Goal: Transaction & Acquisition: Purchase product/service

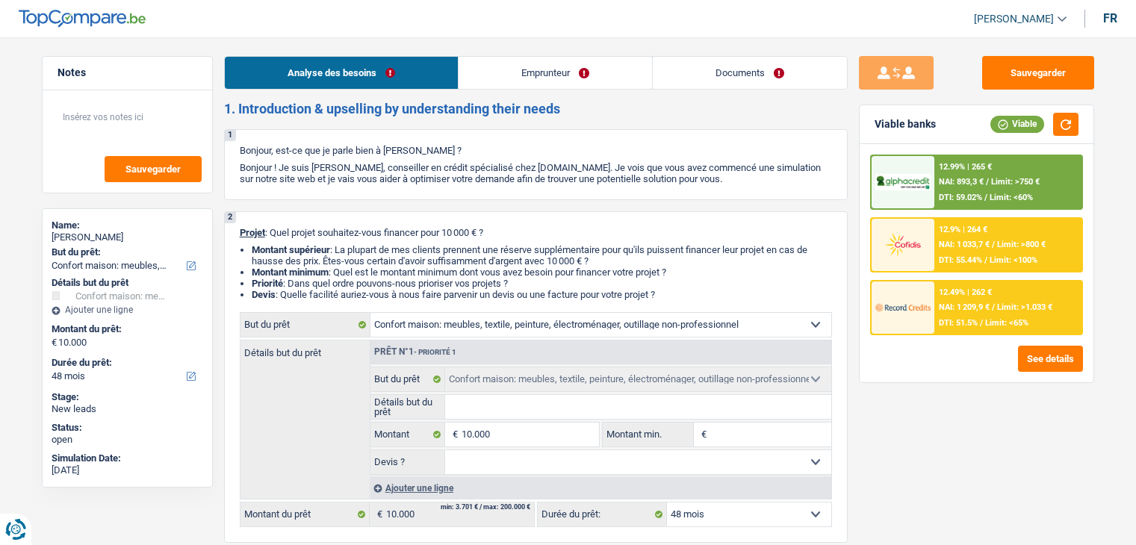
select select "household"
select select "48"
select select "household"
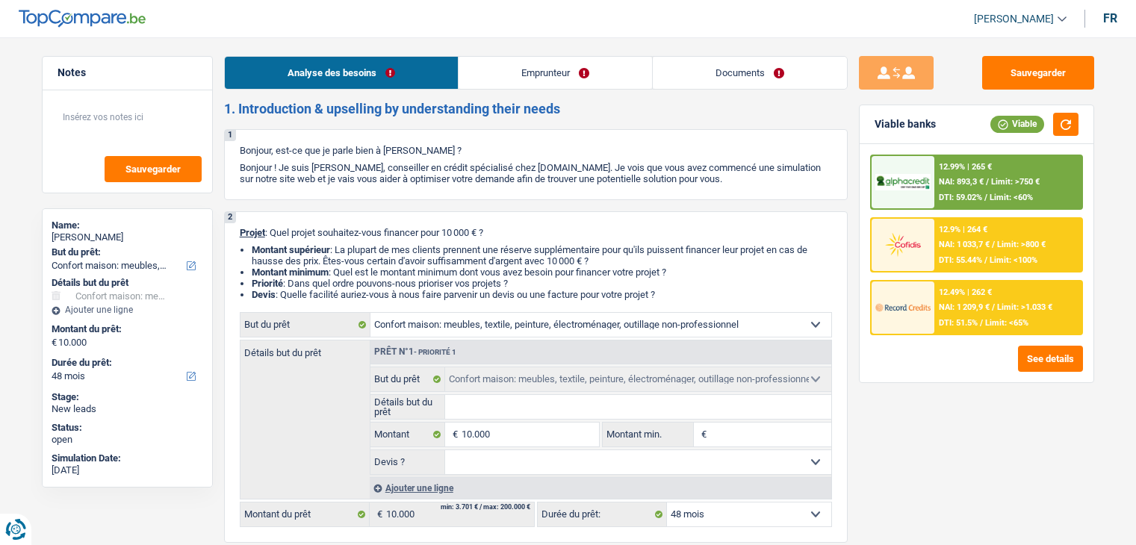
select select "48"
select select "publicEmployee"
select select "netSalary"
select select "mealVouchers"
select select "ownerWithMortgage"
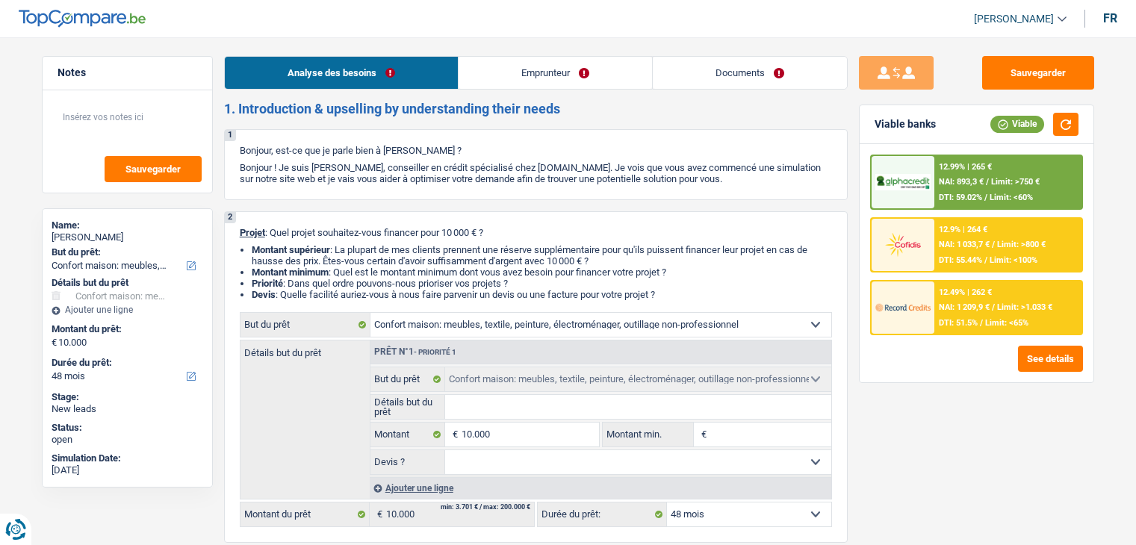
select select "mortgage"
select select "300"
select select "household"
select select "48"
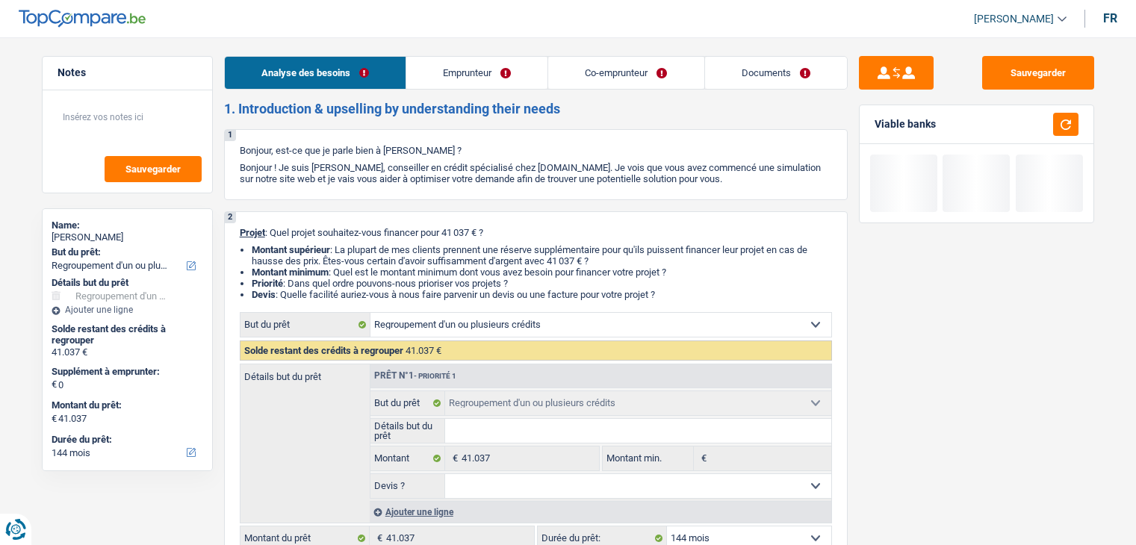
select select "refinancing"
select select "144"
select select "refinancing"
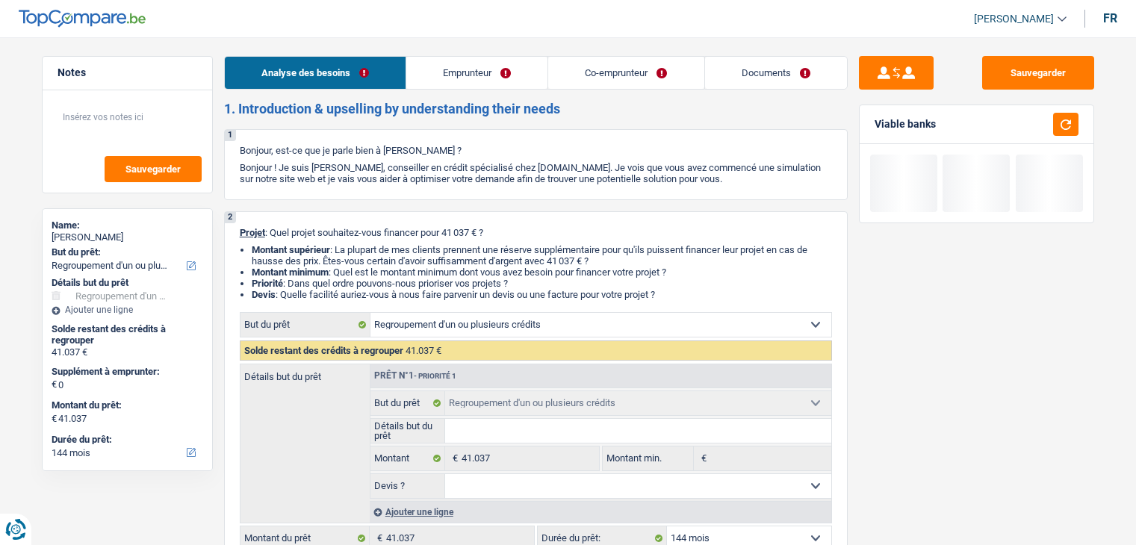
select select "144"
select select "worker"
select select "publicEmployee"
select select "familyAllowances"
select select "netSalary"
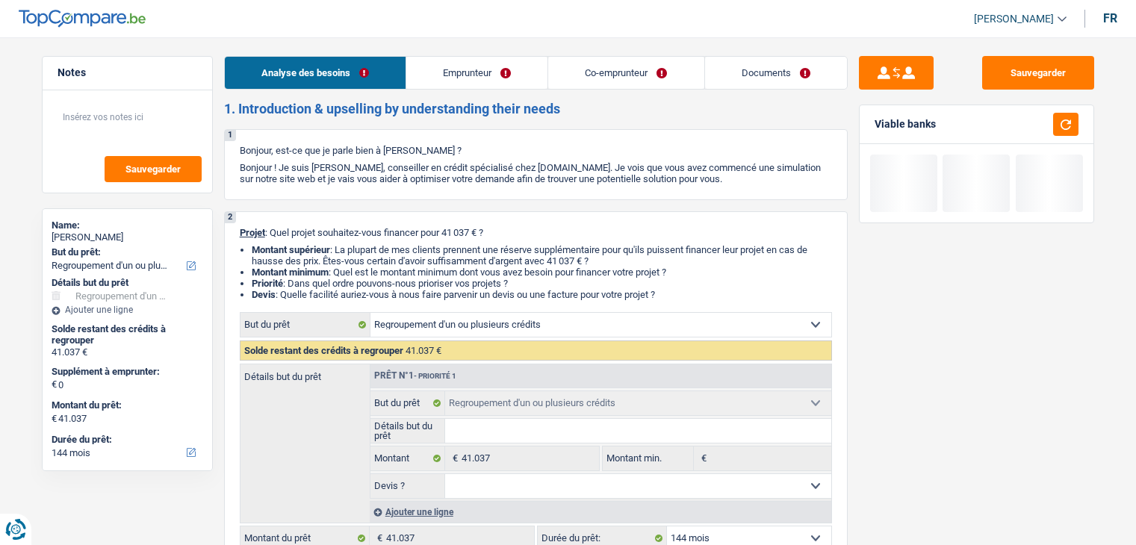
select select "netSalary"
select select "mealVouchers"
select select "ownerWithMortgage"
select select "mortgage"
select select "360"
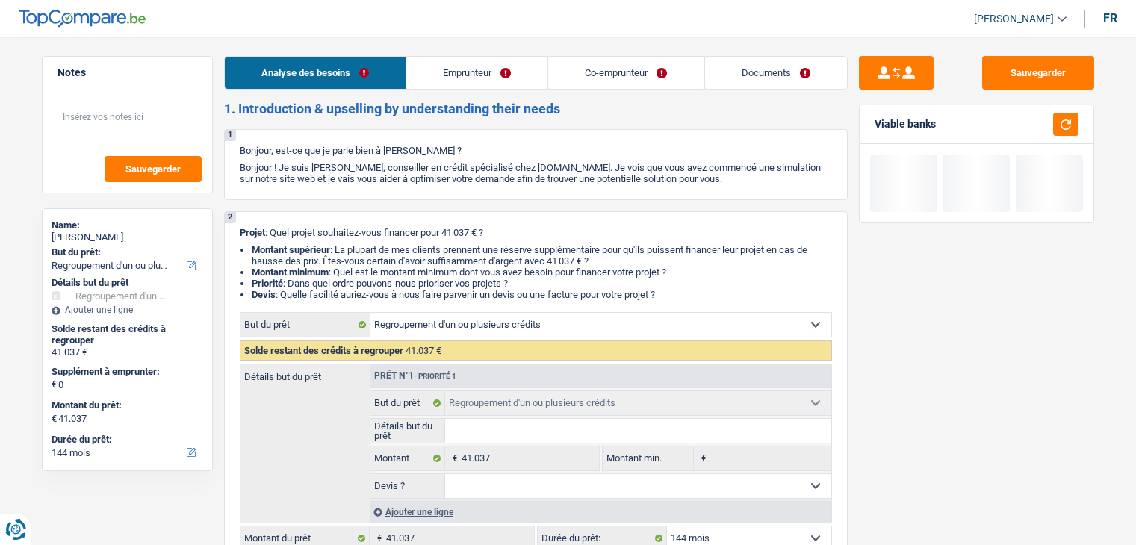
select select "renovationLoan"
select select "84"
select select "carLoan"
select select "60"
select select "renovationLoan"
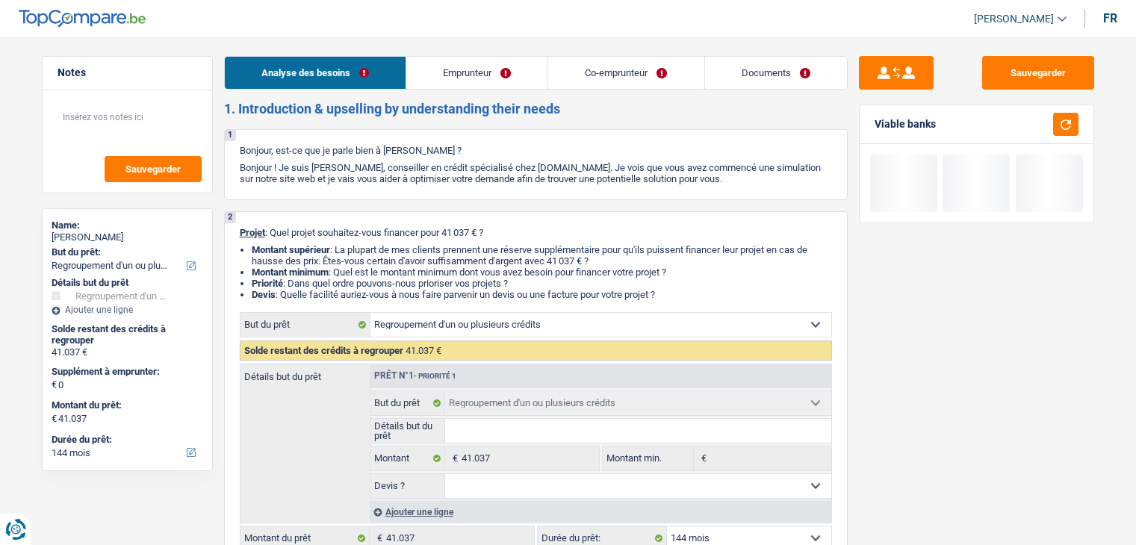
select select "60"
select select "personalLoan"
select select "familyEvent"
select select "42"
select select "refinancing"
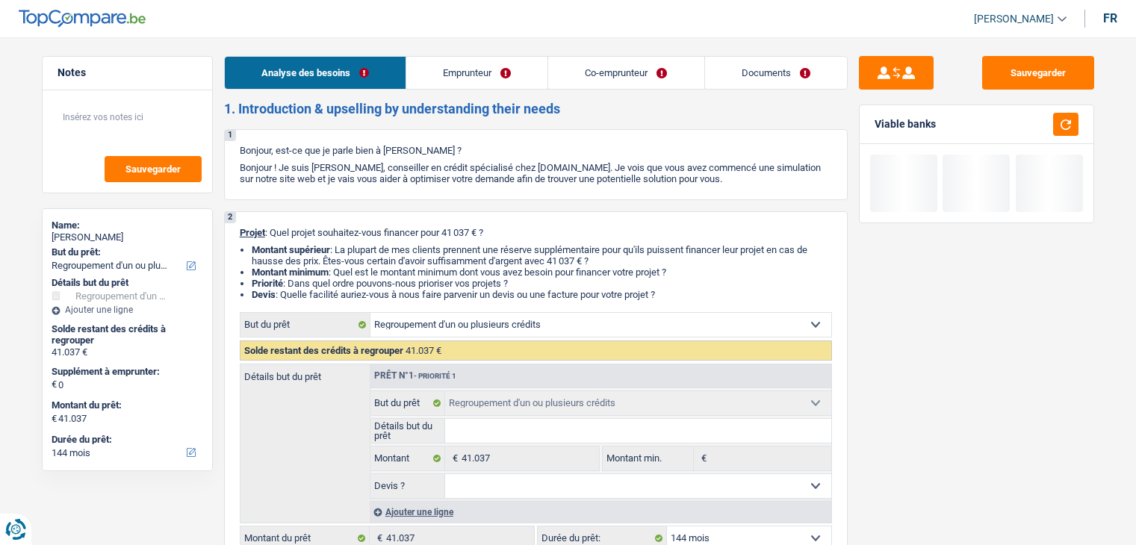
select select "refinancing"
select select "144"
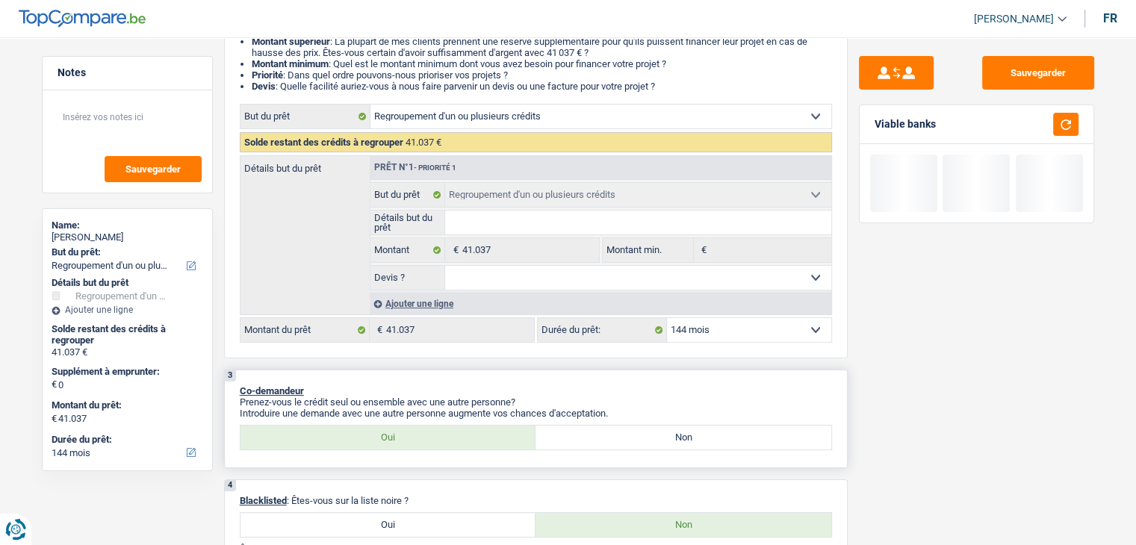
scroll to position [299, 0]
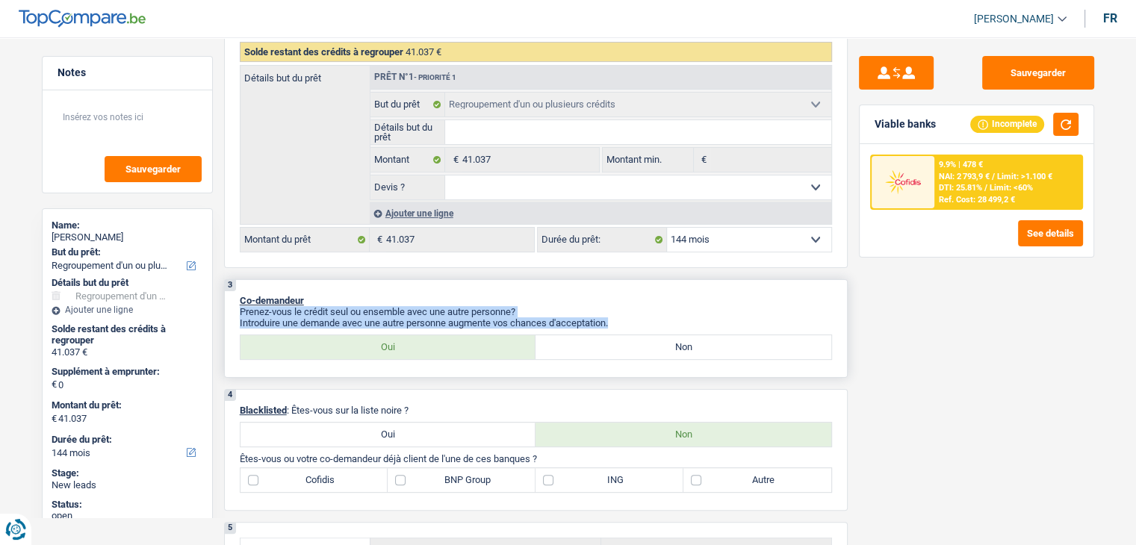
drag, startPoint x: 614, startPoint y: 316, endPoint x: 389, endPoint y: 300, distance: 225.3
click at [389, 300] on div "3 Co-demandeur Prenez-vous le crédit seul ou ensemble avec une autre personne? …" at bounding box center [535, 328] width 623 height 99
click at [361, 302] on p "Co-demandeur" at bounding box center [536, 300] width 592 height 11
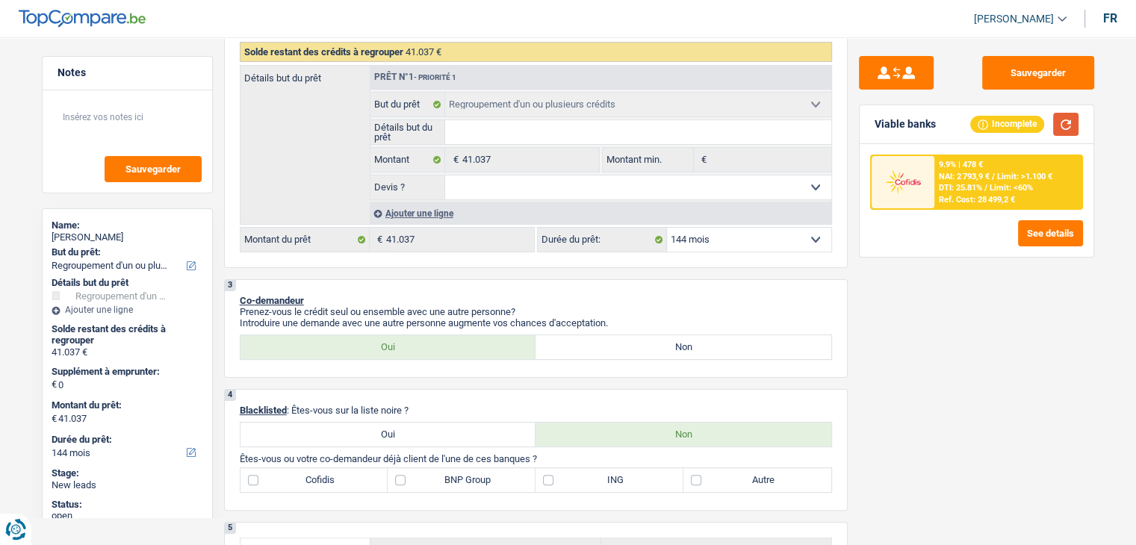
click at [1069, 113] on button "button" at bounding box center [1065, 124] width 25 height 23
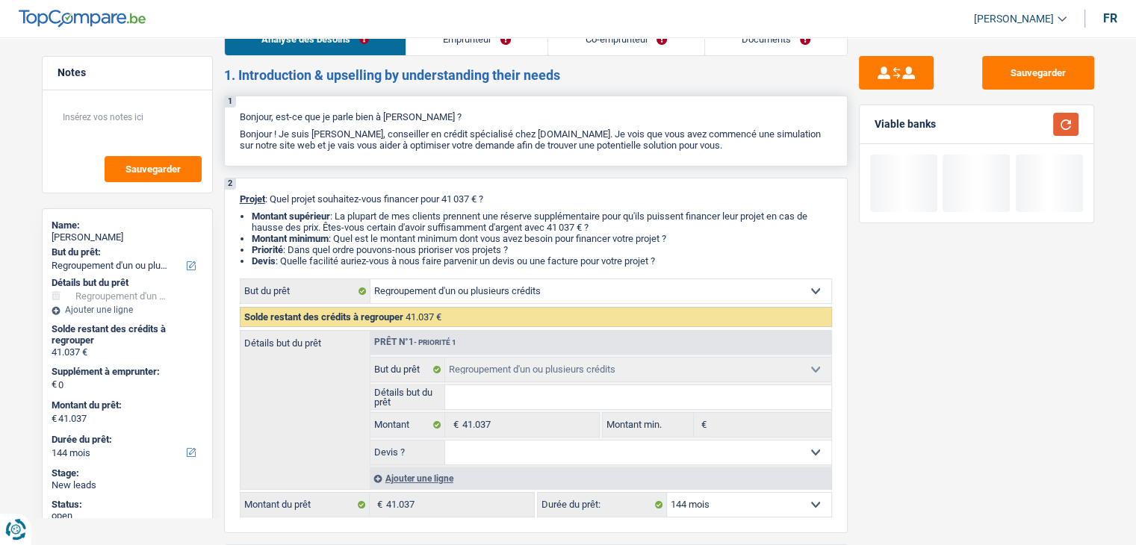
scroll to position [0, 0]
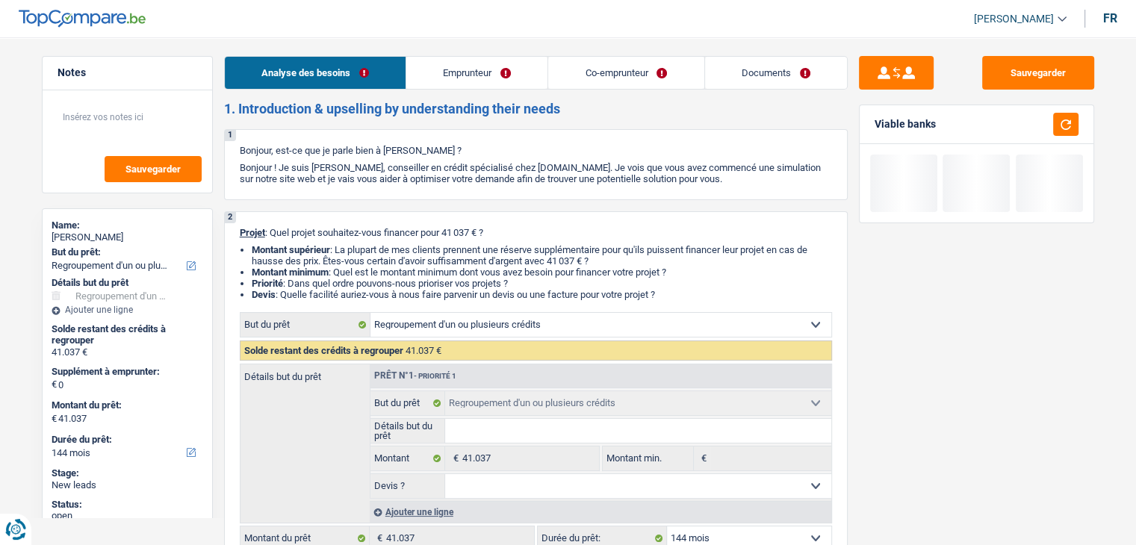
drag, startPoint x: 486, startPoint y: 76, endPoint x: 481, endPoint y: 69, distance: 8.5
click at [486, 76] on link "Emprunteur" at bounding box center [476, 73] width 141 height 32
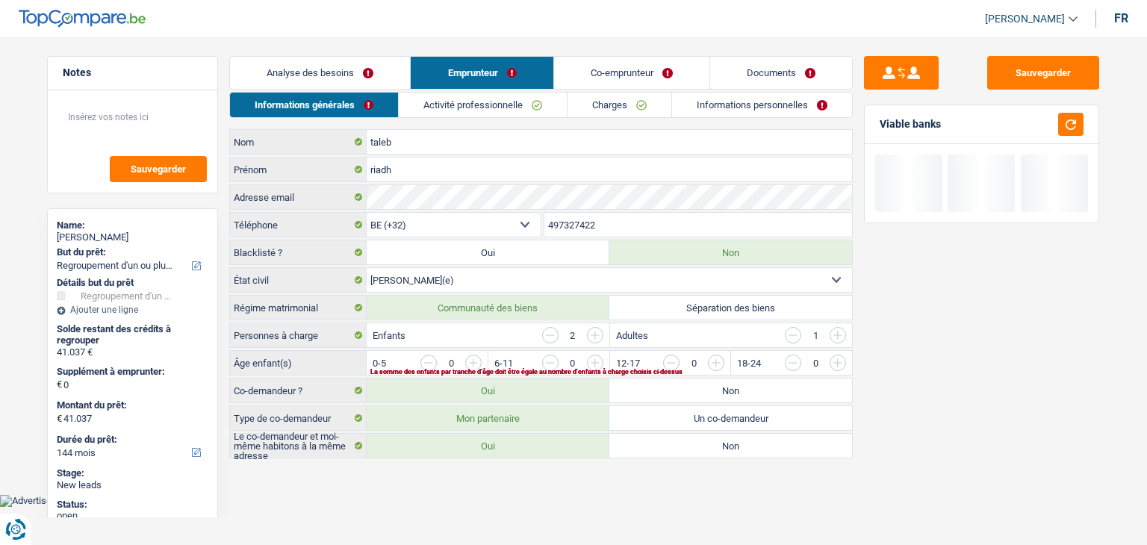
click at [586, 69] on link "Co-emprunteur" at bounding box center [631, 73] width 155 height 32
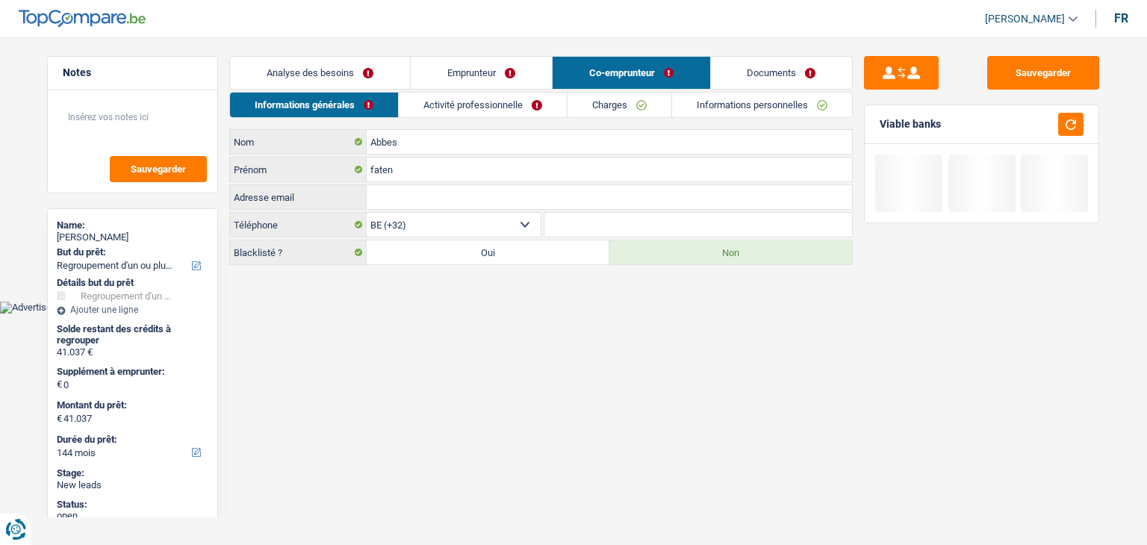
click at [758, 107] on link "Informations personnelles" at bounding box center [762, 105] width 180 height 25
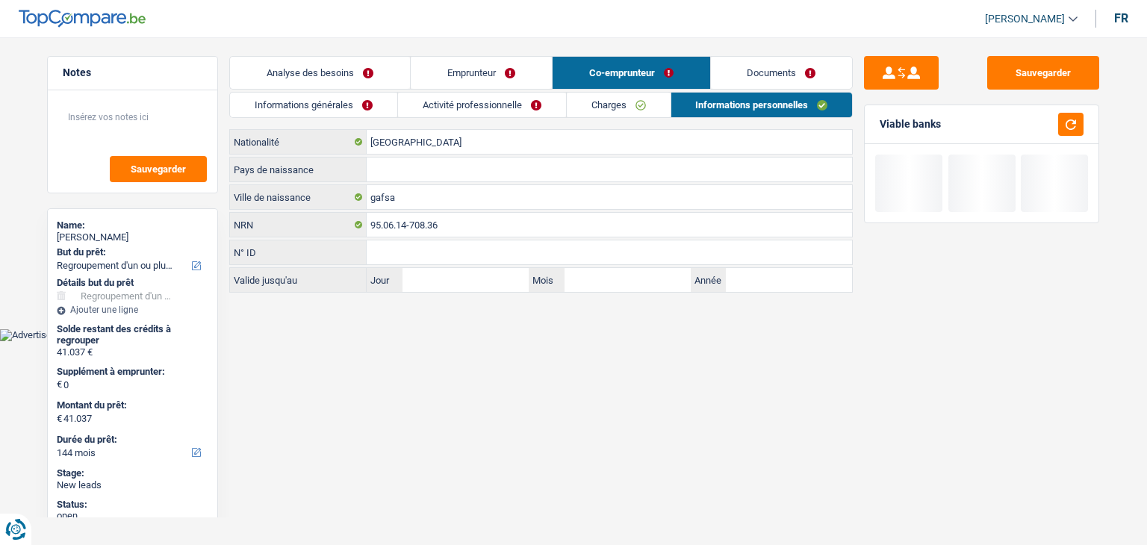
click at [365, 79] on link "Analyse des besoins" at bounding box center [320, 73] width 180 height 32
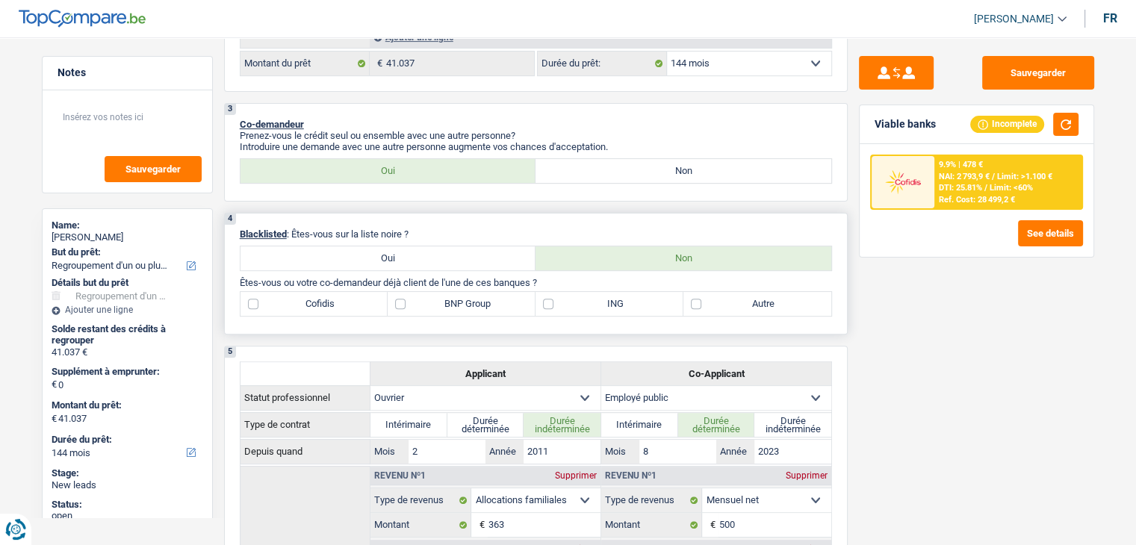
scroll to position [597, 0]
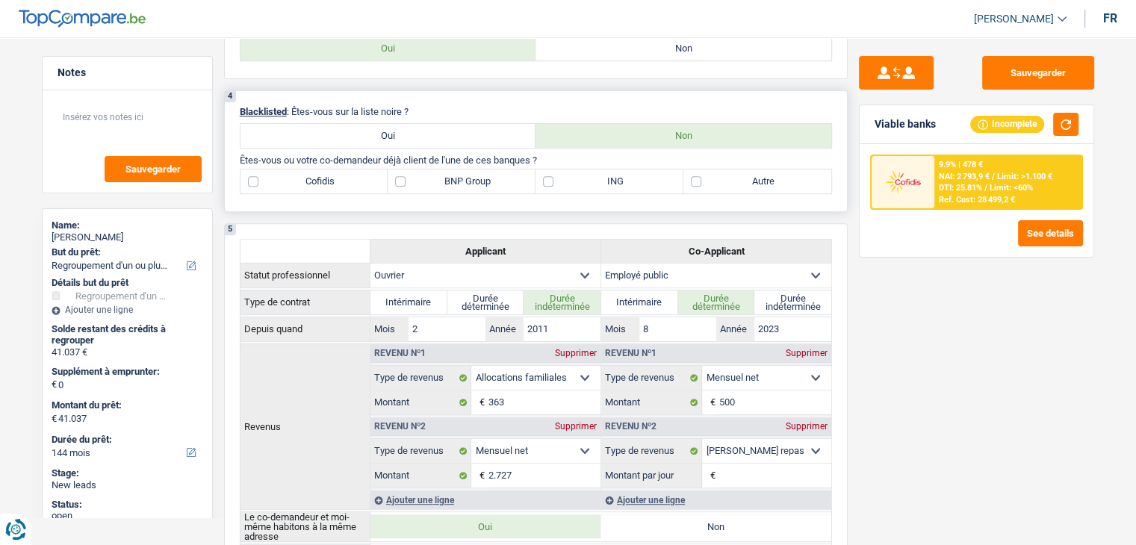
drag, startPoint x: 412, startPoint y: 105, endPoint x: 297, endPoint y: 96, distance: 115.4
click at [297, 96] on div "4 Blacklisted : Êtes-vous sur la liste noire ? Oui Non Êtes-vous ou votre co-de…" at bounding box center [535, 151] width 623 height 122
click at [447, 96] on div "4 Blacklisted : Êtes-vous sur la liste noire ? Oui Non Êtes-vous ou votre co-de…" at bounding box center [535, 151] width 623 height 122
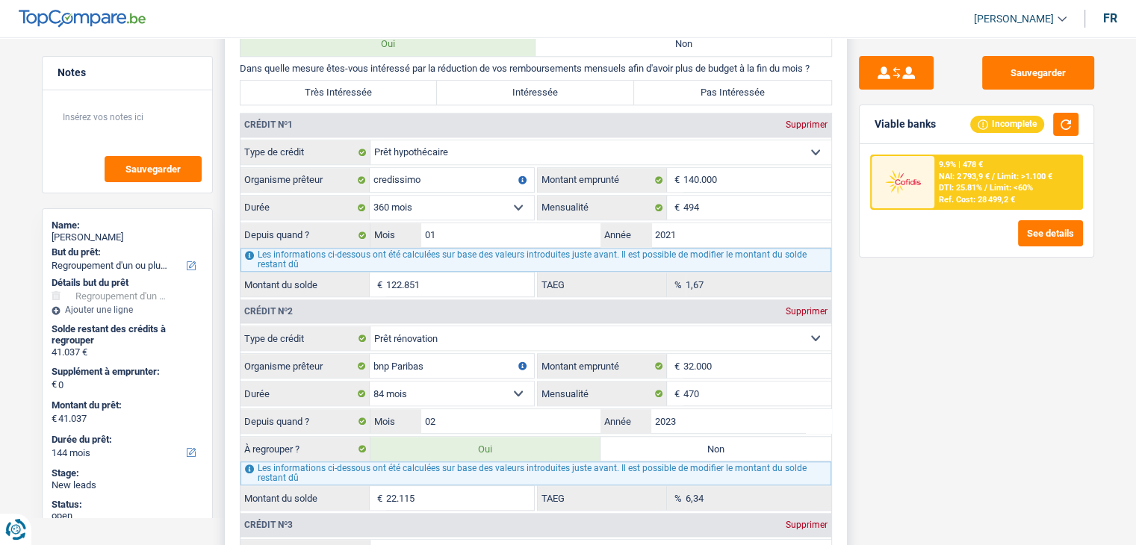
scroll to position [1269, 0]
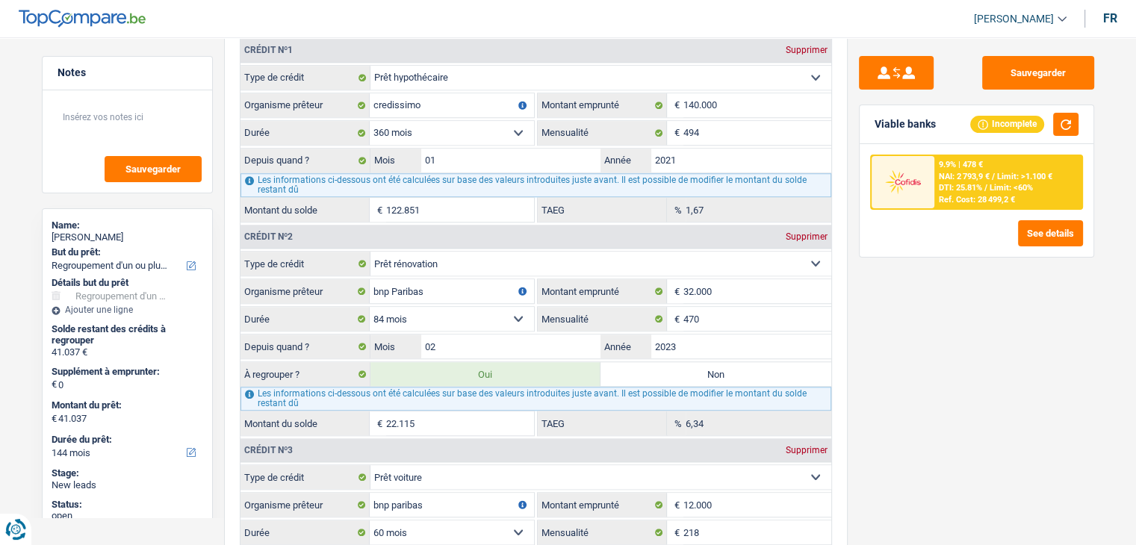
click at [965, 373] on div "Sauvegarder Viable banks Incomplete 9.9% | 478 € NAI: 2 793,9 € / Limit: >1.100…" at bounding box center [976, 286] width 258 height 461
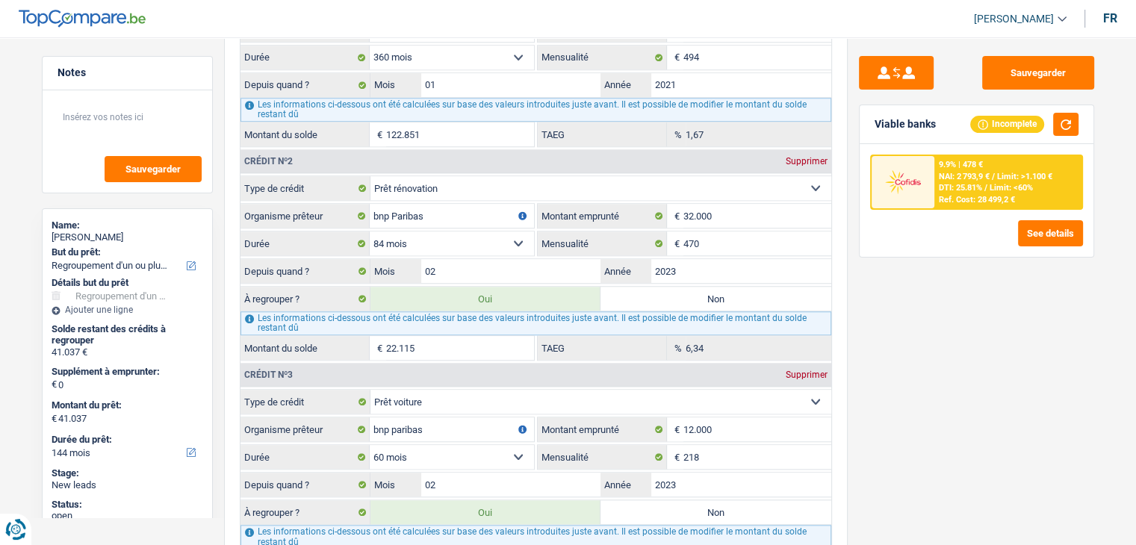
scroll to position [1419, 0]
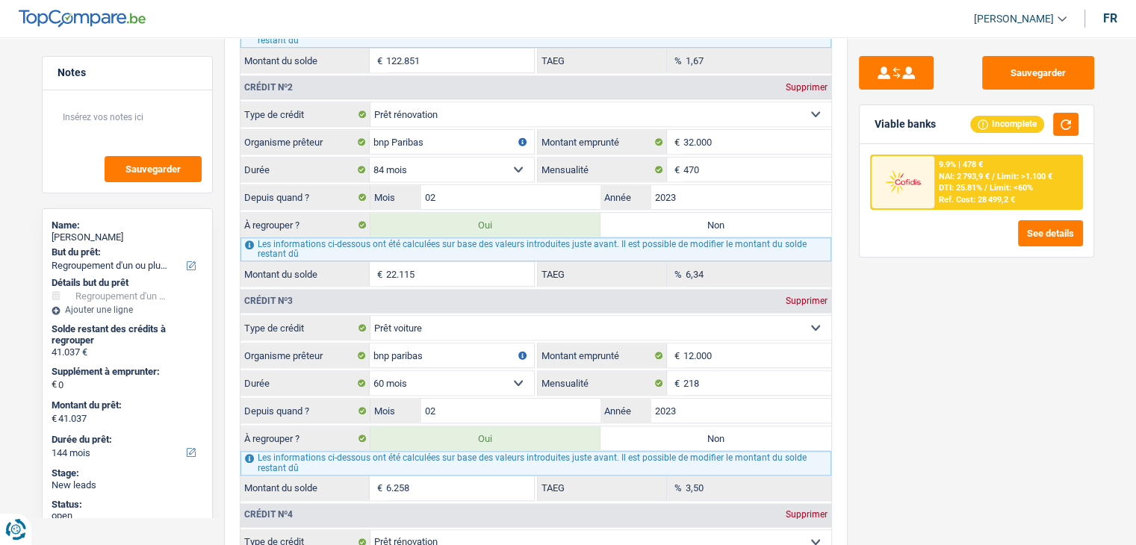
click at [926, 293] on div "Sauvegarder Viable banks Incomplete 9.9% | 478 € NAI: 2 793,9 € / Limit: >1.100…" at bounding box center [976, 286] width 258 height 461
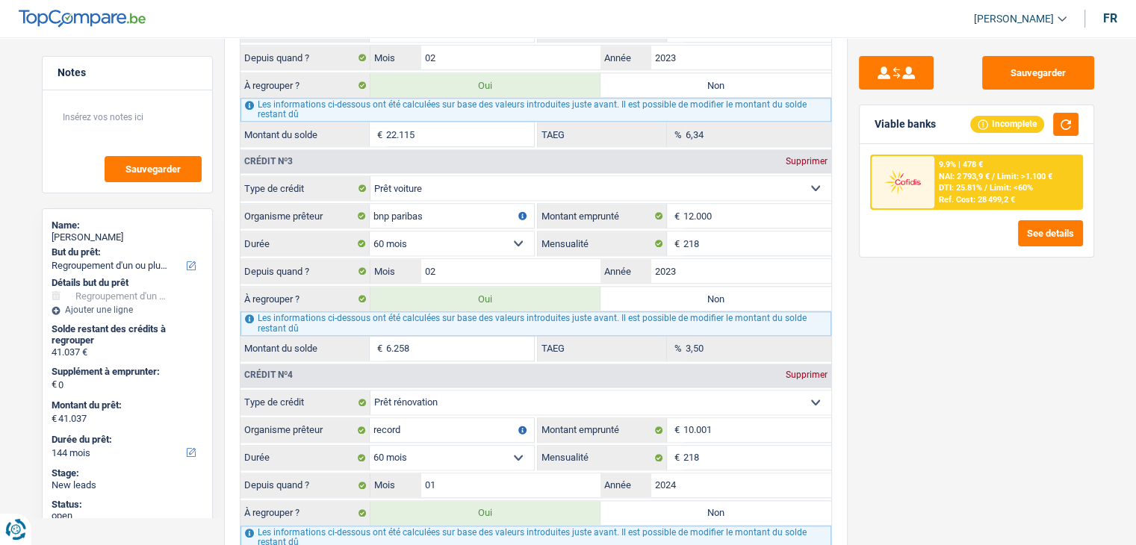
scroll to position [1568, 0]
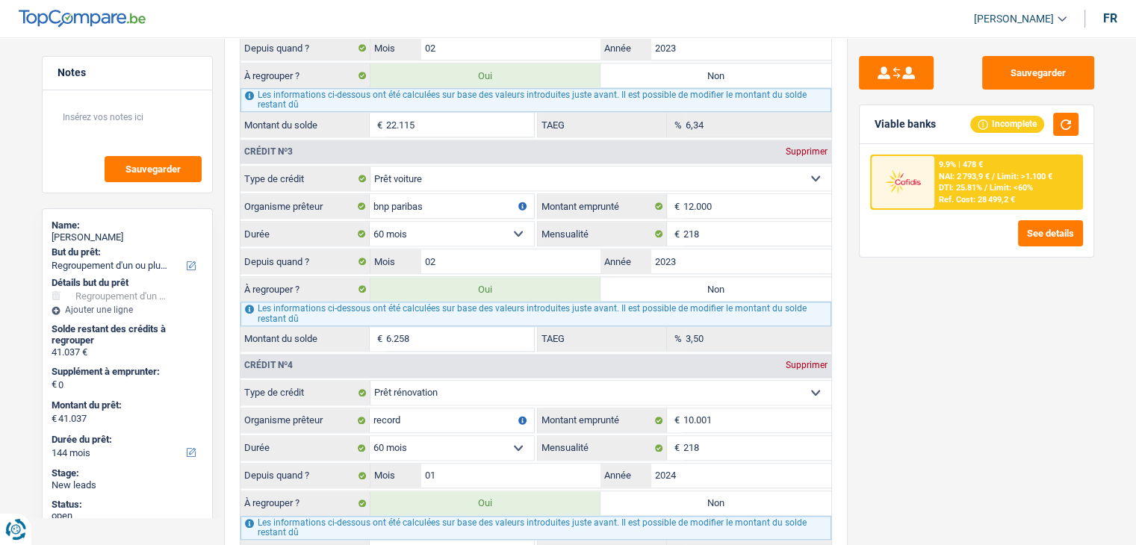
click at [945, 302] on div "Sauvegarder Viable banks Incomplete 9.9% | 478 € NAI: 2 793,9 € / Limit: >1.100…" at bounding box center [976, 286] width 258 height 461
click at [942, 317] on div "Sauvegarder Viable banks Incomplete 9.9% | 478 € NAI: 2 793,9 € / Limit: >1.100…" at bounding box center [976, 286] width 258 height 461
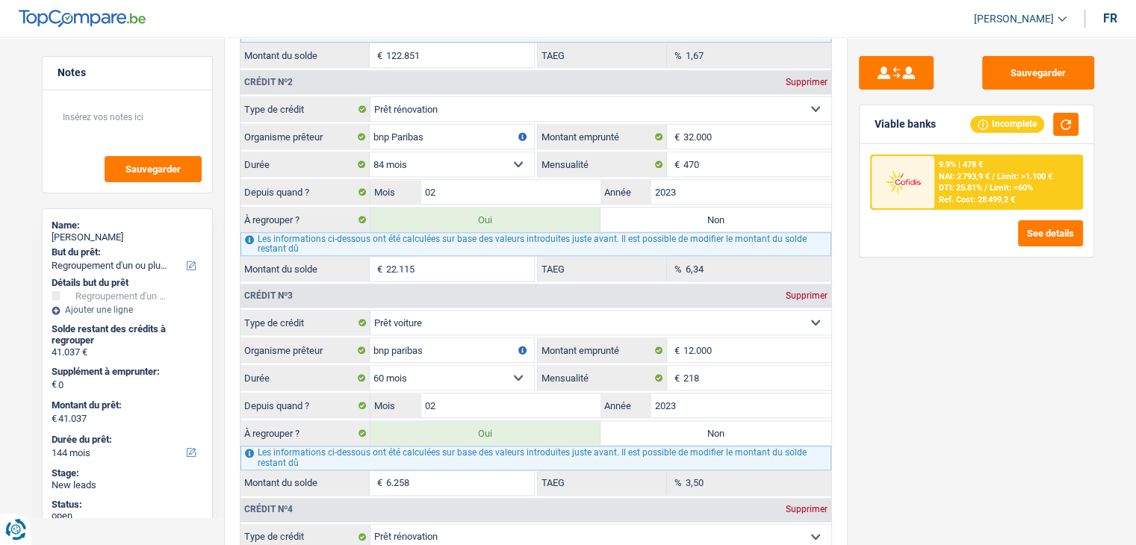
scroll to position [1419, 0]
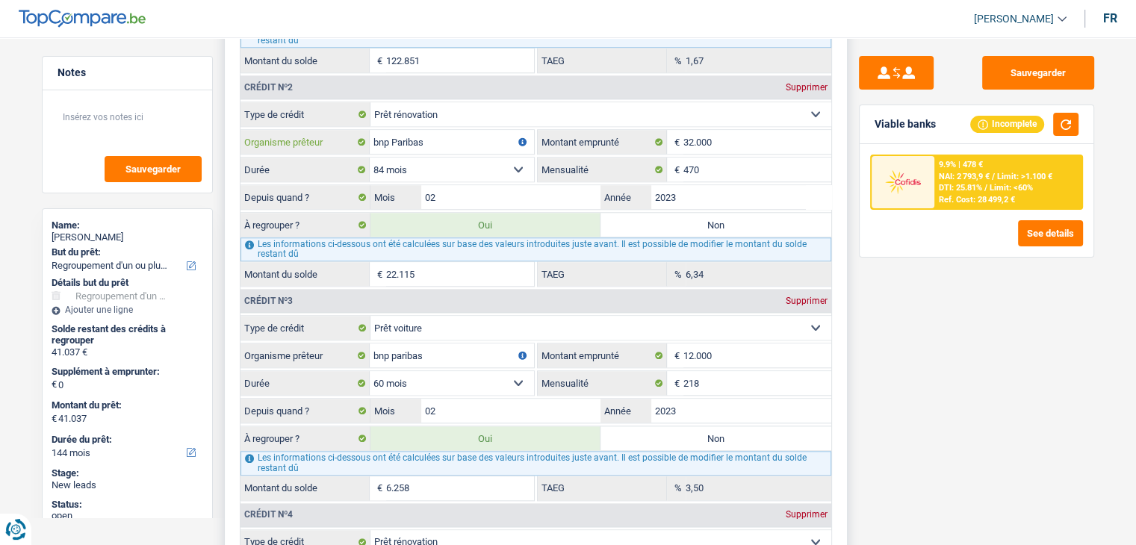
drag, startPoint x: 428, startPoint y: 131, endPoint x: 337, endPoint y: 133, distance: 90.4
click at [337, 133] on div "bnp Paribas Organisme prêteur" at bounding box center [386, 142] width 293 height 24
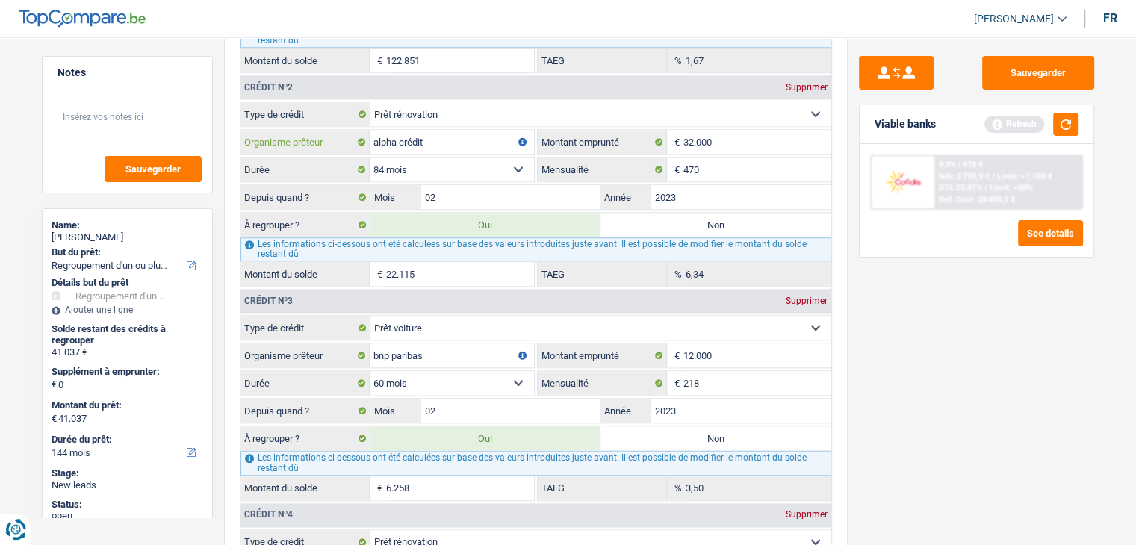
type input "alpha crédit"
click at [967, 307] on div "Sauvegarder Viable banks Refresh 9.9% | 478 € NAI: 2 793,9 € / Limit: >1.100 € …" at bounding box center [976, 286] width 258 height 461
click at [1064, 131] on button "button" at bounding box center [1065, 124] width 25 height 23
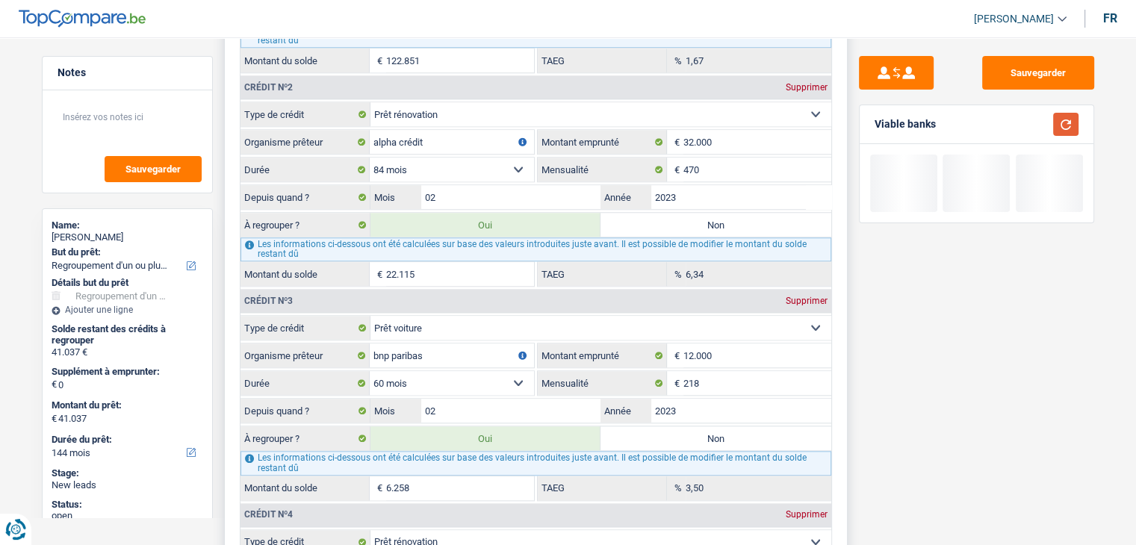
scroll to position [1568, 0]
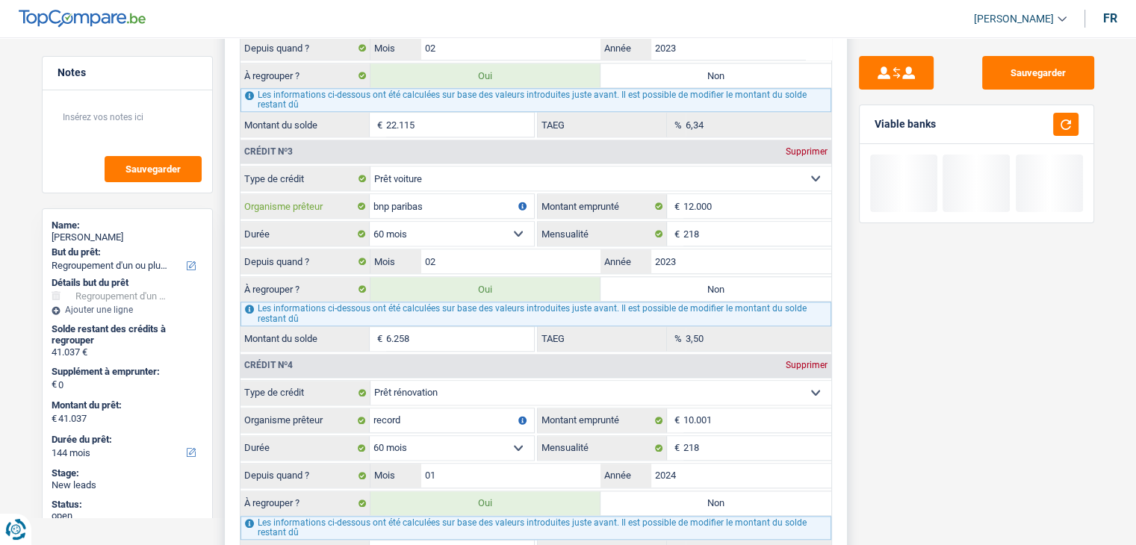
click at [428, 195] on input "bnp paribas" at bounding box center [452, 206] width 164 height 24
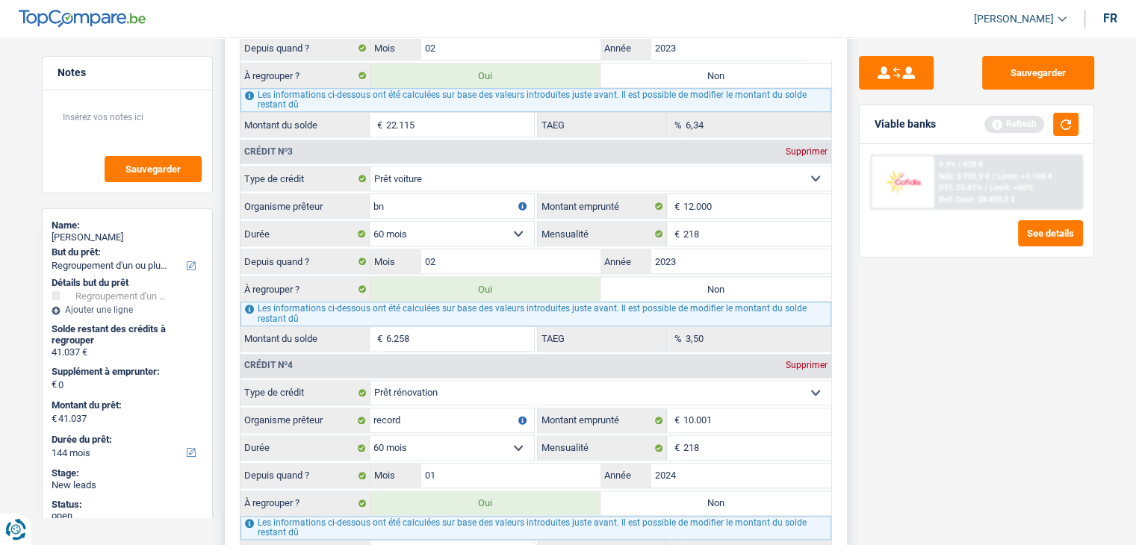
type input "b"
type input "alpha crédit"
click at [914, 287] on div "Sauvegarder Viable banks Refresh 9.9% | 478 € NAI: 2 793,9 € / Limit: >1.100 € …" at bounding box center [976, 286] width 258 height 461
click at [1072, 130] on button "button" at bounding box center [1065, 124] width 25 height 23
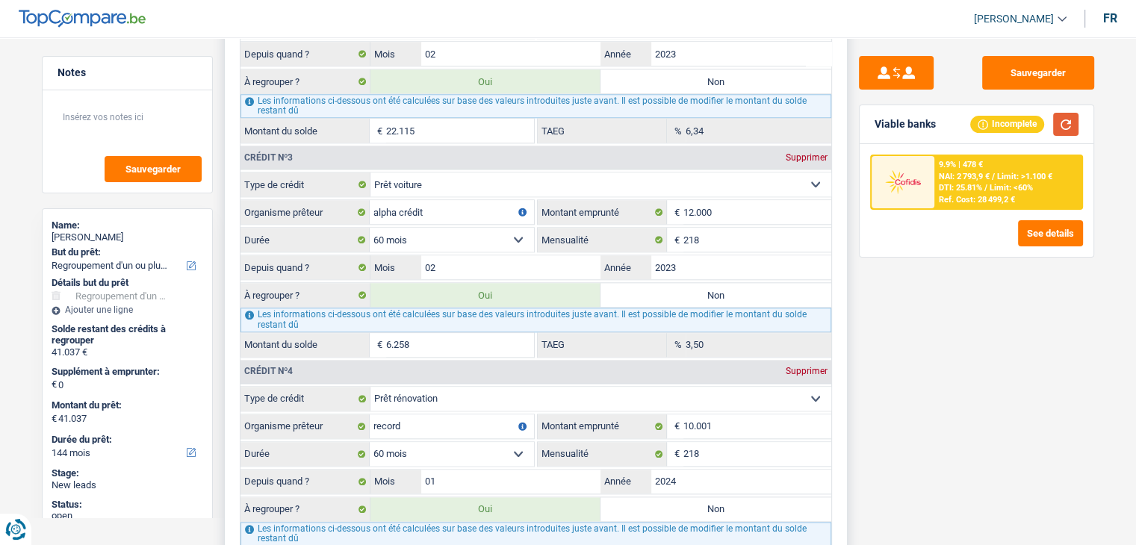
scroll to position [1643, 0]
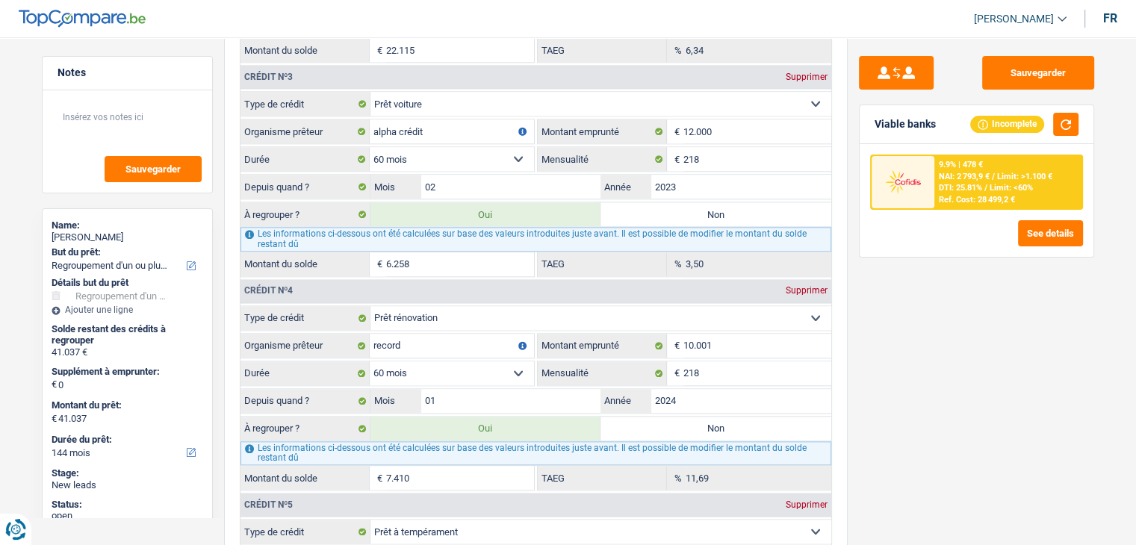
click at [914, 359] on div "Sauvegarder Viable banks Incomplete 9.9% | 478 € NAI: 2 793,9 € / Limit: >1.100…" at bounding box center [976, 286] width 258 height 461
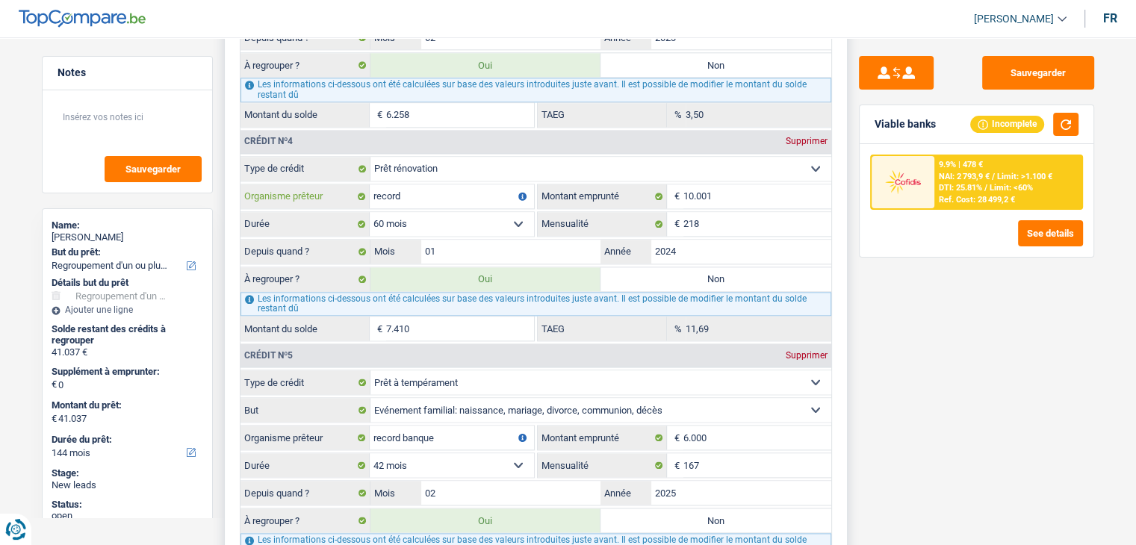
click at [424, 187] on input "record" at bounding box center [452, 196] width 164 height 24
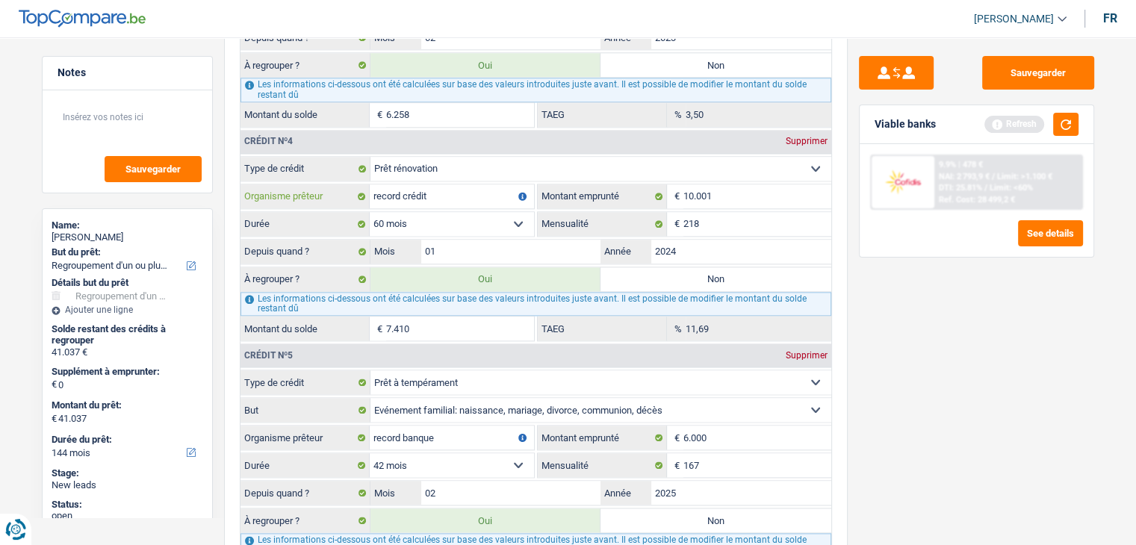
type input "record crédit"
click at [1059, 111] on div "Viable banks Refresh" at bounding box center [976, 124] width 234 height 39
click at [1066, 120] on button "button" at bounding box center [1065, 124] width 25 height 23
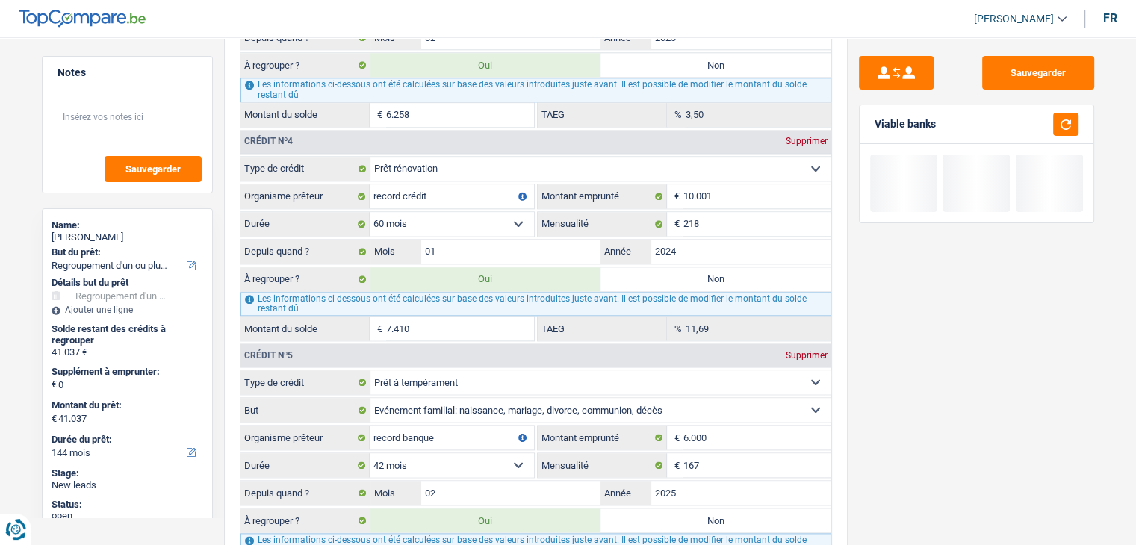
drag, startPoint x: 939, startPoint y: 128, endPoint x: 865, endPoint y: 122, distance: 74.1
click at [865, 122] on div "Viable banks" at bounding box center [976, 124] width 234 height 39
click at [905, 246] on div "Sauvegarder Viable banks" at bounding box center [976, 286] width 258 height 461
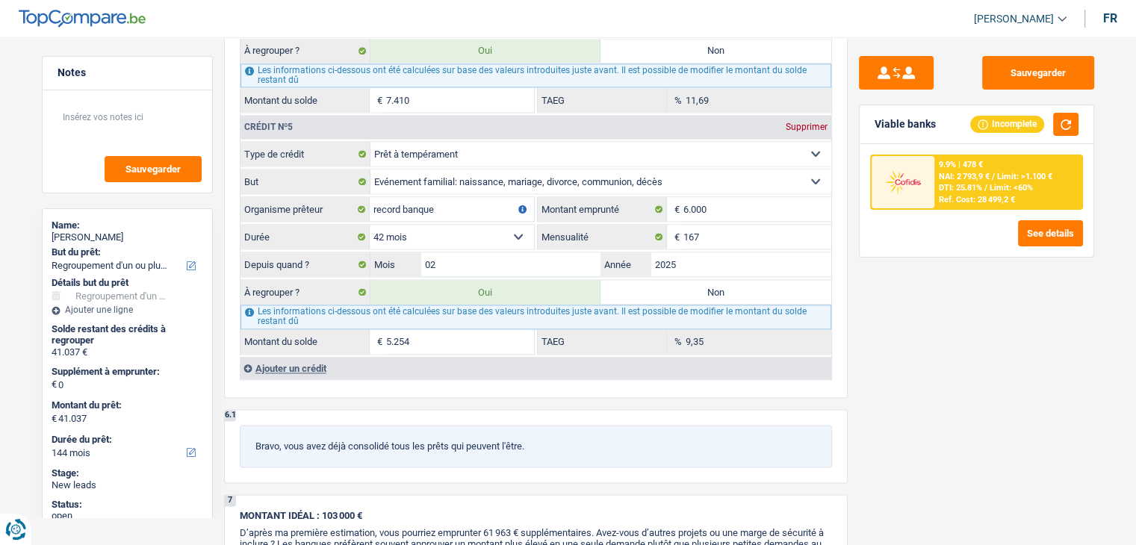
scroll to position [1941, 0]
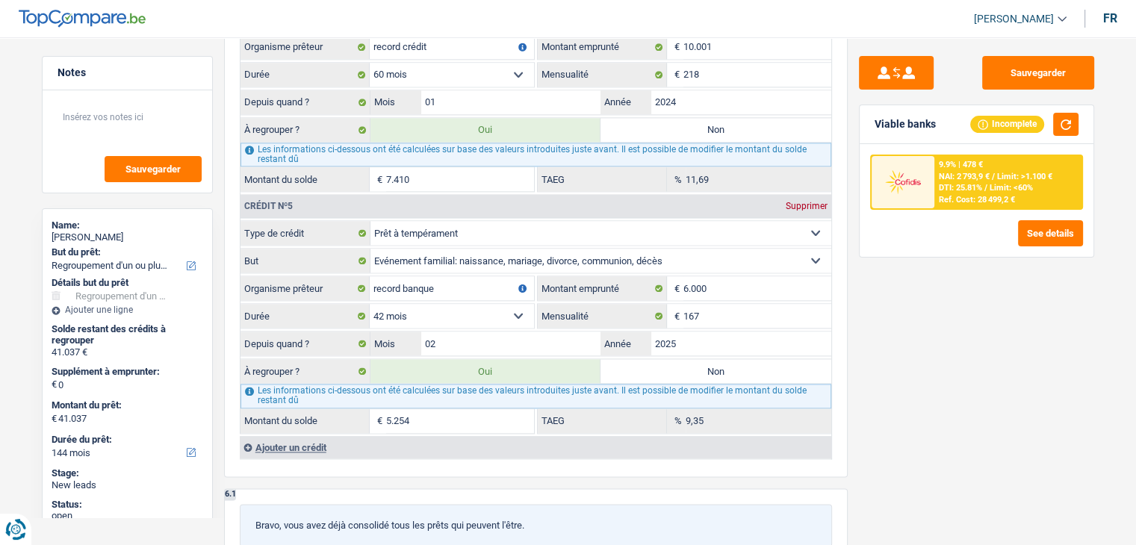
click at [908, 321] on div "Sauvegarder Viable banks Incomplete 9.9% | 478 € NAI: 2 793,9 € / Limit: >1.100…" at bounding box center [976, 286] width 258 height 461
click at [496, 96] on input "01" at bounding box center [511, 102] width 180 height 24
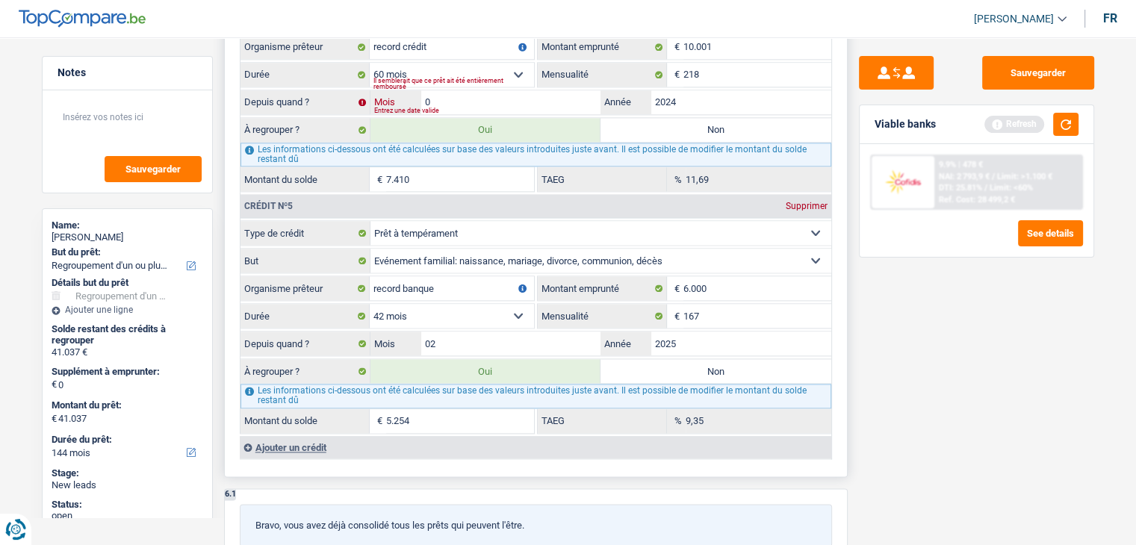
type input "02"
type input "41.185"
type input "7.558"
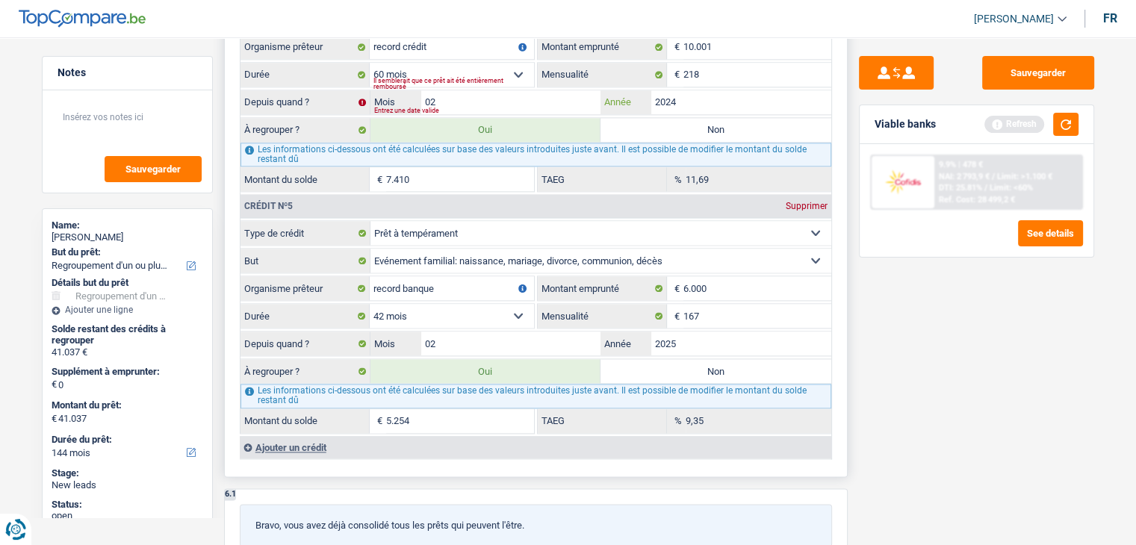
type input "41.185"
click at [1074, 122] on button "button" at bounding box center [1065, 124] width 25 height 23
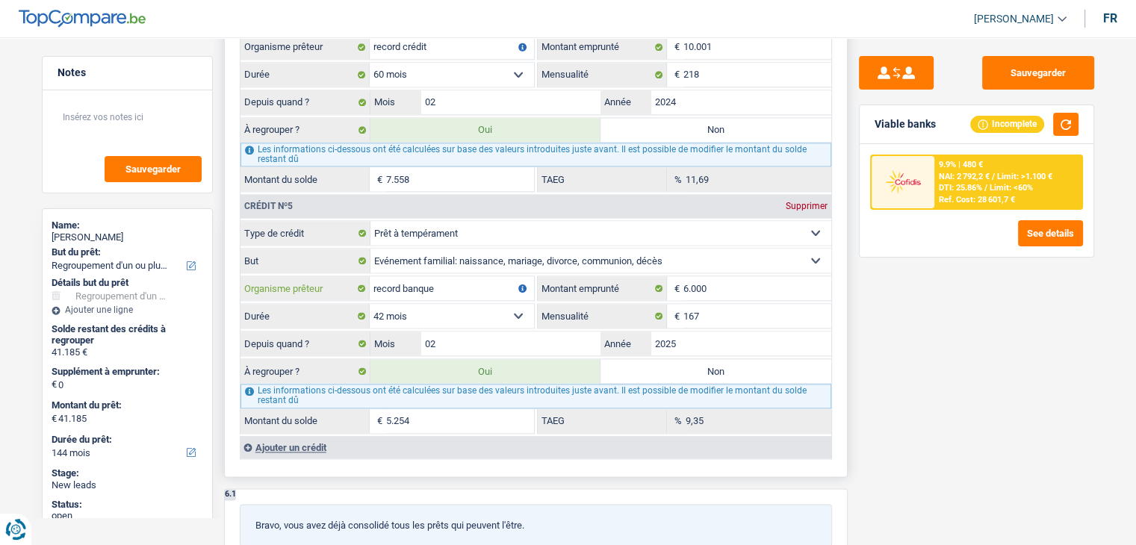
click at [430, 276] on input "record banque" at bounding box center [452, 288] width 164 height 24
click at [437, 276] on input "record banque" at bounding box center [452, 288] width 164 height 24
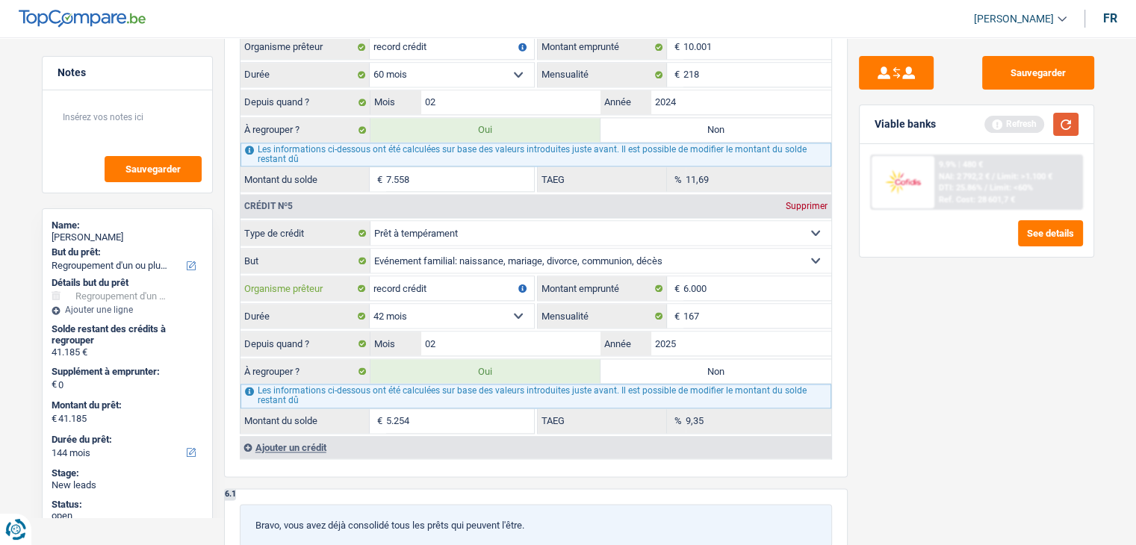
type input "record crédit"
click at [1068, 116] on button "button" at bounding box center [1065, 124] width 25 height 23
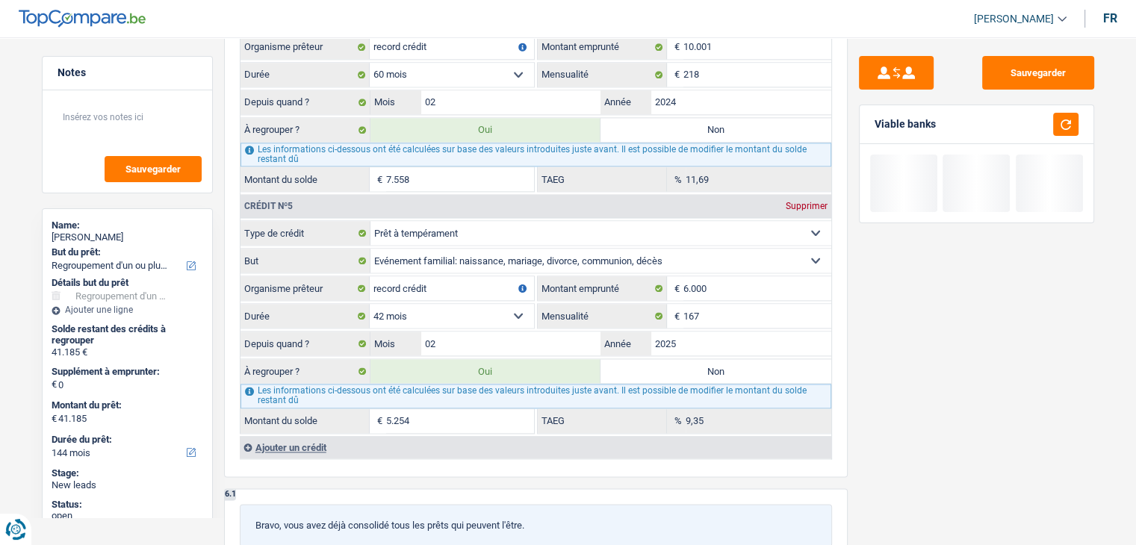
drag, startPoint x: 948, startPoint y: 117, endPoint x: 872, endPoint y: 118, distance: 75.4
click at [872, 118] on div "Viable banks" at bounding box center [976, 124] width 234 height 39
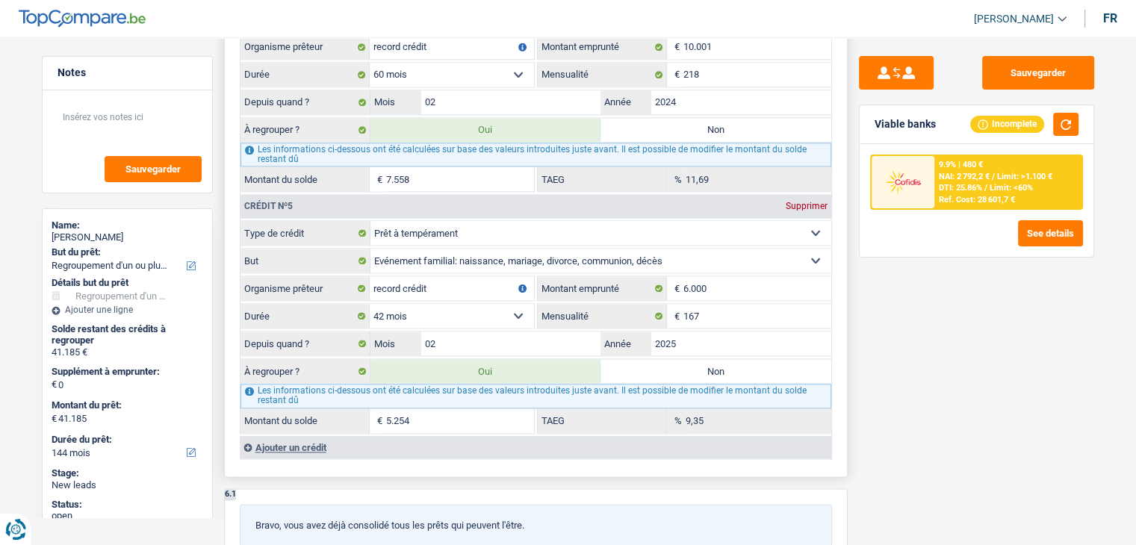
click at [455, 308] on select "12 mois 18 mois 24 mois 30 mois 36 mois 42 mois Sélectionner une option" at bounding box center [452, 316] width 164 height 24
select select "36"
click at [370, 304] on select "12 mois 18 mois 24 mois 30 mois 36 mois 42 mois Sélectionner une option" at bounding box center [452, 316] width 164 height 24
type input "40.933"
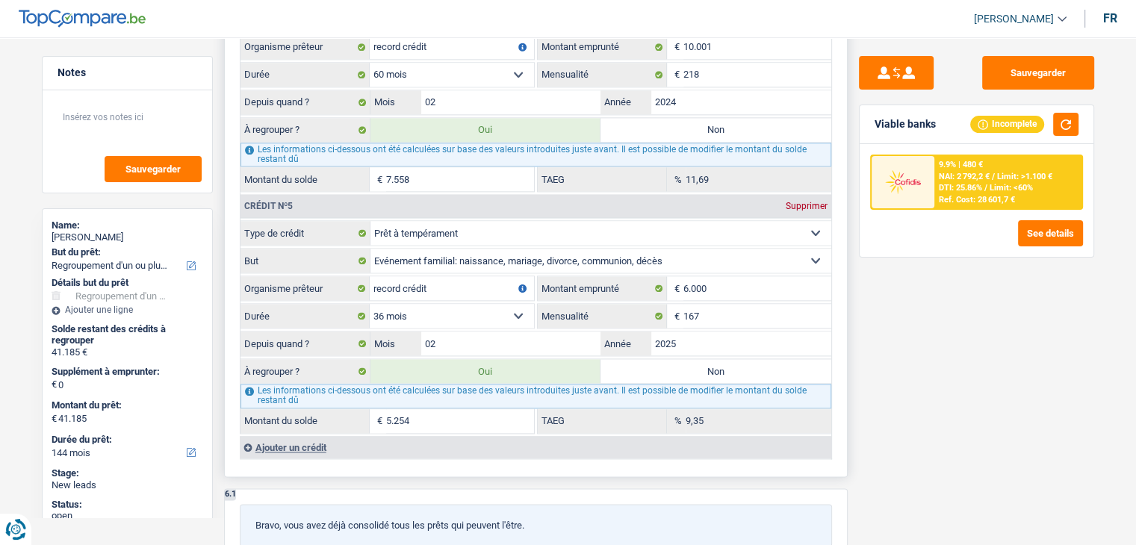
type input "40.933"
type input "5.002"
type input "0,13"
type input "40.933"
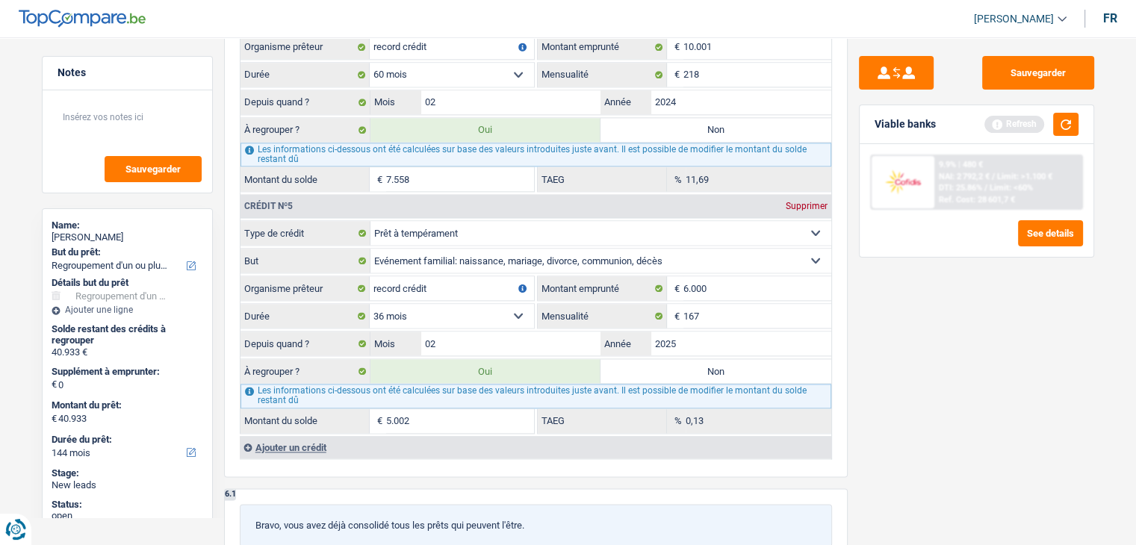
click at [935, 337] on div "Sauvegarder Viable banks Refresh 9.9% | 480 € NAI: 2 792,2 € / Limit: >1.100 € …" at bounding box center [976, 286] width 258 height 461
click at [1069, 124] on button "button" at bounding box center [1065, 124] width 25 height 23
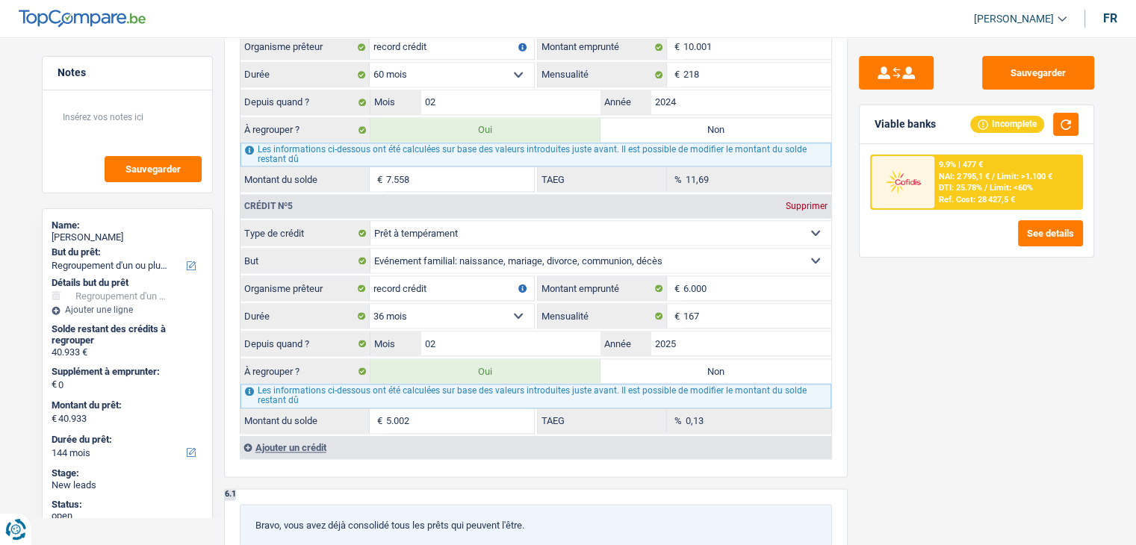
click at [940, 376] on div "Sauvegarder Viable banks Incomplete 9.9% | 477 € NAI: 2 795,1 € / Limit: >1.100…" at bounding box center [976, 286] width 258 height 461
click at [455, 304] on select "12 mois 18 mois 24 mois 30 mois 36 mois 42 mois Sélectionner une option" at bounding box center [452, 316] width 164 height 24
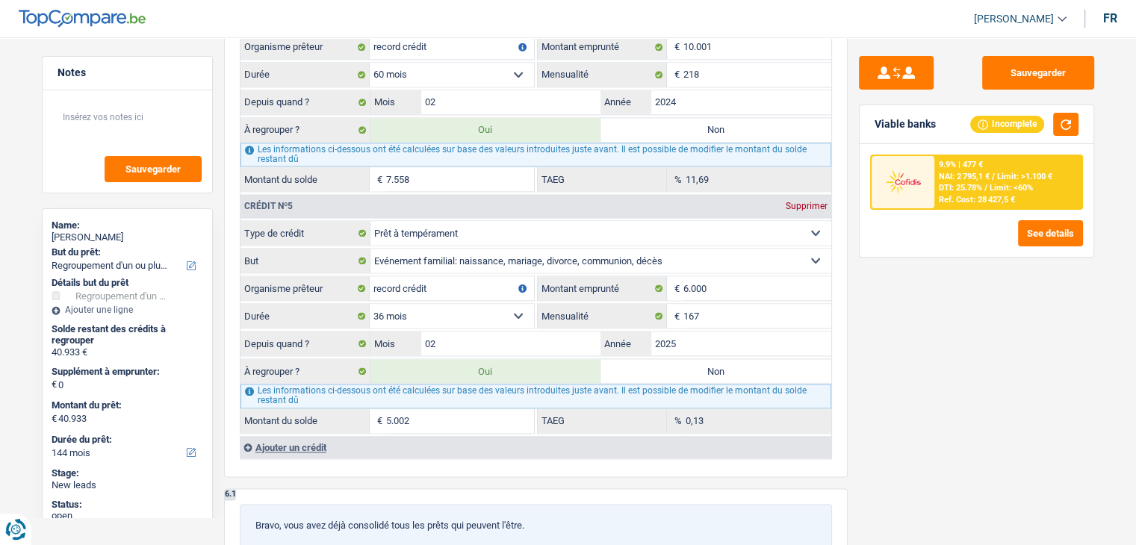
click at [962, 341] on div "Sauvegarder Viable banks Incomplete 9.9% | 477 € NAI: 2 795,1 € / Limit: >1.100…" at bounding box center [976, 286] width 258 height 461
click at [921, 119] on div "Viable banks" at bounding box center [904, 124] width 61 height 13
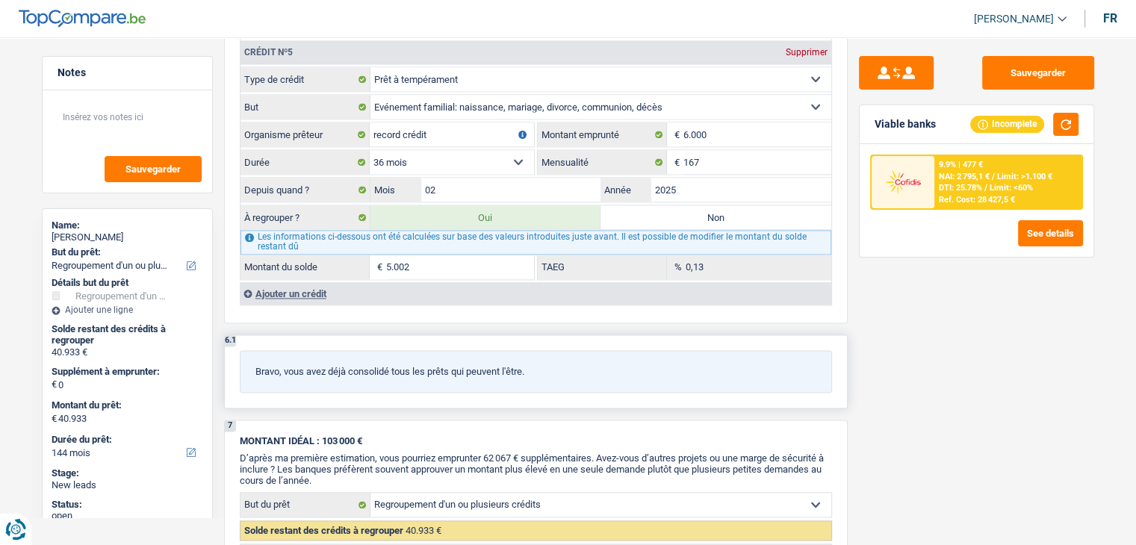
scroll to position [2091, 0]
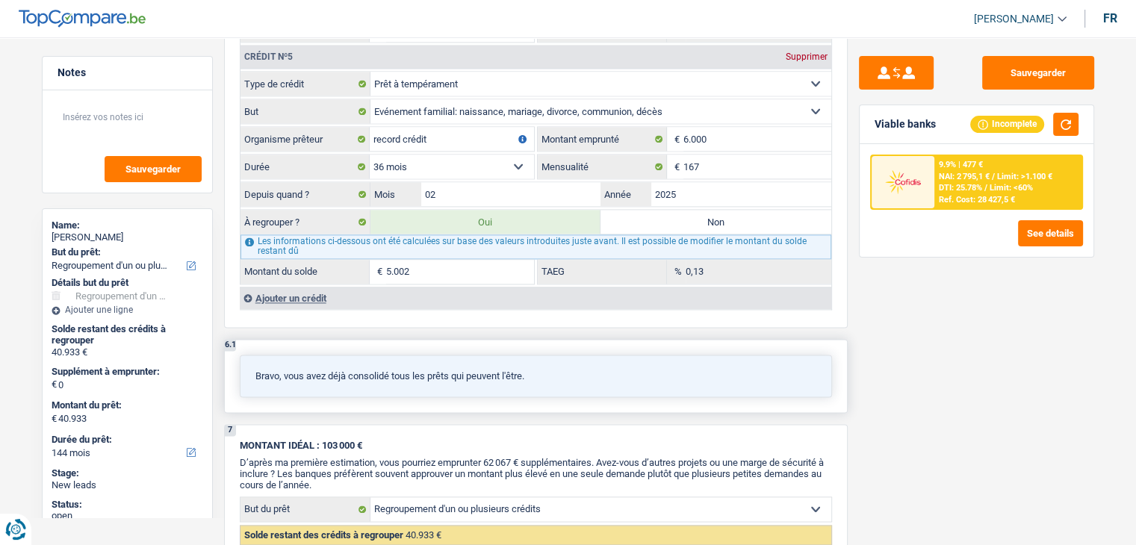
click at [552, 355] on div "Bravo, vous avez déjà consolidé tous les prêts qui peuvent l'être." at bounding box center [536, 376] width 592 height 43
click at [310, 287] on div "Ajouter un crédit" at bounding box center [535, 298] width 591 height 22
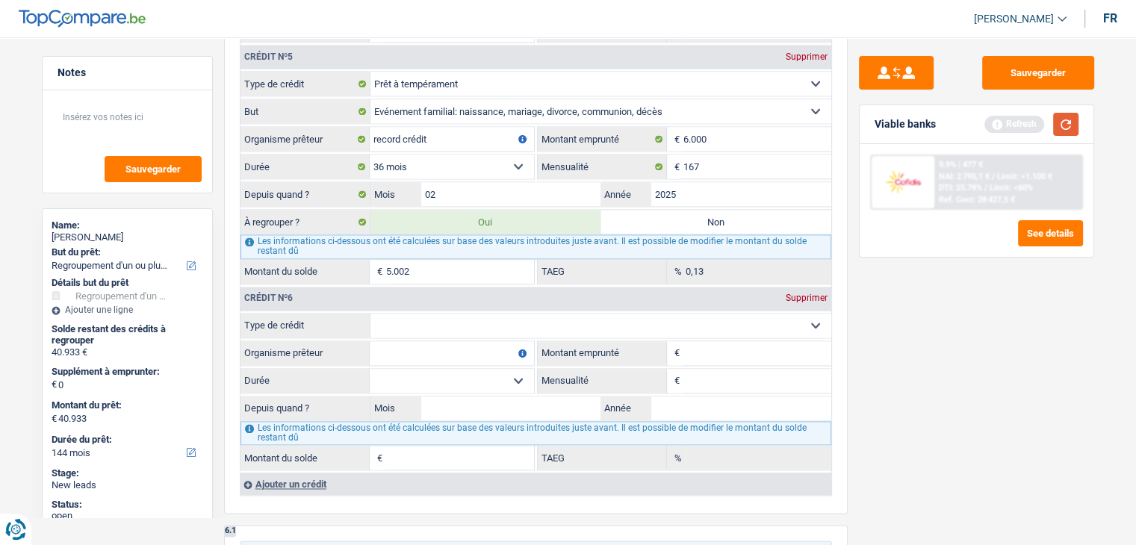
click at [1066, 130] on button "button" at bounding box center [1065, 124] width 25 height 23
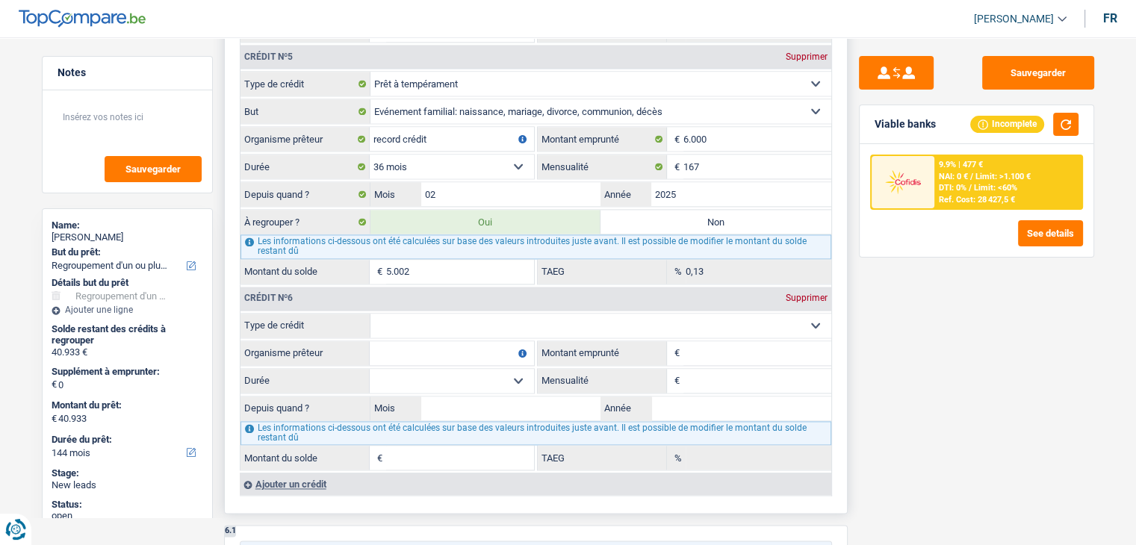
click at [505, 317] on select "Carte ou ouverture de crédit Prêt hypothécaire Vente à tempérament Prêt à tempé…" at bounding box center [600, 326] width 461 height 24
click at [924, 374] on div "Sauvegarder Viable banks Incomplete 9.9% | 477 € NAI: 0 € / Limit: >1.100 € DTI…" at bounding box center [976, 286] width 258 height 461
click at [310, 473] on div "Ajouter un crédit" at bounding box center [535, 484] width 591 height 22
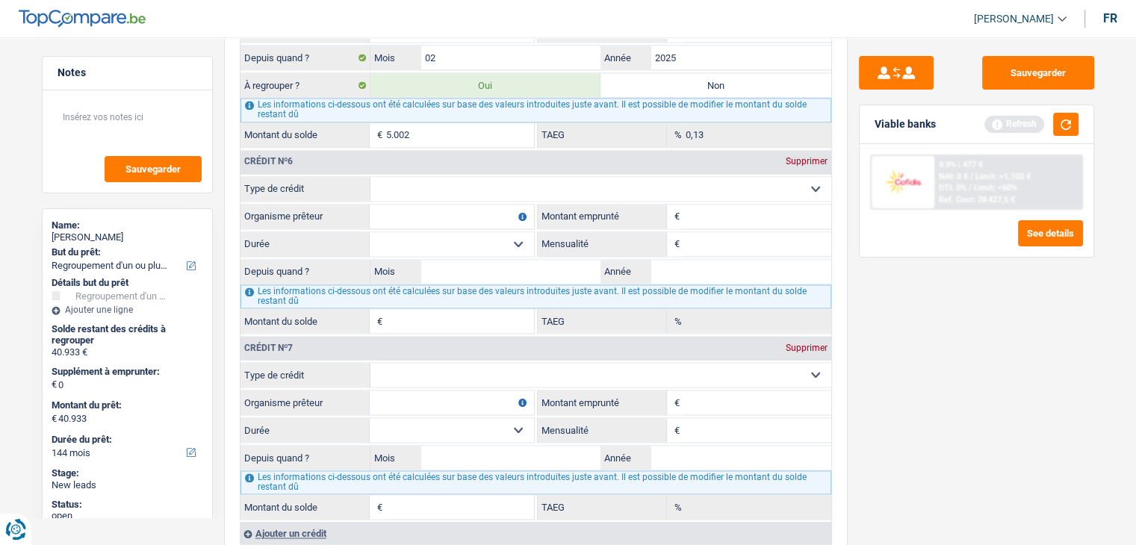
scroll to position [2389, 0]
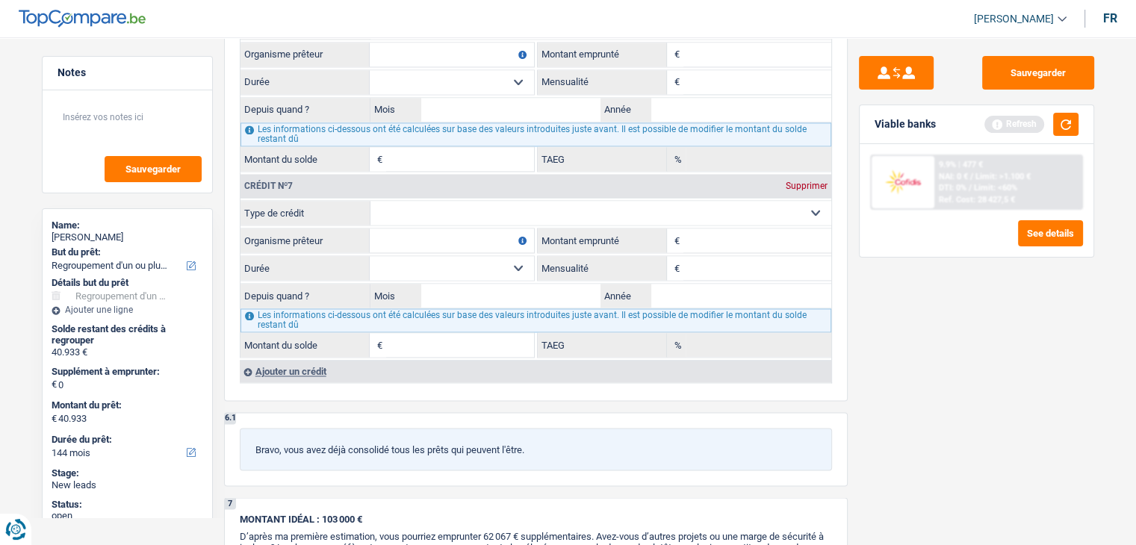
click at [924, 382] on div "Sauvegarder Viable banks Refresh 9.9% | 477 € NAI: 0 € / Limit: >1.100 € DTI: 0…" at bounding box center [976, 286] width 258 height 461
click at [1063, 120] on button "button" at bounding box center [1065, 124] width 25 height 23
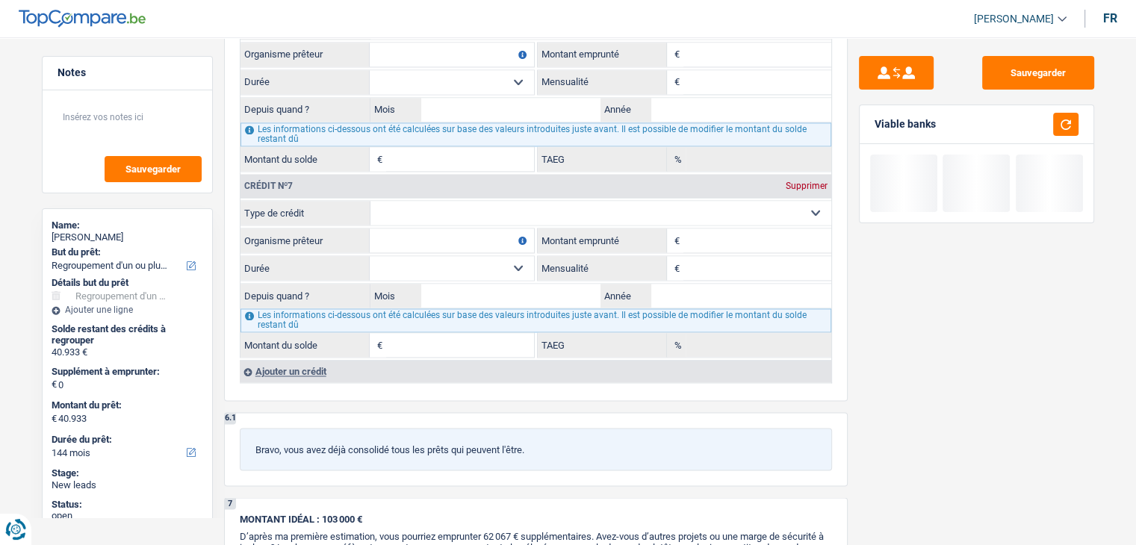
drag, startPoint x: 942, startPoint y: 123, endPoint x: 869, endPoint y: 124, distance: 73.2
click at [869, 124] on div "Viable banks" at bounding box center [976, 124] width 234 height 39
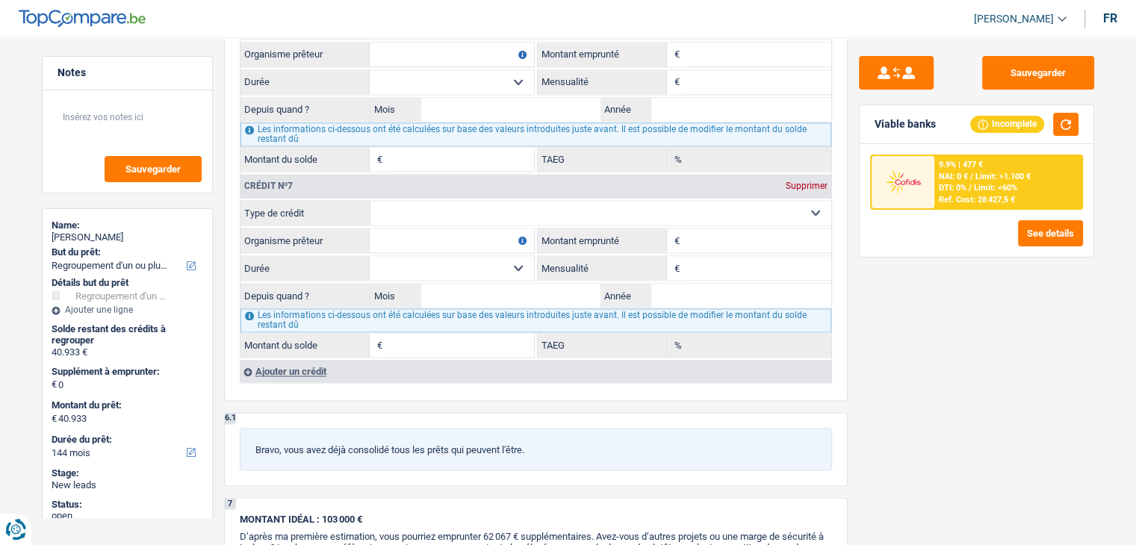
drag, startPoint x: 873, startPoint y: 125, endPoint x: 941, endPoint y: 128, distance: 68.0
click at [941, 128] on div "Viable banks Incomplete" at bounding box center [976, 124] width 234 height 39
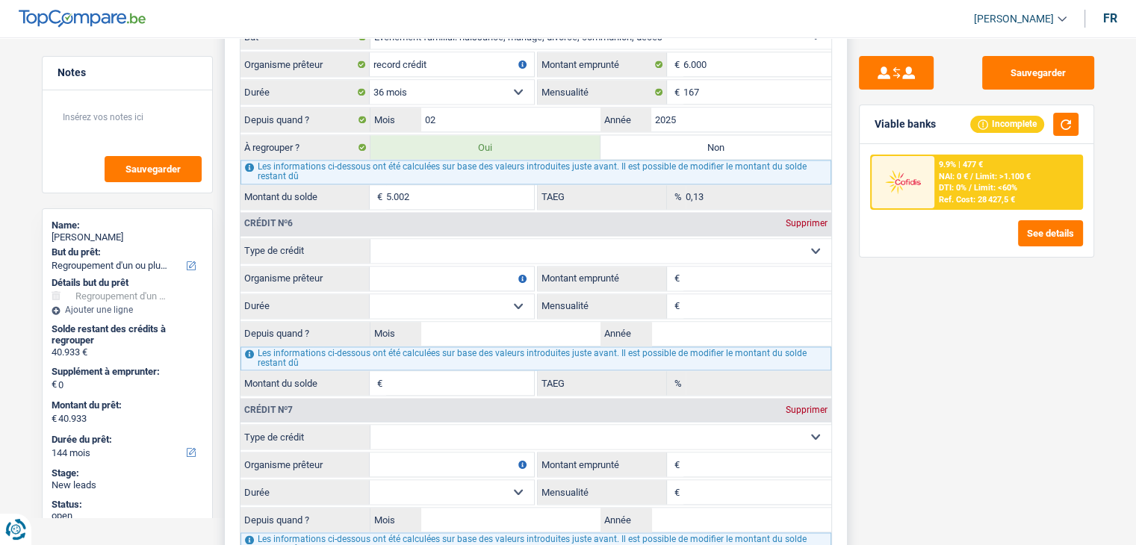
click at [556, 239] on select "Carte ou ouverture de crédit Prêt hypothécaire Vente à tempérament Prêt à tempé…" at bounding box center [600, 251] width 461 height 24
click at [455, 243] on select "Carte ou ouverture de crédit Prêt hypothécaire Vente à tempérament Prêt à tempé…" at bounding box center [600, 251] width 461 height 24
select select "cardOrCredit"
type input "0"
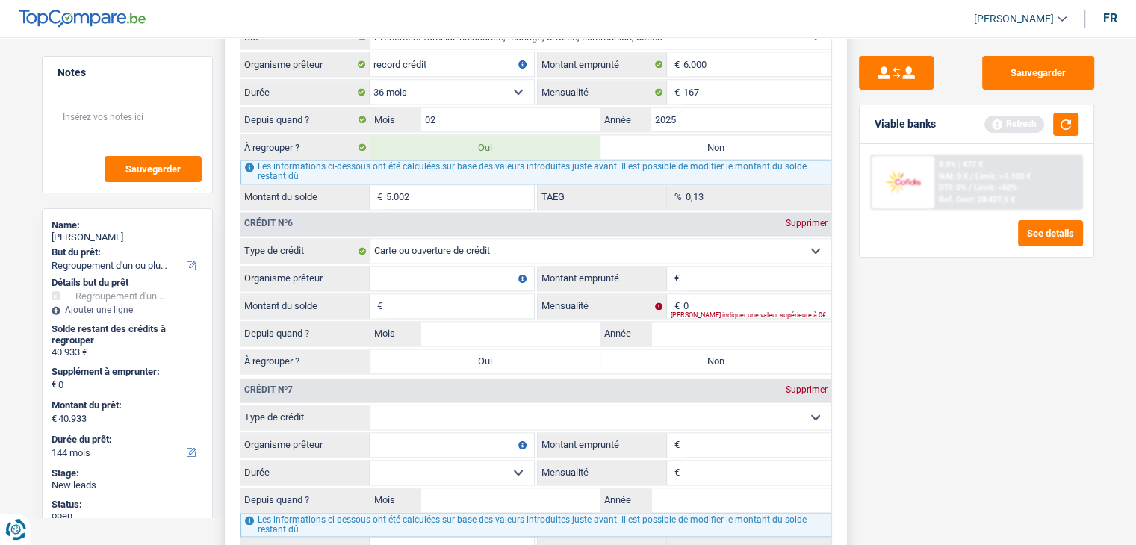
click at [404, 267] on input "Organisme prêteur" at bounding box center [452, 279] width 164 height 24
type input "Fintro"
click at [721, 267] on input "Montant emprunté" at bounding box center [757, 279] width 148 height 24
type input "625"
click at [930, 131] on div "Viable banks Refresh" at bounding box center [976, 124] width 234 height 39
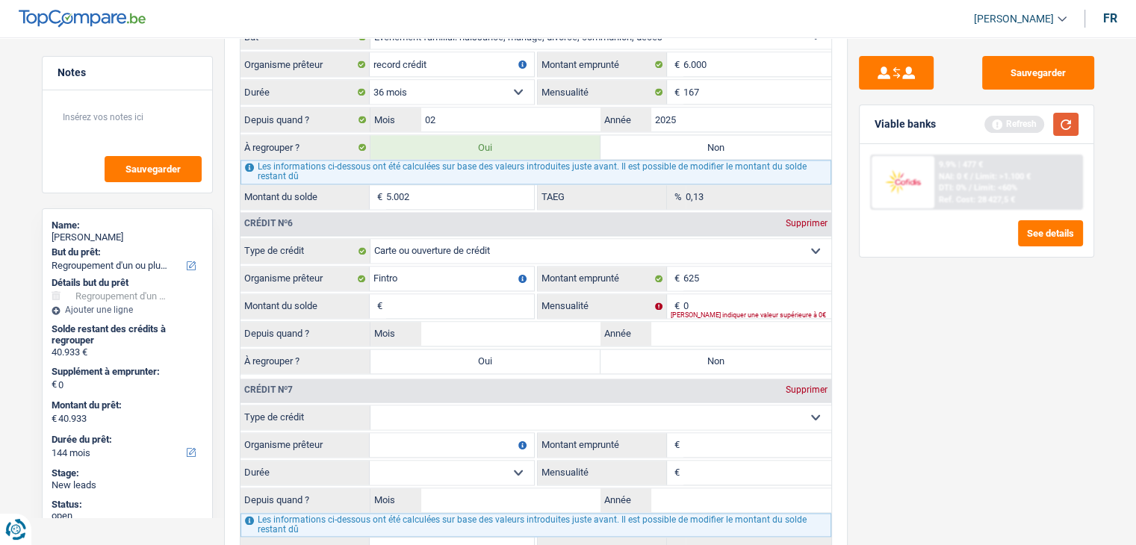
click at [1066, 116] on button "button" at bounding box center [1065, 124] width 25 height 23
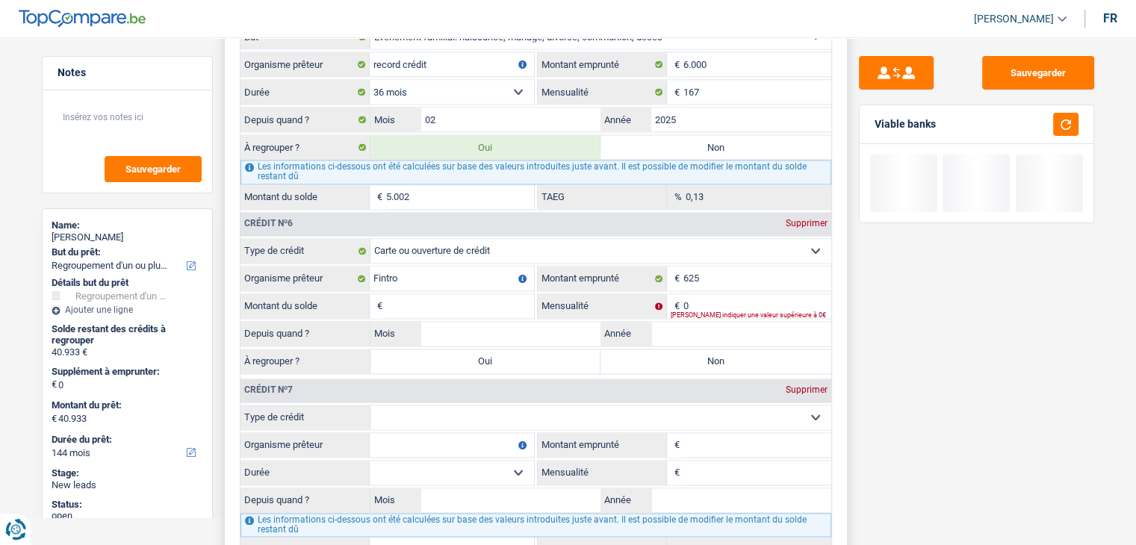
click at [476, 294] on input "Montant du solde" at bounding box center [460, 306] width 148 height 24
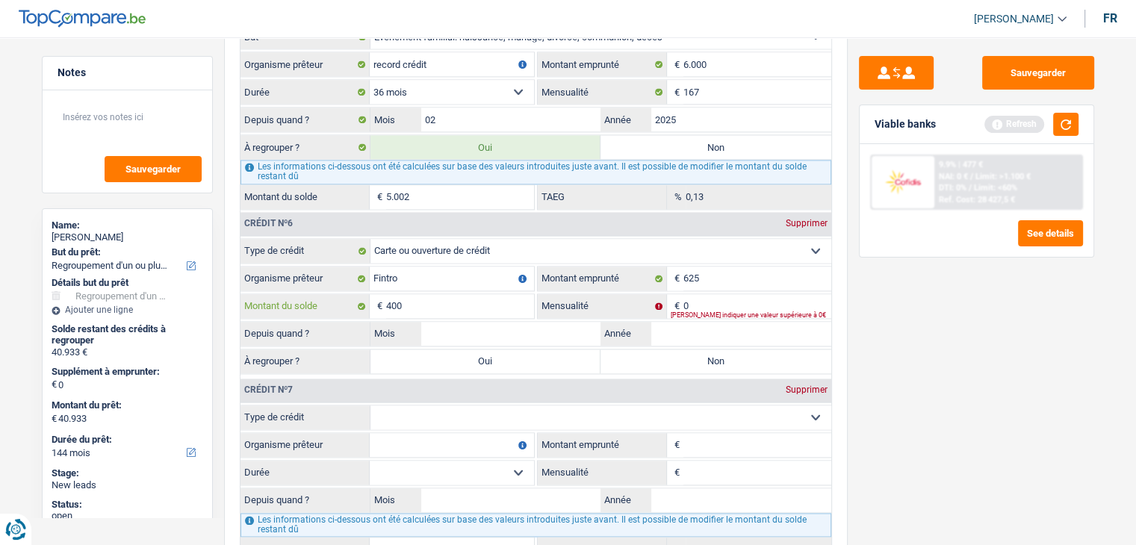
type input "400"
click at [936, 340] on div "Sauvegarder Viable banks Refresh 9.9% | 477 € NAI: 0 € / Limit: >1.100 € DTI: 0…" at bounding box center [976, 286] width 258 height 461
click at [753, 294] on input "0" at bounding box center [757, 306] width 148 height 24
type input "50"
click at [937, 329] on div "Sauvegarder Viable banks Refresh 9.9% | 477 € NAI: 0 € / Limit: >1.100 € DTI: 0…" at bounding box center [976, 286] width 258 height 461
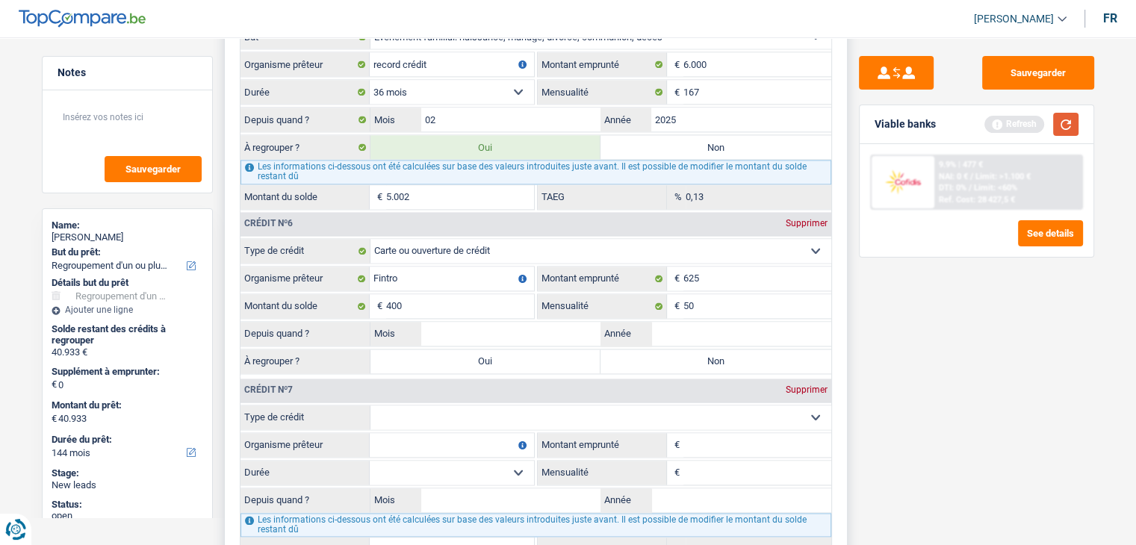
drag, startPoint x: 1071, startPoint y: 128, endPoint x: 806, endPoint y: 258, distance: 294.9
click at [1071, 128] on button "button" at bounding box center [1065, 124] width 25 height 23
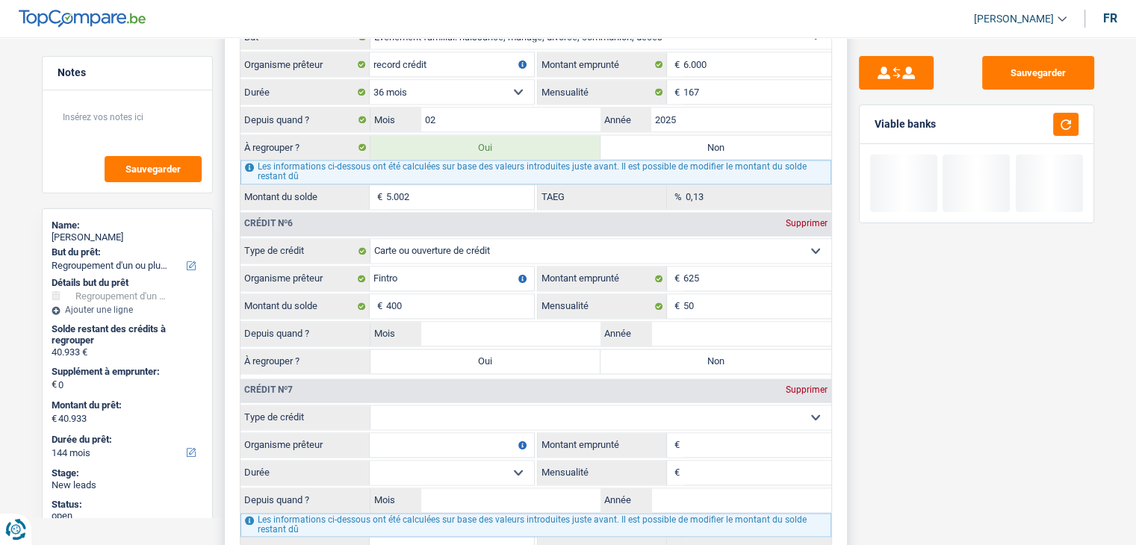
click at [564, 302] on fieldset "Carte ou ouverture de crédit Prêt hypothécaire Vente à tempérament Prêt à tempé…" at bounding box center [535, 307] width 591 height 138
click at [564, 322] on input "Mois" at bounding box center [511, 334] width 180 height 24
click at [716, 322] on input "Année" at bounding box center [741, 334] width 180 height 24
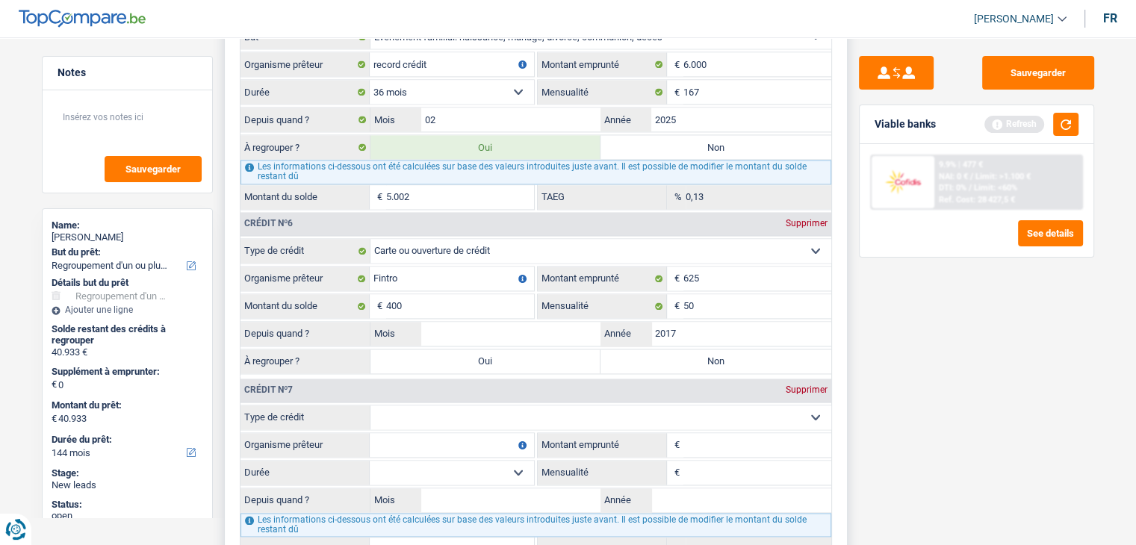
type input "2017"
click at [526, 322] on input "Mois" at bounding box center [511, 334] width 180 height 24
type input "08"
click at [618, 349] on label "Non" at bounding box center [715, 361] width 231 height 24
click at [618, 349] on input "Non" at bounding box center [715, 361] width 231 height 24
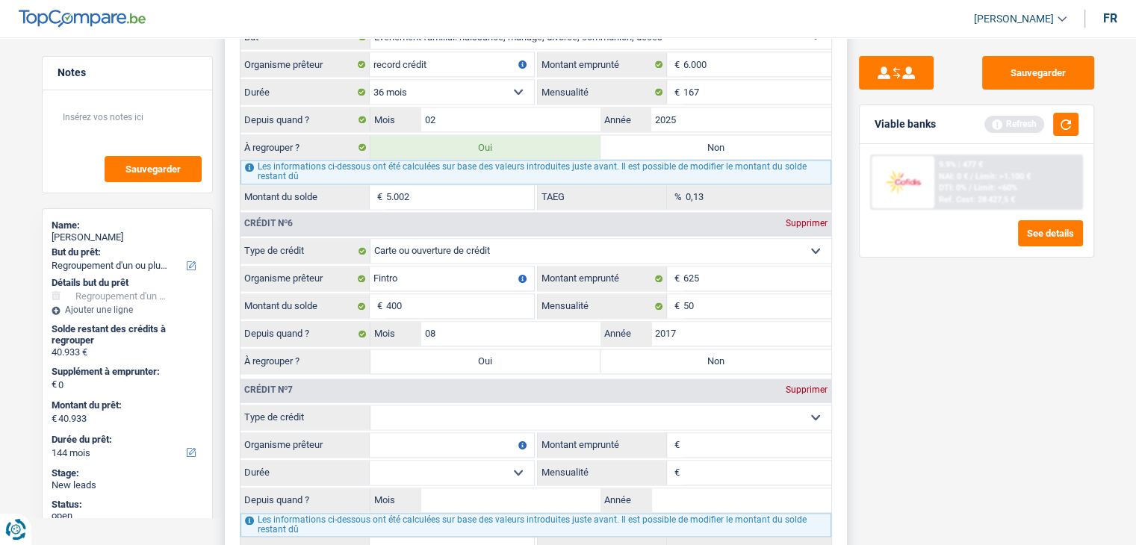
radio input "true"
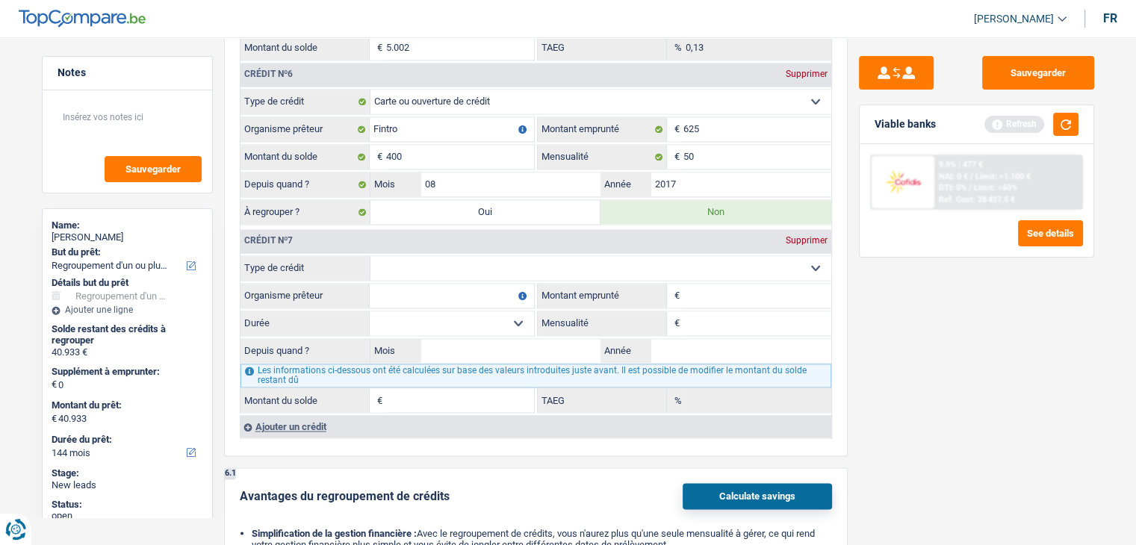
click at [995, 312] on div "Sauvegarder Viable banks Refresh 9.9% | 477 € NAI: 0 € / Limit: >1.100 € DTI: 0…" at bounding box center [976, 286] width 258 height 461
click at [1068, 117] on button "button" at bounding box center [1065, 124] width 25 height 23
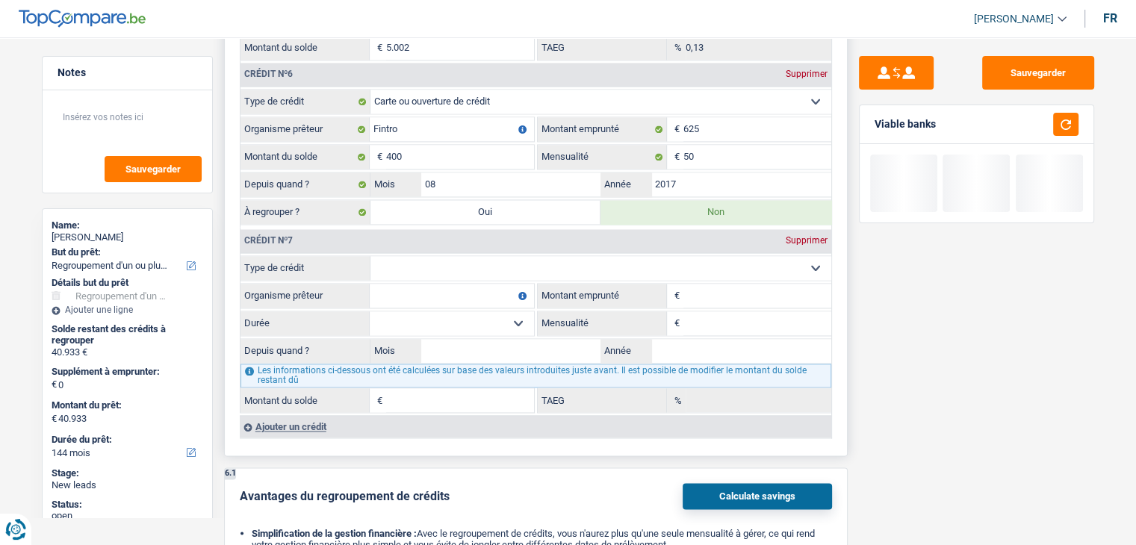
click at [648, 256] on select "Carte ou ouverture de crédit Prêt hypothécaire Vente à tempérament Prêt à tempé…" at bounding box center [600, 268] width 461 height 24
select select "cardOrCredit"
type input "0"
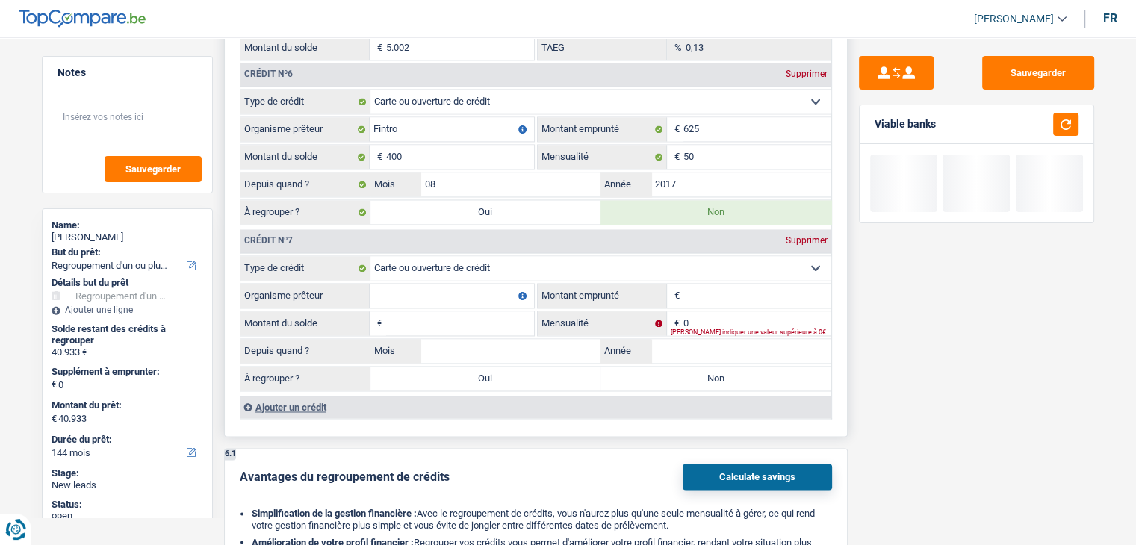
click at [461, 284] on input "Organisme prêteur" at bounding box center [452, 296] width 164 height 24
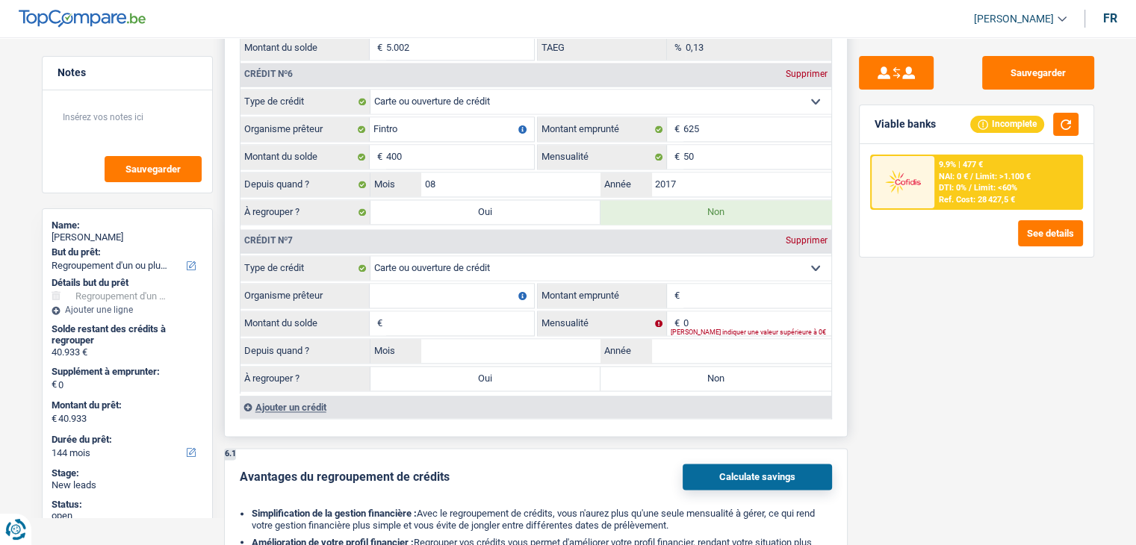
click at [438, 284] on input "Organisme prêteur" at bounding box center [452, 296] width 164 height 24
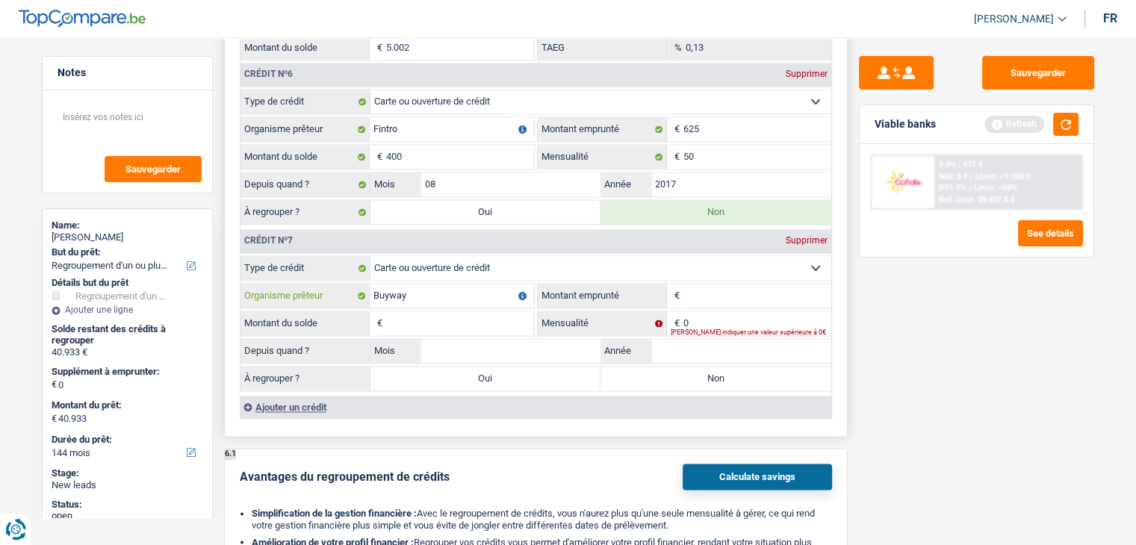
type input "Buyway"
click at [725, 289] on input "Montant emprunté" at bounding box center [757, 296] width 148 height 24
click at [1061, 120] on button "button" at bounding box center [1065, 124] width 25 height 23
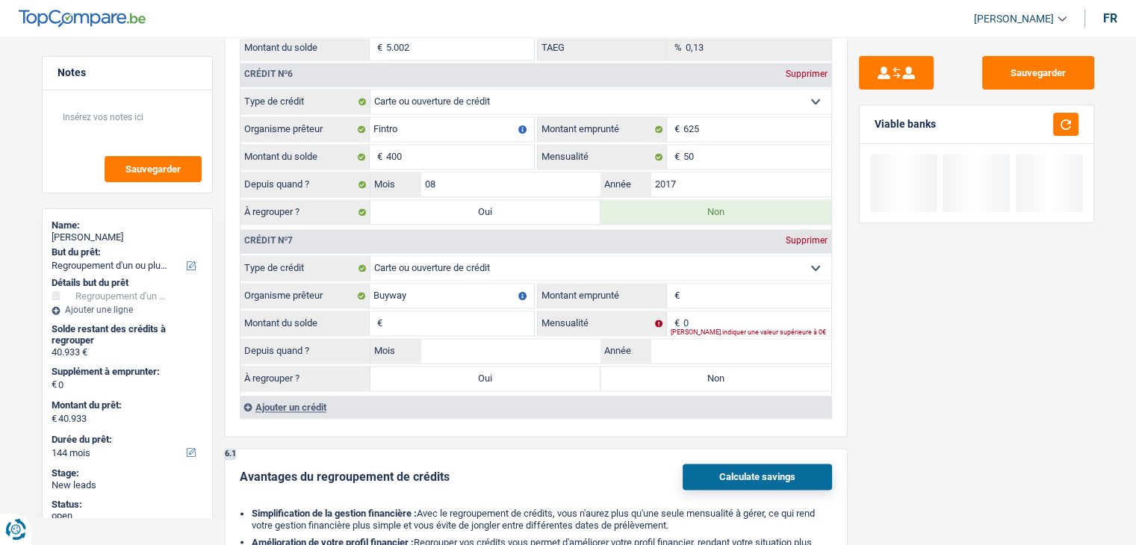
drag, startPoint x: 954, startPoint y: 122, endPoint x: 870, endPoint y: 118, distance: 83.7
click at [870, 118] on div "Viable banks" at bounding box center [976, 124] width 234 height 39
drag, startPoint x: 873, startPoint y: 123, endPoint x: 947, endPoint y: 123, distance: 73.9
click at [947, 123] on div "Viable banks" at bounding box center [976, 124] width 234 height 39
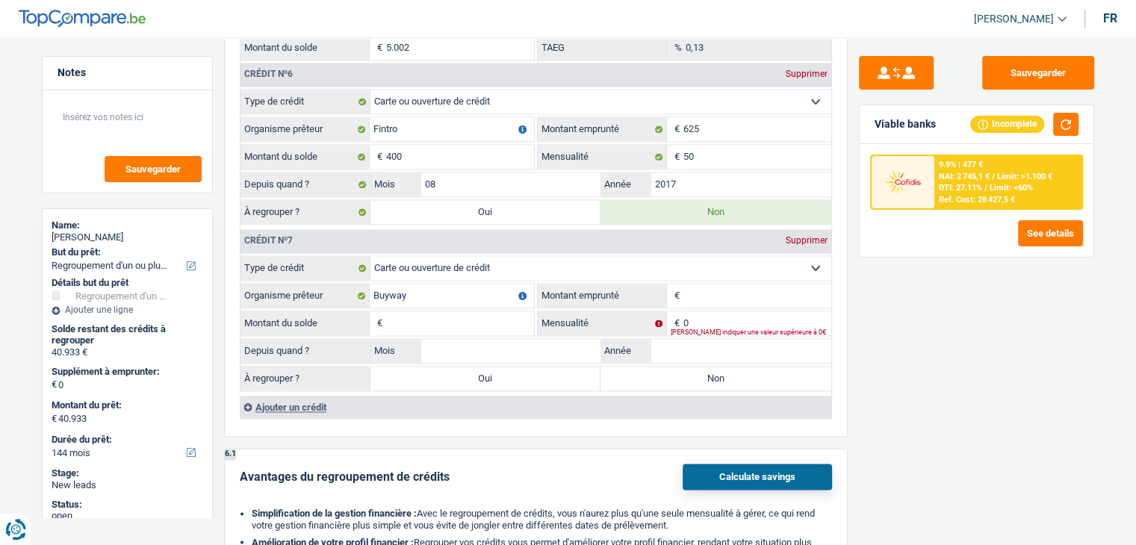
click at [947, 123] on div "Viable banks Incomplete" at bounding box center [976, 124] width 234 height 39
drag, startPoint x: 941, startPoint y: 123, endPoint x: 869, endPoint y: 120, distance: 71.7
click at [869, 120] on div "Viable banks Incomplete" at bounding box center [976, 124] width 234 height 39
click at [887, 290] on div "Sauvegarder Viable banks Incomplete 9.9% | 477 € NAI: 2 745,1 € / Limit: >1.100…" at bounding box center [976, 286] width 258 height 461
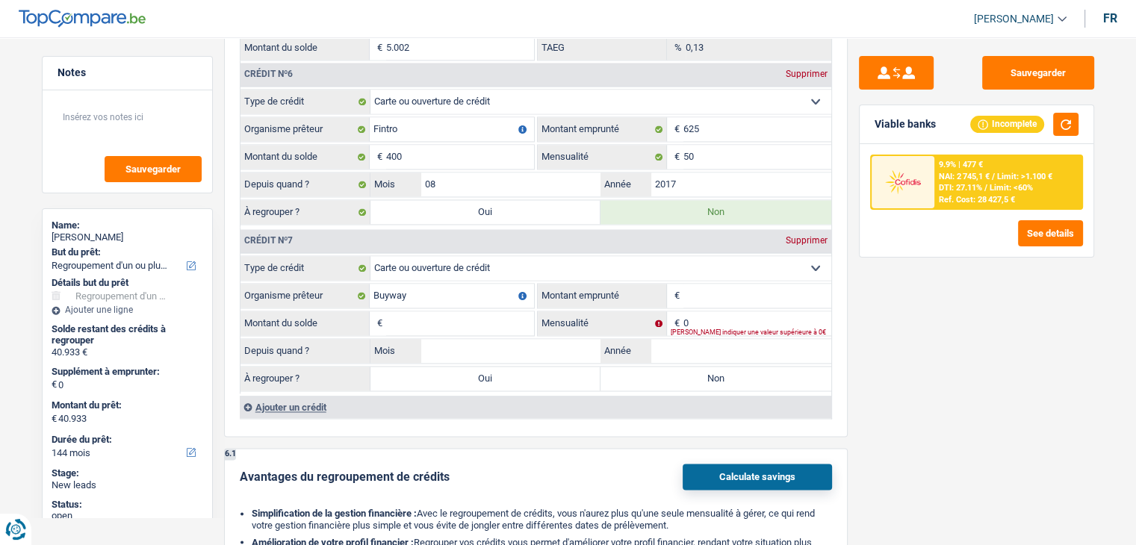
drag, startPoint x: 934, startPoint y: 128, endPoint x: 872, endPoint y: 123, distance: 62.2
click at [872, 123] on div "Viable banks Incomplete" at bounding box center [976, 124] width 234 height 39
click at [783, 284] on input "Montant emprunté" at bounding box center [757, 296] width 148 height 24
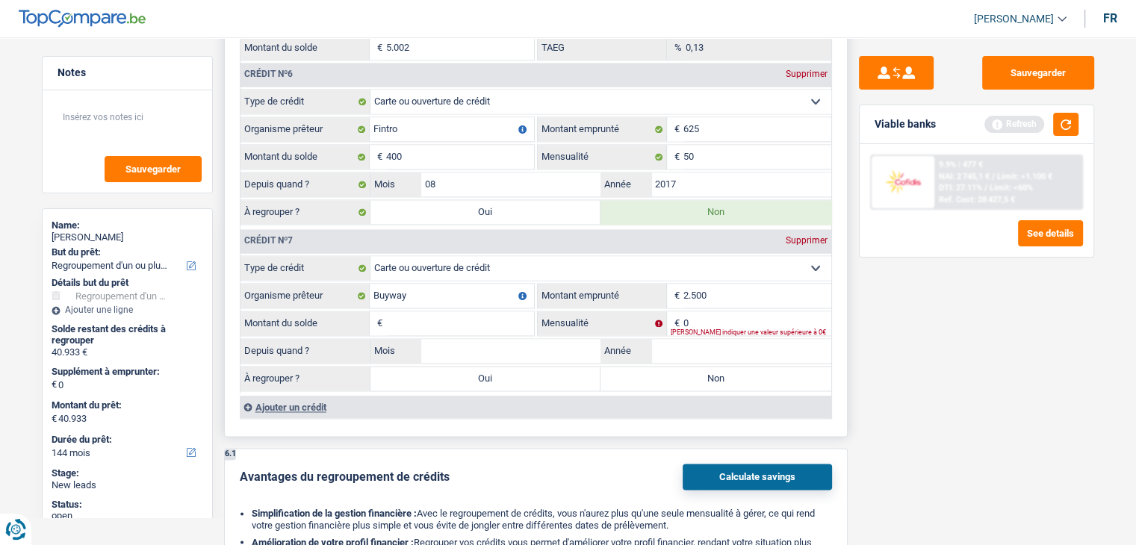
type input "2.500"
click at [499, 311] on input "Montant du solde" at bounding box center [460, 323] width 148 height 24
click at [1062, 121] on button "button" at bounding box center [1065, 124] width 25 height 23
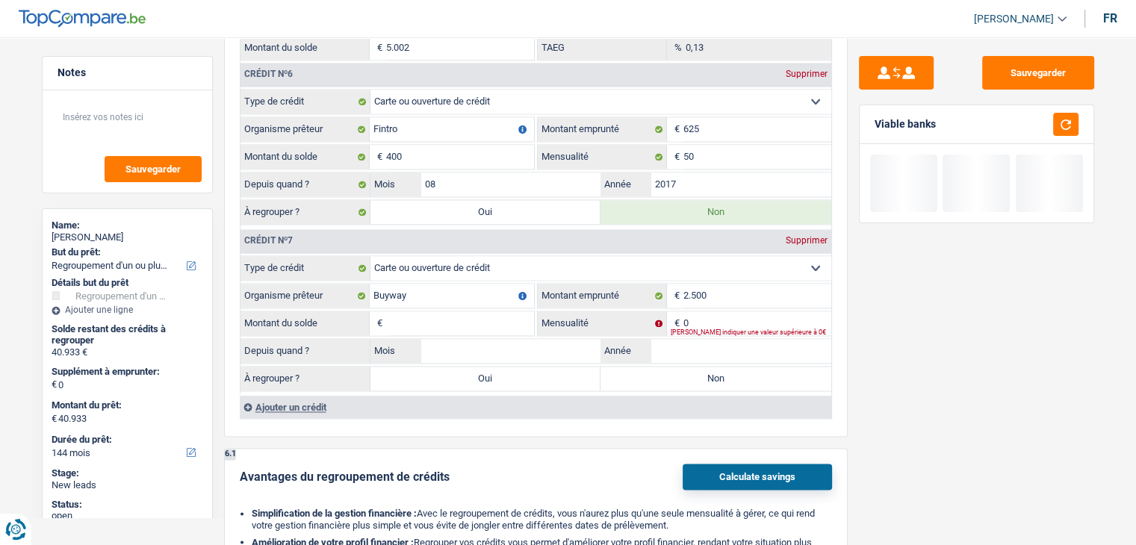
click at [919, 128] on div "Viable banks" at bounding box center [904, 124] width 61 height 13
drag, startPoint x: 934, startPoint y: 125, endPoint x: 850, endPoint y: 128, distance: 83.7
click at [850, 128] on div "Sauvegarder Viable banks" at bounding box center [976, 286] width 258 height 461
click at [868, 128] on div "Viable banks" at bounding box center [976, 124] width 234 height 39
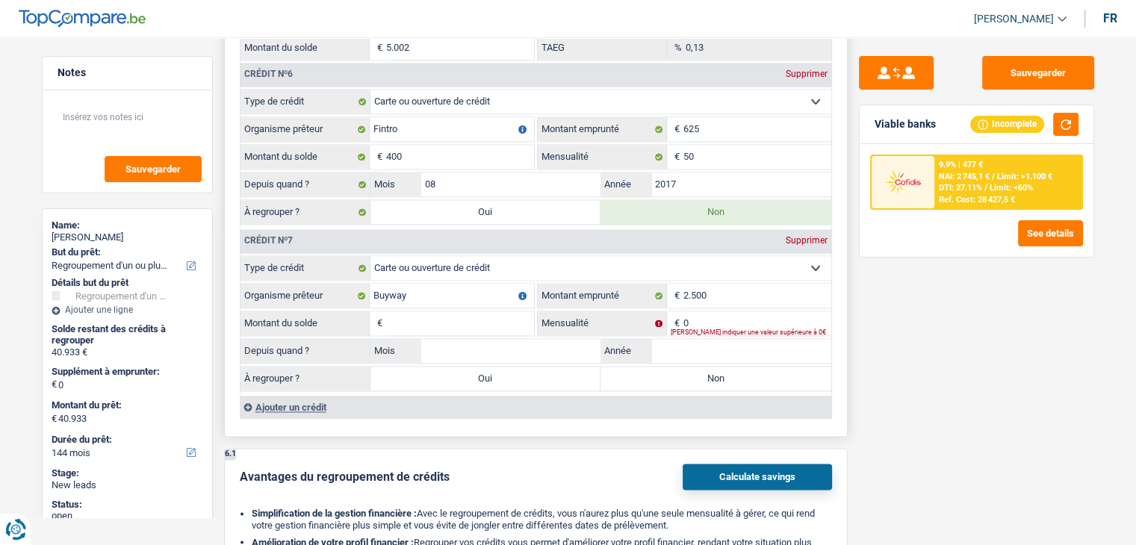
click at [444, 311] on input "Montant du solde" at bounding box center [460, 323] width 148 height 24
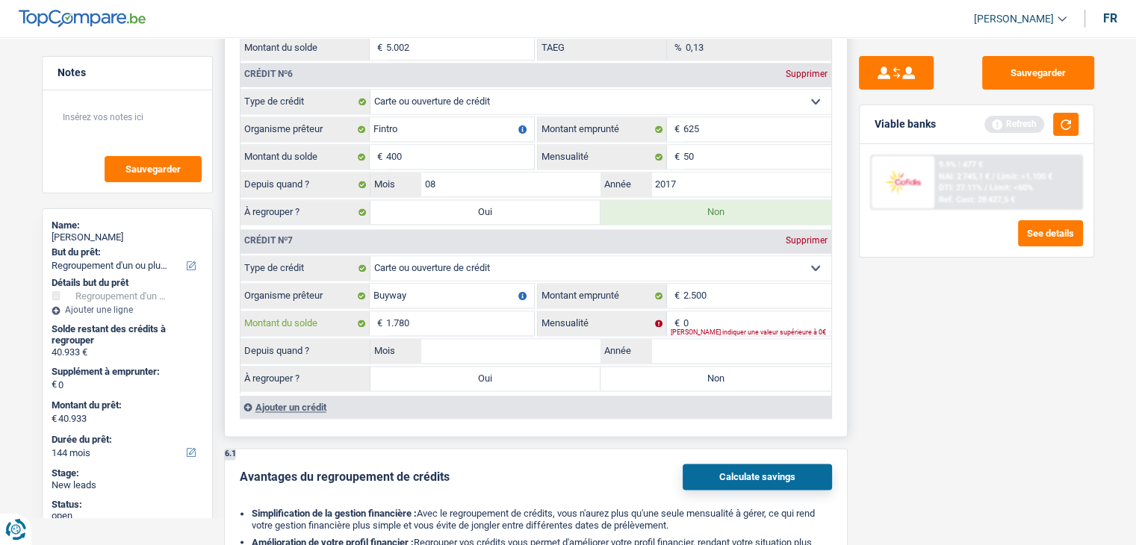
type input "1.780"
click at [747, 311] on input "0" at bounding box center [757, 323] width 148 height 24
click at [1066, 119] on button "button" at bounding box center [1065, 124] width 25 height 23
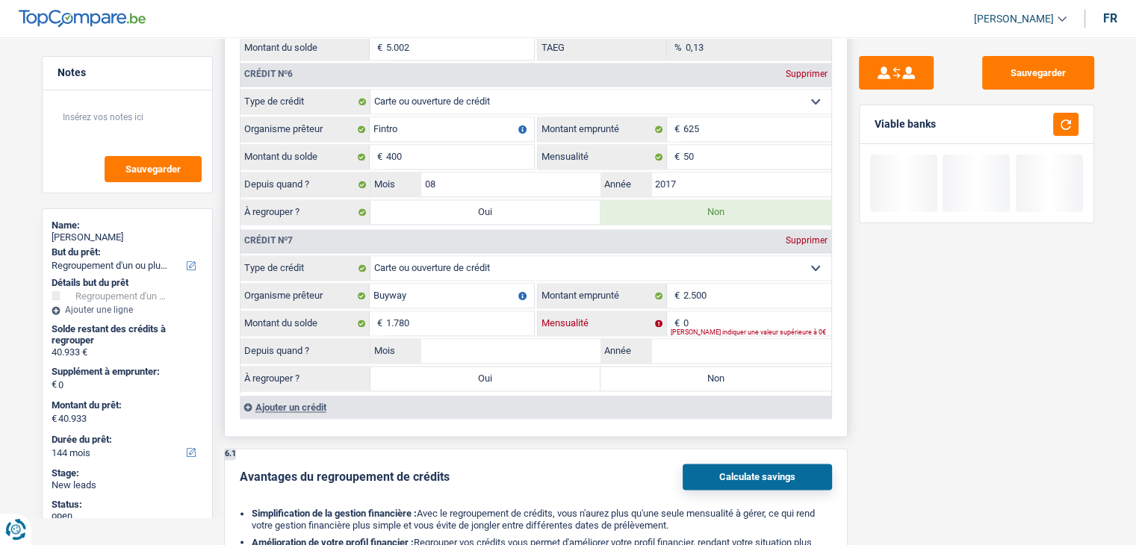
click at [735, 311] on input "0" at bounding box center [757, 323] width 148 height 24
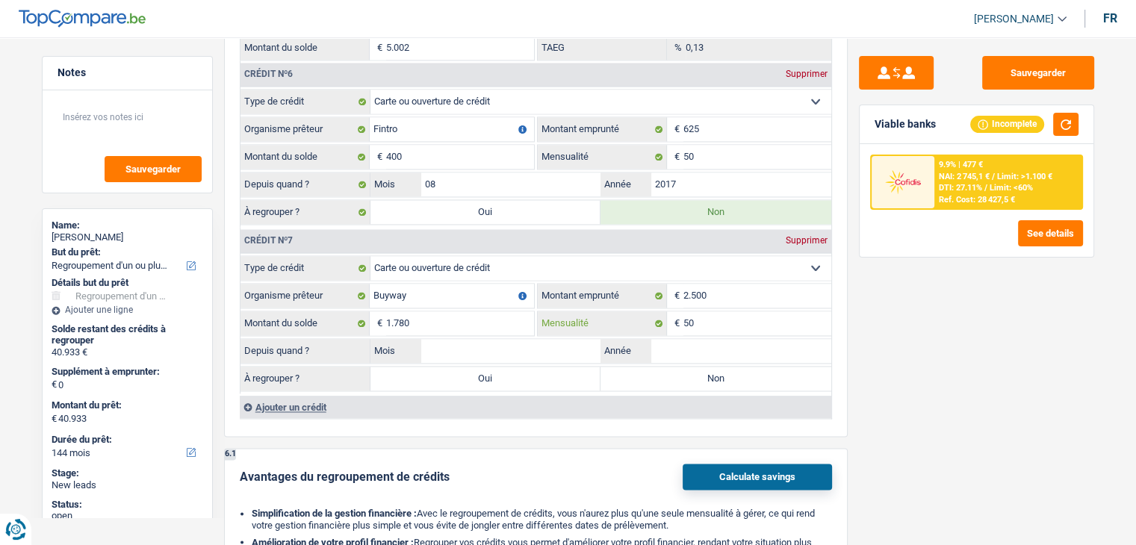
type input "50"
click at [1016, 333] on div "Sauvegarder Viable banks Incomplete 9.9% | 477 € NAI: 2 745,1 € / Limit: >1.100…" at bounding box center [976, 286] width 258 height 461
click at [558, 339] on input "Mois" at bounding box center [511, 351] width 180 height 24
click at [724, 339] on input "Année" at bounding box center [741, 351] width 180 height 24
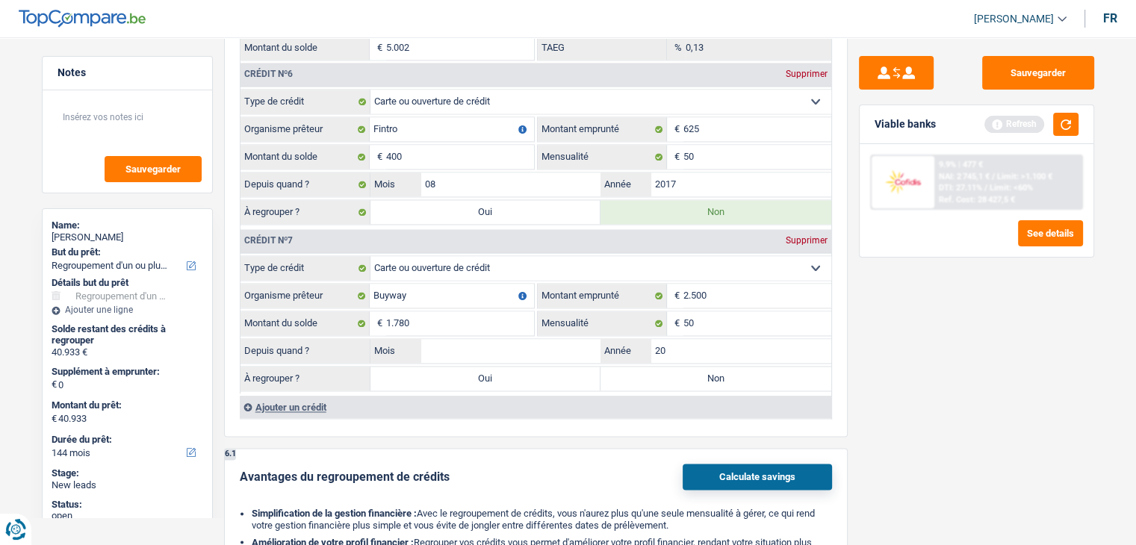
click at [953, 347] on div "Sauvegarder Viable banks Refresh 9.9% | 477 € NAI: 2 745,1 € / Limit: >1.100 € …" at bounding box center [976, 286] width 258 height 461
click at [1063, 128] on button "button" at bounding box center [1065, 124] width 25 height 23
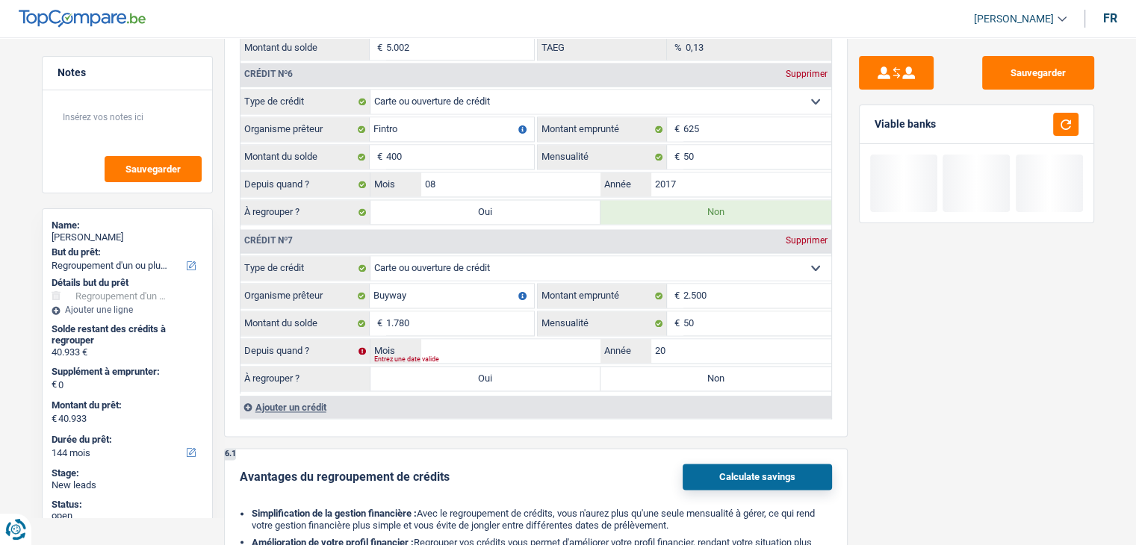
drag, startPoint x: 944, startPoint y: 122, endPoint x: 871, endPoint y: 125, distance: 72.5
click at [871, 125] on div "Viable banks" at bounding box center [976, 124] width 234 height 39
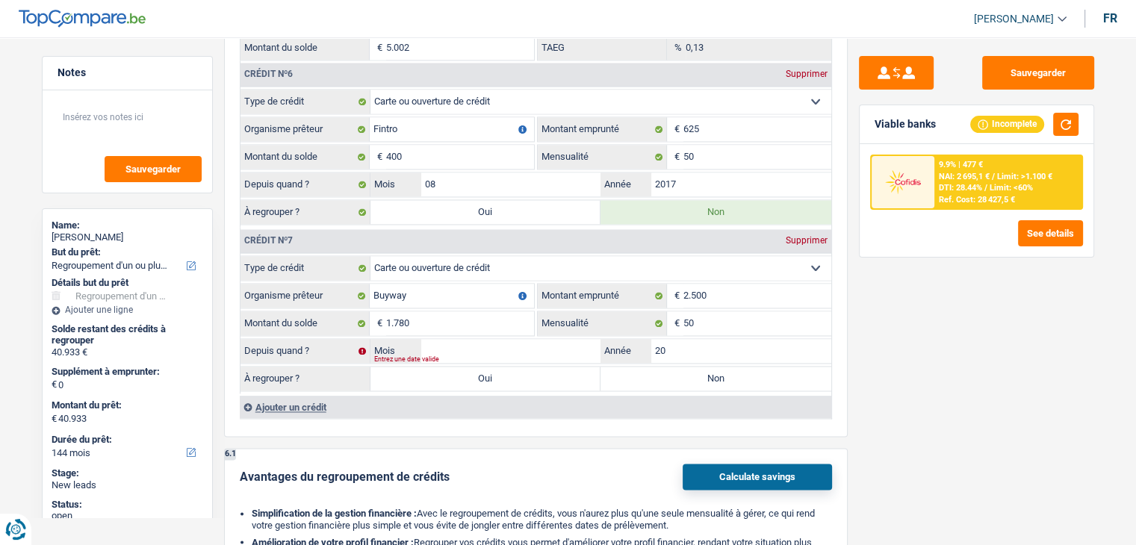
click at [940, 363] on div "Sauvegarder Viable banks Incomplete 9.9% | 477 € NAI: 2 695,1 € / Limit: >1.100…" at bounding box center [976, 286] width 258 height 461
click at [556, 339] on input "Mois" at bounding box center [511, 351] width 180 height 24
click at [924, 355] on div "Sauvegarder Viable banks Incomplete 9.9% | 477 € NAI: 2 695,1 € / Limit: >1.100…" at bounding box center [976, 286] width 258 height 461
click at [561, 339] on input "Mois" at bounding box center [511, 351] width 180 height 24
click at [677, 339] on input "20" at bounding box center [741, 351] width 180 height 24
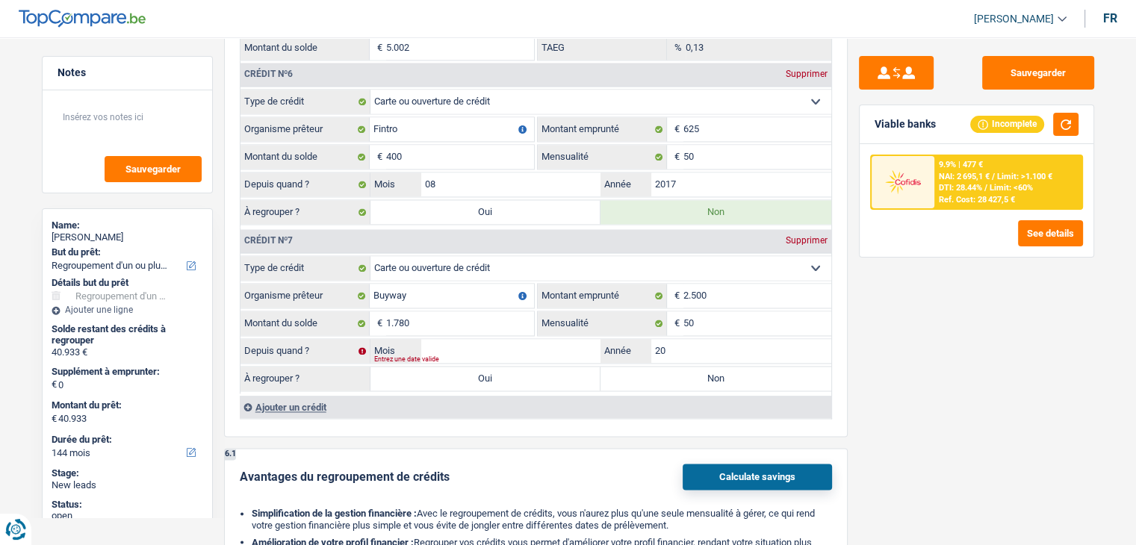
click at [964, 317] on div "Sauvegarder Viable banks Incomplete 9.9% | 477 € NAI: 2 695,1 € / Limit: >1.100…" at bounding box center [976, 286] width 258 height 461
click at [698, 339] on input "20" at bounding box center [741, 351] width 180 height 24
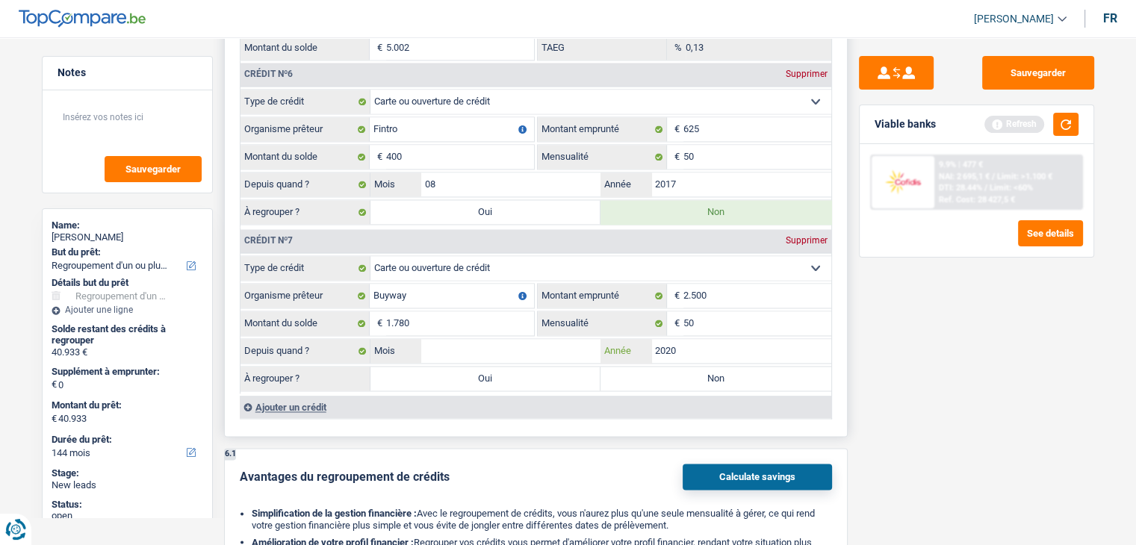
type input "2020"
click at [532, 339] on input "Mois" at bounding box center [511, 351] width 180 height 24
type input "06"
click at [639, 367] on label "Non" at bounding box center [715, 379] width 231 height 24
click at [639, 367] on input "Non" at bounding box center [715, 379] width 231 height 24
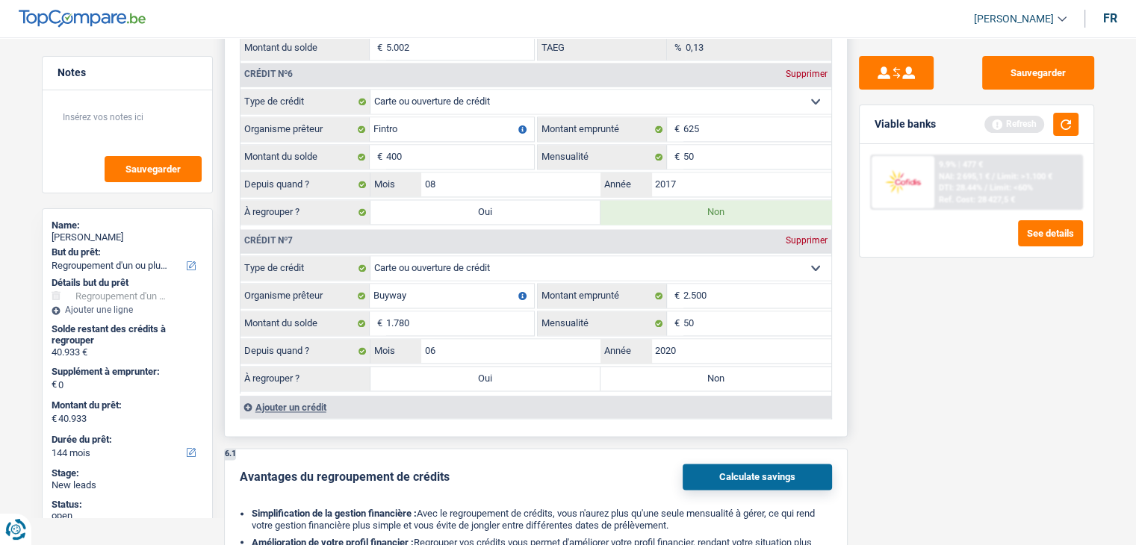
radio input "true"
click at [1068, 125] on button "button" at bounding box center [1065, 124] width 25 height 23
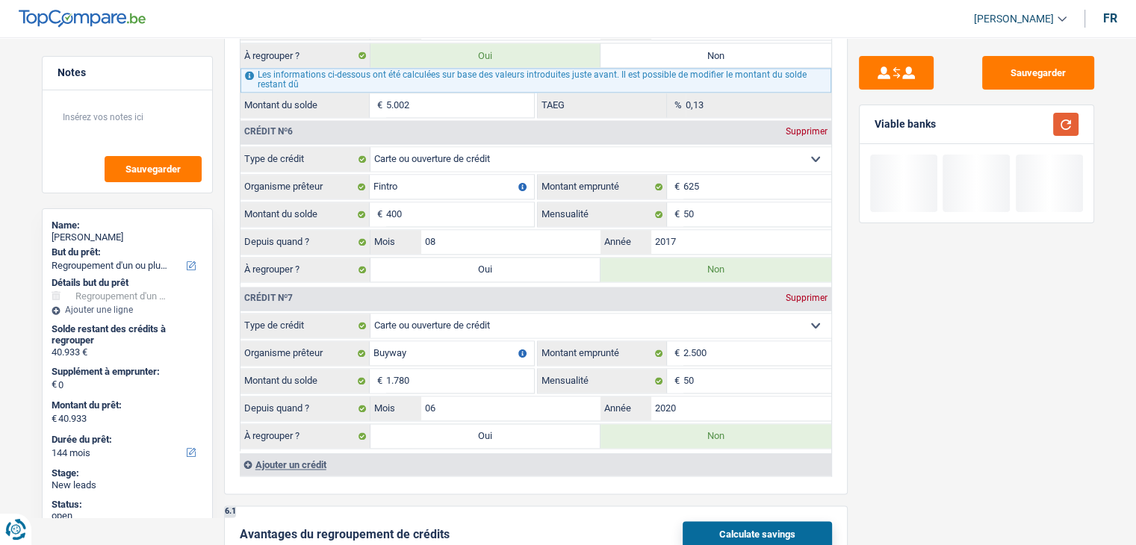
scroll to position [2240, 0]
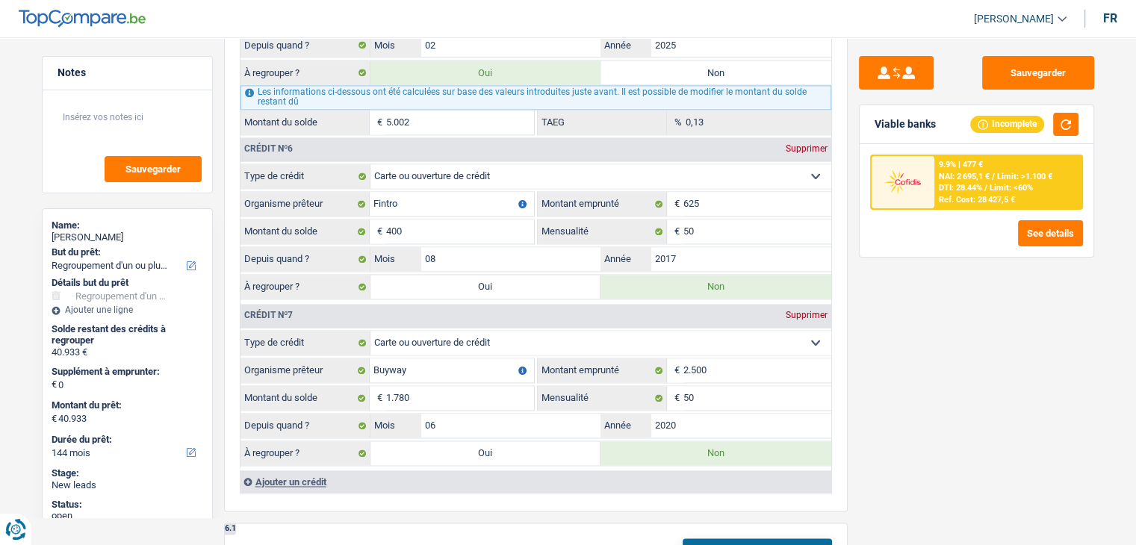
click at [921, 383] on div "Sauvegarder Viable banks Incomplete 9.9% | 477 € NAI: 2 695,1 € / Limit: >1.100…" at bounding box center [976, 286] width 258 height 461
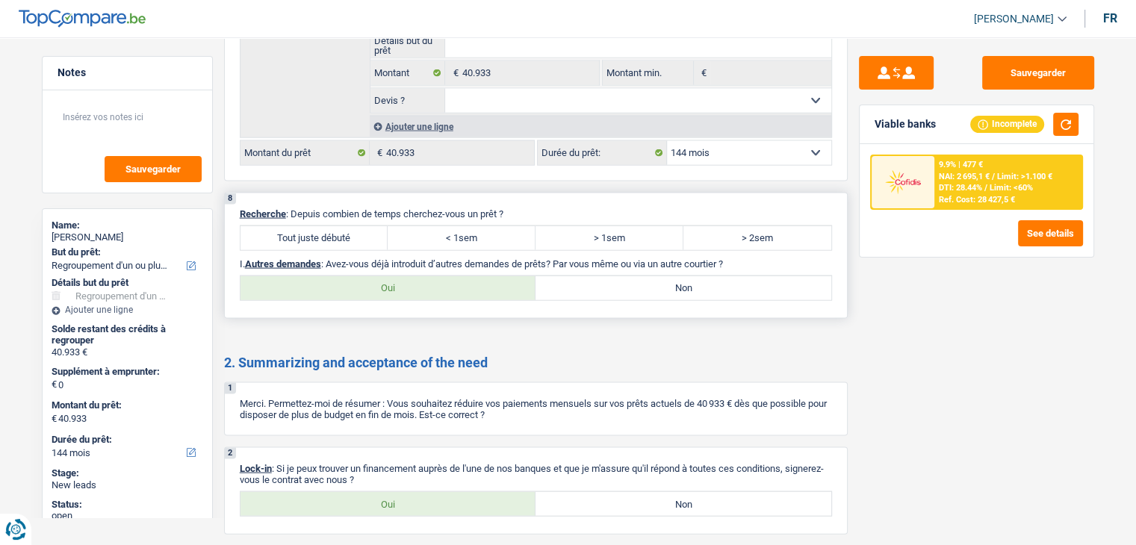
scroll to position [3181, 0]
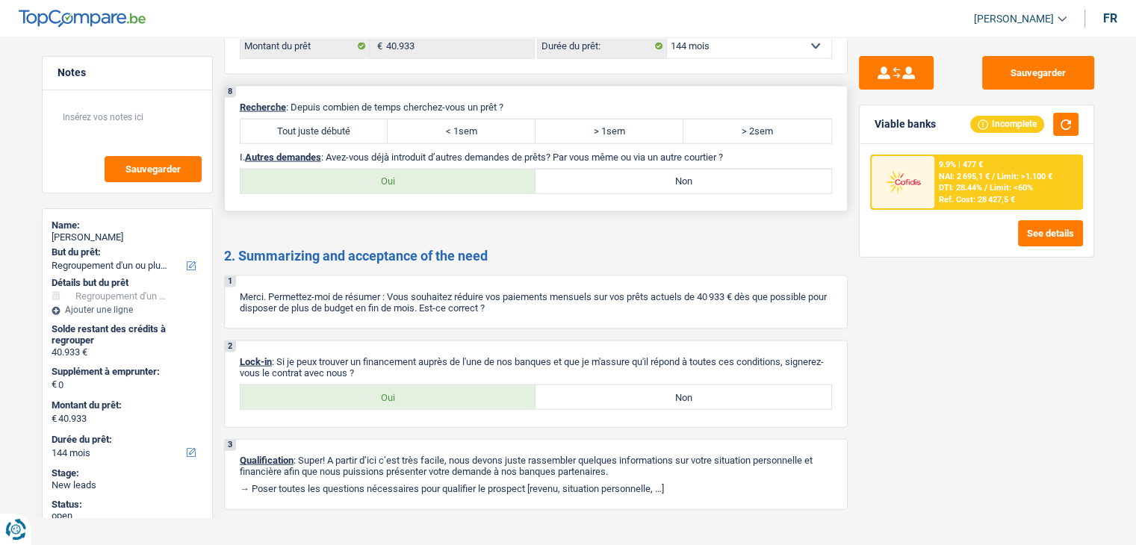
click at [327, 119] on label "Tout juste débuté" at bounding box center [314, 131] width 148 height 24
click at [327, 119] on input "Tout juste débuté" at bounding box center [314, 131] width 148 height 24
radio input "true"
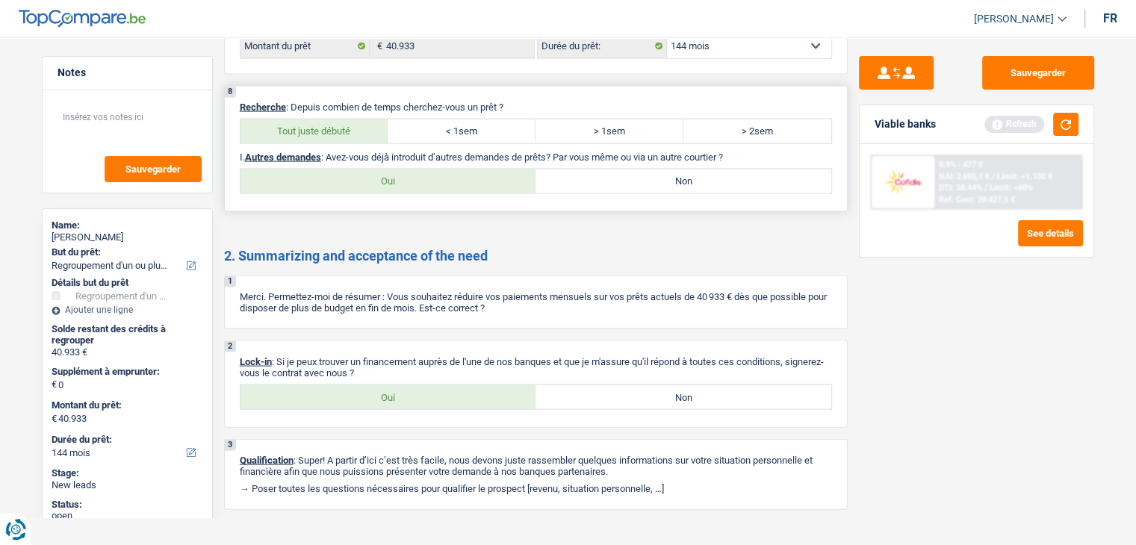
click at [362, 169] on label "Oui" at bounding box center [388, 181] width 296 height 24
click at [362, 169] on input "Oui" at bounding box center [388, 181] width 296 height 24
radio input "true"
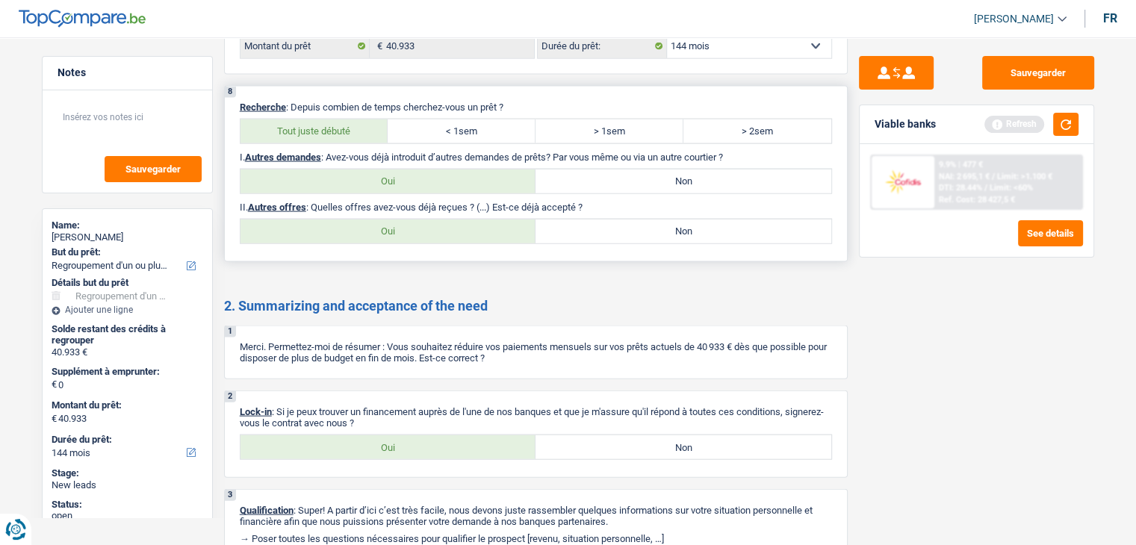
click at [616, 169] on label "Non" at bounding box center [683, 181] width 296 height 24
click at [616, 169] on input "Non" at bounding box center [683, 181] width 296 height 24
radio input "true"
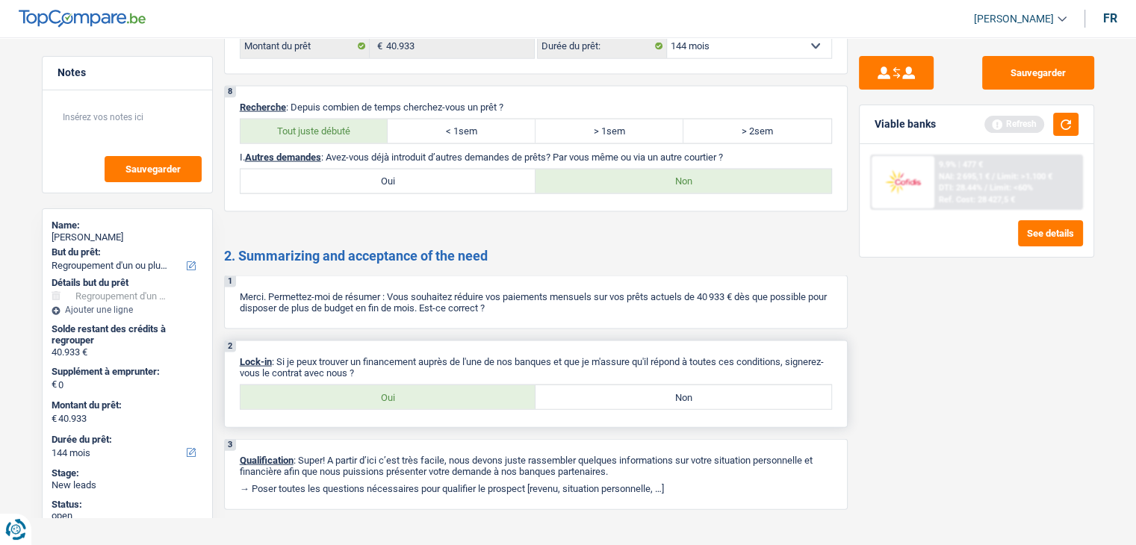
click at [421, 388] on label "Oui" at bounding box center [388, 397] width 296 height 24
click at [421, 388] on input "Oui" at bounding box center [388, 397] width 296 height 24
radio input "true"
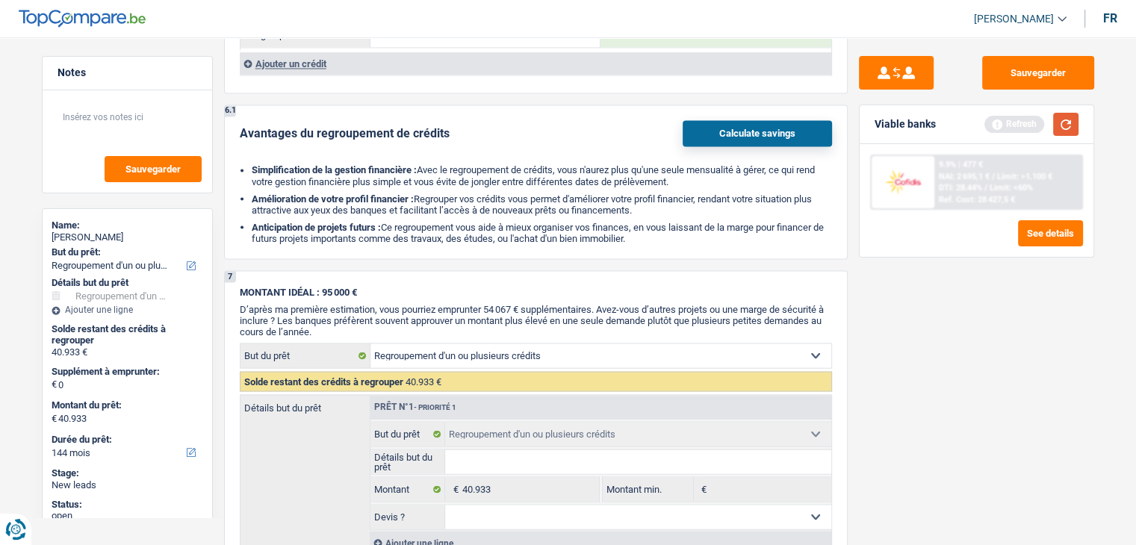
click at [1058, 115] on button "button" at bounding box center [1065, 124] width 25 height 23
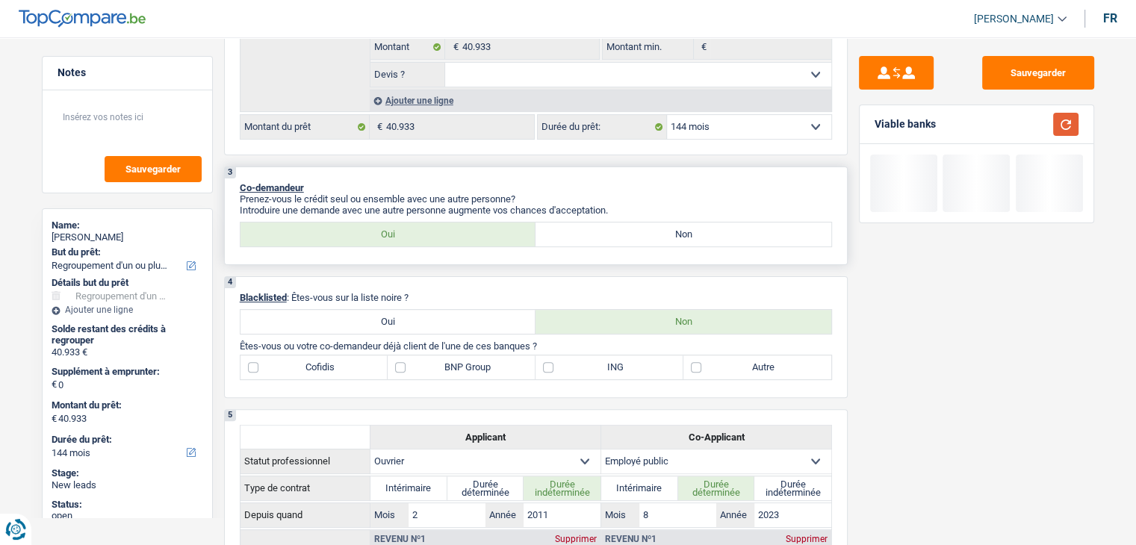
scroll to position [0, 0]
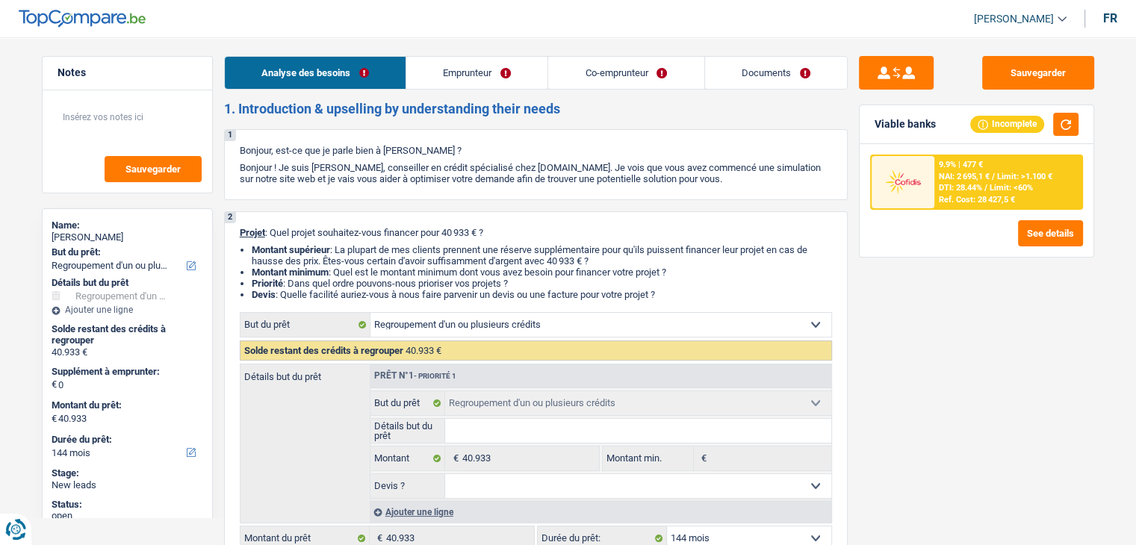
drag, startPoint x: 463, startPoint y: 62, endPoint x: 469, endPoint y: 75, distance: 14.7
click at [463, 62] on link "Emprunteur" at bounding box center [476, 73] width 141 height 32
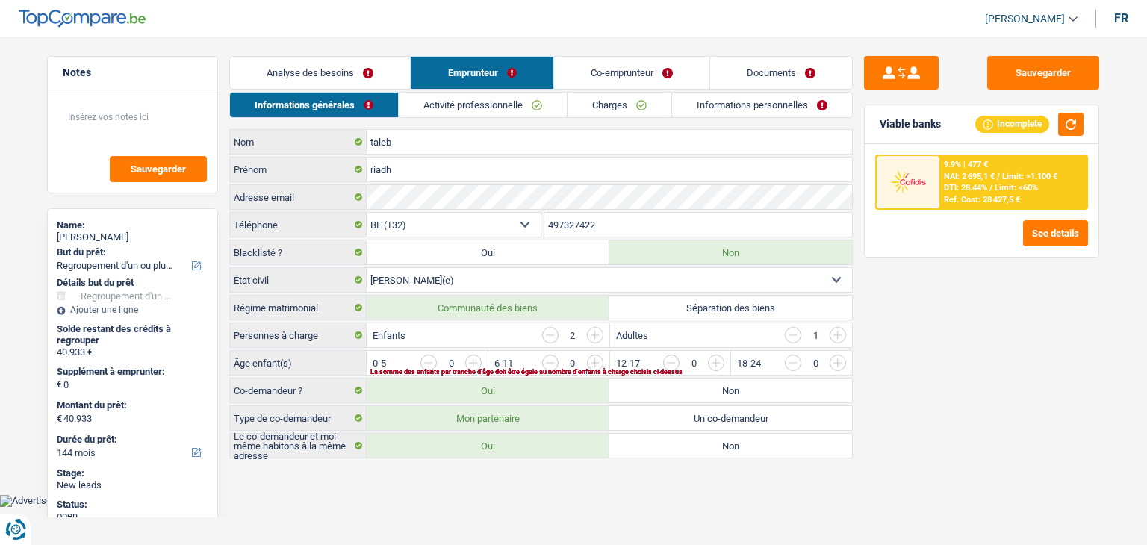
click at [346, 108] on link "Informations générales" at bounding box center [314, 105] width 168 height 25
click at [918, 331] on div "Sauvegarder Viable banks Incomplete 9.9% | 477 € NAI: 2 695,1 € / Limit: >1.100…" at bounding box center [982, 286] width 258 height 461
click at [933, 323] on div "Sauvegarder Viable banks Incomplete 9.9% | 477 € NAI: 2 695,1 € / Limit: >1.100…" at bounding box center [982, 286] width 258 height 461
click at [995, 422] on div "Sauvegarder Viable banks Incomplete 9.9% | 477 € NAI: 2 695,1 € / Limit: >1.100…" at bounding box center [982, 286] width 258 height 461
click at [901, 371] on div "Sauvegarder Viable banks Incomplete 9.9% | 477 € NAI: 2 695,1 € / Limit: >1.100…" at bounding box center [982, 286] width 258 height 461
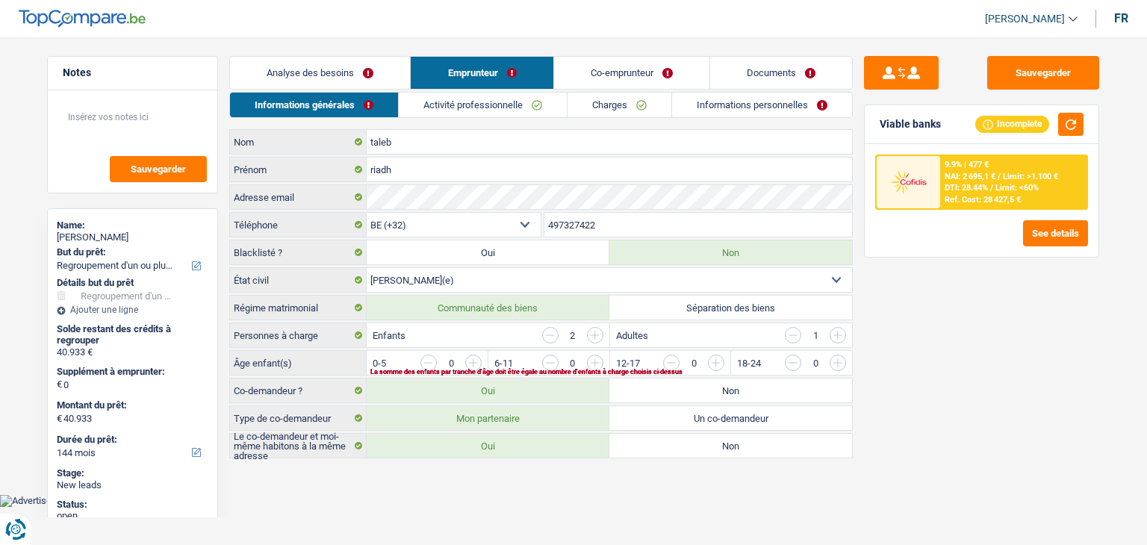
click at [485, 335] on div "Enfants 2" at bounding box center [488, 335] width 242 height 24
click at [470, 358] on input "button" at bounding box center [776, 367] width 622 height 24
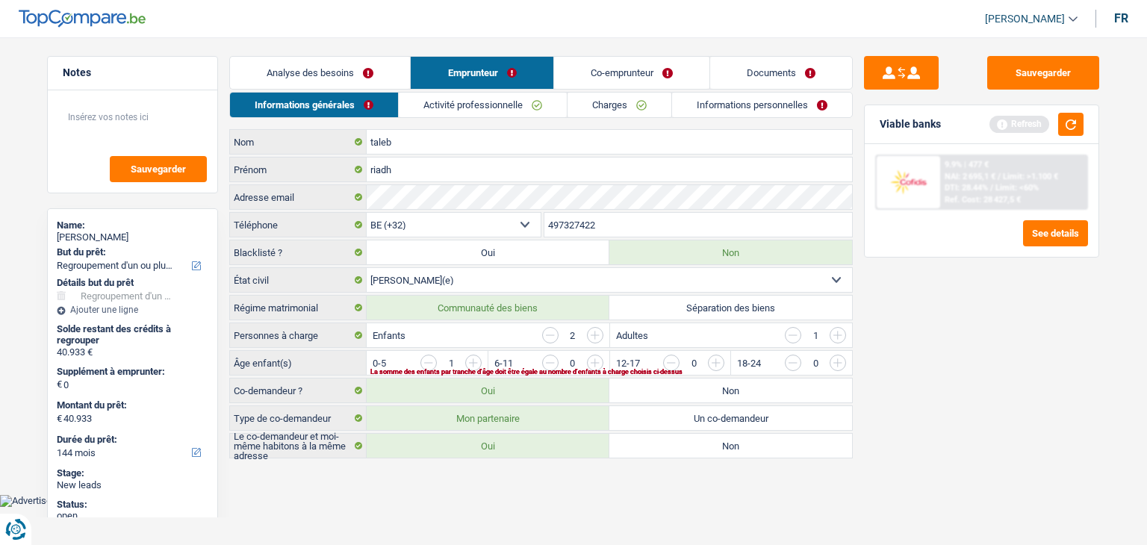
click at [587, 358] on input "button" at bounding box center [898, 367] width 622 height 24
click at [946, 344] on div "Sauvegarder Viable banks Refresh 9.9% | 477 € NAI: 2 695,1 € / Limit: >1.100 € …" at bounding box center [982, 286] width 258 height 461
click at [1078, 129] on button "button" at bounding box center [1070, 124] width 25 height 23
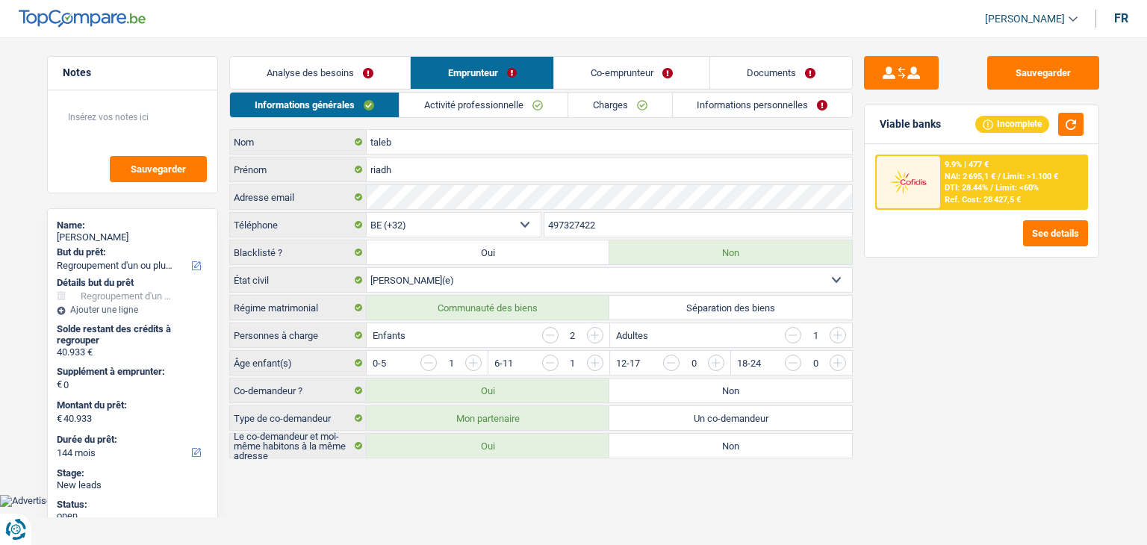
click at [941, 333] on div "Sauvegarder Viable banks Incomplete 9.9% | 477 € NAI: 2 695,1 € / Limit: >1.100…" at bounding box center [982, 286] width 258 height 461
click at [1072, 125] on button "button" at bounding box center [1070, 124] width 25 height 23
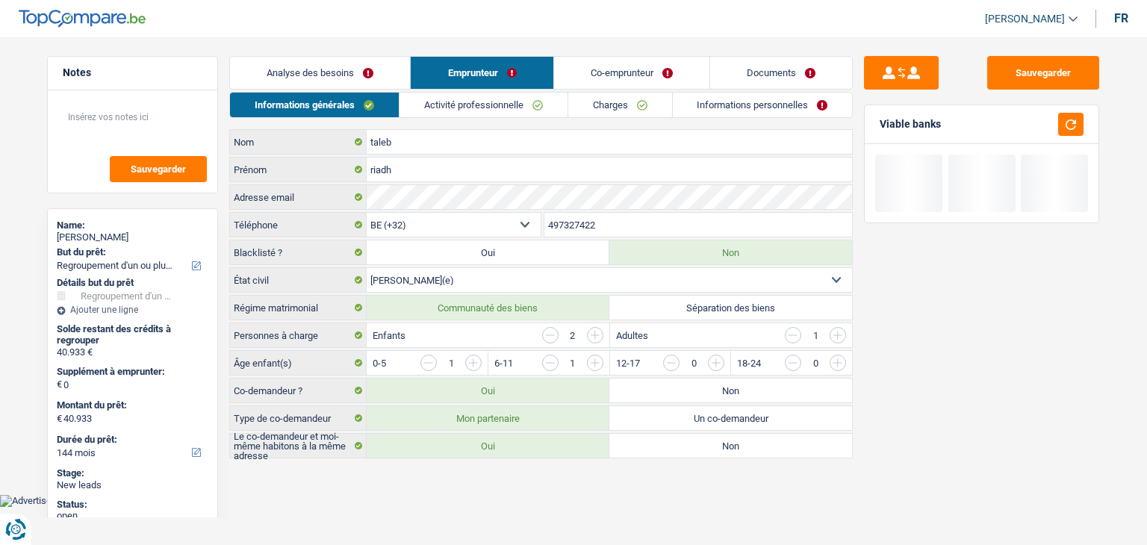
drag, startPoint x: 943, startPoint y: 123, endPoint x: 877, endPoint y: 117, distance: 66.7
click at [877, 117] on div "Viable banks" at bounding box center [982, 124] width 234 height 39
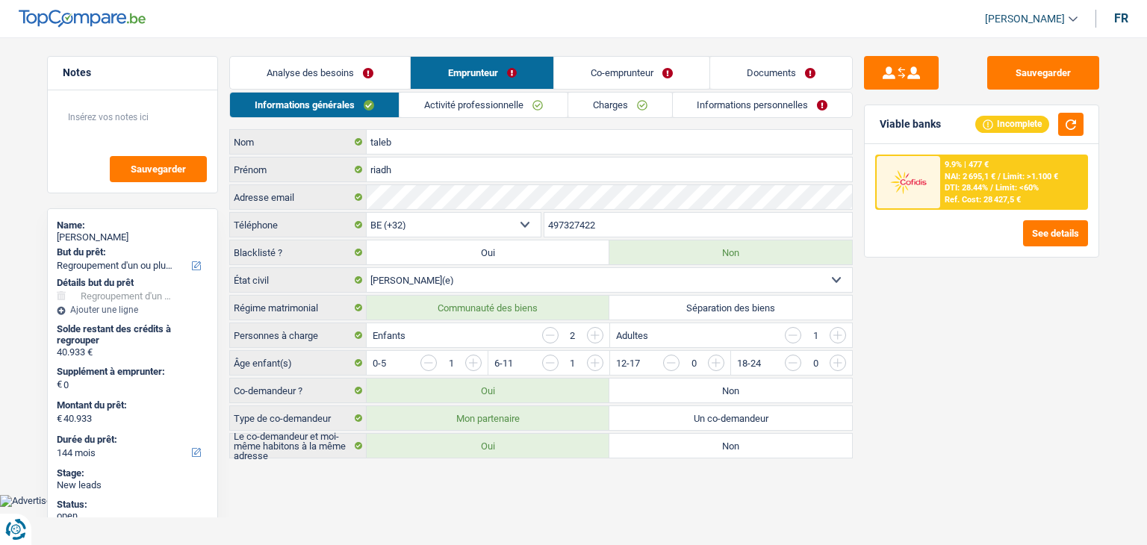
click at [940, 300] on div "Sauvegarder Viable banks Incomplete 9.9% | 477 € NAI: 2 695,1 € / Limit: >1.100…" at bounding box center [982, 286] width 258 height 461
click at [445, 111] on link "Activité professionnelle" at bounding box center [483, 105] width 168 height 25
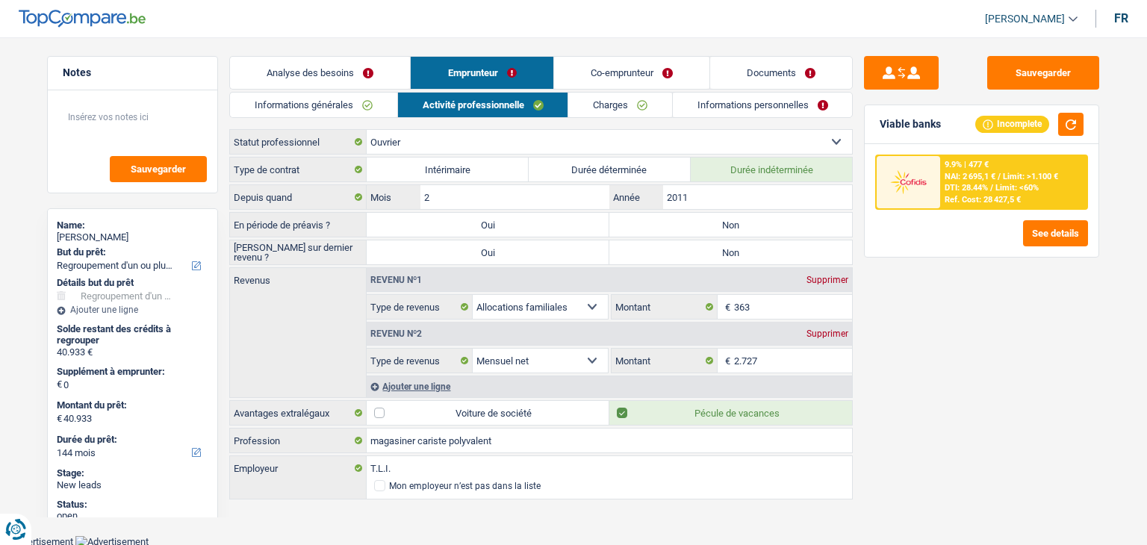
click at [645, 65] on link "Co-emprunteur" at bounding box center [631, 73] width 155 height 32
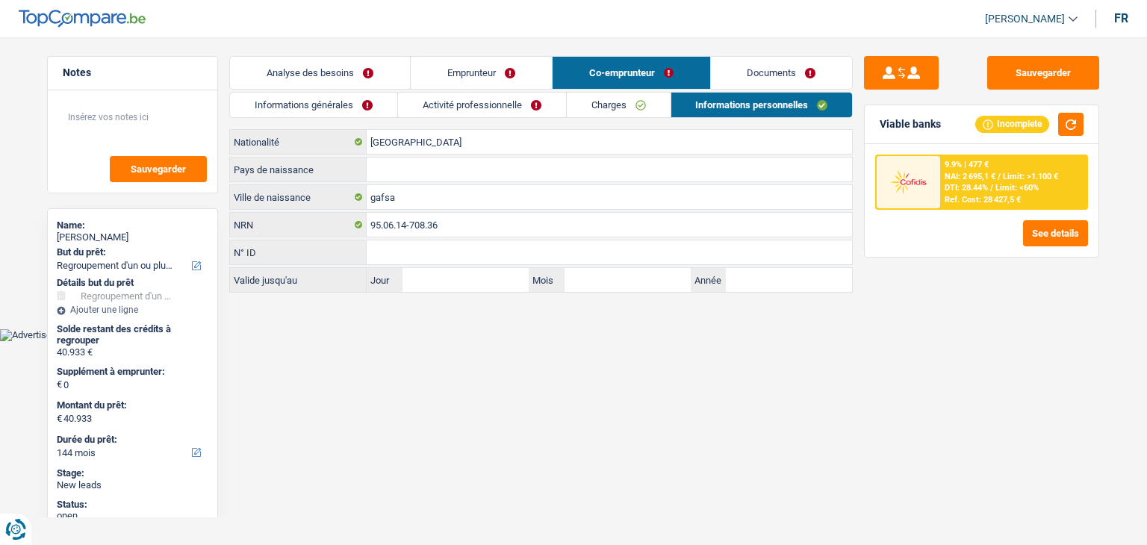
click at [456, 113] on link "Activité professionnelle" at bounding box center [482, 105] width 168 height 25
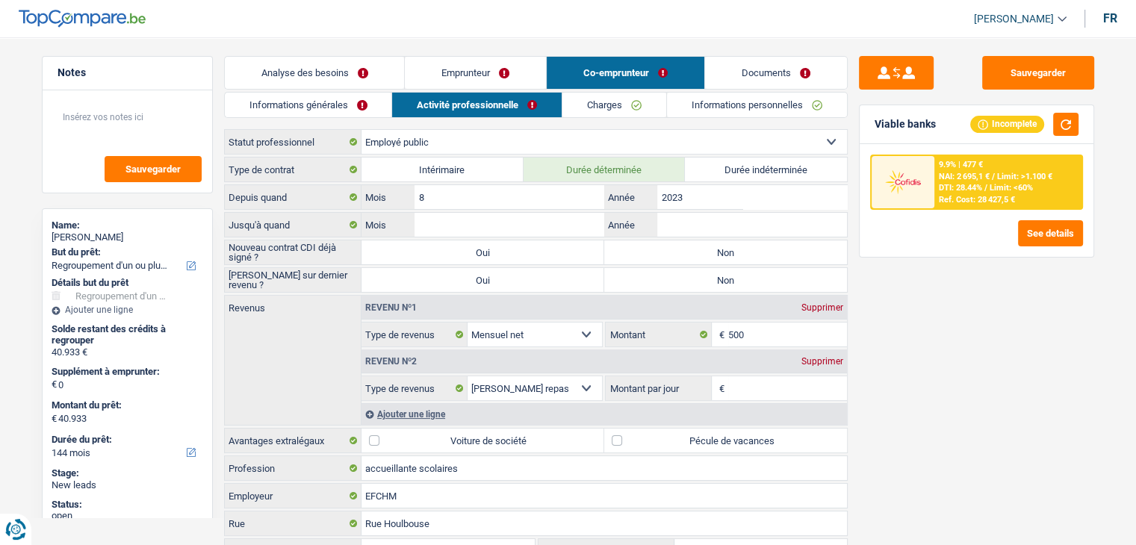
click at [452, 78] on link "Emprunteur" at bounding box center [475, 73] width 141 height 32
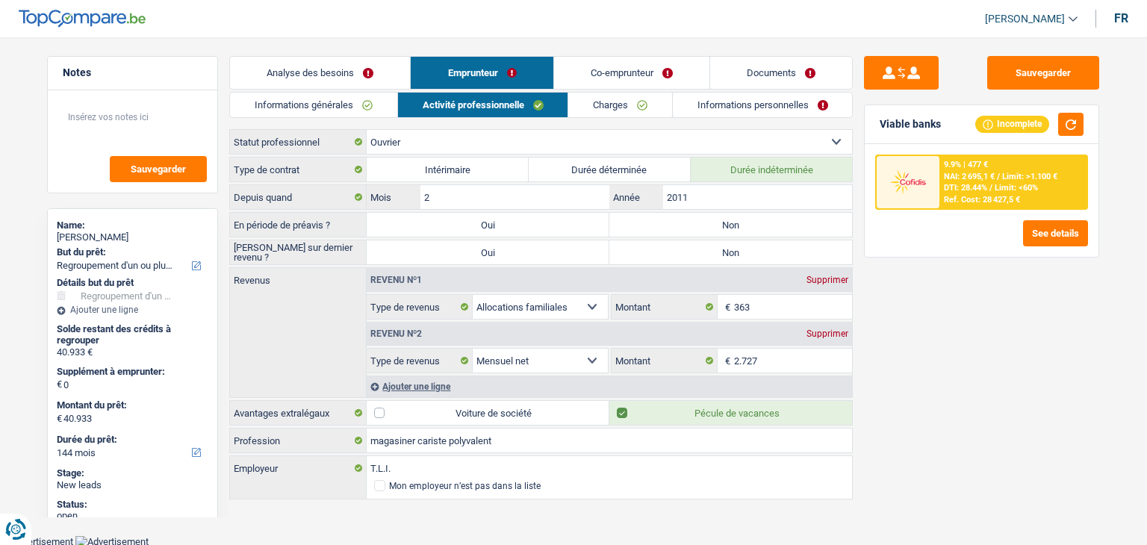
click at [354, 76] on link "Analyse des besoins" at bounding box center [320, 73] width 180 height 32
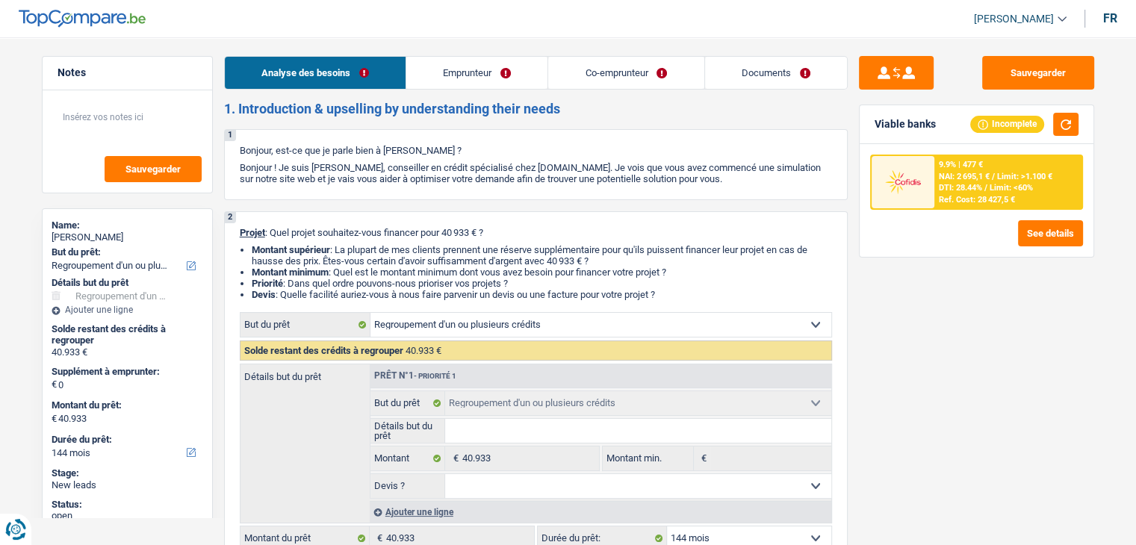
click at [469, 82] on link "Emprunteur" at bounding box center [476, 73] width 141 height 32
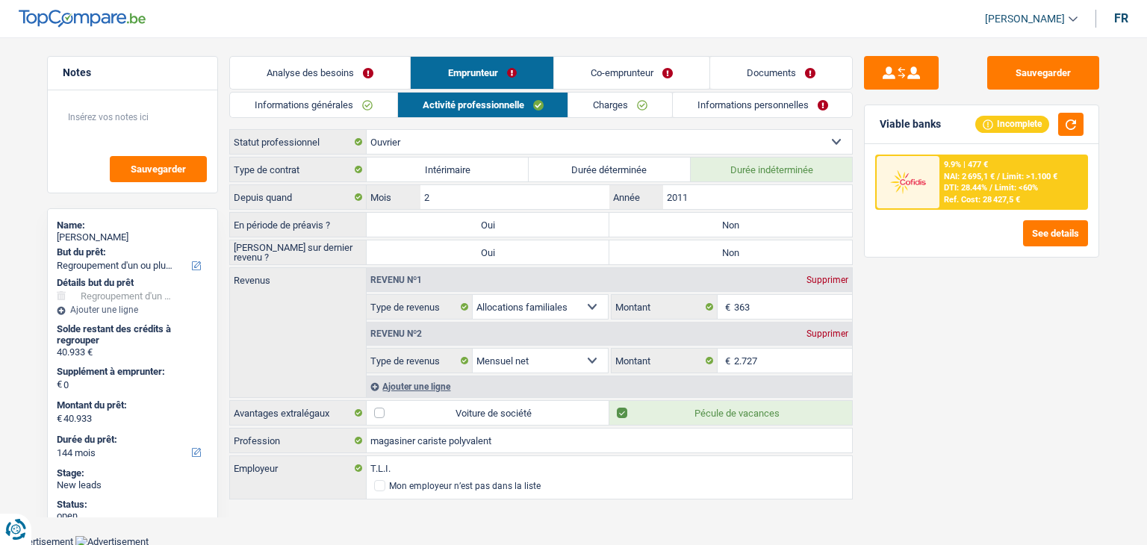
click at [335, 105] on link "Informations générales" at bounding box center [313, 105] width 167 height 25
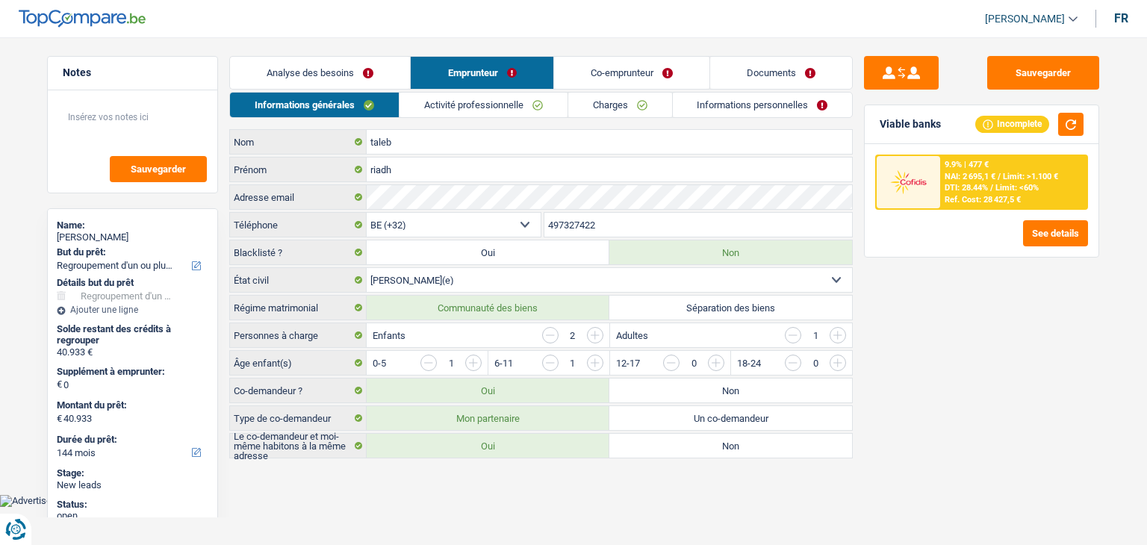
click at [431, 103] on link "Activité professionnelle" at bounding box center [483, 105] width 168 height 25
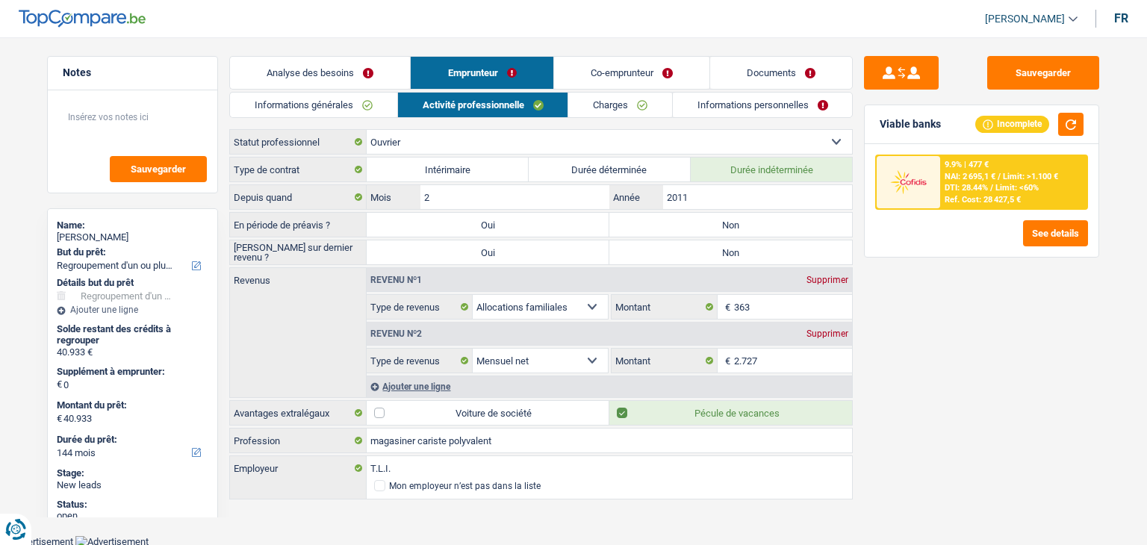
click at [910, 326] on div "Sauvegarder Viable banks Incomplete 9.9% | 477 € NAI: 2 695,1 € / Limit: >1.100…" at bounding box center [982, 286] width 258 height 461
click at [973, 365] on div "Sauvegarder Viable banks Incomplete 9.9% | 477 € NAI: 2 695,1 € / Limit: >1.100…" at bounding box center [982, 286] width 258 height 461
click at [925, 338] on div "Sauvegarder Viable banks Incomplete 9.9% | 477 € NAI: 2 695,1 € / Limit: >1.100…" at bounding box center [982, 286] width 258 height 461
click at [914, 338] on div "Sauvegarder Viable banks Incomplete 9.9% | 477 € NAI: 2 695,1 € / Limit: >1.100…" at bounding box center [982, 286] width 258 height 461
click at [749, 302] on input "363" at bounding box center [793, 307] width 119 height 24
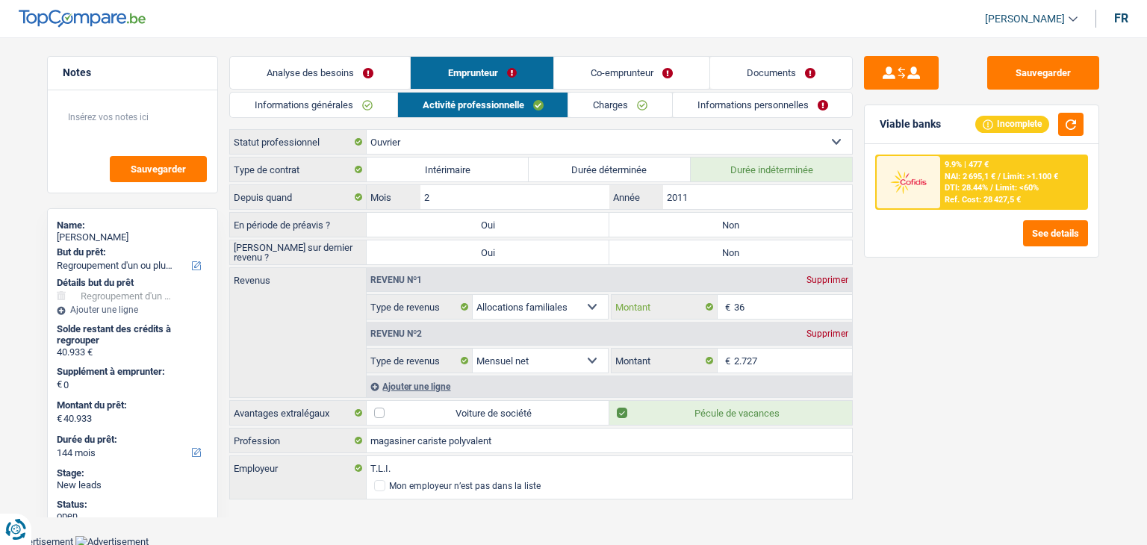
type input "3"
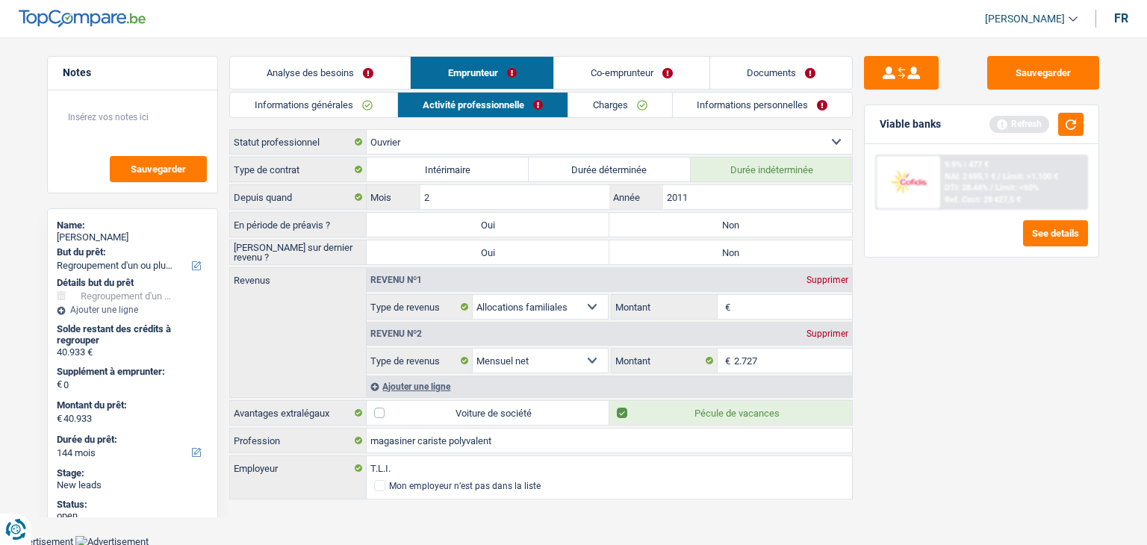
type input "6"
type input "465"
click at [1066, 128] on button "button" at bounding box center [1070, 124] width 25 height 23
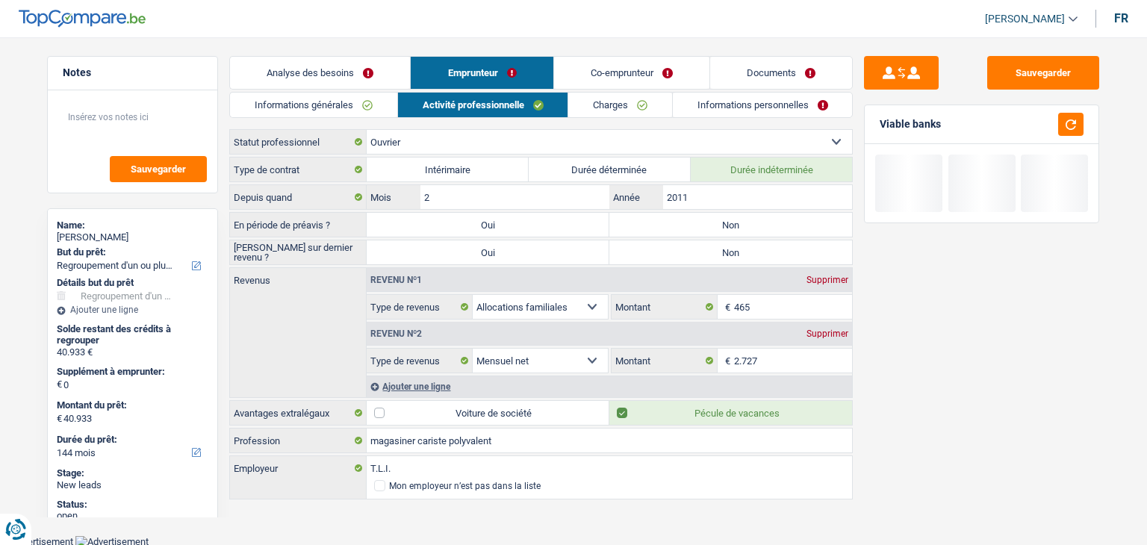
click at [594, 70] on link "Co-emprunteur" at bounding box center [631, 73] width 155 height 32
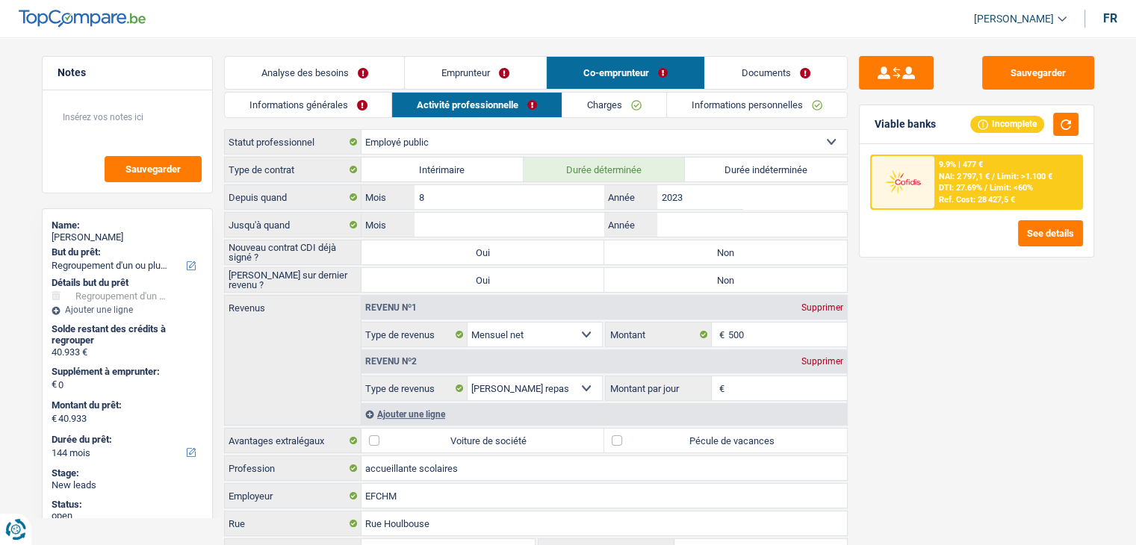
click at [470, 77] on link "Emprunteur" at bounding box center [475, 73] width 141 height 32
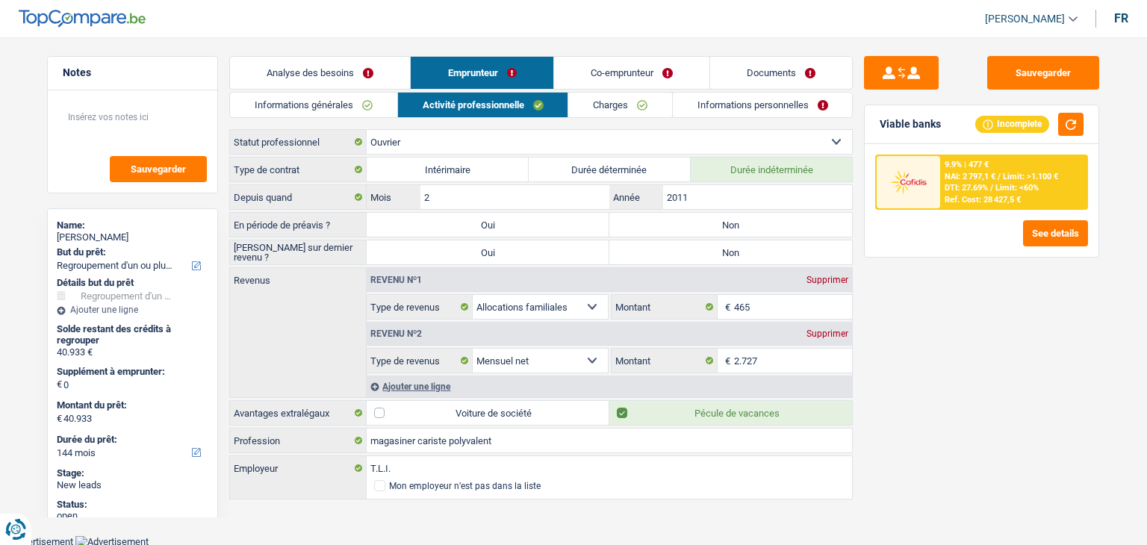
click at [977, 317] on div "Sauvegarder Viable banks Incomplete 9.9% | 477 € NAI: 2 797,1 € / Limit: >1.100…" at bounding box center [982, 286] width 258 height 461
click at [941, 123] on div "Viable banks Incomplete" at bounding box center [982, 124] width 234 height 39
click at [896, 325] on div "Sauvegarder Viable banks Incomplete 9.9% | 477 € NAI: 2 797,1 € / Limit: >1.100…" at bounding box center [982, 286] width 258 height 461
click at [824, 277] on div "Supprimer" at bounding box center [827, 280] width 49 height 9
select select "netSalary"
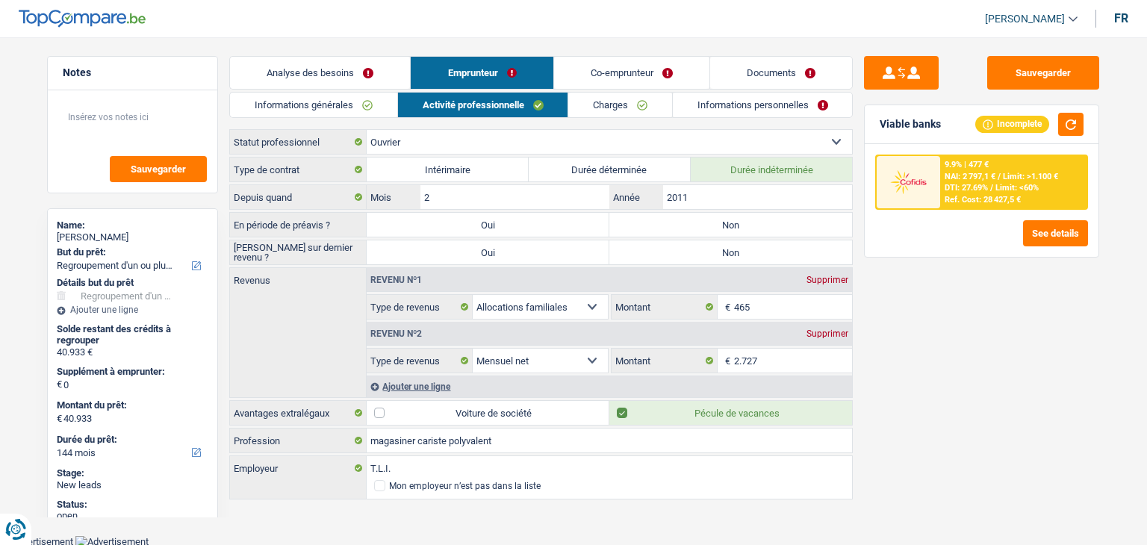
type input "2.727"
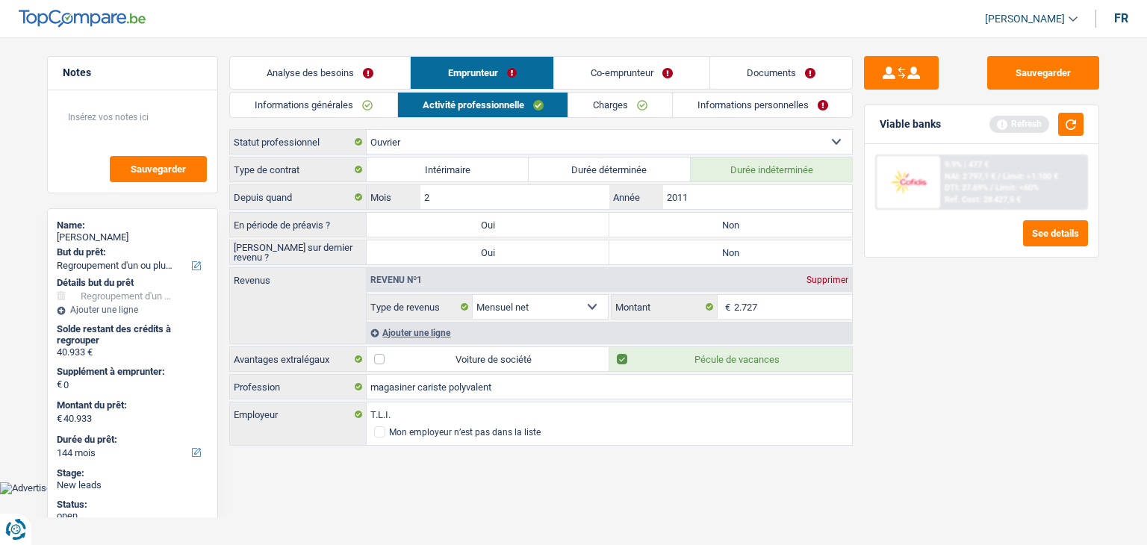
click at [621, 50] on main "Notes Sauvegarder Name: riadh taleb But du prêt: Confort maison: meubles, texti…" at bounding box center [573, 251] width 1147 height 459
click at [615, 63] on link "Co-emprunteur" at bounding box center [631, 73] width 155 height 32
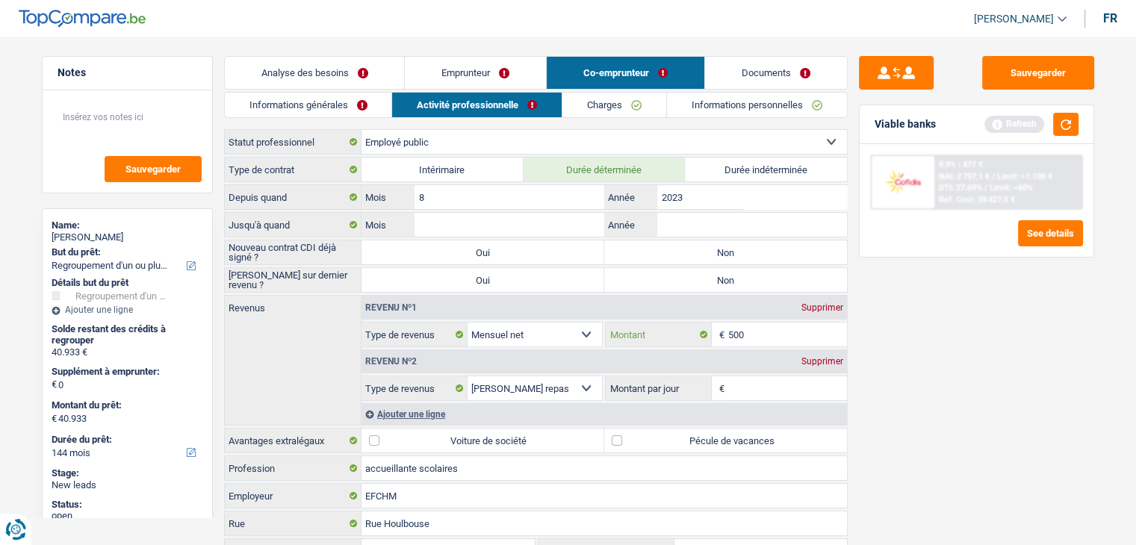
click at [750, 338] on input "500" at bounding box center [787, 335] width 119 height 24
type input "5"
type input "465"
click at [547, 332] on select "Allocation d'handicap Allocations chômage Allocations familiales Chèques repas …" at bounding box center [534, 335] width 135 height 24
select select "familyAllowances"
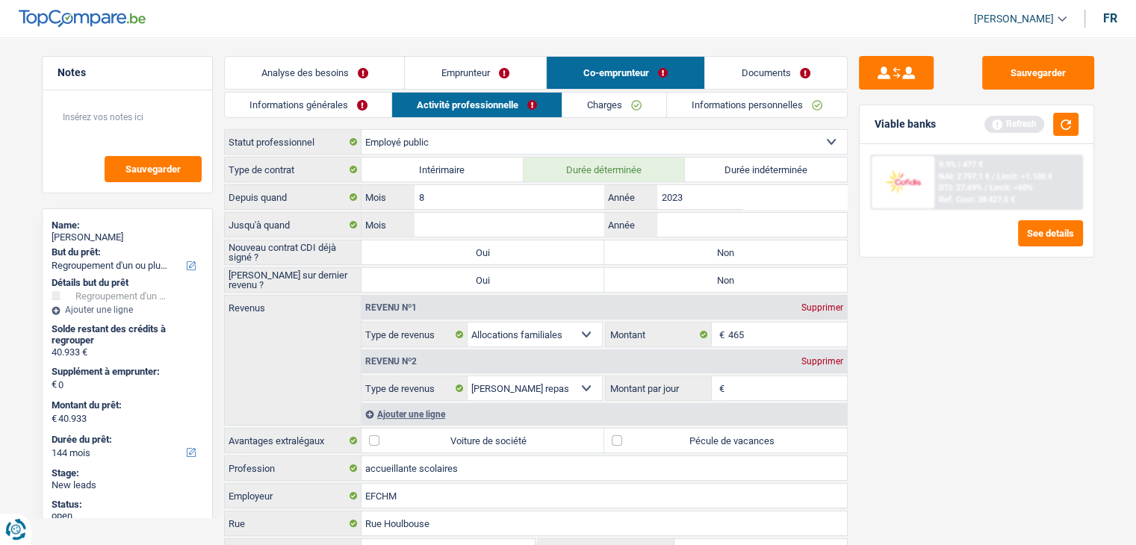
click at [467, 323] on select "Allocation d'handicap Allocations chômage Allocations familiales Chèques repas …" at bounding box center [534, 335] width 135 height 24
drag, startPoint x: 953, startPoint y: 381, endPoint x: 953, endPoint y: 369, distance: 11.9
click at [953, 376] on div "Sauvegarder Viable banks Refresh 9.9% | 477 € NAI: 2 797,1 € / Limit: >1.100 € …" at bounding box center [976, 286] width 258 height 461
click at [1067, 131] on button "button" at bounding box center [1065, 124] width 25 height 23
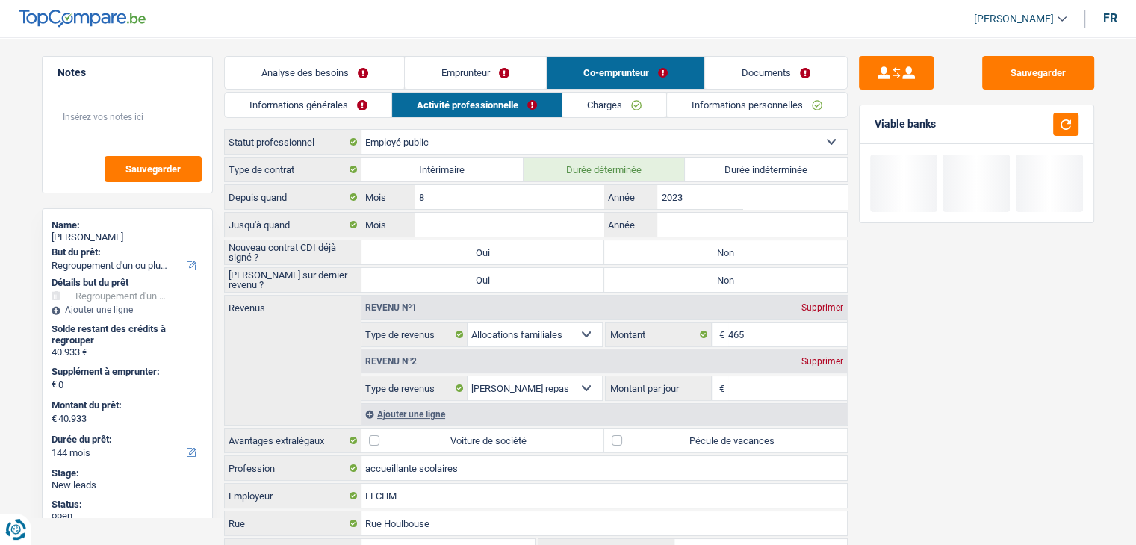
click at [466, 83] on link "Emprunteur" at bounding box center [475, 73] width 141 height 32
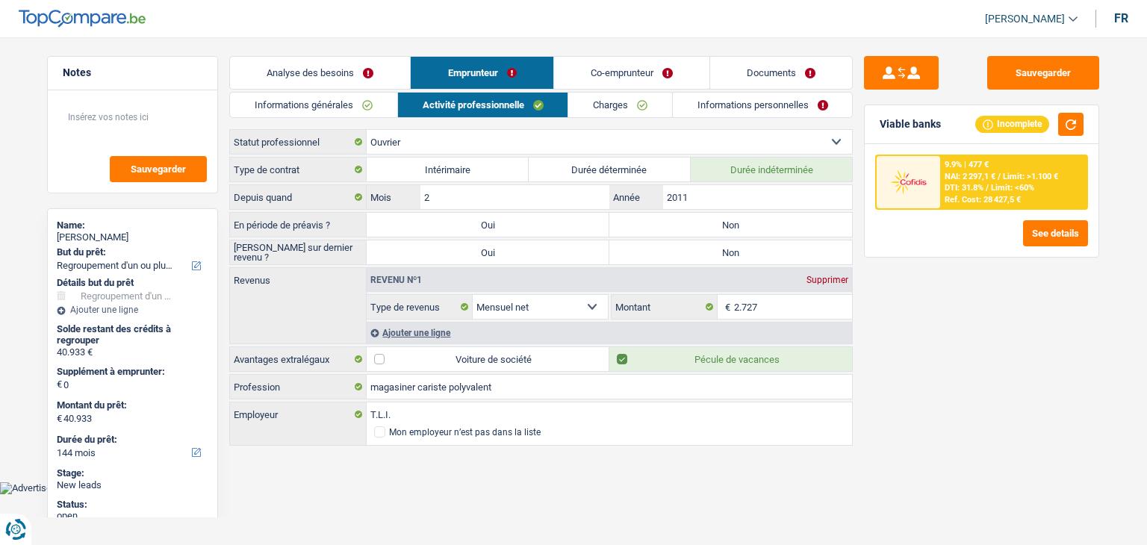
click at [426, 333] on div "Ajouter une ligne" at bounding box center [609, 333] width 485 height 22
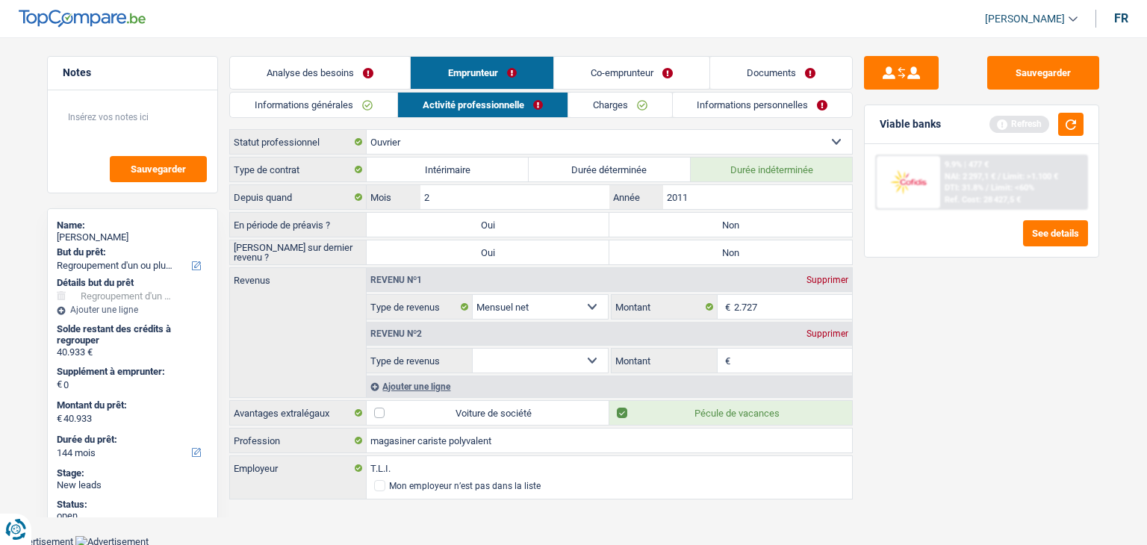
click at [565, 365] on select "Allocation d'handicap Allocations chômage Allocations familiales Chèques repas …" at bounding box center [540, 361] width 135 height 24
select select "mealVouchers"
click at [473, 349] on select "Allocation d'handicap Allocations chômage Allocations familiales Chèques repas …" at bounding box center [540, 361] width 135 height 24
click at [772, 352] on input "Montant par jour" at bounding box center [793, 361] width 119 height 24
type input "8,0"
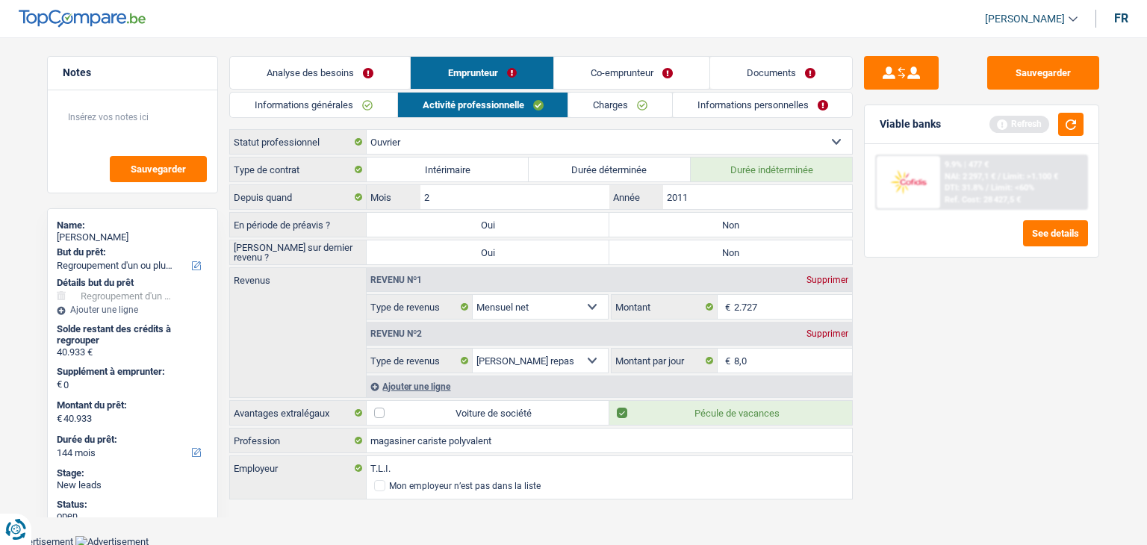
click at [929, 317] on div "Sauvegarder Viable banks Refresh 9.9% | 477 € NAI: 2 297,1 € / Limit: >1.100 € …" at bounding box center [982, 286] width 258 height 461
click at [1081, 122] on button "button" at bounding box center [1070, 124] width 25 height 23
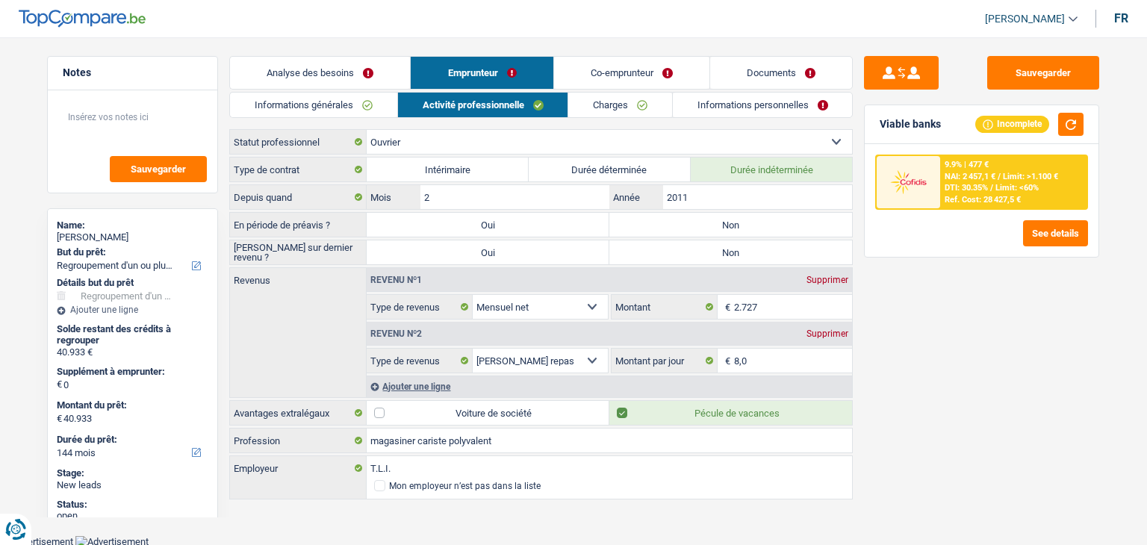
click at [903, 452] on div "Sauvegarder Viable banks Incomplete 9.9% | 477 € NAI: 2 457,1 € / Limit: >1.100…" at bounding box center [982, 286] width 258 height 461
click at [894, 352] on div "Sauvegarder Viable banks Incomplete 9.9% | 477 € NAI: 2 457,1 € / Limit: >1.100…" at bounding box center [982, 286] width 258 height 461
drag, startPoint x: 938, startPoint y: 124, endPoint x: 877, endPoint y: 129, distance: 61.5
click at [877, 129] on div "Viable banks Incomplete" at bounding box center [982, 124] width 234 height 39
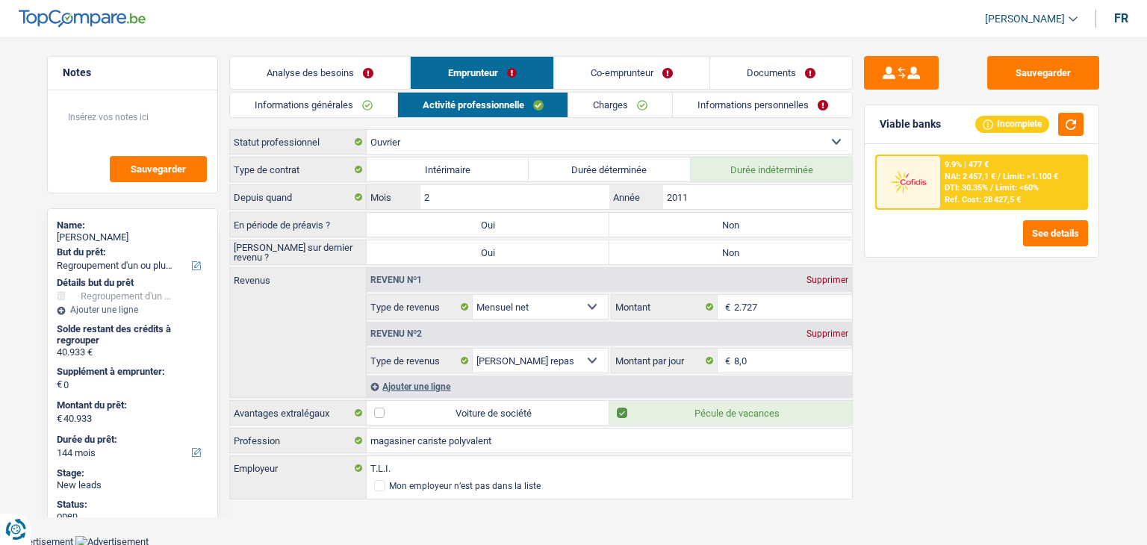
drag, startPoint x: 878, startPoint y: 117, endPoint x: 938, endPoint y: 119, distance: 59.8
click at [938, 119] on div "Viable banks Incomplete" at bounding box center [982, 124] width 234 height 39
click at [953, 140] on div "Viable banks Incomplete" at bounding box center [982, 124] width 234 height 39
drag, startPoint x: 57, startPoint y: 219, endPoint x: 107, endPoint y: 234, distance: 51.7
click at [107, 234] on div "Name: riadh taleb" at bounding box center [133, 233] width 152 height 27
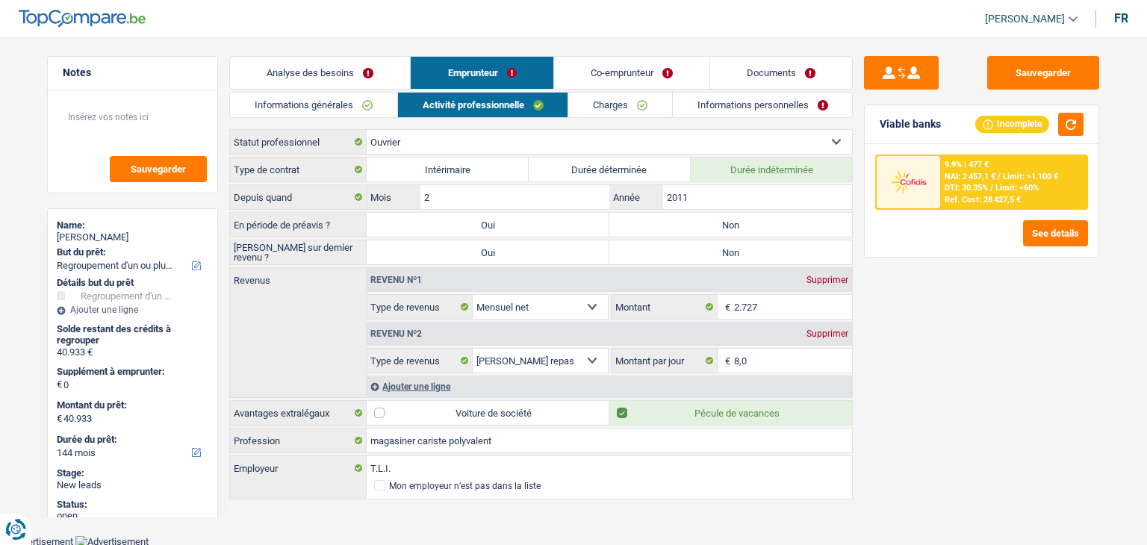
click at [932, 391] on div "Sauvegarder Viable banks Incomplete 9.9% | 477 € NAI: 2 457,1 € / Limit: >1.100…" at bounding box center [982, 286] width 258 height 461
click at [576, 107] on link "Charges" at bounding box center [620, 105] width 104 height 25
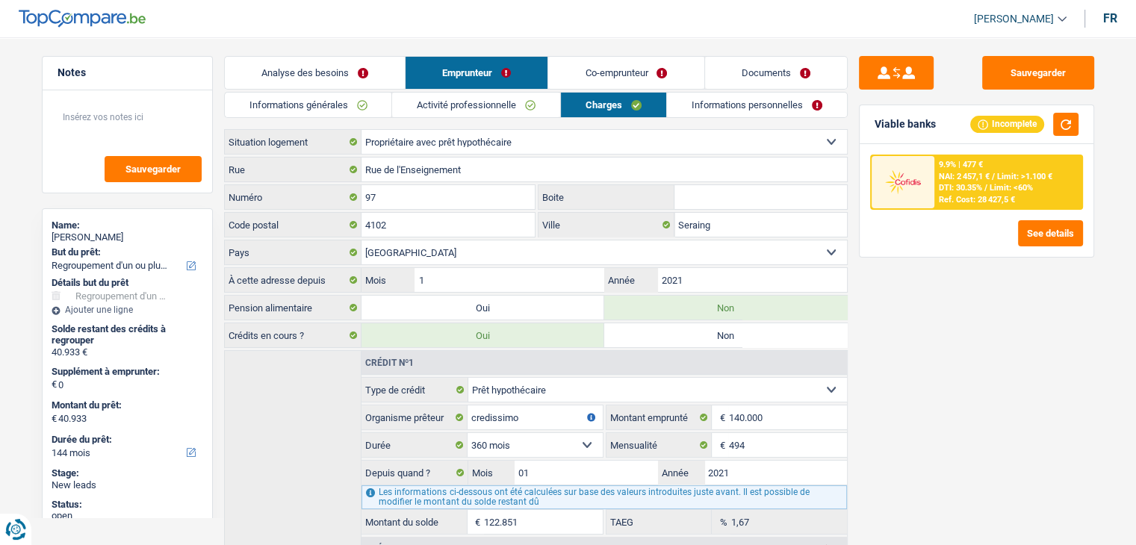
click at [513, 109] on link "Activité professionnelle" at bounding box center [476, 105] width 168 height 25
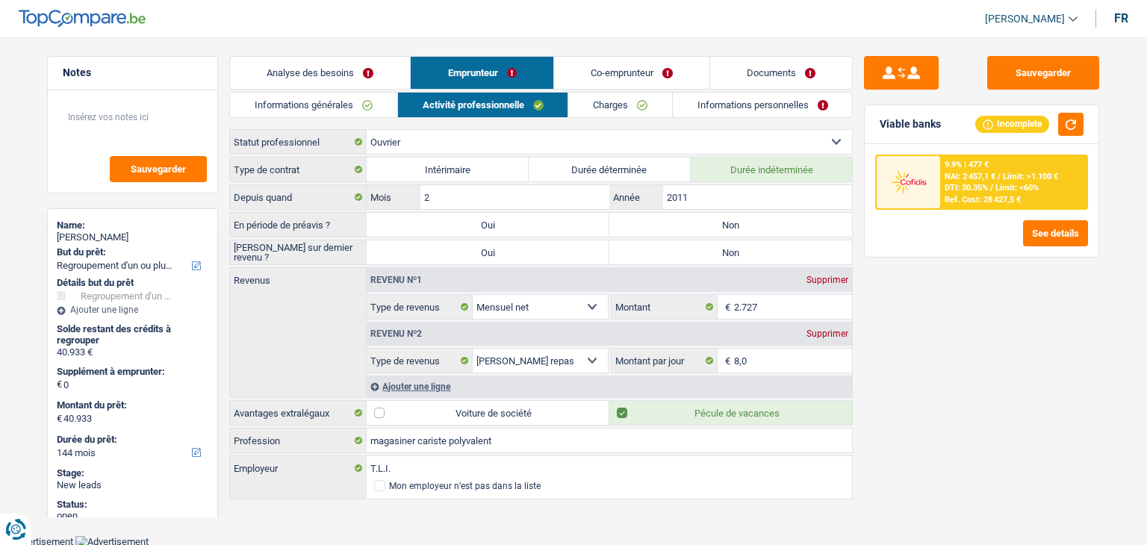
click at [570, 102] on link "Charges" at bounding box center [620, 105] width 104 height 25
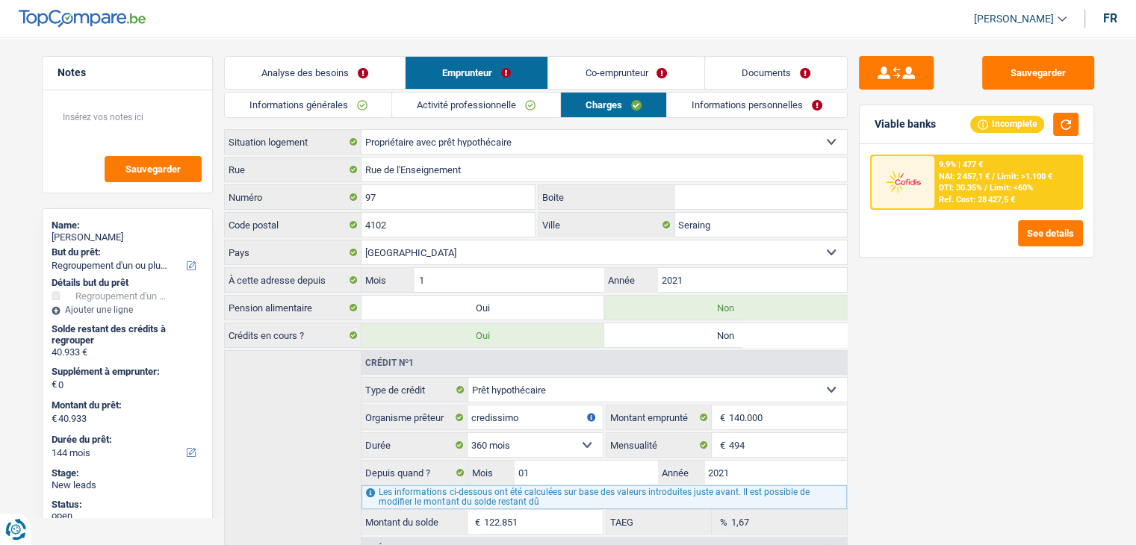
click at [934, 338] on div "Sauvegarder Viable banks Incomplete 9.9% | 477 € NAI: 2 457,1 € / Limit: >1.100…" at bounding box center [976, 286] width 258 height 461
drag, startPoint x: 933, startPoint y: 338, endPoint x: 941, endPoint y: 335, distance: 8.0
click at [934, 338] on div "Sauvegarder Viable banks Incomplete 9.9% | 477 € NAI: 2 457,1 € / Limit: >1.100…" at bounding box center [976, 286] width 258 height 461
click at [720, 102] on link "Informations personnelles" at bounding box center [757, 105] width 180 height 25
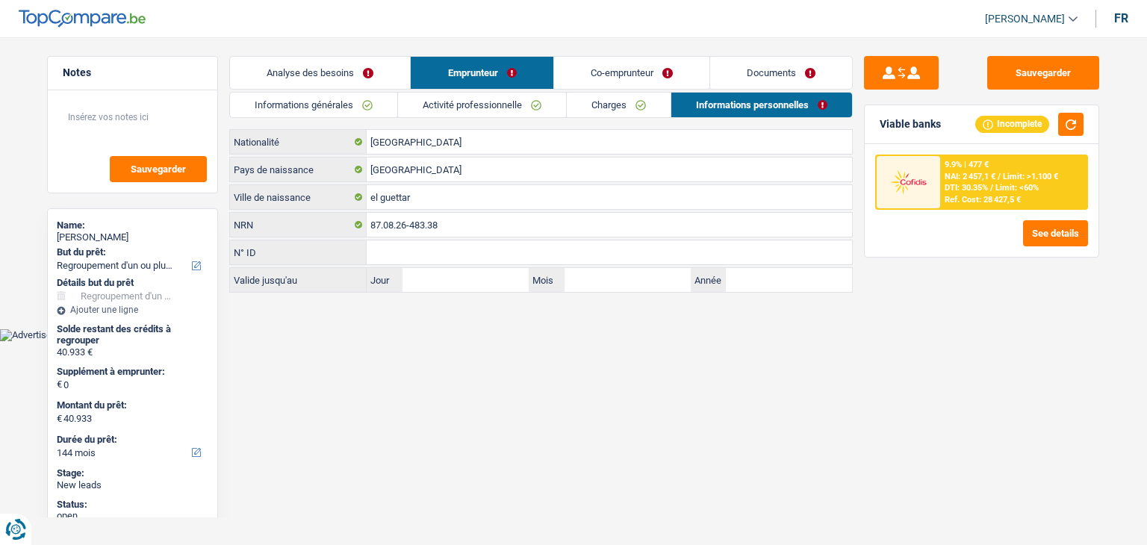
drag, startPoint x: 234, startPoint y: 140, endPoint x: 283, endPoint y: 140, distance: 48.5
click at [283, 140] on label "Nationalité" at bounding box center [298, 142] width 137 height 24
click at [317, 341] on html "Vous avez le contrôle de vos données Nous utilisons des cookies, tout comme nos…" at bounding box center [573, 170] width 1147 height 341
click at [415, 141] on input "[GEOGRAPHIC_DATA]" at bounding box center [609, 142] width 485 height 24
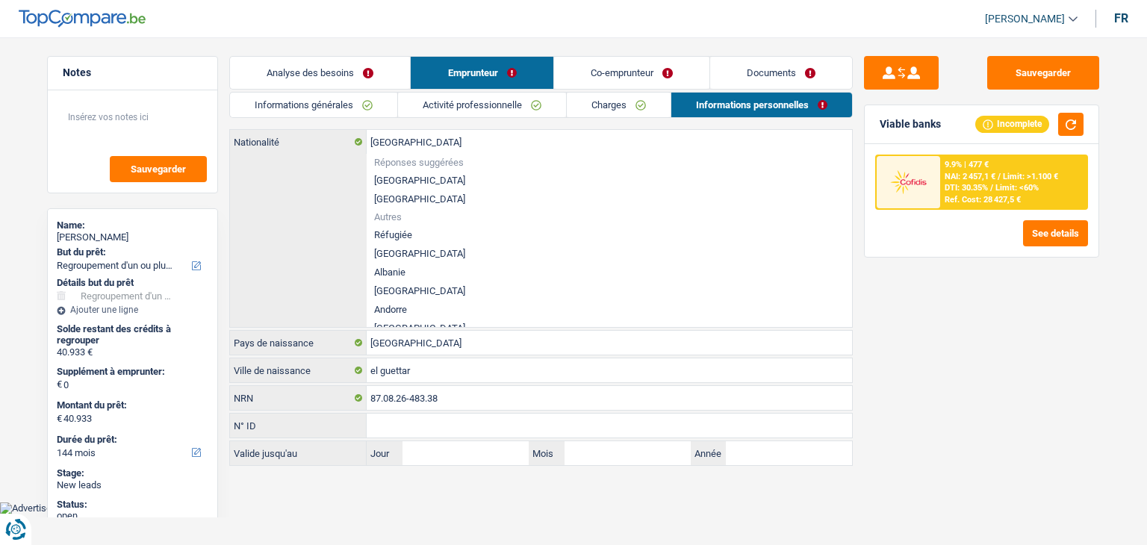
click at [892, 326] on div "Sauvegarder Viable banks Incomplete 9.9% | 477 € NAI: 2 457,1 € / Limit: >1.100…" at bounding box center [982, 286] width 258 height 461
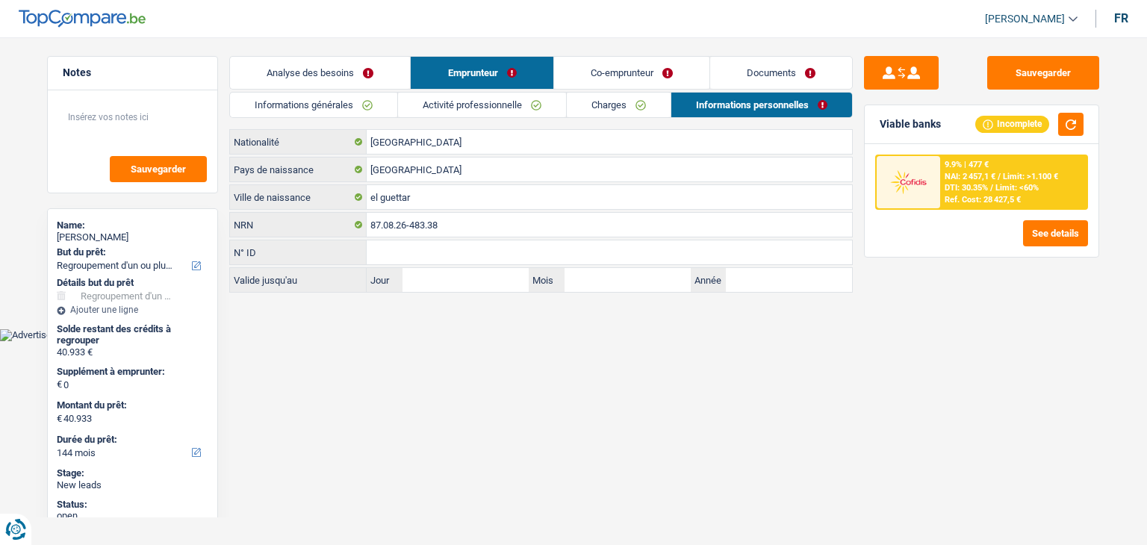
click at [472, 341] on html "Vous avez le contrôle de vos données Nous utilisons des cookies, tout comme nos…" at bounding box center [573, 170] width 1147 height 341
click at [898, 349] on div "Sauvegarder Viable banks Incomplete 9.9% | 477 € NAI: 2 457,1 € / Limit: >1.100…" at bounding box center [982, 286] width 258 height 461
click at [950, 324] on div "Sauvegarder Viable banks Incomplete 9.9% | 477 € NAI: 2 457,1 € / Limit: >1.100…" at bounding box center [982, 286] width 258 height 461
click at [638, 79] on link "Co-emprunteur" at bounding box center [631, 73] width 155 height 32
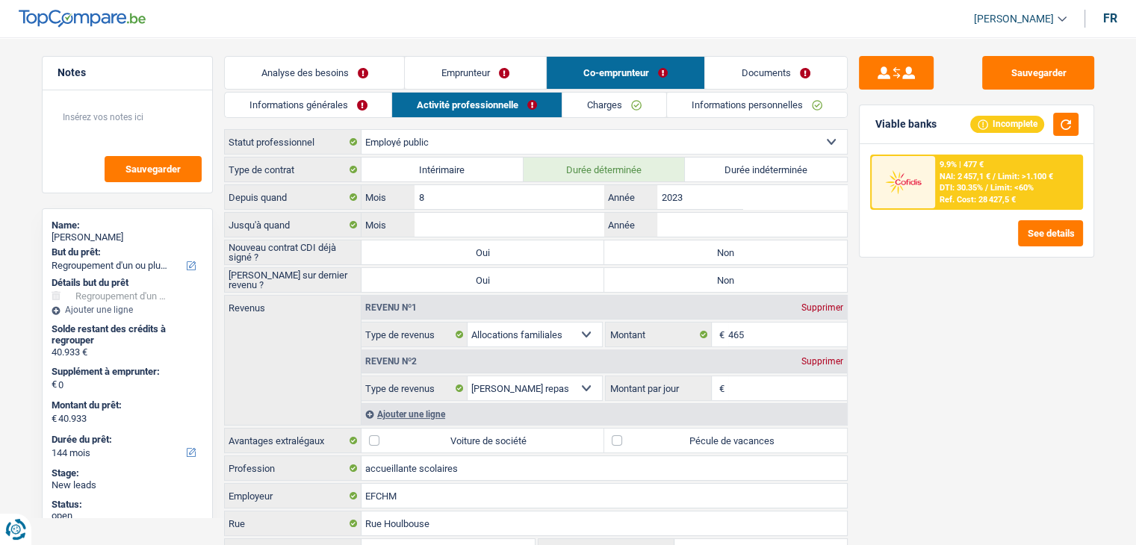
click at [269, 103] on link "Informations générales" at bounding box center [308, 105] width 167 height 25
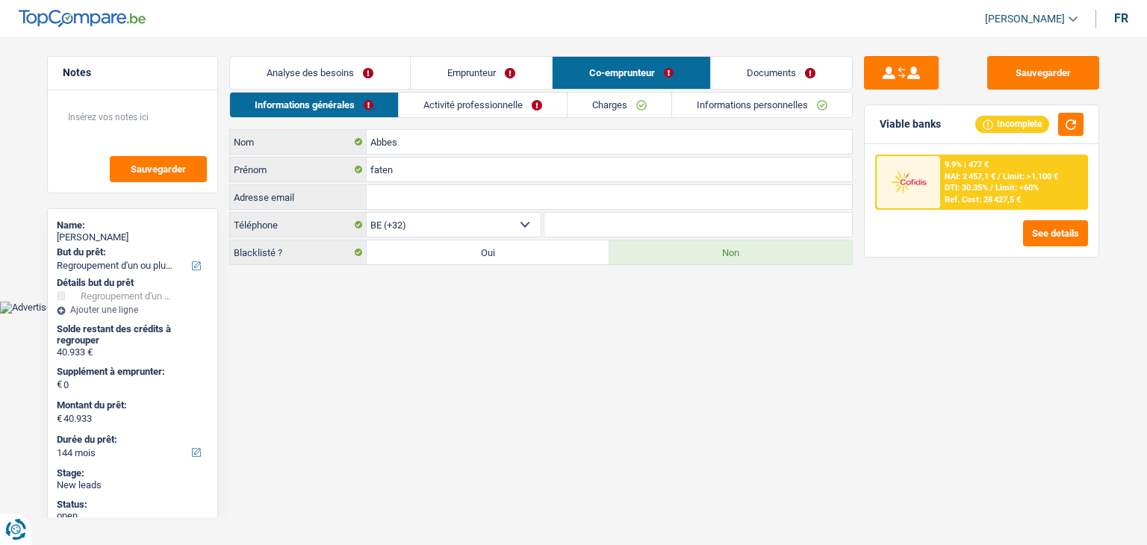
drag, startPoint x: 417, startPoint y: 322, endPoint x: 472, endPoint y: 324, distance: 55.3
click at [421, 314] on html "Vous avez le contrôle de vos données Nous utilisons des cookies, tout comme nos…" at bounding box center [573, 157] width 1147 height 314
click at [584, 314] on html "Vous avez le contrôle de vos données Nous utilisons des cookies, tout comme nos…" at bounding box center [573, 157] width 1147 height 314
click at [471, 108] on link "Activité professionnelle" at bounding box center [483, 105] width 168 height 25
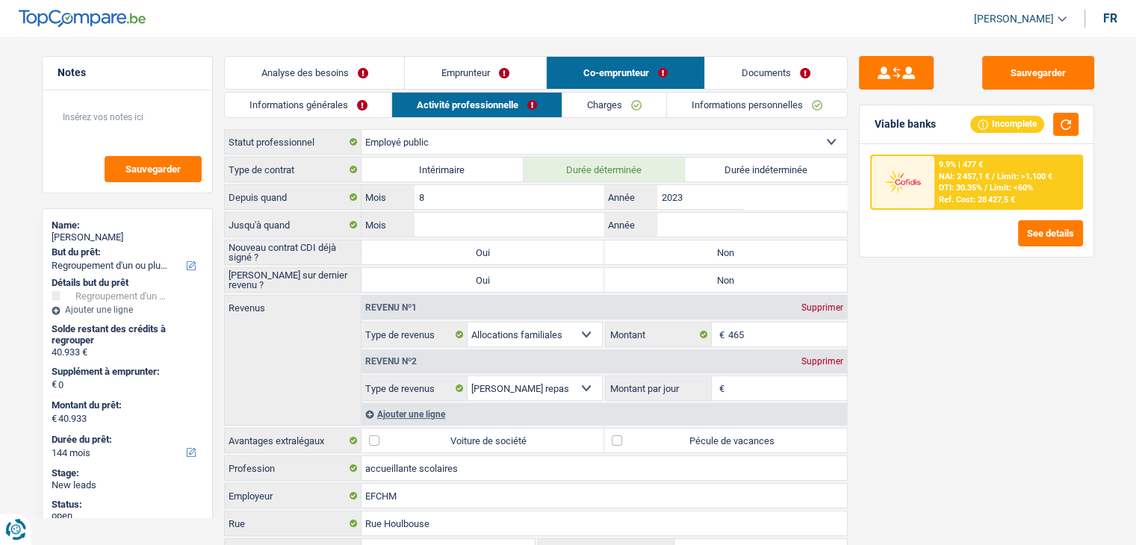
click at [576, 138] on select "Ouvrier Employé privé Employé public Invalide Indépendant Pensionné Chômeur Mut…" at bounding box center [603, 142] width 485 height 24
select select "housewife"
click at [361, 130] on select "Ouvrier Employé privé Employé public Invalide Indépendant Pensionné Chômeur Mut…" at bounding box center [603, 142] width 485 height 24
select select "familyAllowances"
select select "mealVouchers"
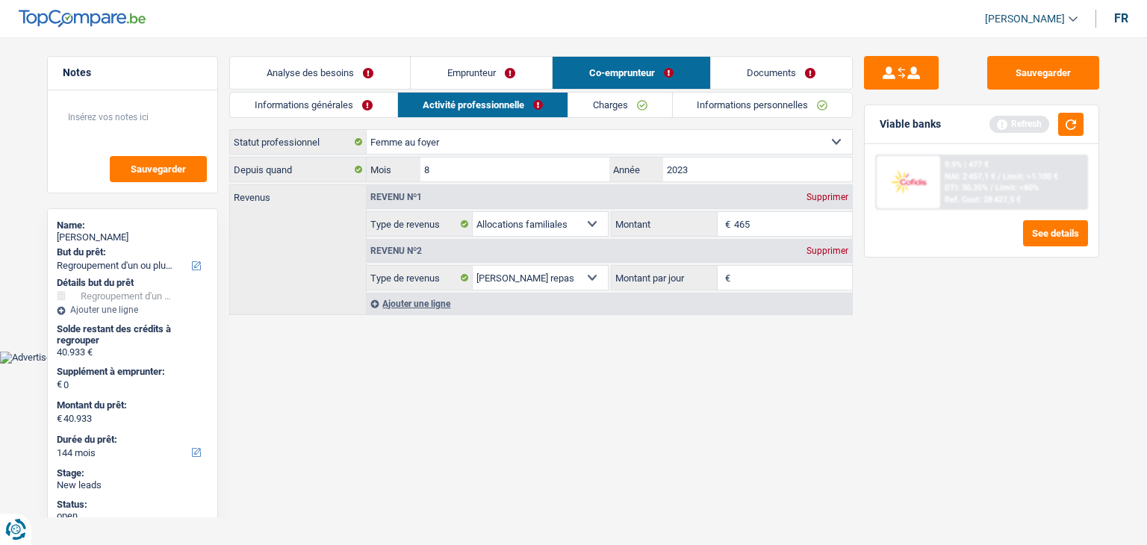
click at [1066, 139] on div "Viable banks Refresh" at bounding box center [982, 124] width 234 height 39
click at [1070, 126] on button "button" at bounding box center [1070, 124] width 25 height 23
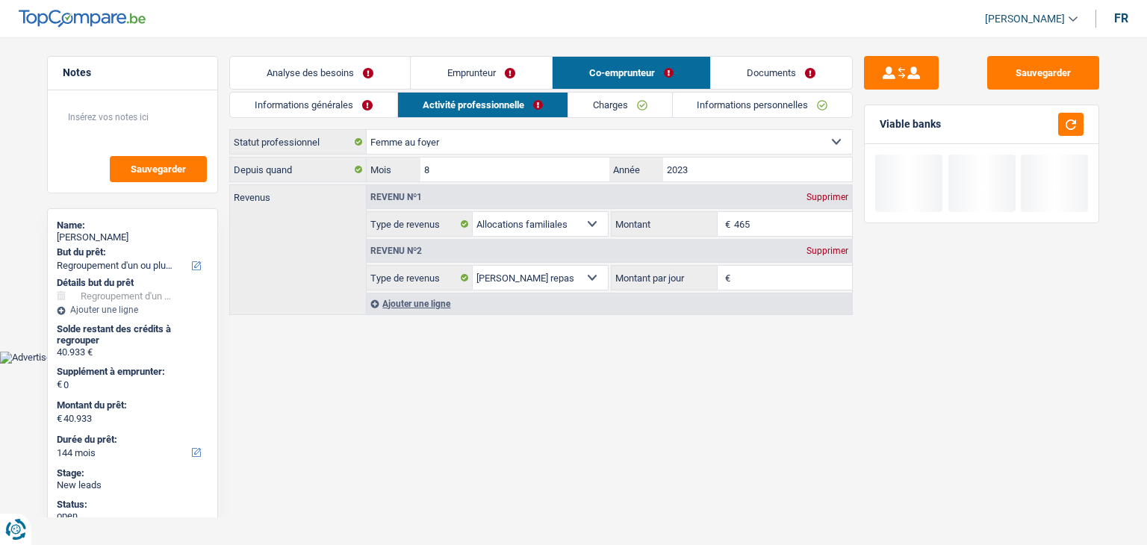
click at [522, 343] on main "Notes Sauvegarder Name: riadh taleb But du prêt: Confort maison: meubles, texti…" at bounding box center [573, 186] width 1147 height 329
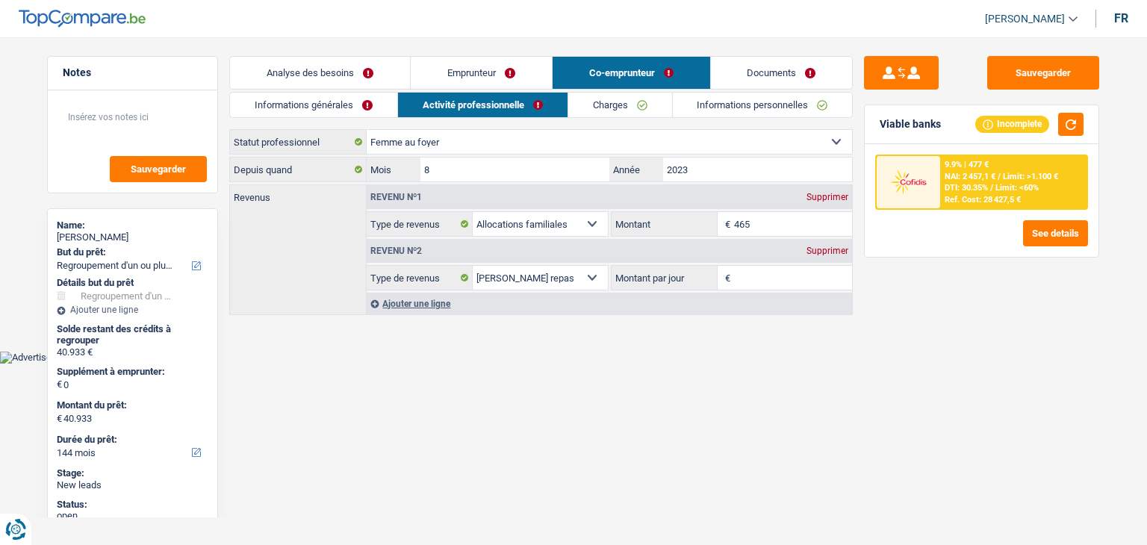
click at [826, 258] on div "Revenu nº2 Supprimer" at bounding box center [609, 251] width 485 height 24
click at [826, 252] on div "Supprimer" at bounding box center [827, 250] width 49 height 9
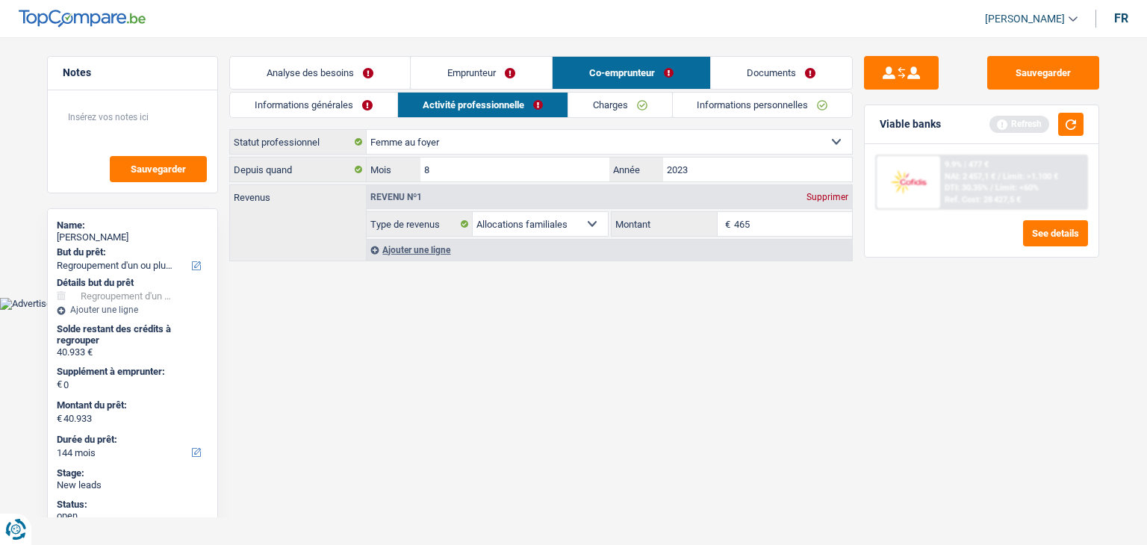
click at [906, 333] on div "Sauvegarder Viable banks Refresh 9.9% | 477 € NAI: 2 457,1 € / Limit: >1.100 € …" at bounding box center [982, 286] width 258 height 461
click at [1091, 112] on div "Viable banks Refresh" at bounding box center [982, 124] width 234 height 39
click at [1072, 124] on button "button" at bounding box center [1070, 124] width 25 height 23
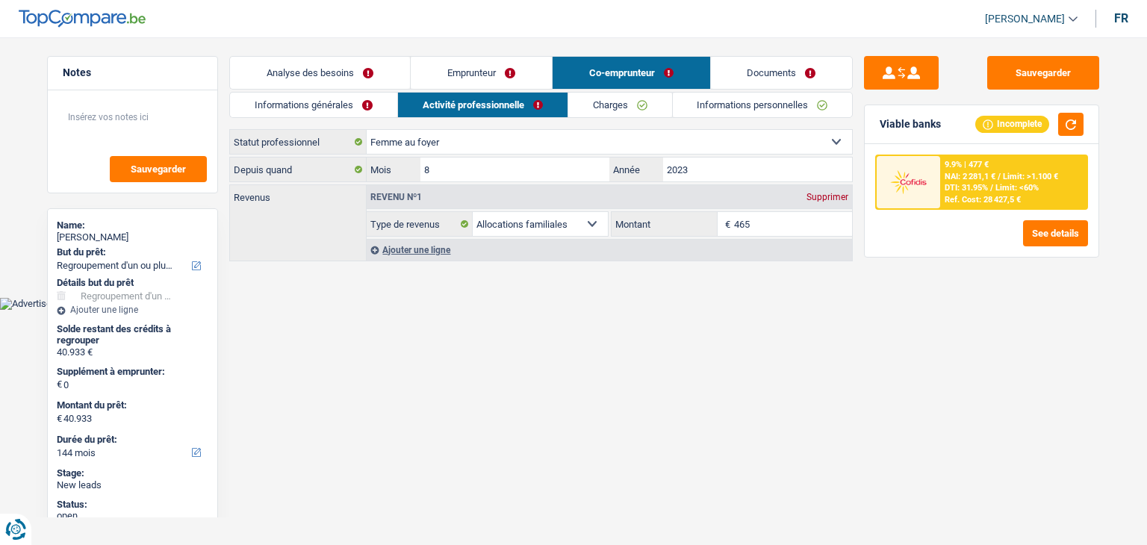
click at [622, 113] on link "Charges" at bounding box center [620, 105] width 104 height 25
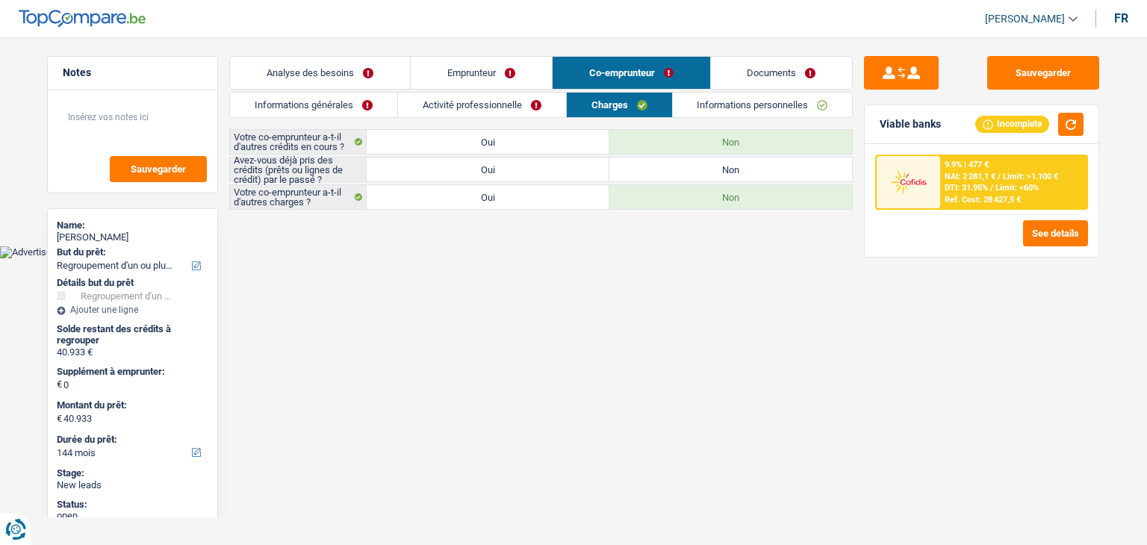
click at [496, 108] on link "Activité professionnelle" at bounding box center [482, 105] width 168 height 25
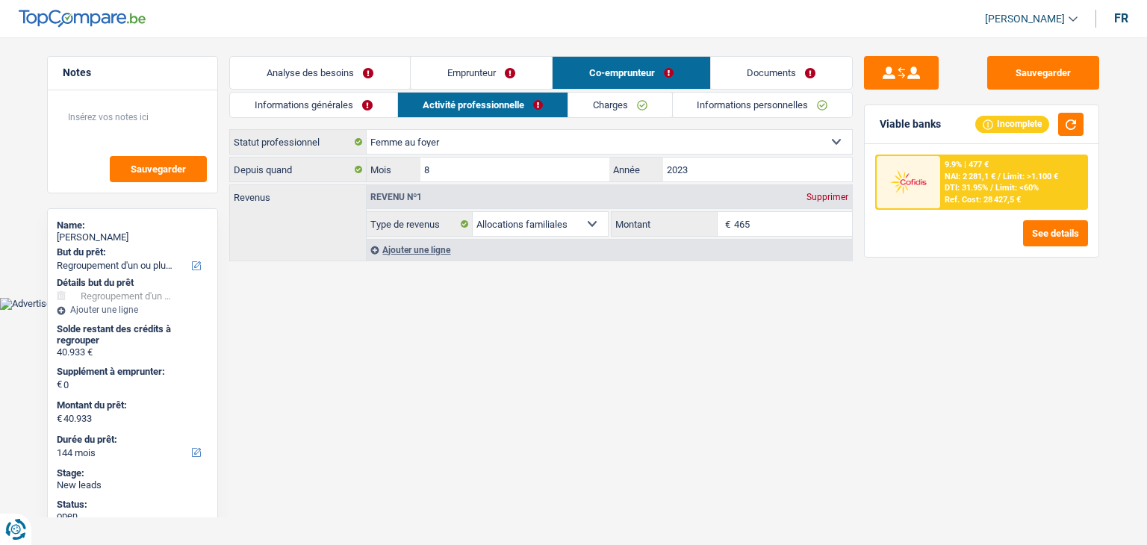
click at [583, 108] on link "Charges" at bounding box center [620, 105] width 104 height 25
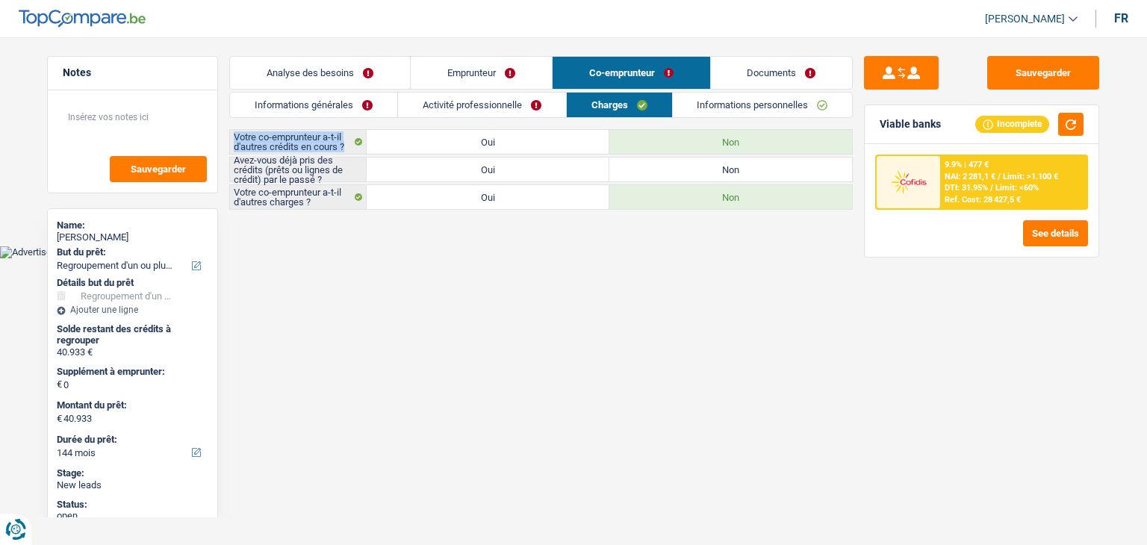
drag, startPoint x: 236, startPoint y: 136, endPoint x: 346, endPoint y: 152, distance: 111.0
click at [346, 152] on label "Votre co-emprunteur a-t-il d'autres crédits en cours ?" at bounding box center [298, 142] width 137 height 24
click at [362, 258] on html "Vous avez le contrôle de vos données Nous utilisons des cookies, tout comme nos…" at bounding box center [573, 129] width 1147 height 258
click at [544, 165] on label "Oui" at bounding box center [488, 170] width 243 height 24
click at [544, 165] on input "Oui" at bounding box center [488, 170] width 243 height 24
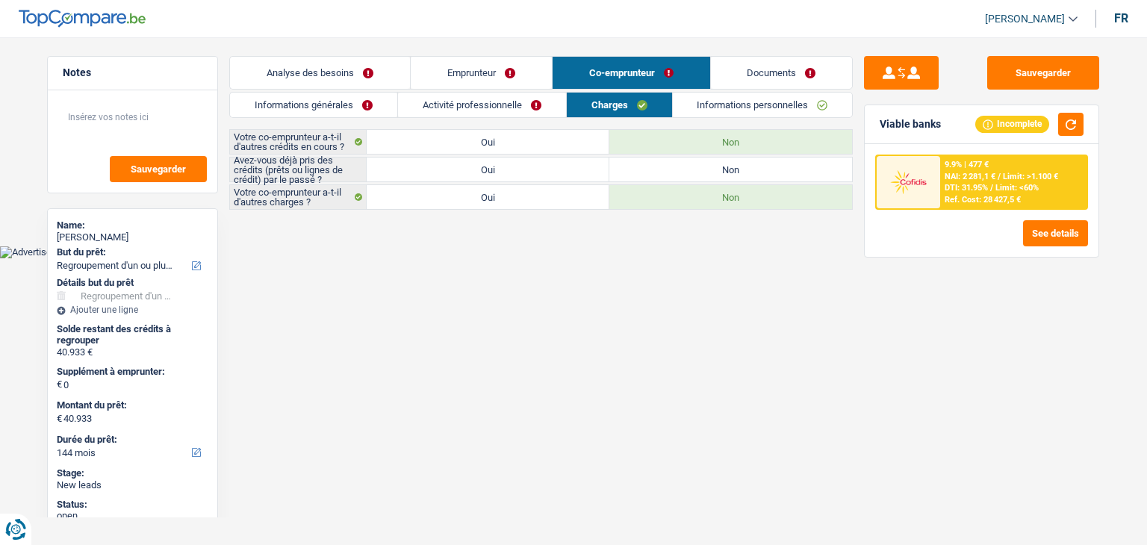
radio input "true"
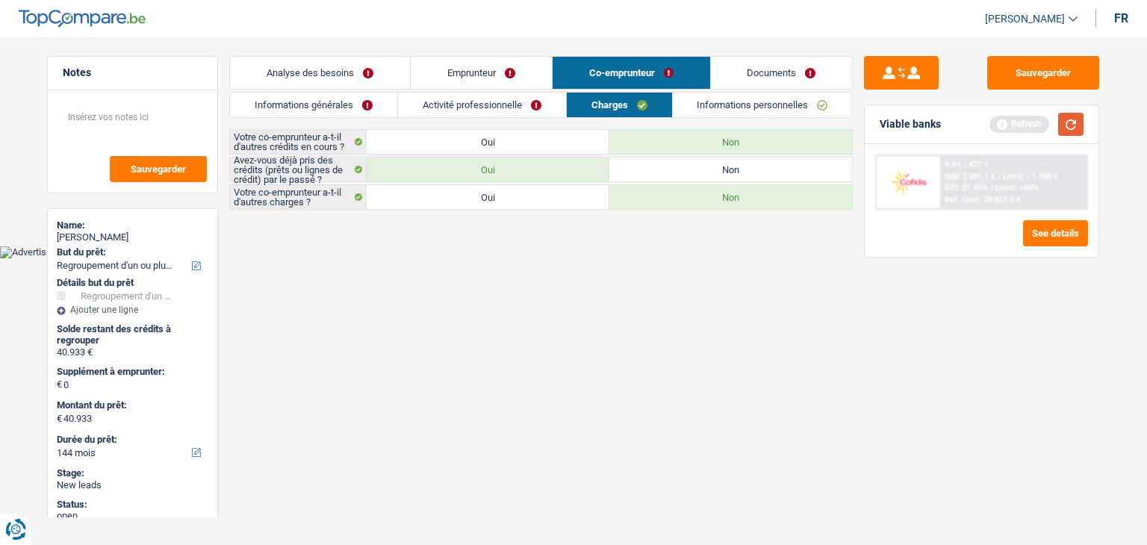
click at [1072, 124] on button "button" at bounding box center [1070, 124] width 25 height 23
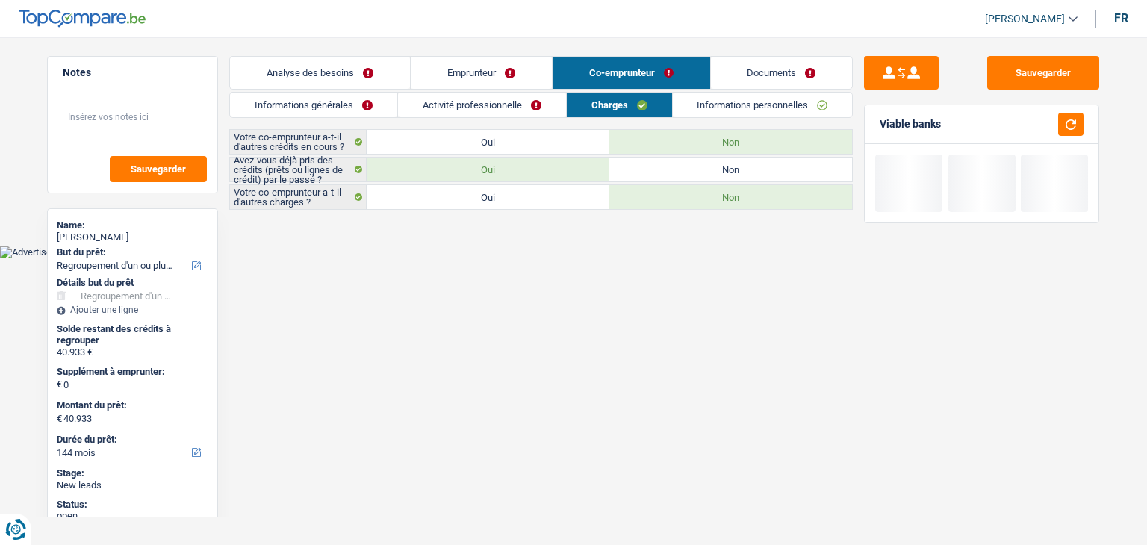
click at [756, 106] on link "Informations personnelles" at bounding box center [763, 105] width 180 height 25
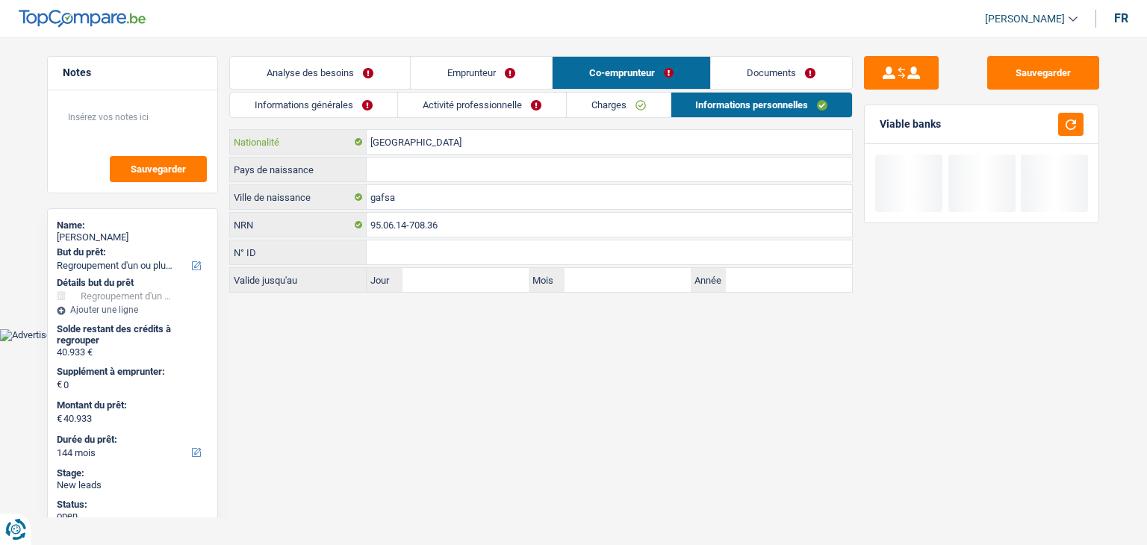
click at [414, 144] on input "[GEOGRAPHIC_DATA]" at bounding box center [609, 142] width 485 height 24
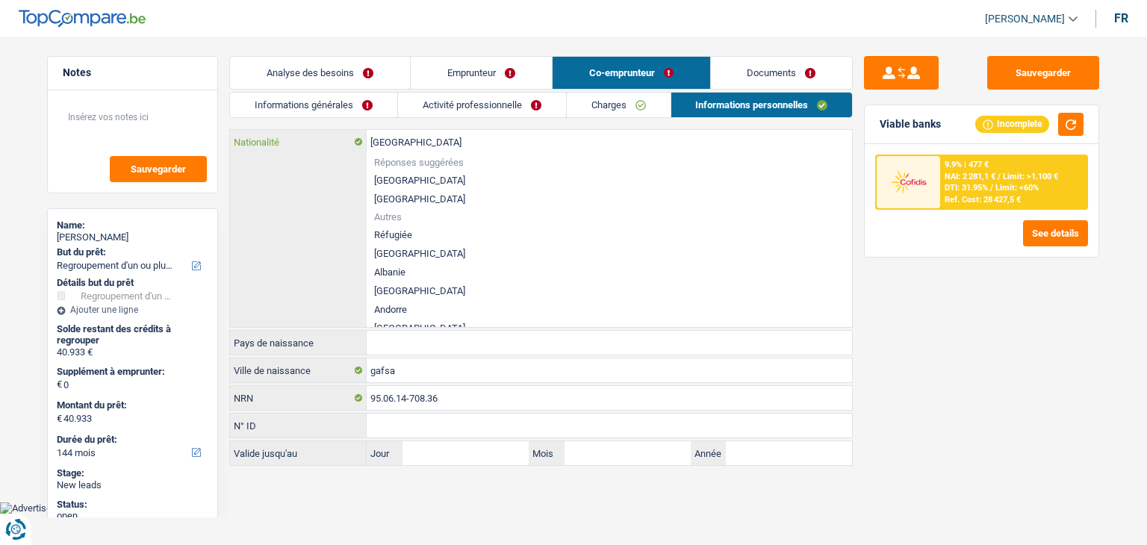
type input "Belgiqu"
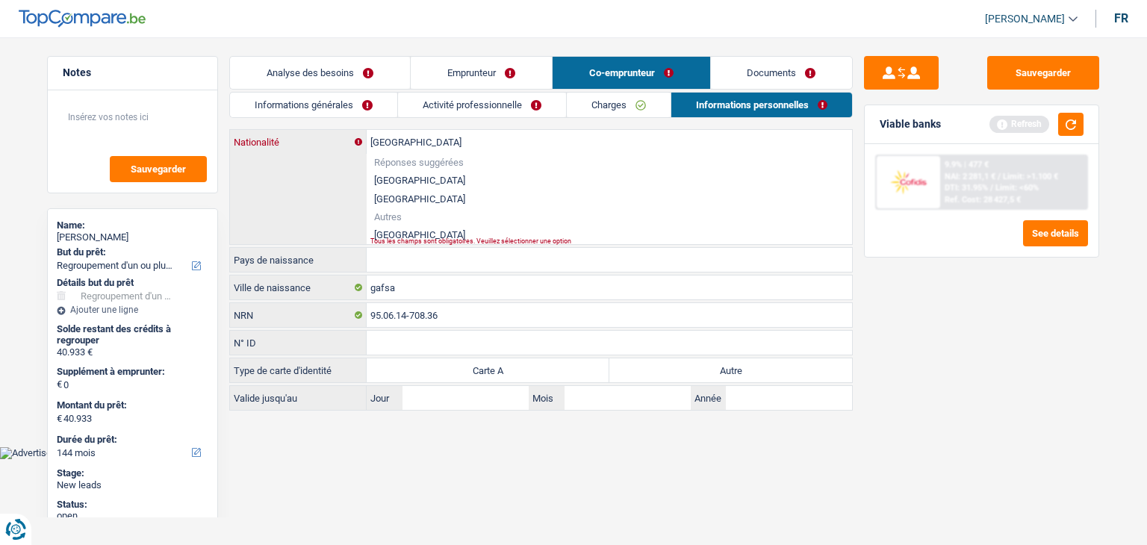
type input "[GEOGRAPHIC_DATA]"
click at [386, 232] on li "[GEOGRAPHIC_DATA]" at bounding box center [609, 234] width 485 height 19
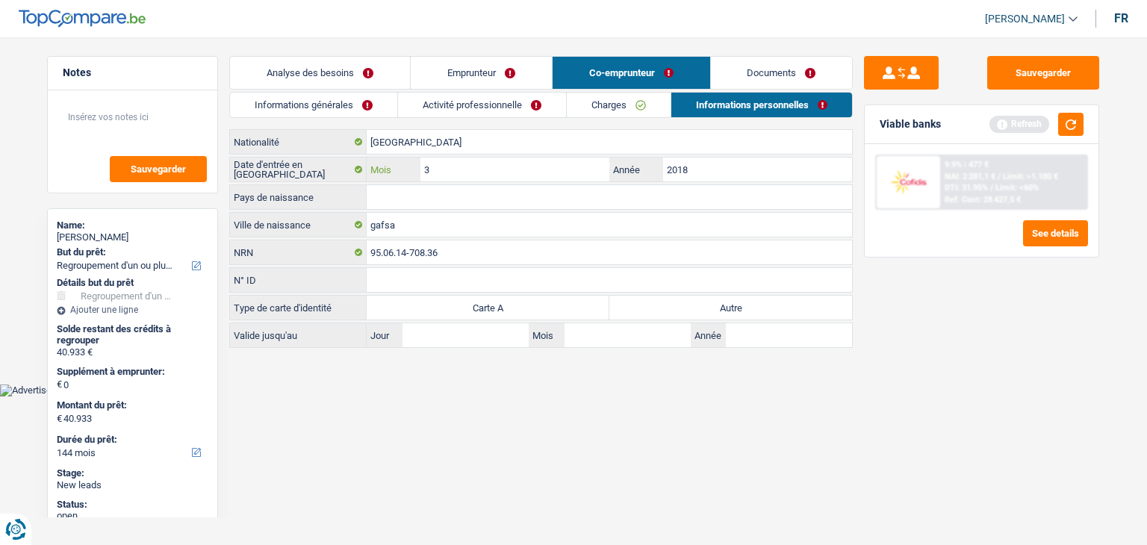
click at [472, 167] on input "3" at bounding box center [514, 170] width 189 height 24
click at [1075, 127] on button "button" at bounding box center [1070, 124] width 25 height 23
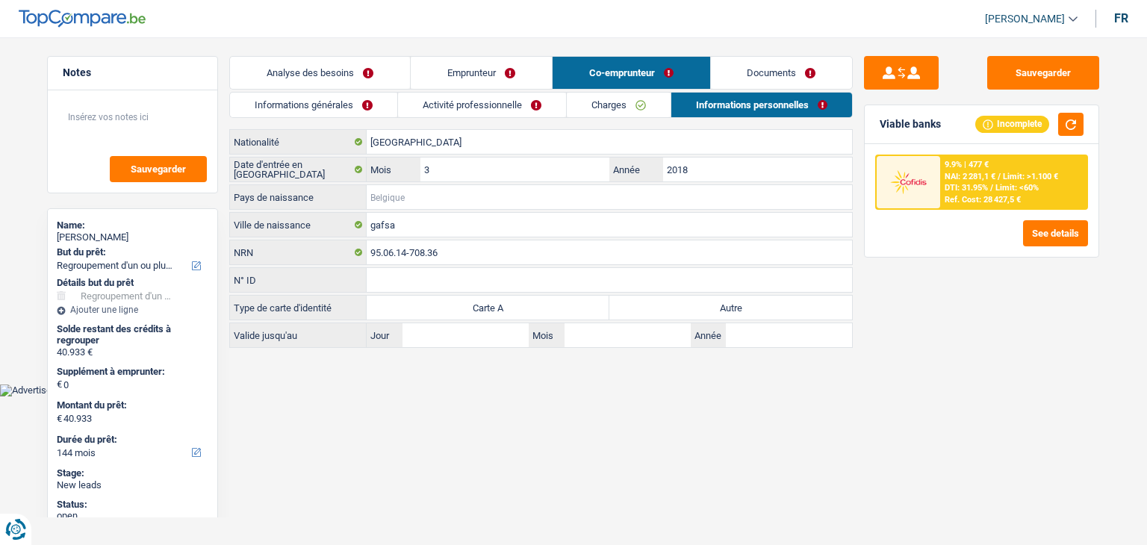
click at [427, 202] on input "Pays de naissance" at bounding box center [609, 197] width 485 height 24
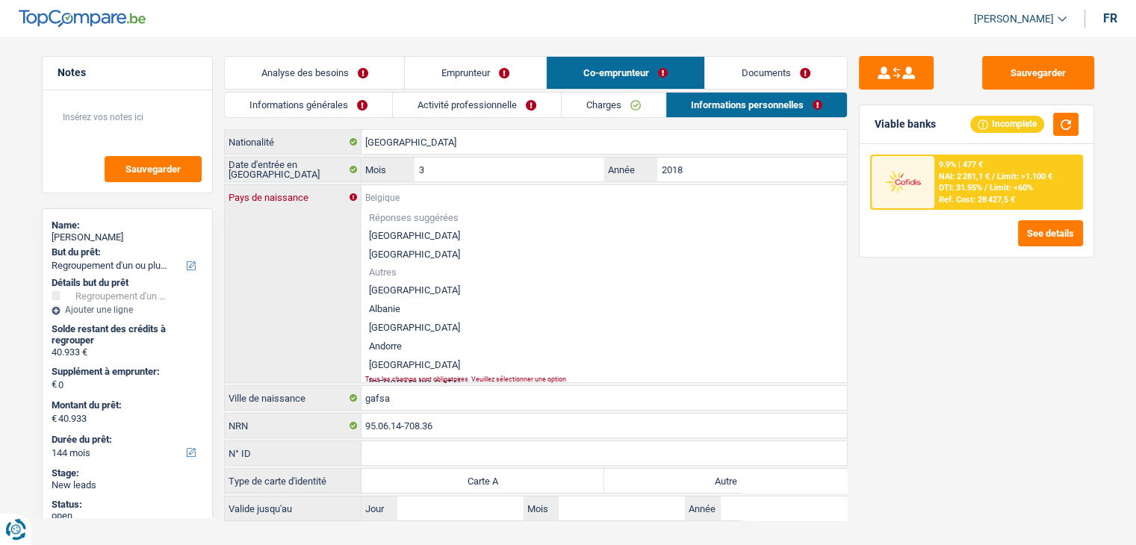
type input "T"
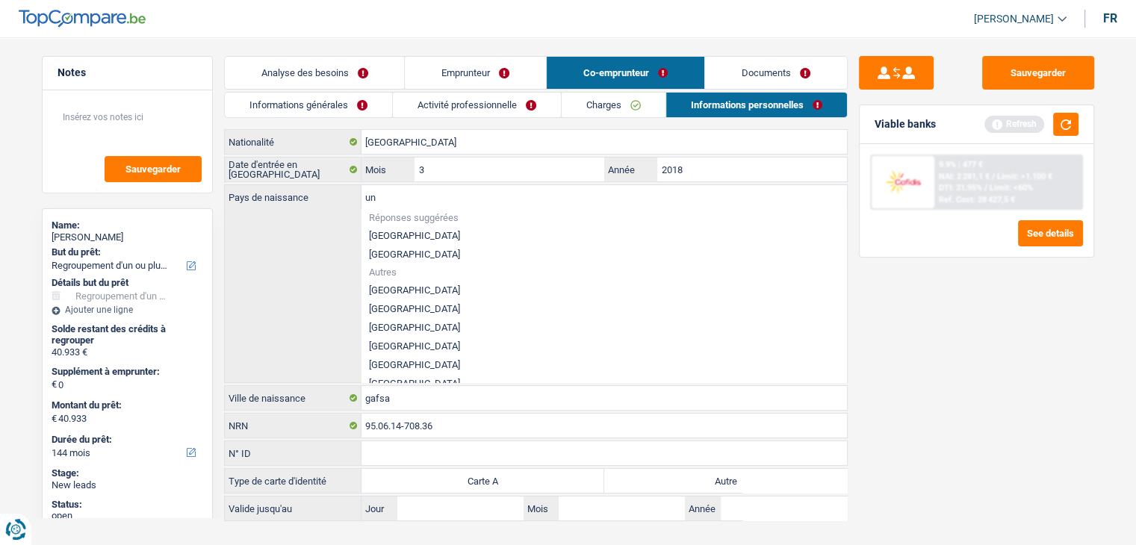
type input "u"
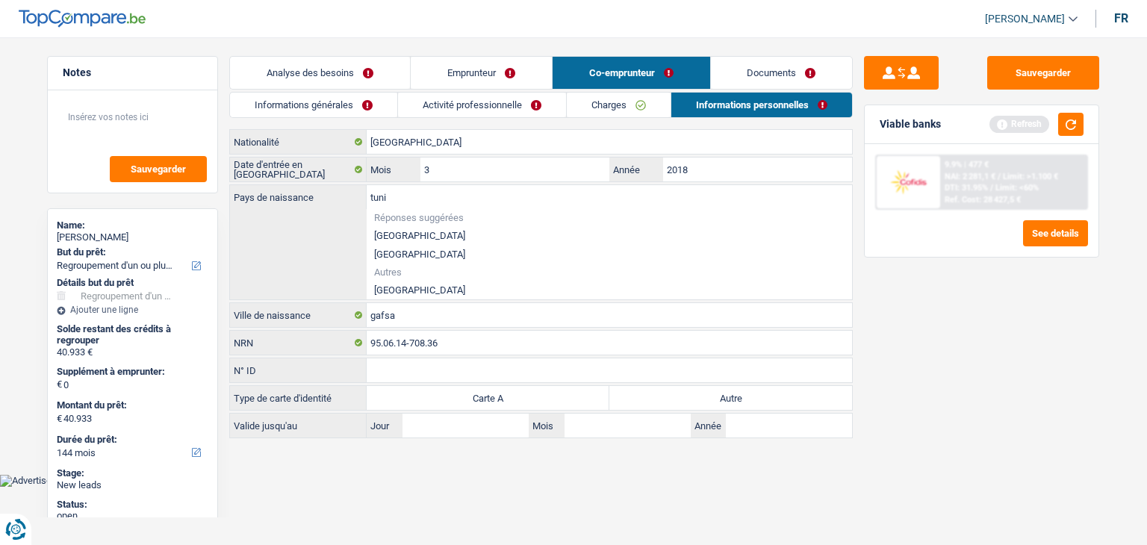
click at [388, 290] on li "[GEOGRAPHIC_DATA]" at bounding box center [609, 290] width 485 height 19
type input "[GEOGRAPHIC_DATA]"
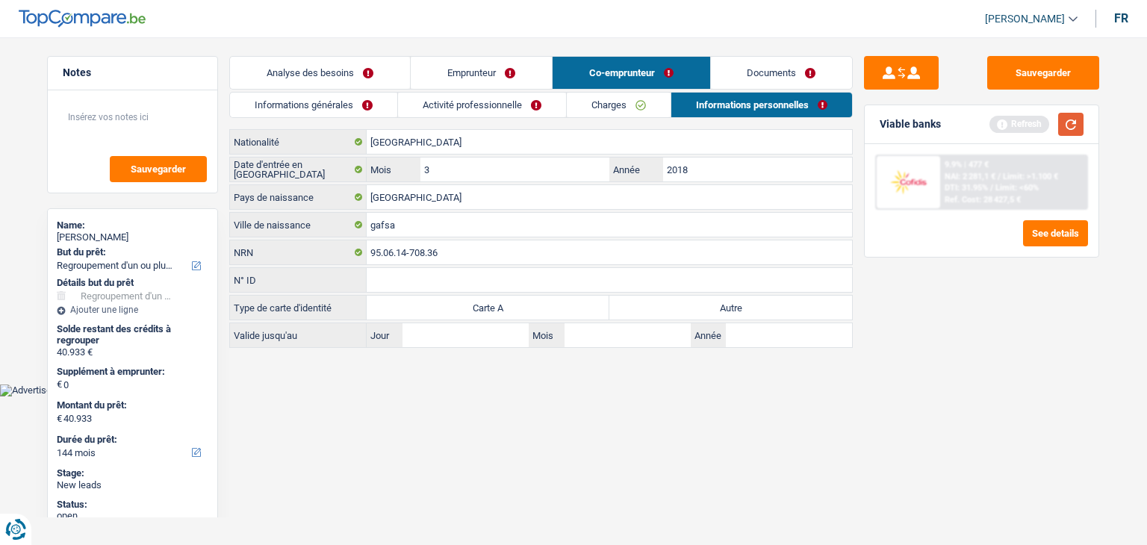
click at [1075, 131] on button "button" at bounding box center [1070, 124] width 25 height 23
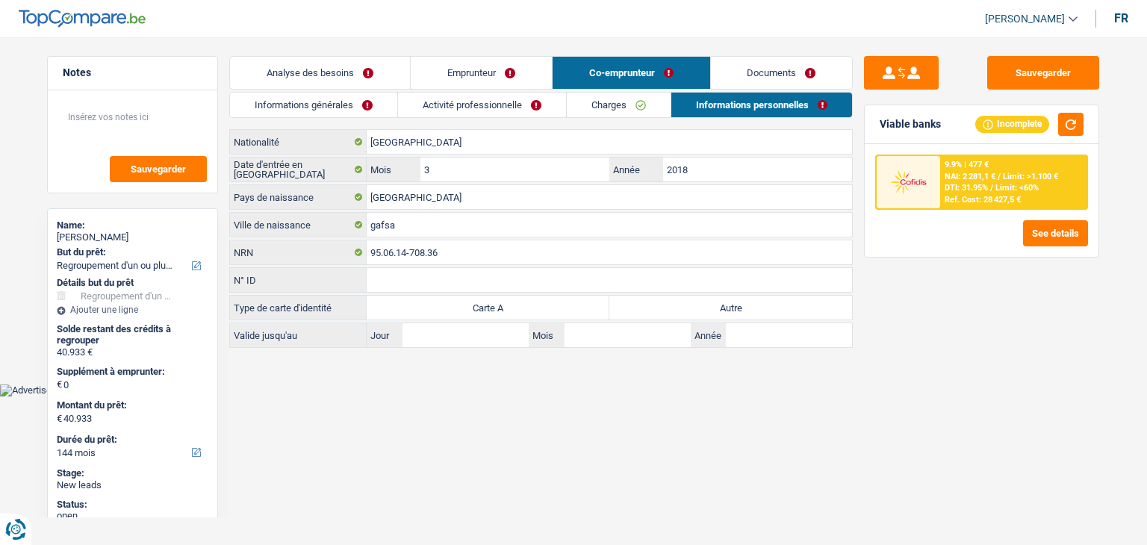
click at [916, 309] on div "Sauvegarder Viable banks Incomplete 9.9% | 477 € NAI: 2 281,1 € / Limit: >1.100…" at bounding box center [982, 286] width 258 height 461
click at [774, 298] on label "Autre" at bounding box center [730, 308] width 243 height 24
click at [774, 298] on input "Autre" at bounding box center [730, 308] width 243 height 24
radio input "true"
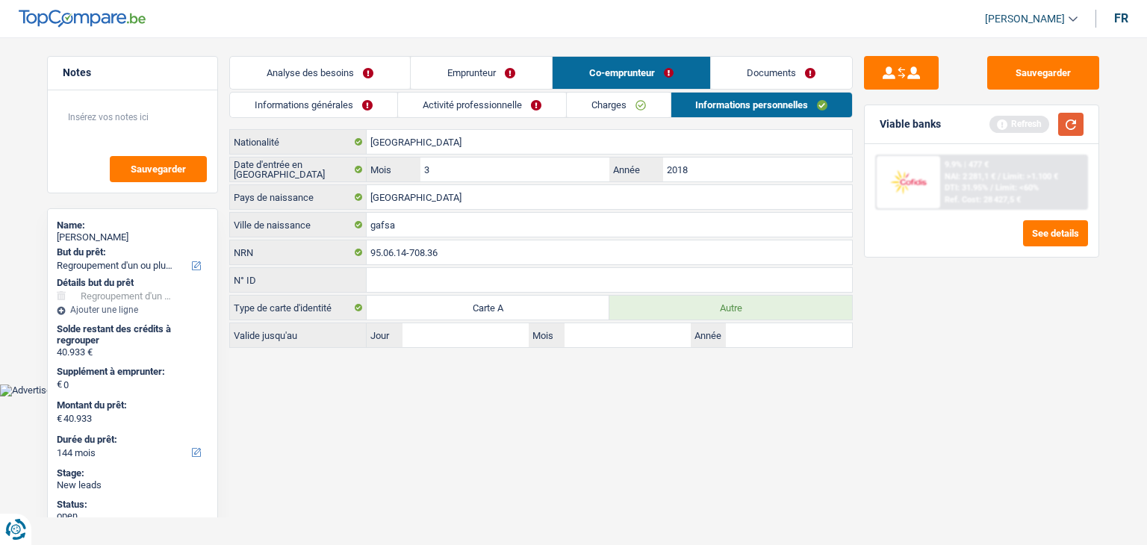
click at [1075, 115] on button "button" at bounding box center [1070, 124] width 25 height 23
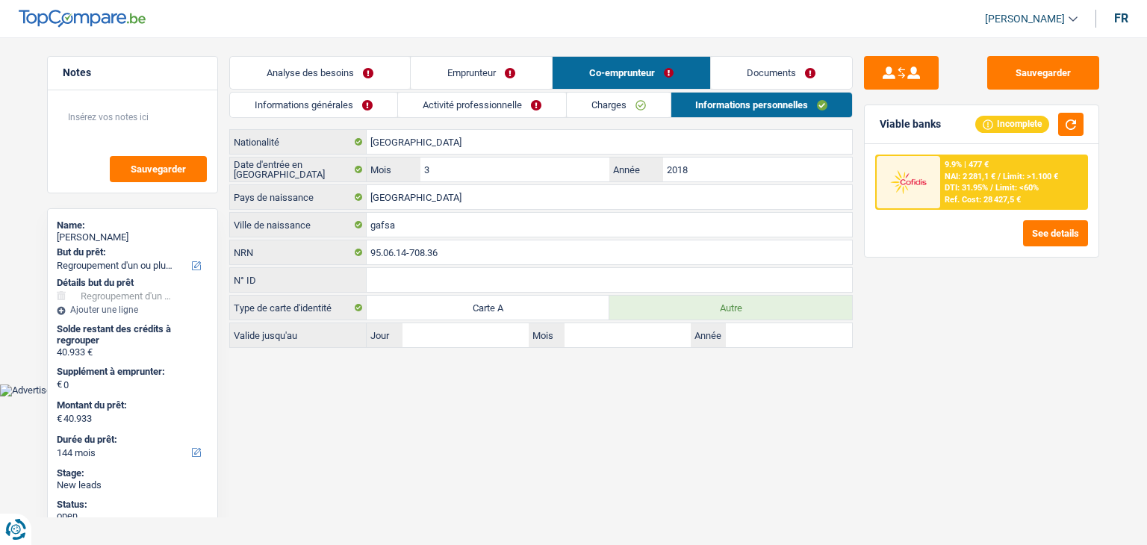
drag, startPoint x: 944, startPoint y: 128, endPoint x: 877, endPoint y: 114, distance: 68.0
click at [877, 114] on div "Viable banks Incomplete" at bounding box center [982, 124] width 234 height 39
click at [880, 113] on div "Viable banks Incomplete" at bounding box center [982, 124] width 234 height 39
click at [771, 72] on link "Documents" at bounding box center [782, 73] width 142 height 32
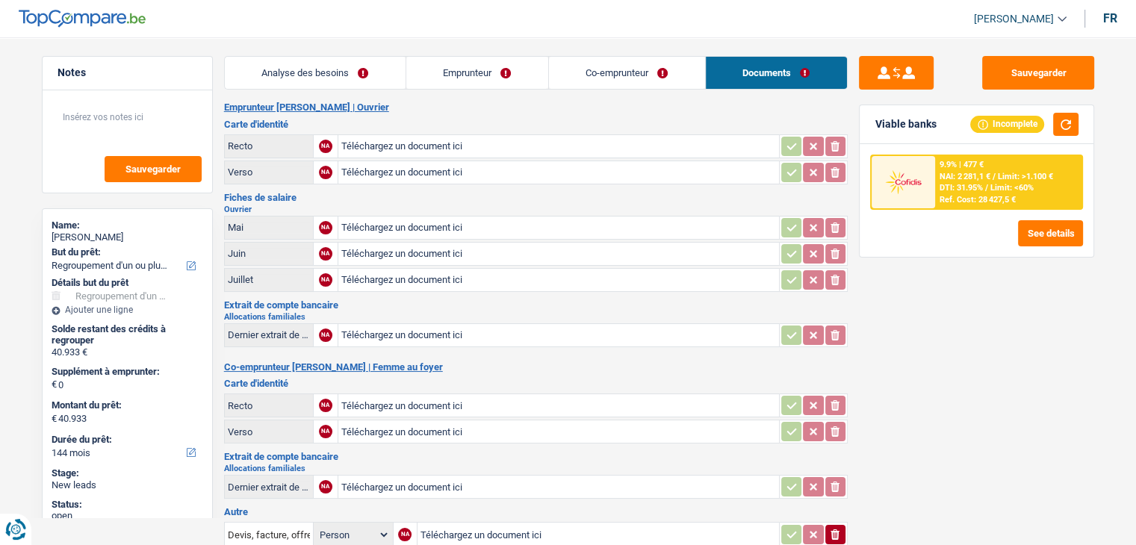
click at [619, 84] on link "Co-emprunteur" at bounding box center [627, 73] width 156 height 32
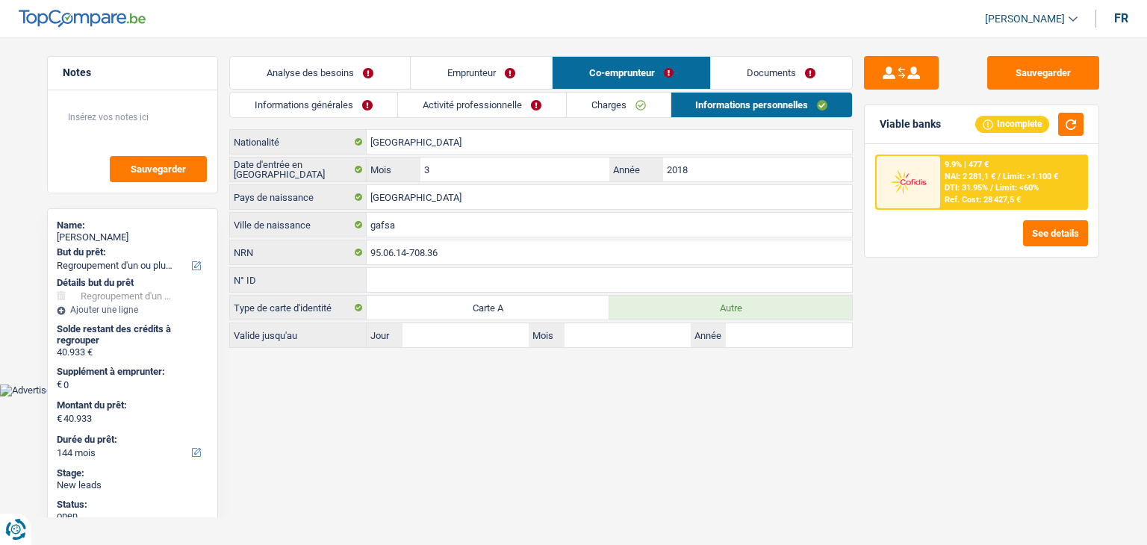
click at [470, 76] on link "Emprunteur" at bounding box center [481, 73] width 141 height 32
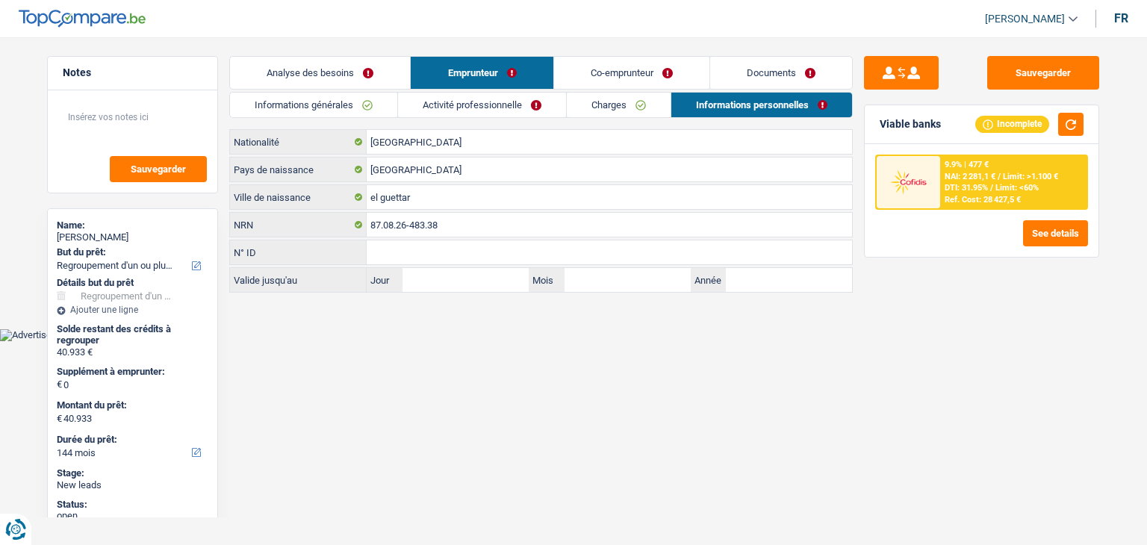
click at [349, 72] on link "Analyse des besoins" at bounding box center [320, 73] width 180 height 32
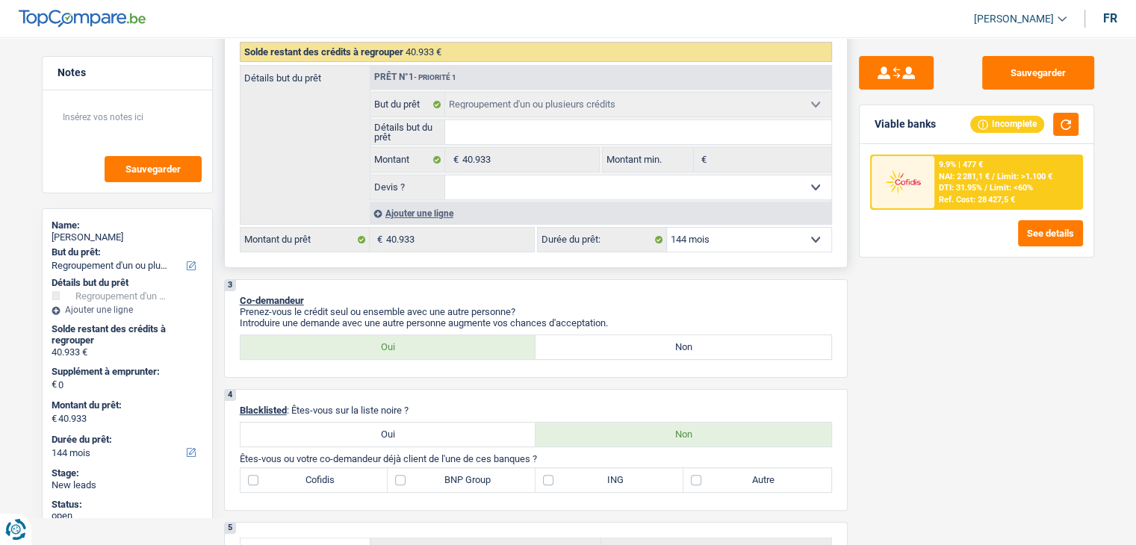
scroll to position [149, 0]
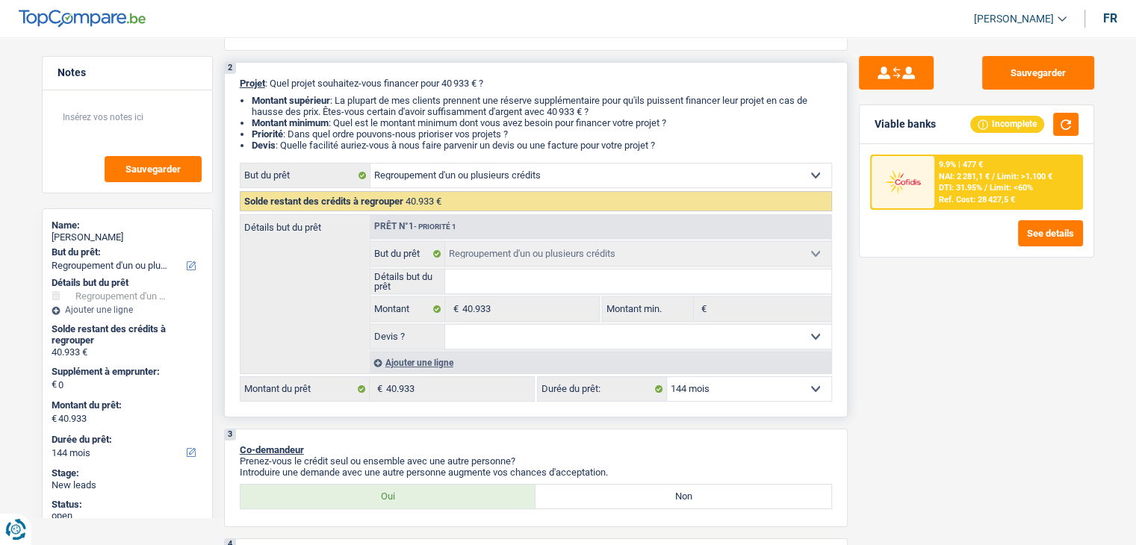
click at [730, 394] on select "12 mois 18 mois 24 mois 30 mois 36 mois 42 mois 48 mois 60 mois 72 mois 84 mois…" at bounding box center [749, 389] width 164 height 24
select select "120"
click at [667, 377] on select "12 mois 18 mois 24 mois 30 mois 36 mois 42 mois 48 mois 60 mois 72 mois 84 mois…" at bounding box center [749, 389] width 164 height 24
select select "120"
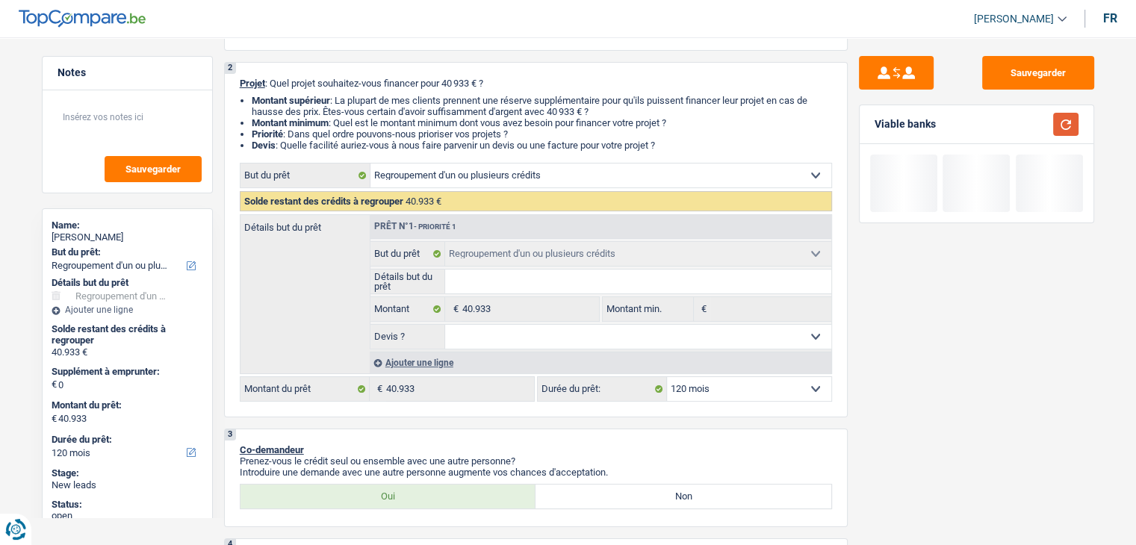
click at [1070, 119] on button "button" at bounding box center [1065, 124] width 25 height 23
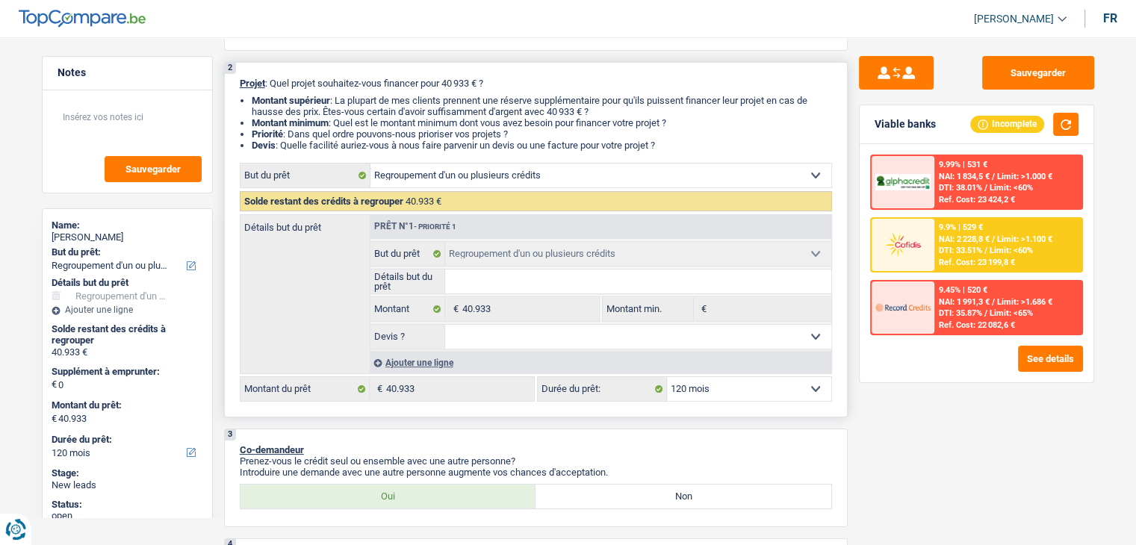
click at [845, 178] on div "2 Projet : Quel projet souhaitez-vous financer pour 40 933 € ? Montant supérieu…" at bounding box center [535, 239] width 623 height 355
drag, startPoint x: 672, startPoint y: 144, endPoint x: 232, endPoint y: 84, distance: 443.9
click at [232, 84] on div "2 Projet : Quel projet souhaitez-vous financer pour 40 933 € ? Montant supérieu…" at bounding box center [535, 239] width 623 height 355
click at [956, 242] on span "NAI: 2 228,8 €" at bounding box center [964, 239] width 51 height 10
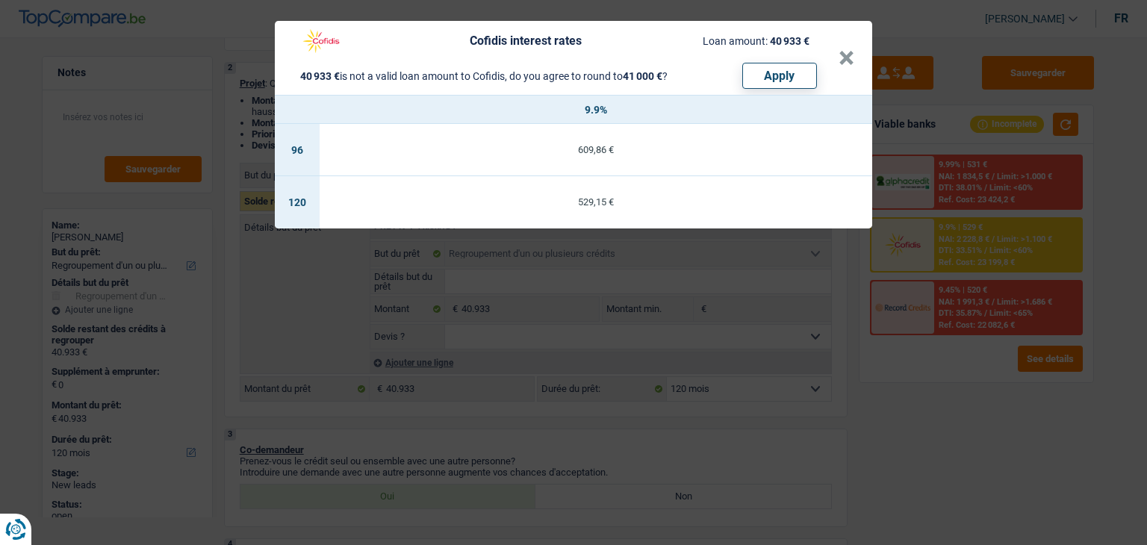
click at [956, 392] on div "Cofidis interest rates Loan amount: 40 933 € 40 933 € is not a valid loan amoun…" at bounding box center [573, 272] width 1147 height 545
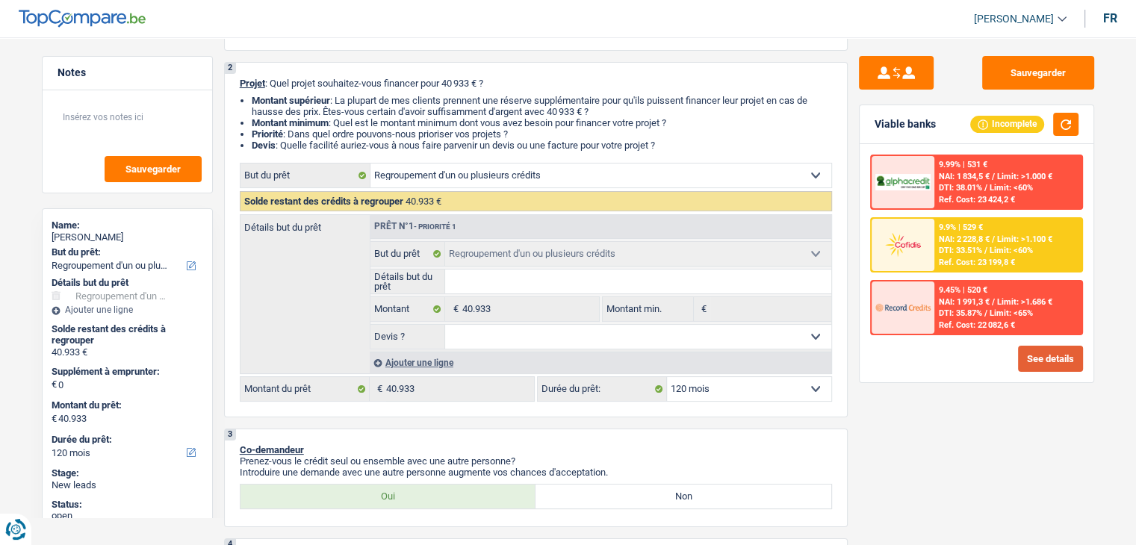
click at [1045, 367] on button "See details" at bounding box center [1050, 359] width 65 height 26
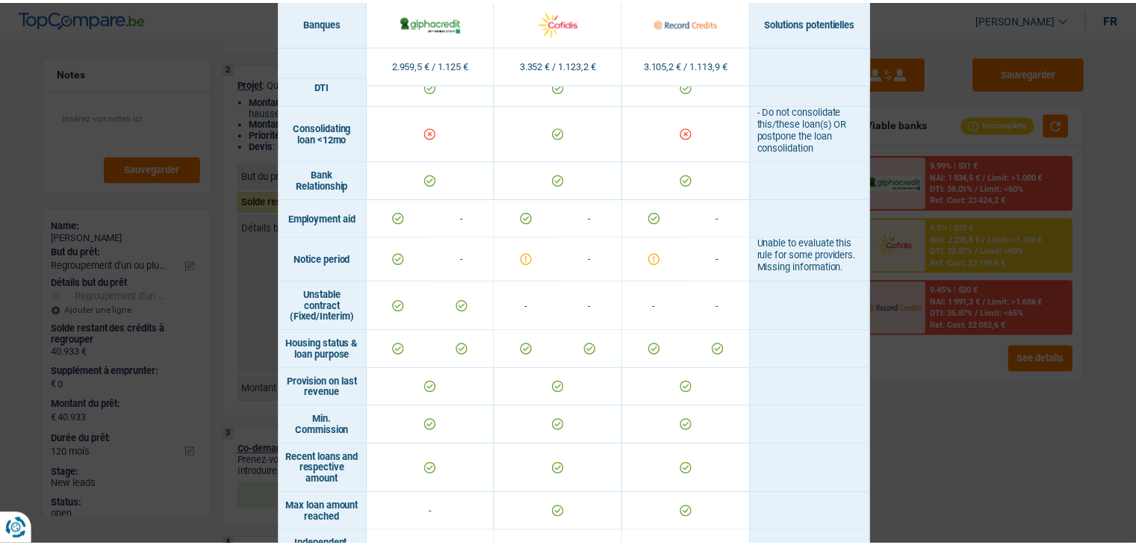
scroll to position [523, 0]
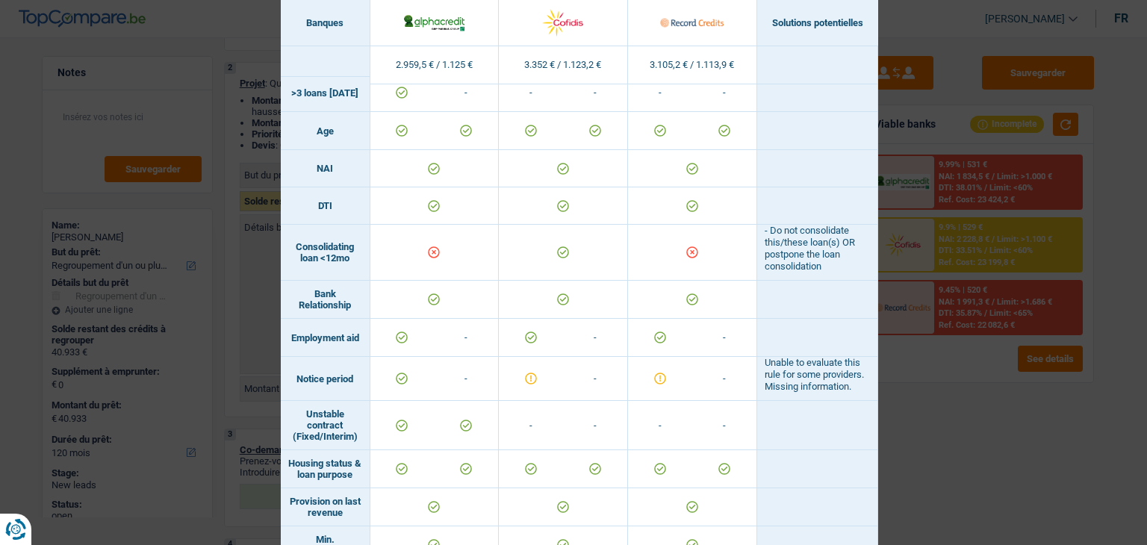
click at [947, 389] on div "Banks conditions × Banques Solutions potentielles Revenus / Charges 2.959,5 € /…" at bounding box center [573, 272] width 1147 height 545
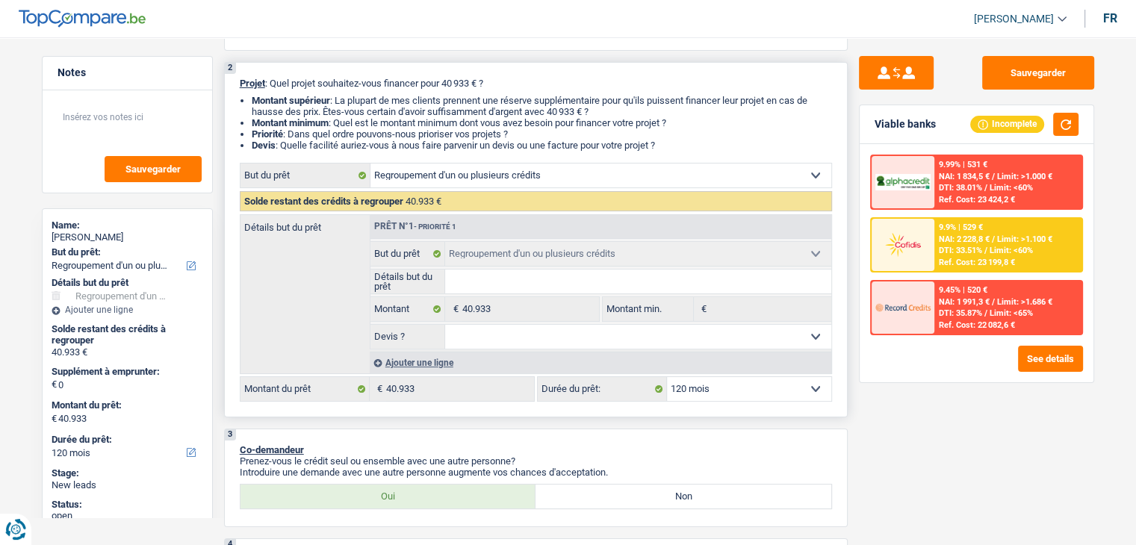
click at [392, 365] on div "Ajouter une ligne" at bounding box center [600, 363] width 461 height 22
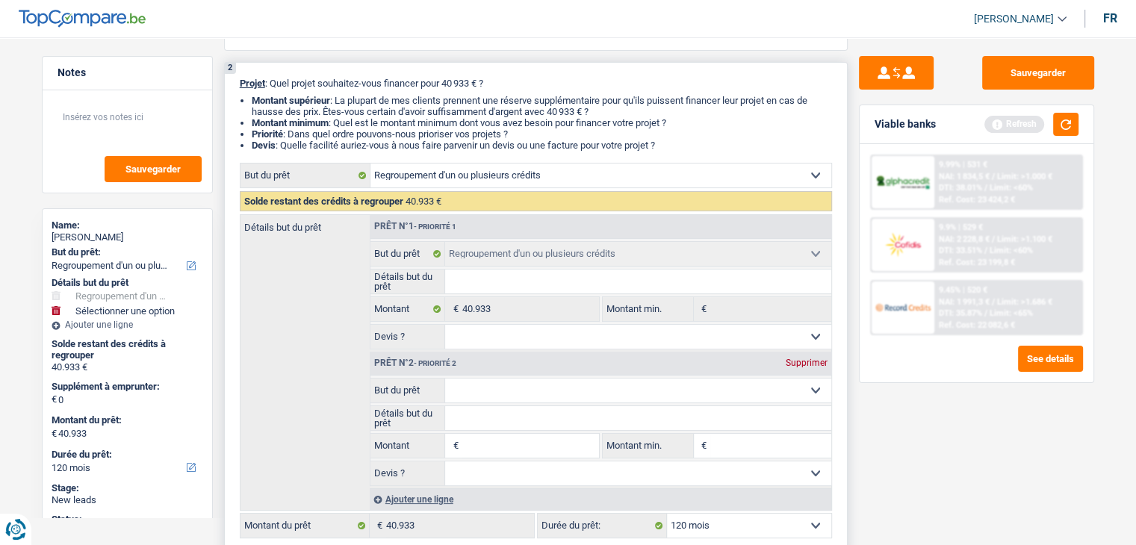
click at [494, 441] on input "Montant" at bounding box center [529, 446] width 137 height 24
type input "5"
type input "50"
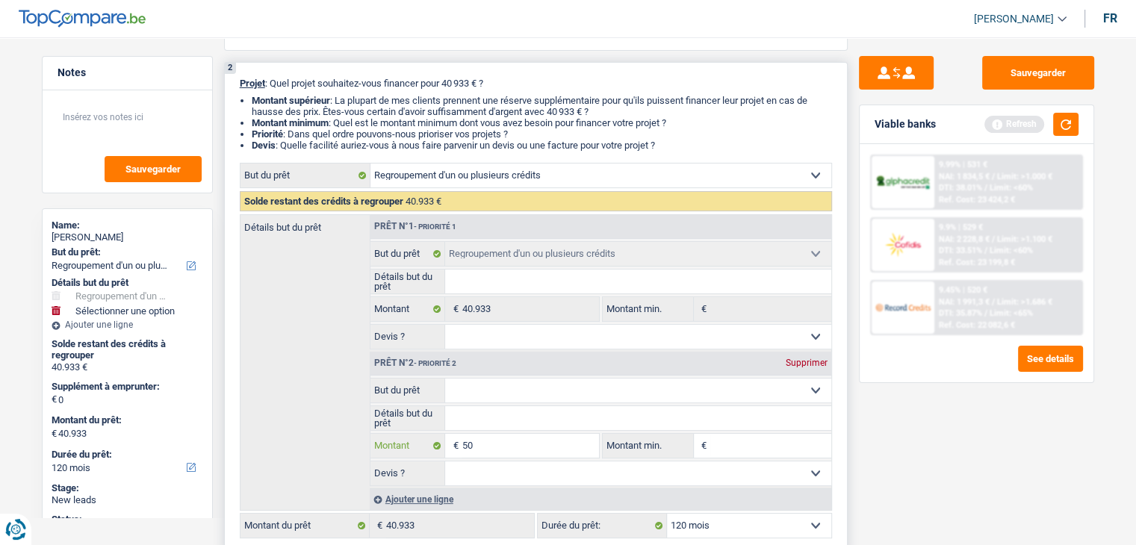
type input "500"
type input "5.000"
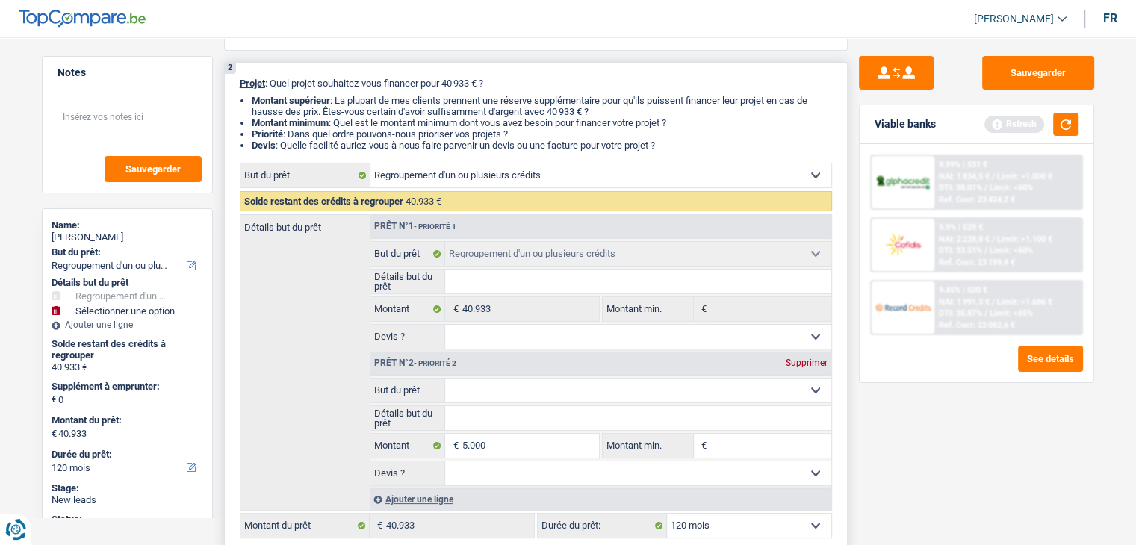
type input "5.000"
type input "45.933"
select select "144"
type input "45.933"
select select "144"
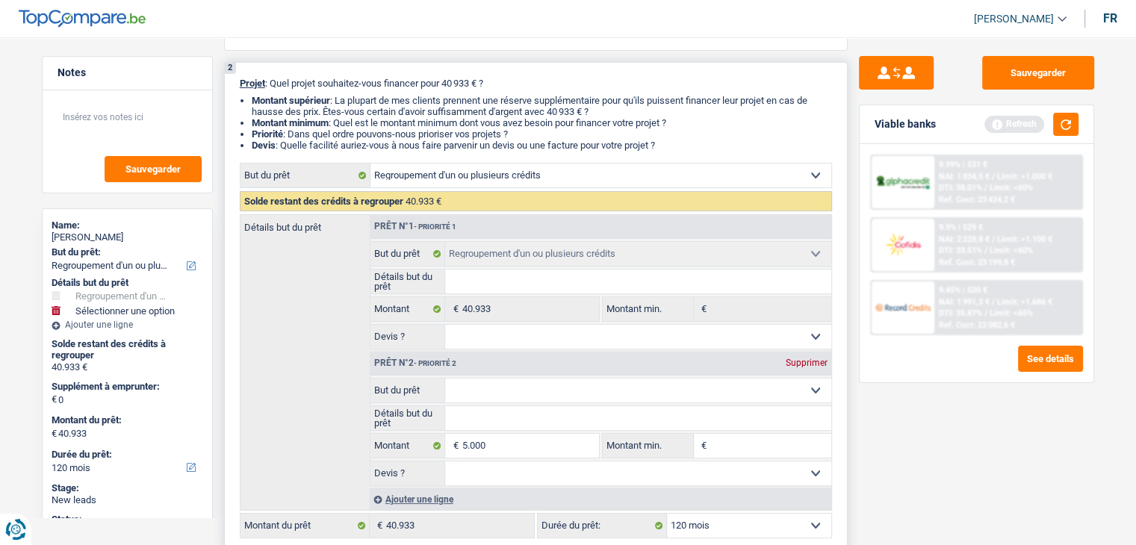
type input "45.933"
select select "144"
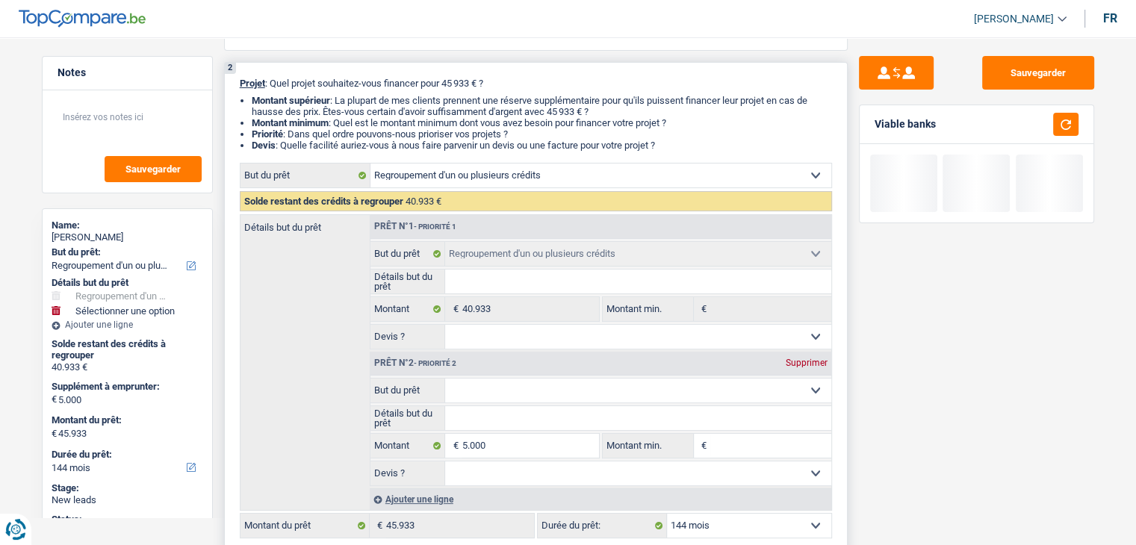
click at [731, 439] on input "Montant min." at bounding box center [770, 446] width 121 height 24
type input "3"
type input "30"
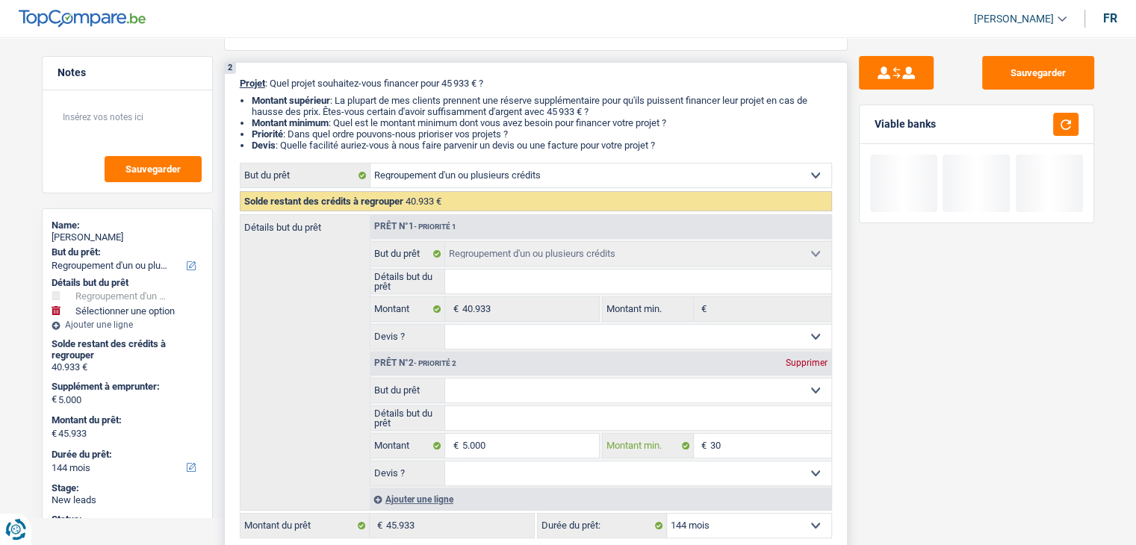
type input "300"
type input "3.000"
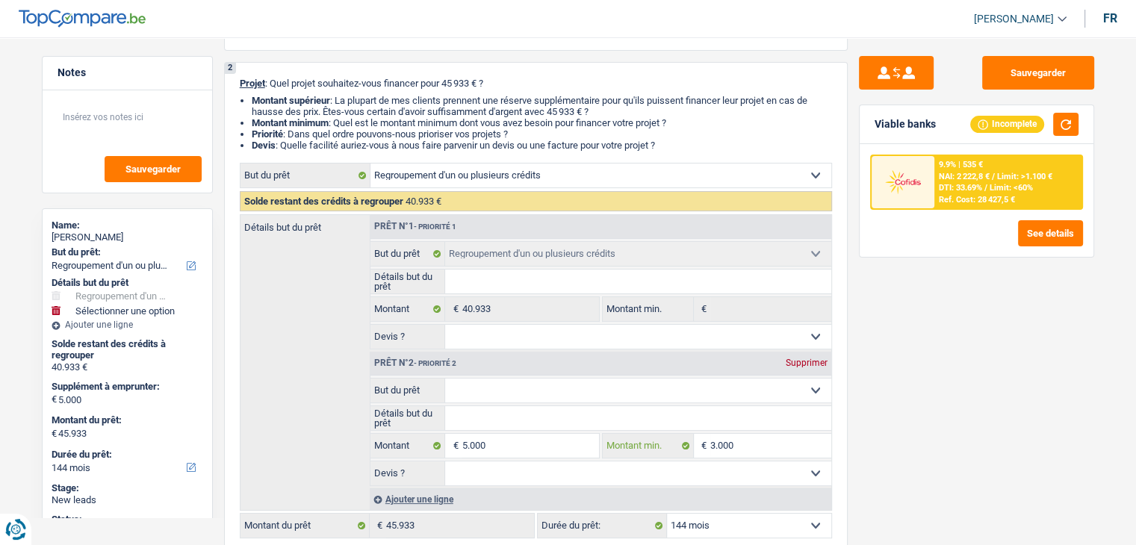
type input "3.000"
drag, startPoint x: 908, startPoint y: 377, endPoint x: 847, endPoint y: 396, distance: 64.2
click at [909, 377] on div "Sauvegarder Viable banks Incomplete 9.9% | 535 € NAI: 2 222,8 € / Limit: >1.100…" at bounding box center [976, 286] width 258 height 461
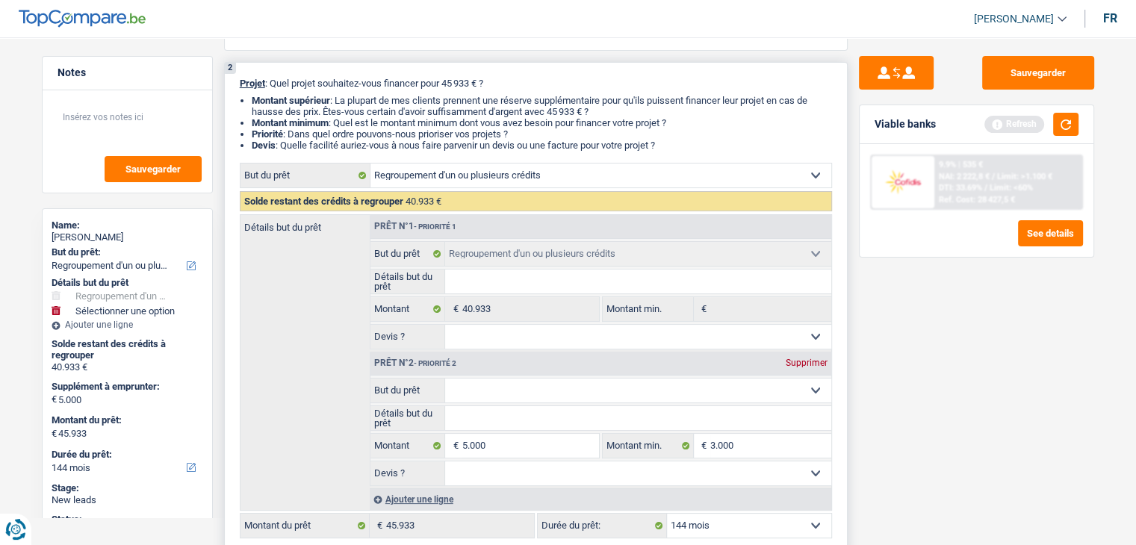
click at [624, 389] on select "Confort maison: meubles, textile, peinture, électroménager, outillage non-profe…" at bounding box center [638, 391] width 386 height 24
select select "household"
click at [445, 379] on select "Confort maison: meubles, textile, peinture, électroménager, outillage non-profe…" at bounding box center [638, 391] width 386 height 24
select select "household"
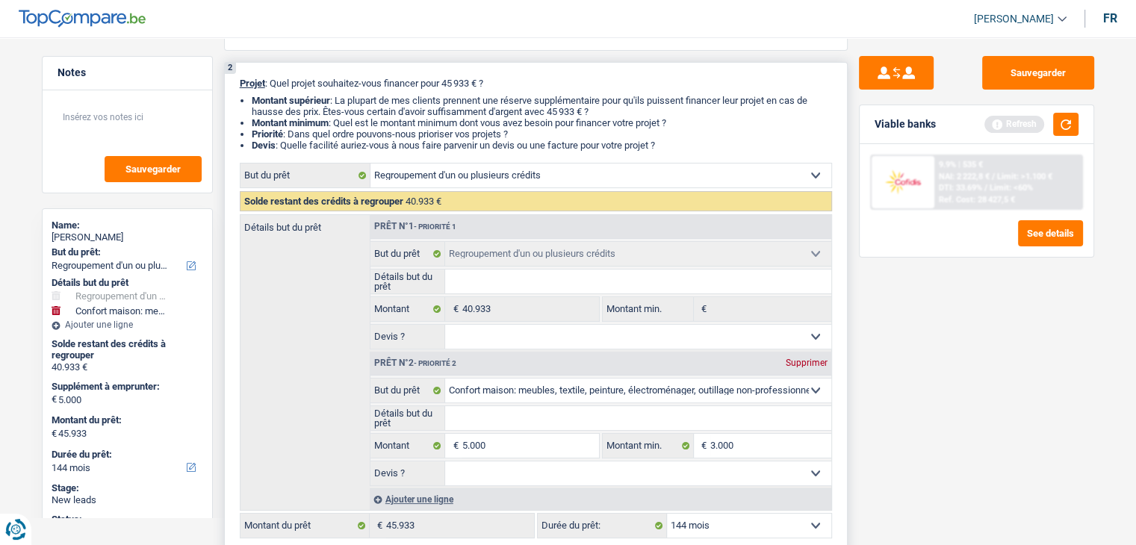
click at [493, 419] on input "Détails but du prêt" at bounding box center [638, 418] width 386 height 24
type input "r"
type input "ra"
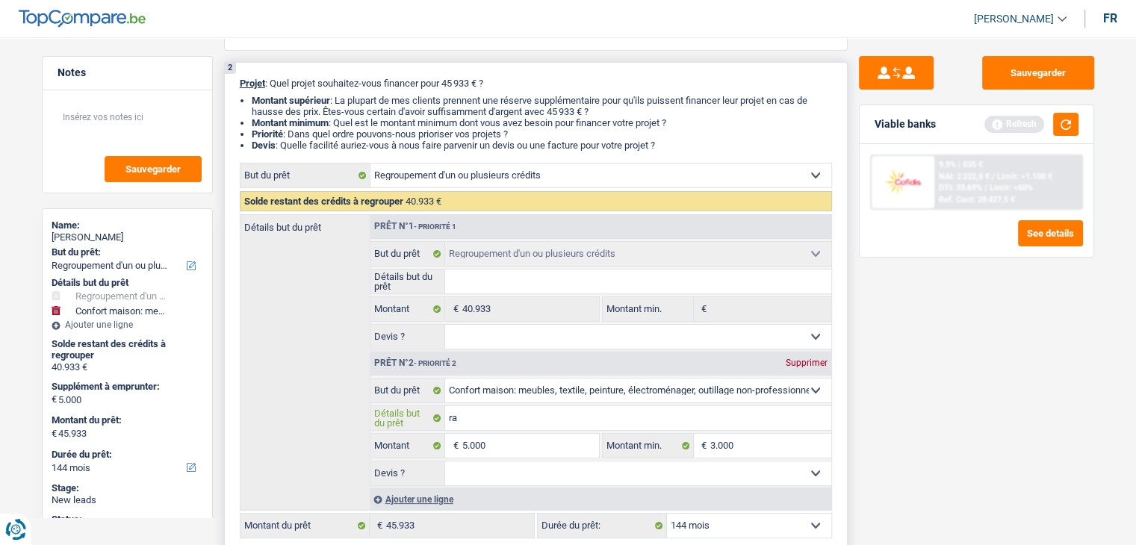
type input "rac"
type input "rach"
type input "rache"
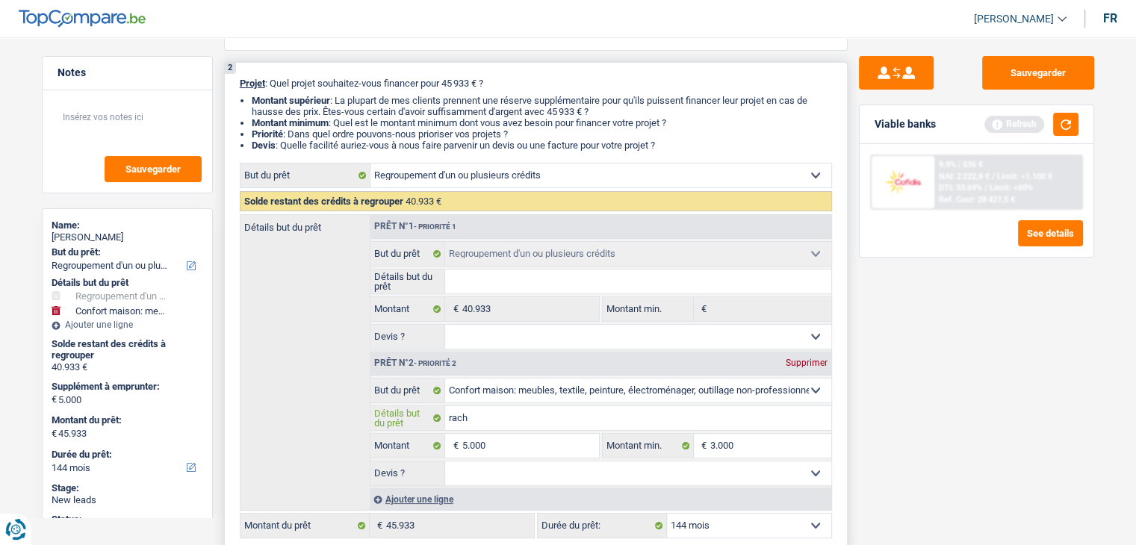
type input "rache"
type input "rachet"
type input "rachete"
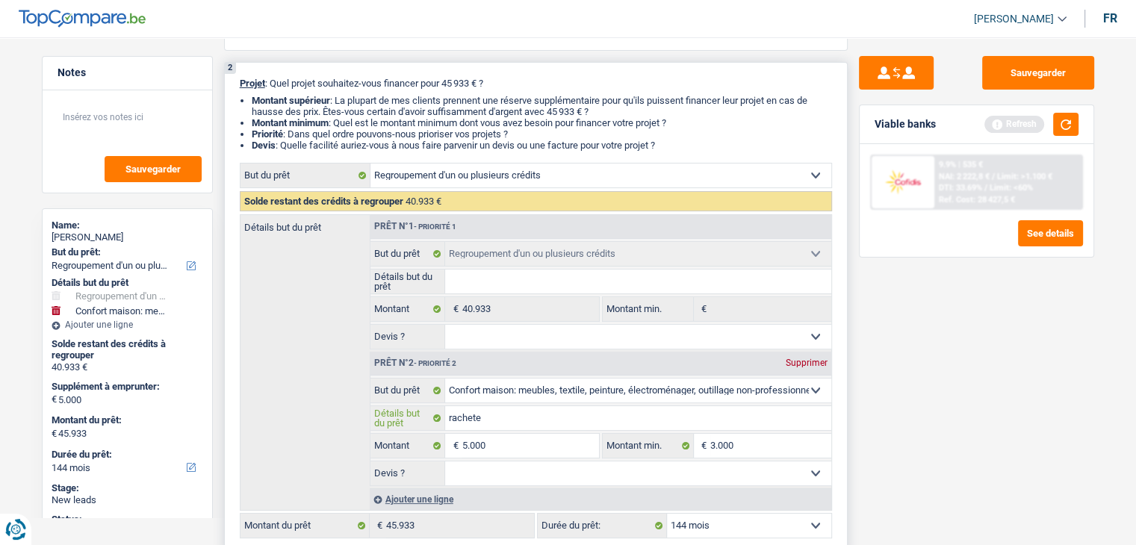
type input "racheter"
type input "racheter d"
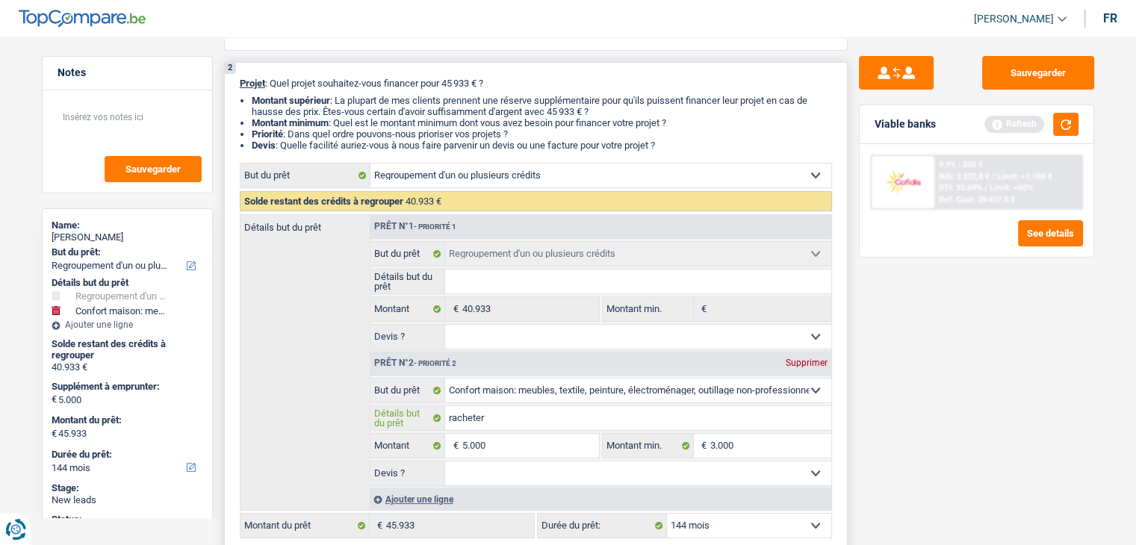
type input "racheter d"
type input "racheter de"
type input "racheter des"
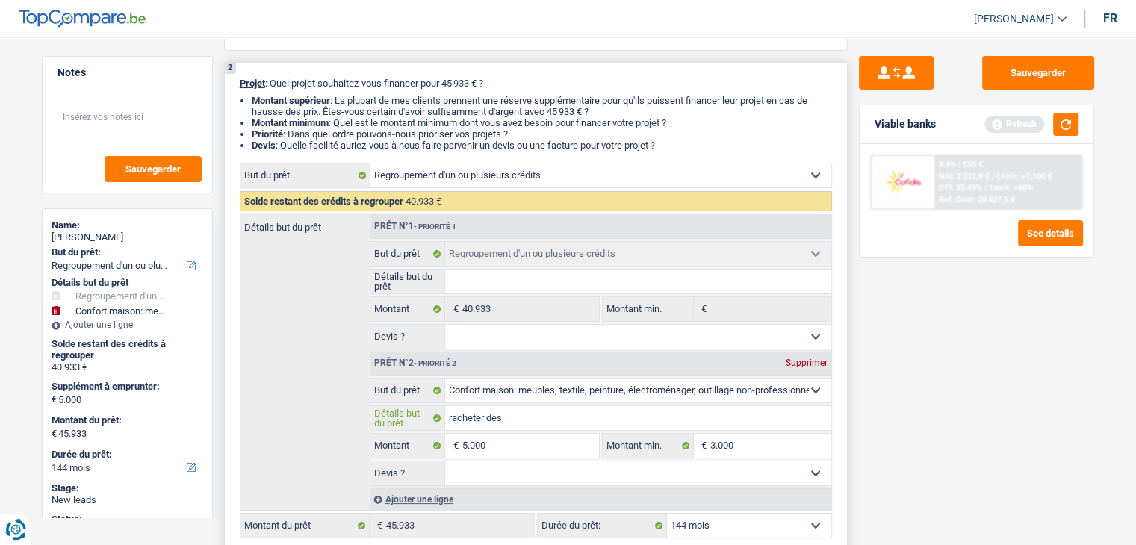
type input "racheter des"
type input "racheter des l"
type input "racheter des le"
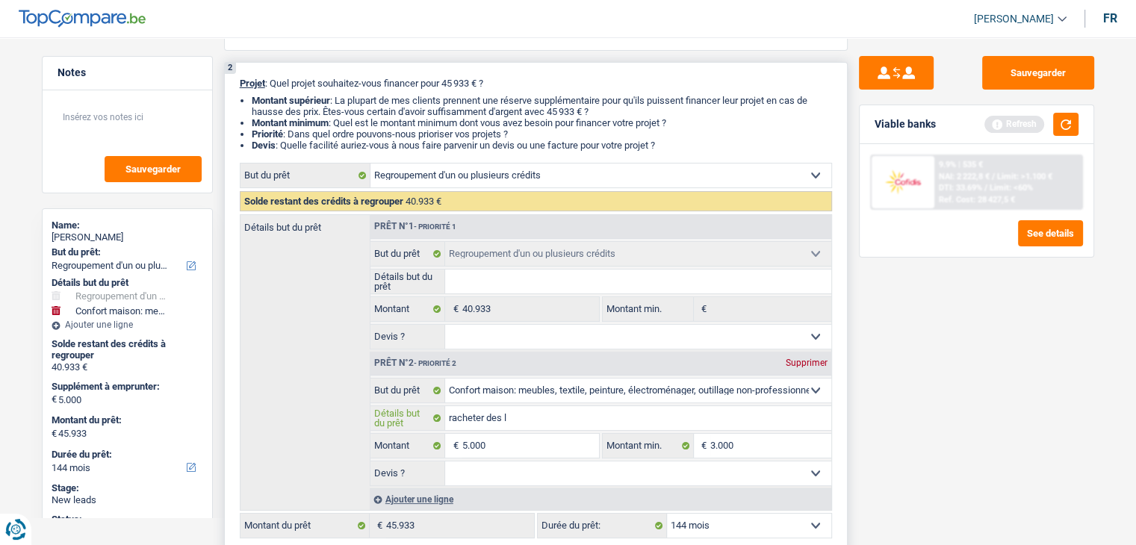
type input "racheter des le"
type input "racheter des leu"
type input "racheter des leub"
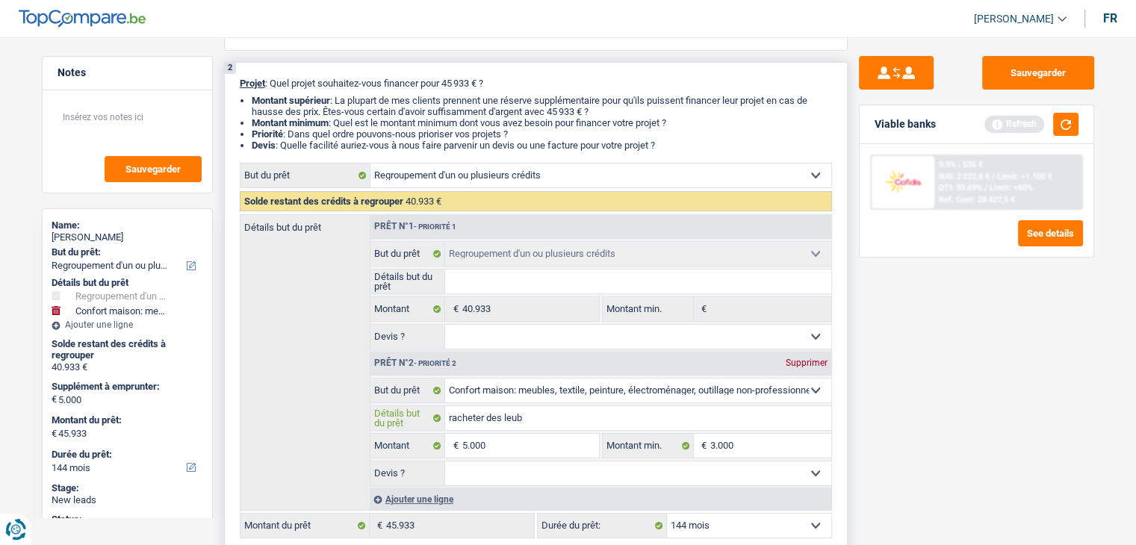
type input "racheter des leubk"
type input "racheter des leubke"
type input "racheter des leubke="
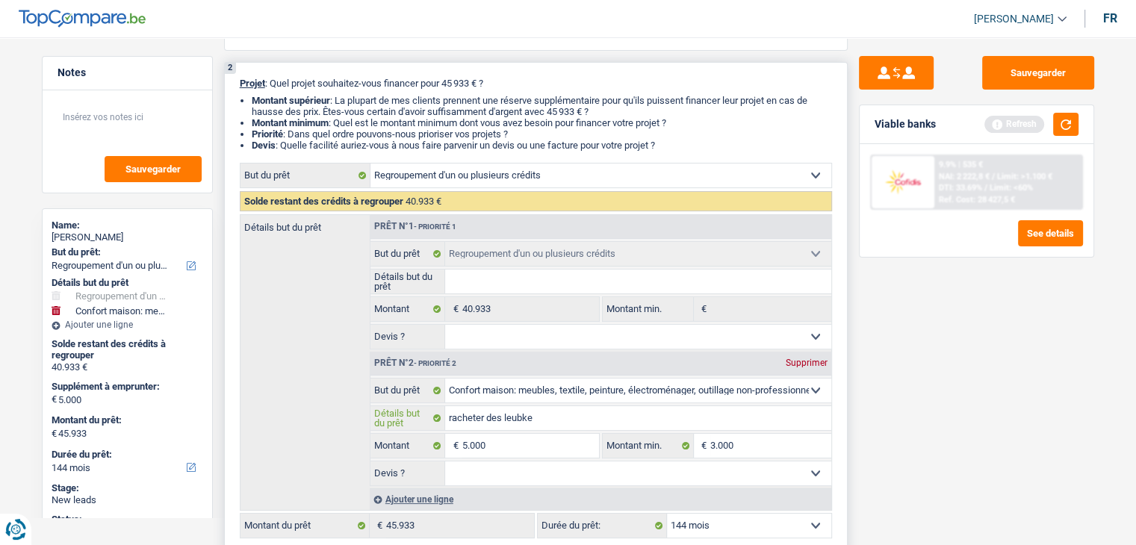
type input "racheter des leubke="
type input "racheter des leubke"
type input "racheter des leubk"
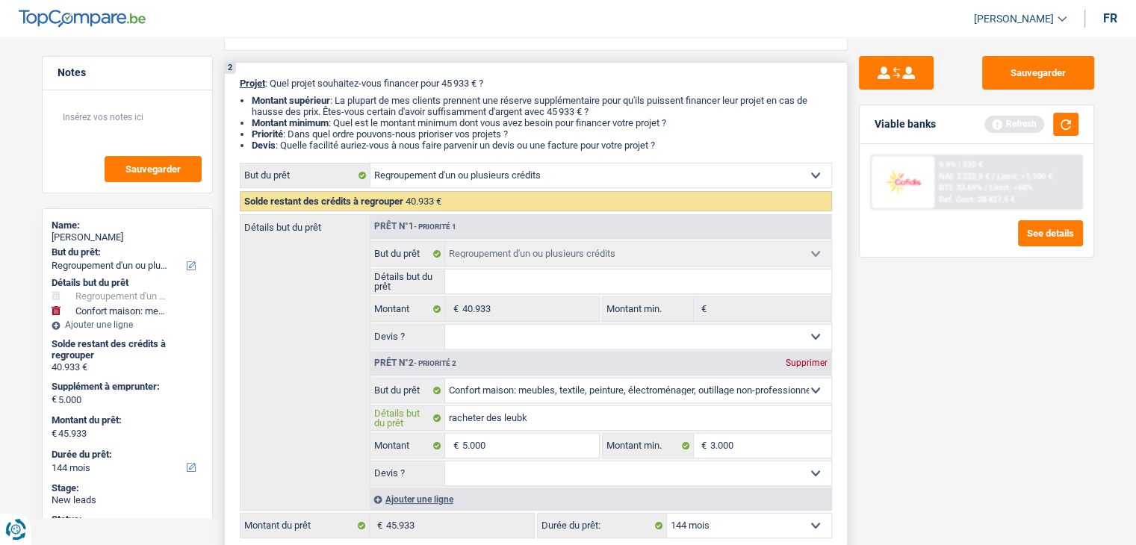
type input "racheter des leub"
type input "racheter des leu"
type input "racheter des le"
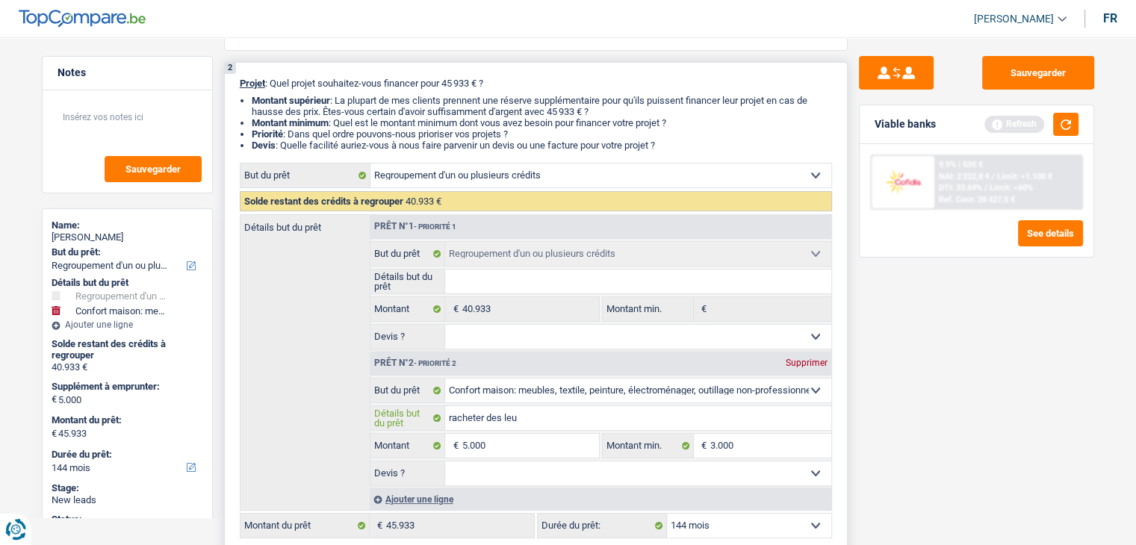
type input "racheter des le"
type input "racheter des l"
type input "racheter des"
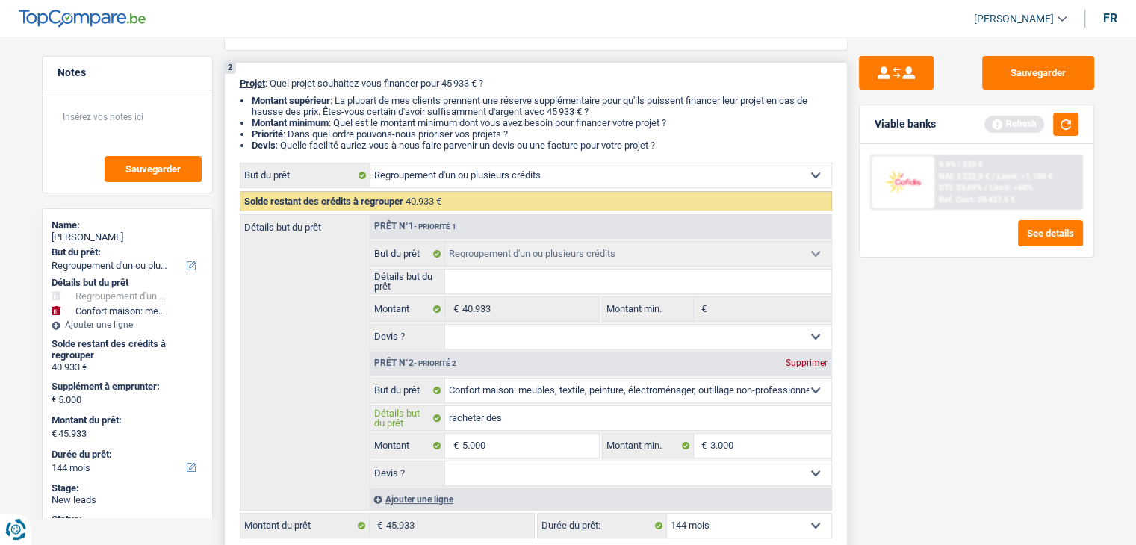
type input "racheter des m"
type input "racheter des me"
type input "racheter des meu"
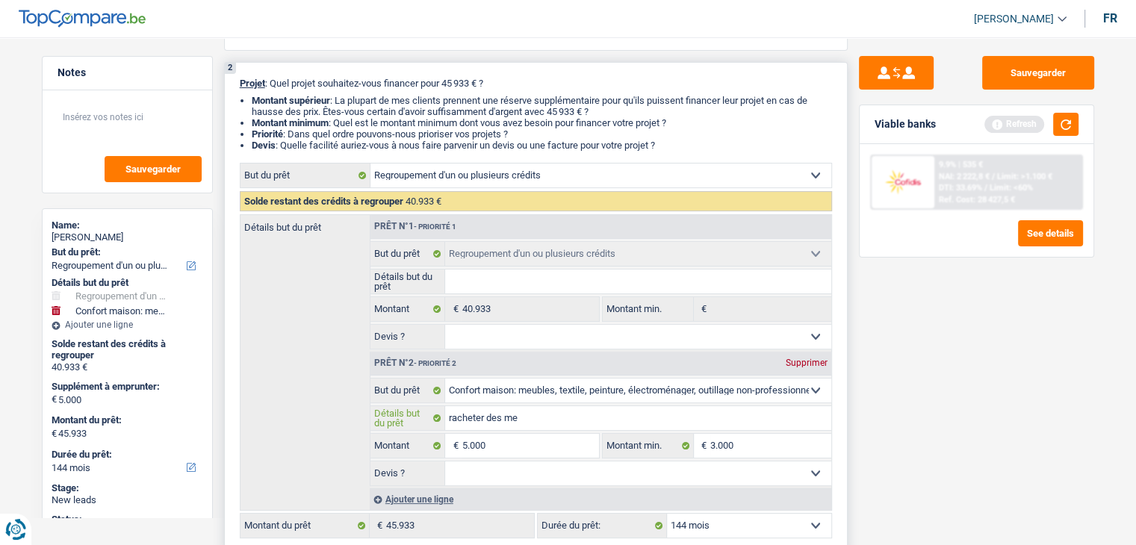
type input "racheter des meu"
type input "racheter des meub"
type input "racheter des meubl"
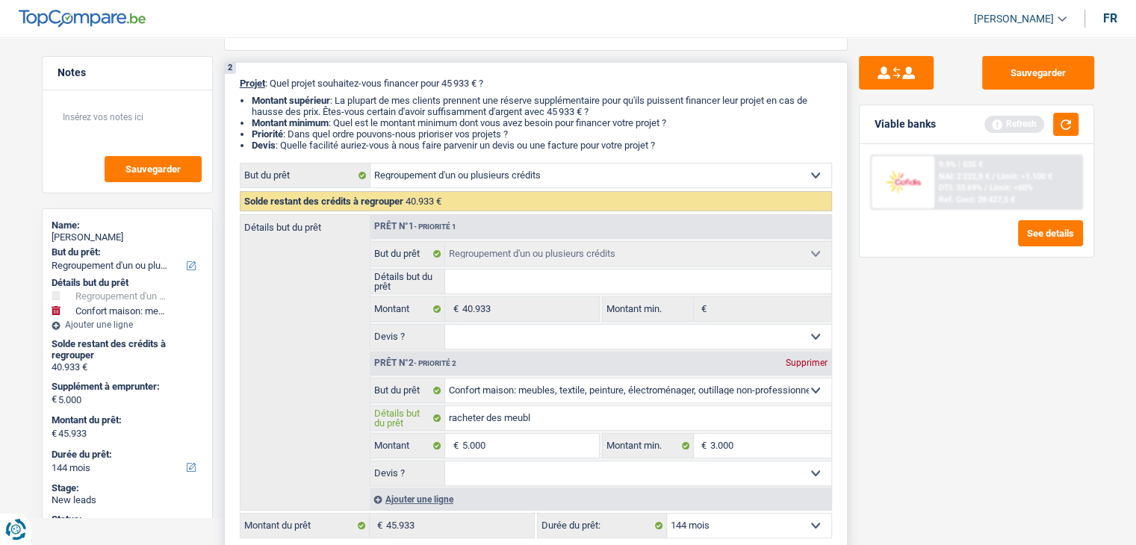
type input "racheter des meuble"
type input "racheter des meubles"
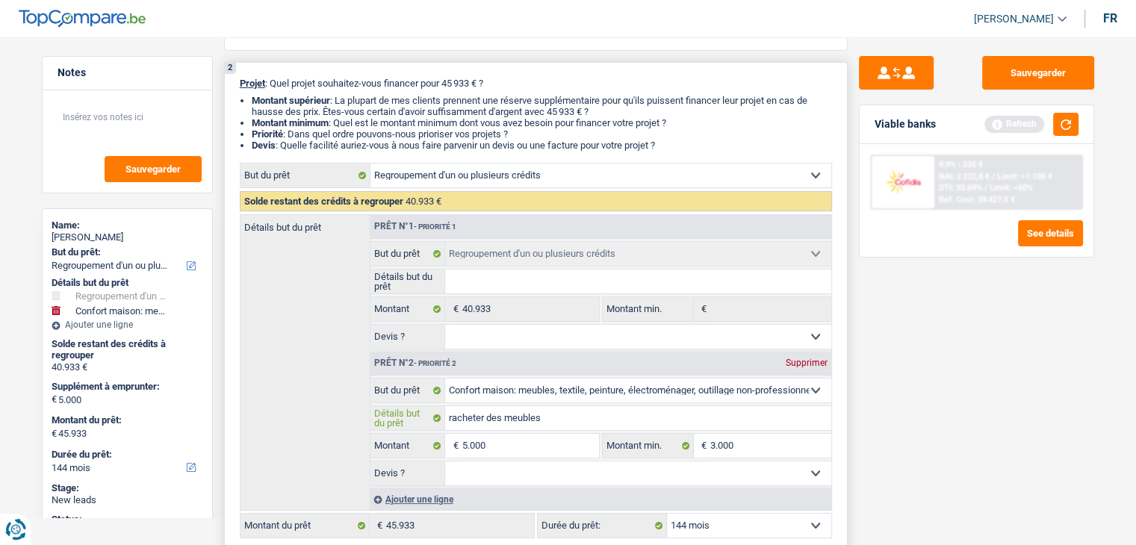
type input "racheter des meubles"
type input "racheter des meubles p"
type input "racheter des meubles po"
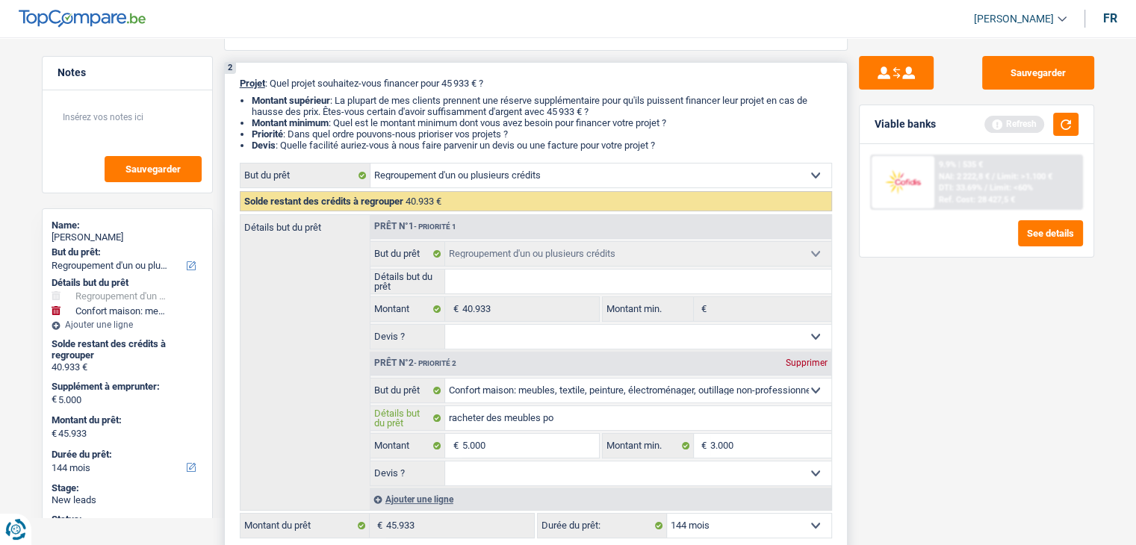
type input "racheter des meubles pou"
type input "racheter des meubles pour"
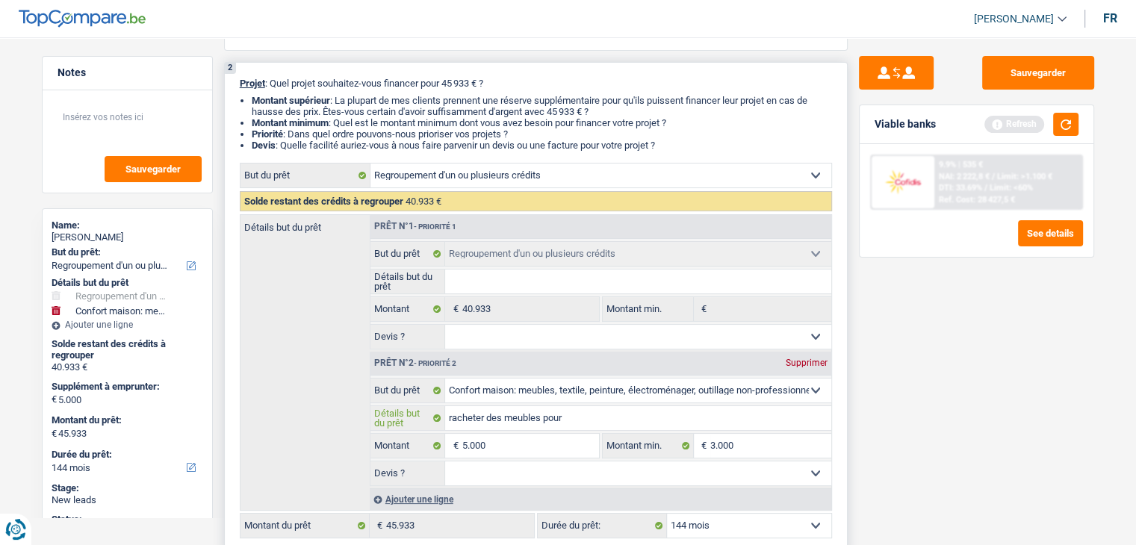
type input "racheter des meubles pour"
click at [486, 476] on select "Oui Non Non répondu Sélectionner une option" at bounding box center [638, 473] width 386 height 24
click at [445, 461] on select "Oui Non Non répondu Sélectionner une option" at bounding box center [638, 473] width 386 height 24
click at [1062, 128] on button "button" at bounding box center [1065, 124] width 25 height 23
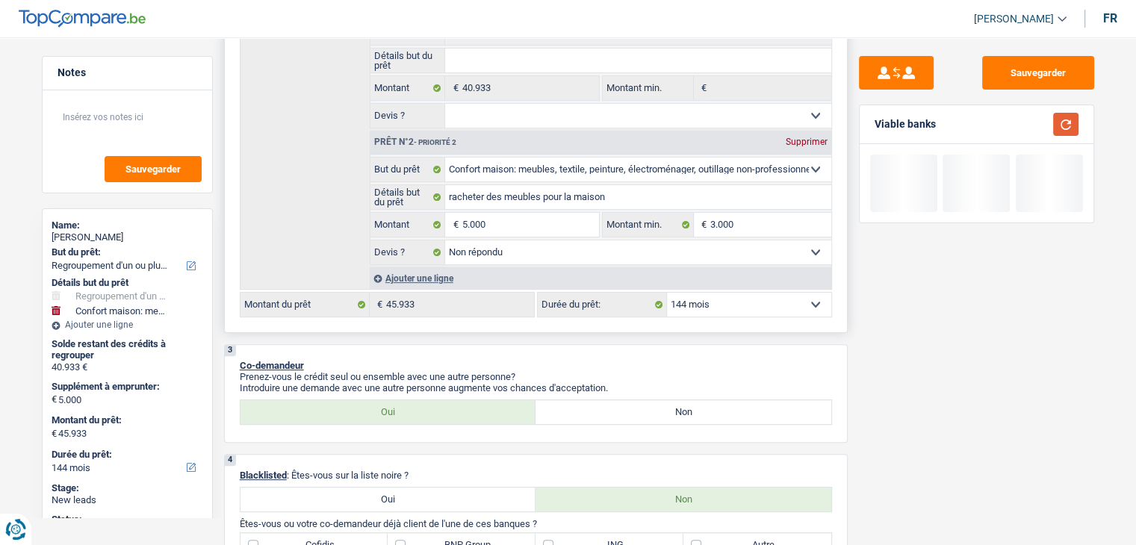
scroll to position [373, 0]
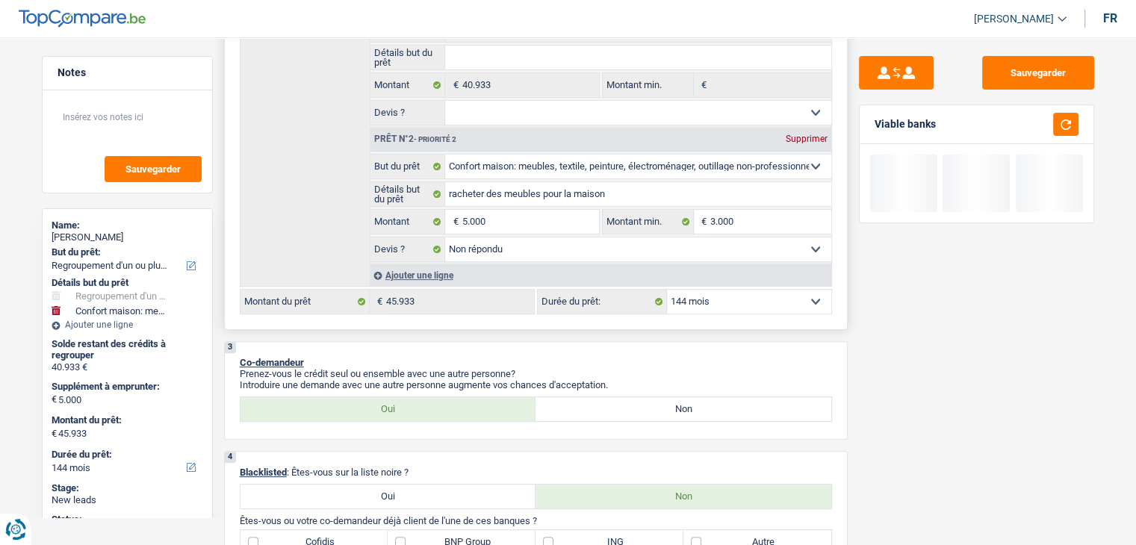
click at [623, 110] on select "Oui Non Non répondu Sélectionner une option" at bounding box center [638, 113] width 386 height 24
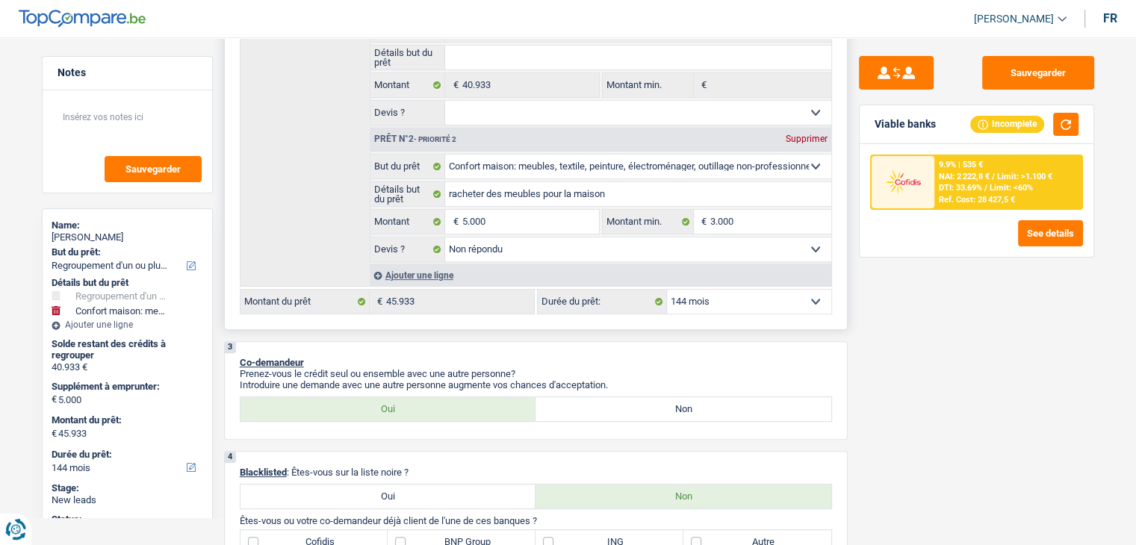
click at [445, 101] on select "Oui Non Non répondu Sélectionner une option" at bounding box center [638, 113] width 386 height 24
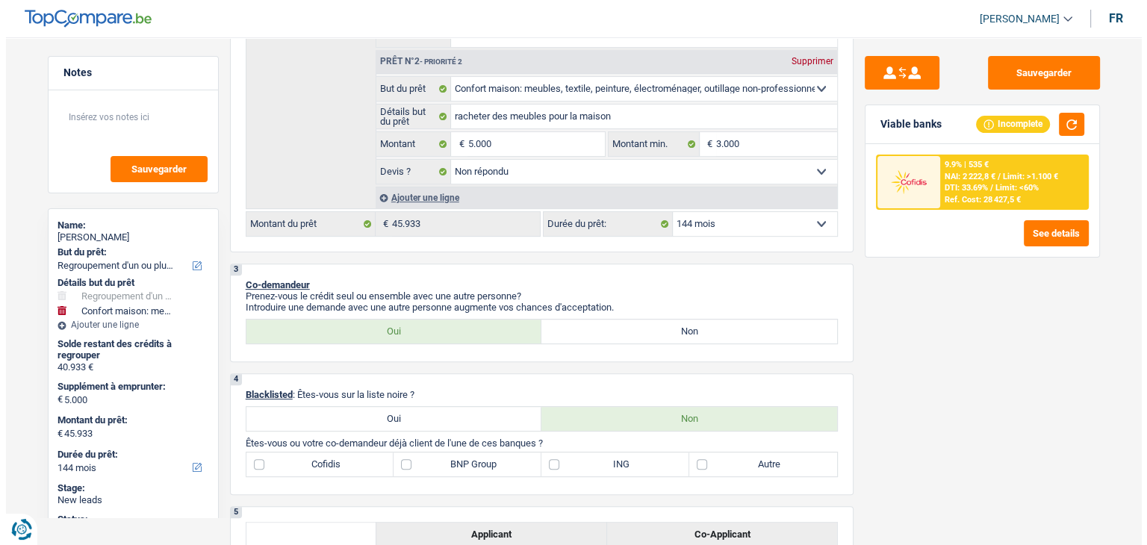
scroll to position [299, 0]
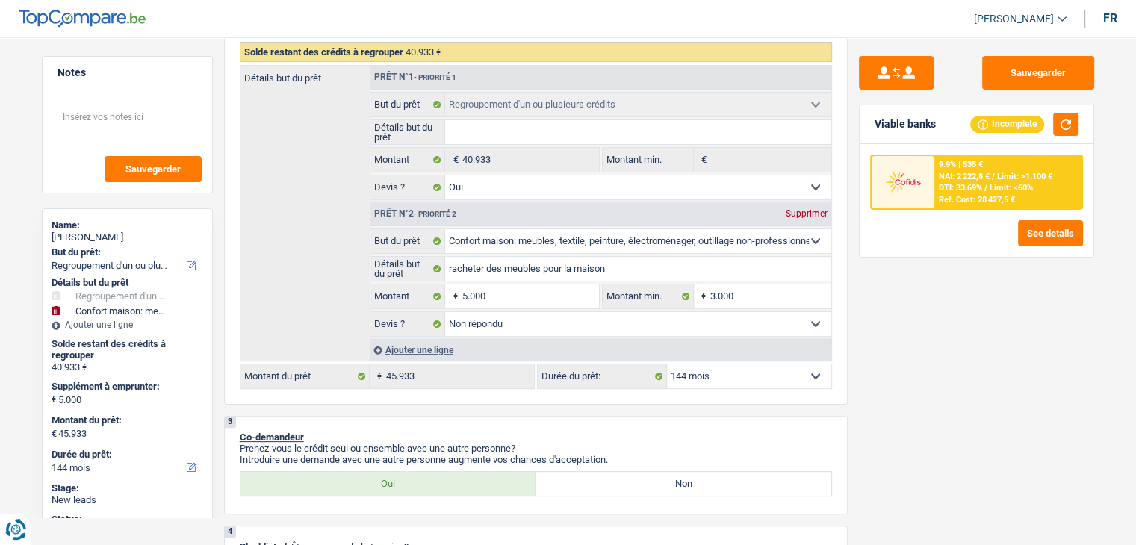
click at [953, 195] on div "Ref. Cost: 28 427,5 €" at bounding box center [977, 200] width 76 height 10
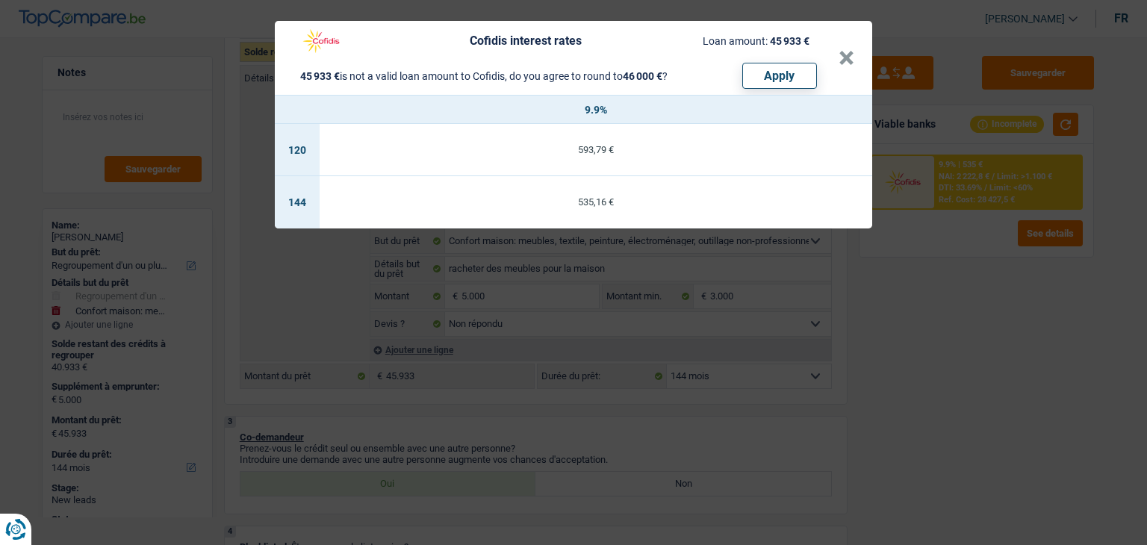
click at [957, 323] on div "Cofidis interest rates Loan amount: 45 933 € 45 933 € is not a valid loan amoun…" at bounding box center [573, 272] width 1147 height 545
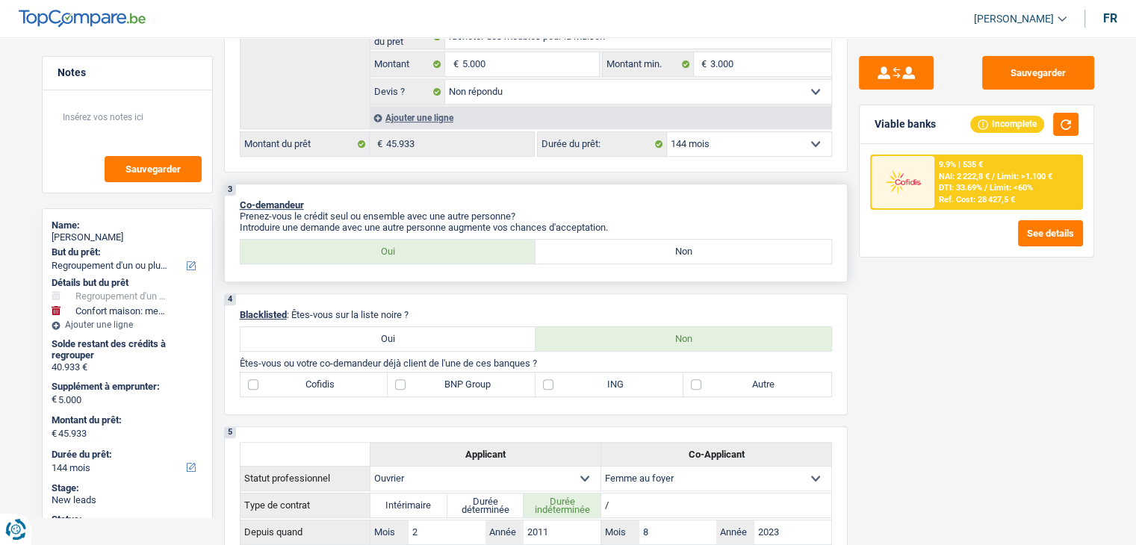
scroll to position [448, 0]
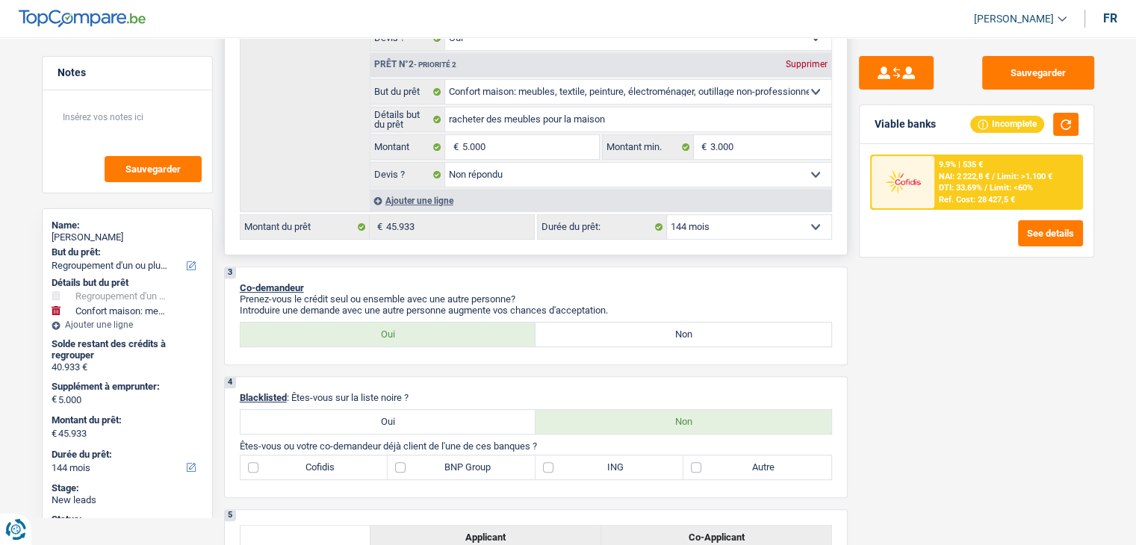
click at [732, 234] on select "12 mois 18 mois 24 mois 30 mois 36 mois 42 mois 48 mois 60 mois 72 mois 84 mois…" at bounding box center [749, 227] width 164 height 24
click at [667, 215] on select "12 mois 18 mois 24 mois 30 mois 36 mois 42 mois 48 mois 60 mois 72 mois 84 mois…" at bounding box center [749, 227] width 164 height 24
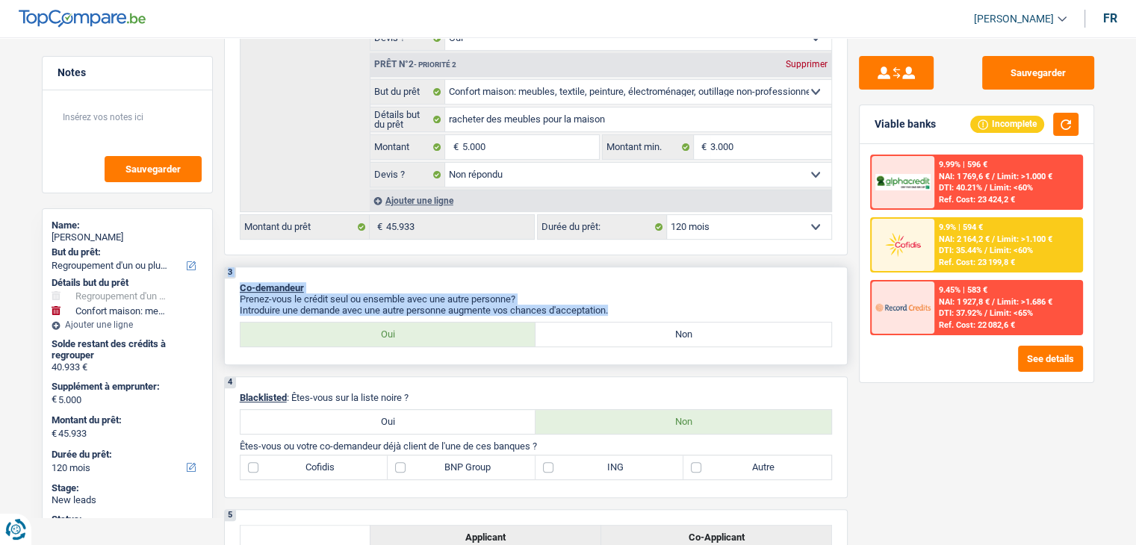
drag, startPoint x: 615, startPoint y: 305, endPoint x: 226, endPoint y: 270, distance: 390.6
click at [226, 270] on div "3 Co-demandeur Prenez-vous le crédit seul ou ensemble avec une autre personne? …" at bounding box center [535, 316] width 623 height 99
click at [535, 275] on div "3 Co-demandeur Prenez-vous le crédit seul ou ensemble avec une autre personne? …" at bounding box center [535, 316] width 623 height 99
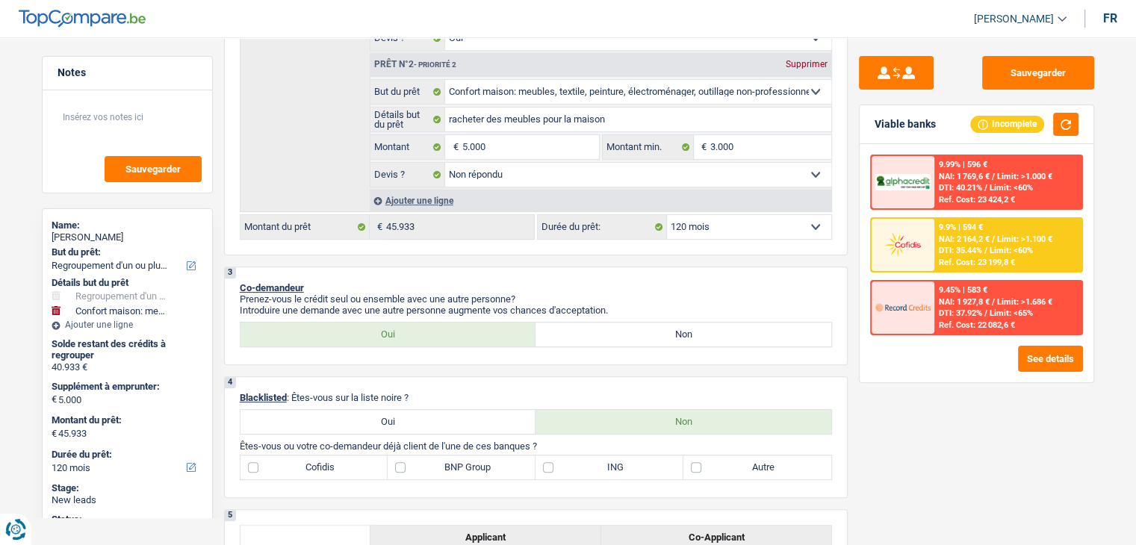
click at [962, 252] on span "DTI: 35.44%" at bounding box center [960, 251] width 43 height 10
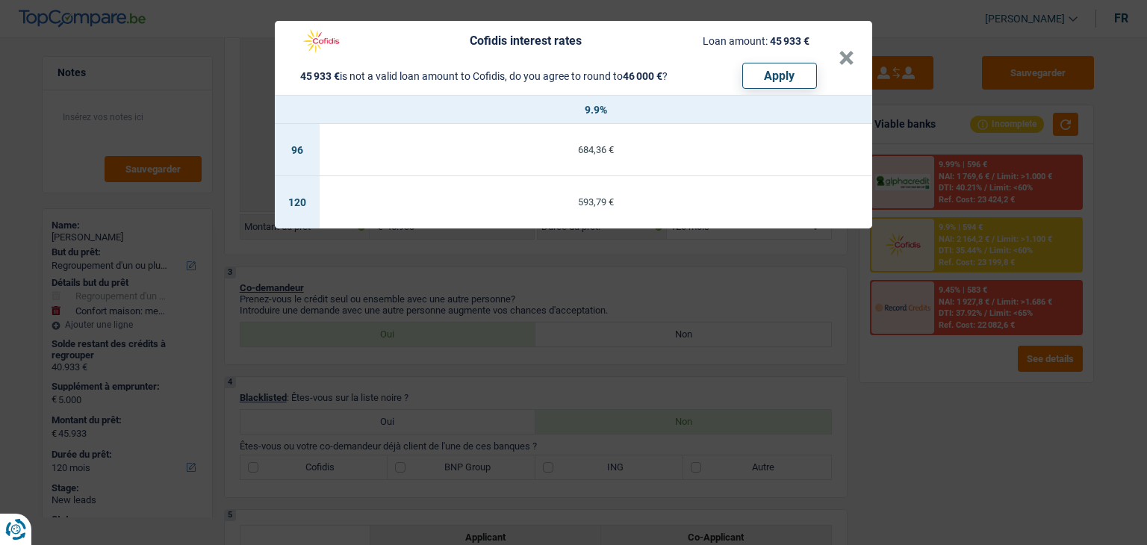
click at [738, 302] on div "Cofidis interest rates Loan amount: 45 933 € 45 933 € is not a valid loan amoun…" at bounding box center [573, 272] width 1147 height 545
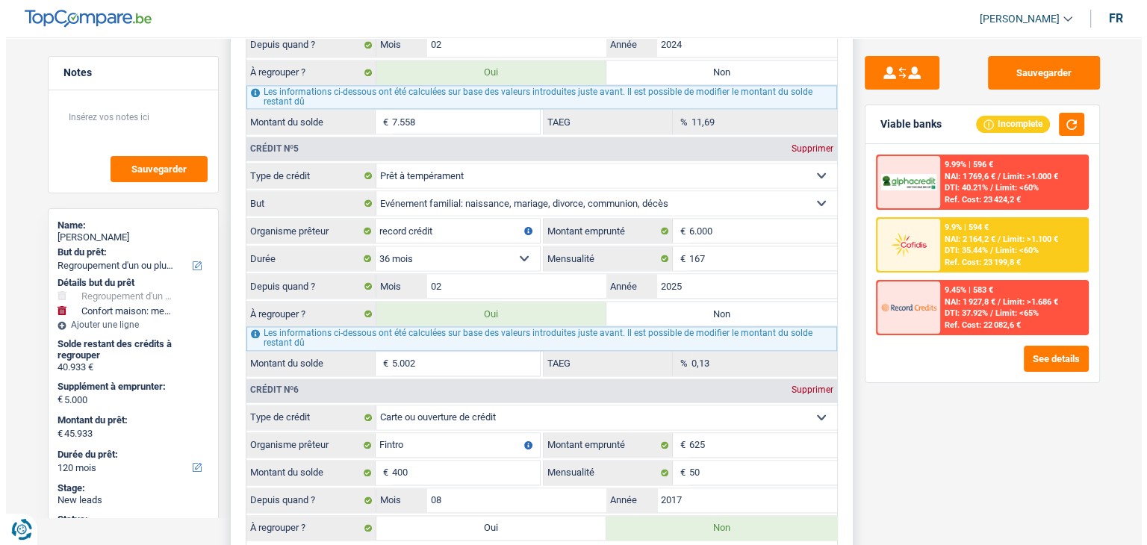
scroll to position [2315, 0]
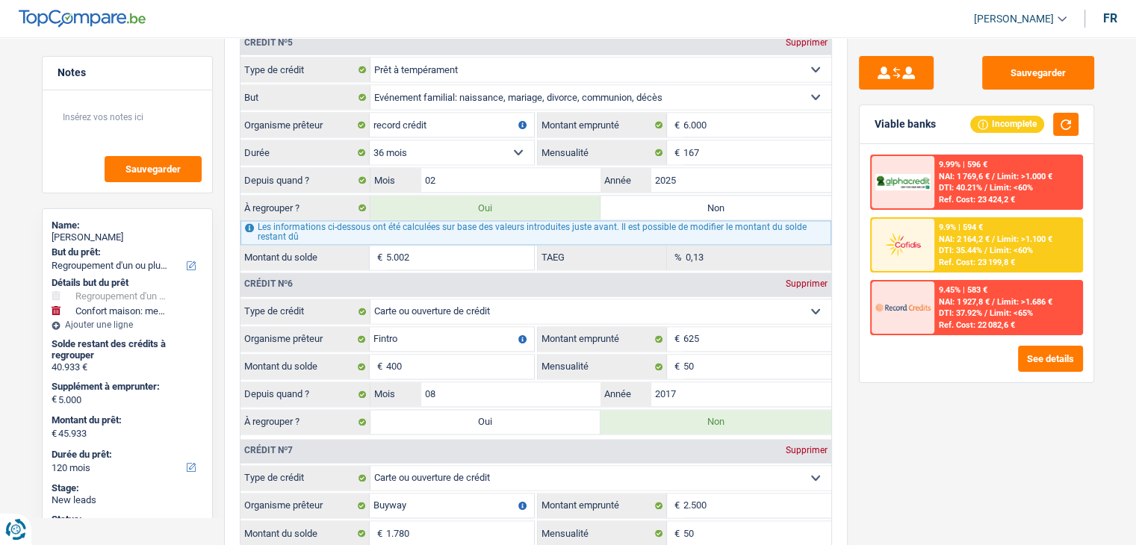
drag, startPoint x: 1010, startPoint y: 415, endPoint x: 983, endPoint y: 305, distance: 113.9
click at [1010, 412] on div "Sauvegarder Viable banks Incomplete 9.99% | 596 € NAI: 1 769,6 € / Limit: >1.00…" at bounding box center [976, 286] width 258 height 461
click at [954, 236] on span "NAI: 2 164,2 €" at bounding box center [964, 239] width 51 height 10
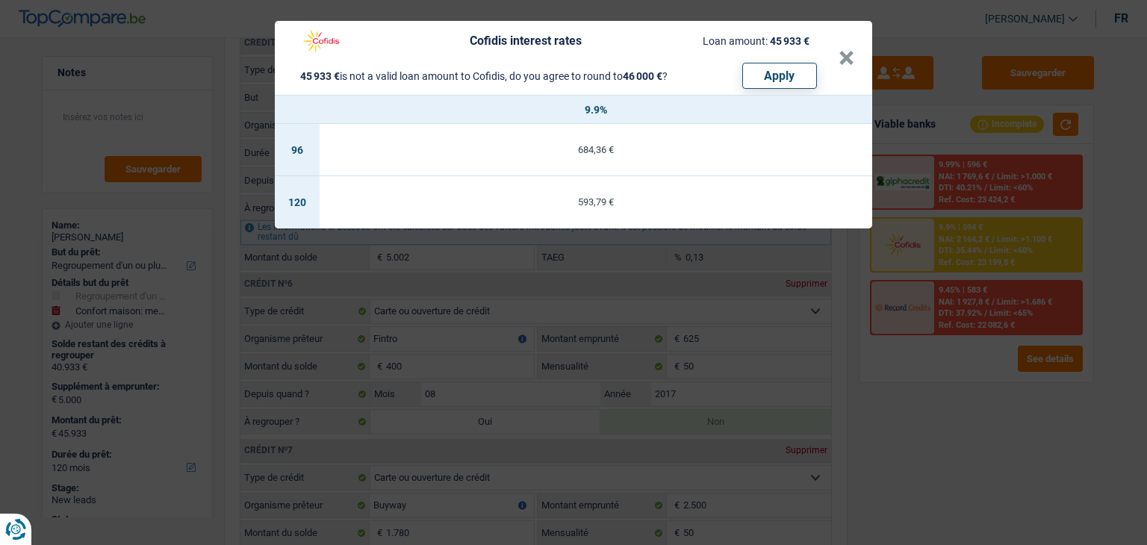
click at [898, 398] on div "Cofidis interest rates Loan amount: 45 933 € 45 933 € is not a valid loan amoun…" at bounding box center [573, 272] width 1147 height 545
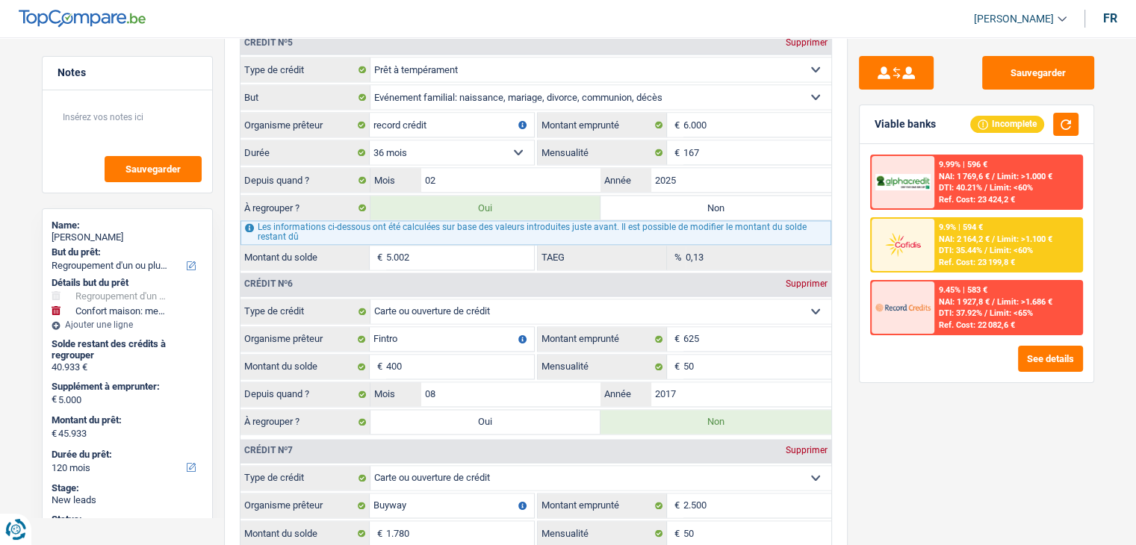
click at [947, 299] on span "NAI: 1 927,8 €" at bounding box center [964, 302] width 51 height 10
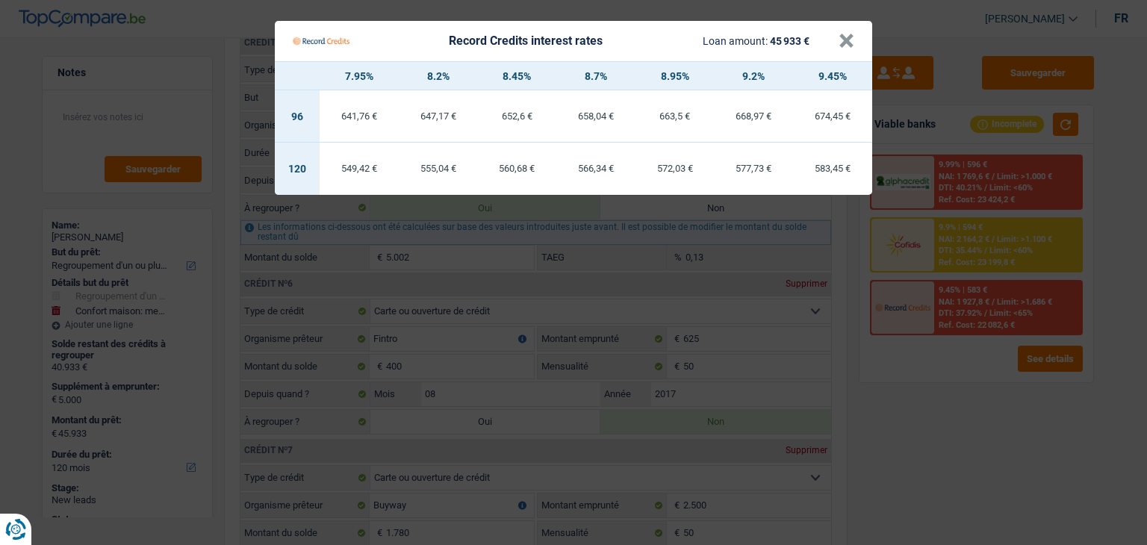
click at [933, 362] on Credits "Record Credits interest rates Loan amount: 45 933 € × 7.95% 8.2% 8.45% 8.7% 8.9…" at bounding box center [573, 272] width 1147 height 545
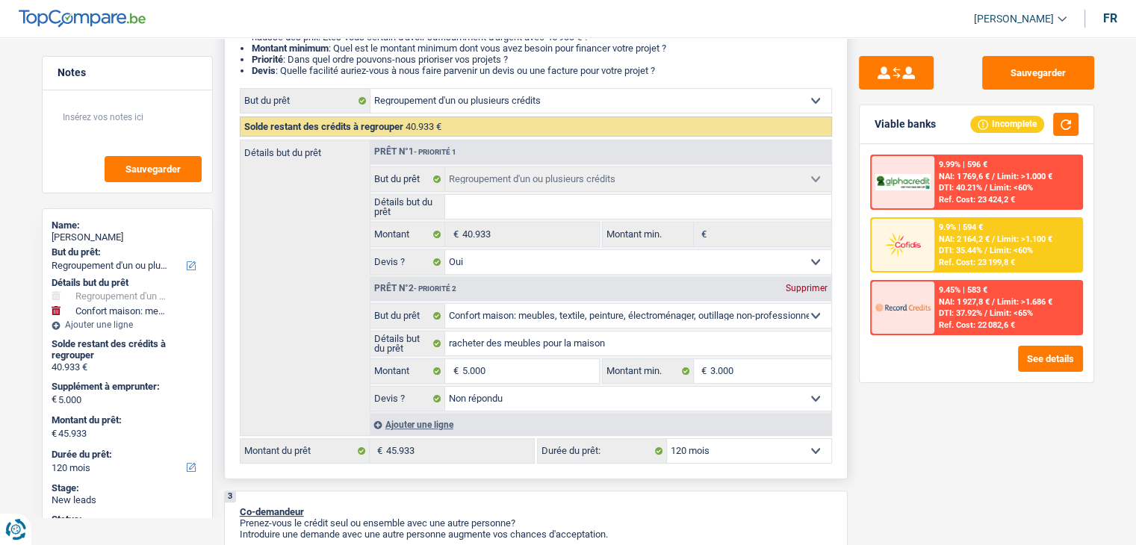
scroll to position [523, 0]
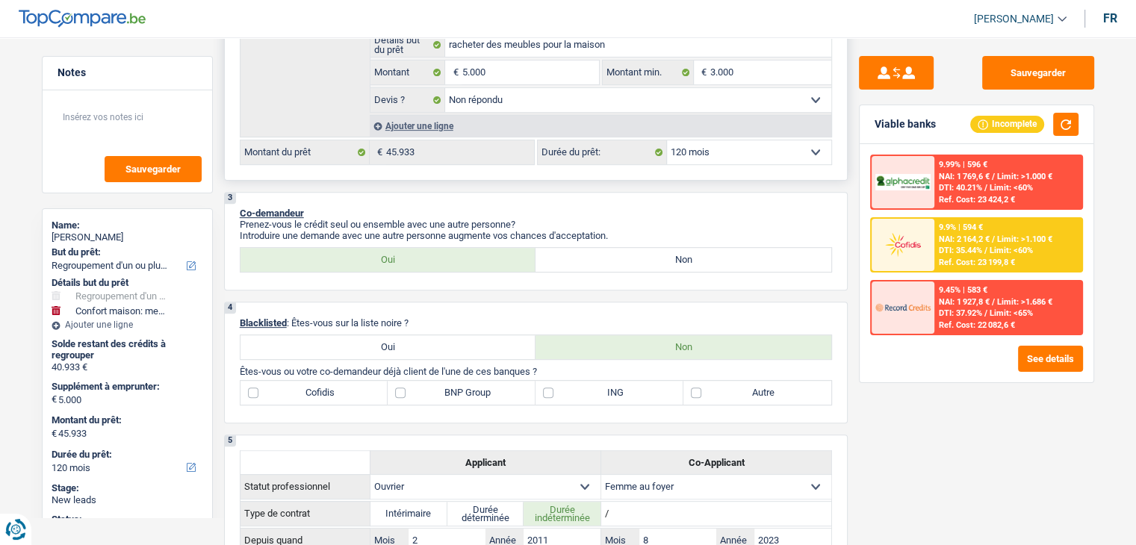
click at [708, 141] on select "12 mois 18 mois 24 mois 30 mois 36 mois 42 mois 48 mois 60 mois 72 mois 84 mois…" at bounding box center [749, 152] width 164 height 24
click at [667, 140] on select "12 mois 18 mois 24 mois 30 mois 36 mois 42 mois 48 mois 60 mois 72 mois 84 mois…" at bounding box center [749, 152] width 164 height 24
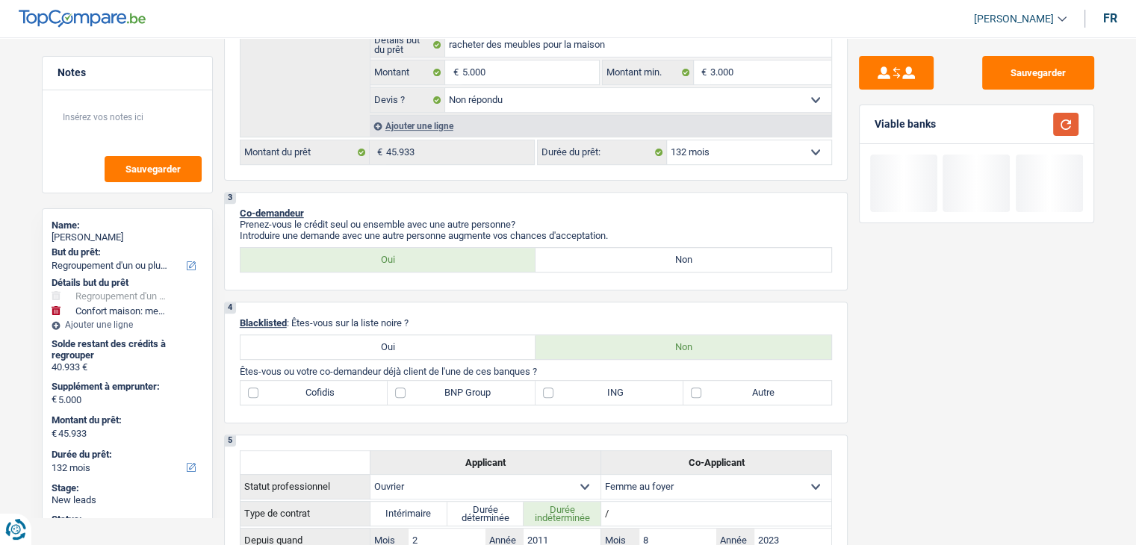
click at [1059, 128] on button "button" at bounding box center [1065, 124] width 25 height 23
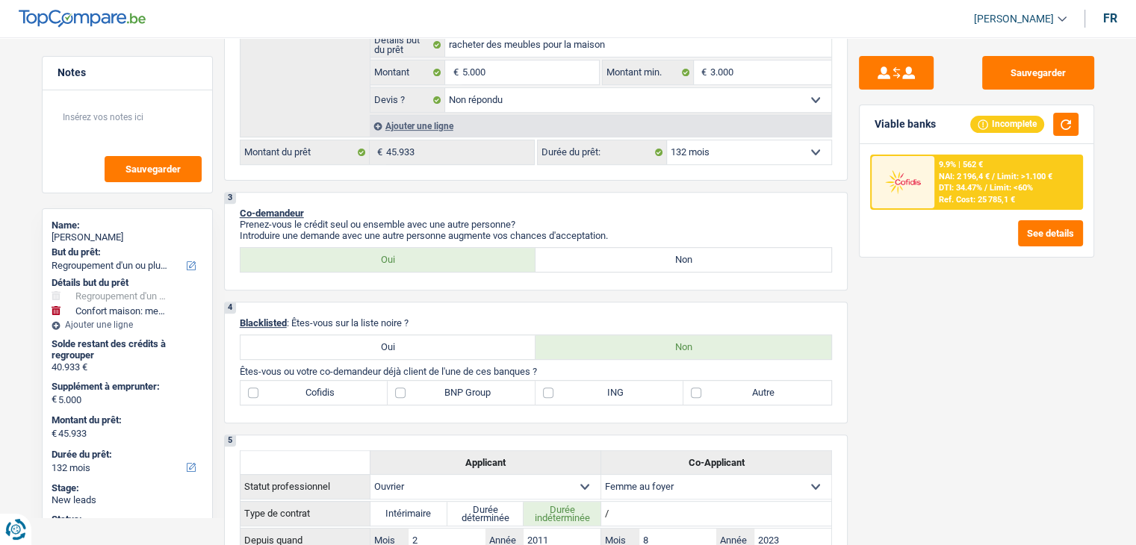
click at [926, 170] on img at bounding box center [902, 182] width 55 height 28
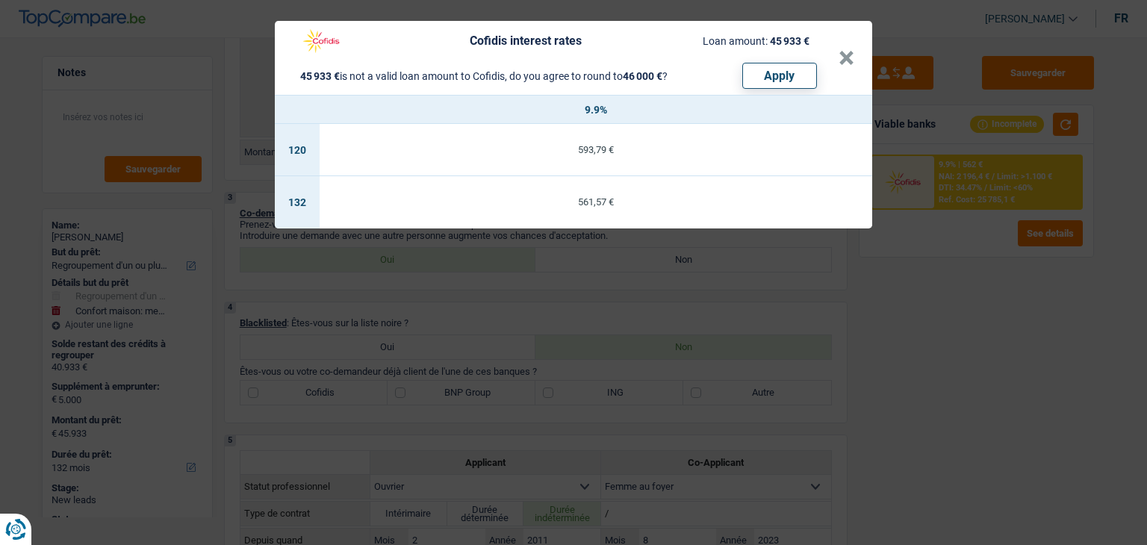
click at [927, 317] on div "Cofidis interest rates Loan amount: 45 933 € 45 933 € is not a valid loan amoun…" at bounding box center [573, 272] width 1147 height 545
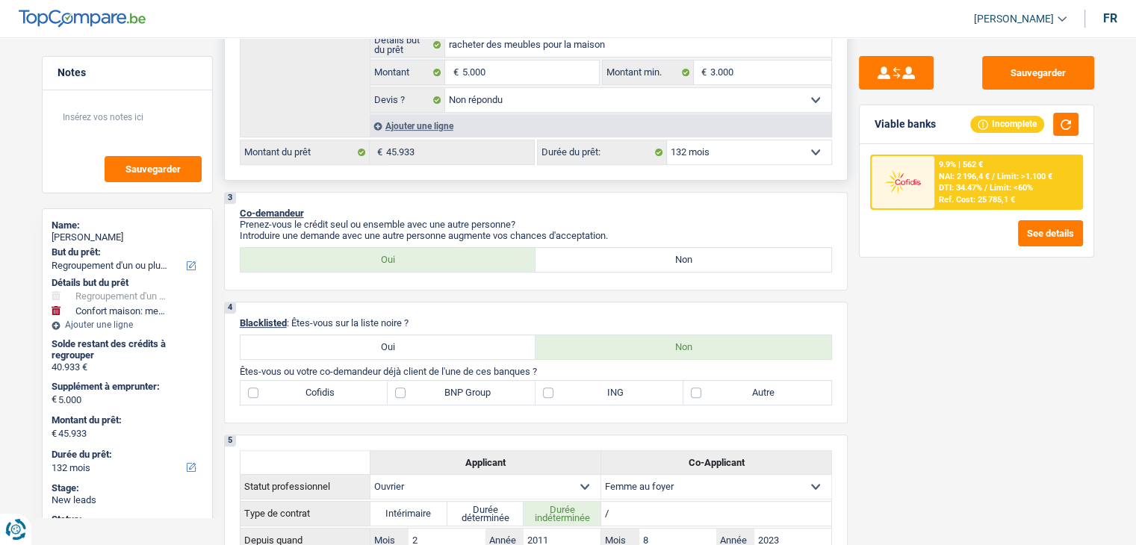
click at [749, 148] on select "12 mois 18 mois 24 mois 30 mois 36 mois 42 mois 48 mois 60 mois 72 mois 84 mois…" at bounding box center [749, 152] width 164 height 24
click at [667, 140] on select "12 mois 18 mois 24 mois 30 mois 36 mois 42 mois 48 mois 60 mois 72 mois 84 mois…" at bounding box center [749, 152] width 164 height 24
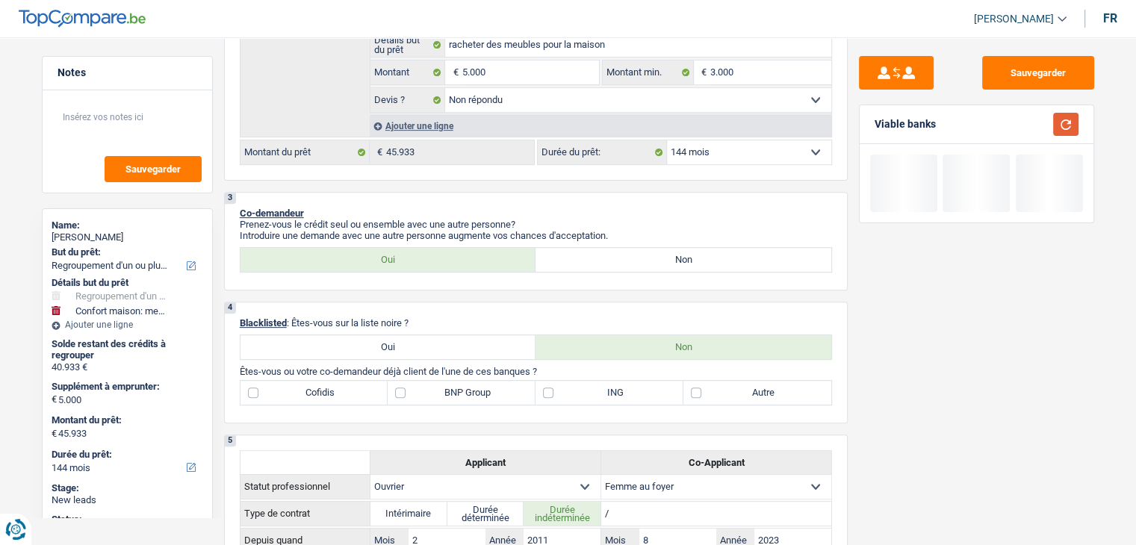
click at [1068, 110] on div "Viable banks" at bounding box center [976, 124] width 234 height 39
click at [1066, 117] on button "button" at bounding box center [1065, 124] width 25 height 23
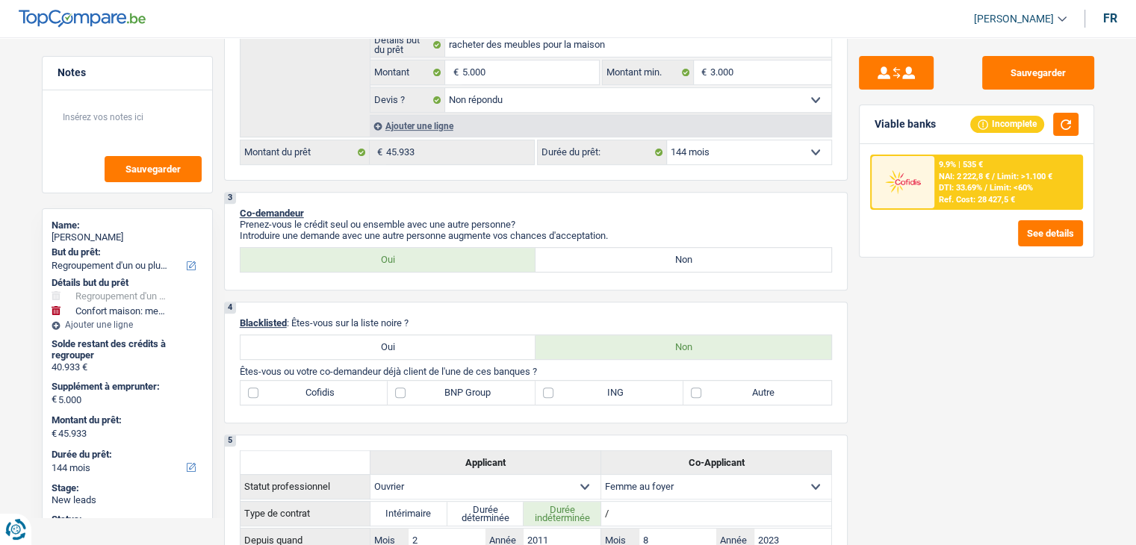
click at [980, 186] on span "DTI: 33.69%" at bounding box center [960, 188] width 43 height 10
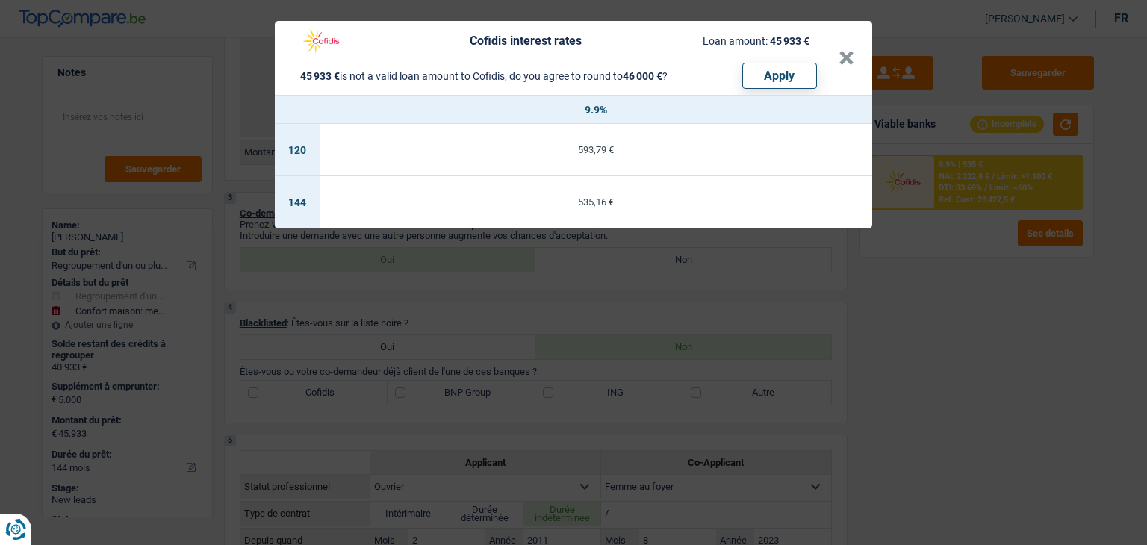
click at [915, 314] on div "Cofidis interest rates Loan amount: 45 933 € 45 933 € is not a valid loan amoun…" at bounding box center [573, 272] width 1147 height 545
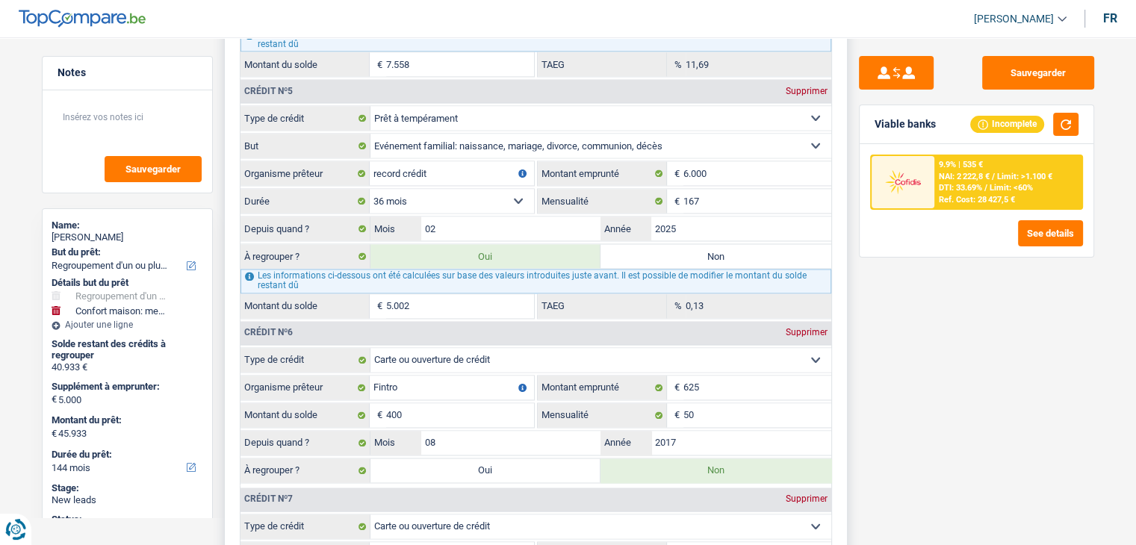
scroll to position [2240, 0]
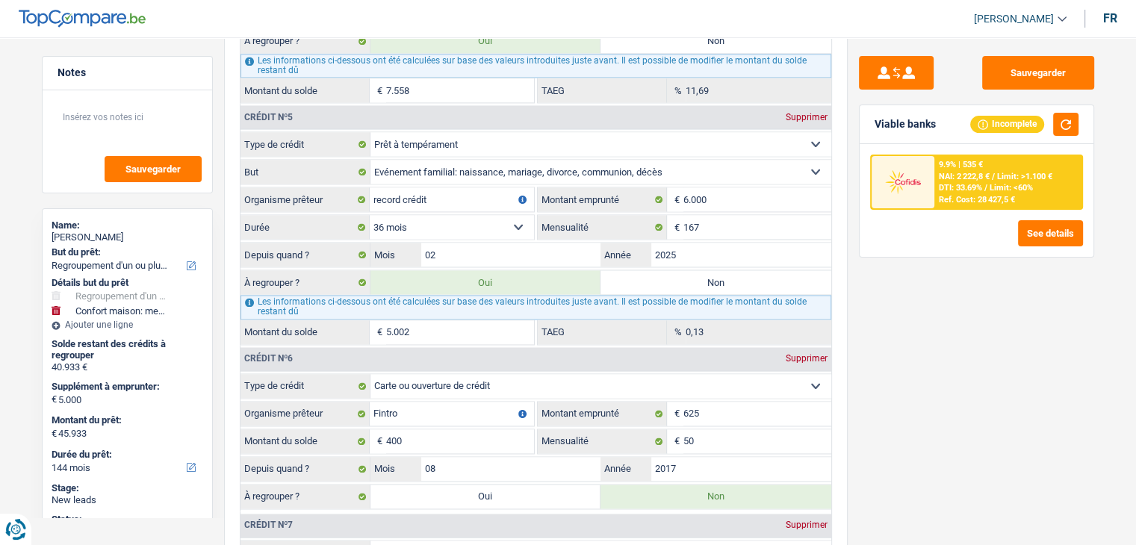
click at [919, 281] on div "Sauvegarder Viable banks Incomplete 9.9% | 535 € NAI: 2 222,8 € / Limit: >1.100…" at bounding box center [976, 286] width 258 height 461
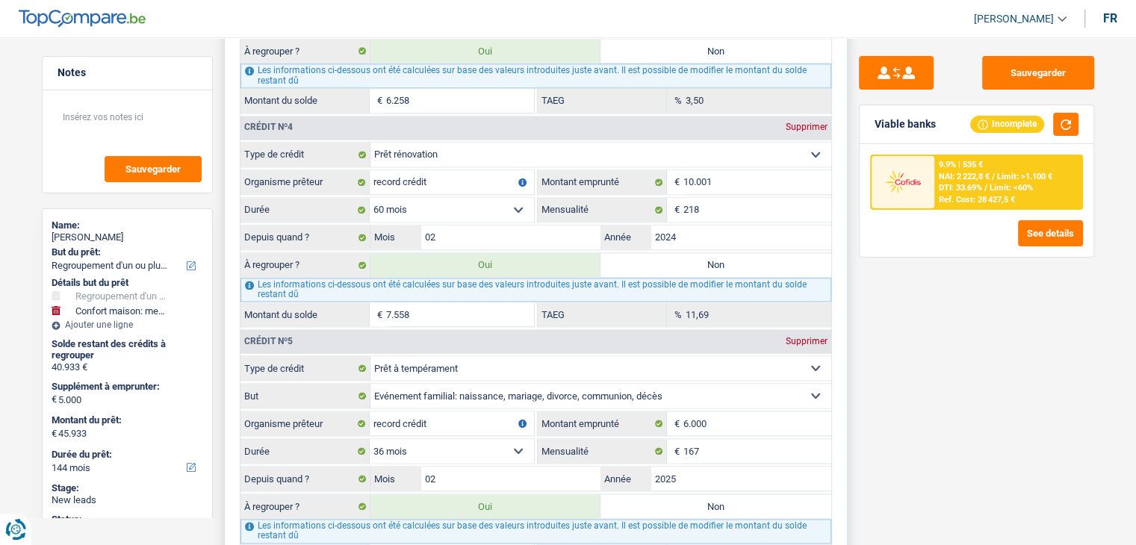
scroll to position [1643, 0]
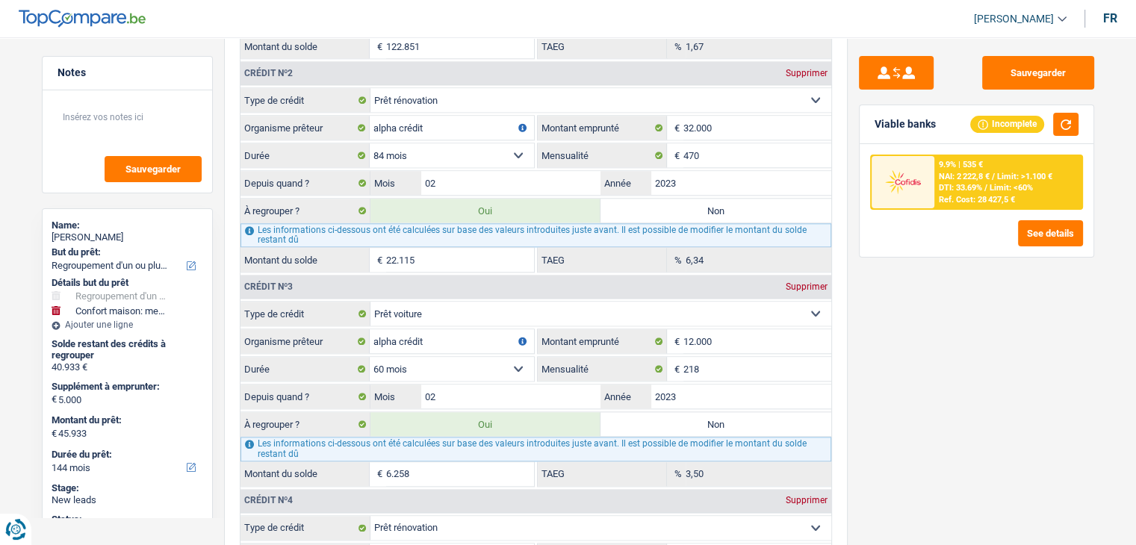
click at [874, 281] on div "Sauvegarder Viable banks Incomplete 9.9% | 535 € NAI: 2 222,8 € / Limit: >1.100…" at bounding box center [976, 286] width 258 height 461
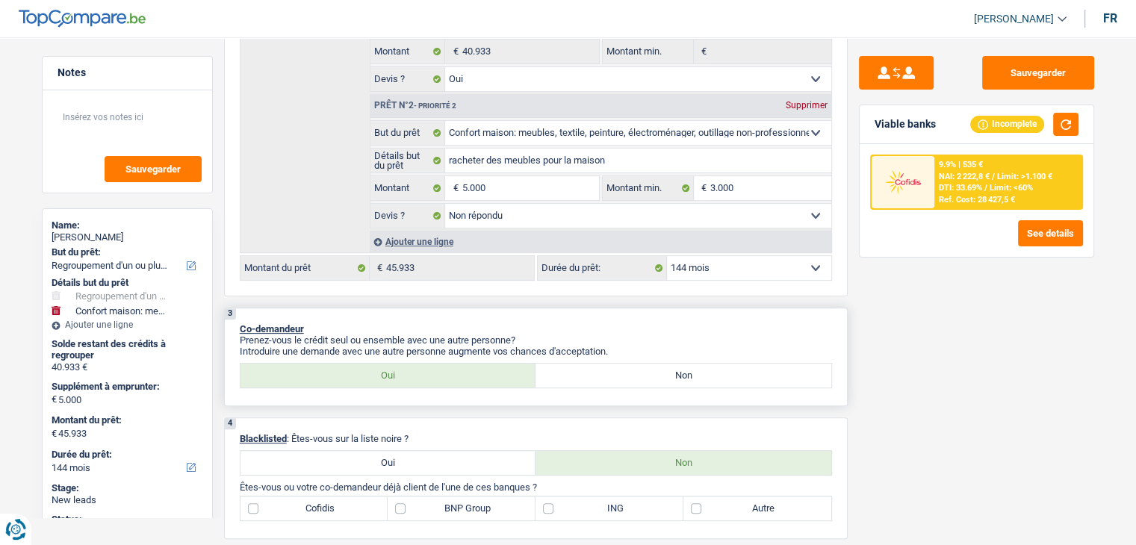
scroll to position [523, 0]
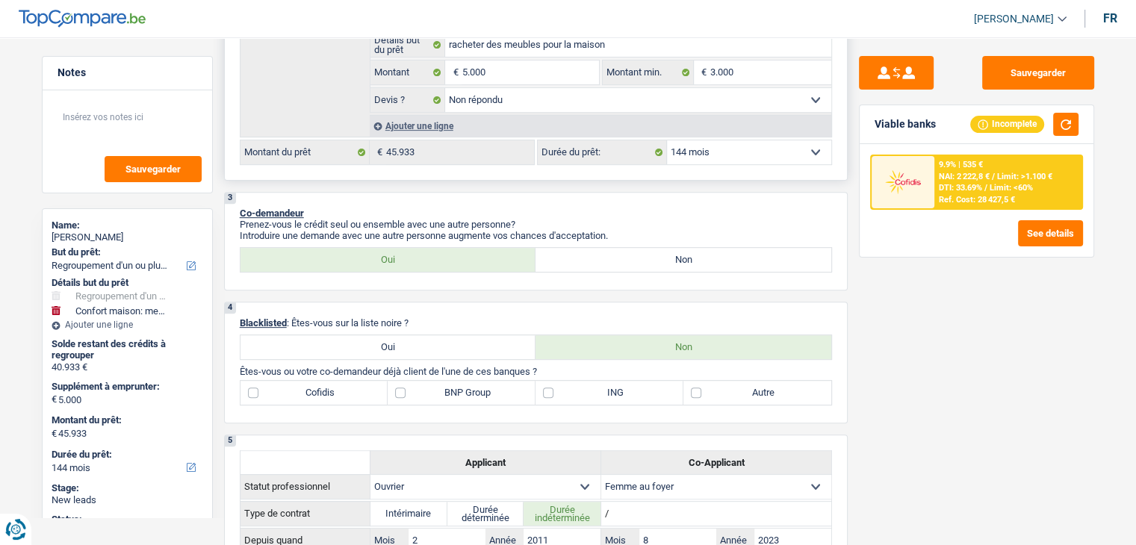
click at [728, 141] on select "12 mois 18 mois 24 mois 30 mois 36 mois 42 mois 48 mois 60 mois 72 mois 84 mois…" at bounding box center [749, 152] width 164 height 24
click at [667, 140] on select "12 mois 18 mois 24 mois 30 mois 36 mois 42 mois 48 mois 60 mois 72 mois 84 mois…" at bounding box center [749, 152] width 164 height 24
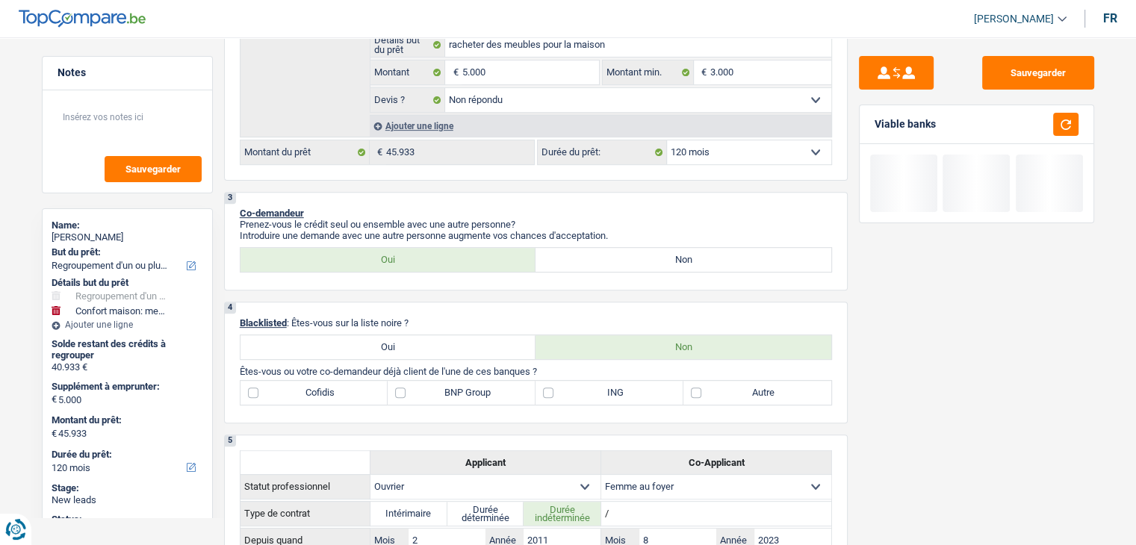
click at [1082, 124] on div "Viable banks" at bounding box center [976, 124] width 234 height 39
click at [1072, 126] on button "button" at bounding box center [1065, 124] width 25 height 23
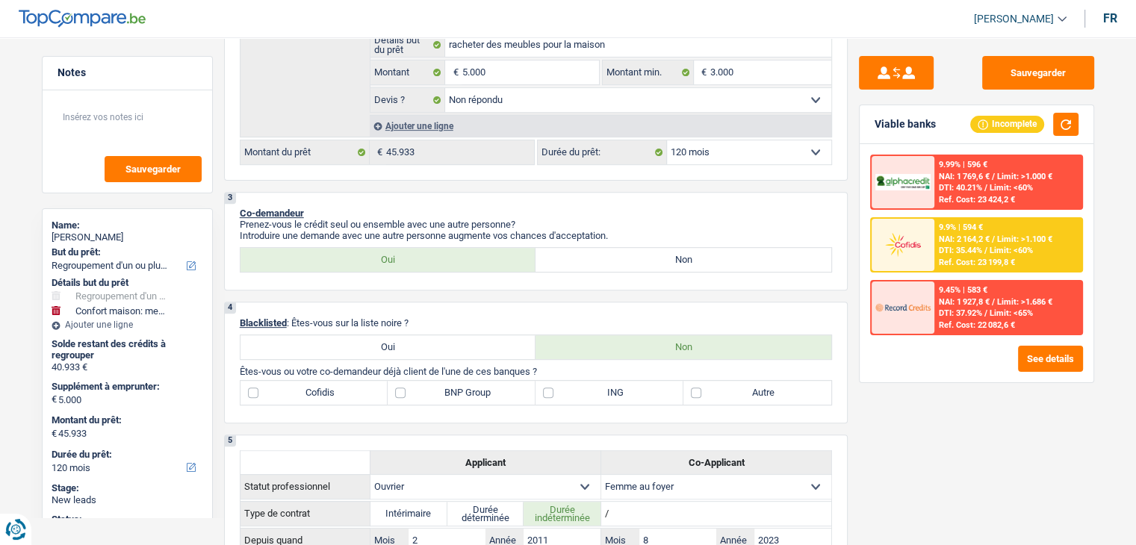
click at [965, 223] on div "9.9% | 594 €" at bounding box center [961, 228] width 44 height 10
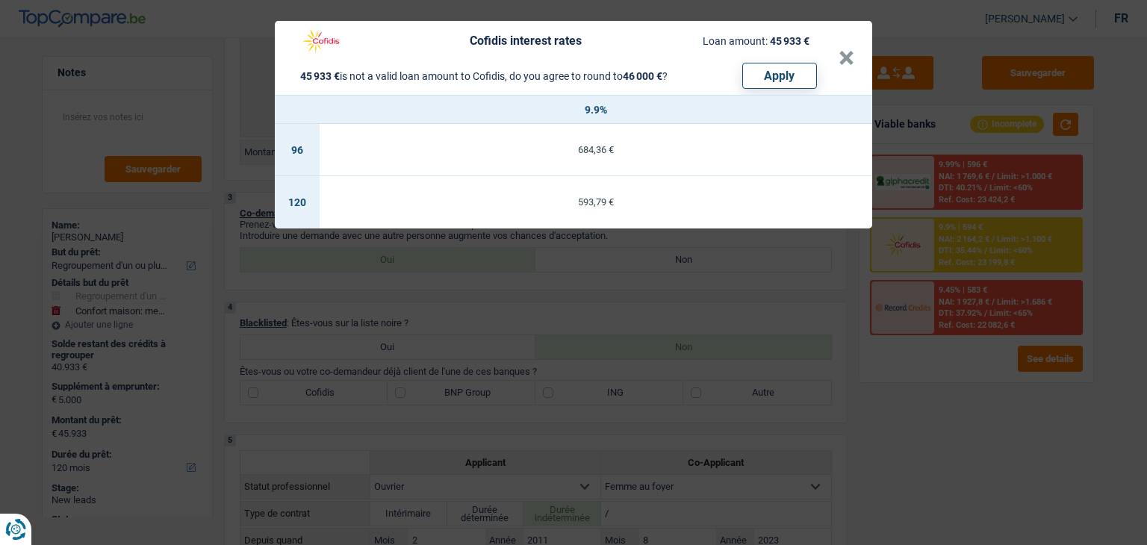
click at [919, 409] on div "Cofidis interest rates Loan amount: 45 933 € 45 933 € is not a valid loan amoun…" at bounding box center [573, 272] width 1147 height 545
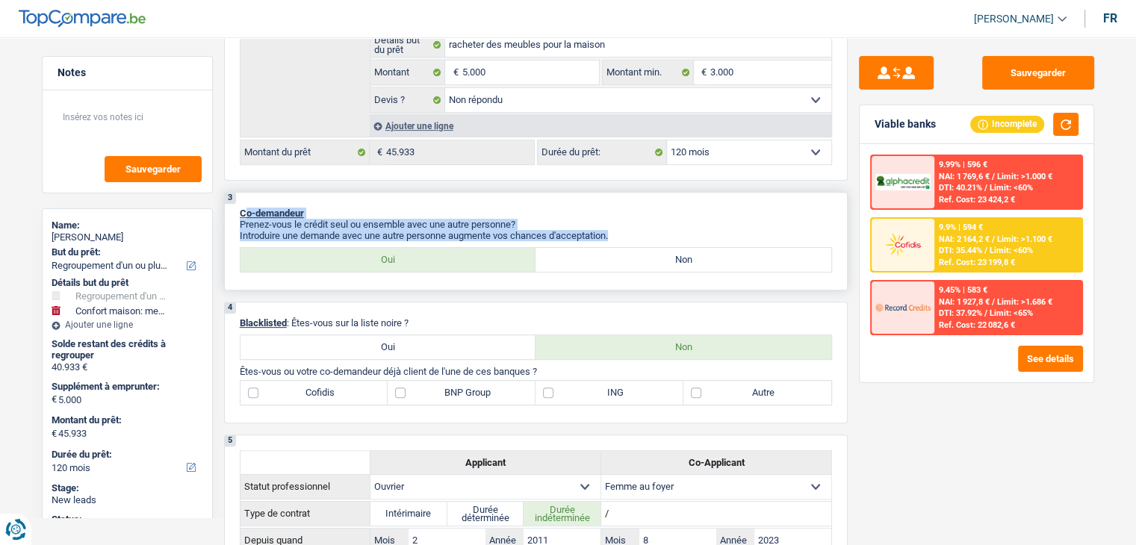
drag, startPoint x: 617, startPoint y: 228, endPoint x: 247, endPoint y: 210, distance: 370.0
click at [247, 210] on div "3 Co-demandeur Prenez-vous le crédit seul ou ensemble avec une autre personne? …" at bounding box center [535, 241] width 623 height 99
click at [370, 196] on div "3 Co-demandeur Prenez-vous le crédit seul ou ensemble avec une autre personne? …" at bounding box center [535, 241] width 623 height 99
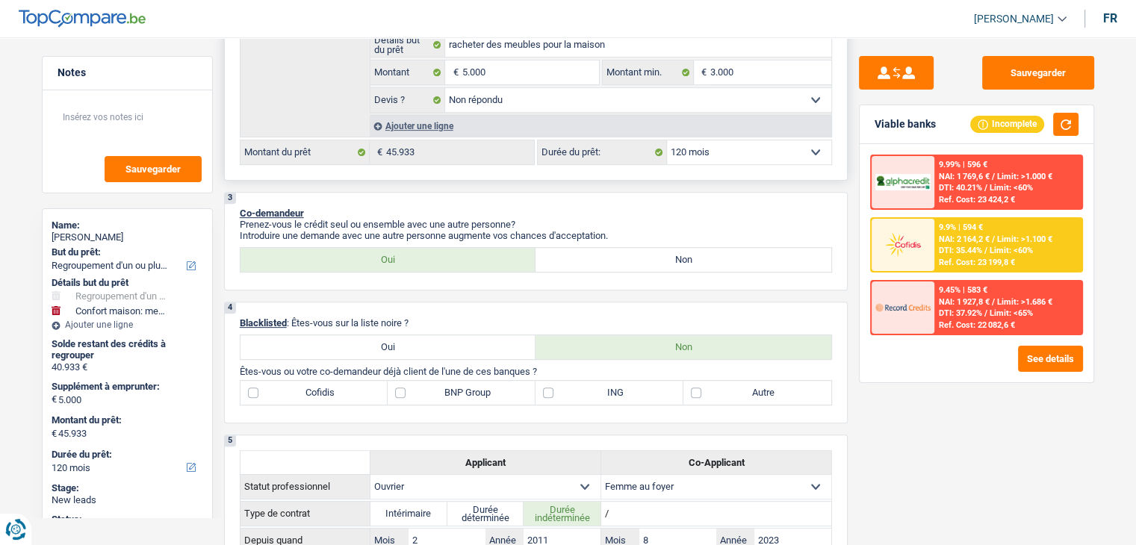
click at [697, 156] on select "12 mois 18 mois 24 mois 30 mois 36 mois 42 mois 48 mois 60 mois 72 mois 84 mois…" at bounding box center [749, 152] width 164 height 24
click at [904, 253] on img at bounding box center [902, 245] width 55 height 28
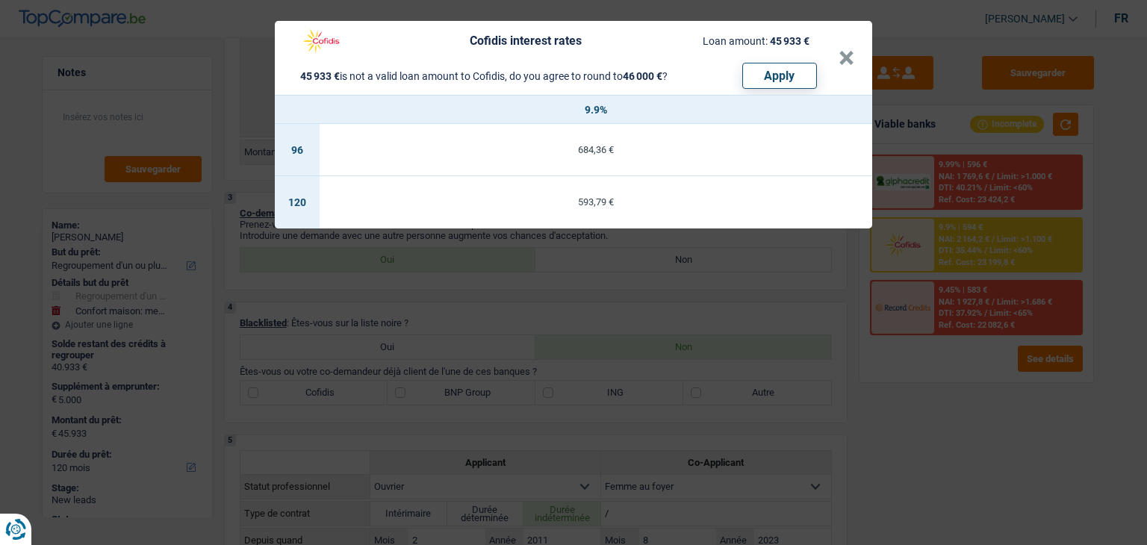
click at [771, 286] on div "Cofidis interest rates Loan amount: 45 933 € 45 933 € is not a valid loan amoun…" at bounding box center [573, 272] width 1147 height 545
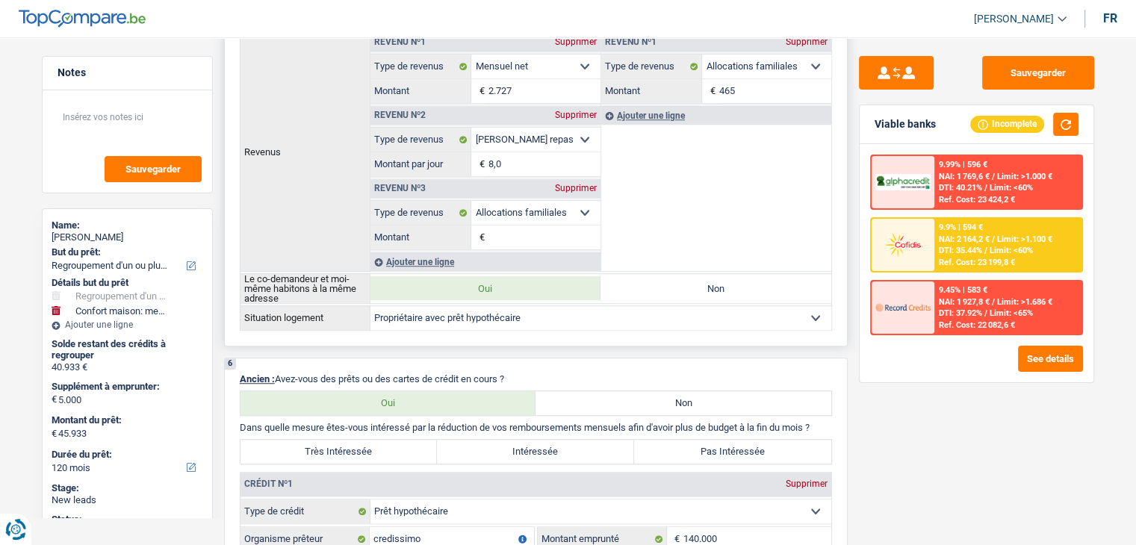
scroll to position [1643, 0]
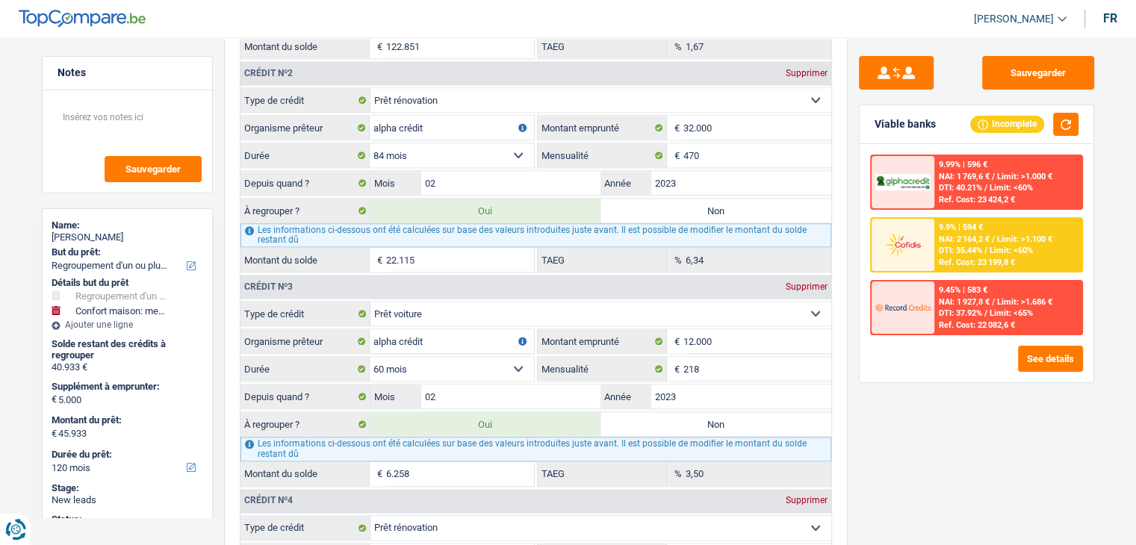
click at [948, 320] on div "Ref. Cost: 22 082,6 €" at bounding box center [977, 325] width 76 height 10
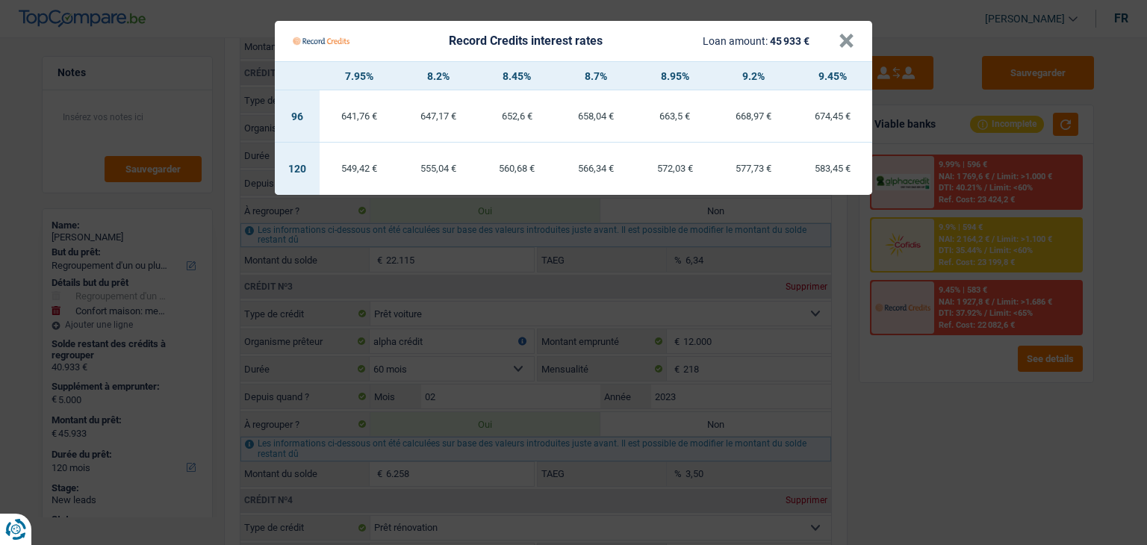
click at [938, 373] on Credits "Record Credits interest rates Loan amount: 45 933 € × 7.95% 8.2% 8.45% 8.7% 8.9…" at bounding box center [573, 272] width 1147 height 545
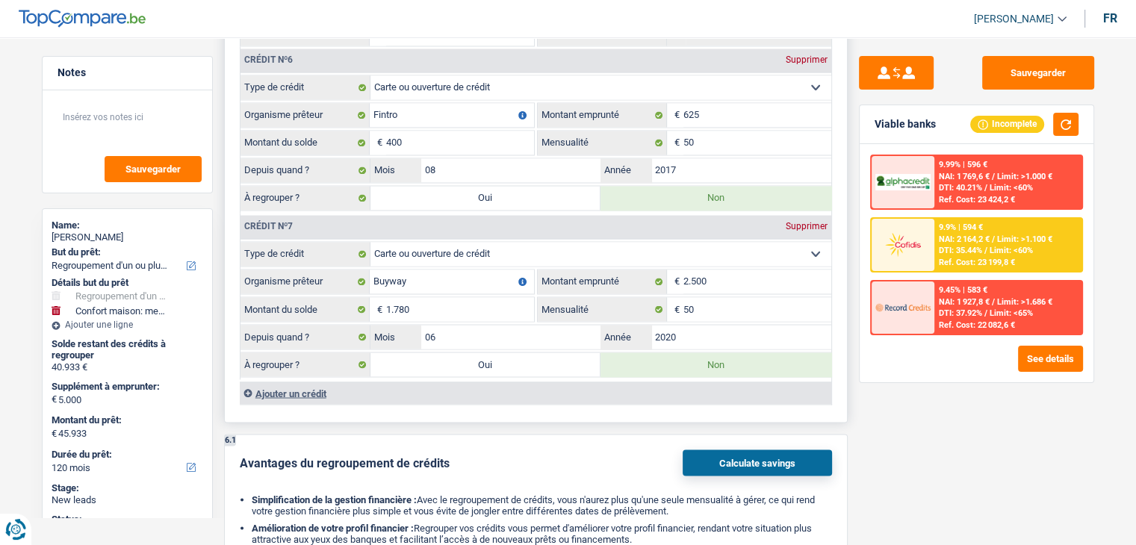
scroll to position [2315, 0]
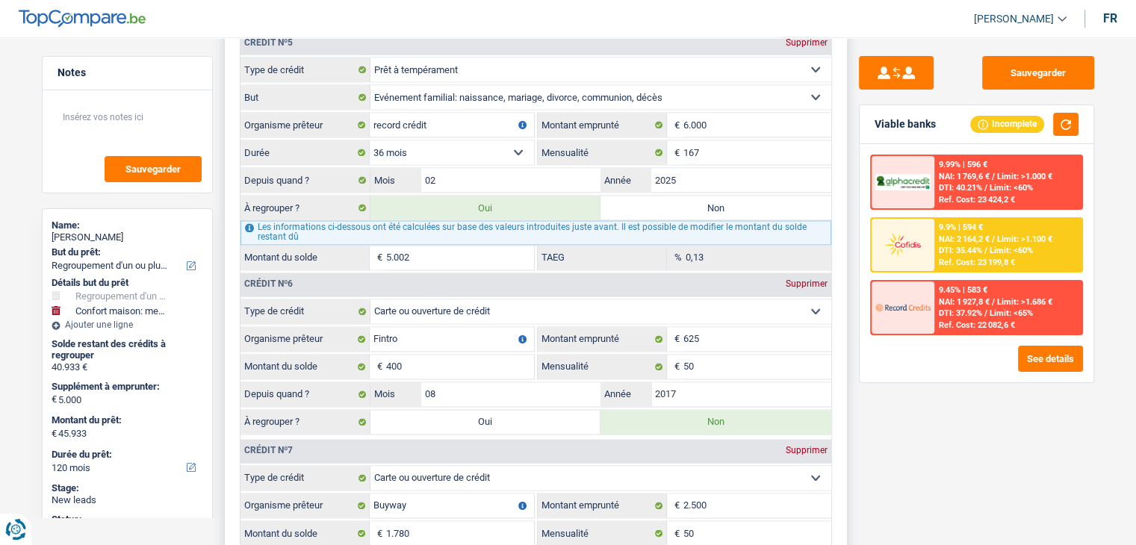
click at [648, 196] on label "Non" at bounding box center [715, 208] width 231 height 24
click at [648, 196] on input "Non" at bounding box center [715, 208] width 231 height 24
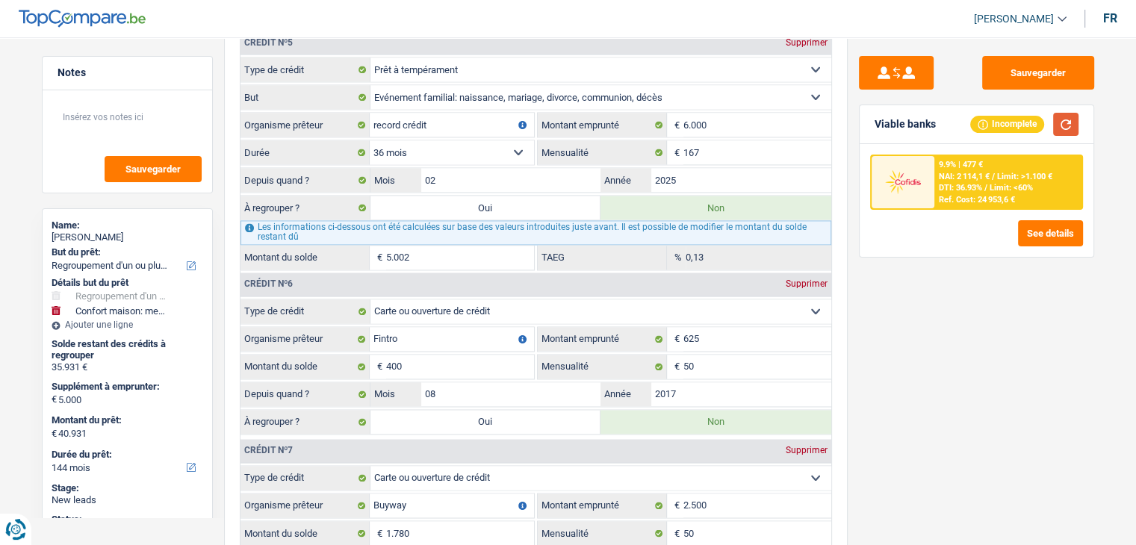
click at [1066, 116] on button "button" at bounding box center [1065, 124] width 25 height 23
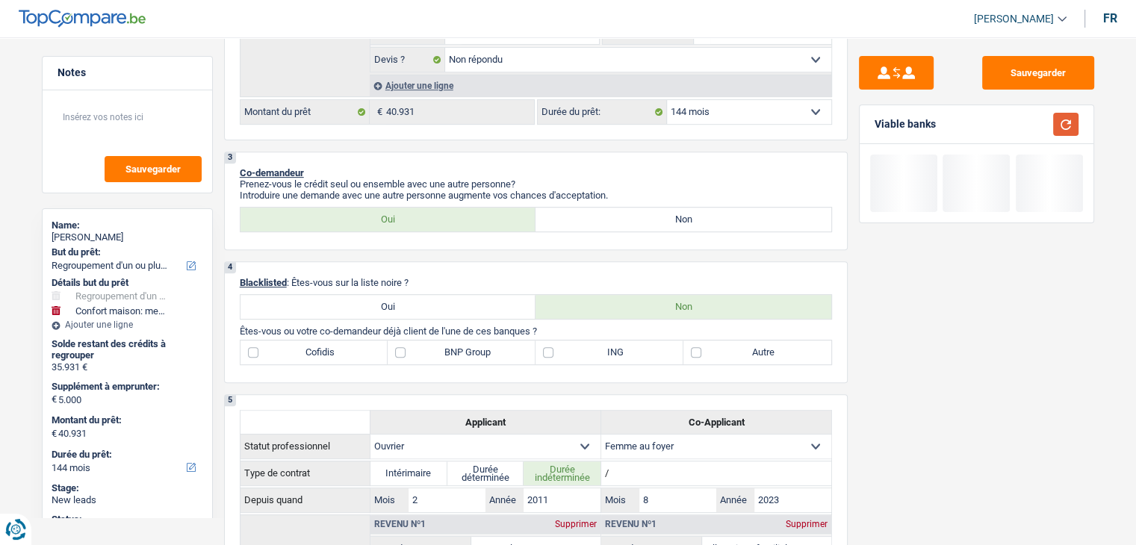
scroll to position [448, 0]
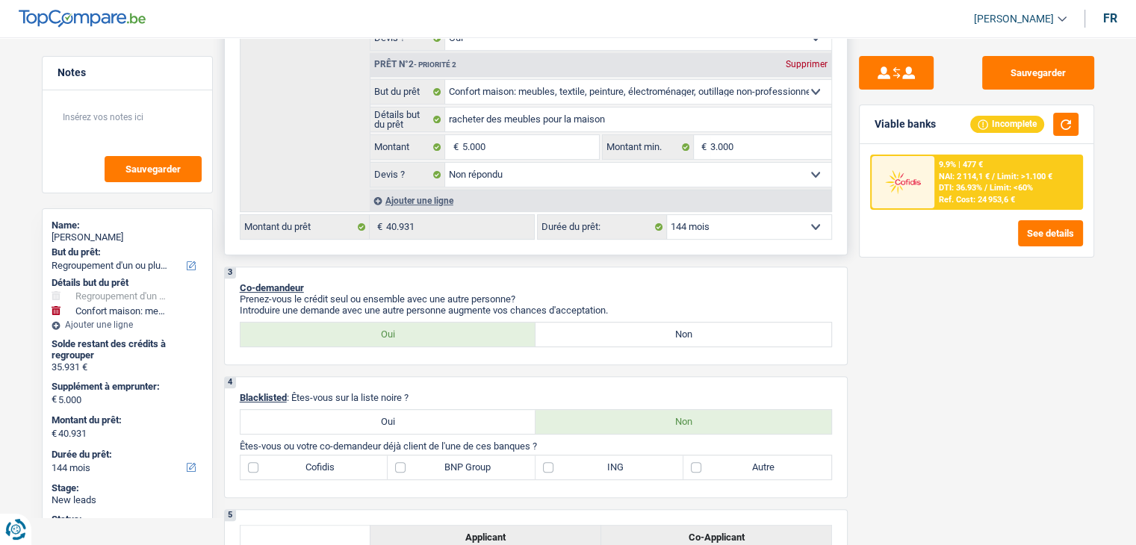
click at [747, 229] on select "12 mois 18 mois 24 mois 30 mois 36 mois 42 mois 48 mois 60 mois 72 mois 84 mois…" at bounding box center [749, 227] width 164 height 24
click at [667, 215] on select "12 mois 18 mois 24 mois 30 mois 36 mois 42 mois 48 mois 60 mois 72 mois 84 mois…" at bounding box center [749, 227] width 164 height 24
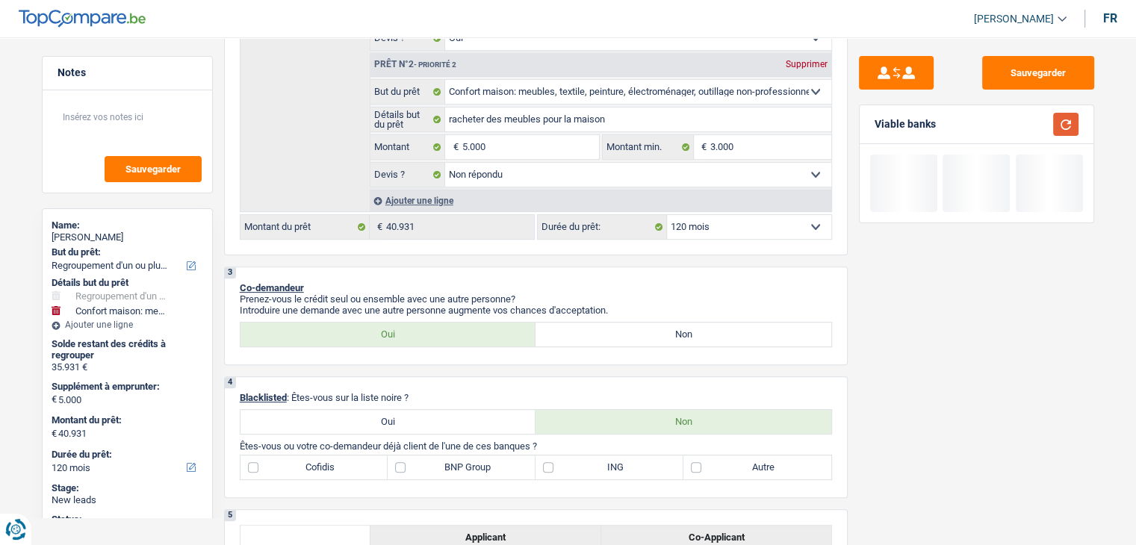
click at [1063, 121] on button "button" at bounding box center [1065, 124] width 25 height 23
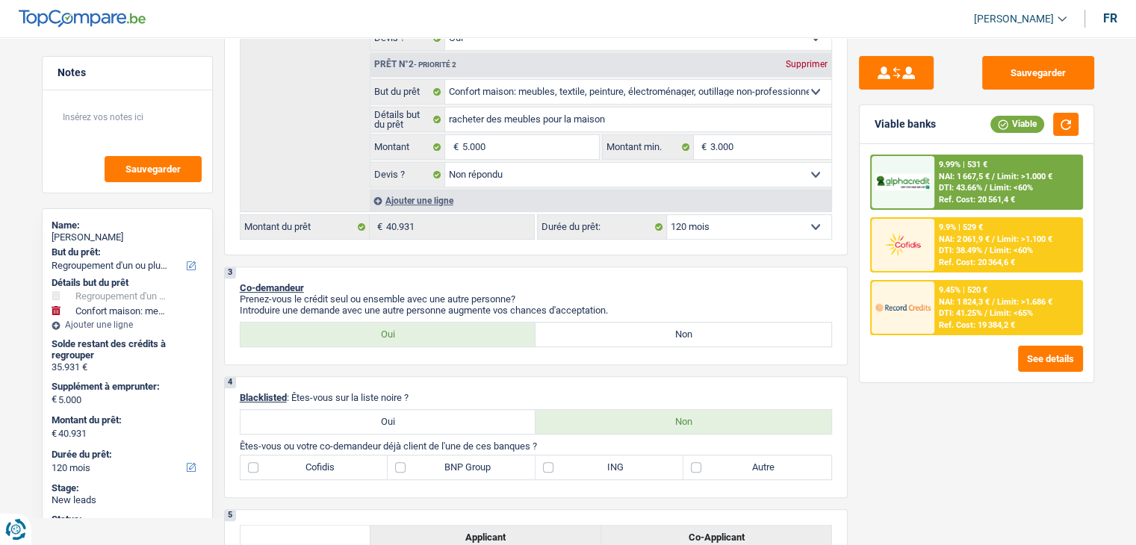
click at [971, 311] on span "DTI: 41.25%" at bounding box center [960, 313] width 43 height 10
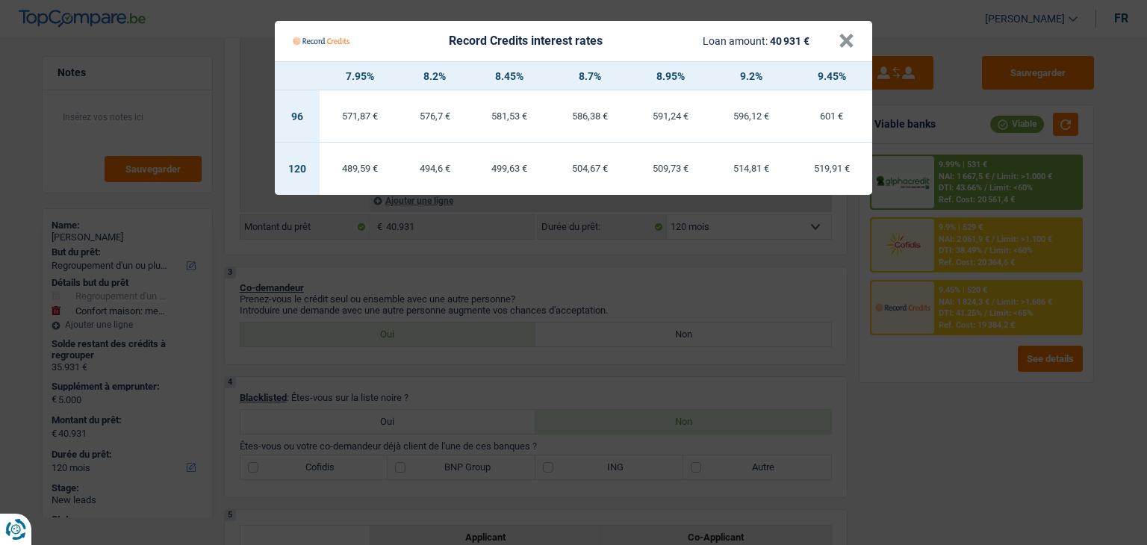
click at [944, 392] on Credits "Record Credits interest rates Loan amount: 40 931 € × 7.95% 8.2% 8.45% 8.7% 8.9…" at bounding box center [573, 272] width 1147 height 545
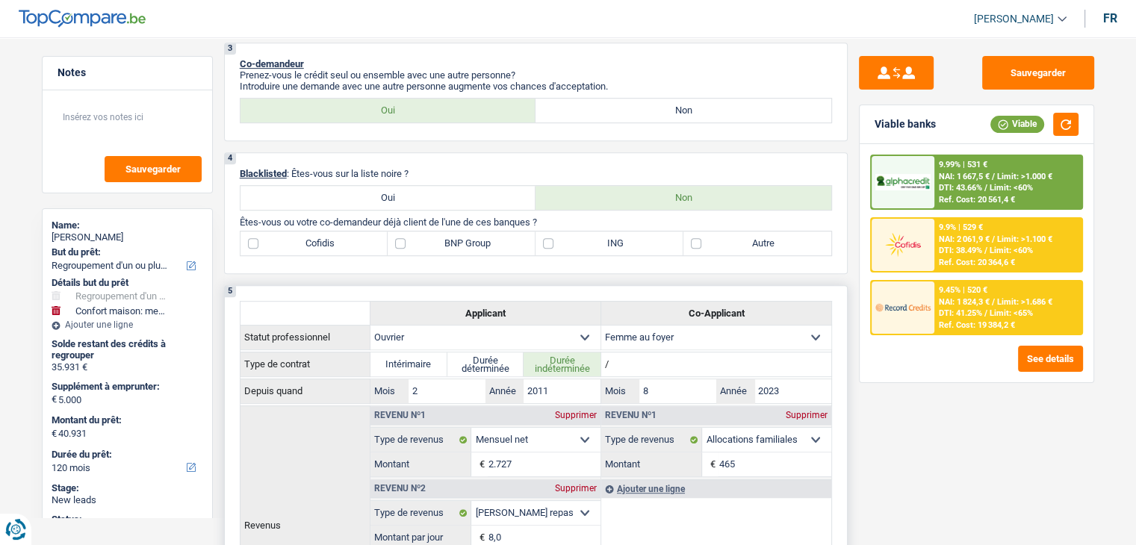
scroll to position [224, 0]
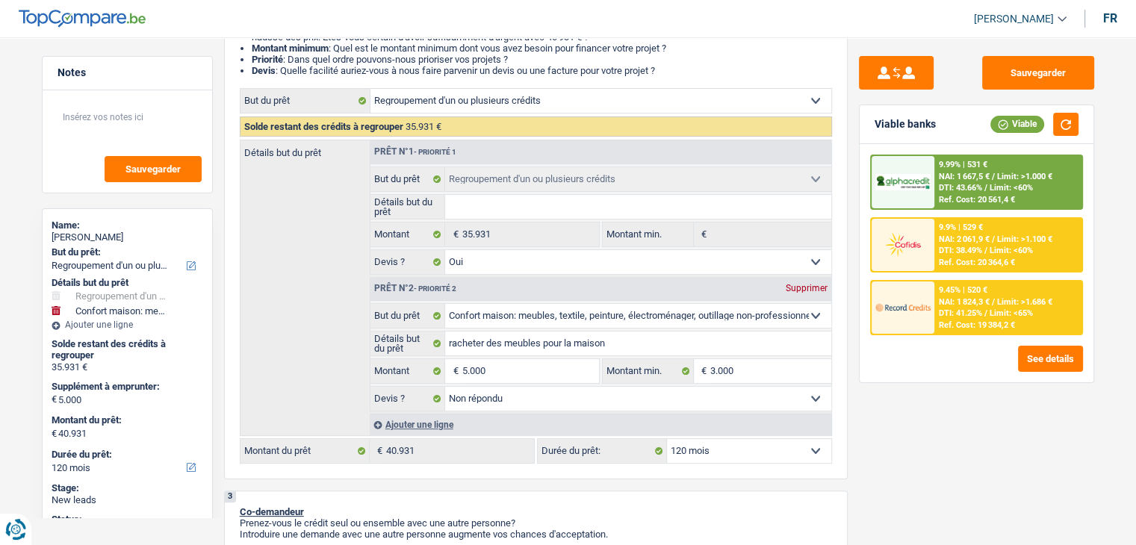
click at [906, 403] on div "Sauvegarder Viable banks Viable 9.99% | 531 € NAI: 1 667,5 € / Limit: >1.000 € …" at bounding box center [976, 286] width 258 height 461
click at [947, 297] on span "NAI: 1 824,3 €" at bounding box center [964, 302] width 51 height 10
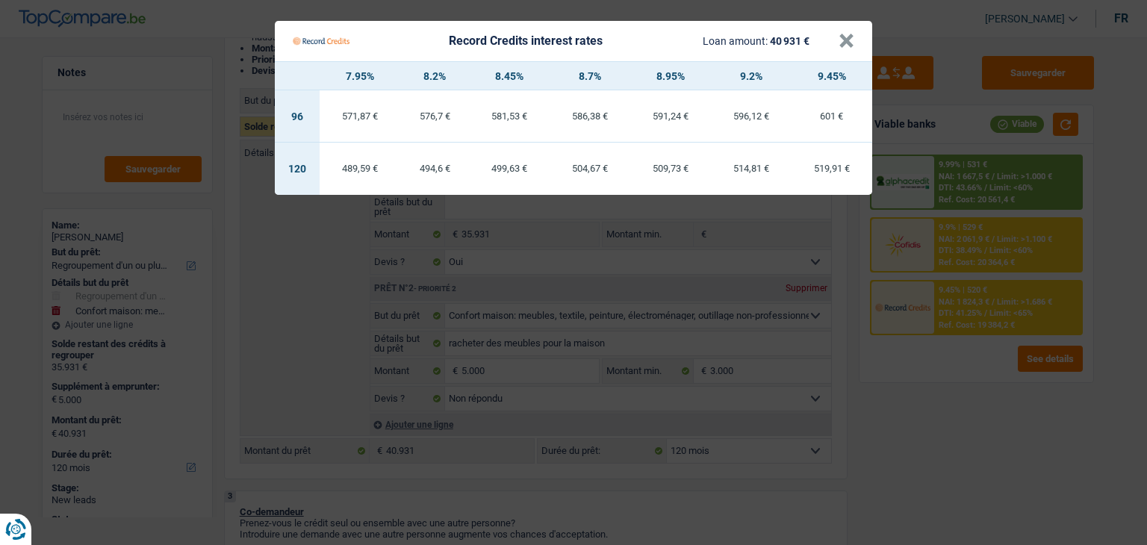
click at [939, 408] on Credits "Record Credits interest rates Loan amount: 40 931 € × 7.95% 8.2% 8.45% 8.7% 8.9…" at bounding box center [573, 272] width 1147 height 545
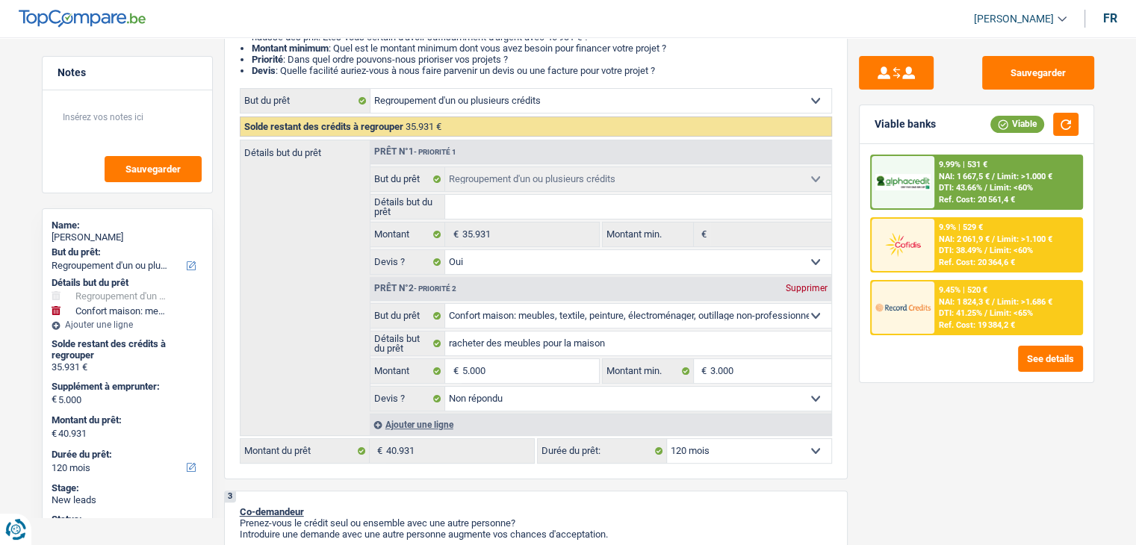
click at [953, 302] on span "NAI: 1 824,3 €" at bounding box center [964, 302] width 51 height 10
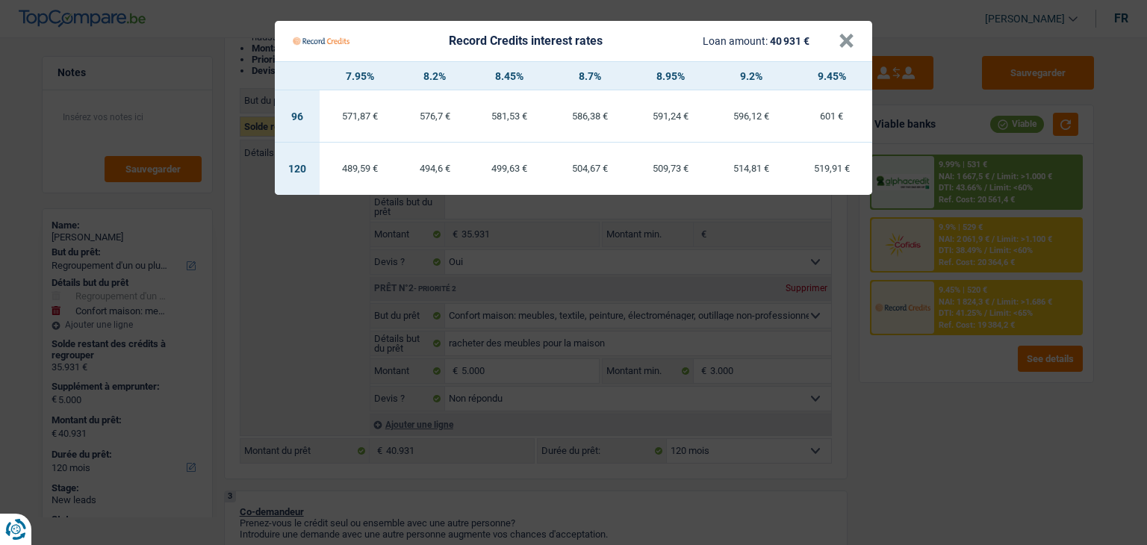
click at [960, 395] on Credits "Record Credits interest rates Loan amount: 40 931 € × 7.95% 8.2% 8.45% 8.7% 8.9…" at bounding box center [573, 272] width 1147 height 545
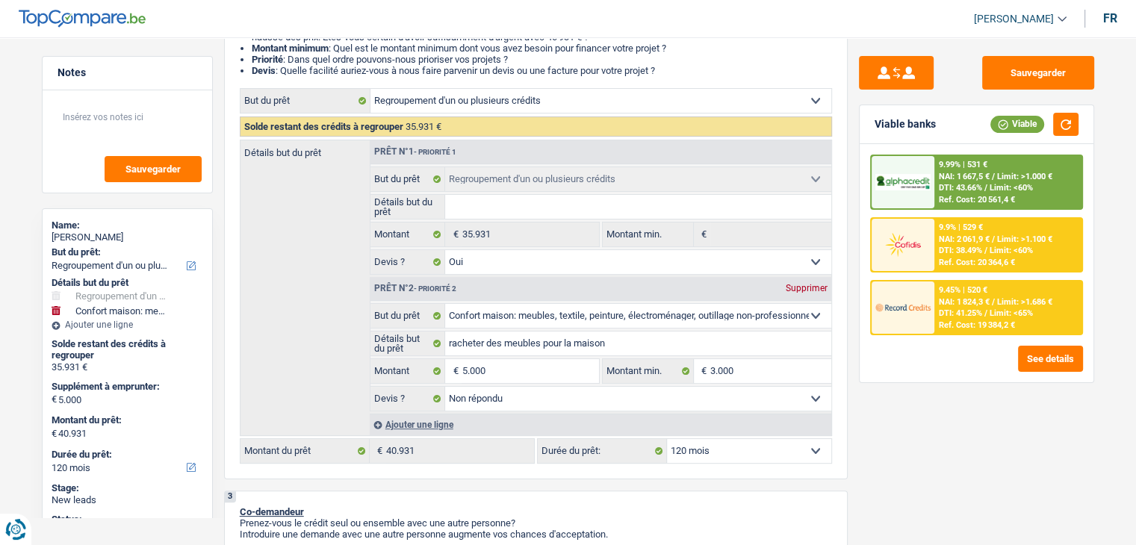
click at [954, 181] on div "9.99% | 531 € NAI: 1 667,5 € / Limit: >1.000 € DTI: 43.66% / Limit: <60% Ref. C…" at bounding box center [1007, 182] width 147 height 52
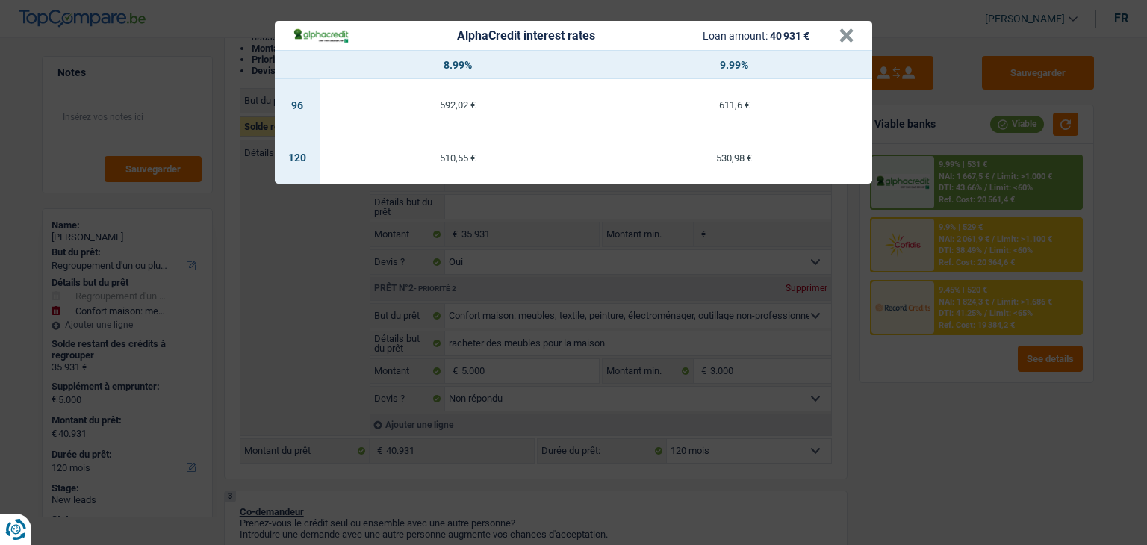
click at [965, 396] on div "AlphaCredit interest rates Loan amount: 40 931 € × 8.99% 9.99% 96 592,02 € 611,…" at bounding box center [573, 272] width 1147 height 545
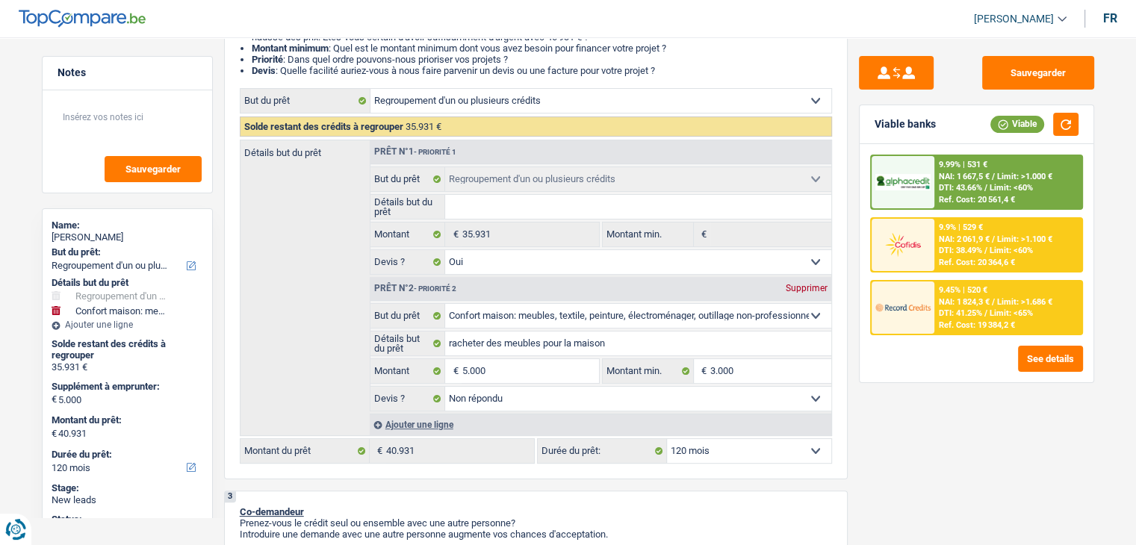
click at [969, 320] on div "Ref. Cost: 19 384,2 €" at bounding box center [977, 325] width 76 height 10
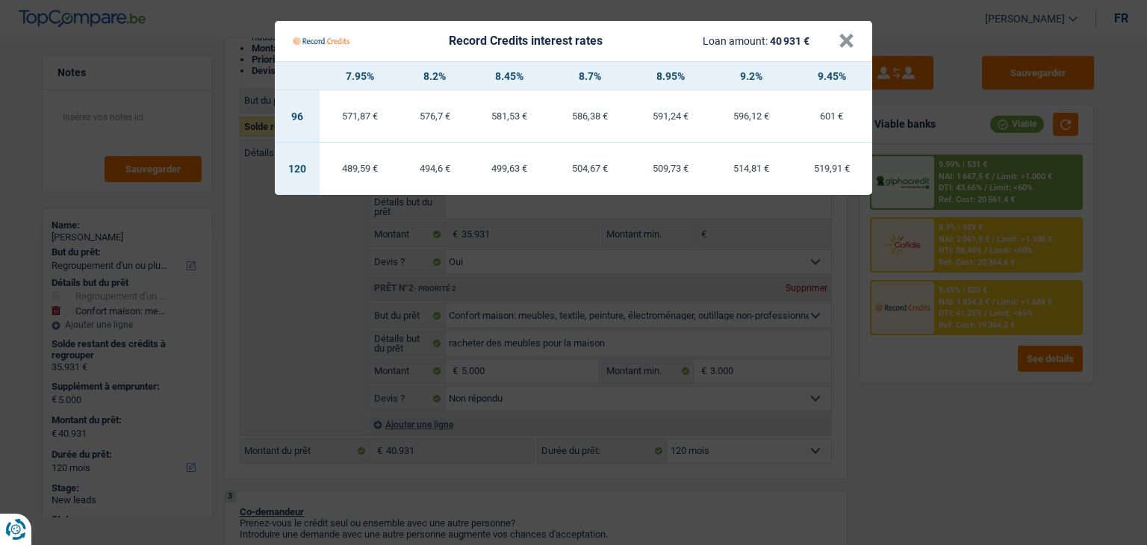
click at [967, 369] on Credits "Record Credits interest rates Loan amount: 40 931 € × 7.95% 8.2% 8.45% 8.7% 8.9…" at bounding box center [573, 272] width 1147 height 545
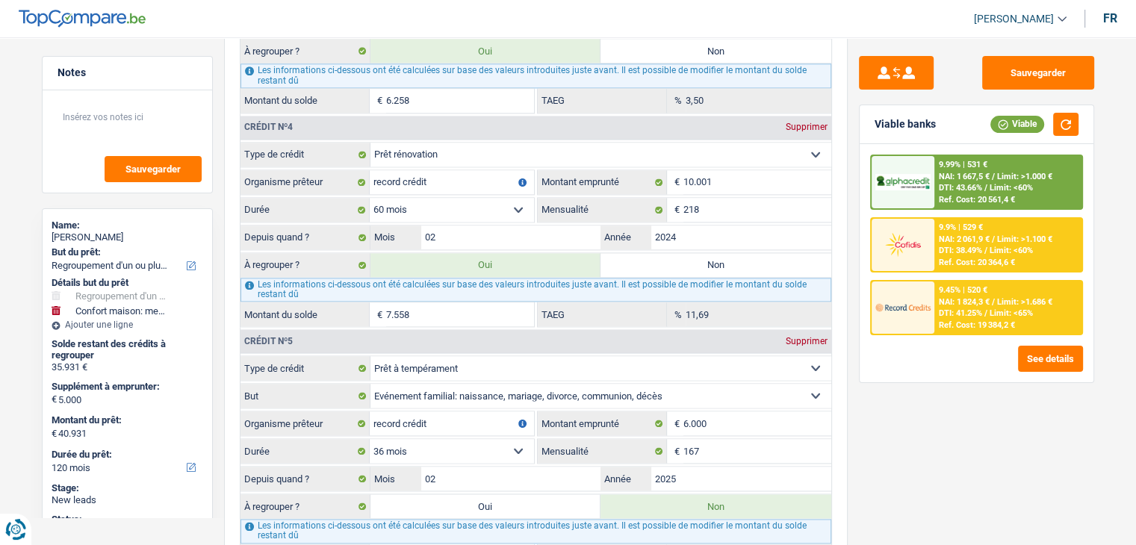
scroll to position [2464, 0]
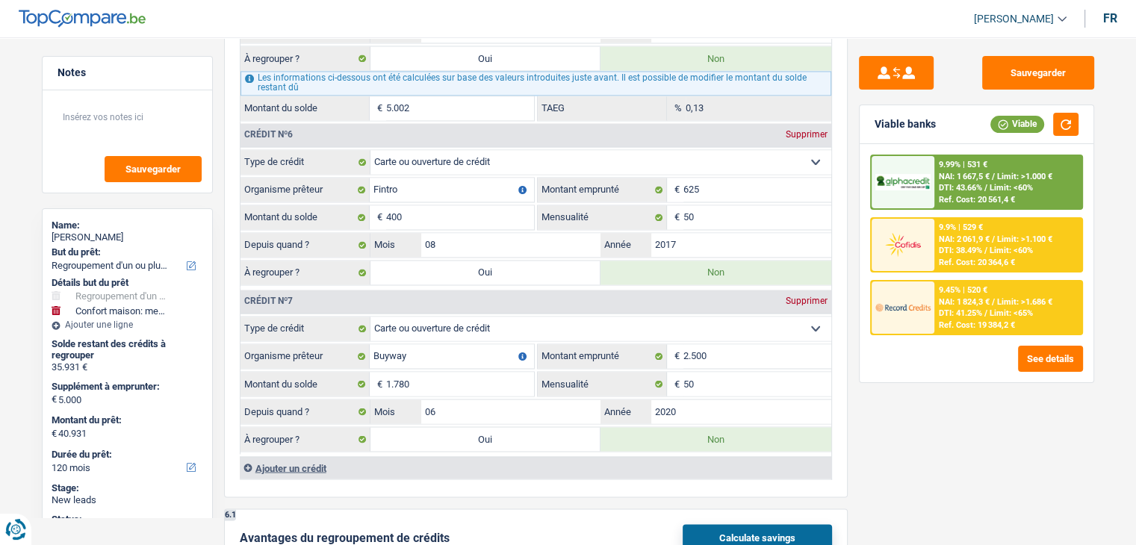
click at [868, 397] on div "Sauvegarder Viable banks Viable 9.99% | 531 € NAI: 1 667,5 € / Limit: >1.000 € …" at bounding box center [976, 286] width 258 height 461
click at [939, 308] on span "DTI: 41.25%" at bounding box center [960, 313] width 43 height 10
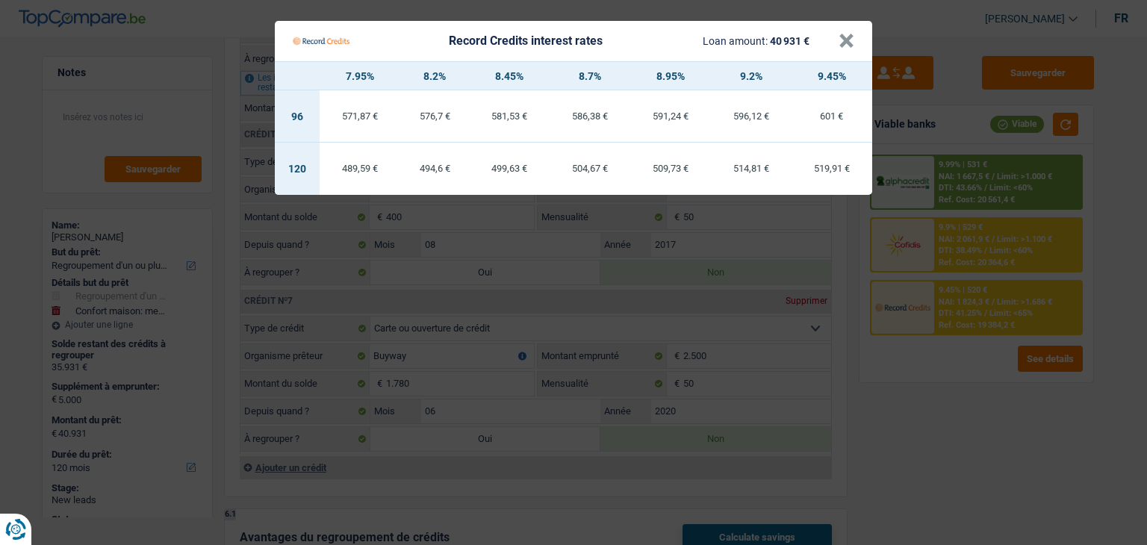
click at [931, 390] on Credits "Record Credits interest rates Loan amount: 40 931 € × 7.95% 8.2% 8.45% 8.7% 8.9…" at bounding box center [573, 272] width 1147 height 545
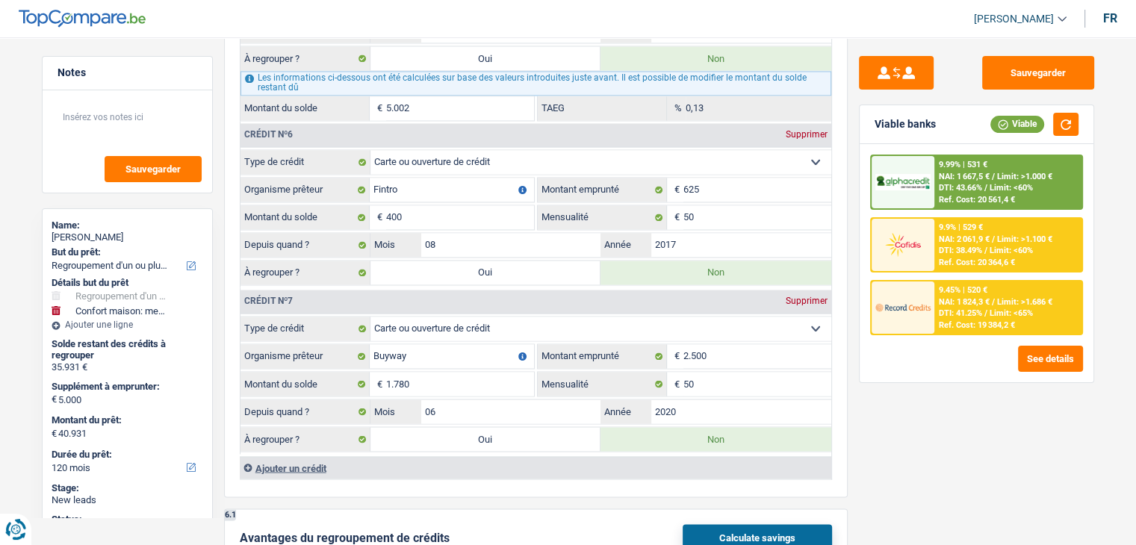
click at [990, 152] on div "9.99% | 531 € NAI: 1 667,5 € / Limit: >1.000 € DTI: 43.66% / Limit: <60% Ref. C…" at bounding box center [976, 263] width 234 height 238
click at [977, 187] on span "DTI: 43.66%" at bounding box center [960, 188] width 43 height 10
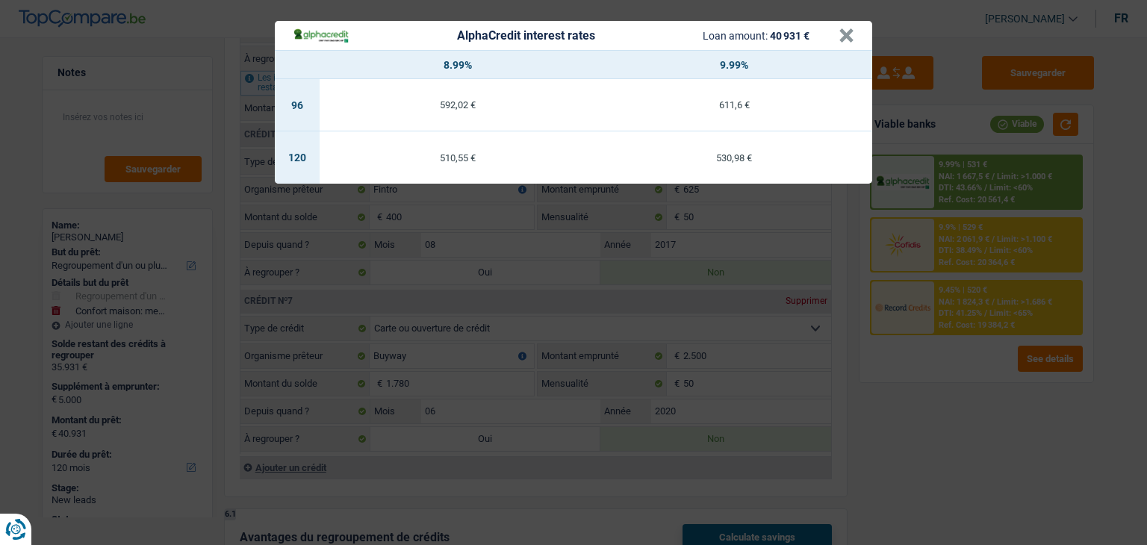
click at [972, 234] on div "AlphaCredit interest rates Loan amount: 40 931 € × 8.99% 9.99% 96 592,02 € 611,…" at bounding box center [573, 272] width 1147 height 545
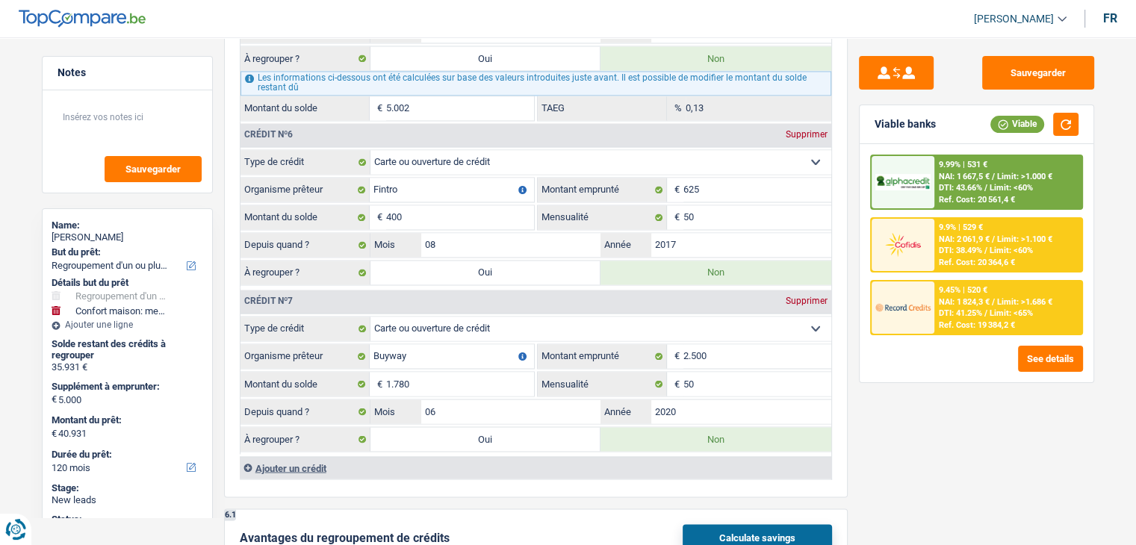
click at [964, 249] on span "DTI: 38.49%" at bounding box center [960, 251] width 43 height 10
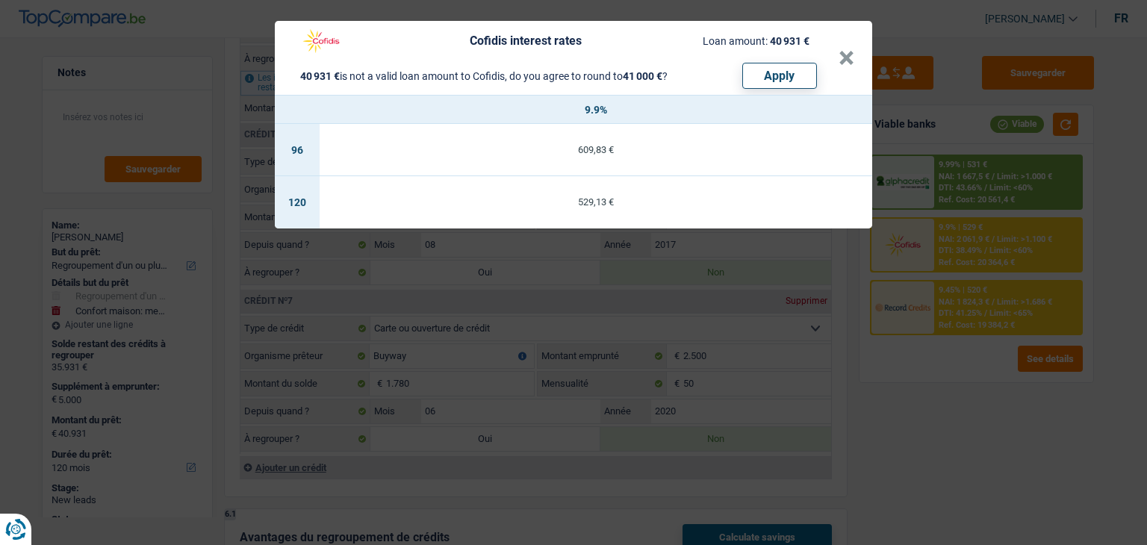
click at [962, 301] on div "Cofidis interest rates Loan amount: 40 931 € 40 931 € is not a valid loan amoun…" at bounding box center [573, 272] width 1147 height 545
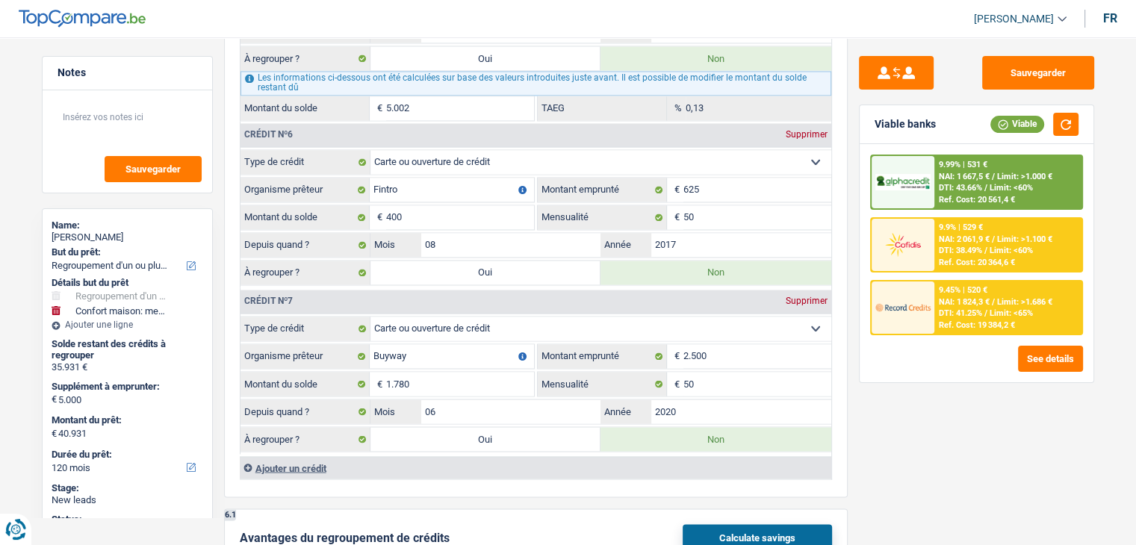
click at [962, 298] on span "NAI: 1 824,3 €" at bounding box center [964, 302] width 51 height 10
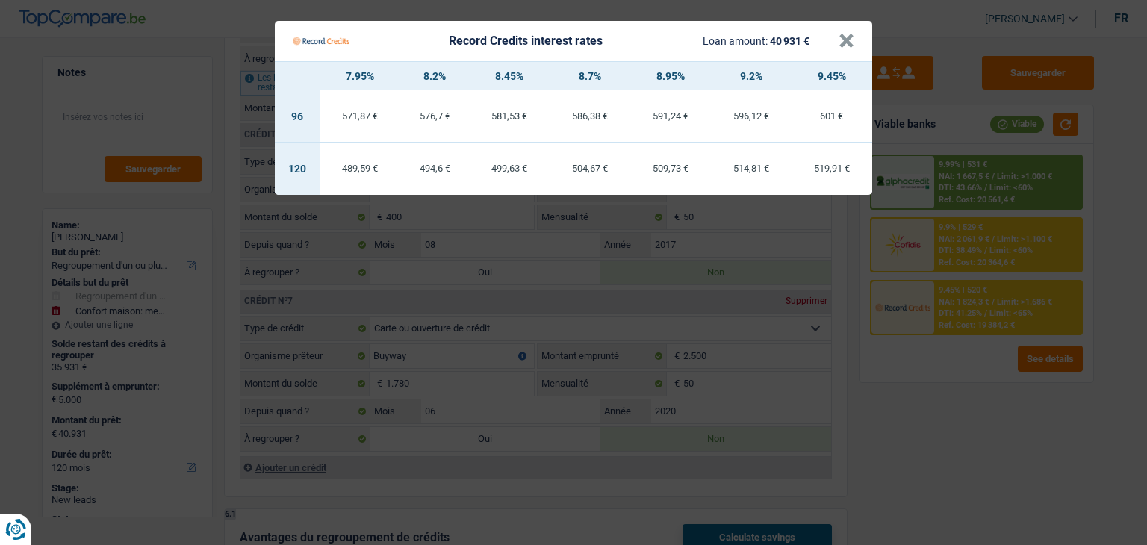
click at [975, 253] on Credits "Record Credits interest rates Loan amount: 40 931 € × 7.95% 8.2% 8.45% 8.7% 8.9…" at bounding box center [573, 272] width 1147 height 545
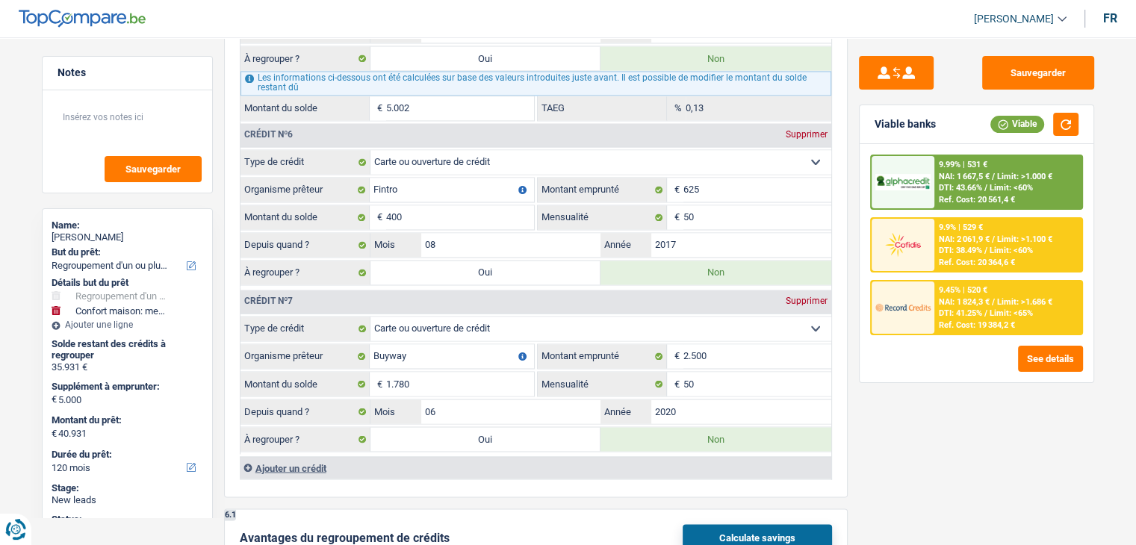
click at [978, 205] on div "9.99% | 531 € NAI: 1 667,5 € / Limit: >1.000 € DTI: 43.66% / Limit: <60% Ref. C…" at bounding box center [1007, 182] width 147 height 52
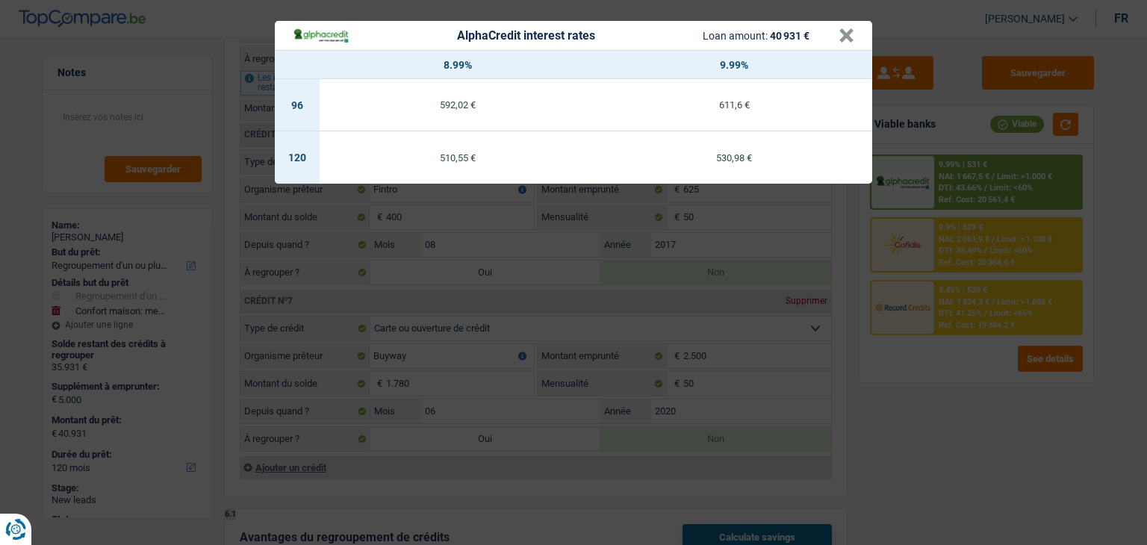
click at [977, 246] on div "AlphaCredit interest rates Loan amount: 40 931 € × 8.99% 9.99% 96 592,02 € 611,…" at bounding box center [573, 272] width 1147 height 545
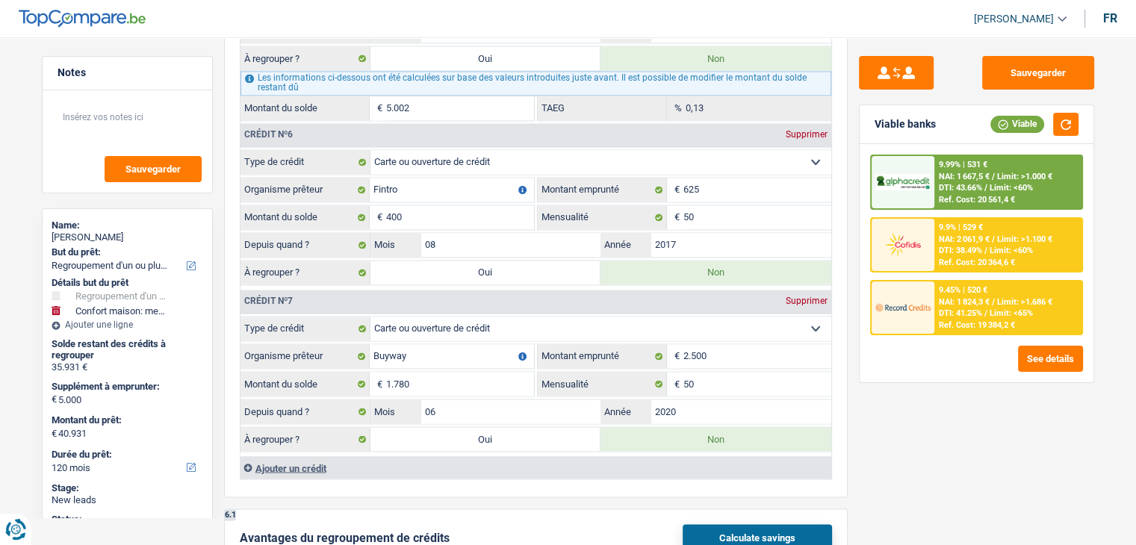
click at [964, 308] on span "DTI: 41.25%" at bounding box center [960, 313] width 43 height 10
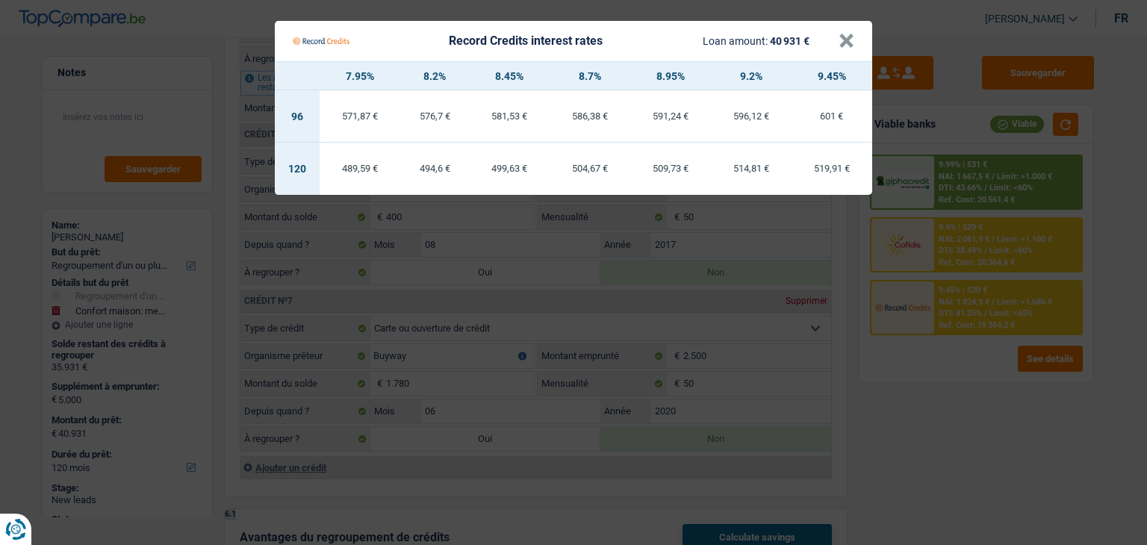
click at [962, 373] on Credits "Record Credits interest rates Loan amount: 40 931 € × 7.95% 8.2% 8.45% 8.7% 8.9…" at bounding box center [573, 272] width 1147 height 545
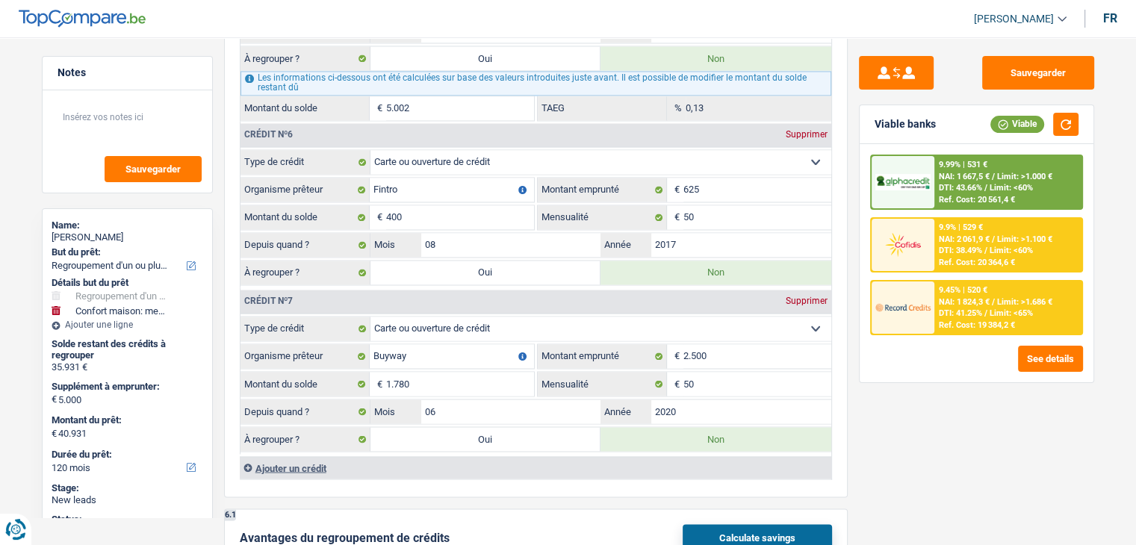
click at [930, 307] on img at bounding box center [902, 307] width 55 height 28
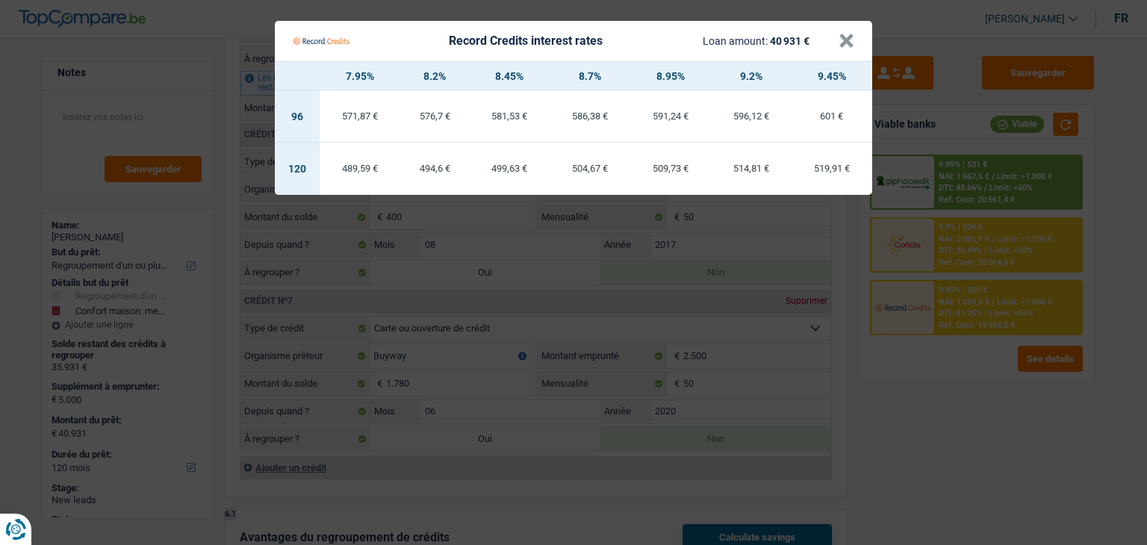
drag, startPoint x: 863, startPoint y: 365, endPoint x: 871, endPoint y: 367, distance: 7.8
click at [865, 365] on Credits "Record Credits interest rates Loan amount: 40 931 € × 7.95% 8.2% 8.45% 8.7% 8.9…" at bounding box center [573, 272] width 1147 height 545
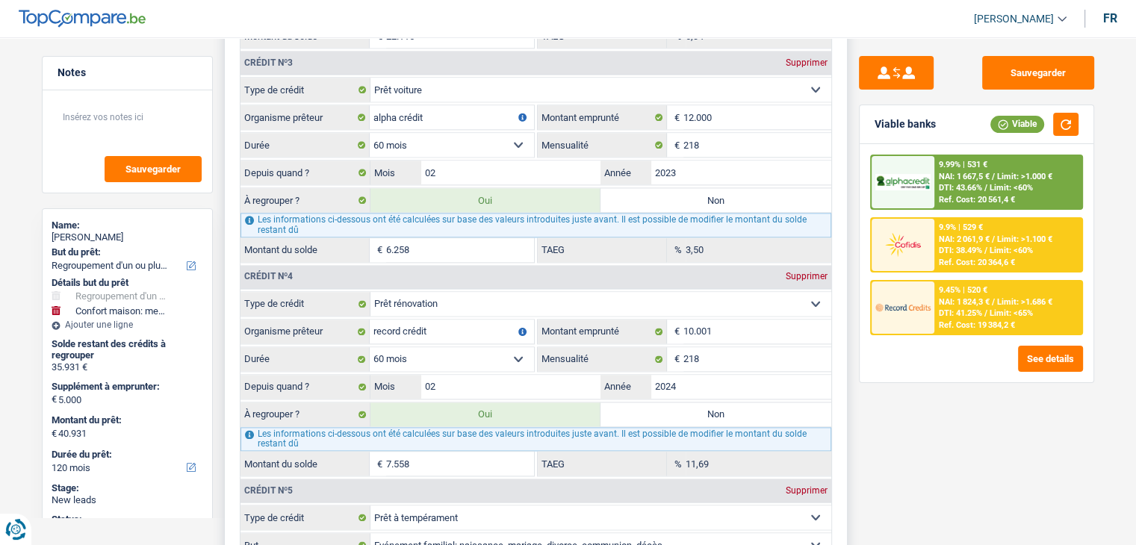
scroll to position [2091, 0]
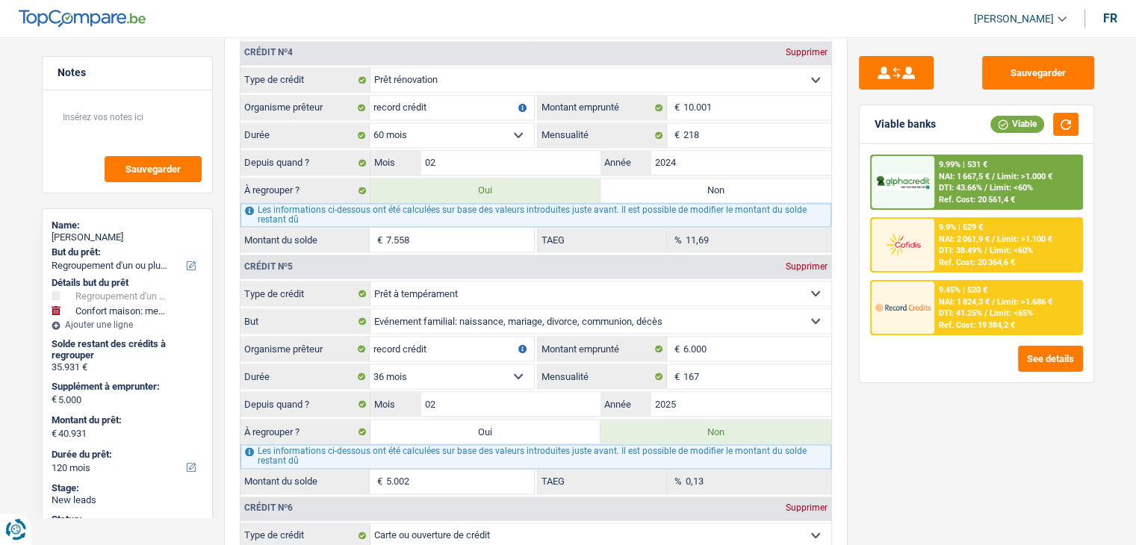
click at [877, 362] on div "See details" at bounding box center [976, 359] width 213 height 26
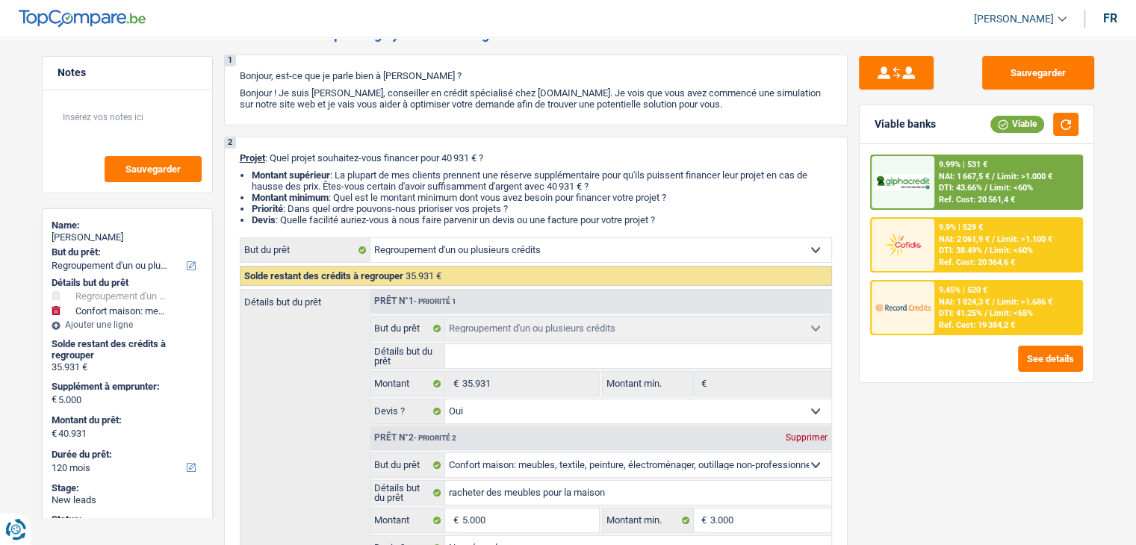
scroll to position [0, 0]
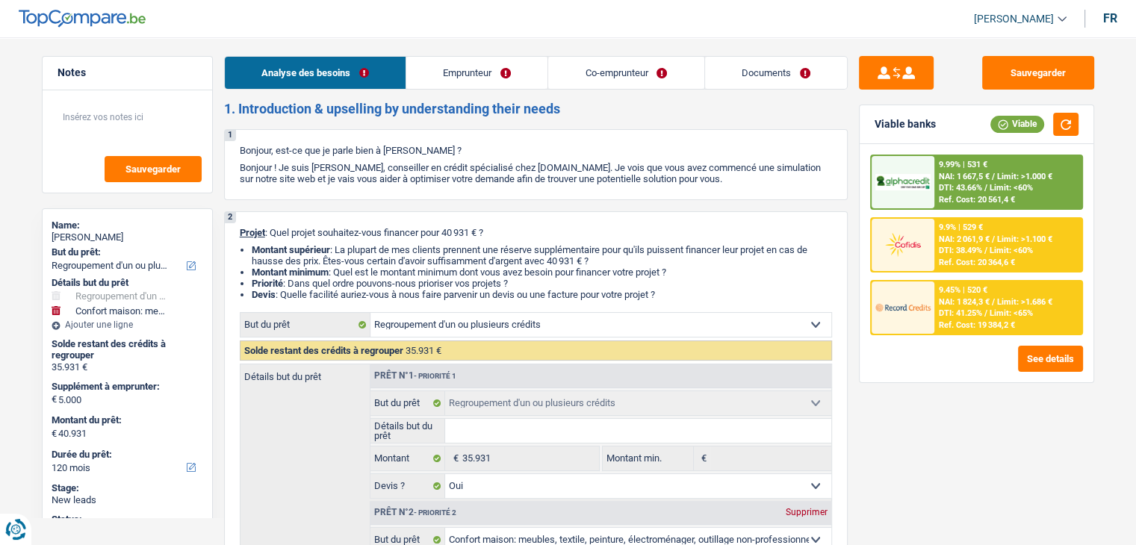
click at [960, 311] on span "DTI: 41.25%" at bounding box center [960, 313] width 43 height 10
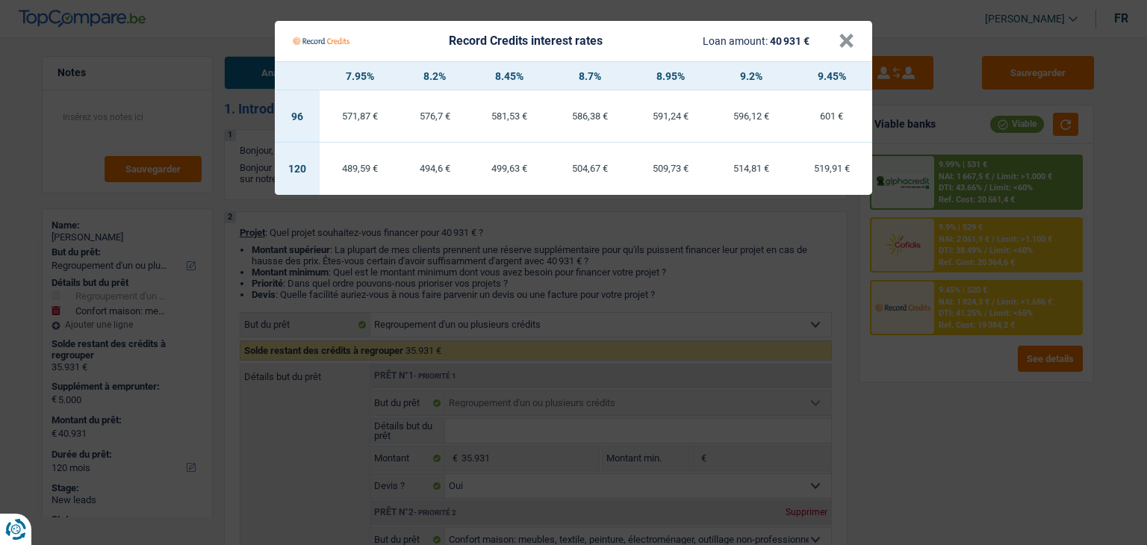
click at [579, 174] on td "504,67 €" at bounding box center [590, 169] width 81 height 52
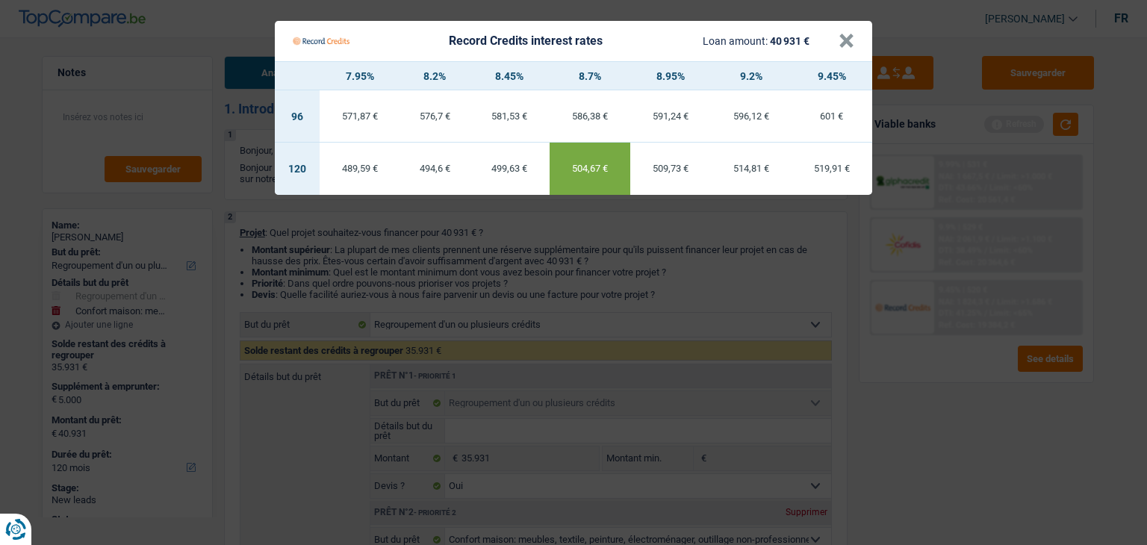
click at [659, 173] on div "509,73 €" at bounding box center [670, 169] width 81 height 10
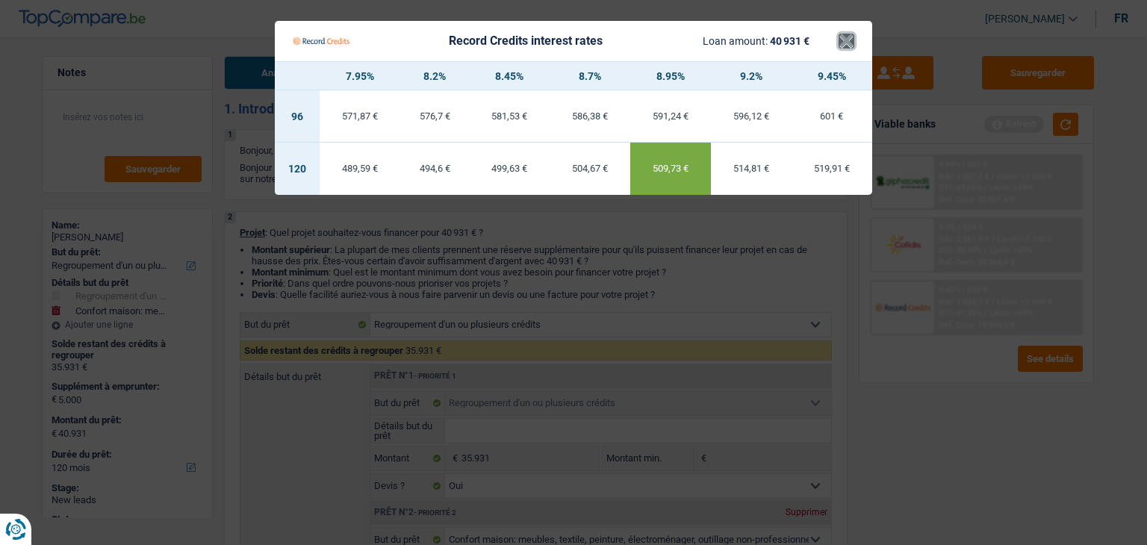
click at [839, 49] on button "×" at bounding box center [847, 41] width 16 height 15
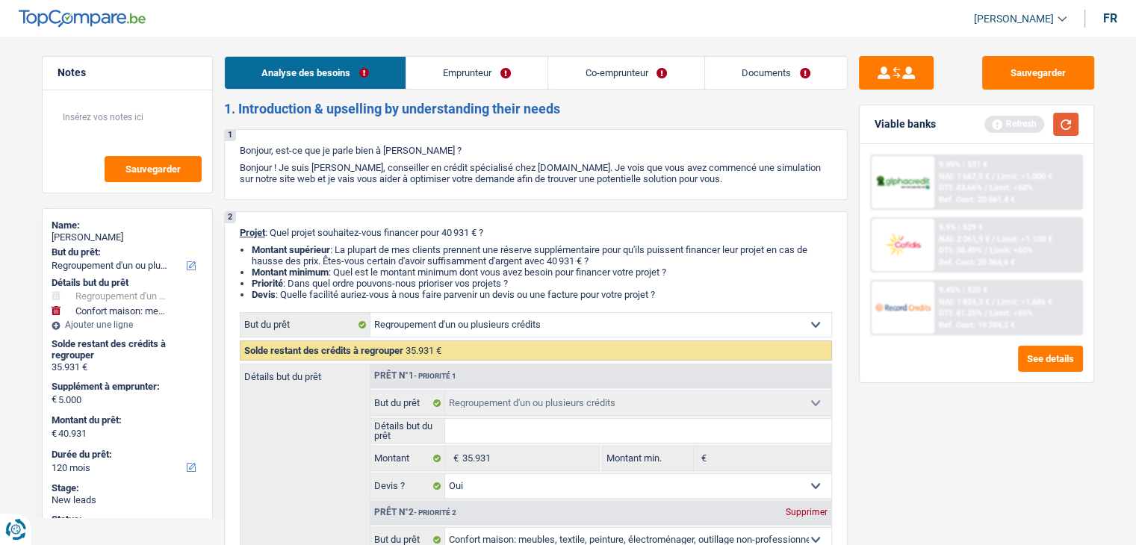
click at [1065, 121] on button "button" at bounding box center [1065, 124] width 25 height 23
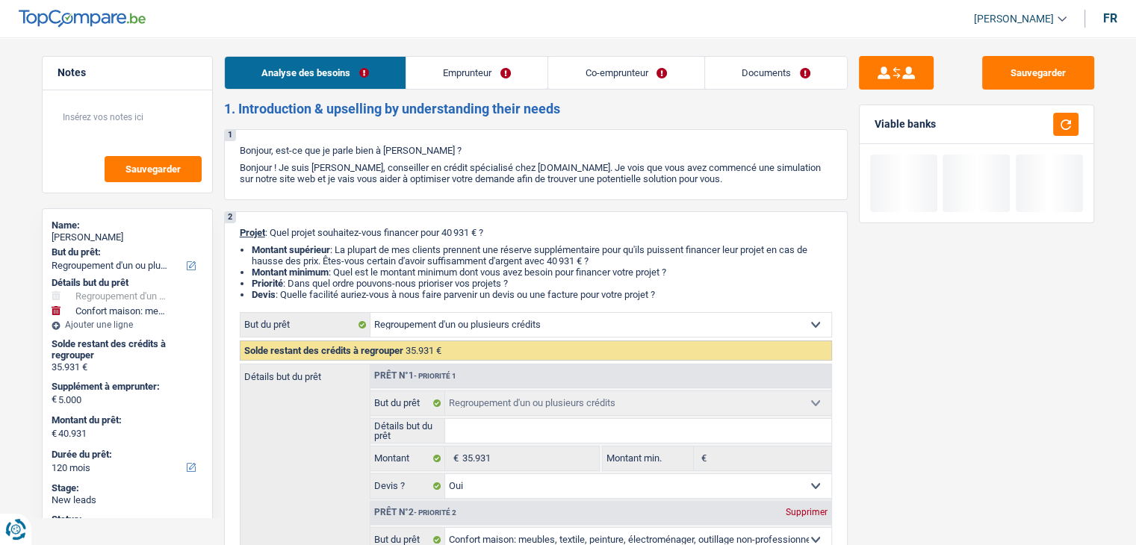
click at [741, 72] on link "Documents" at bounding box center [776, 73] width 142 height 32
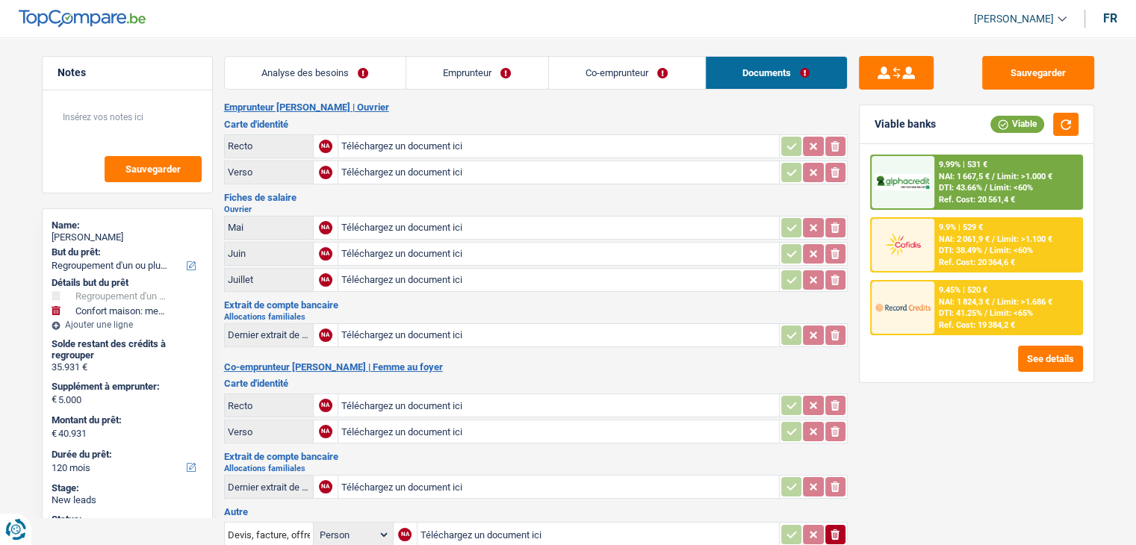
click at [586, 195] on h3 "Fiches de salaire" at bounding box center [535, 198] width 623 height 10
click at [564, 205] on h2 "Ouvrier" at bounding box center [535, 209] width 623 height 8
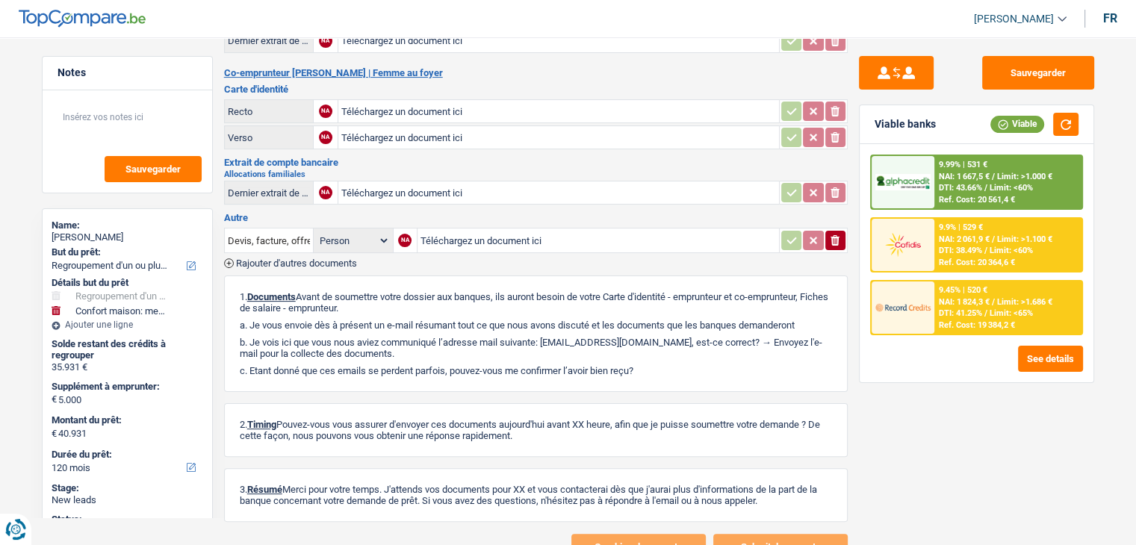
scroll to position [299, 0]
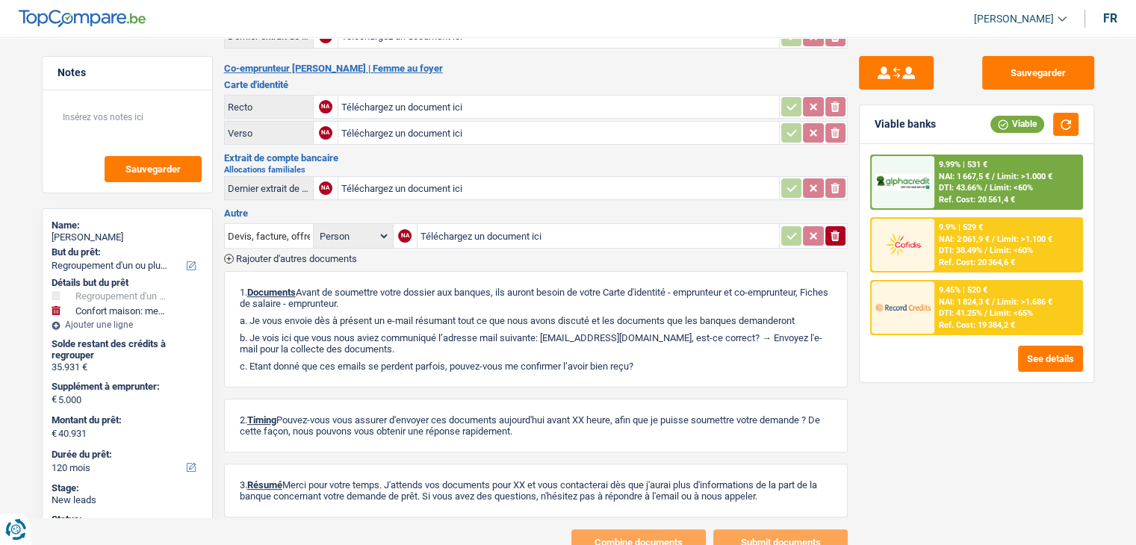
click at [567, 208] on h3 "Autre" at bounding box center [535, 213] width 623 height 10
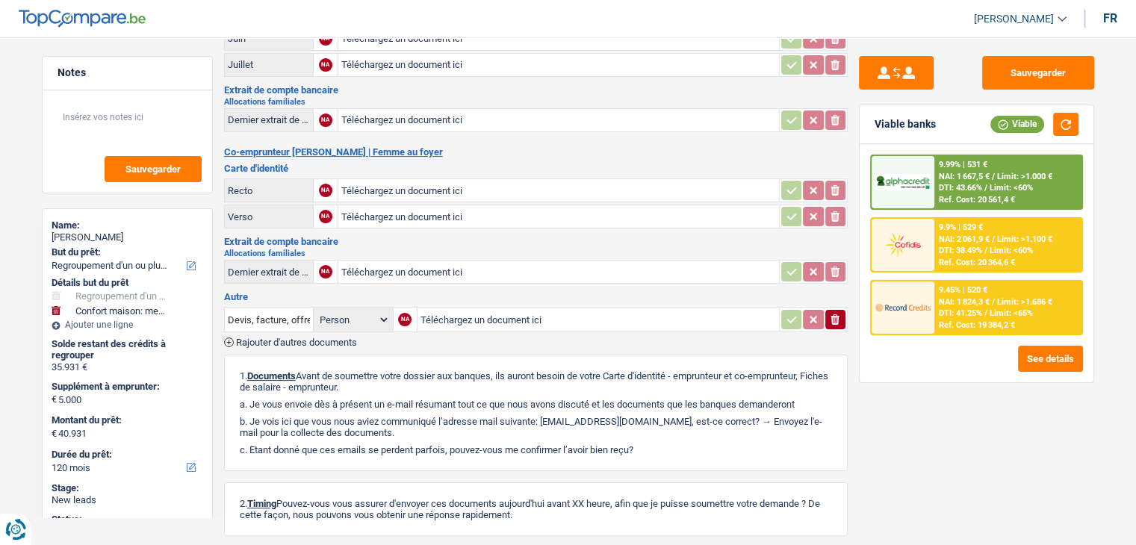
scroll to position [345, 0]
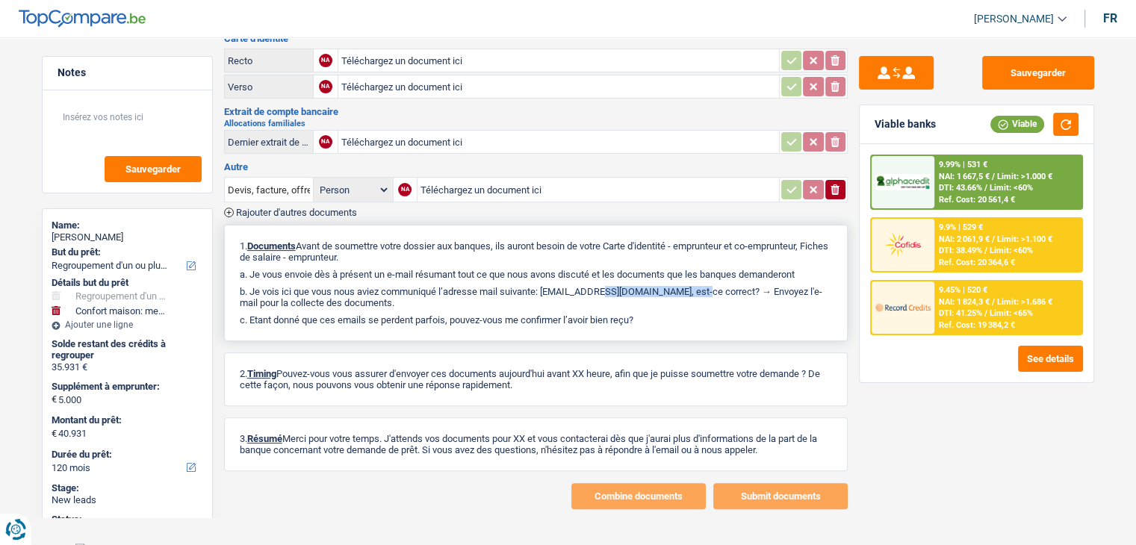
drag, startPoint x: 647, startPoint y: 282, endPoint x: 544, endPoint y: 281, distance: 102.3
click at [544, 286] on p "b. Je vois ici que vous nous aviez communiqué l’adresse mail suivante: riadhta…" at bounding box center [536, 297] width 592 height 22
click at [552, 286] on p "b. Je vois ici que vous nous aviez communiqué l’adresse mail suivante: riadhta…" at bounding box center [536, 297] width 592 height 22
drag, startPoint x: 546, startPoint y: 281, endPoint x: 645, endPoint y: 287, distance: 99.5
click at [645, 287] on p "b. Je vois ici que vous nous aviez communiqué l’adresse mail suivante: riadhta…" at bounding box center [536, 297] width 592 height 22
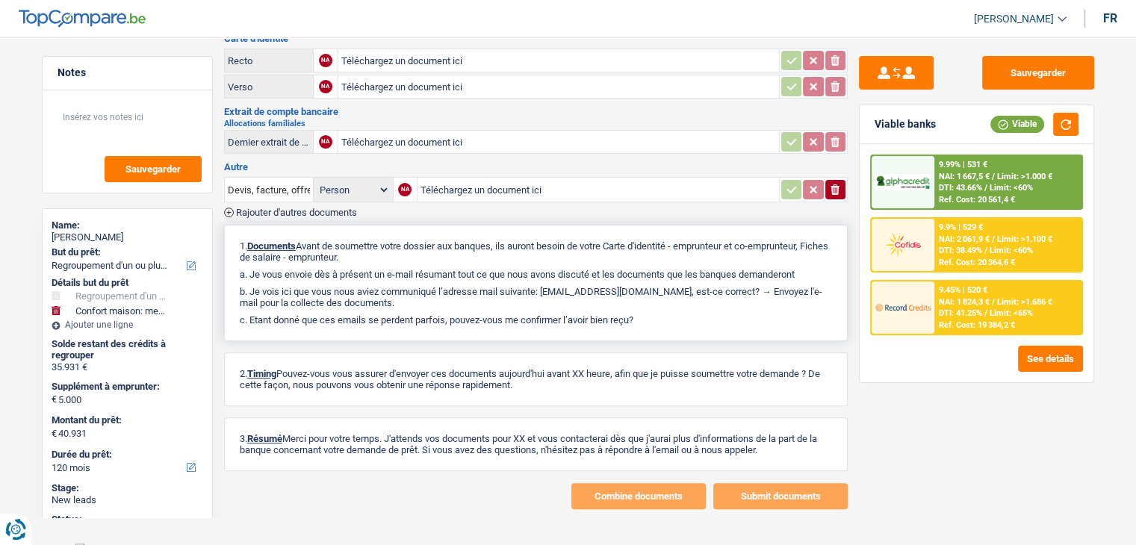
click at [553, 243] on p "1. Documents Avant de soumettre votre dossier aux banques, ils auront besoin de…" at bounding box center [536, 251] width 592 height 22
drag, startPoint x: 650, startPoint y: 279, endPoint x: 547, endPoint y: 279, distance: 103.0
click at [547, 286] on p "b. Je vois ici que vous nous aviez communiqué l’adresse mail suivante: riadhta…" at bounding box center [536, 297] width 592 height 22
click at [506, 269] on p "a. Je vous envoie dès à présent un e-mail résumant tout ce que nous avons d…" at bounding box center [536, 274] width 592 height 11
click at [1038, 66] on button "Sauvegarder" at bounding box center [1038, 73] width 112 height 34
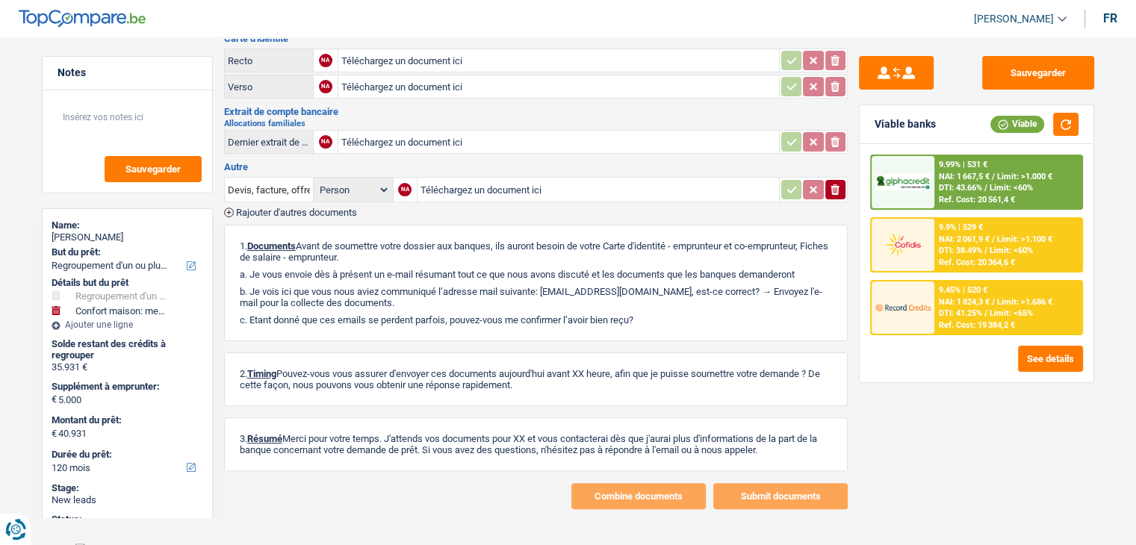
click at [1000, 152] on div "9.99% | 531 € NAI: 1 667,5 € / Limit: >1.000 € DTI: 43.66% / Limit: <60% Ref. C…" at bounding box center [976, 263] width 234 height 238
click at [995, 162] on div "9.99% | 531 € NAI: 1 667,5 € / Limit: >1.000 € DTI: 43.66% / Limit: <60% Ref. C…" at bounding box center [1007, 182] width 147 height 52
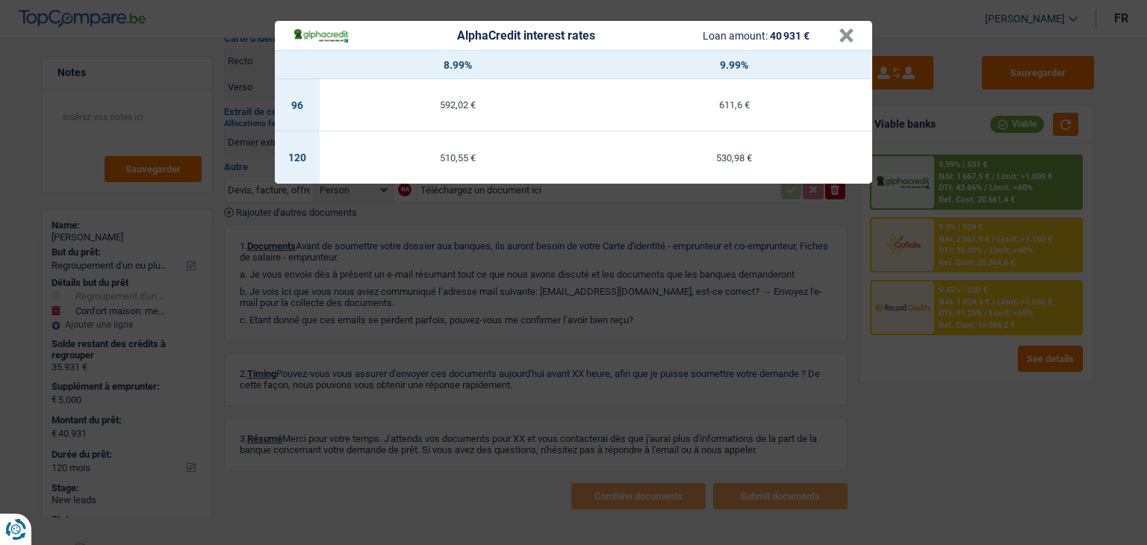
click at [923, 389] on div "AlphaCredit interest rates Loan amount: 40 931 € × 8.99% 9.99% 96 592,02 € 611,…" at bounding box center [573, 272] width 1147 height 545
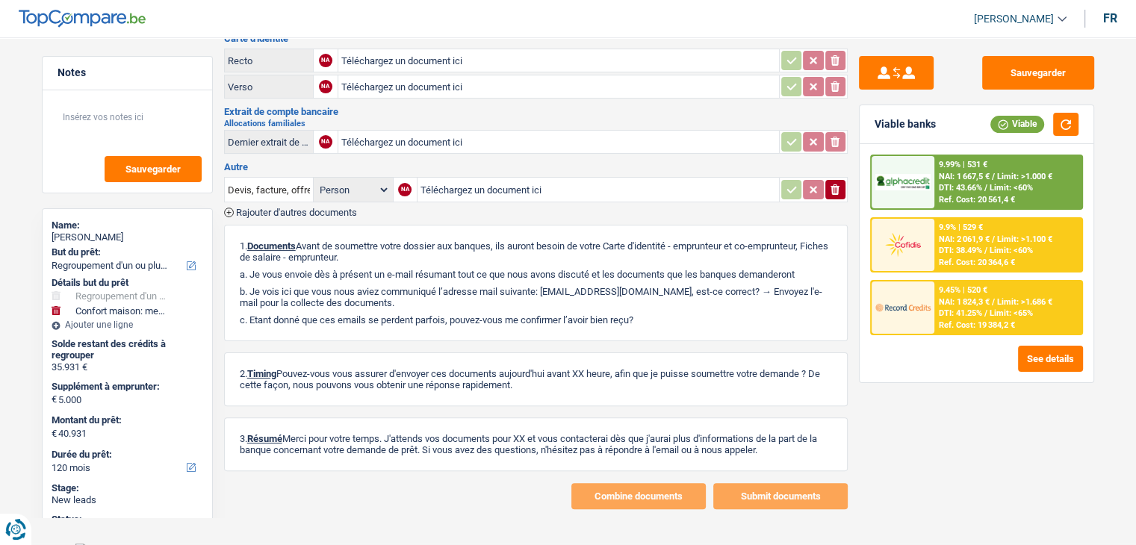
click at [956, 323] on div "Ref. Cost: 19 384,2 €" at bounding box center [977, 325] width 76 height 10
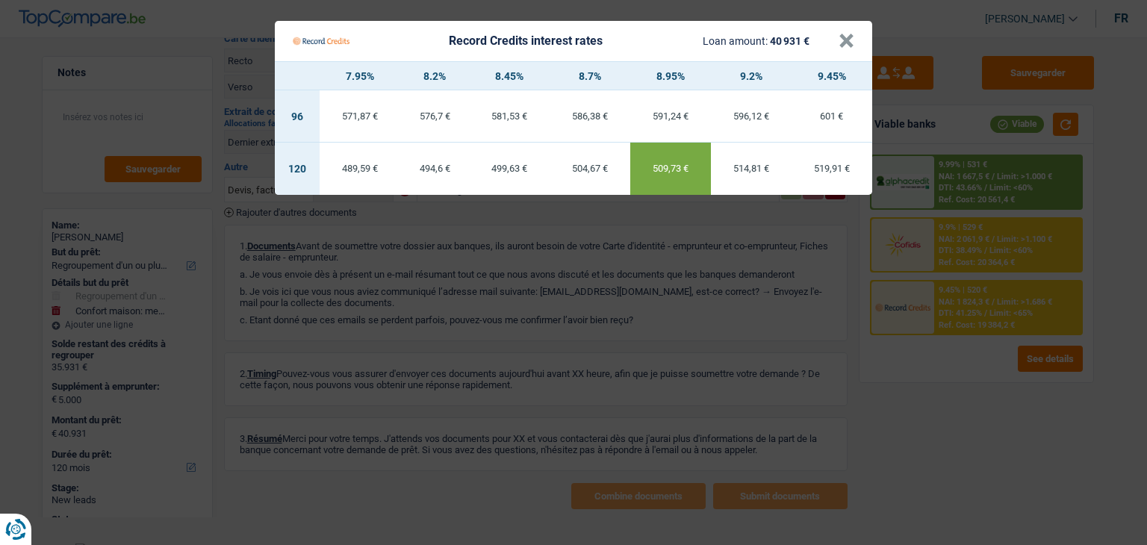
click at [527, 166] on div "499,63 €" at bounding box center [509, 169] width 81 height 10
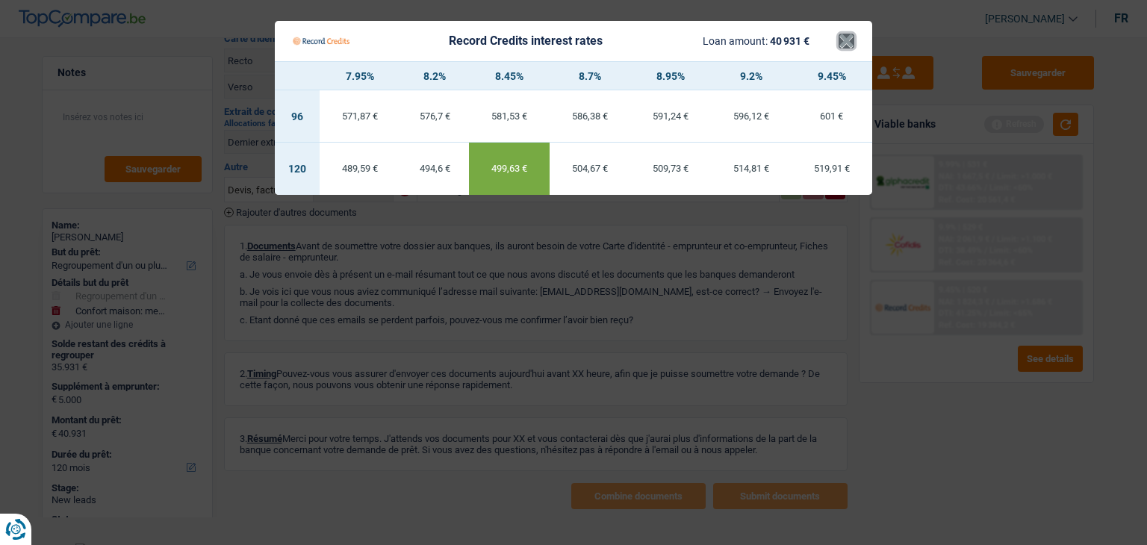
click at [850, 40] on button "×" at bounding box center [847, 41] width 16 height 15
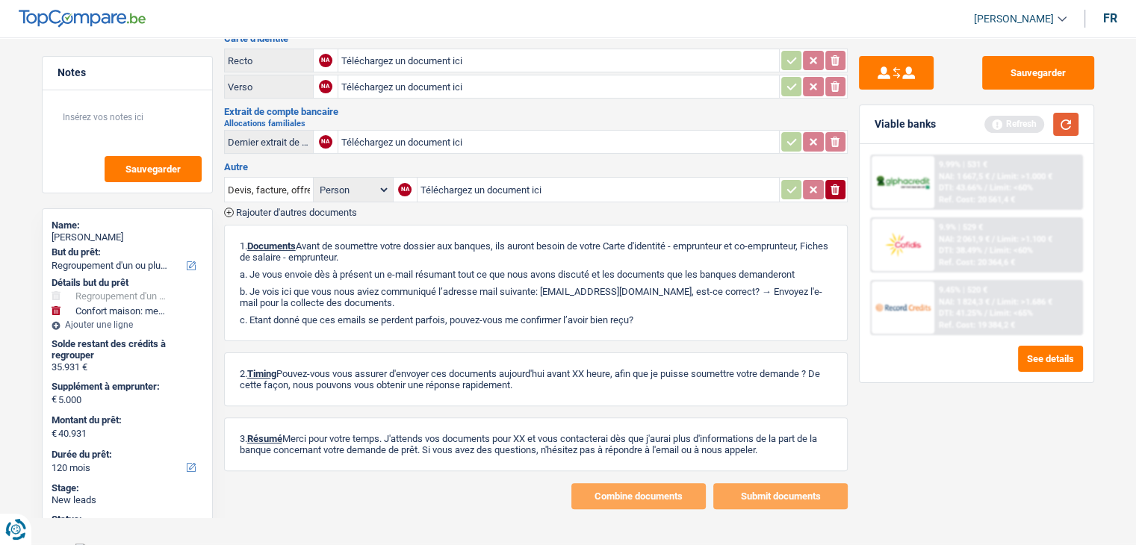
click at [1066, 129] on button "button" at bounding box center [1065, 124] width 25 height 23
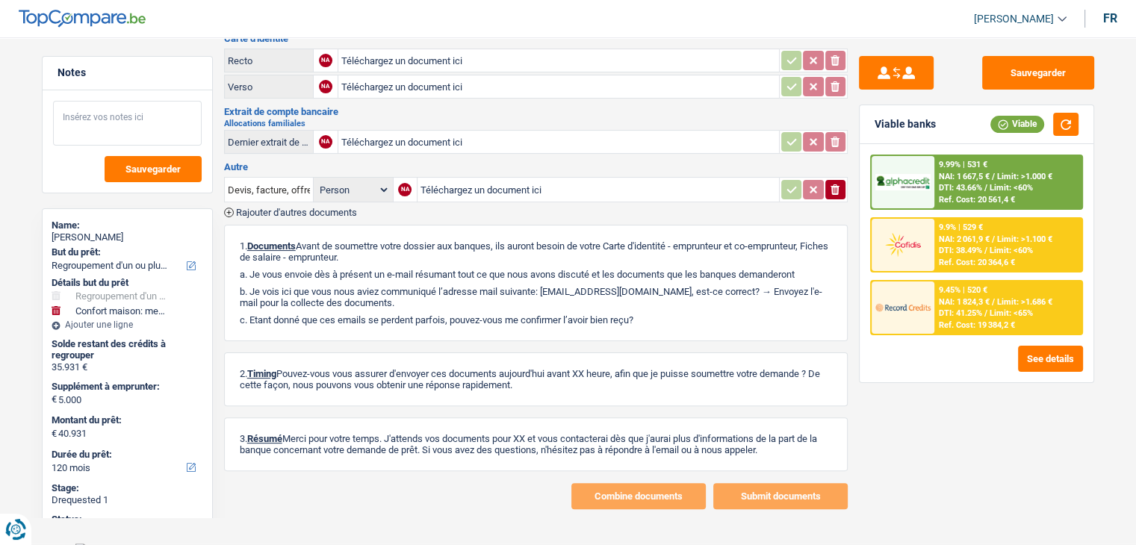
click at [161, 115] on textarea at bounding box center [127, 123] width 149 height 45
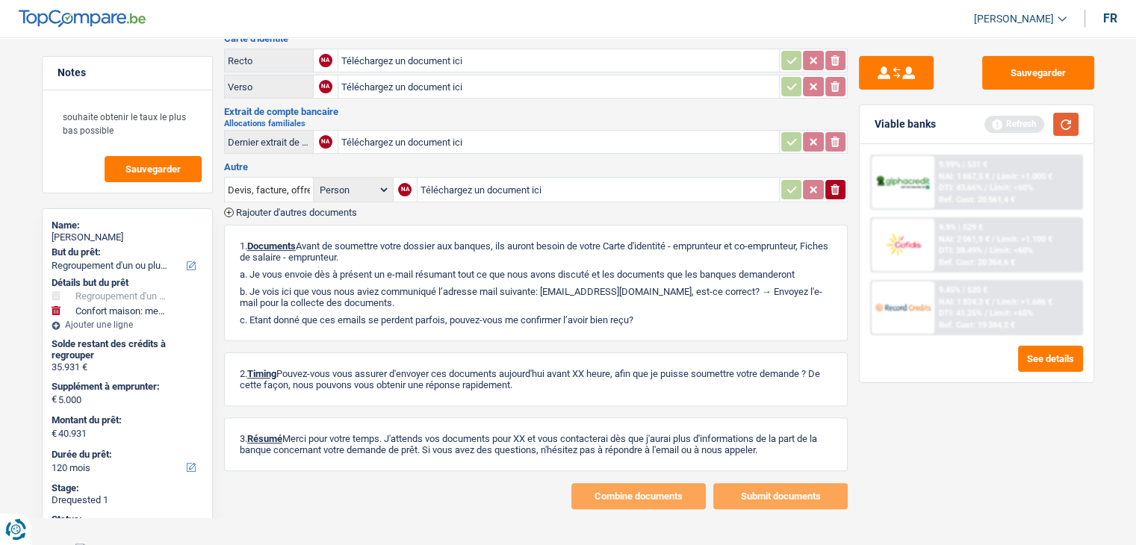
click at [1066, 119] on button "button" at bounding box center [1065, 124] width 25 height 23
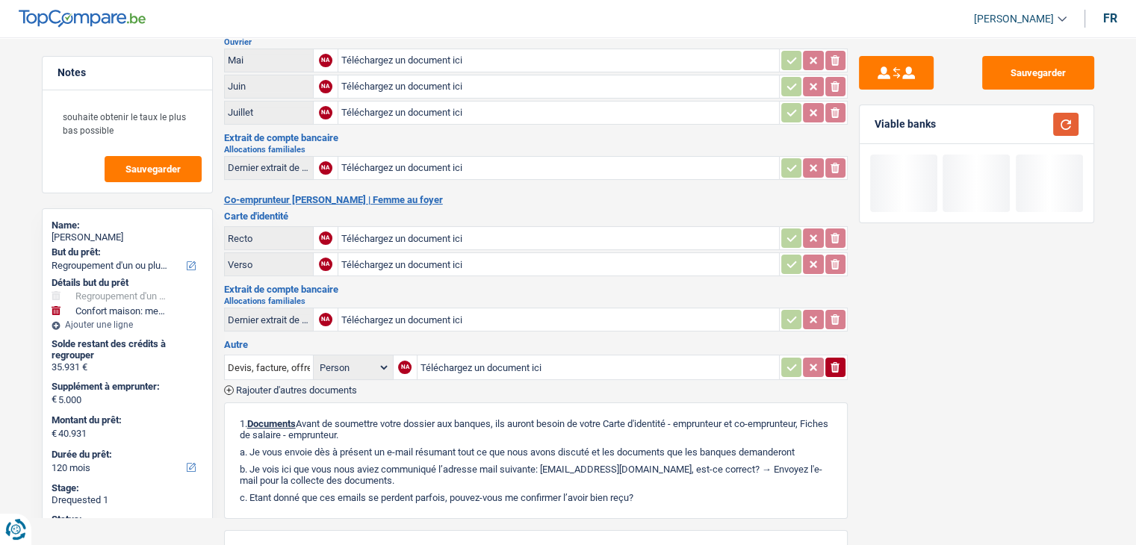
scroll to position [0, 0]
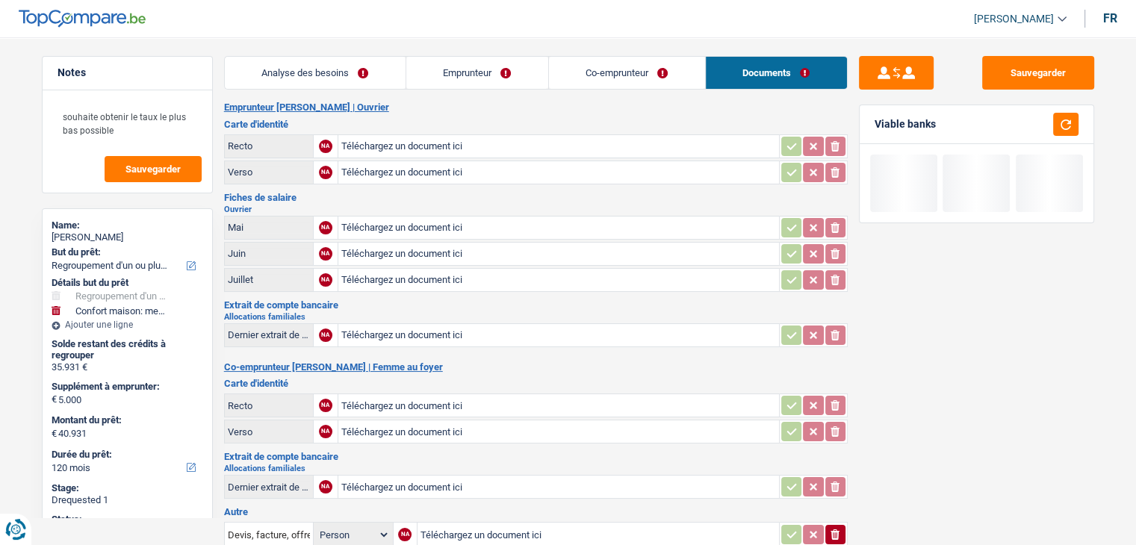
click at [372, 83] on link "Analyse des besoins" at bounding box center [315, 73] width 181 height 32
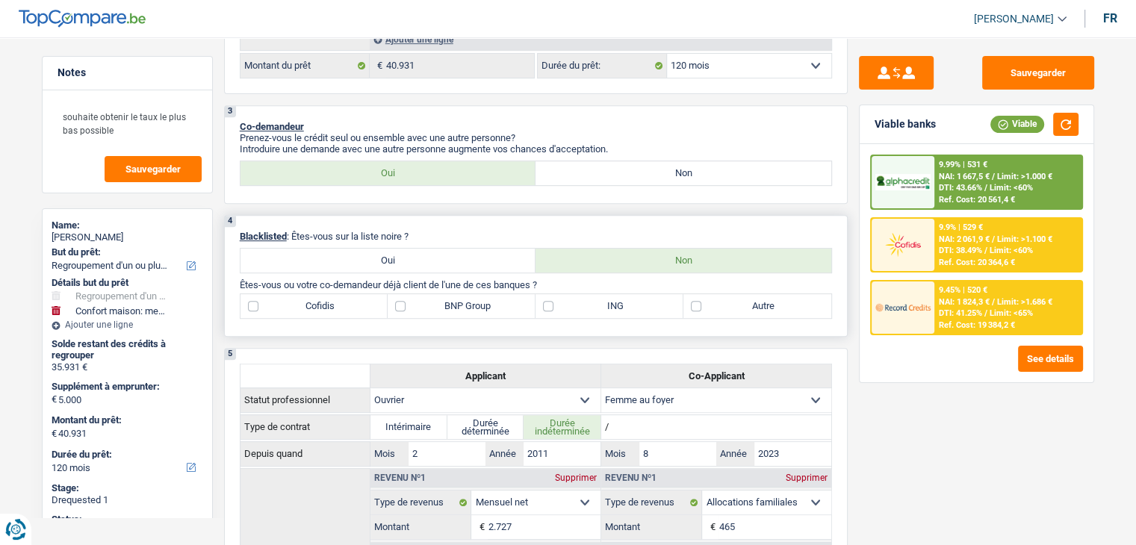
scroll to position [672, 0]
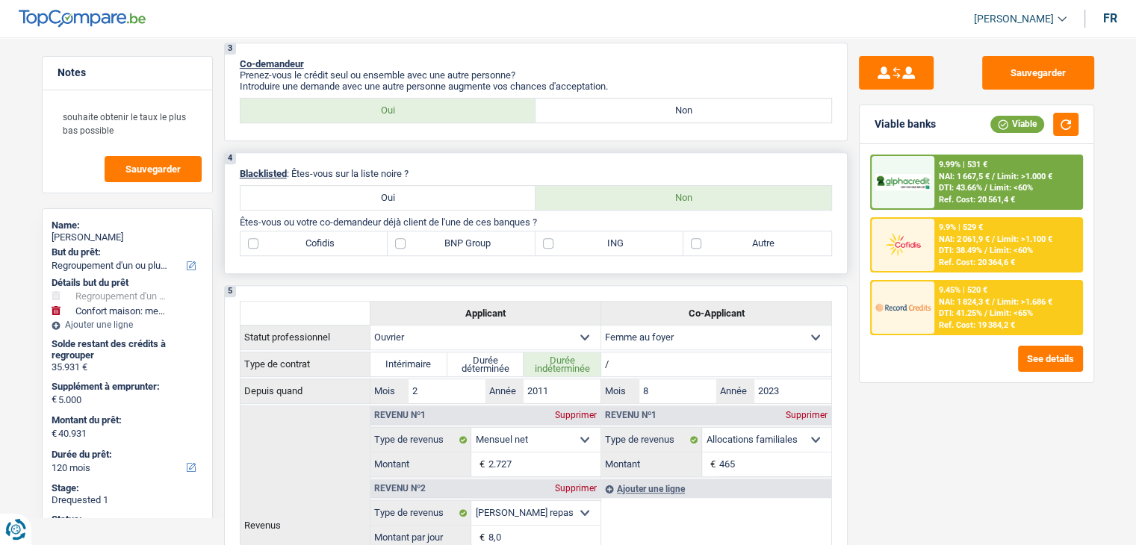
click at [711, 236] on label "Autre" at bounding box center [757, 243] width 148 height 24
click at [711, 236] on input "Autre" at bounding box center [757, 243] width 148 height 24
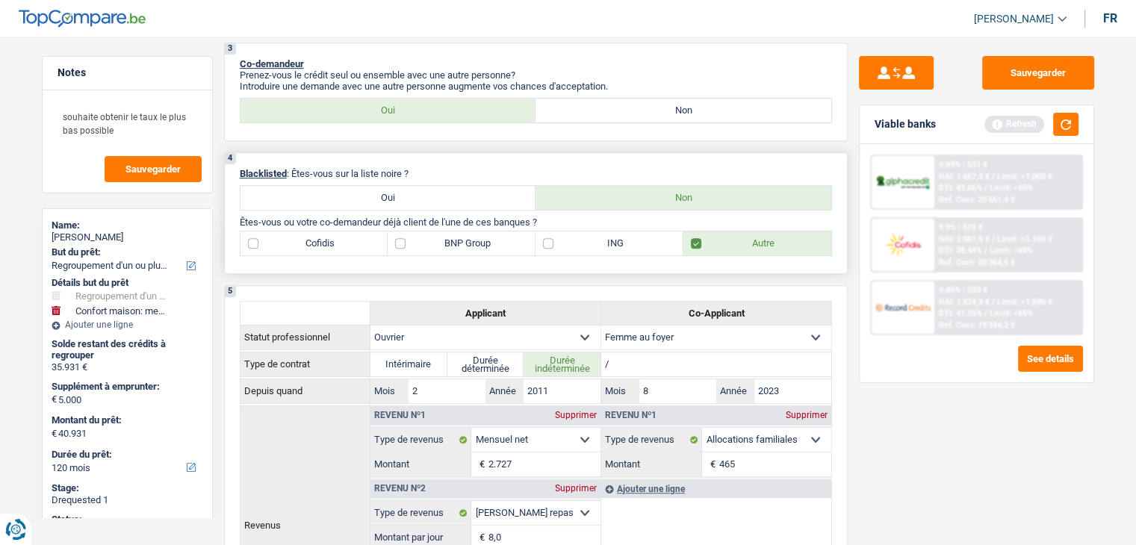
click at [605, 249] on label "ING" at bounding box center [609, 243] width 148 height 24
click at [605, 249] on input "ING" at bounding box center [609, 243] width 148 height 24
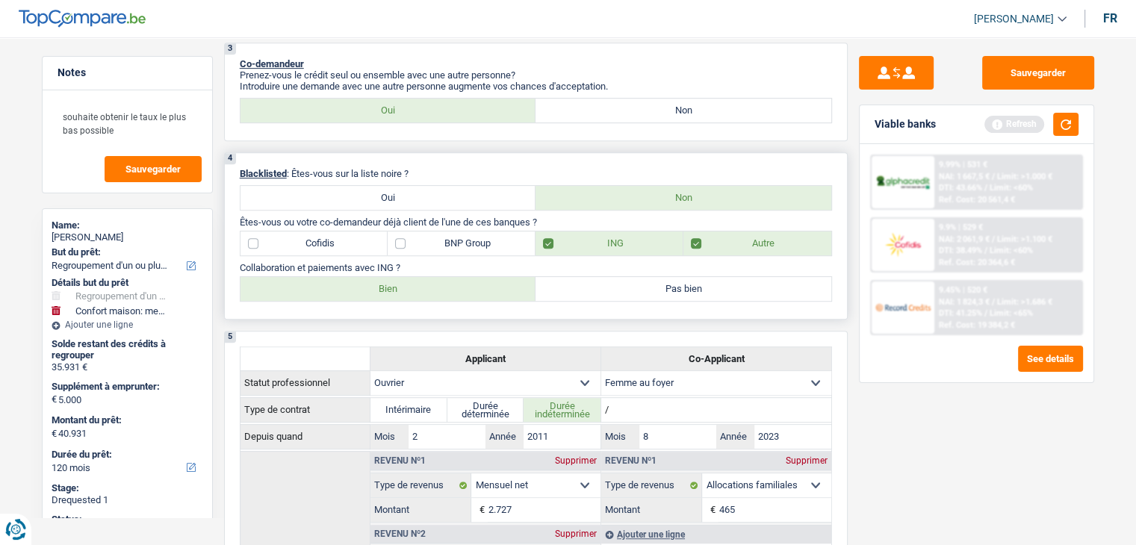
click at [361, 284] on label "Bien" at bounding box center [388, 289] width 296 height 24
click at [361, 284] on input "Bien" at bounding box center [388, 289] width 296 height 24
click at [407, 243] on label "BNP Group" at bounding box center [462, 243] width 148 height 24
click at [407, 243] on input "BNP Group" at bounding box center [462, 243] width 148 height 24
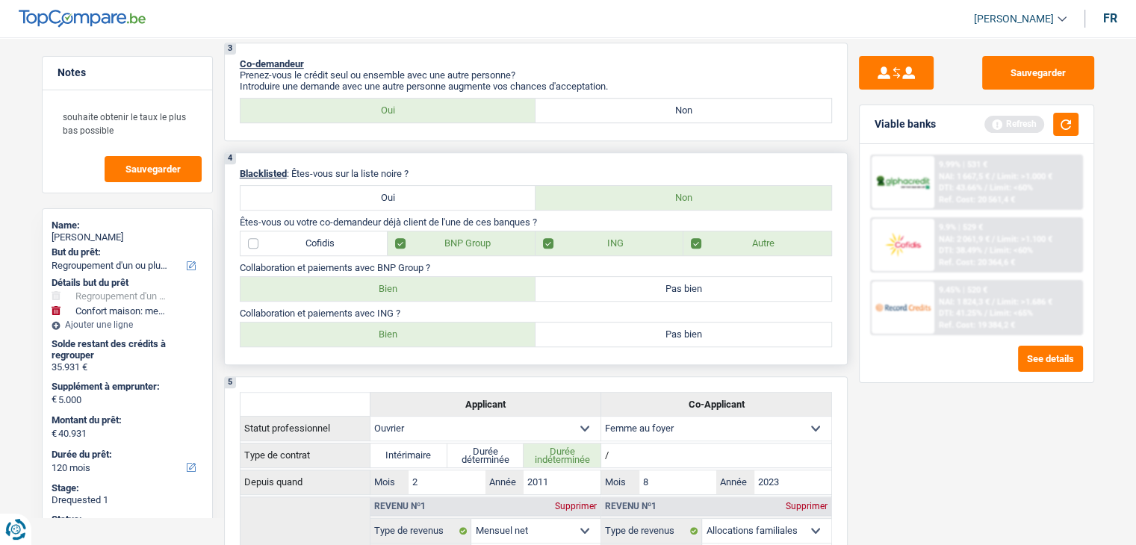
click at [381, 332] on label "Bien" at bounding box center [388, 335] width 296 height 24
click at [381, 332] on input "Bien" at bounding box center [388, 335] width 296 height 24
click at [381, 290] on label "Bien" at bounding box center [388, 289] width 296 height 24
click at [381, 290] on input "Bien" at bounding box center [388, 289] width 296 height 24
click at [1071, 120] on button "button" at bounding box center [1065, 124] width 25 height 23
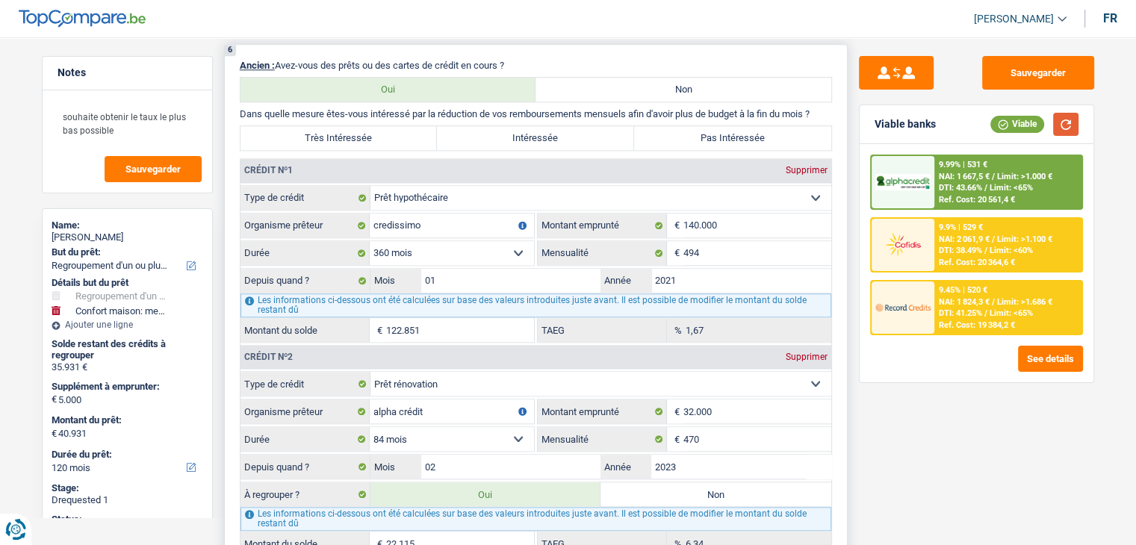
scroll to position [1344, 0]
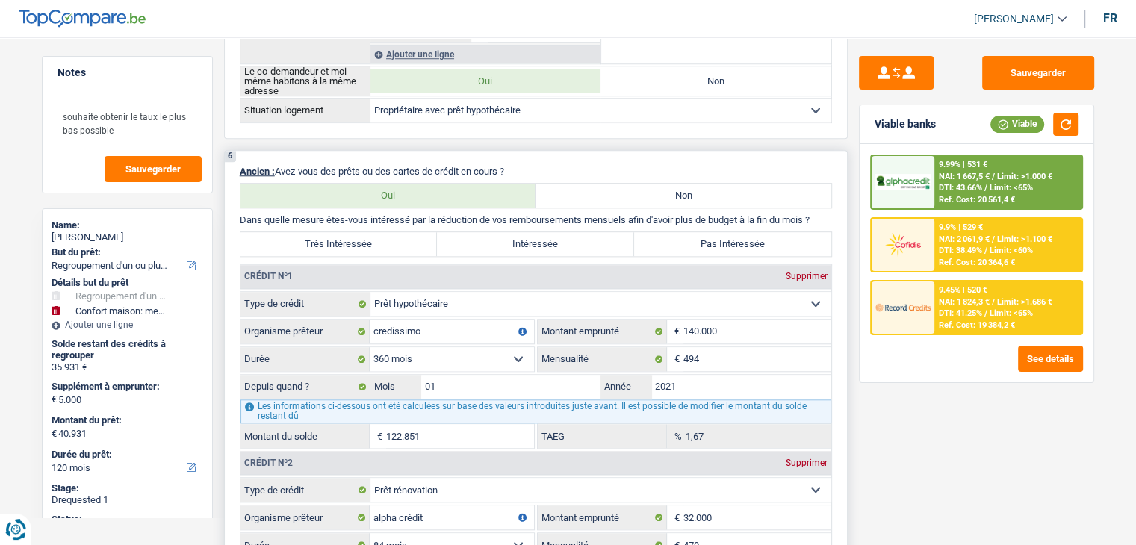
click at [497, 237] on label "Intéressée" at bounding box center [535, 244] width 197 height 24
click at [497, 237] on input "Intéressée" at bounding box center [535, 244] width 197 height 24
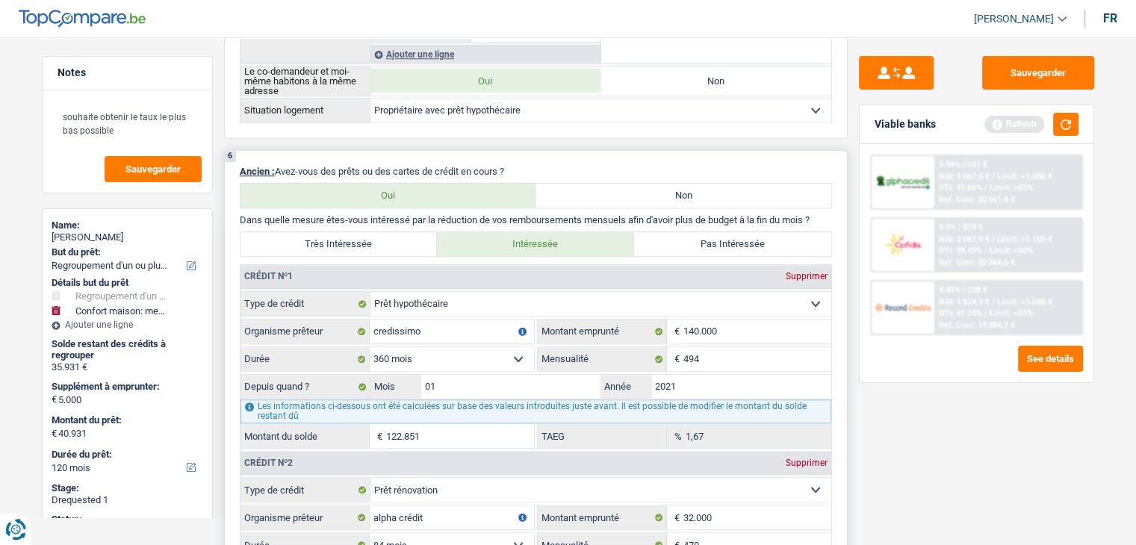
click at [339, 244] on label "Très Intéressée" at bounding box center [338, 244] width 197 height 24
click at [339, 244] on input "Très Intéressée" at bounding box center [338, 244] width 197 height 24
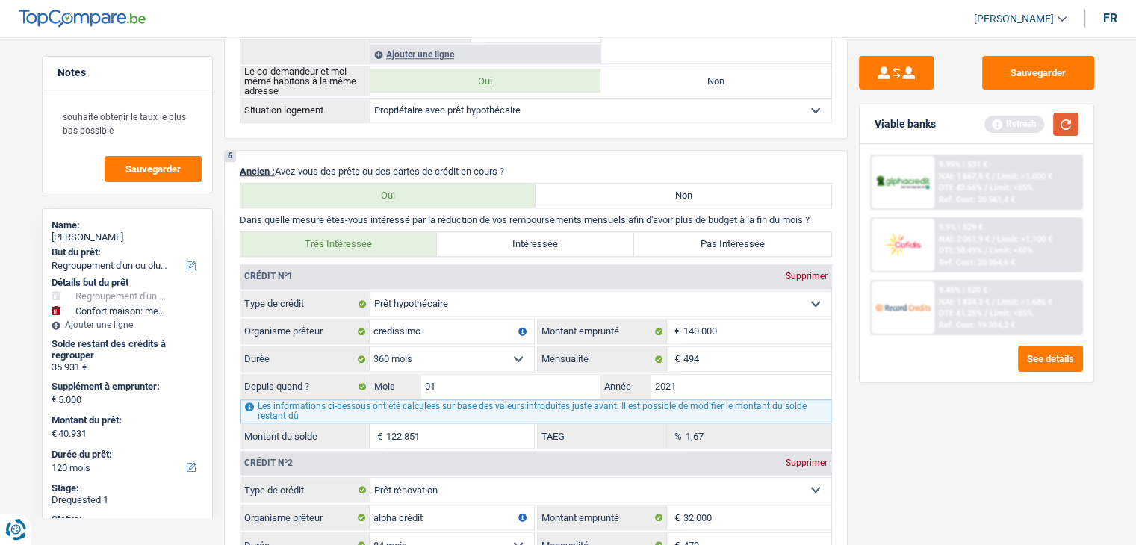
click at [1063, 113] on button "button" at bounding box center [1065, 124] width 25 height 23
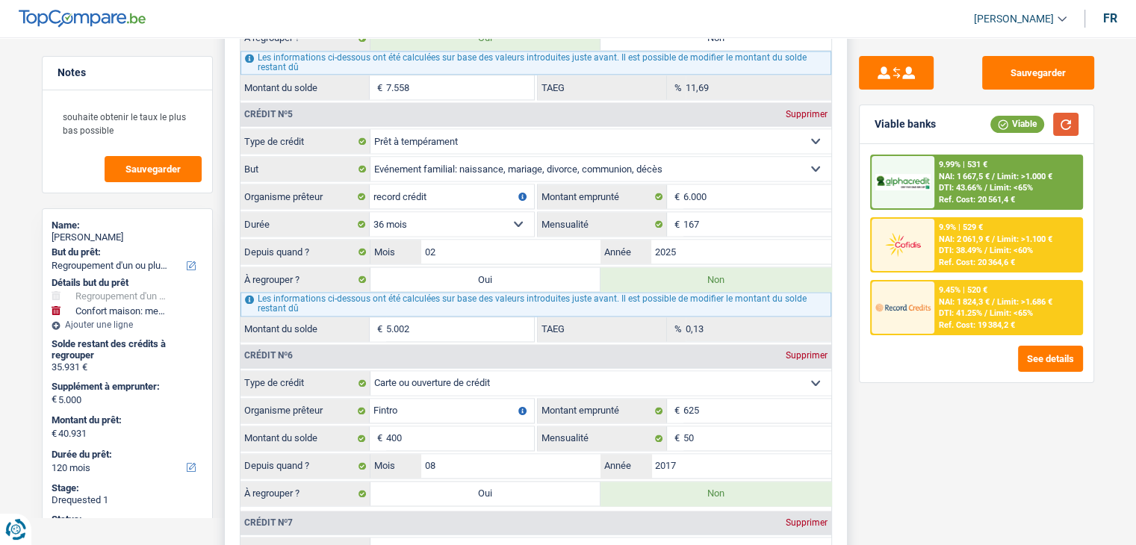
scroll to position [2240, 0]
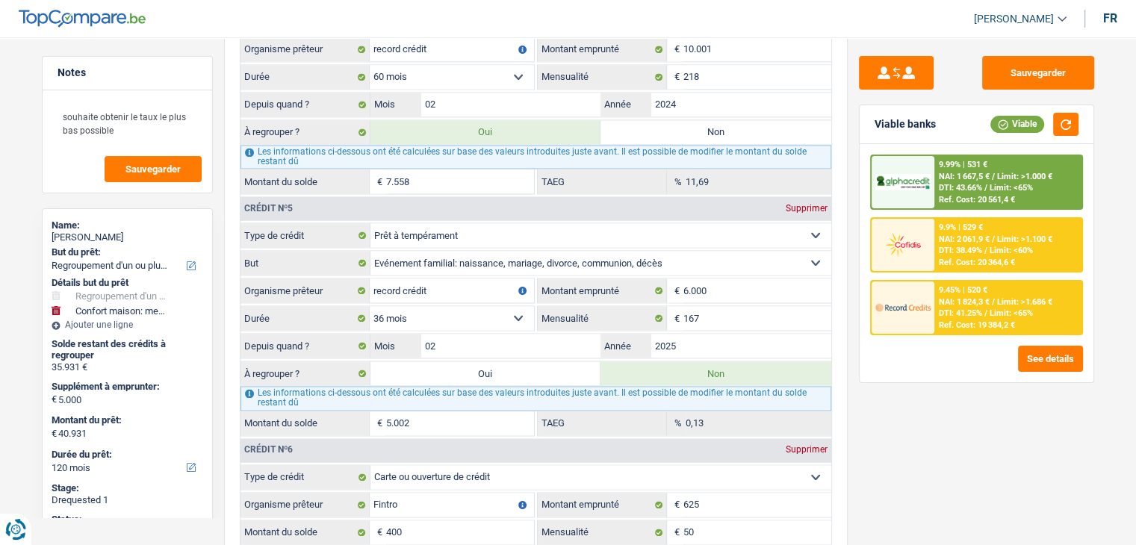
click at [952, 435] on div "Sauvegarder Viable banks Viable 9.99% | 531 € NAI: 1 667,5 € / Limit: >1.000 € …" at bounding box center [976, 286] width 258 height 461
drag, startPoint x: 747, startPoint y: 296, endPoint x: 668, endPoint y: 299, distance: 79.2
click at [668, 306] on div "167 € Mensualité" at bounding box center [684, 318] width 293 height 24
click at [956, 391] on div "Sauvegarder Viable banks Viable 9.99% | 531 € NAI: 1 667,5 € / Limit: >1.000 € …" at bounding box center [976, 286] width 258 height 461
drag, startPoint x: 706, startPoint y: 308, endPoint x: 666, endPoint y: 305, distance: 40.4
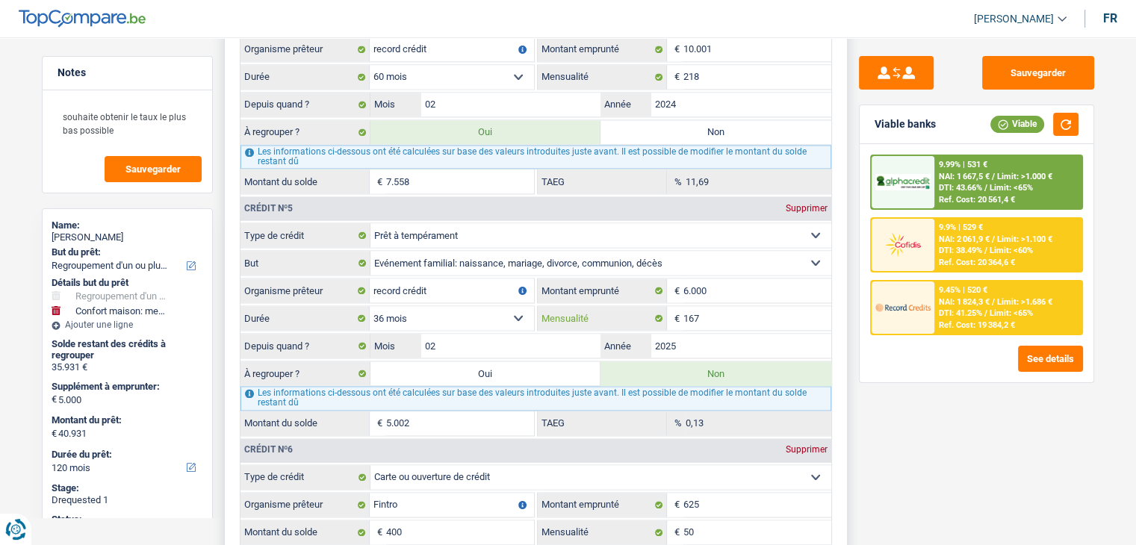
click at [666, 306] on div "167 € Mensualité" at bounding box center [684, 318] width 293 height 24
click at [942, 448] on div "Sauvegarder Viable banks Viable 9.99% | 531 € NAI: 1 667,5 € / Limit: >1.000 € …" at bounding box center [976, 286] width 258 height 461
drag, startPoint x: 707, startPoint y: 279, endPoint x: 676, endPoint y: 279, distance: 30.6
click at [676, 279] on div "6.000 € Montant emprunté" at bounding box center [684, 291] width 293 height 24
click at [911, 409] on div "Sauvegarder Viable banks Viable 9.99% | 531 € NAI: 1 667,5 € / Limit: >1.000 € …" at bounding box center [976, 286] width 258 height 461
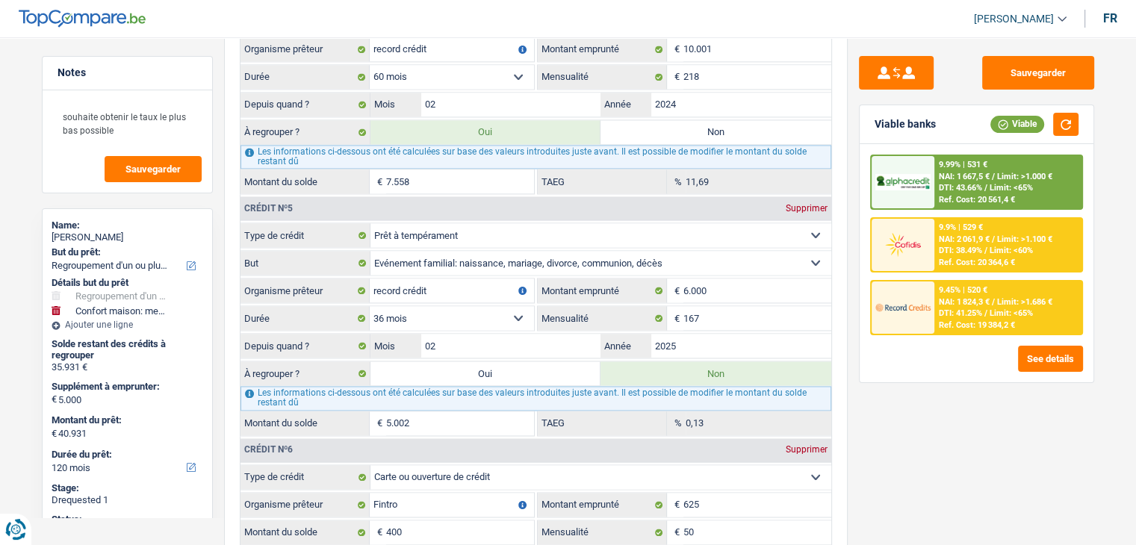
click at [856, 254] on div "Sauvegarder Viable banks Viable 9.99% | 531 € NAI: 1 667,5 € / Limit: >1.000 € …" at bounding box center [976, 286] width 258 height 461
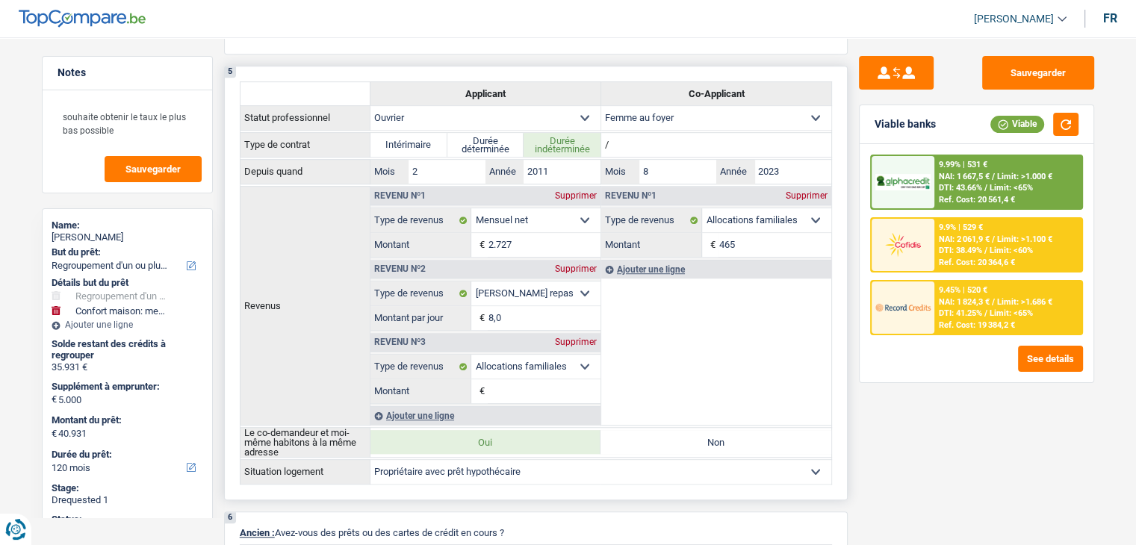
scroll to position [1195, 0]
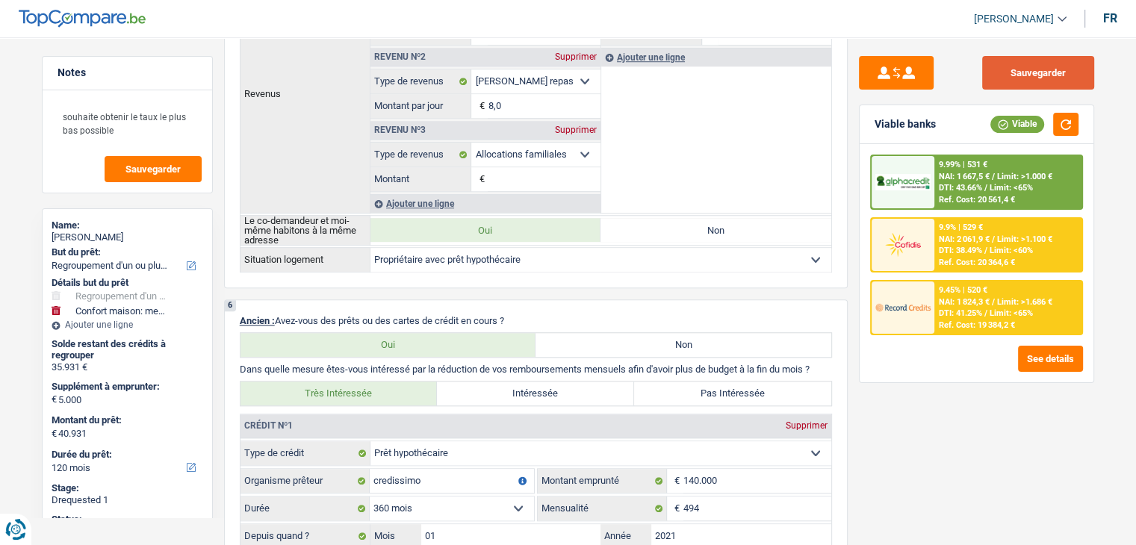
click at [1009, 78] on button "Sauvegarder" at bounding box center [1038, 73] width 112 height 34
click at [360, 8] on header "Yanis Duboc Se déconnecter fr" at bounding box center [568, 19] width 1136 height 38
click at [347, 96] on th "Revenus" at bounding box center [305, 93] width 130 height 239
click at [1021, 69] on button "Sauvegarder" at bounding box center [1038, 73] width 112 height 34
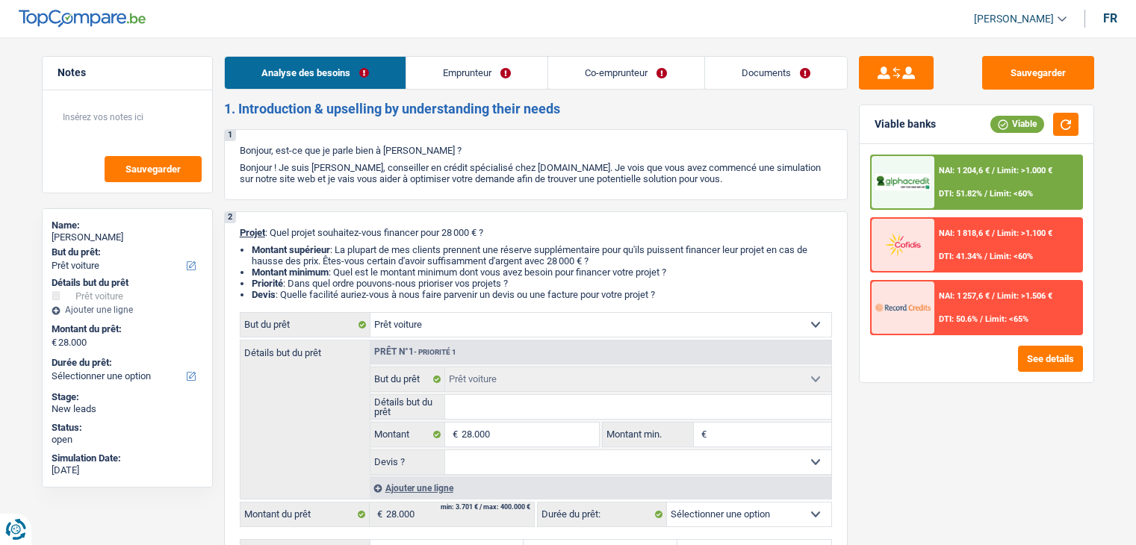
select select "car"
select select "privateEmployee"
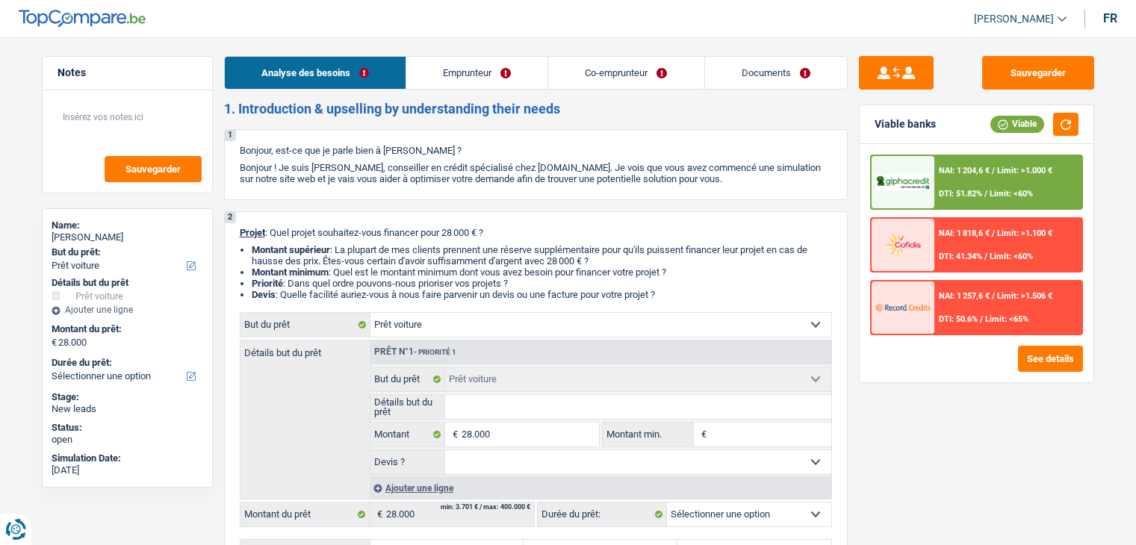
select select "familyAllowances"
select select "netSalary"
select select "mealVouchers"
select select "ownerWithMortgage"
select select "mortgage"
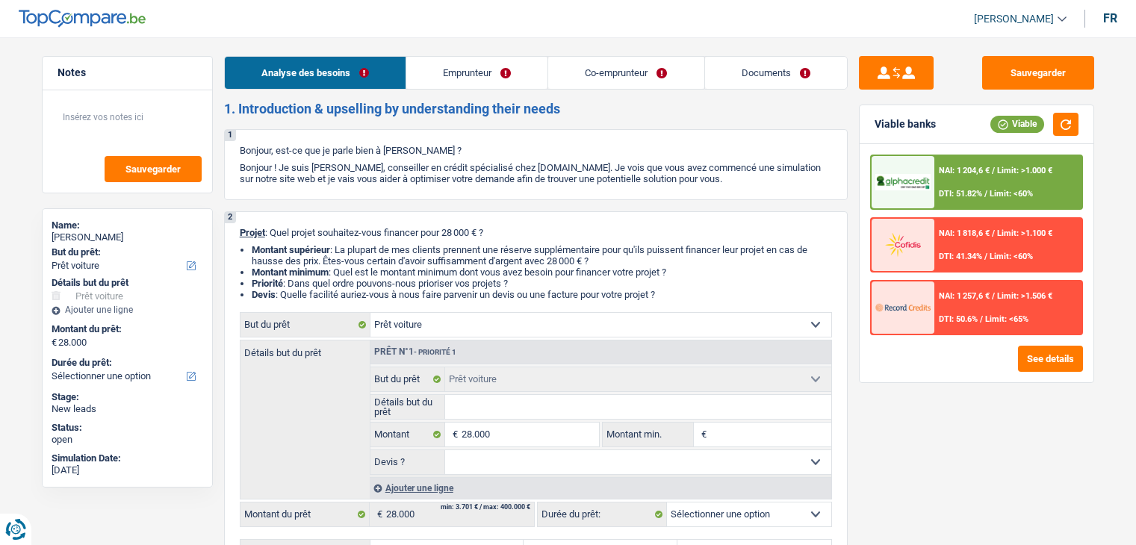
select select "300"
select select "car"
select select "privateEmployee"
select select "familyAllowances"
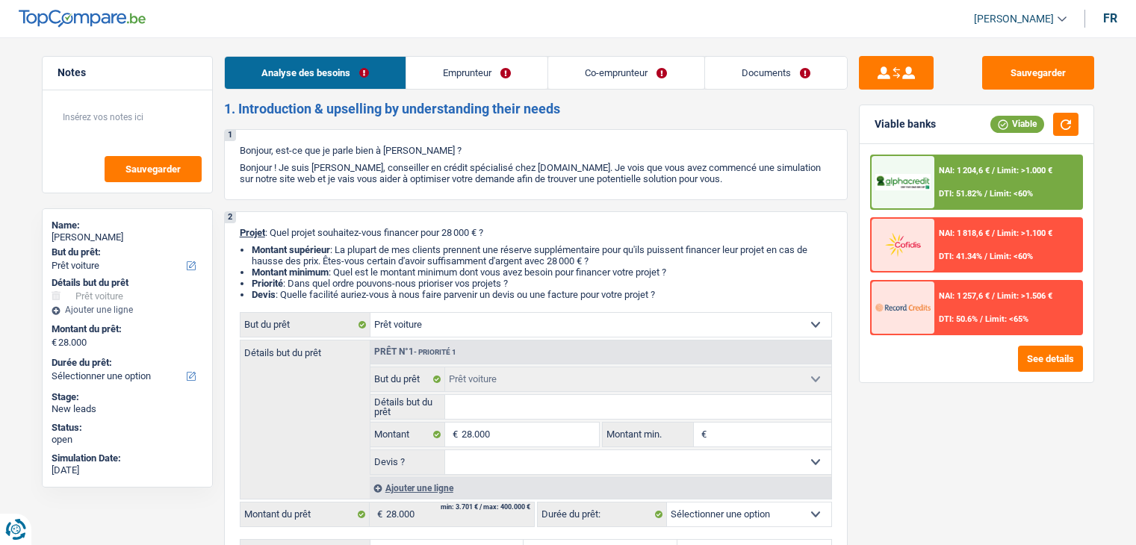
select select "netSalary"
select select "mealVouchers"
select select "BE"
select select "bigCompanies"
click at [485, 75] on link "Emprunteur" at bounding box center [476, 73] width 141 height 32
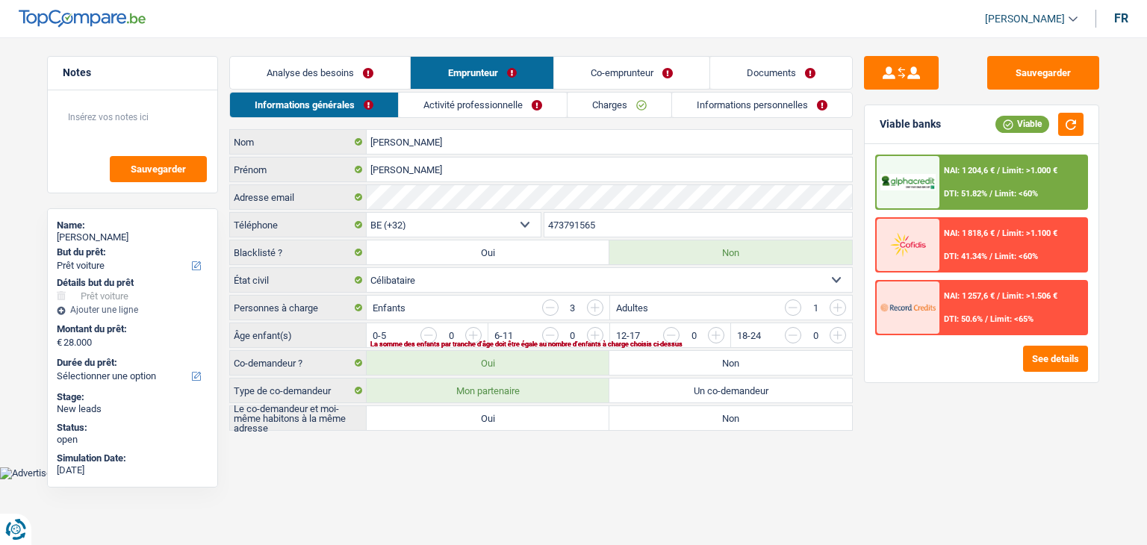
click at [450, 108] on link "Activité professionnelle" at bounding box center [483, 105] width 168 height 25
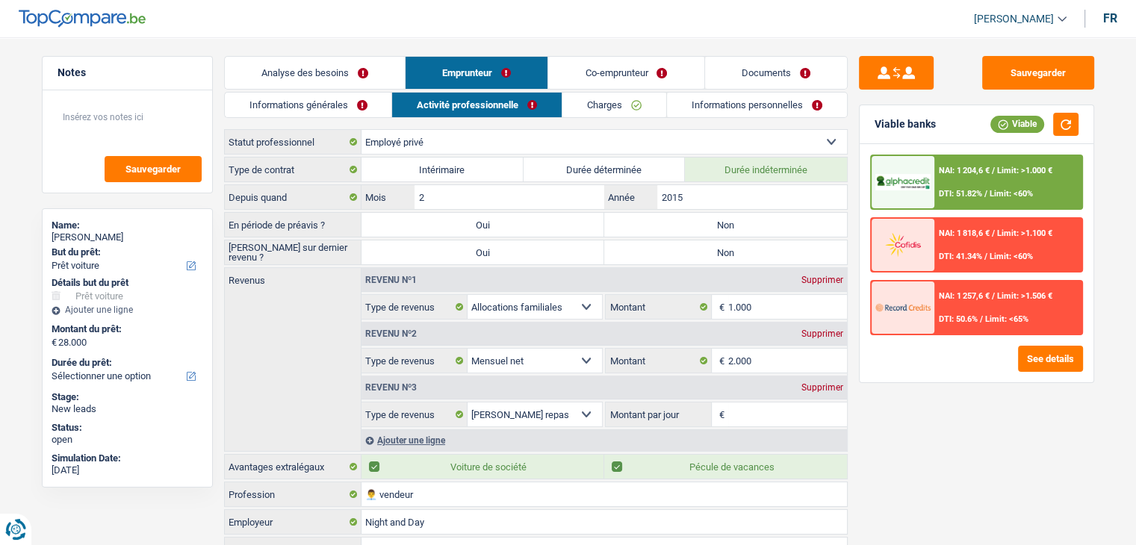
click at [903, 395] on div "Sauvegarder Viable banks Viable NAI: 1 204,6 € / Limit: >1.000 € DTI: 51.82% / …" at bounding box center [976, 286] width 258 height 461
click at [324, 72] on link "Analyse des besoins" at bounding box center [315, 73] width 180 height 32
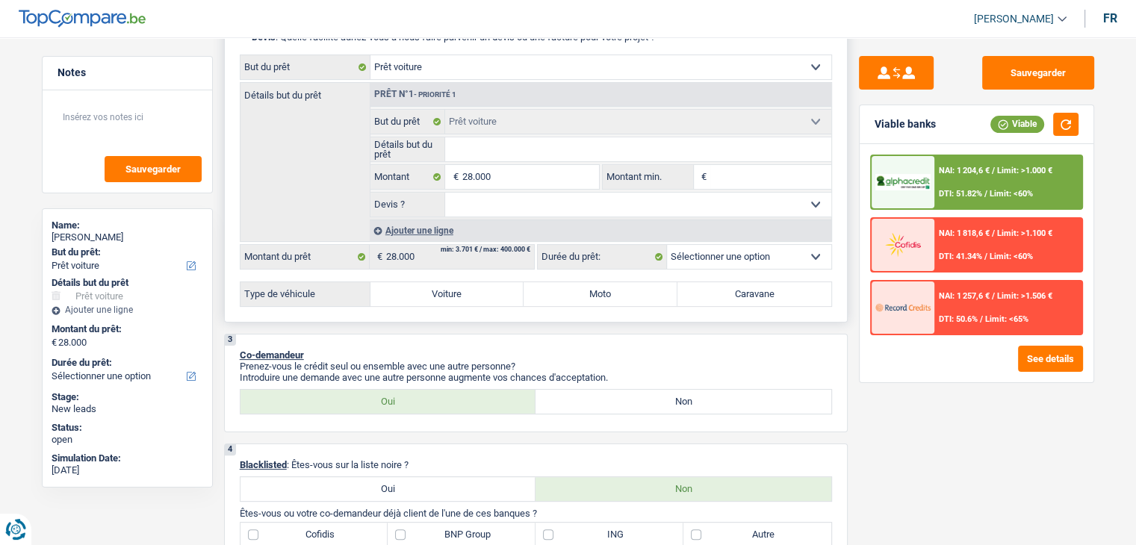
scroll to position [448, 0]
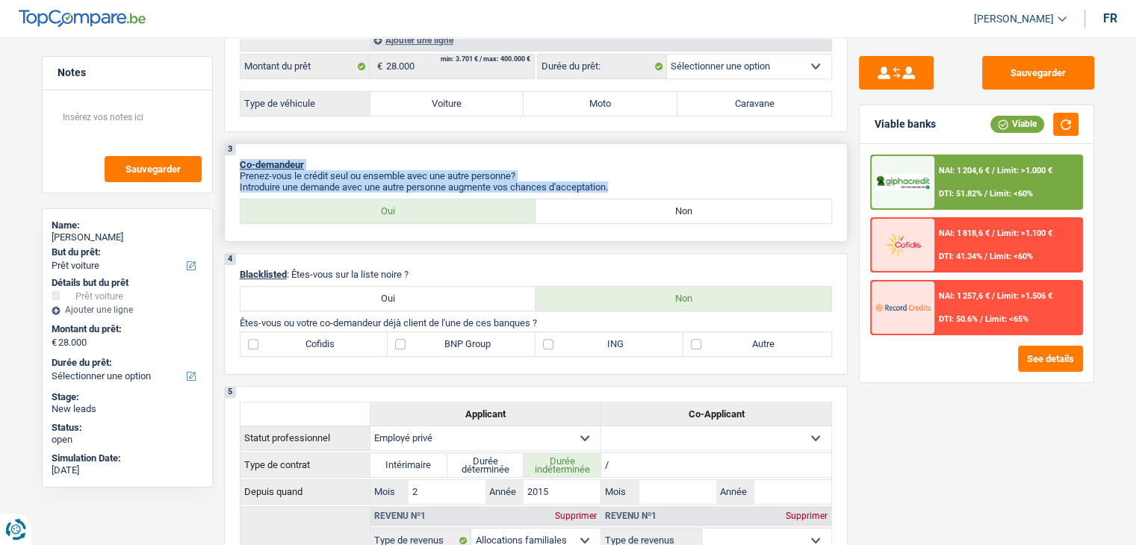
drag, startPoint x: 615, startPoint y: 183, endPoint x: 237, endPoint y: 164, distance: 379.0
click at [240, 156] on div "3 Co-demandeur Prenez-vous le crédit seul ou ensemble avec une autre personne? …" at bounding box center [535, 192] width 623 height 99
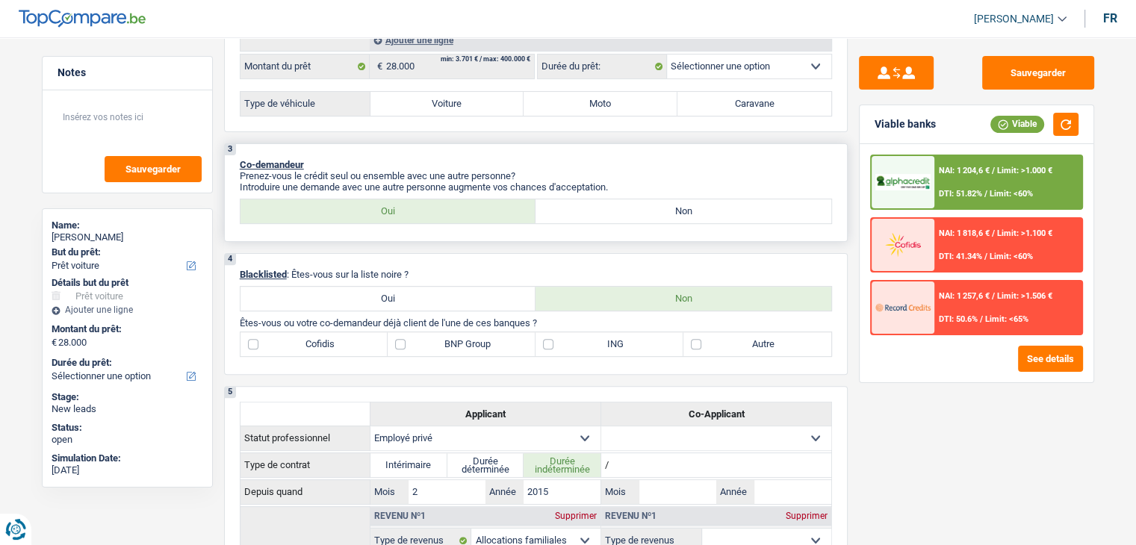
click at [228, 193] on div "3 Co-demandeur Prenez-vous le crédit seul ou ensemble avec une autre personne? …" at bounding box center [535, 192] width 623 height 99
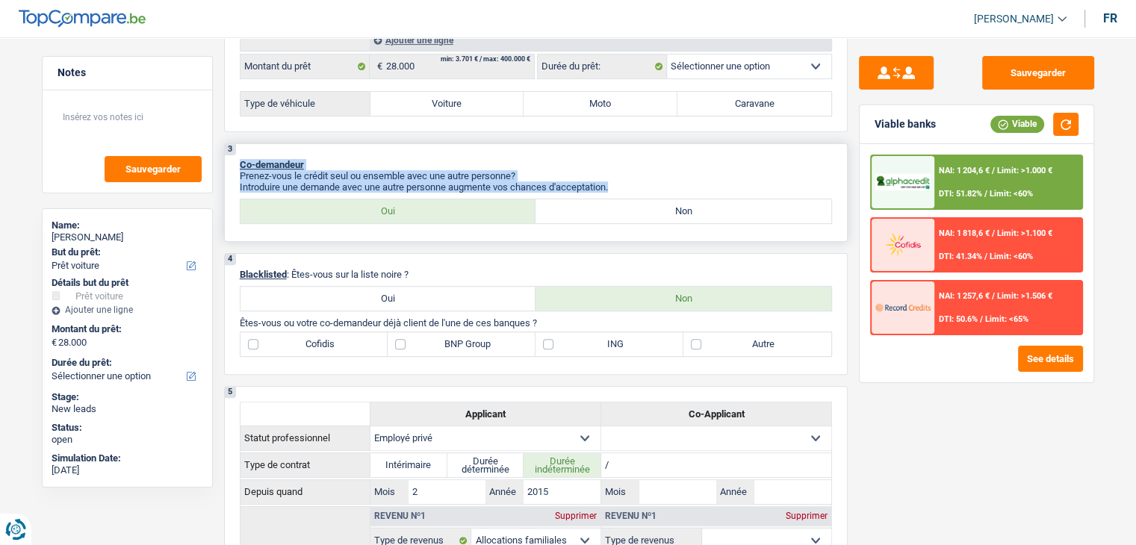
drag, startPoint x: 241, startPoint y: 159, endPoint x: 635, endPoint y: 183, distance: 395.0
click at [635, 183] on div "3 Co-demandeur Prenez-vous le crédit seul ou ensemble avec une autre personne? …" at bounding box center [535, 192] width 623 height 99
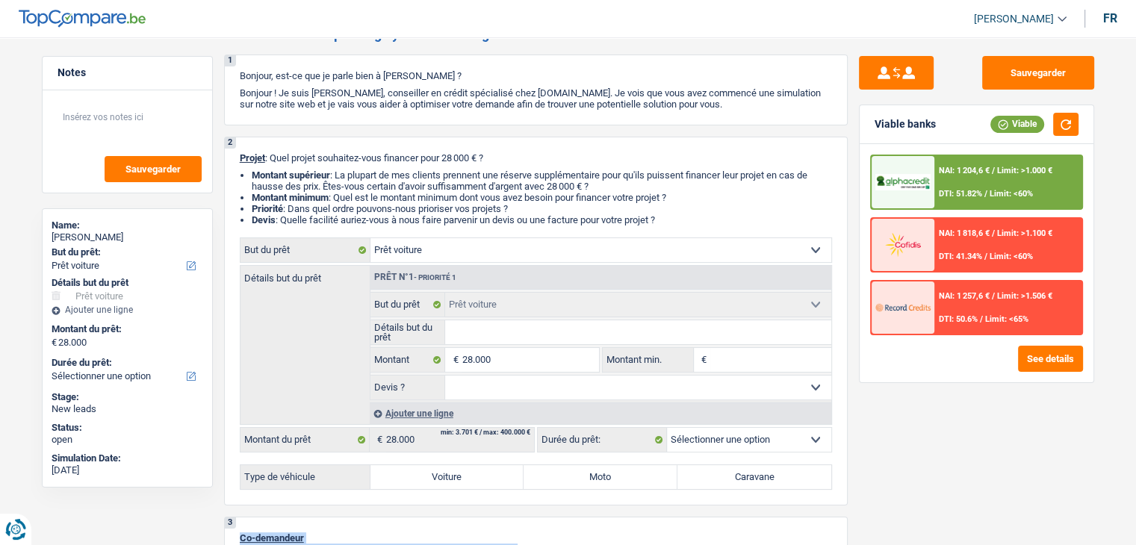
scroll to position [0, 0]
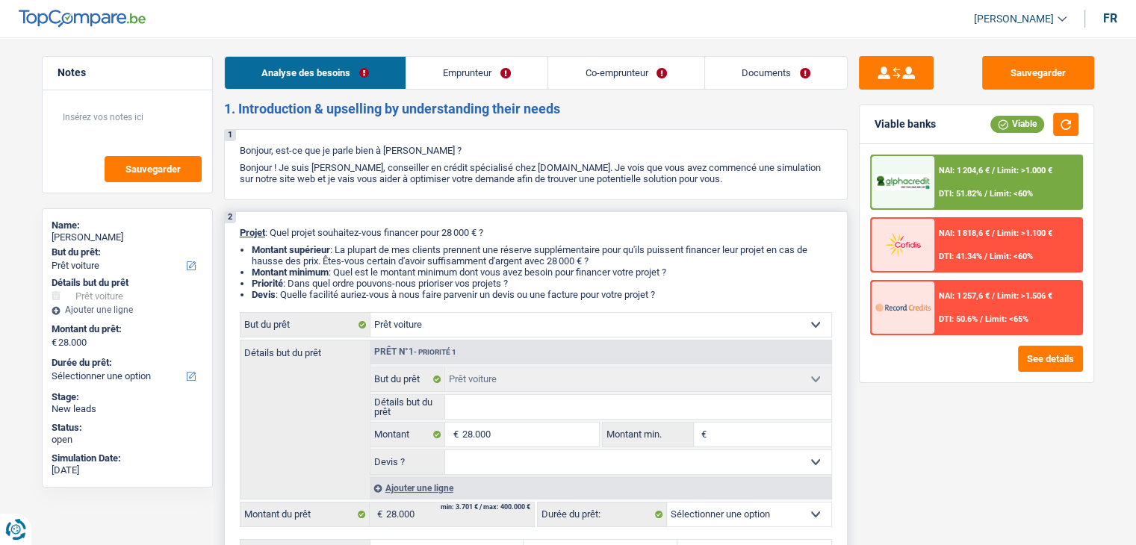
drag, startPoint x: 669, startPoint y: 294, endPoint x: 234, endPoint y: 225, distance: 440.7
click at [234, 225] on div "2 Projet : Quel projet souhaitez-vous financer pour 28 000 € ? Montant supérieu…" at bounding box center [535, 395] width 623 height 369
click at [236, 240] on div "2 Projet : Quel projet souhaitez-vous financer pour 28 000 € ? Montant supérieu…" at bounding box center [535, 395] width 623 height 369
drag, startPoint x: 240, startPoint y: 228, endPoint x: 697, endPoint y: 290, distance: 461.2
click at [697, 290] on div "2 Projet : Quel projet souhaitez-vous financer pour 28 000 € ? Montant supérieu…" at bounding box center [535, 395] width 623 height 369
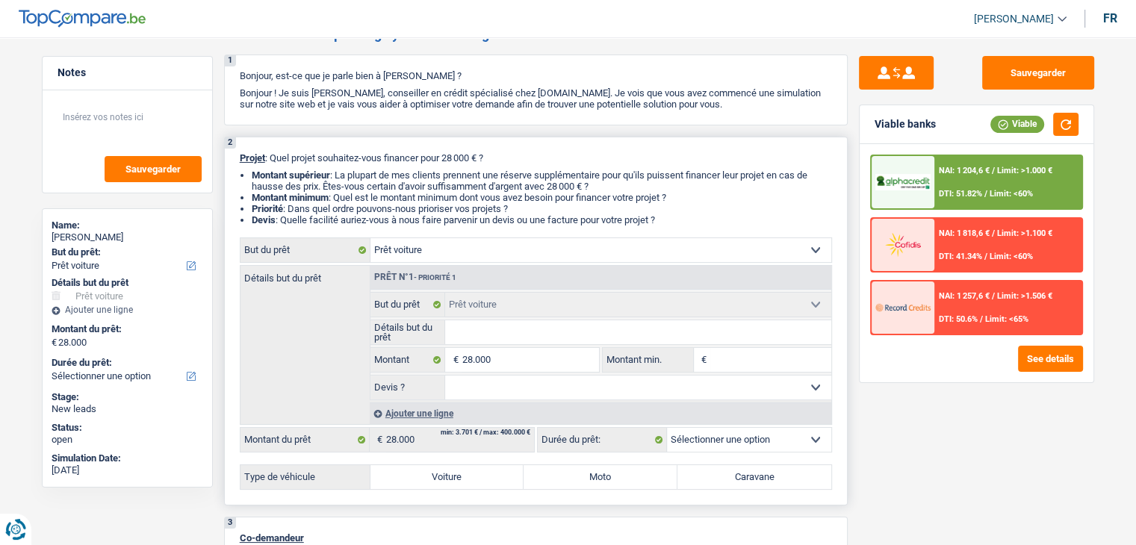
click at [566, 168] on div "2 Projet : Quel projet souhaitez-vous financer pour 28 000 € ? Montant supérieu…" at bounding box center [535, 321] width 623 height 369
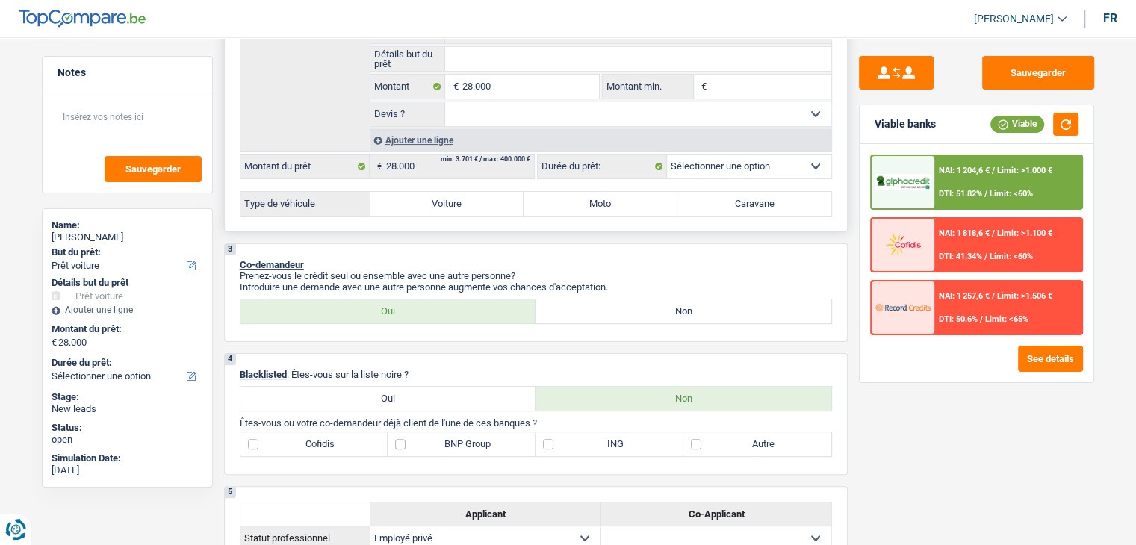
scroll to position [373, 0]
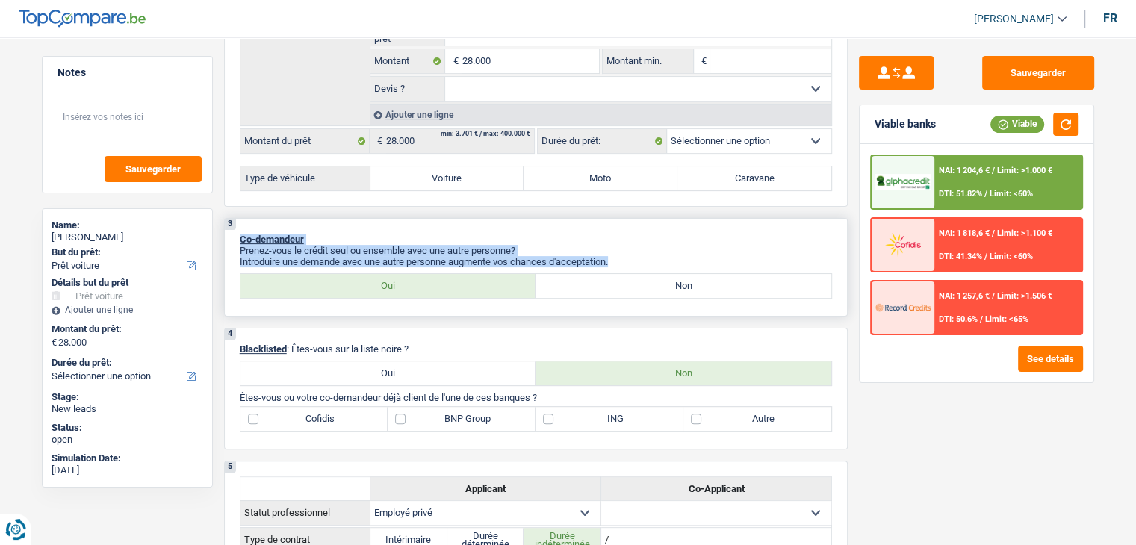
drag, startPoint x: 616, startPoint y: 261, endPoint x: 240, endPoint y: 234, distance: 376.5
click at [240, 234] on div "3 Co-demandeur Prenez-vous le crédit seul ou ensemble avec une autre personne? …" at bounding box center [535, 267] width 623 height 99
click at [240, 234] on span "Co-demandeur" at bounding box center [272, 239] width 64 height 11
drag, startPoint x: 237, startPoint y: 234, endPoint x: 626, endPoint y: 261, distance: 389.9
click at [626, 261] on div "3 Co-demandeur Prenez-vous le crédit seul ou ensemble avec une autre personne? …" at bounding box center [535, 267] width 623 height 99
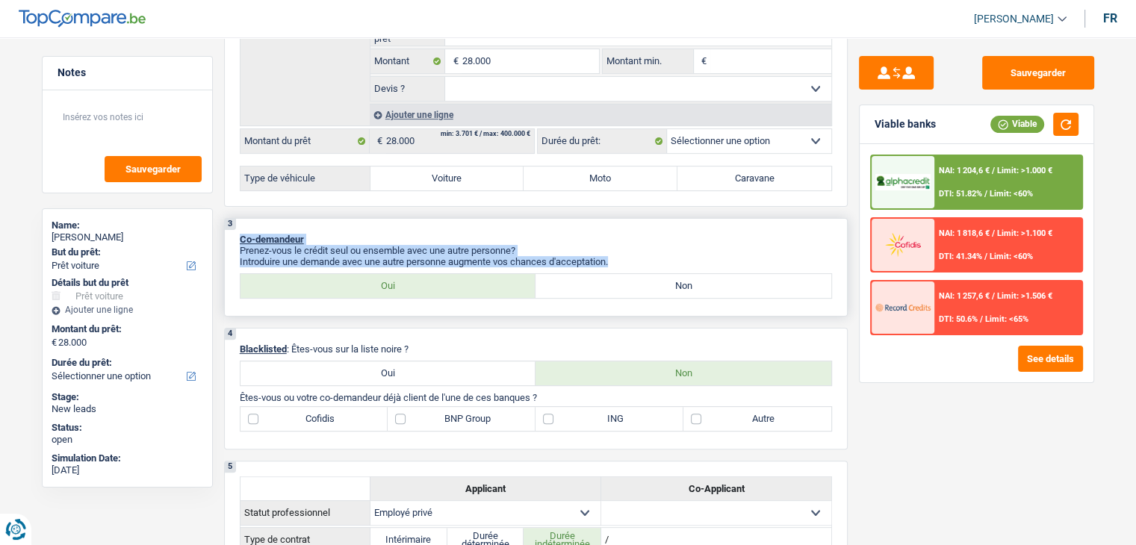
click at [626, 260] on p "Introduire une demande avec une autre personne augmente vos chances d'acceptati…" at bounding box center [536, 261] width 592 height 11
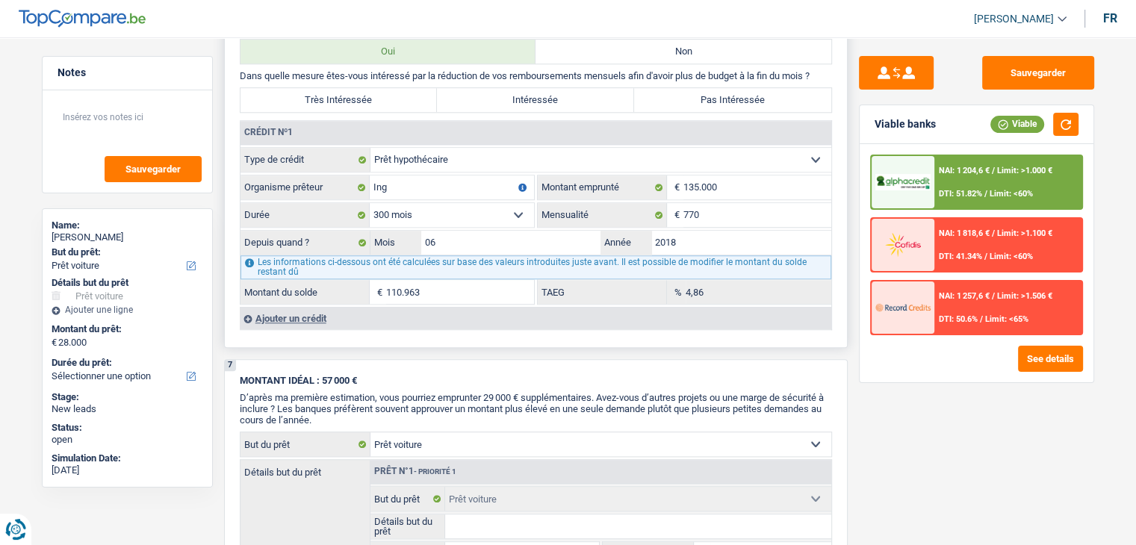
scroll to position [1269, 0]
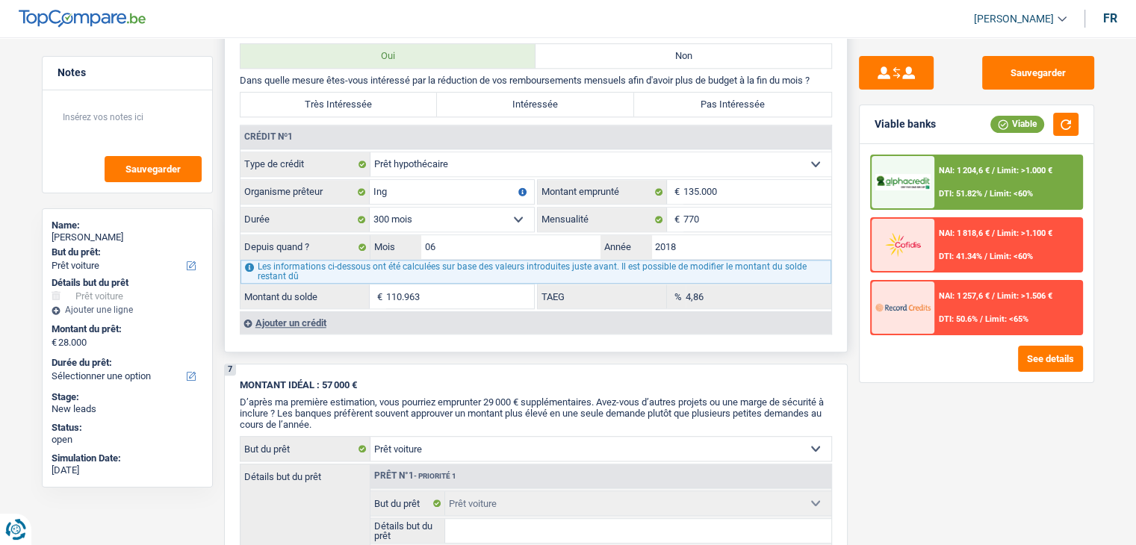
drag, startPoint x: 348, startPoint y: 317, endPoint x: 241, endPoint y: 120, distance: 224.2
click at [241, 125] on div "Crédit nº1 Carte ou ouverture de crédit Prêt hypothécaire Vente à tempérament P…" at bounding box center [535, 229] width 591 height 208
drag, startPoint x: 821, startPoint y: 70, endPoint x: 212, endPoint y: 65, distance: 609.3
click at [232, 69] on div "6 Ancien : Avez-vous des prêts ou des cartes de crédit en cours ? Oui Non Dans …" at bounding box center [535, 181] width 623 height 342
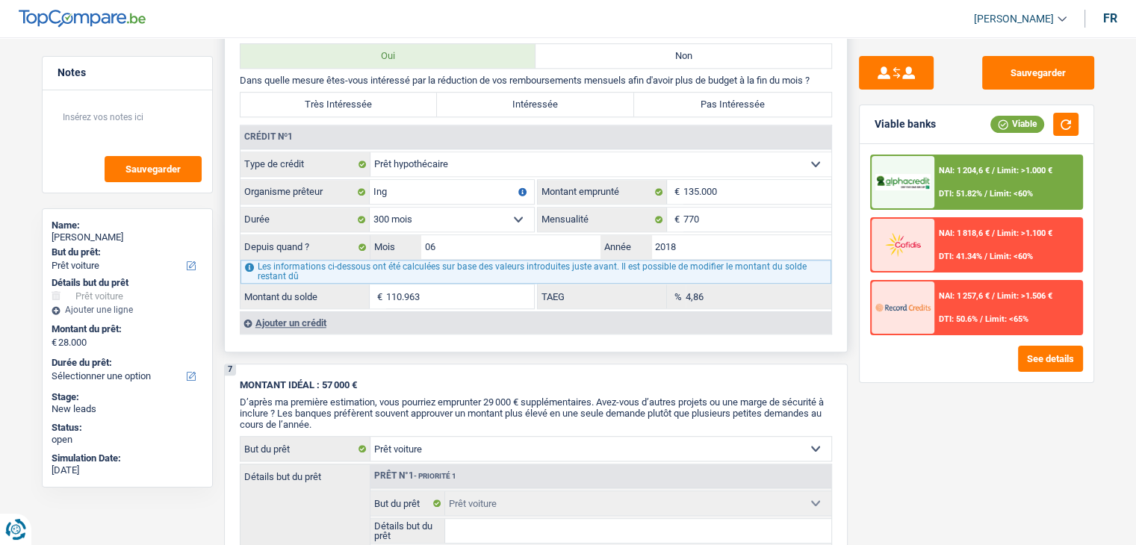
drag, startPoint x: 240, startPoint y: 72, endPoint x: 832, endPoint y: 77, distance: 592.1
click at [832, 77] on div "6 Ancien : Avez-vous des prêts ou des cartes de crédit en cours ? Oui Non Dans …" at bounding box center [535, 181] width 623 height 342
click at [833, 75] on div "6 Ancien : Avez-vous des prêts ou des cartes de crédit en cours ? Oui Non Dans …" at bounding box center [535, 181] width 623 height 342
drag, startPoint x: 818, startPoint y: 71, endPoint x: 224, endPoint y: 72, distance: 594.4
click at [224, 72] on div "6 Ancien : Avez-vous des prêts ou des cartes de crédit en cours ? Oui Non Dans …" at bounding box center [535, 181] width 623 height 342
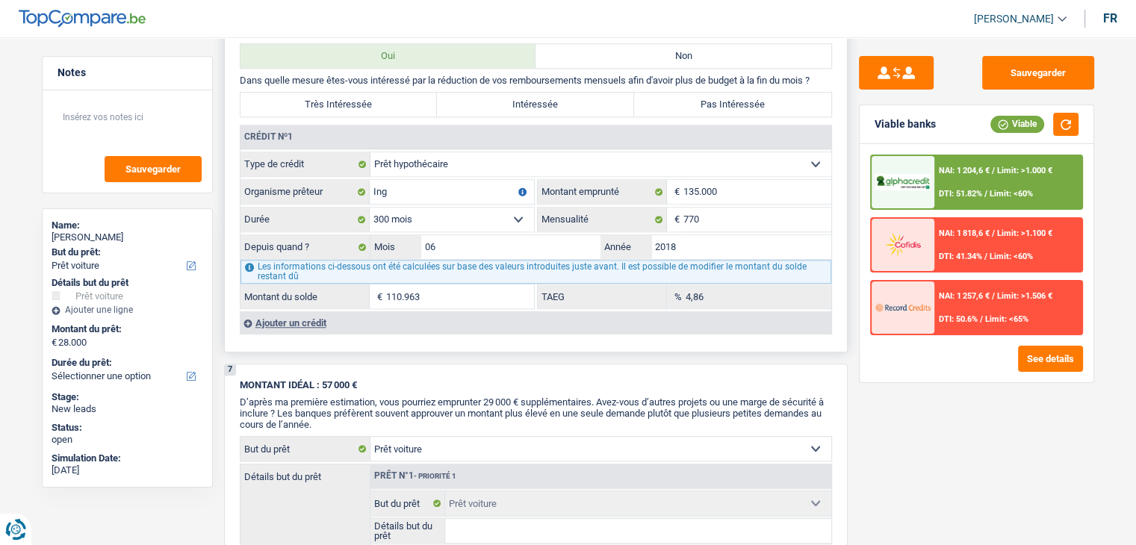
click at [237, 75] on div "6 Ancien : Avez-vous des prêts ou des cartes de crédit en cours ? Oui Non Dans …" at bounding box center [535, 181] width 623 height 342
drag, startPoint x: 259, startPoint y: 69, endPoint x: 830, endPoint y: 74, distance: 571.2
click at [830, 75] on p "Dans quelle mesure êtes-vous intéressé par la réduction de vos remboursements m…" at bounding box center [536, 80] width 592 height 11
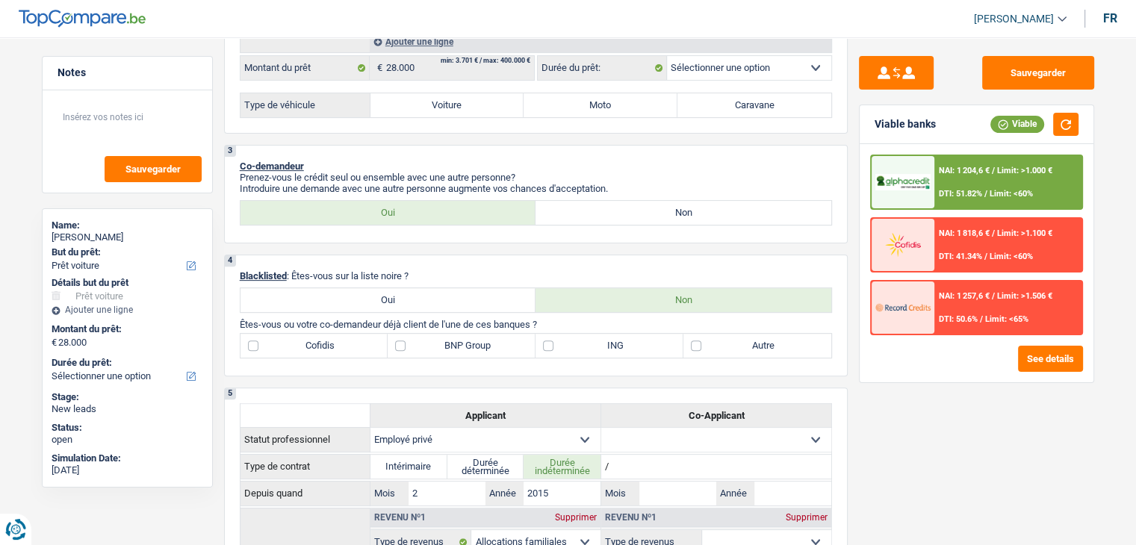
scroll to position [224, 0]
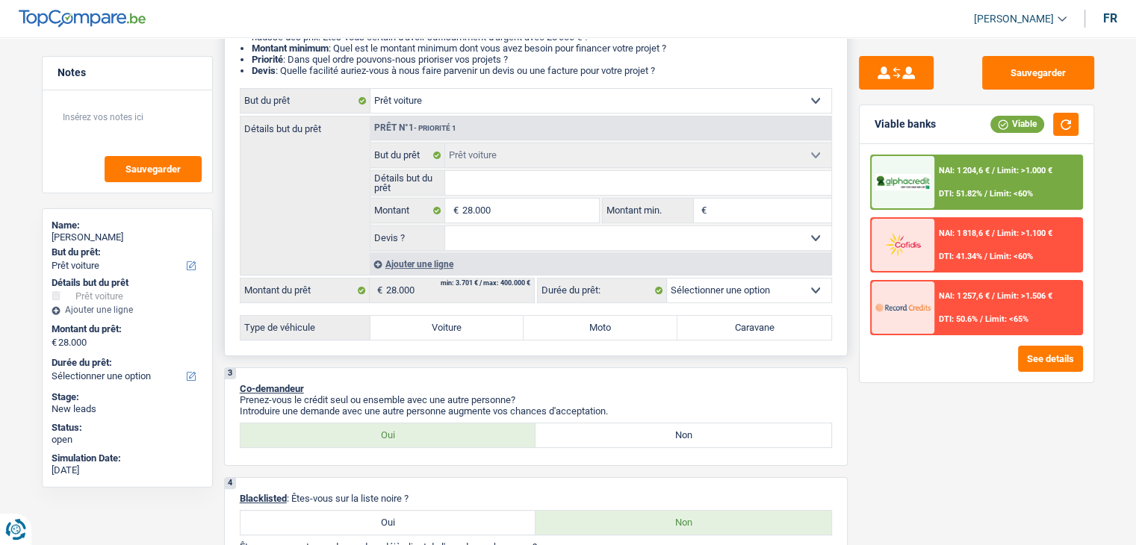
click at [743, 288] on select "12 mois 18 mois 24 mois 30 mois 36 mois 42 mois 48 mois 60 mois Sélectionner un…" at bounding box center [749, 291] width 164 height 24
click at [600, 383] on p "Co-demandeur" at bounding box center [536, 388] width 592 height 11
click at [473, 309] on div "Confort maison: meubles, textile, peinture, électroménager, outillage non-profe…" at bounding box center [536, 214] width 592 height 252
click at [469, 316] on label "Voiture" at bounding box center [447, 328] width 154 height 24
click at [469, 316] on input "Voiture" at bounding box center [447, 328] width 154 height 24
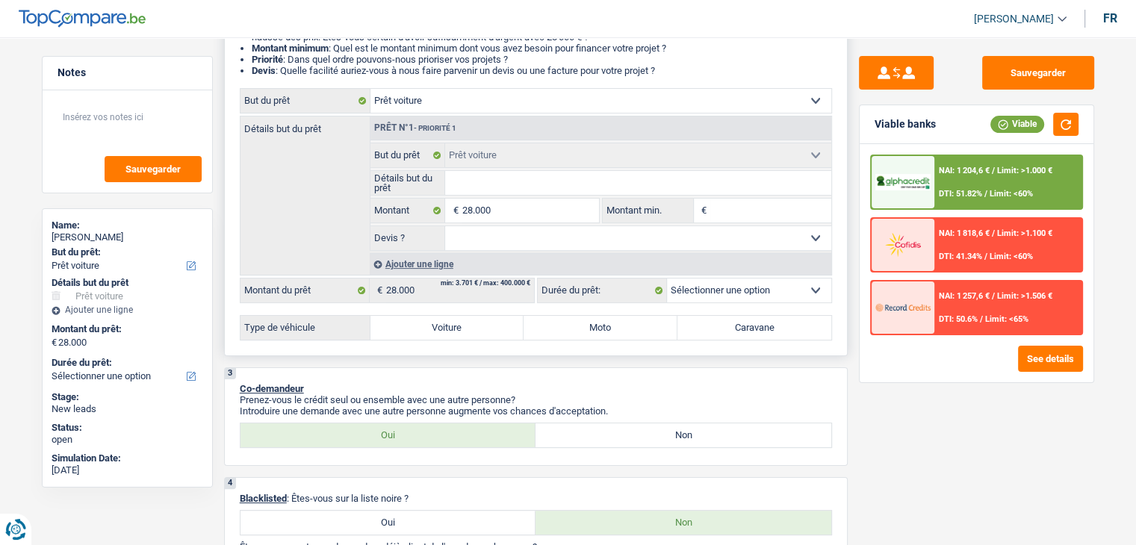
radio input "true"
select select "60"
radio input "true"
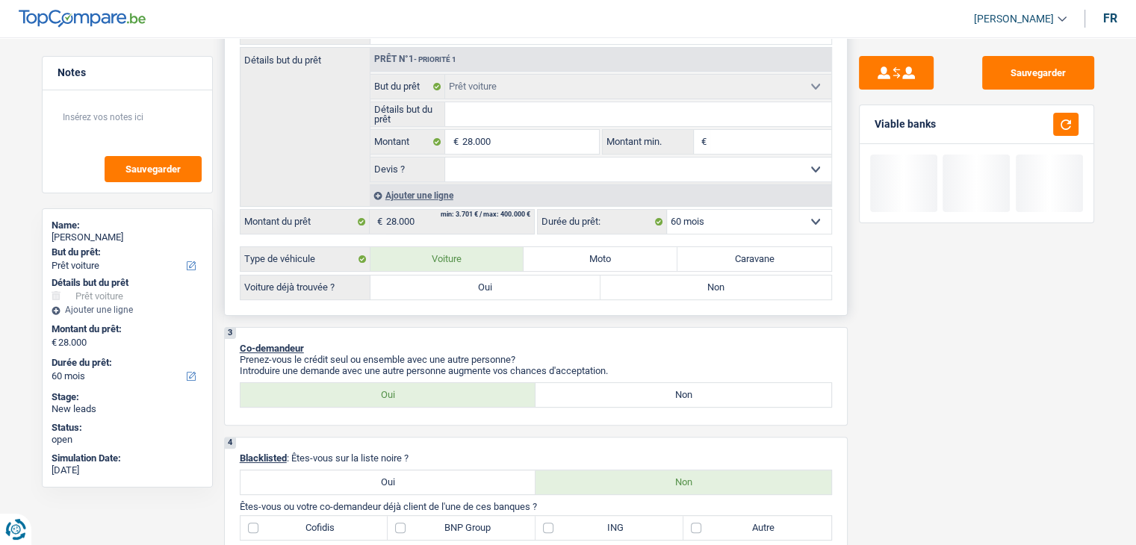
scroll to position [373, 0]
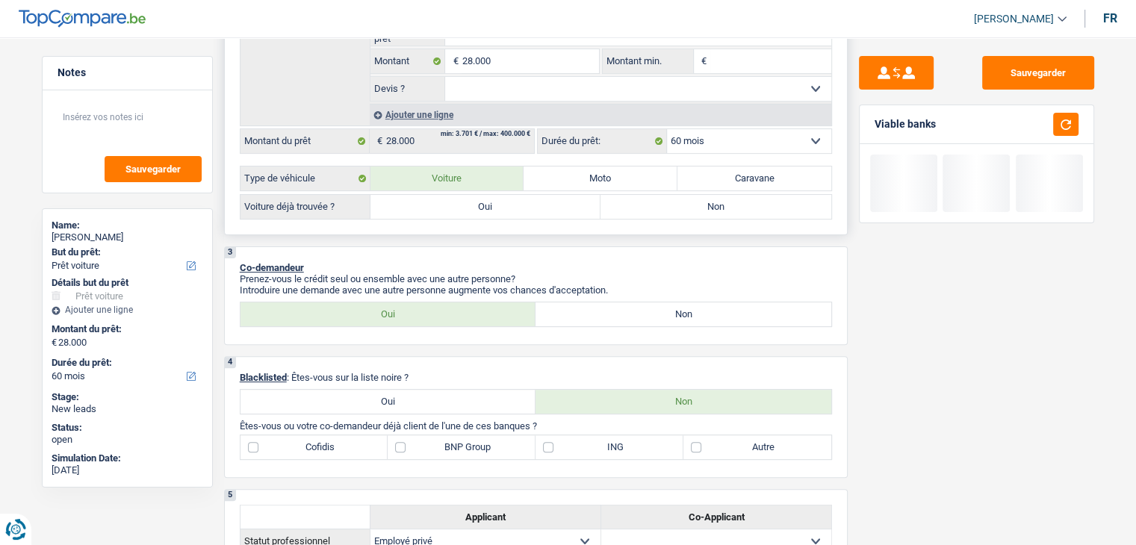
click at [464, 213] on label "Oui" at bounding box center [485, 207] width 231 height 24
click at [464, 213] on input "Oui" at bounding box center [485, 207] width 231 height 24
radio input "true"
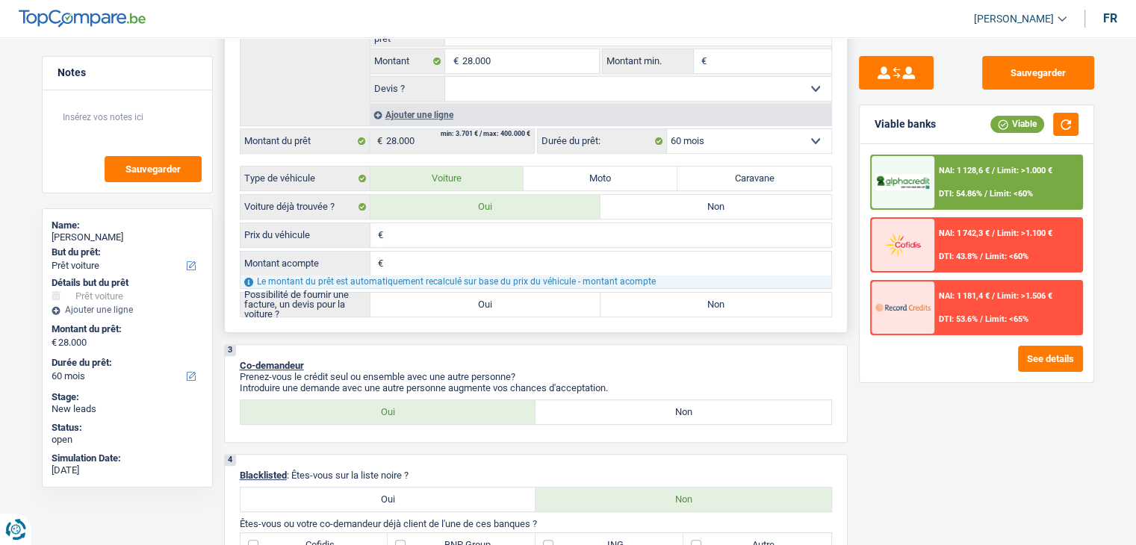
click at [468, 308] on label "Oui" at bounding box center [485, 305] width 231 height 24
click at [468, 308] on input "Oui" at bounding box center [485, 305] width 231 height 24
radio input "true"
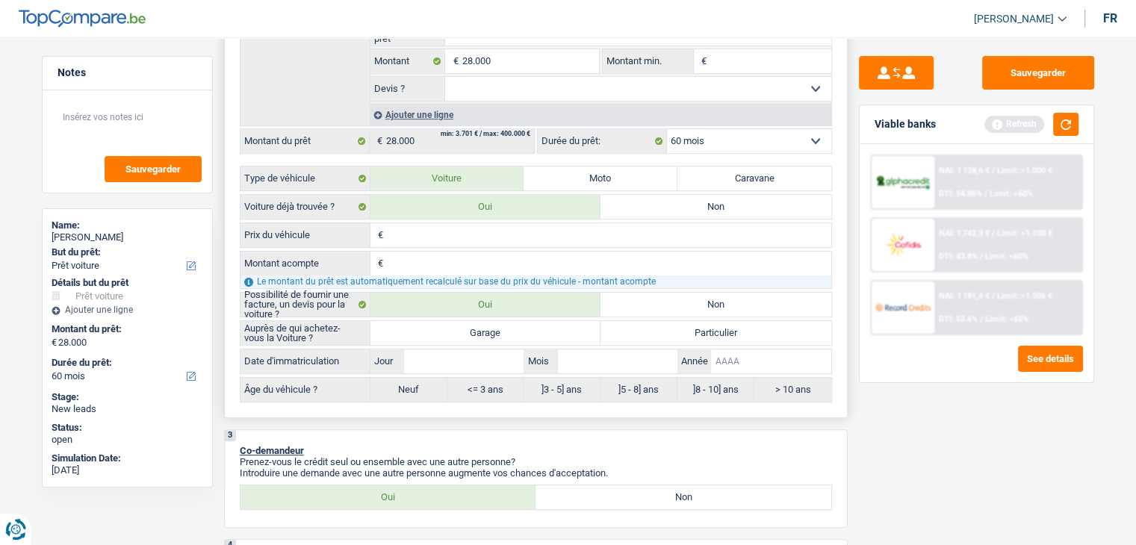
click at [774, 367] on input "Année" at bounding box center [770, 361] width 119 height 24
type input "2"
type input "20"
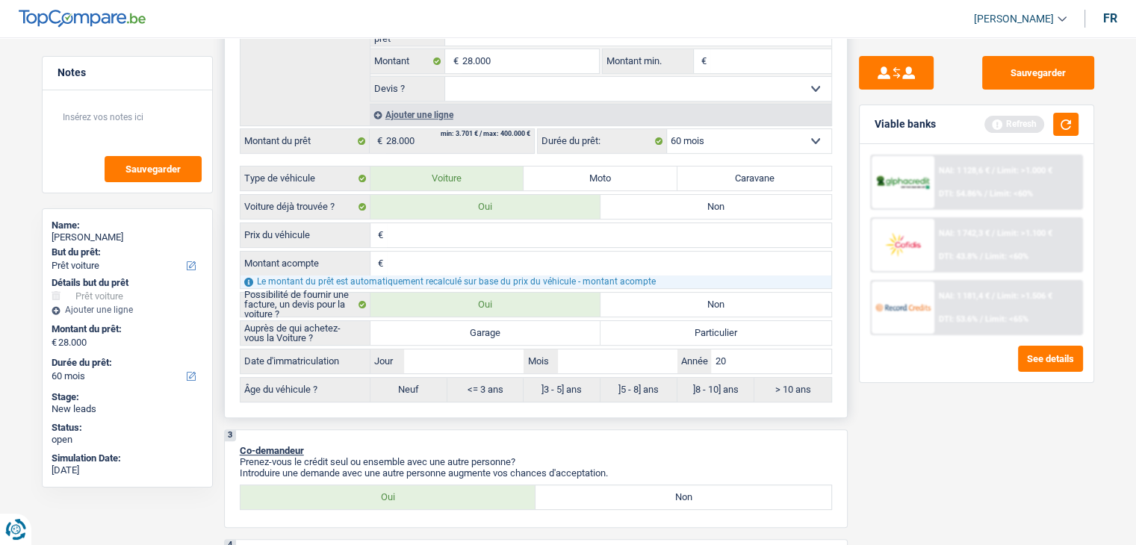
type input "201"
type input "2018"
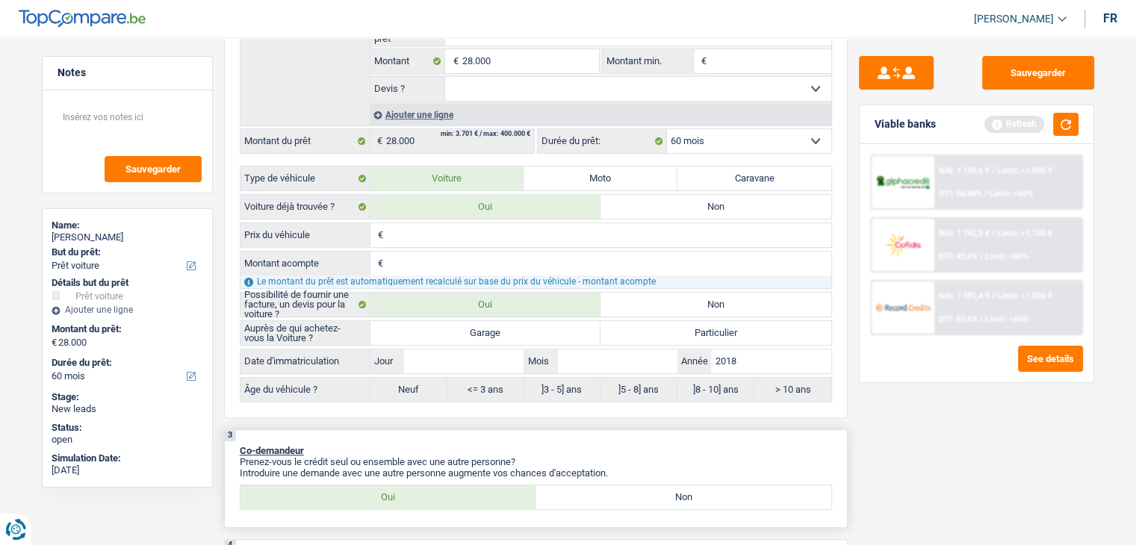
click at [818, 467] on p "Introduire une demande avec une autre personne augmente vos chances d'acceptati…" at bounding box center [536, 472] width 592 height 11
click at [564, 360] on input "Mois" at bounding box center [617, 361] width 119 height 24
type input "0"
type input "01"
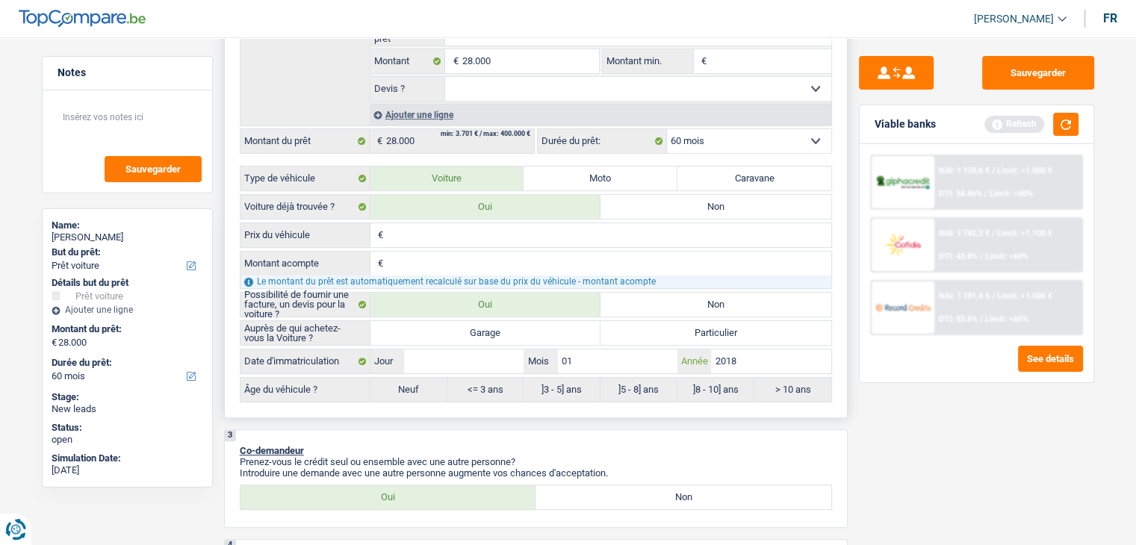
type input "01"
click at [465, 353] on input "Jour" at bounding box center [463, 361] width 119 height 24
type input "0"
type input "01"
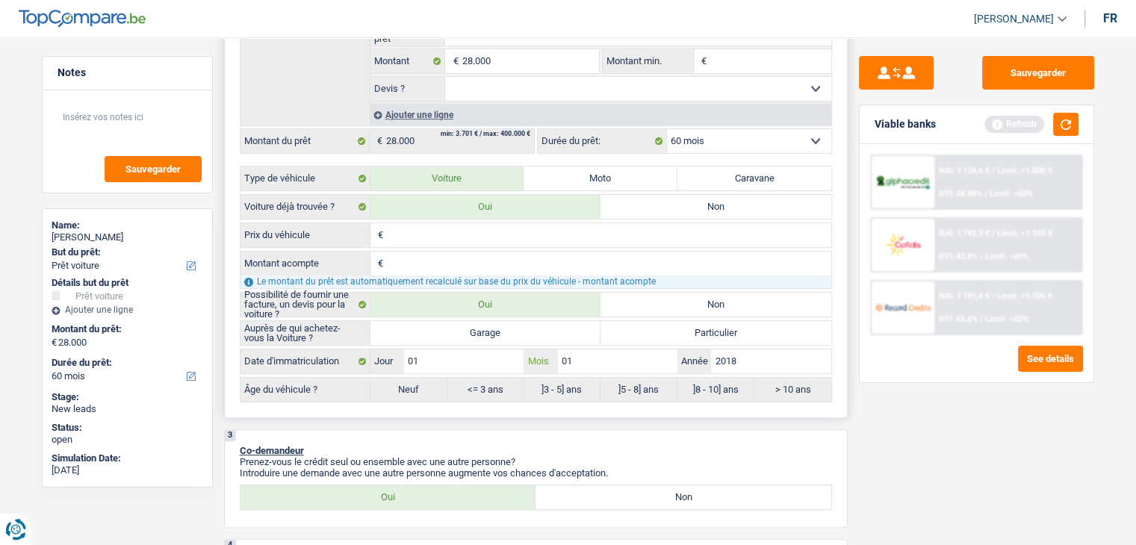
radio input "false"
type input "01"
radio input "true"
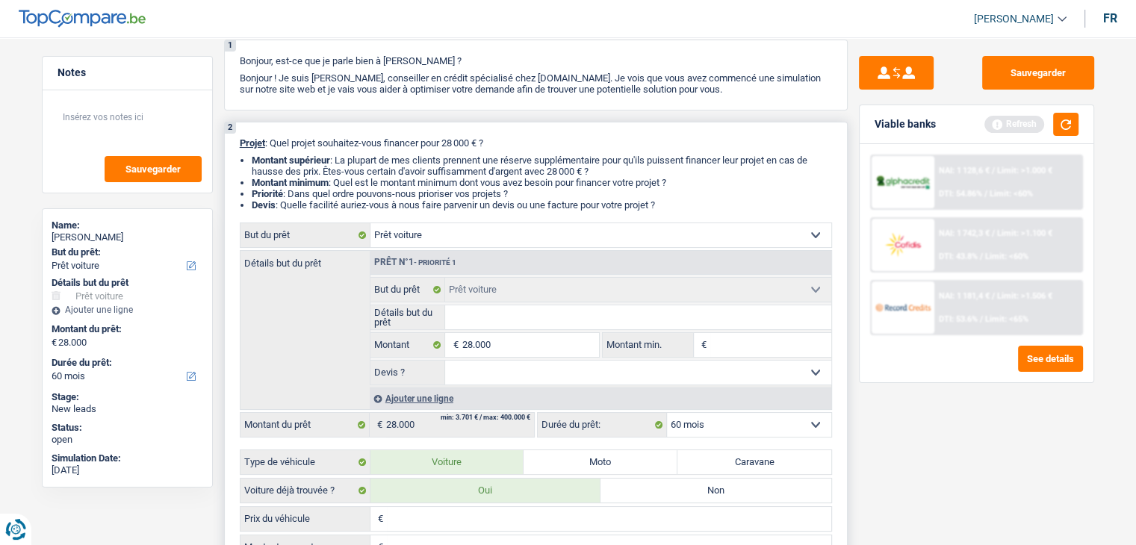
scroll to position [149, 0]
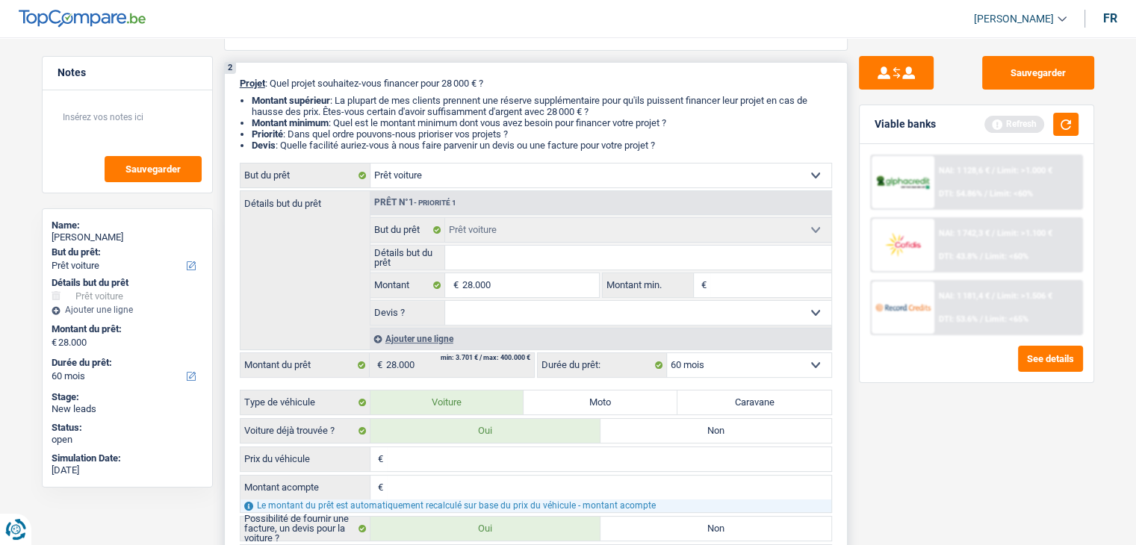
click at [726, 367] on select "12 mois 18 mois 24 mois 30 mois 36 mois 42 mois 48 mois 60 mois Sélectionner un…" at bounding box center [749, 365] width 164 height 24
click at [920, 427] on div "Sauvegarder Viable banks Refresh NAI: 1 128,6 € / Limit: >1.000 € DTI: 54.86% /…" at bounding box center [976, 286] width 258 height 461
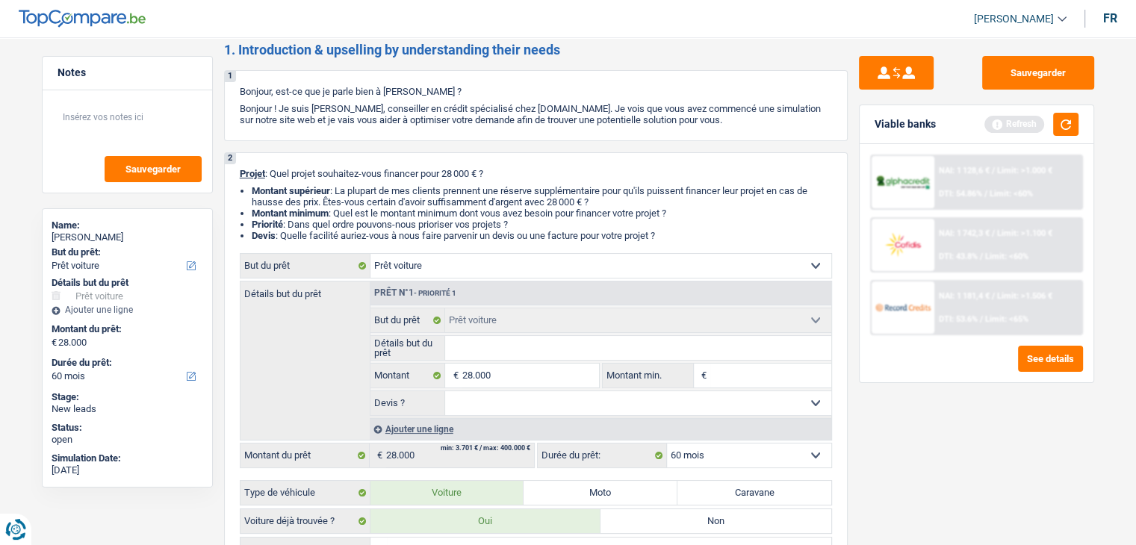
scroll to position [0, 0]
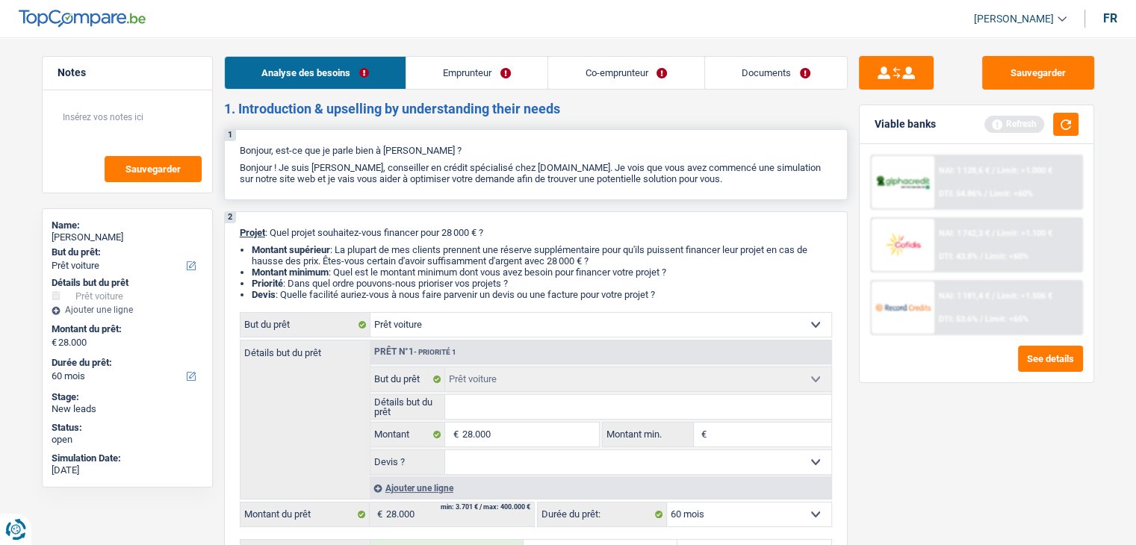
drag, startPoint x: 735, startPoint y: 183, endPoint x: 308, endPoint y: 158, distance: 427.1
click at [307, 155] on div "1 Bonjour, est-ce que je parle bien à Ismael Rodrigues Pires ? Bonjour ! Je sui…" at bounding box center [535, 164] width 623 height 71
click at [769, 66] on link "Documents" at bounding box center [776, 73] width 142 height 32
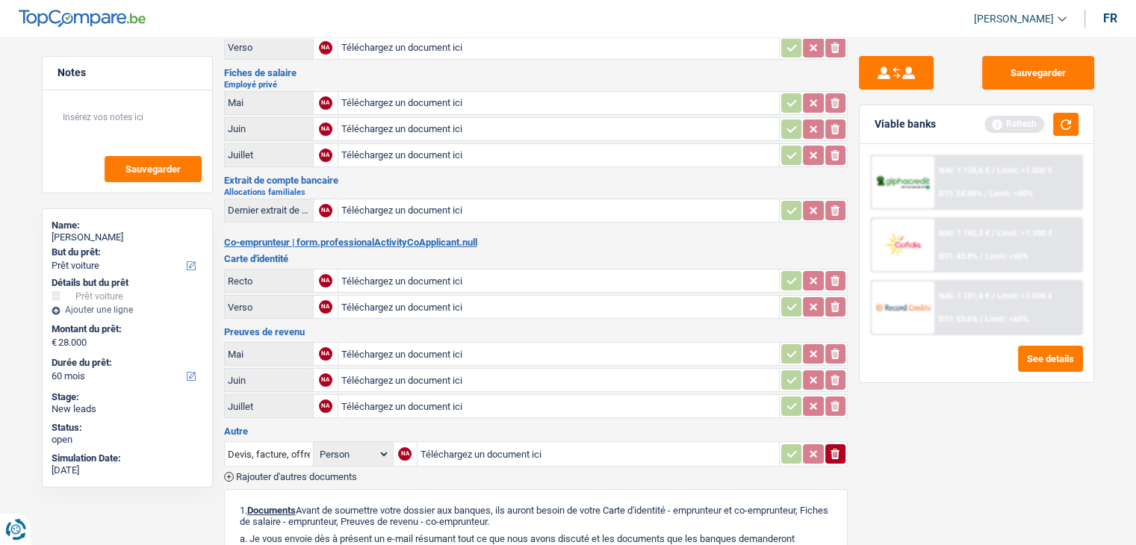
scroll to position [14, 0]
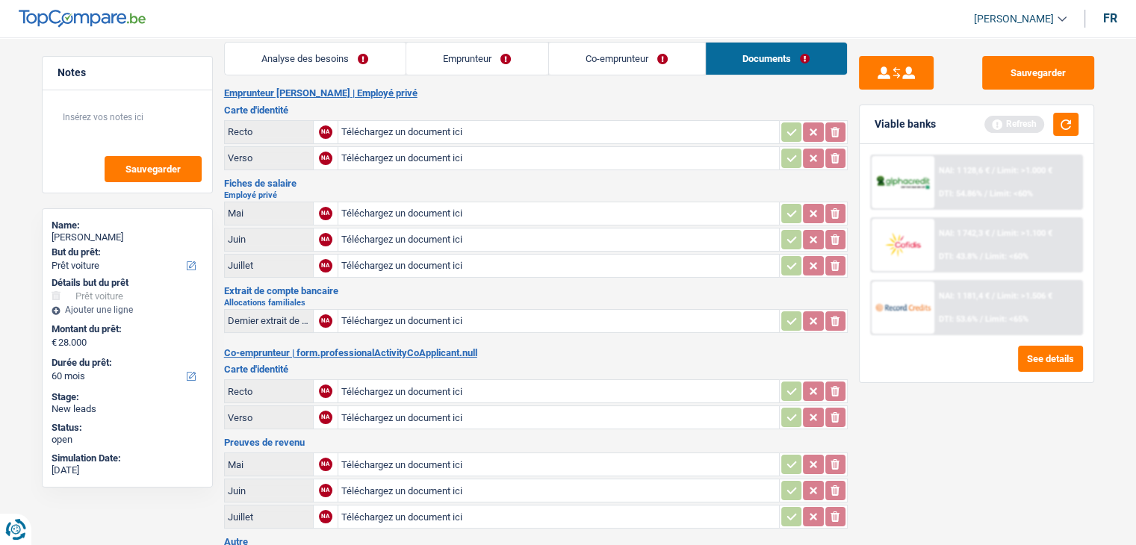
click at [317, 62] on link "Analyse des besoins" at bounding box center [315, 59] width 181 height 32
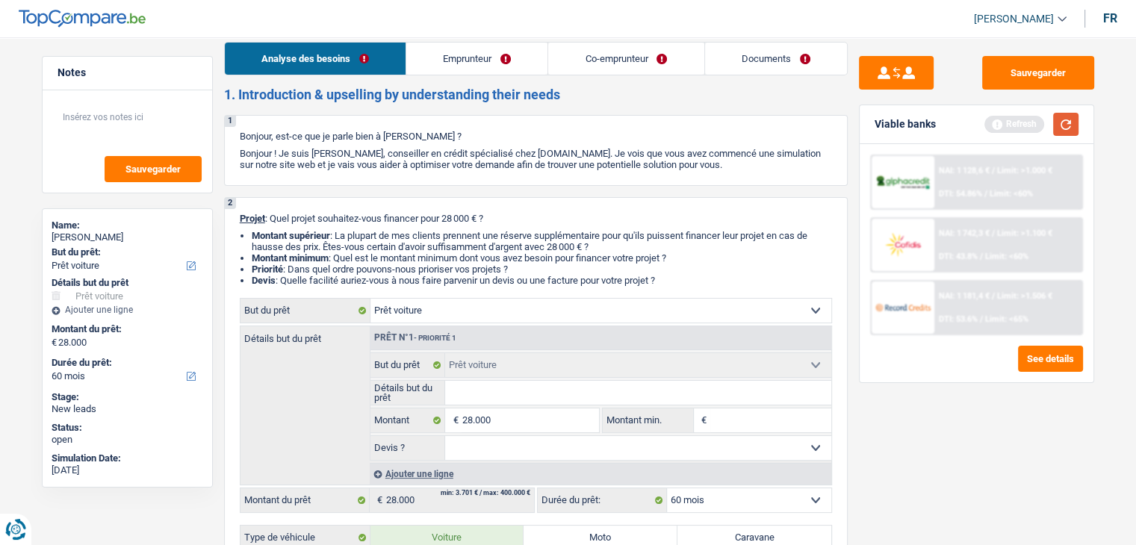
click at [1072, 128] on button "button" at bounding box center [1065, 124] width 25 height 23
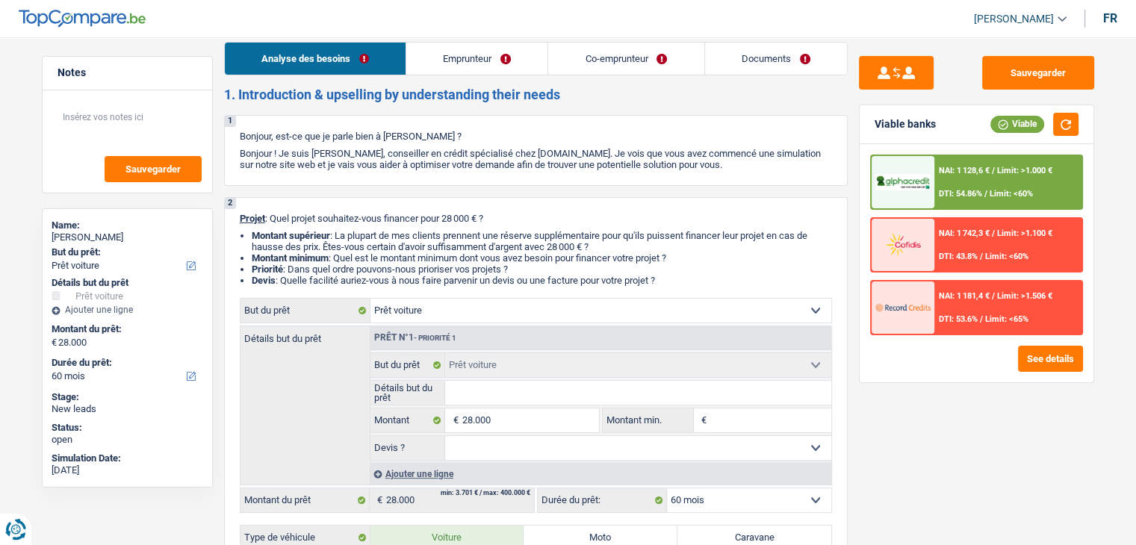
click at [953, 186] on div "NAI: 1 128,6 € / Limit: >1.000 € DTI: 54.86% / Limit: <60%" at bounding box center [1007, 182] width 147 height 52
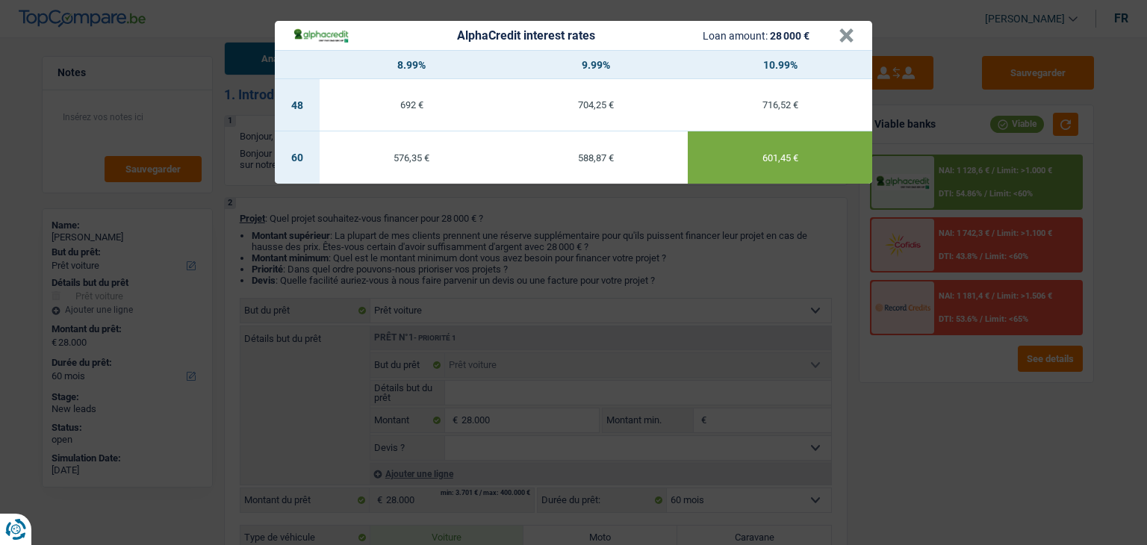
click at [678, 255] on div "AlphaCredit interest rates Loan amount: 28 000 € × 8.99% 9.99% 10.99% 48 692 € …" at bounding box center [573, 272] width 1147 height 545
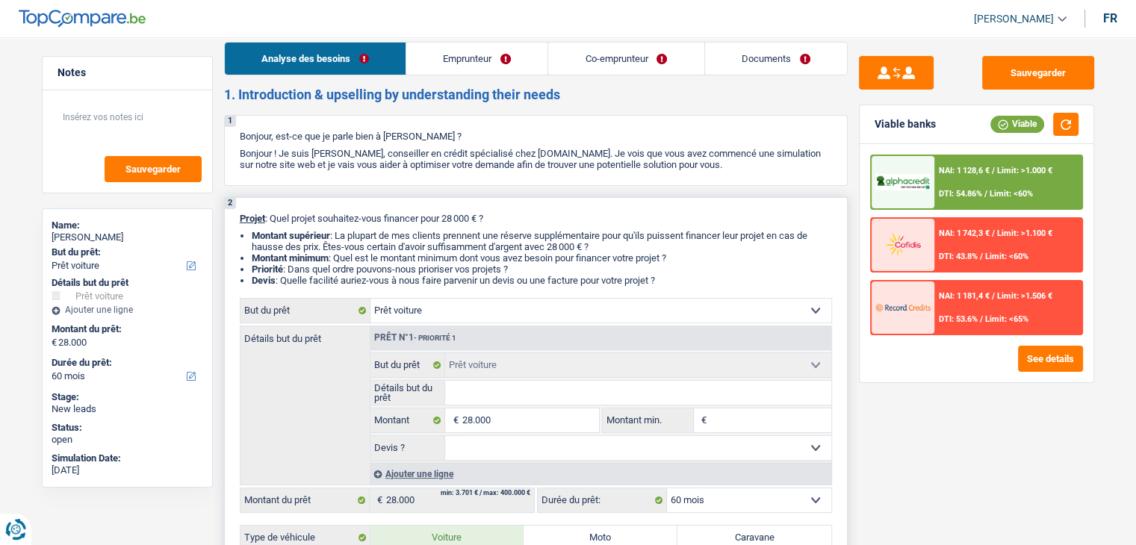
drag, startPoint x: 668, startPoint y: 284, endPoint x: 274, endPoint y: 234, distance: 397.4
click at [274, 234] on ul "Montant supérieur : La plupart de mes clients prennent une réserve supplémentai…" at bounding box center [536, 258] width 592 height 56
click at [1051, 81] on button "Sauvegarder" at bounding box center [1038, 73] width 112 height 34
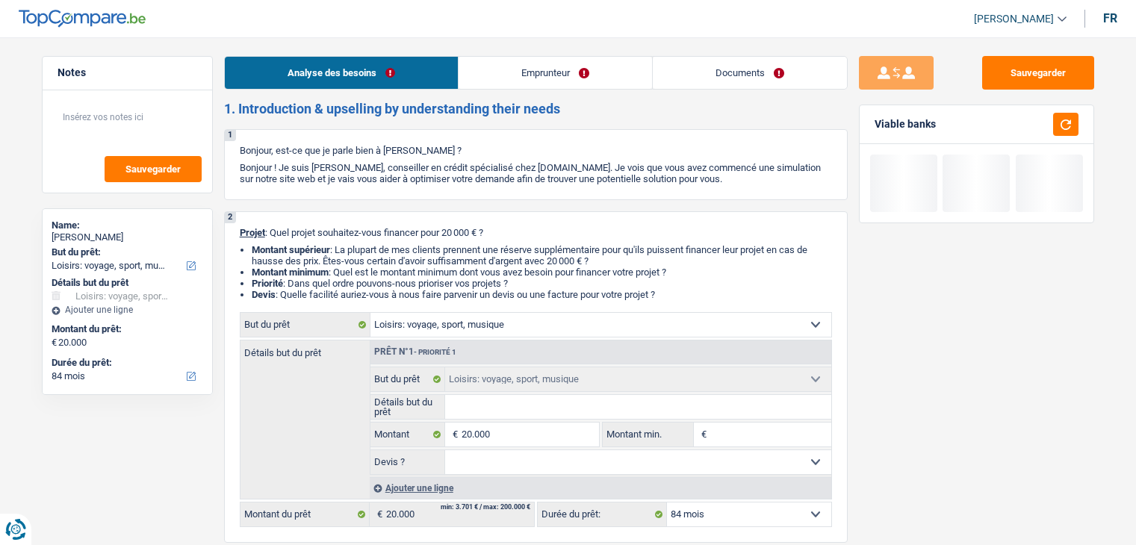
select select "hobbies"
select select "84"
select select "hobbies"
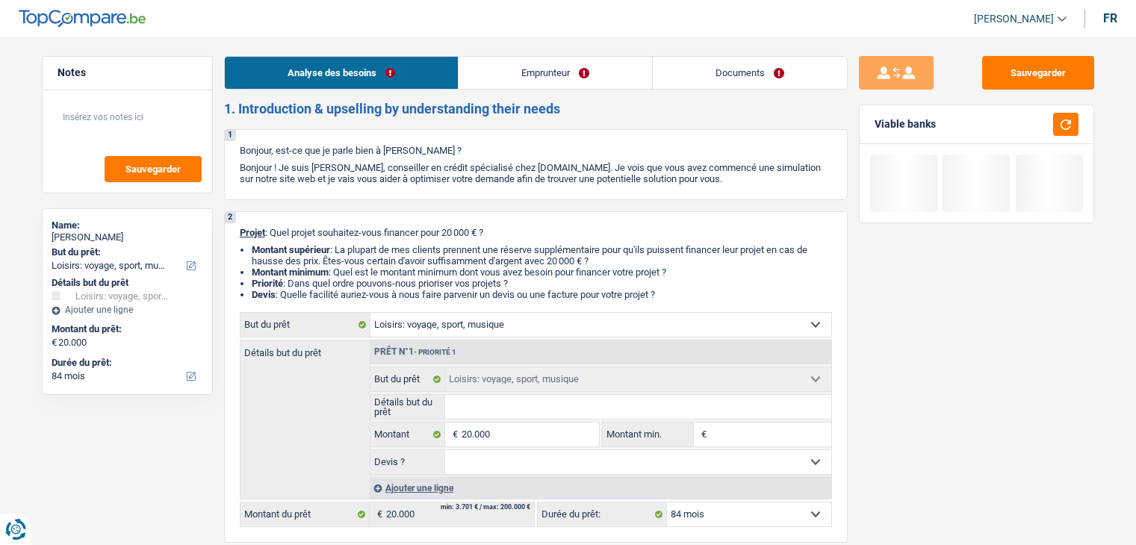
select select "84"
select select "retired"
select select "pension"
select select "liveWithParents"
select select "hobbies"
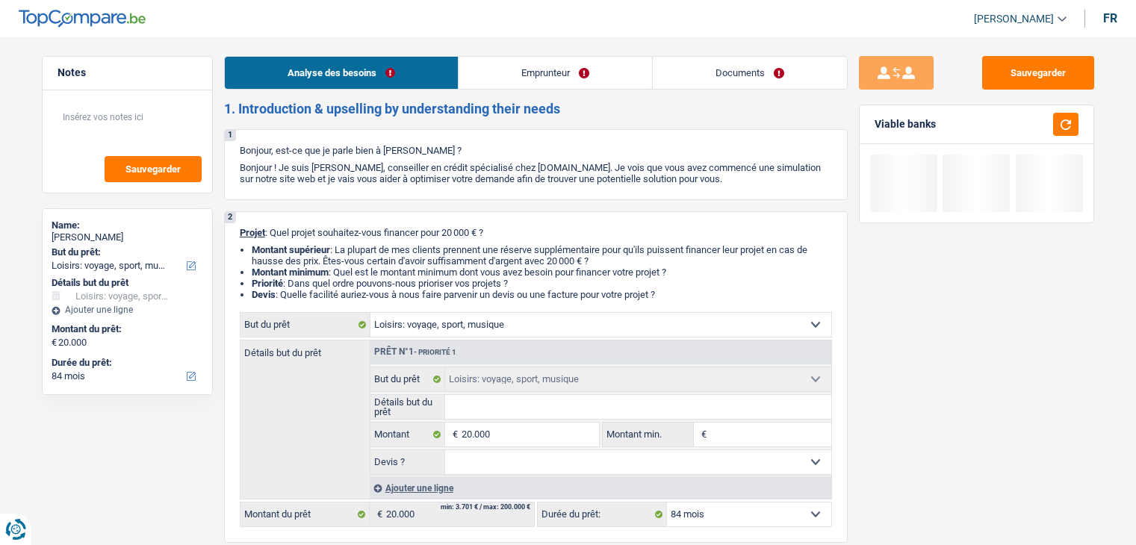
select select "hobbies"
select select "84"
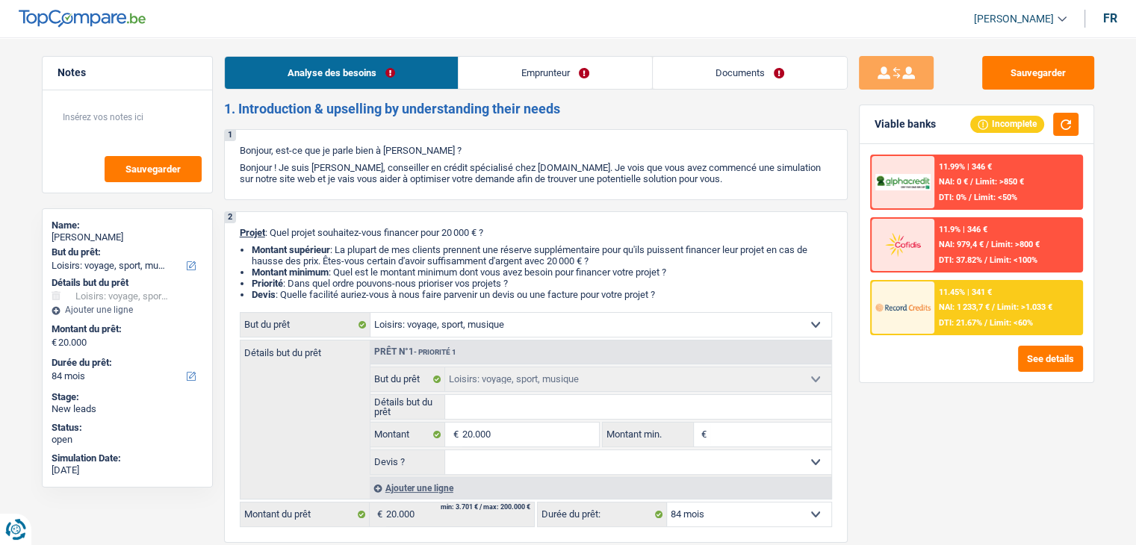
drag, startPoint x: 730, startPoint y: 73, endPoint x: 708, endPoint y: 87, distance: 25.9
click at [730, 73] on link "Documents" at bounding box center [750, 73] width 194 height 32
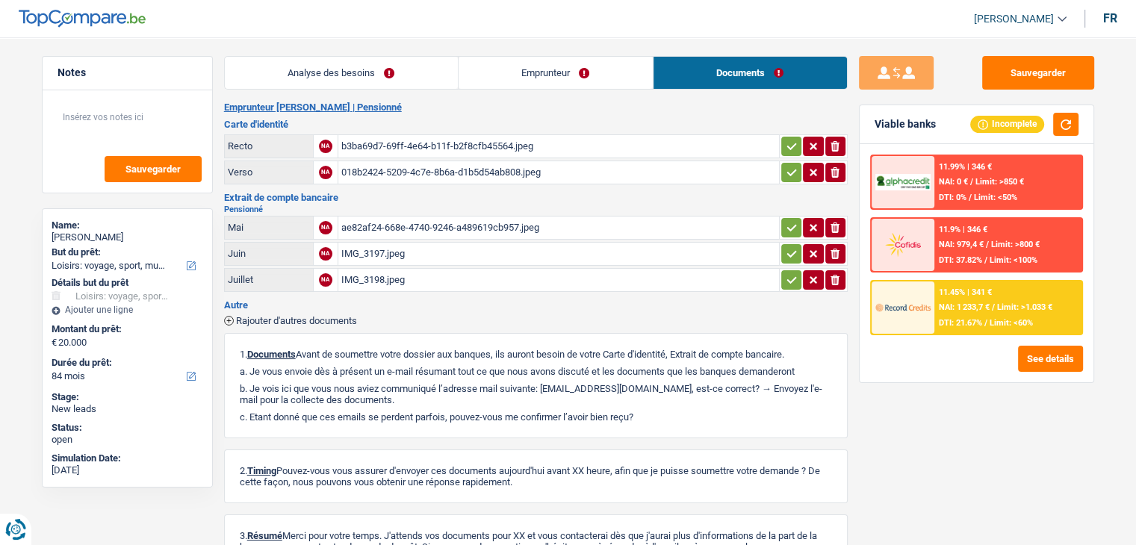
click at [411, 140] on div "b3ba69d7-69ff-4e64-b11f-b2f8cfb45564.jpeg" at bounding box center [558, 146] width 435 height 22
click at [354, 55] on main "Notes Sauvegarder Name: Monique Delvosal But du prêt: Confort maison: meubles, …" at bounding box center [568, 331] width 1136 height 618
click at [359, 68] on link "Analyse des besoins" at bounding box center [341, 73] width 233 height 32
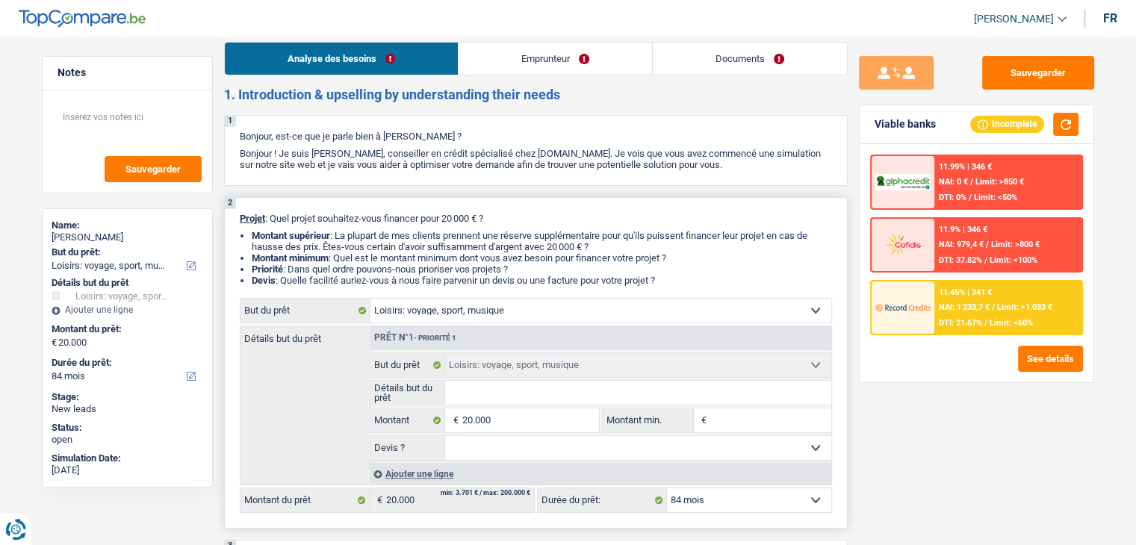
scroll to position [224, 0]
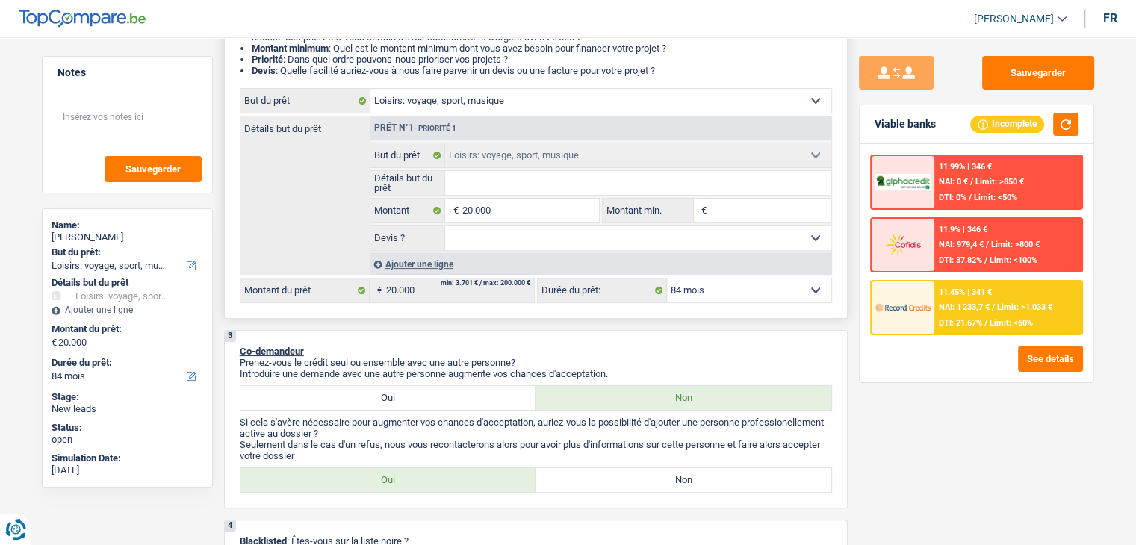
click at [611, 184] on input "Détails but du prêt" at bounding box center [638, 183] width 386 height 24
type input "v"
type input "vo"
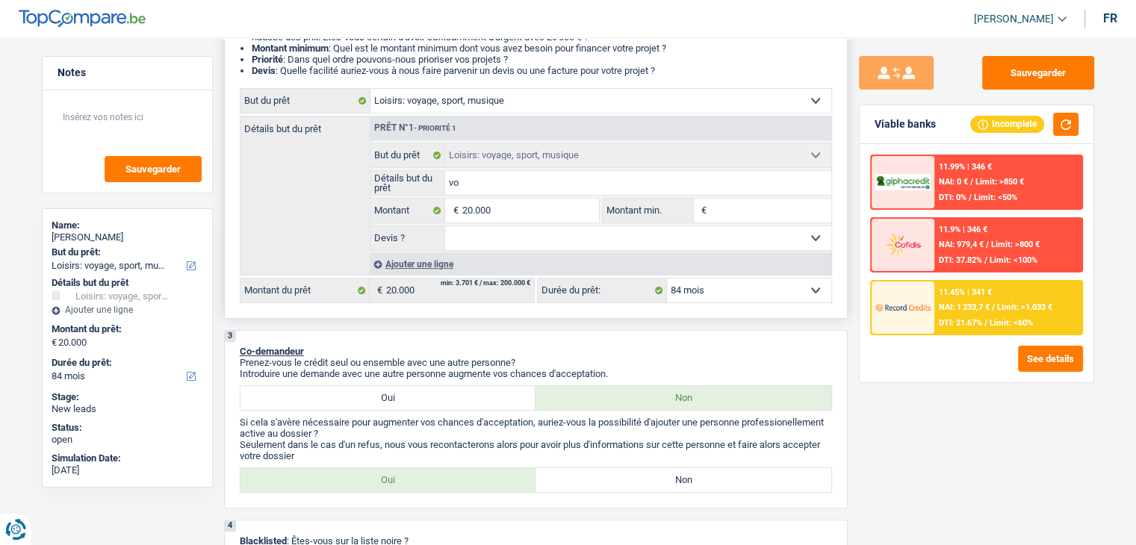
type input "voy"
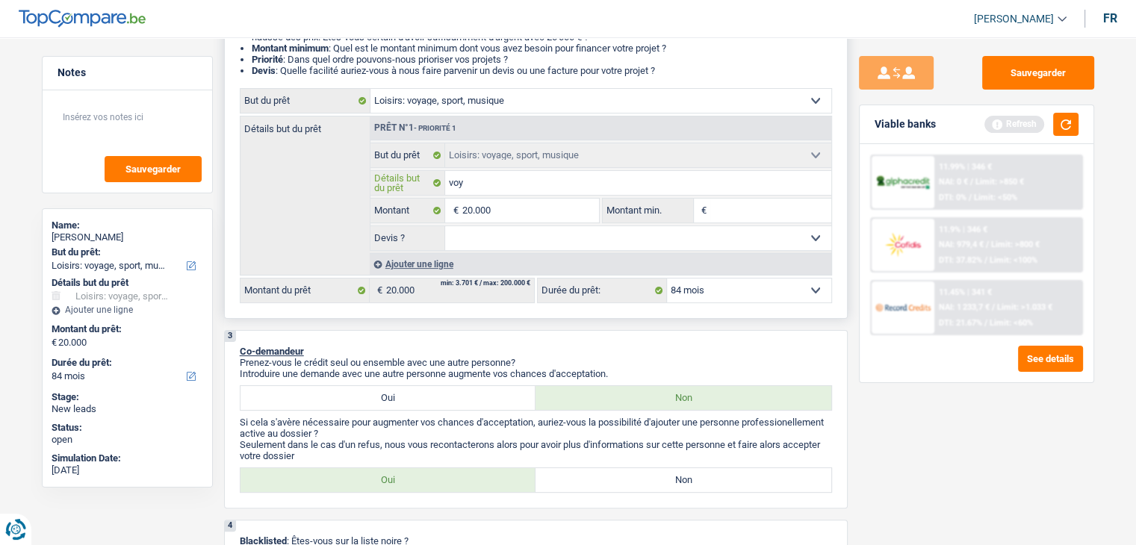
type input "voya"
type input "voyag"
type input "voyage"
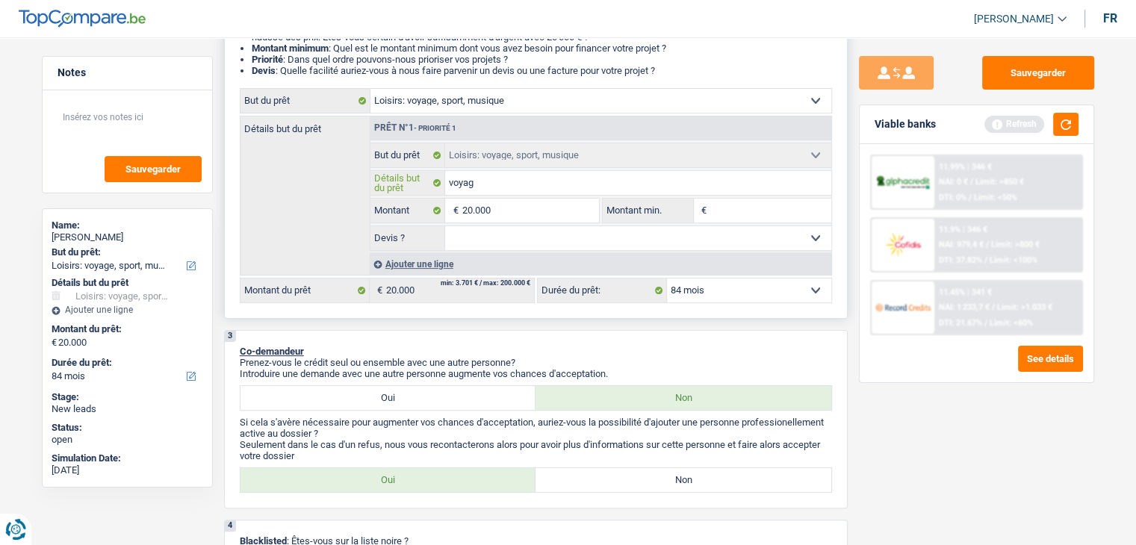
type input "voyage"
type input "voyager"
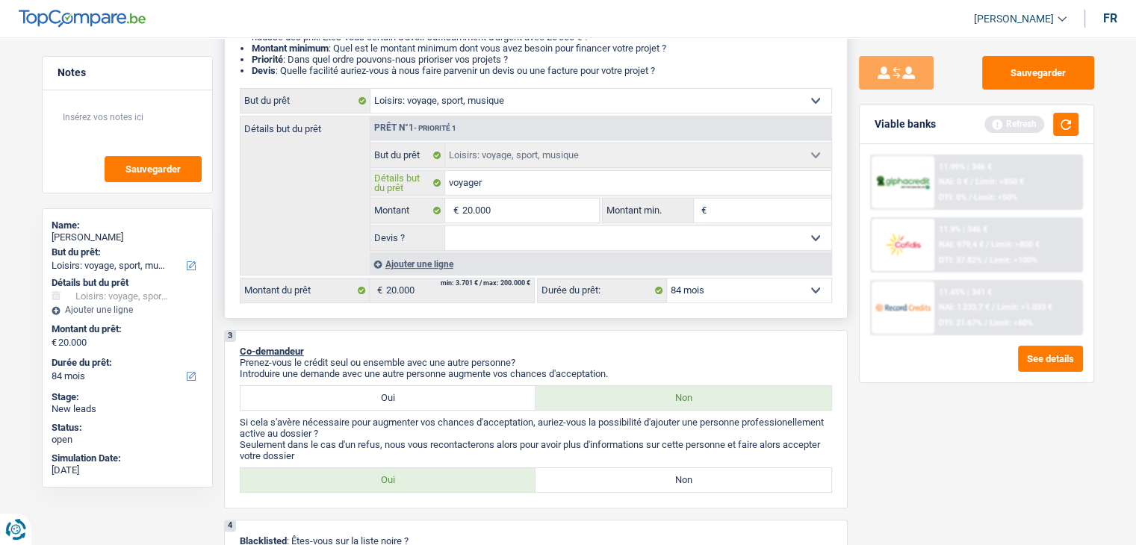
type input "voyager s"
type input "voyager su"
type input "voyager sui"
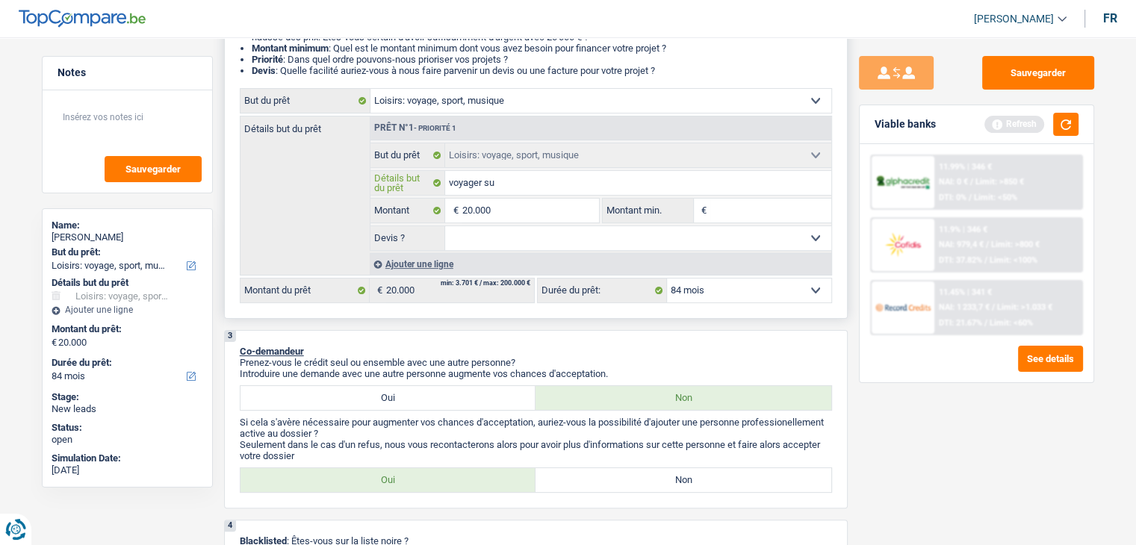
type input "voyager sui"
type input "voyager suit"
type input "voyager suite"
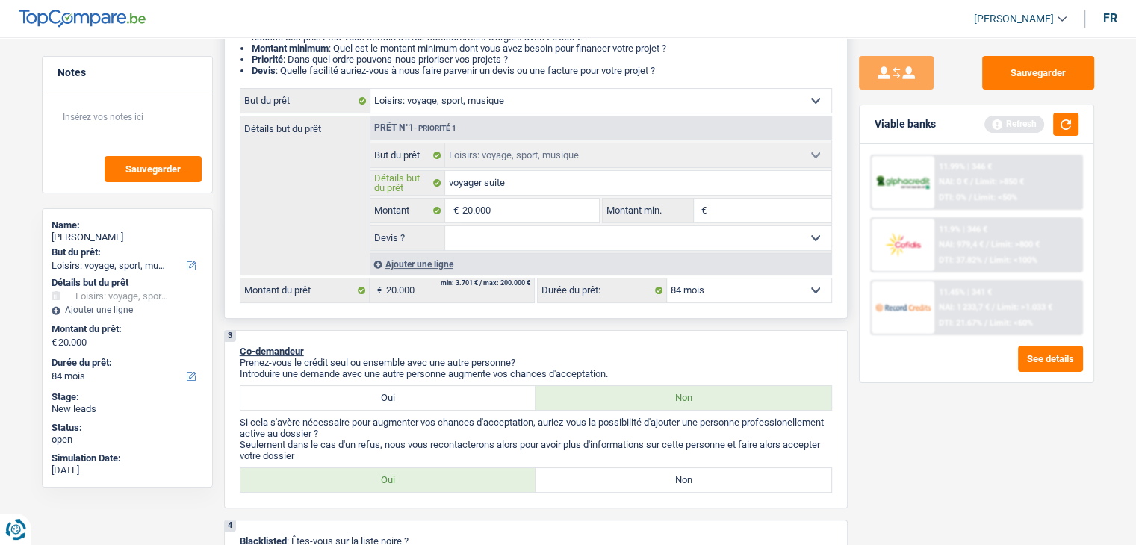
type input "voyager suite"
type input "voyager suite à"
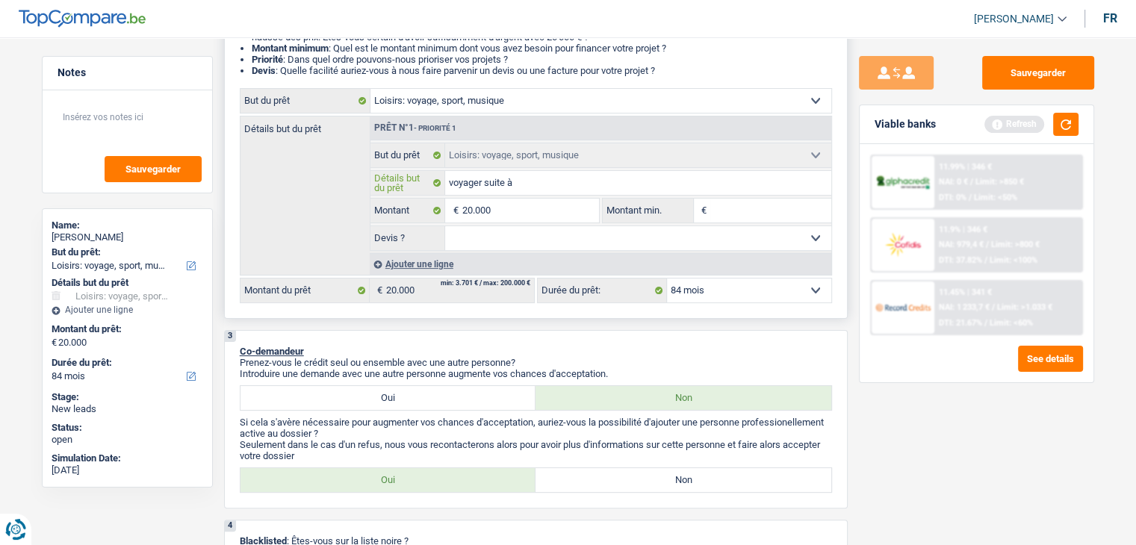
type input "voyager suite à"
type input "voyager suite à s"
type input "voyager suite à sa"
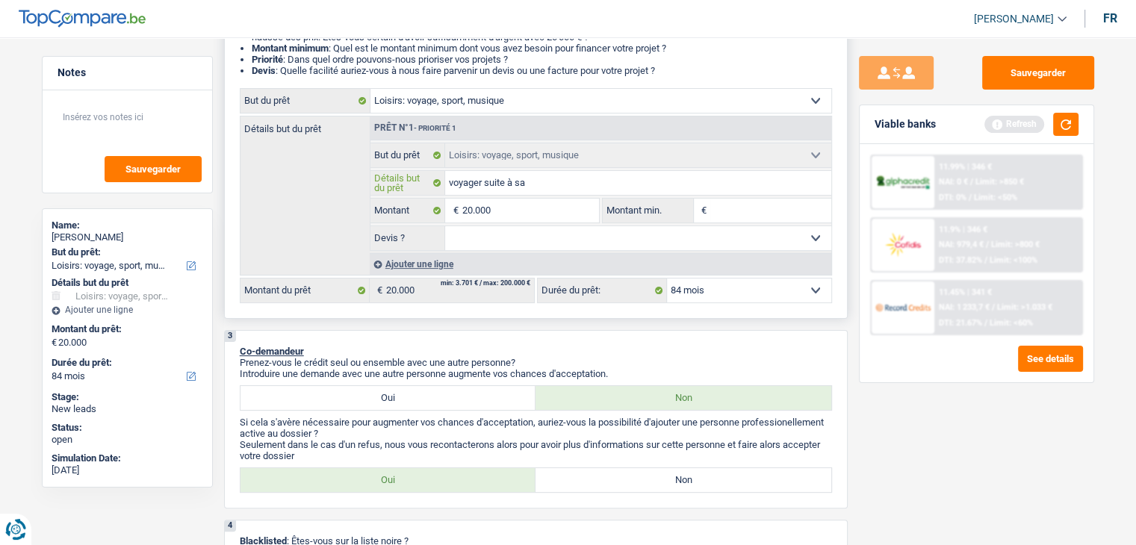
type input "voyager suite à sa"
type input "voyager suite à sa r"
type input "voyager suite à sa re"
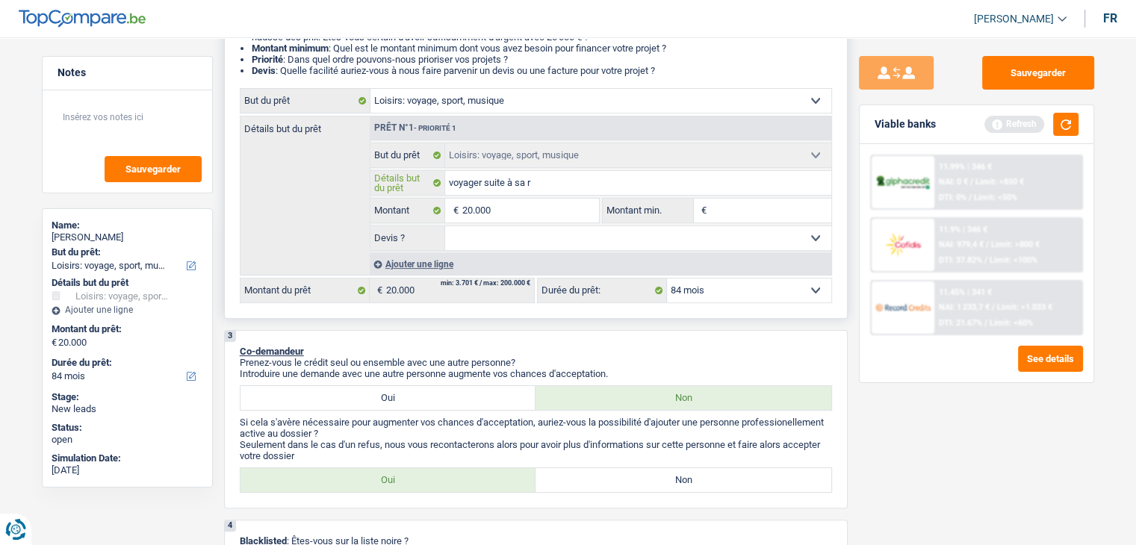
type input "voyager suite à sa re"
type input "voyager suite à sa ret"
type input "voyager suite à sa retr"
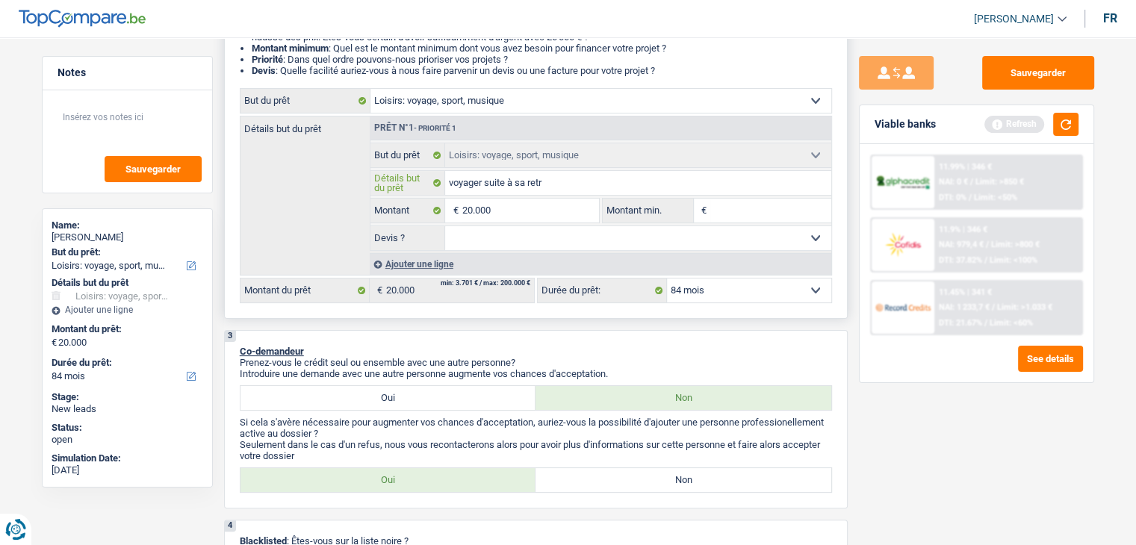
type input "voyager suite à sa retra"
type input "voyager suite à sa retrai"
type input "voyager suite à sa retrait"
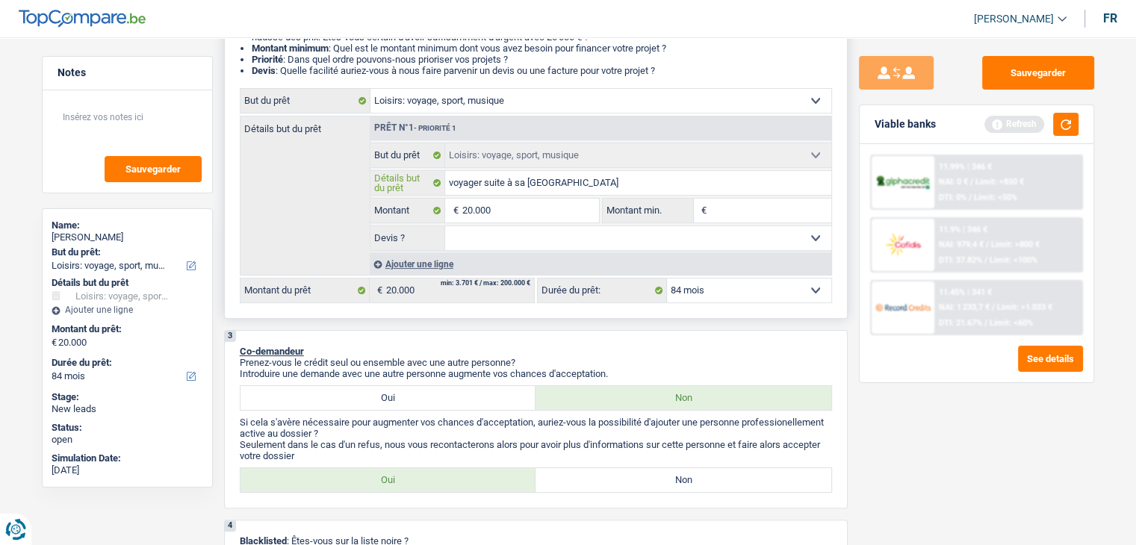
type input "voyager suite à sa retrait"
type input "voyager suite à sa retraite"
click at [1065, 123] on button "button" at bounding box center [1065, 124] width 25 height 23
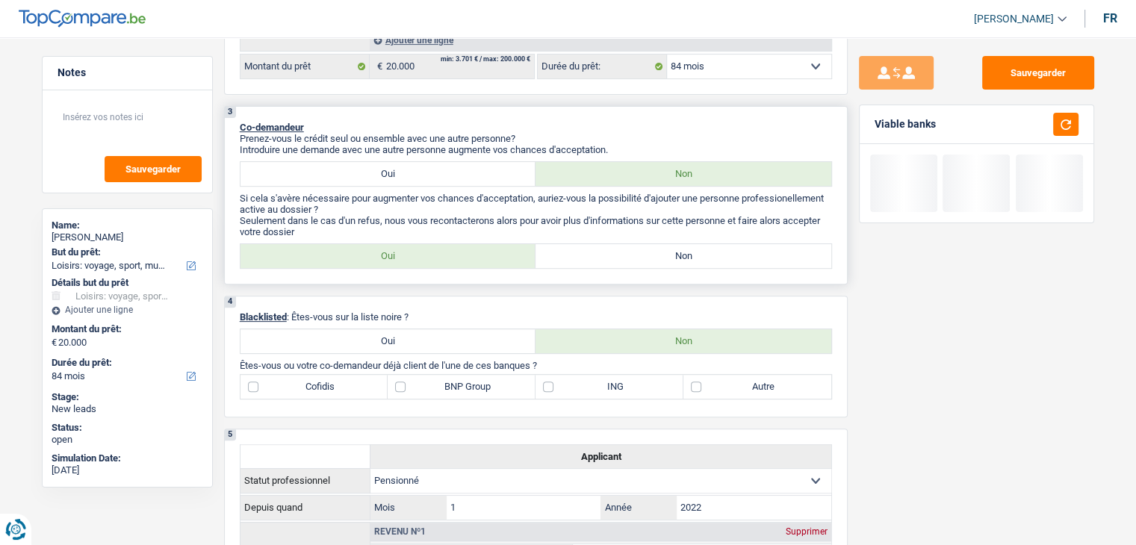
click at [568, 259] on label "Non" at bounding box center [683, 256] width 296 height 24
click at [568, 259] on input "Non" at bounding box center [683, 256] width 296 height 24
radio input "true"
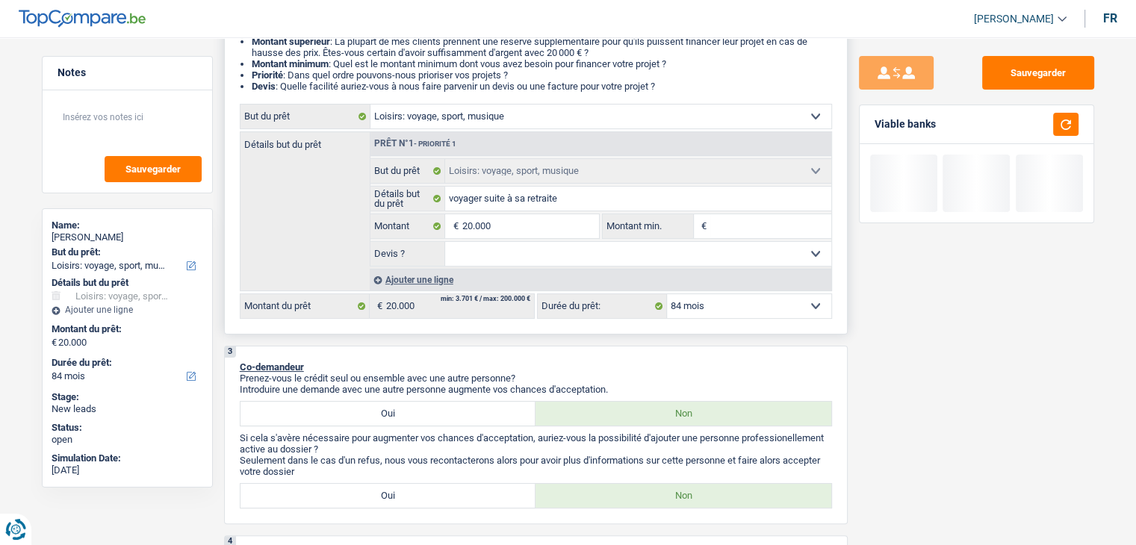
scroll to position [149, 0]
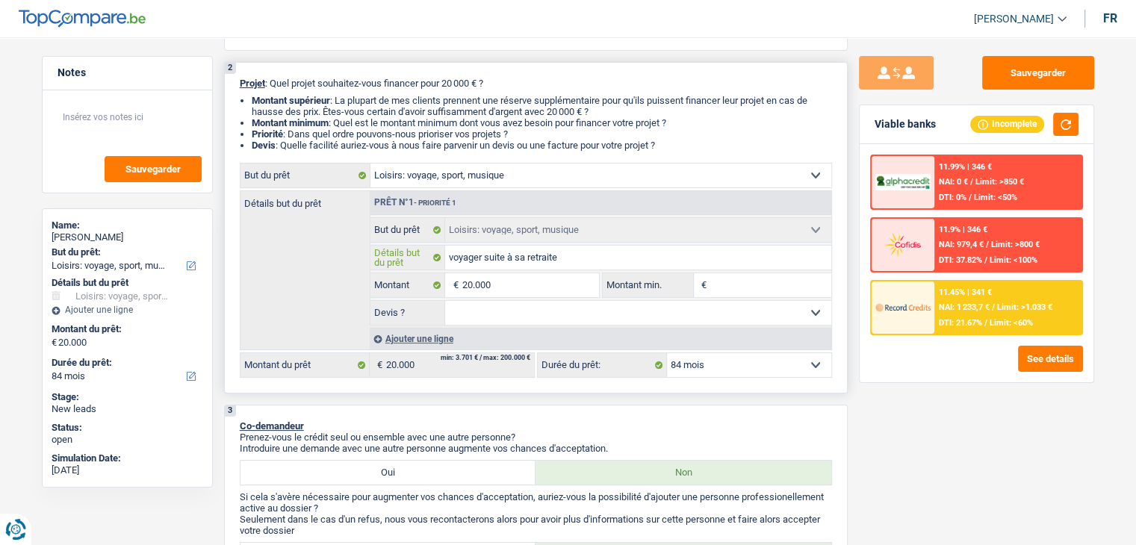
click at [572, 263] on input "voyager suite à sa retraite" at bounding box center [638, 258] width 386 height 24
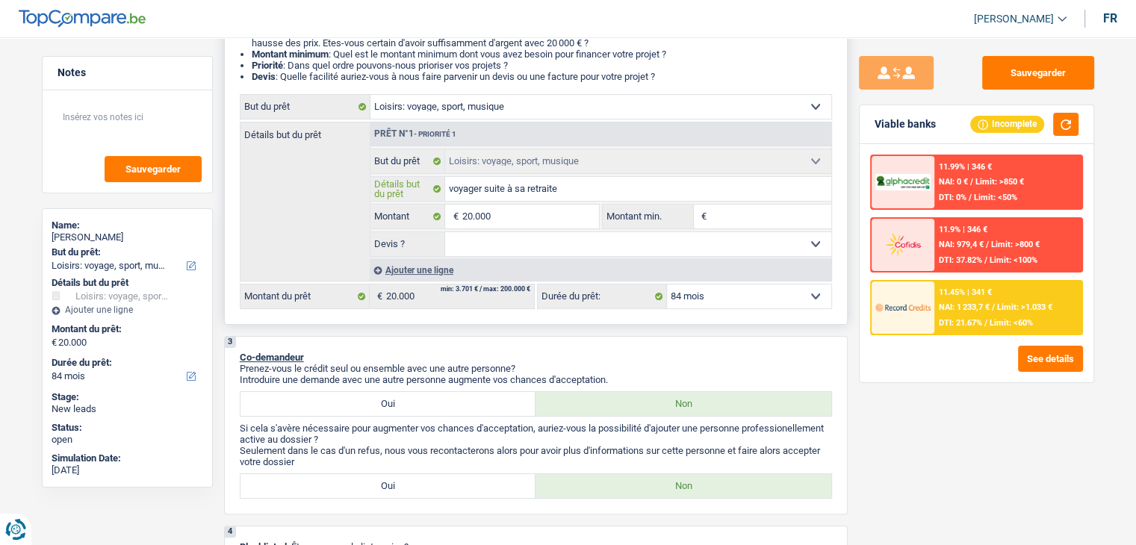
scroll to position [75, 0]
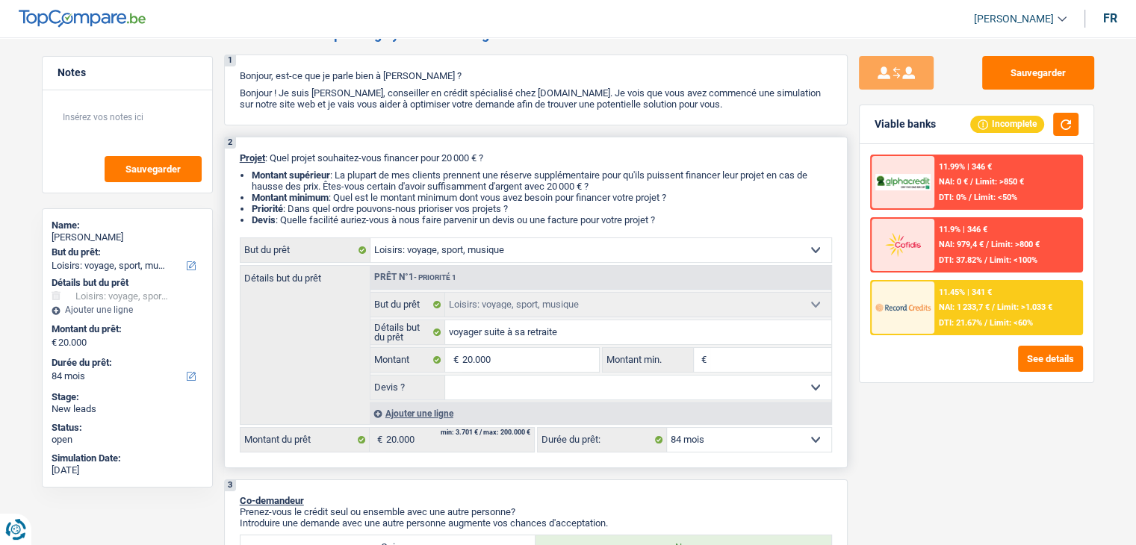
click at [727, 350] on input "Montant min." at bounding box center [770, 360] width 121 height 24
click at [508, 349] on input "20.000" at bounding box center [529, 360] width 137 height 24
type input "2.000"
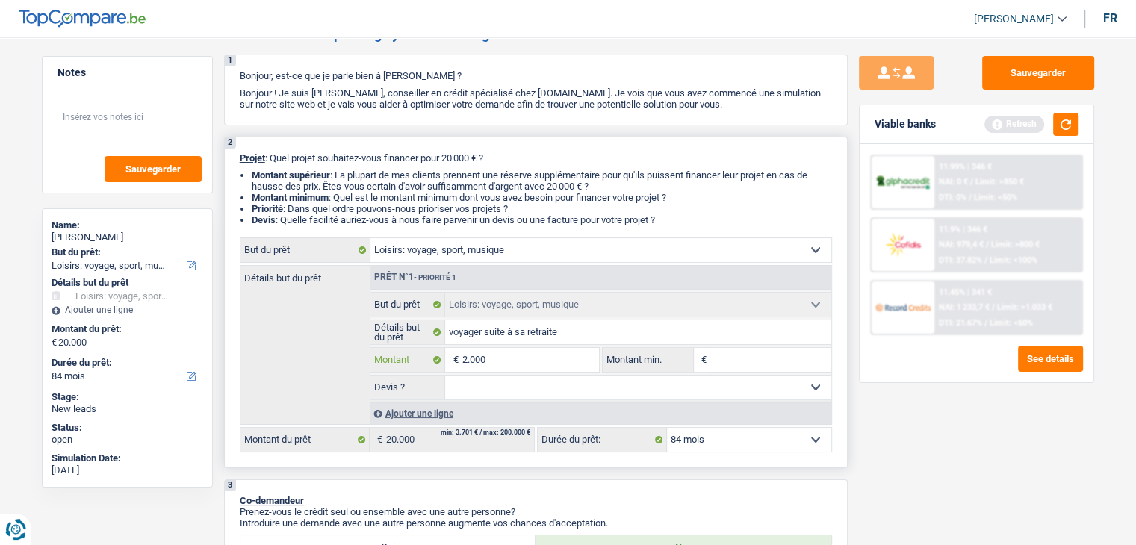
type input "200"
type input "20"
type input "2"
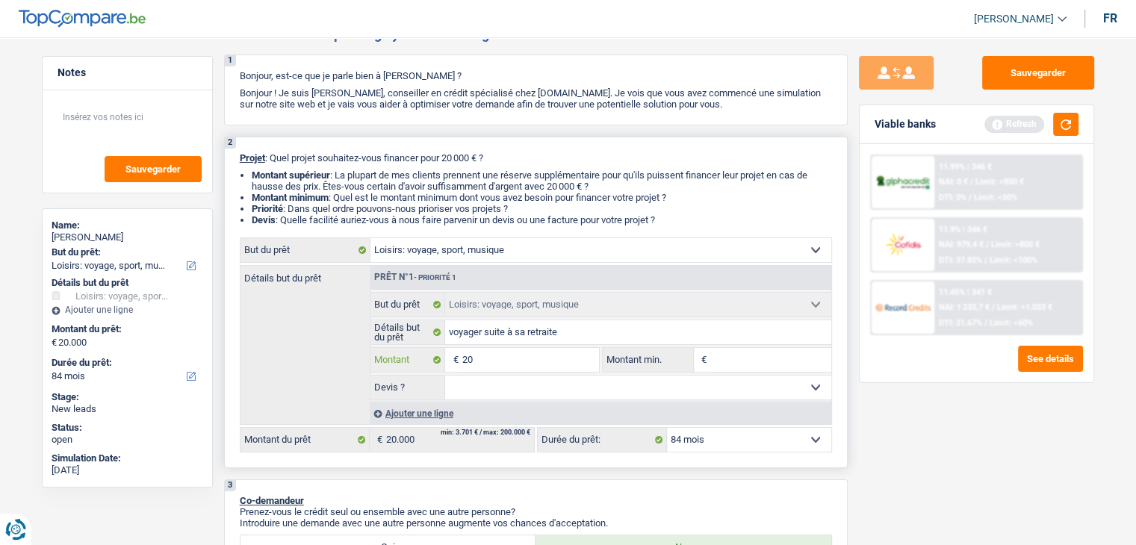
type input "2"
type input "25"
type input "250"
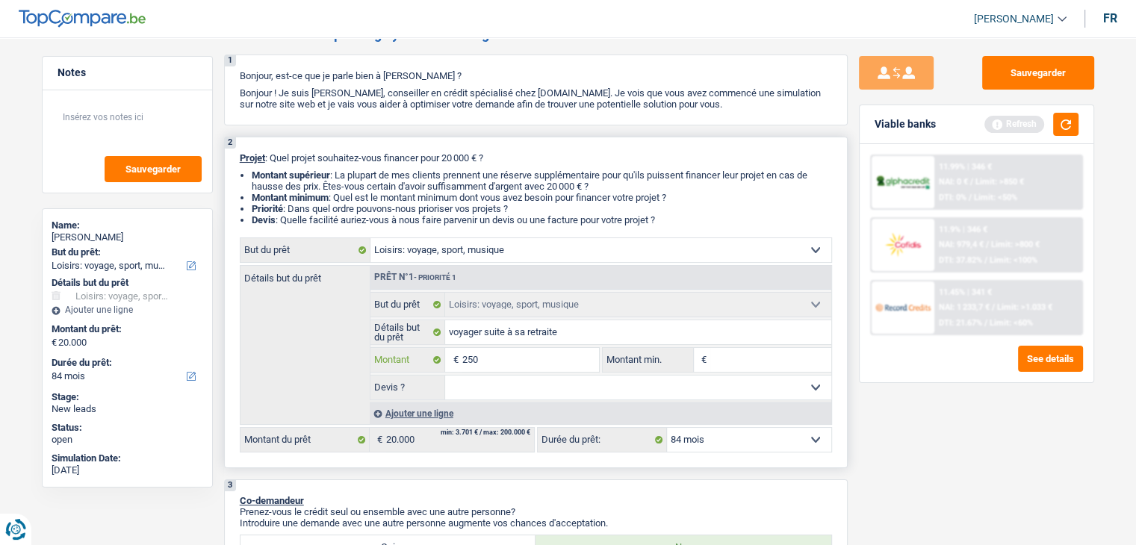
type input "2.500"
type input "25.000"
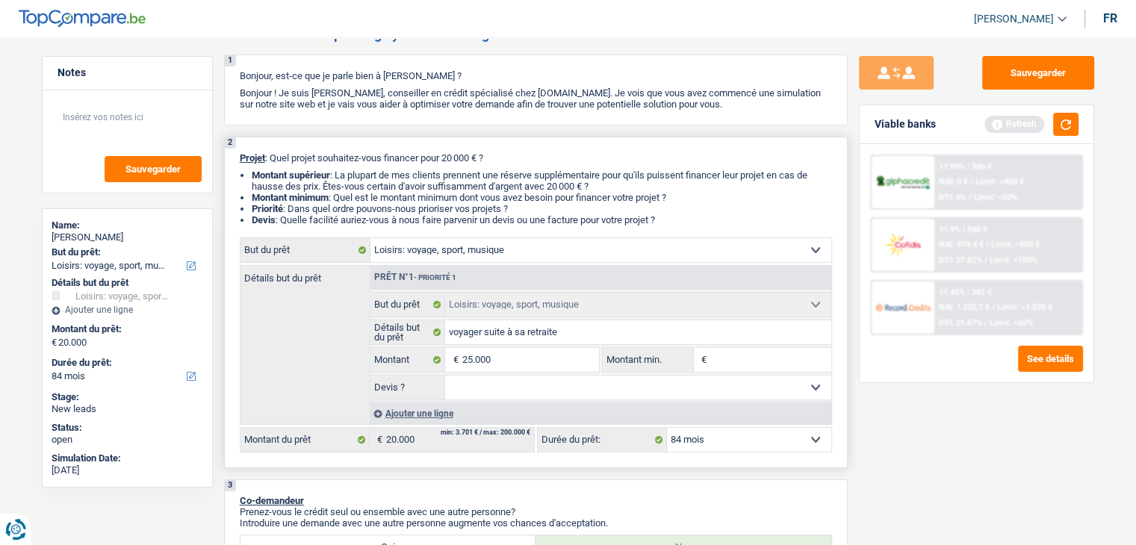
type input "25.000"
select select "120"
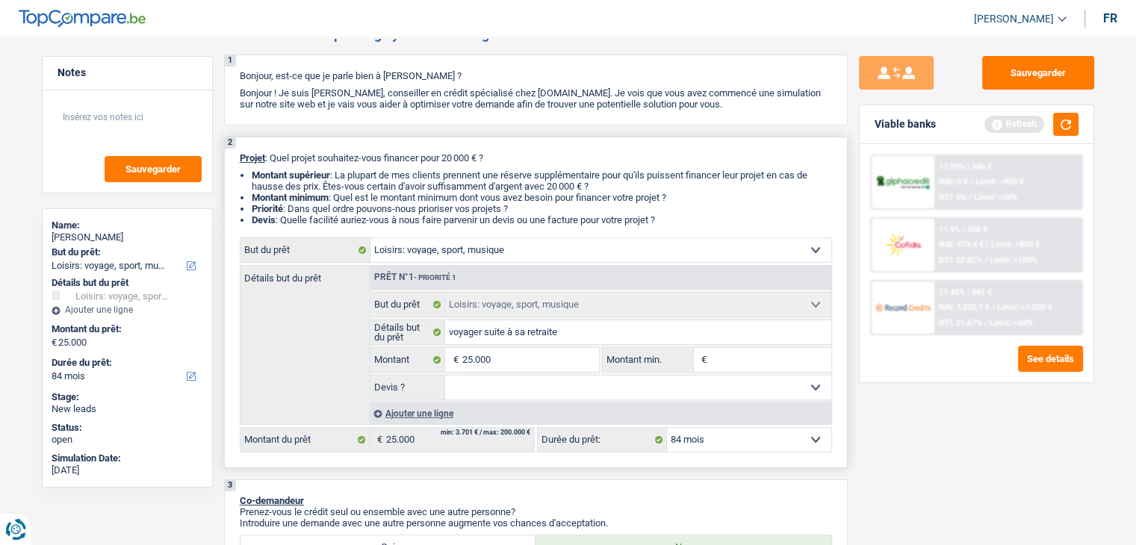
select select "120"
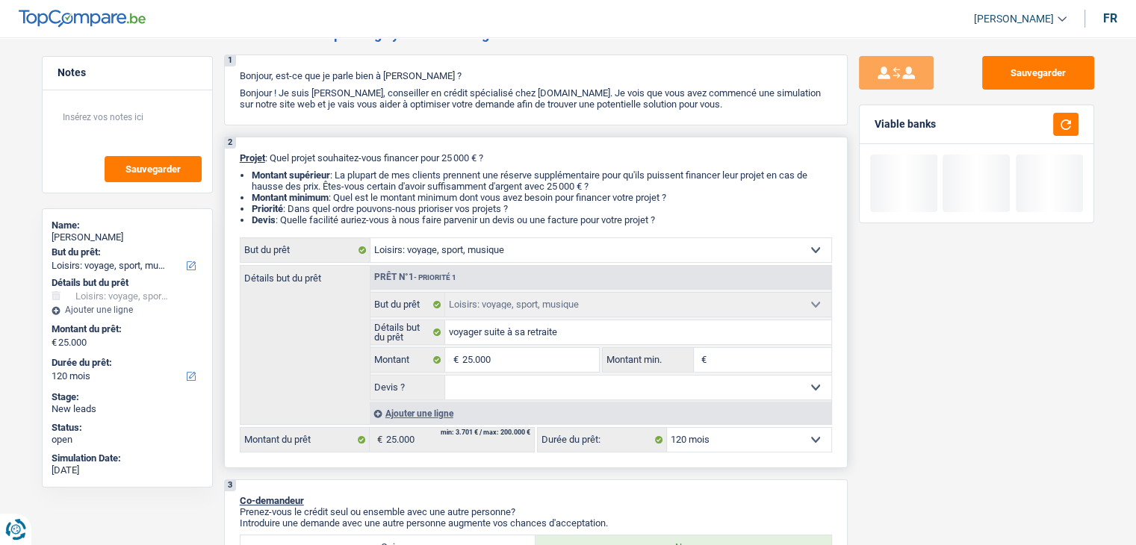
click at [786, 346] on fieldset "Confort maison: meubles, textile, peinture, électroménager, outillage non-profe…" at bounding box center [600, 346] width 461 height 108
click at [783, 359] on input "Montant min." at bounding box center [770, 360] width 121 height 24
type input "2"
type input "20"
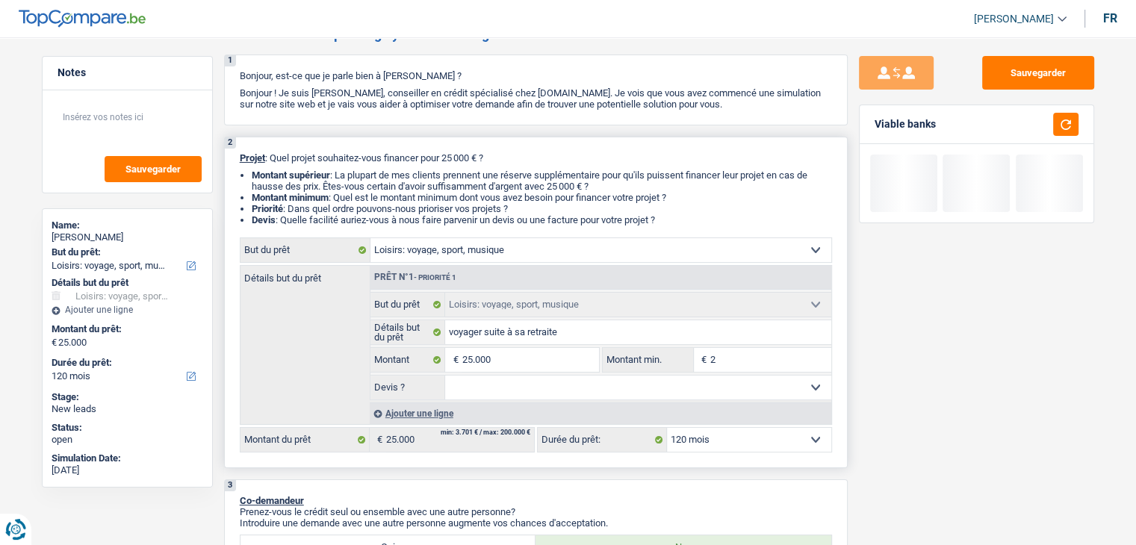
type input "20"
type input "200"
type input "2.000"
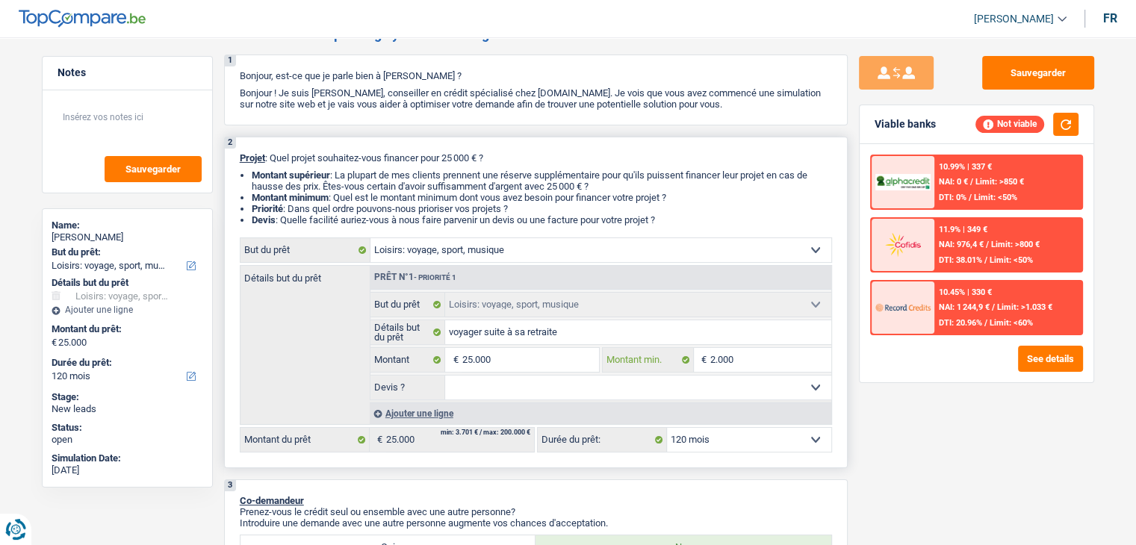
type input "20.000"
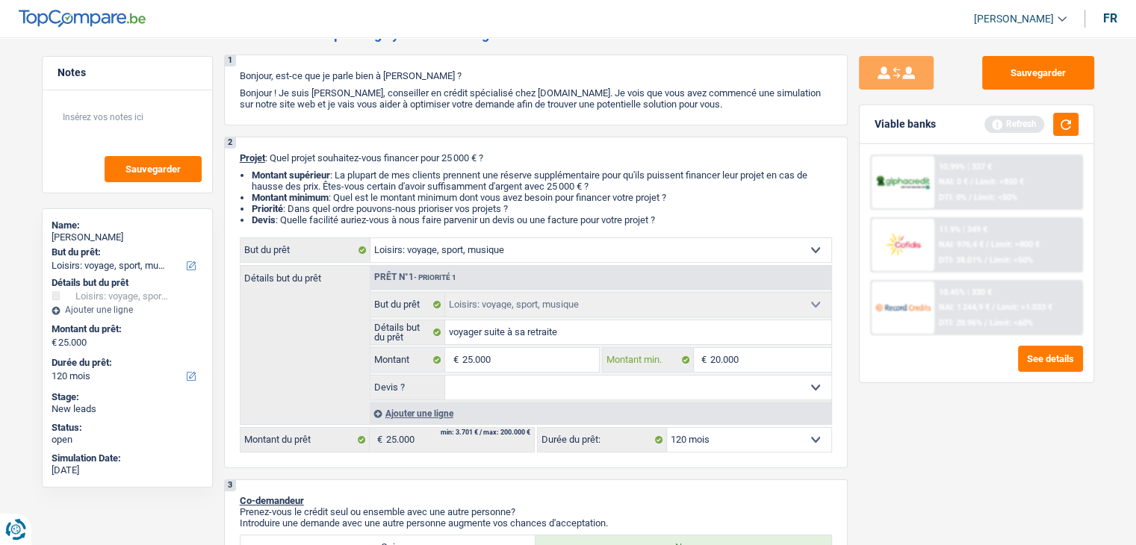
type input "20.000"
click at [899, 391] on div "Sauvegarder Viable banks Refresh 10.99% | 337 € NAI: 0 € / Limit: >850 € DTI: 0…" at bounding box center [976, 286] width 258 height 461
click at [1065, 122] on button "button" at bounding box center [1065, 124] width 25 height 23
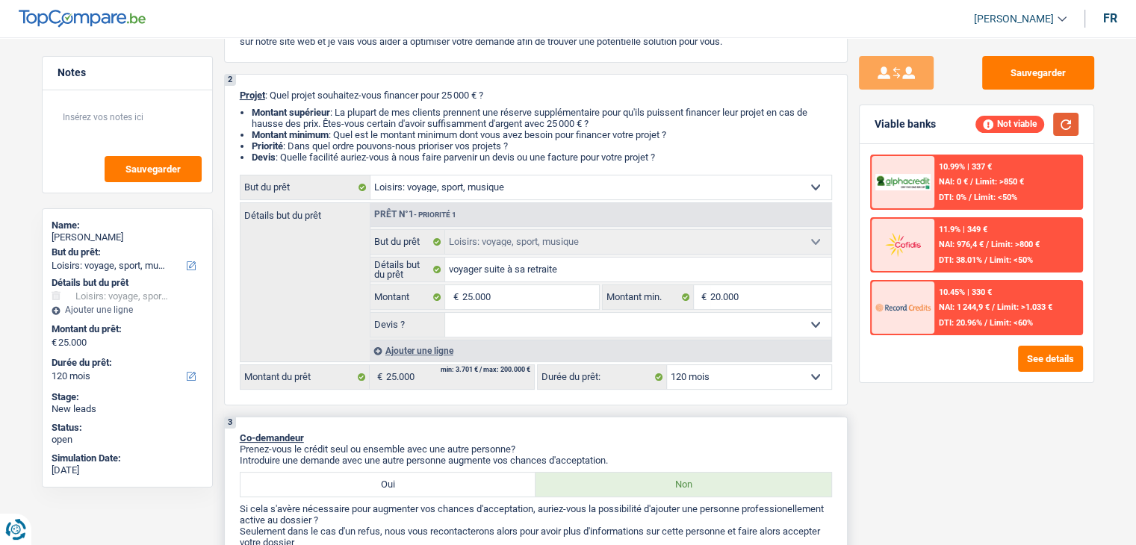
scroll to position [224, 0]
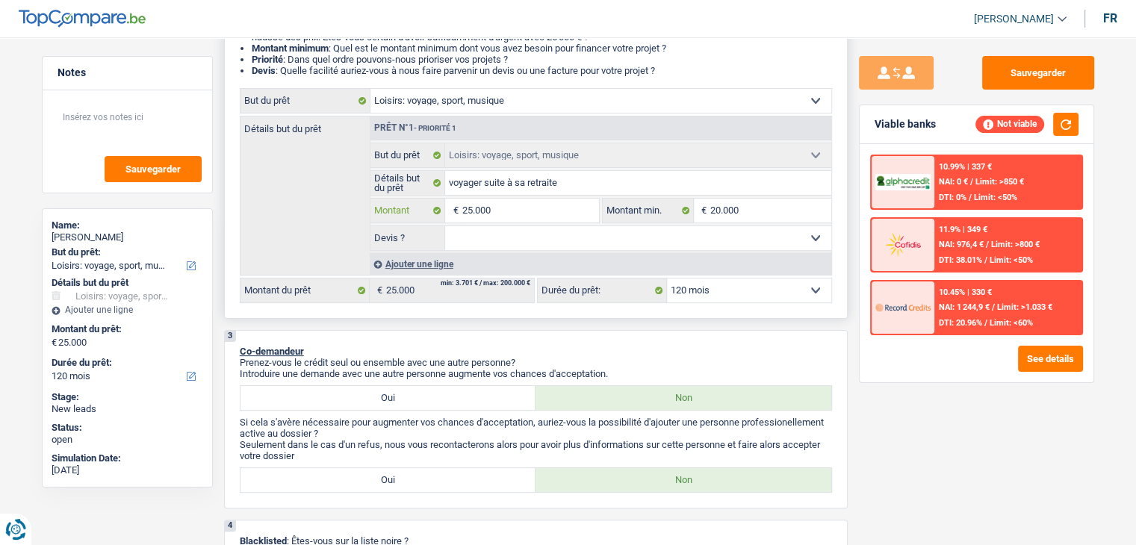
click at [473, 206] on input "25.000" at bounding box center [529, 211] width 137 height 24
type input "2.000"
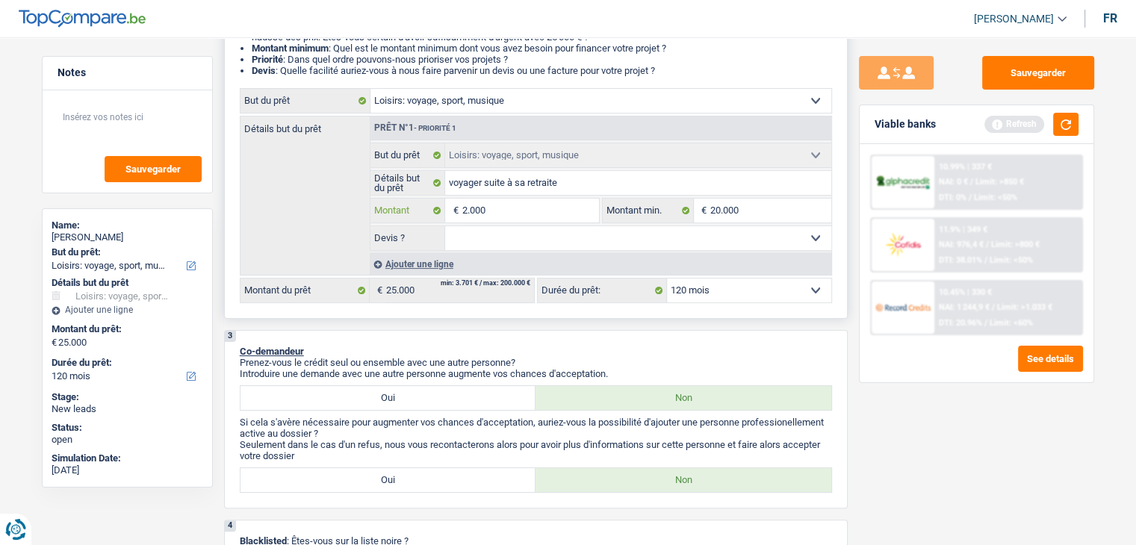
type input "20.000"
select select "84"
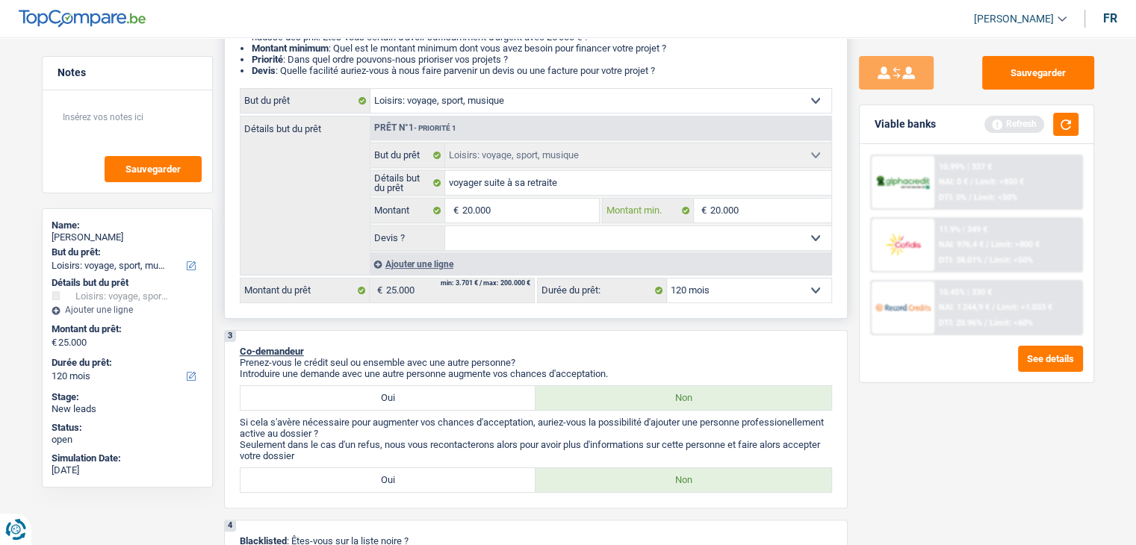
type input "20.000"
select select "84"
type input "20.000"
select select "84"
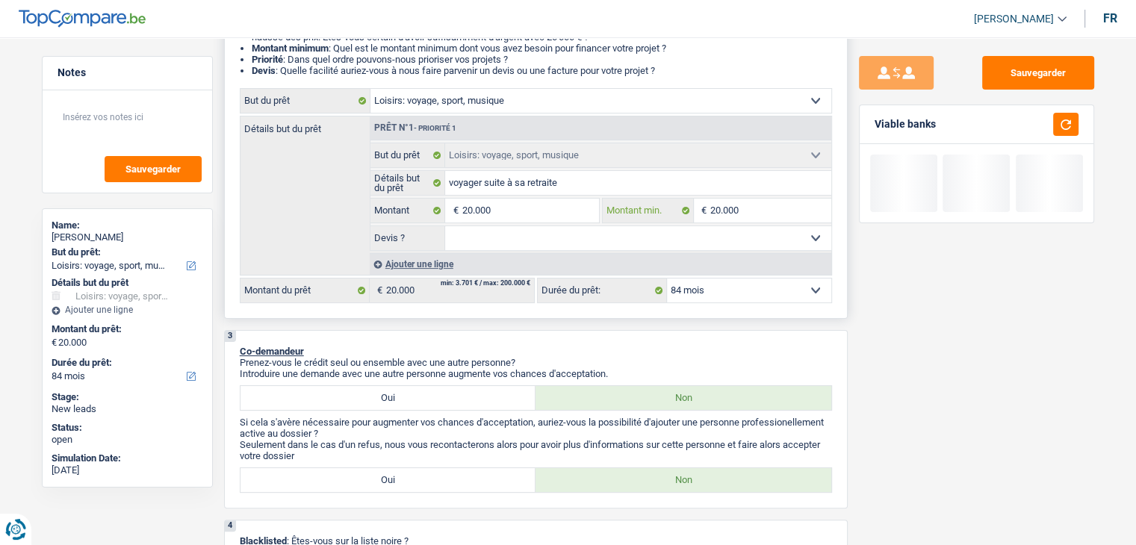
click at [765, 212] on input "20.000" at bounding box center [770, 211] width 121 height 24
type input "2.000"
type input "200"
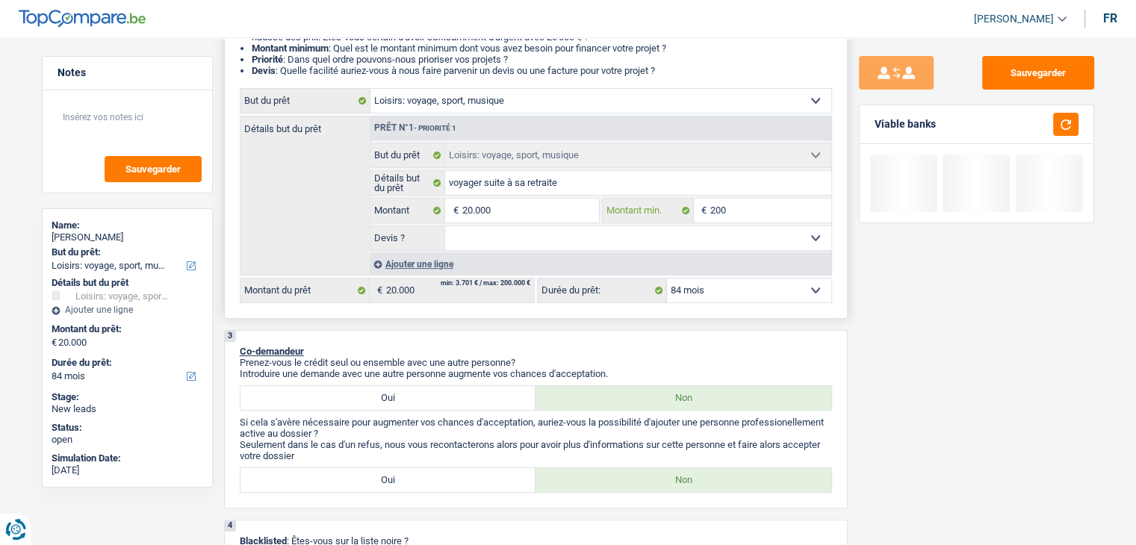
type input "20"
type input "2"
type input "1"
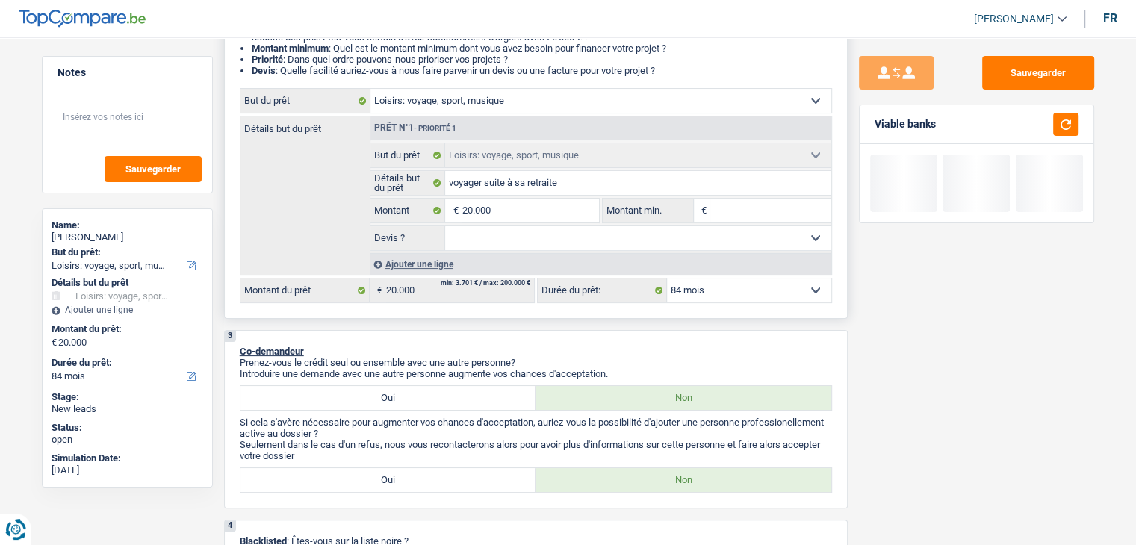
type input "1"
type input "15"
type input "150"
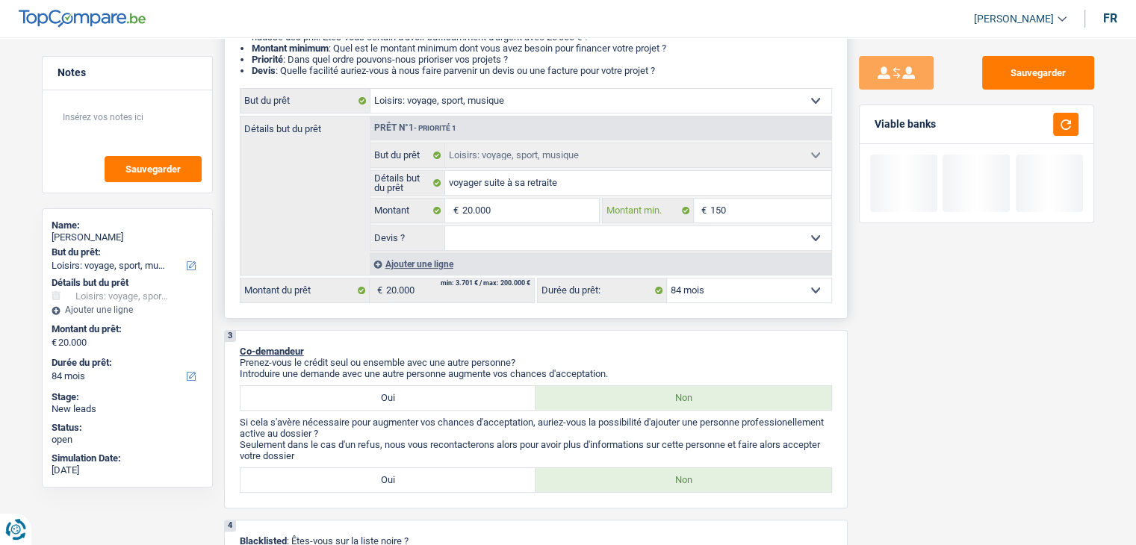
type input "1.500"
type input "15.000"
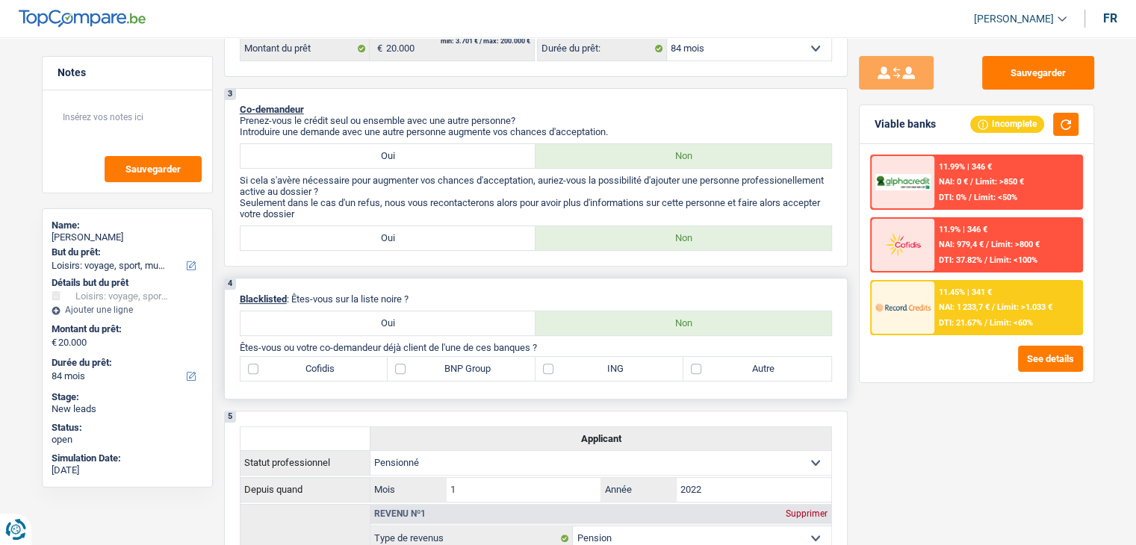
scroll to position [523, 0]
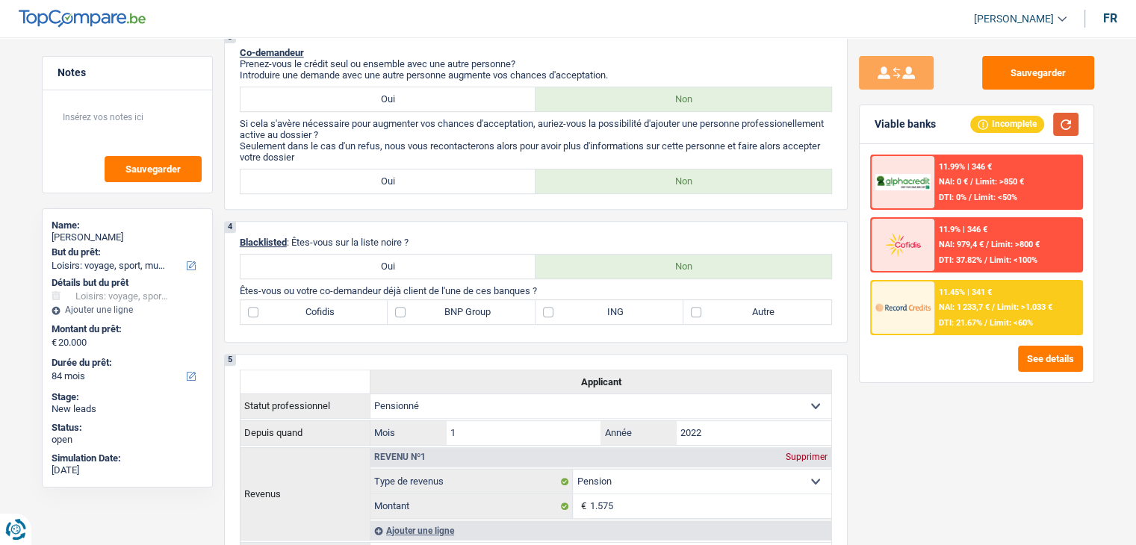
type input "15.000"
click at [1060, 119] on button "button" at bounding box center [1065, 124] width 25 height 23
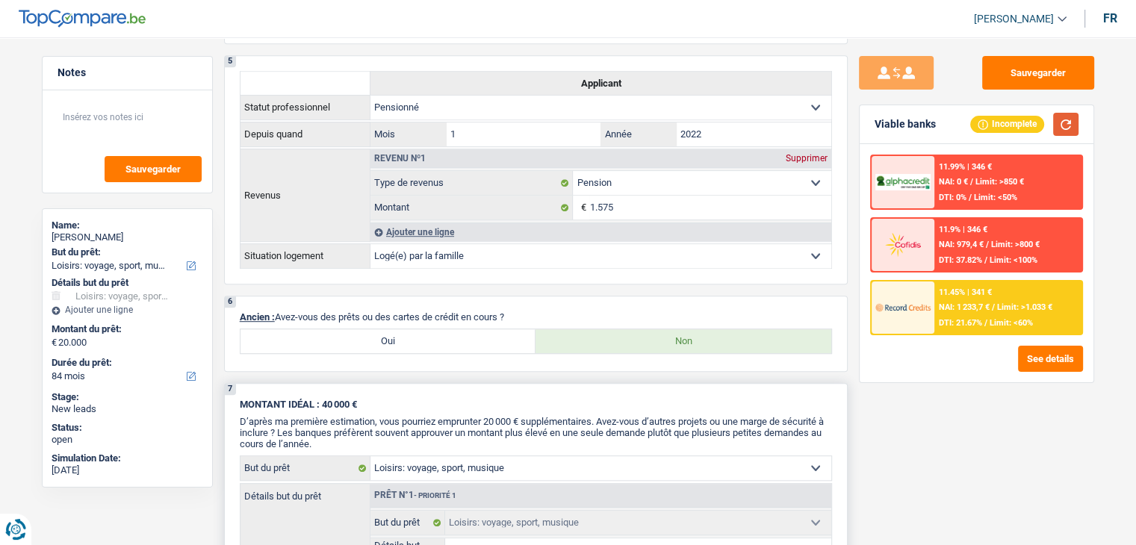
scroll to position [896, 0]
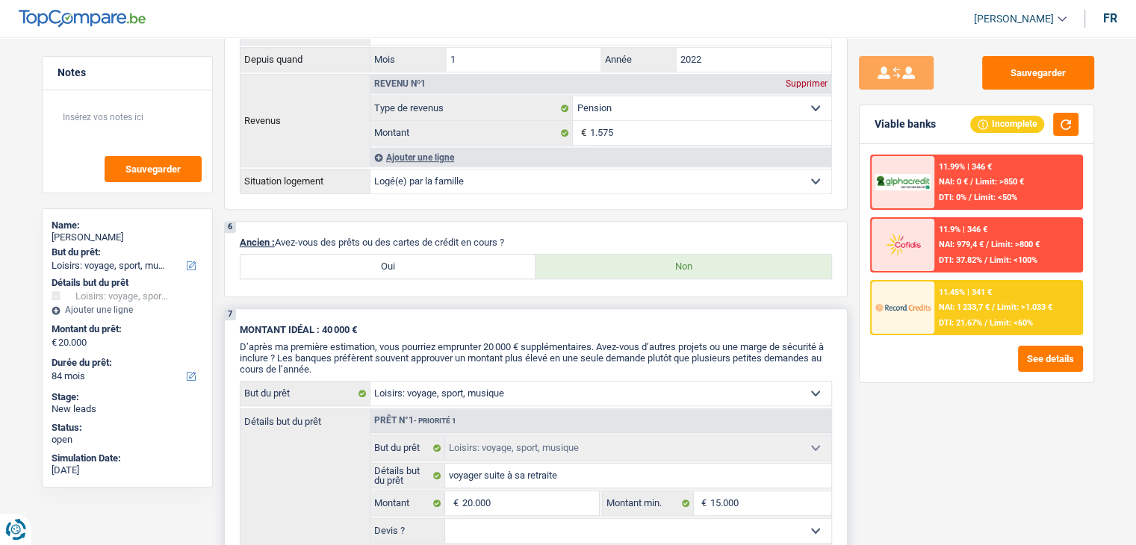
click at [514, 313] on div "7 MONTANT IDÉAL : 40 000 € D’après ma première estimation, vous pourriez emprun…" at bounding box center [535, 459] width 623 height 303
drag, startPoint x: 508, startPoint y: 239, endPoint x: 279, endPoint y: 232, distance: 229.3
click at [279, 237] on p "Ancien : Avez-vous des prêts ou des cartes de crédit en cours ?" at bounding box center [536, 242] width 592 height 11
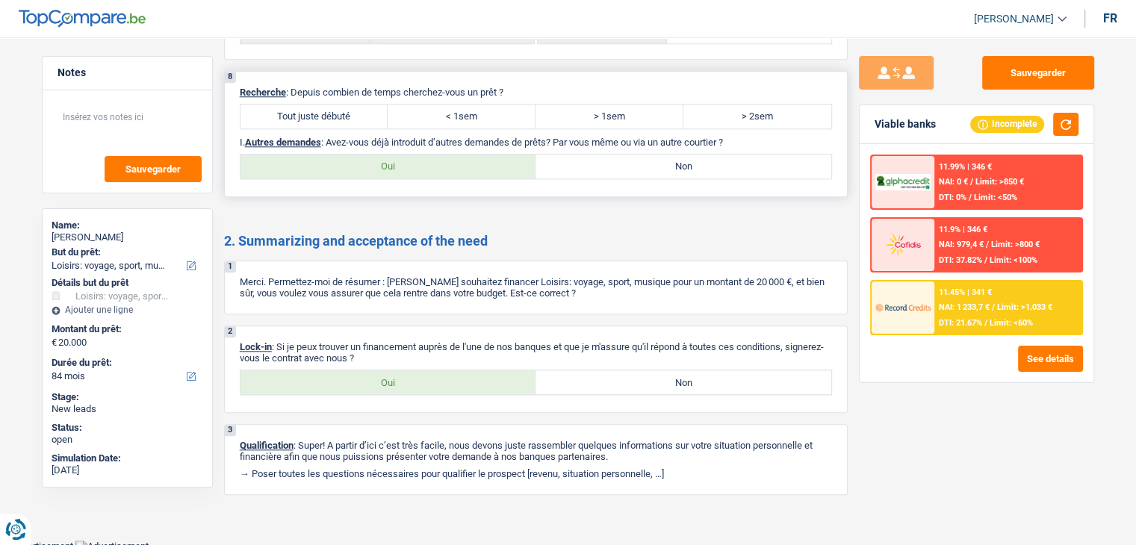
scroll to position [1298, 0]
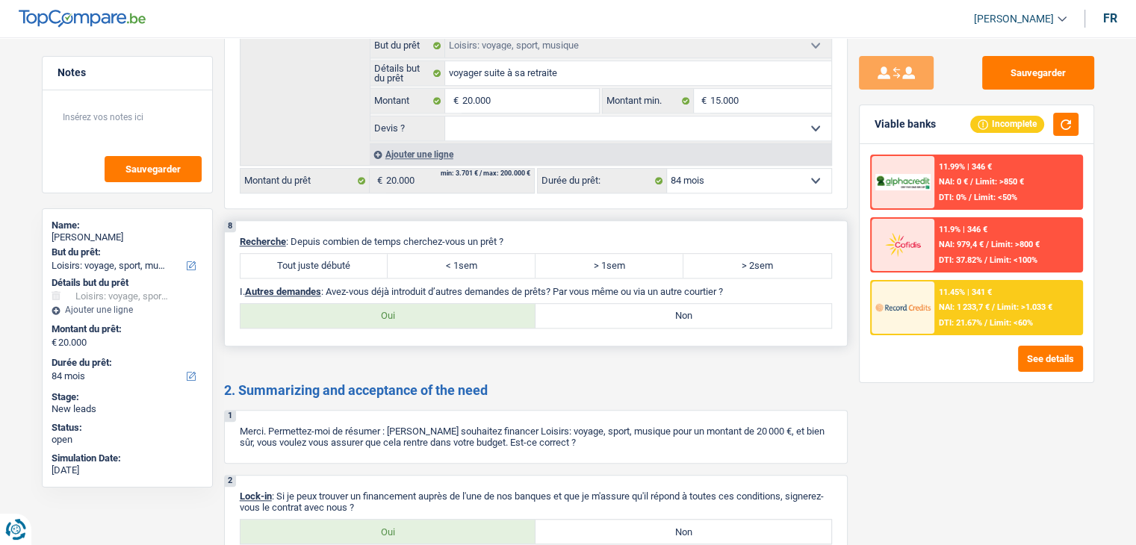
click at [340, 254] on label "Tout juste débuté" at bounding box center [314, 266] width 148 height 24
click at [340, 254] on input "Tout juste débuté" at bounding box center [314, 266] width 148 height 24
radio input "true"
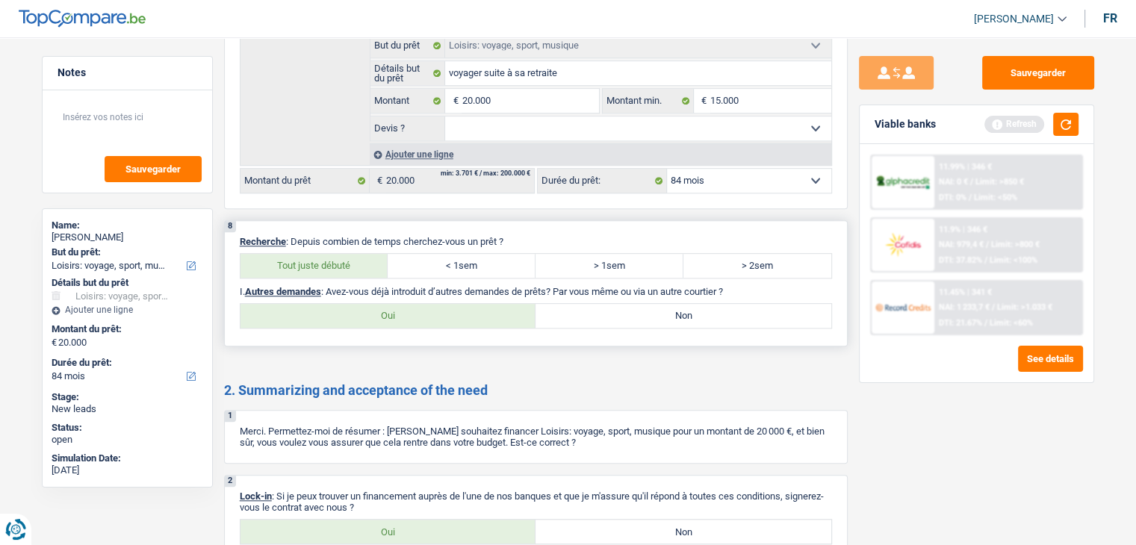
click at [637, 316] on label "Non" at bounding box center [683, 316] width 296 height 24
click at [637, 316] on input "Non" at bounding box center [683, 316] width 296 height 24
radio input "true"
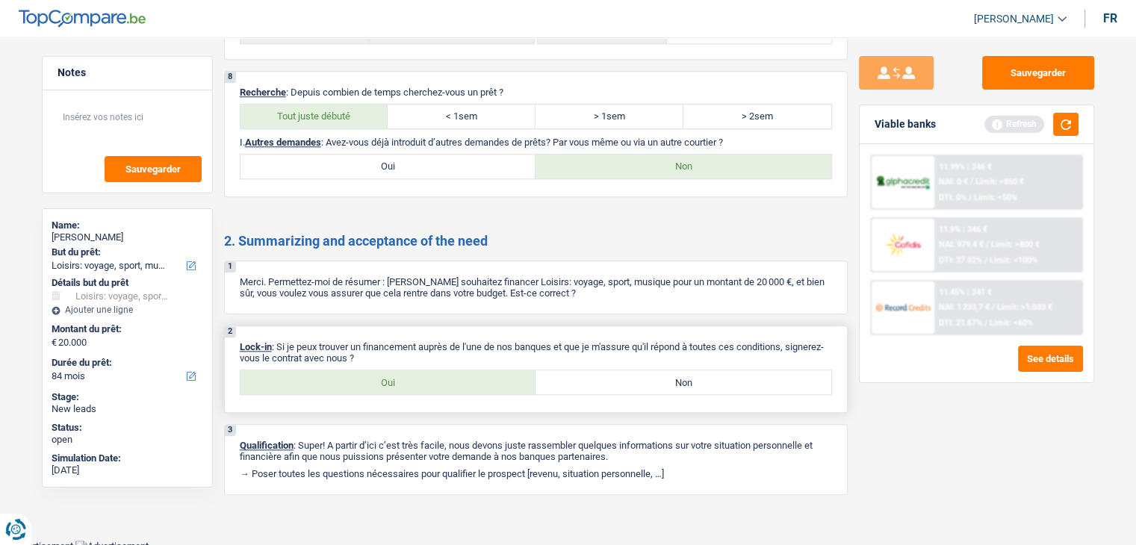
click at [429, 370] on label "Oui" at bounding box center [388, 382] width 296 height 24
click at [429, 370] on input "Oui" at bounding box center [388, 382] width 296 height 24
radio input "true"
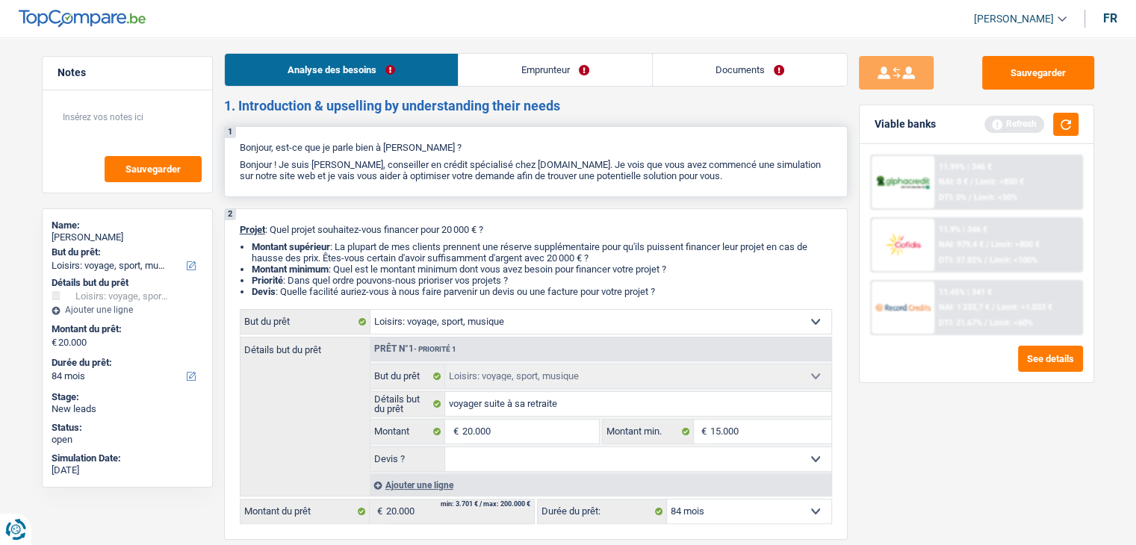
scroll to position [0, 0]
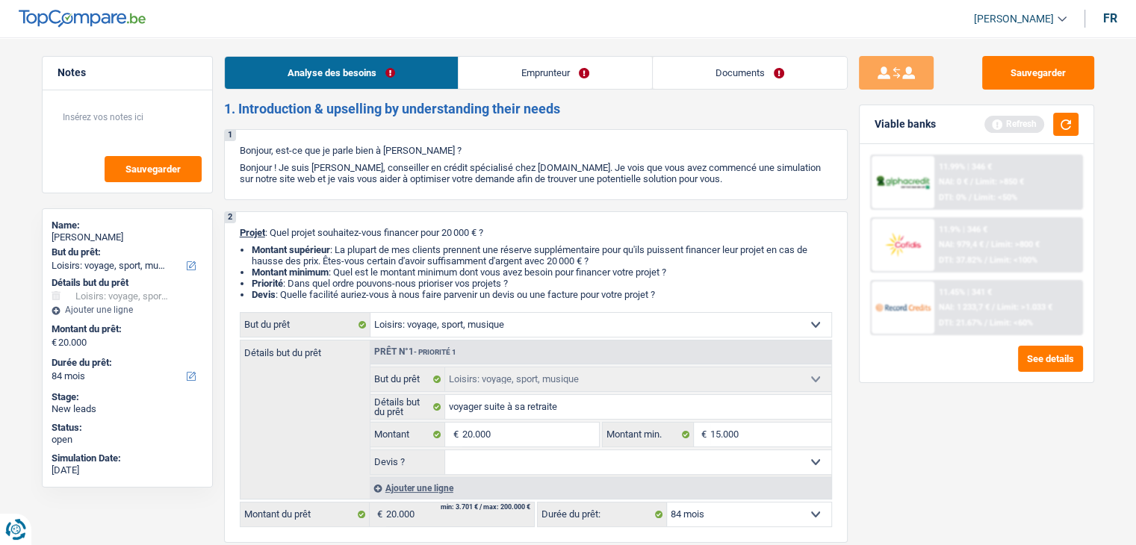
click at [526, 77] on link "Emprunteur" at bounding box center [554, 73] width 193 height 32
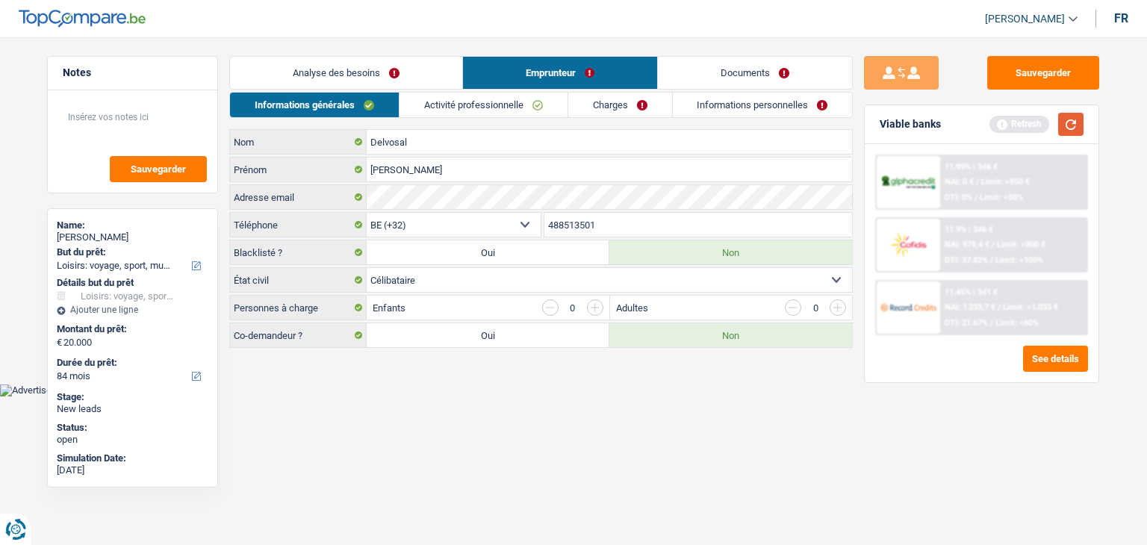
click at [1066, 128] on button "button" at bounding box center [1070, 124] width 25 height 23
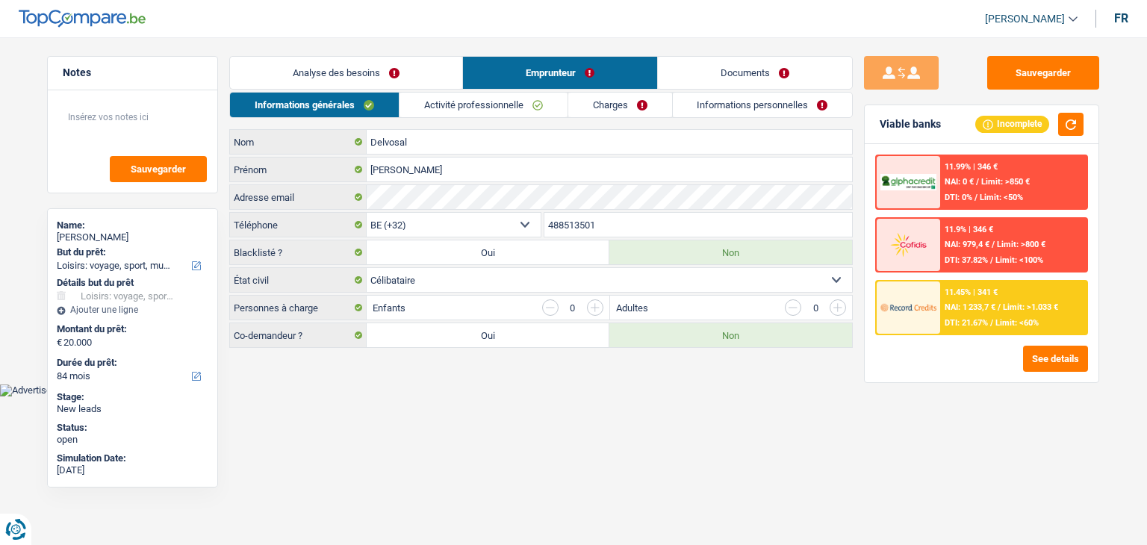
click at [393, 392] on body "Vous avez le contrôle de vos données Nous utilisons des cookies, tout comme nos…" at bounding box center [573, 209] width 1147 height 374
click at [514, 395] on html "Vous avez le contrôle de vos données Nous utilisons des cookies, tout comme nos…" at bounding box center [573, 198] width 1147 height 396
click at [430, 104] on link "Activité professionnelle" at bounding box center [483, 105] width 168 height 25
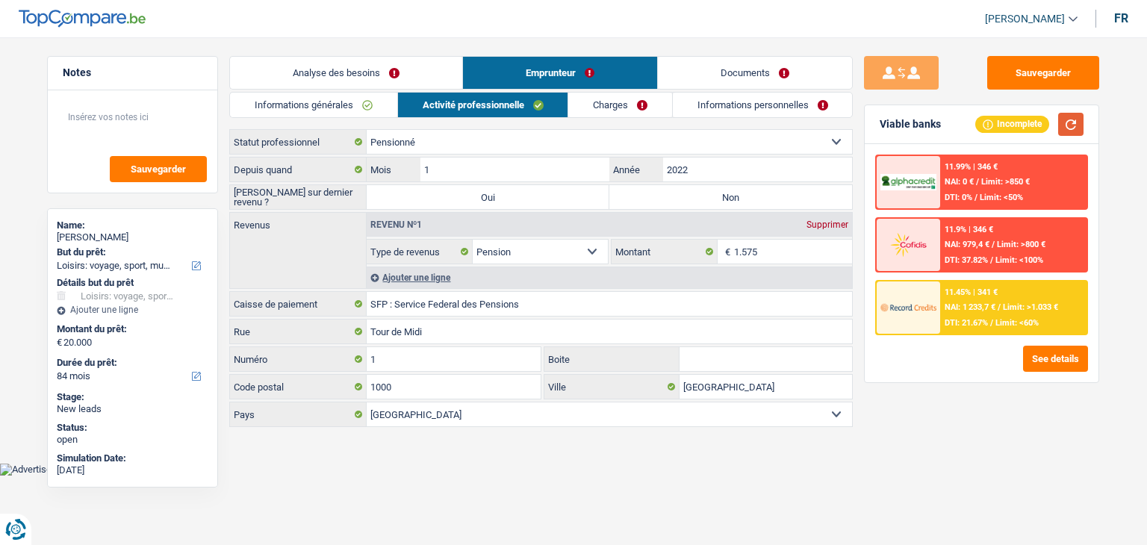
click at [1066, 124] on button "button" at bounding box center [1070, 124] width 25 height 23
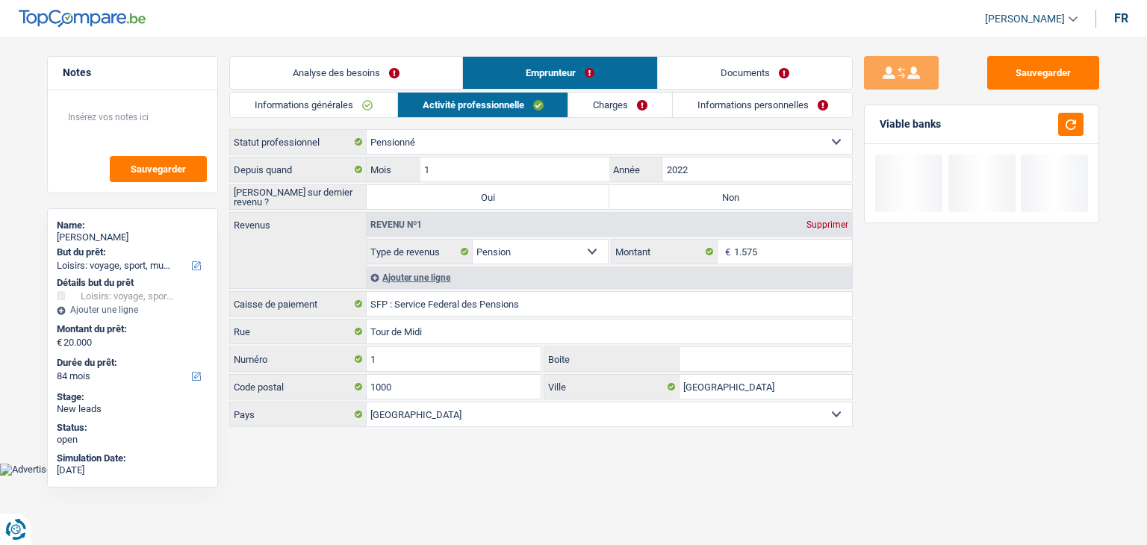
click at [859, 99] on div "Sauvegarder Viable banks" at bounding box center [982, 286] width 258 height 461
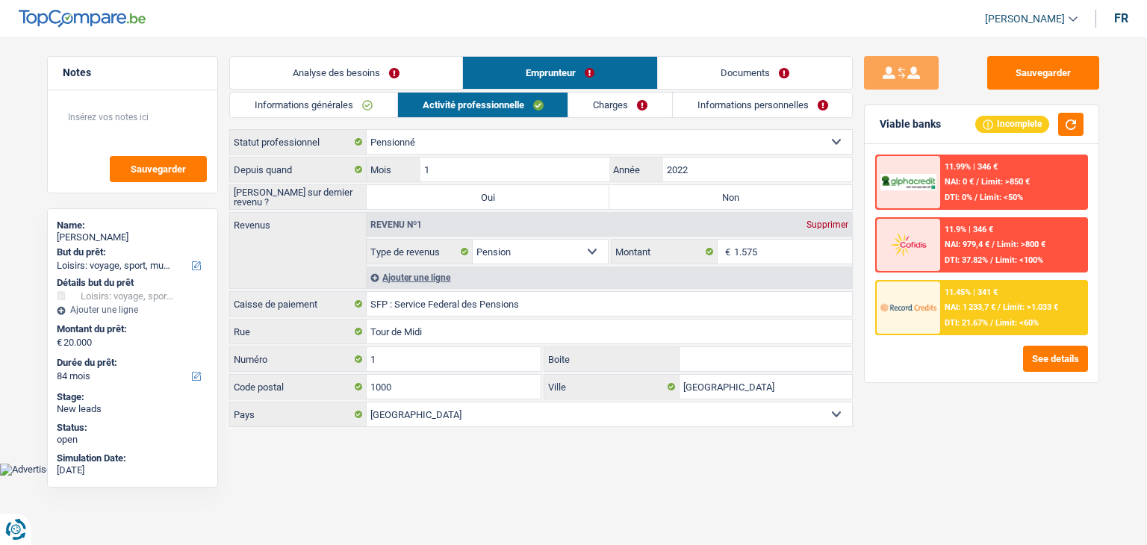
click at [860, 165] on div "Sauvegarder Viable banks Incomplete 11.99% | 346 € NAI: 0 € / Limit: >850 € DTI…" at bounding box center [982, 286] width 258 height 461
click at [711, 193] on label "Non" at bounding box center [730, 197] width 243 height 24
click at [711, 193] on input "Non" at bounding box center [730, 197] width 243 height 24
radio input "true"
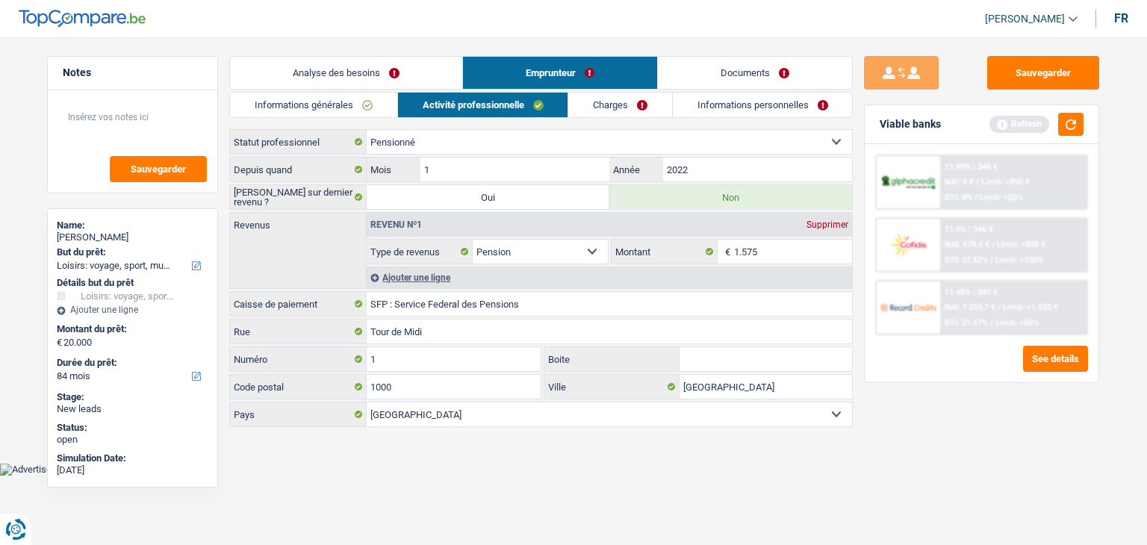
click at [440, 271] on div "Ajouter une ligne" at bounding box center [609, 278] width 485 height 22
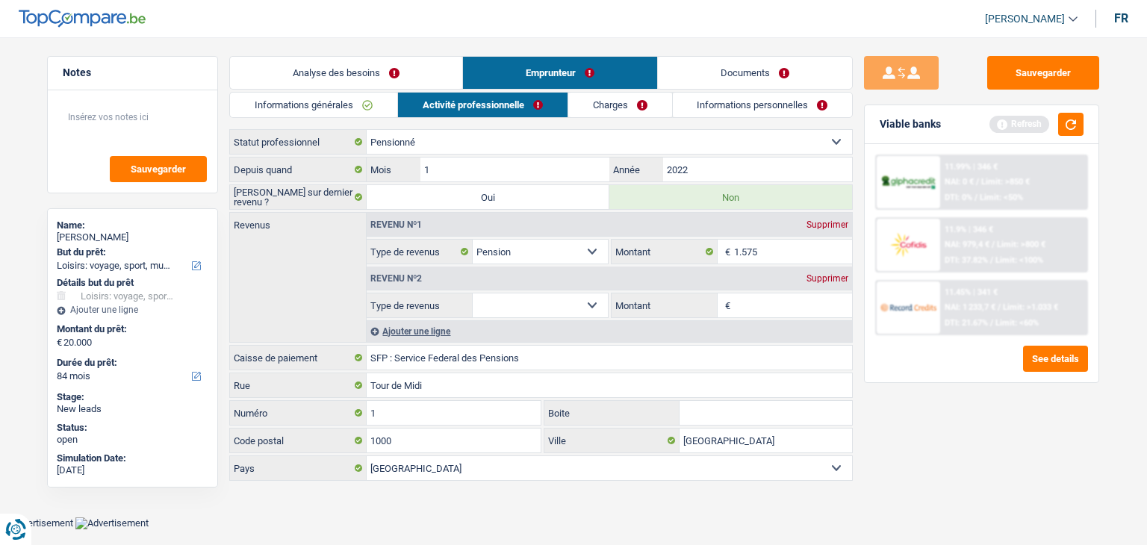
click at [812, 284] on div "Revenu nº2 Supprimer" at bounding box center [609, 279] width 485 height 24
click at [812, 276] on div "Supprimer" at bounding box center [827, 278] width 49 height 9
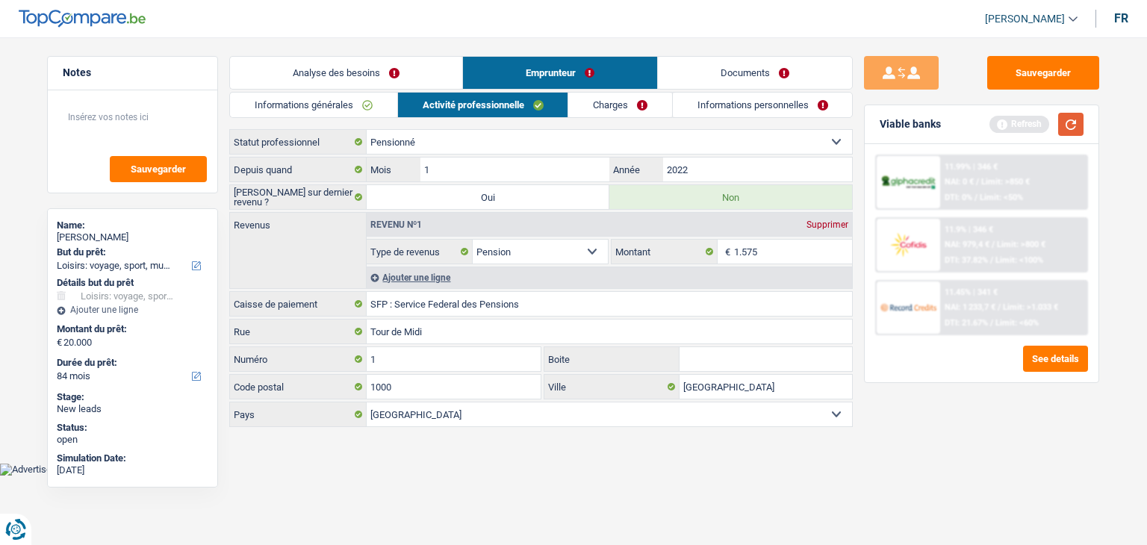
click at [1065, 123] on button "button" at bounding box center [1070, 124] width 25 height 23
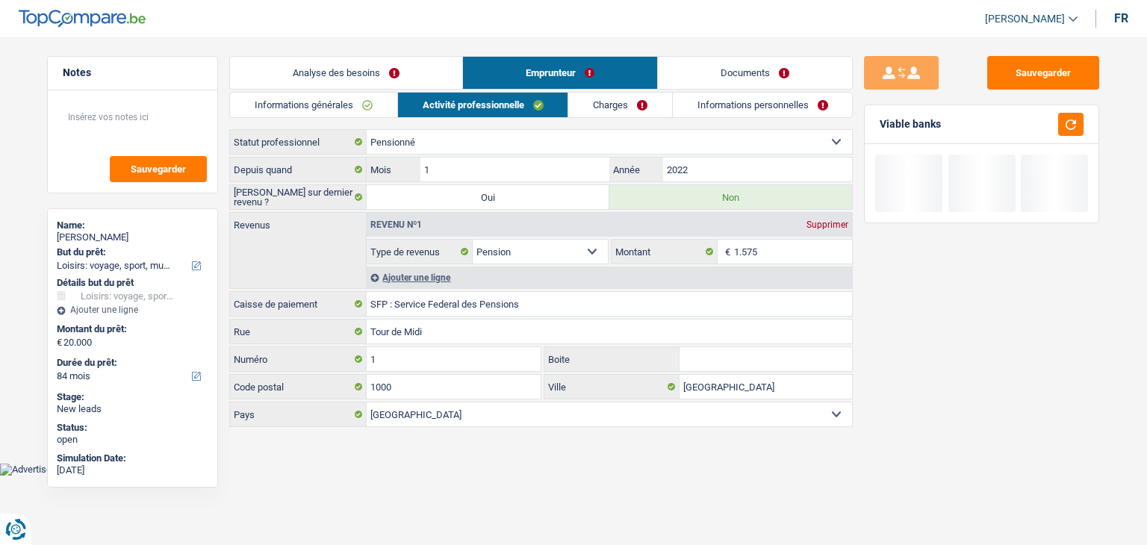
drag, startPoint x: 944, startPoint y: 122, endPoint x: 881, endPoint y: 116, distance: 62.9
click at [881, 116] on div "Viable banks" at bounding box center [982, 124] width 234 height 39
click at [878, 114] on div "Viable banks" at bounding box center [982, 124] width 234 height 39
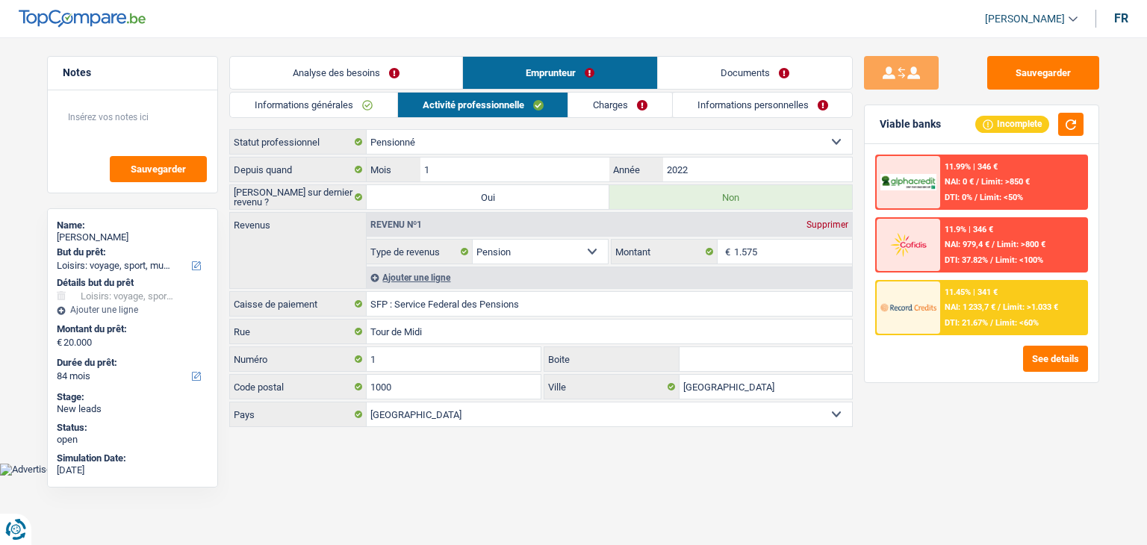
click at [877, 114] on div "Viable banks Incomplete" at bounding box center [982, 124] width 234 height 39
click at [610, 116] on link "Charges" at bounding box center [620, 105] width 104 height 25
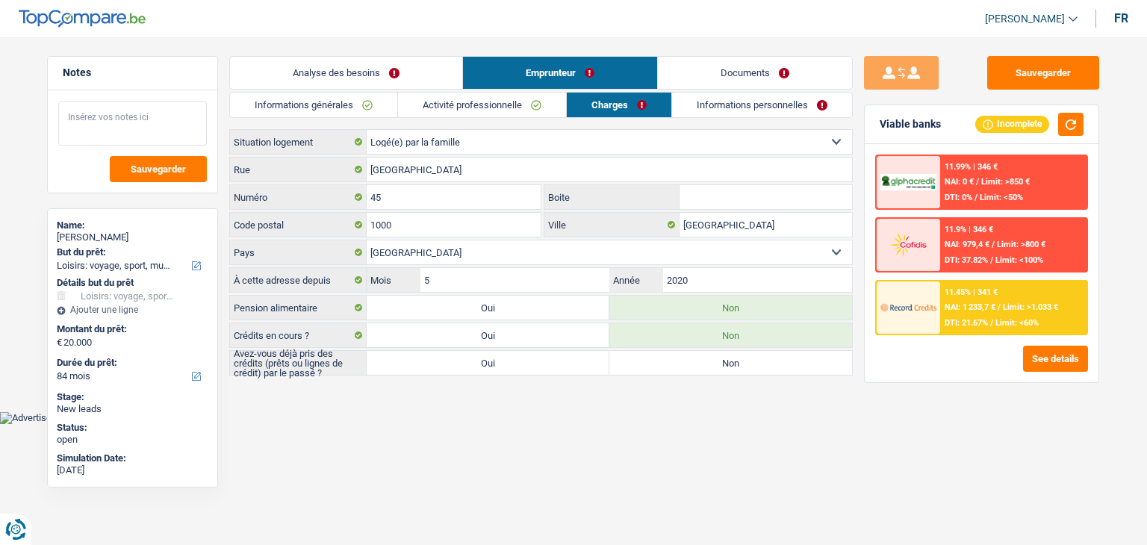
click at [137, 114] on textarea at bounding box center [132, 123] width 149 height 45
click at [566, 395] on main "Notes Sauvegarder Name: Monique Delvosal But du prêt: Confort maison: meubles, …" at bounding box center [573, 216] width 1147 height 389
click at [80, 116] on textarea at bounding box center [132, 123] width 149 height 45
click at [801, 228] on input "Bruxelles" at bounding box center [765, 225] width 172 height 24
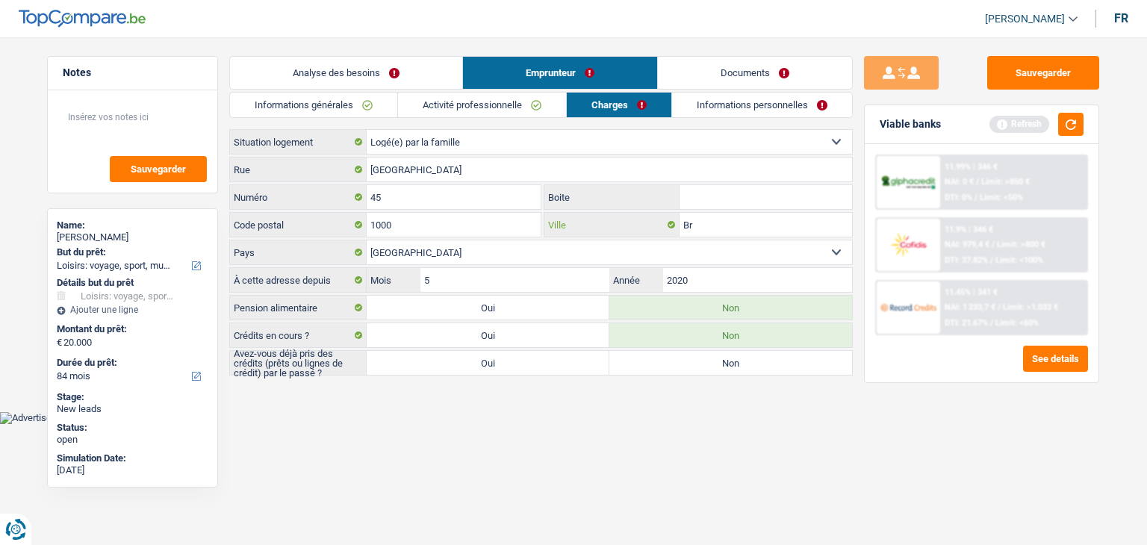
type input "B"
type input "Jette"
click at [396, 423] on html "Vous avez le contrôle de vos données Nous utilisons des cookies, tout comme nos…" at bounding box center [573, 212] width 1147 height 424
click at [122, 119] on textarea at bounding box center [132, 123] width 149 height 45
type textarea "madame est logée par son fils"
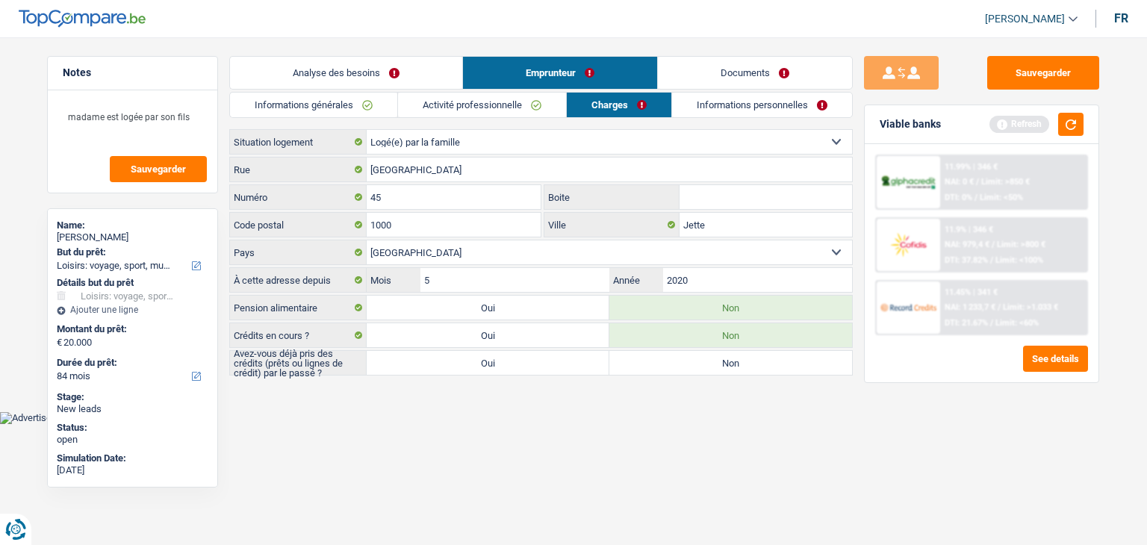
click at [525, 359] on label "Oui" at bounding box center [488, 363] width 243 height 24
click at [525, 359] on input "Oui" at bounding box center [488, 363] width 243 height 24
radio input "true"
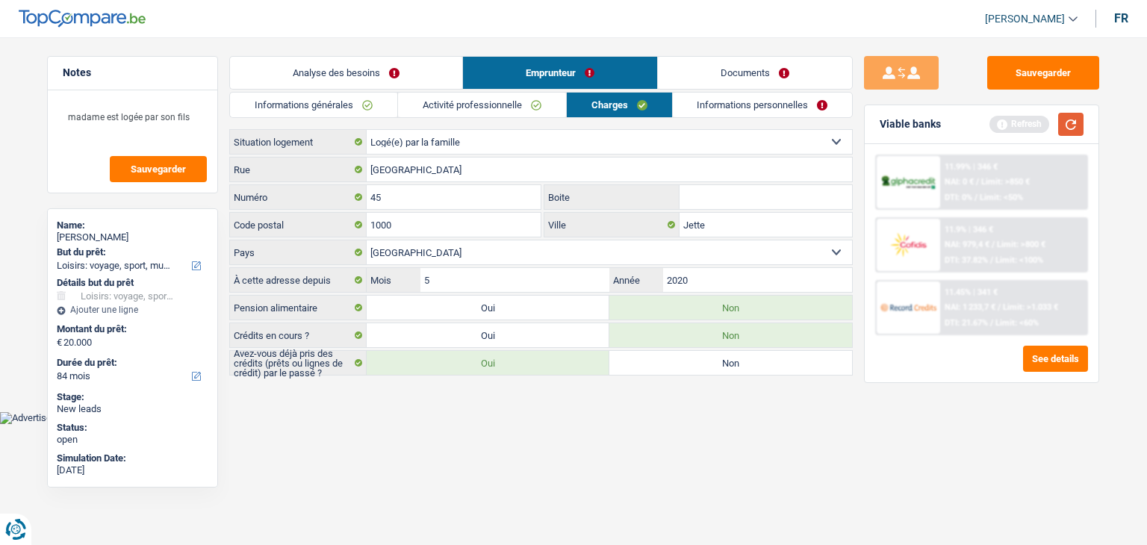
click at [1079, 119] on button "button" at bounding box center [1070, 124] width 25 height 23
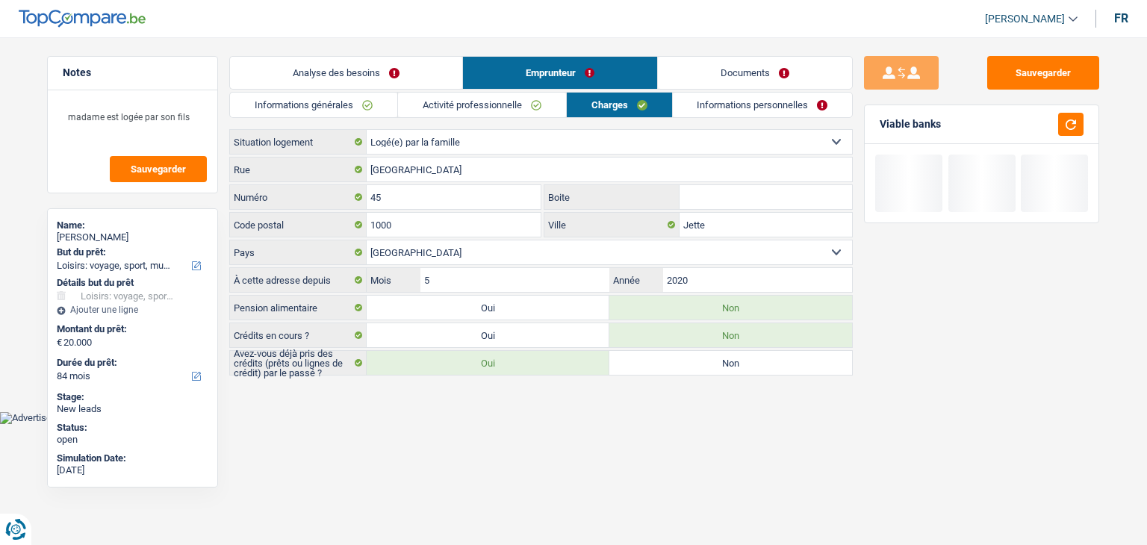
click at [735, 96] on link "Informations personnelles" at bounding box center [763, 105] width 180 height 25
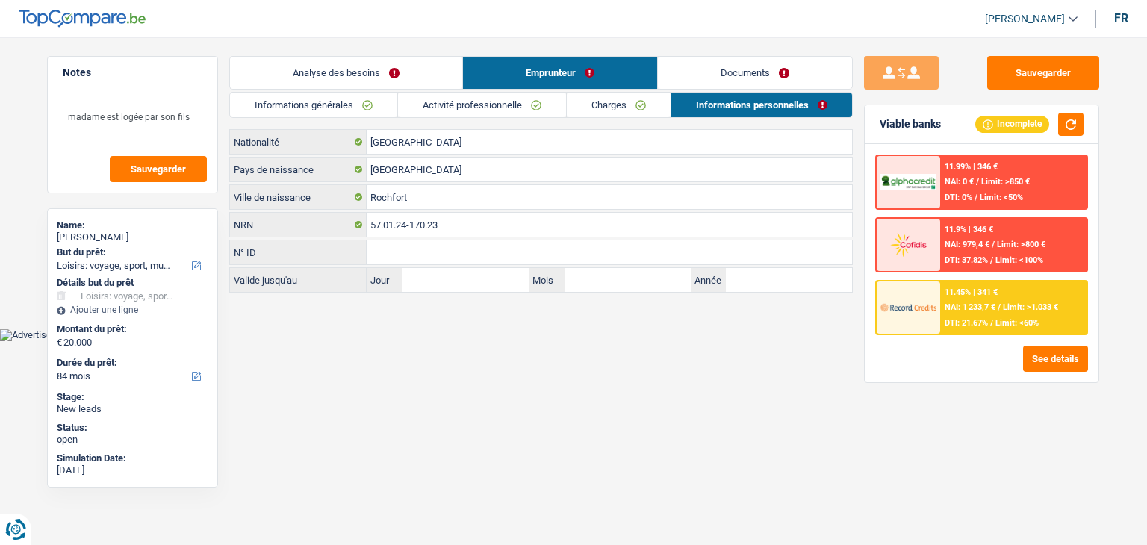
drag, startPoint x: 541, startPoint y: 401, endPoint x: 752, endPoint y: 358, distance: 215.6
click at [541, 341] on html "Vous avez le contrôle de vos données Nous utilisons des cookies, tout comme nos…" at bounding box center [573, 170] width 1147 height 341
click at [1066, 121] on button "button" at bounding box center [1070, 124] width 25 height 23
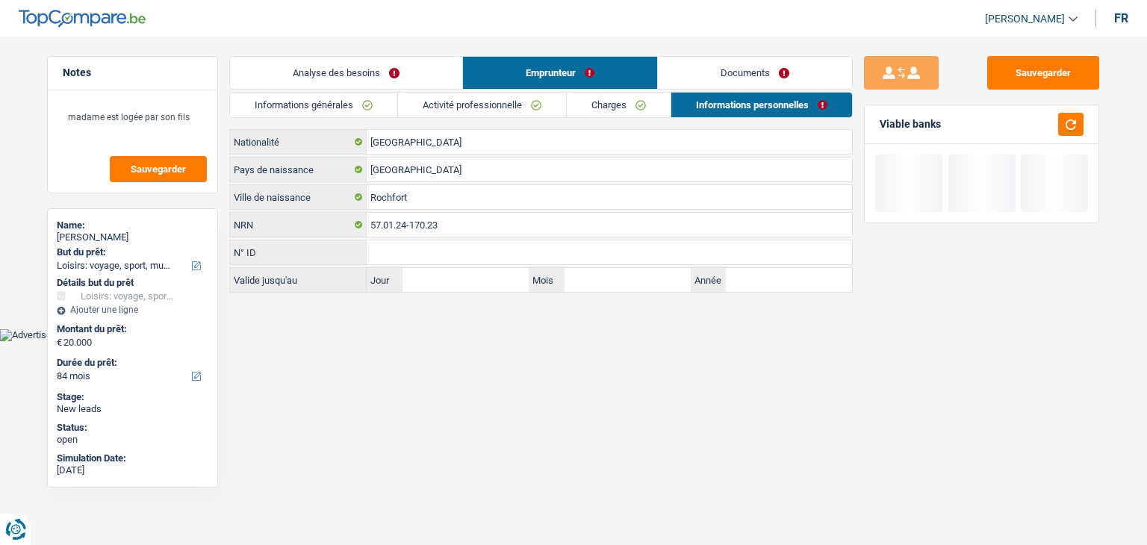
click at [733, 66] on link "Documents" at bounding box center [755, 73] width 194 height 32
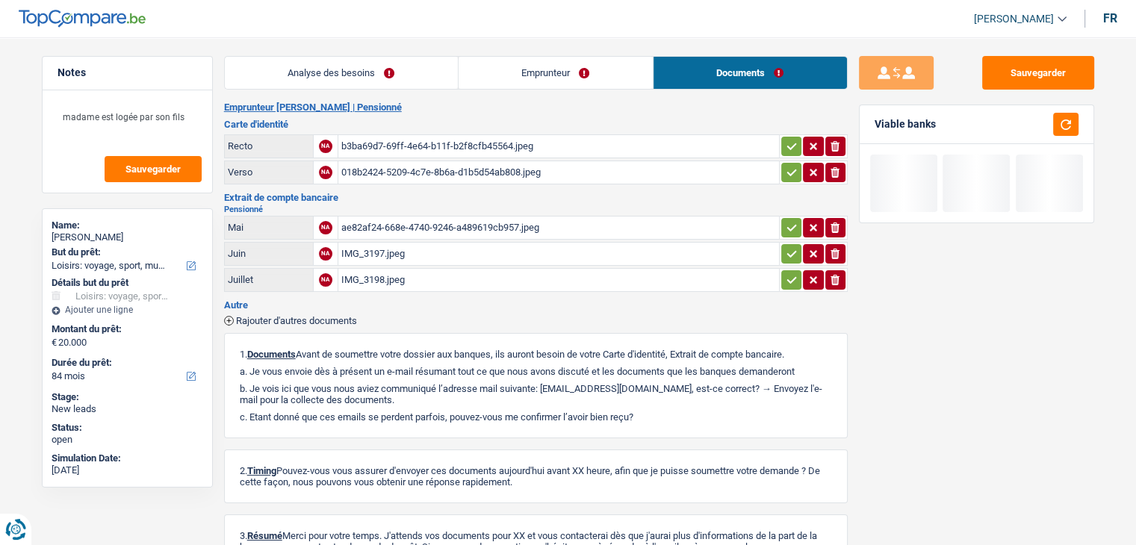
click at [415, 72] on link "Analyse des besoins" at bounding box center [341, 73] width 233 height 32
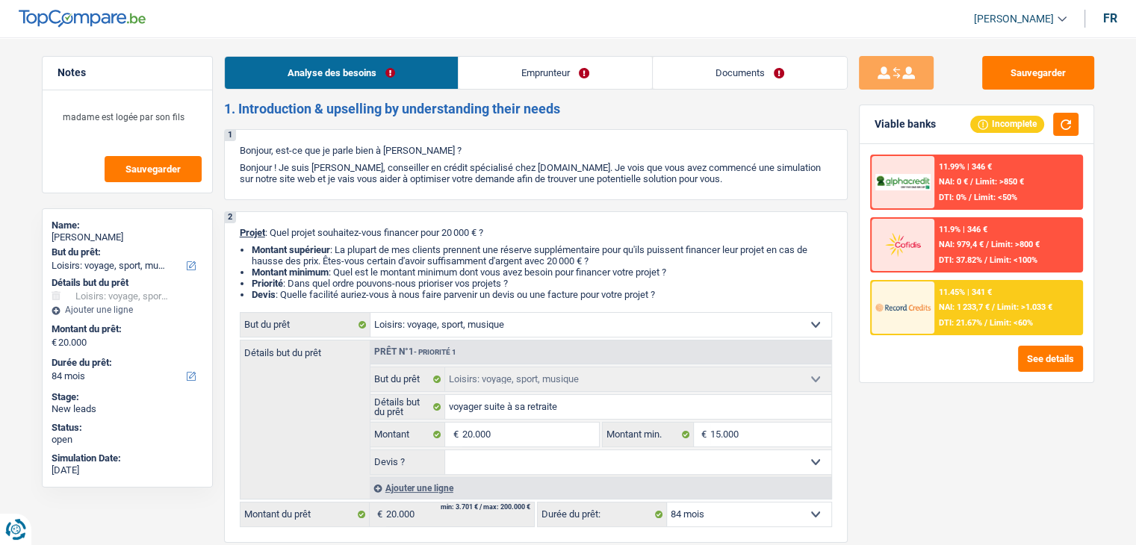
click at [720, 77] on link "Documents" at bounding box center [750, 73] width 194 height 32
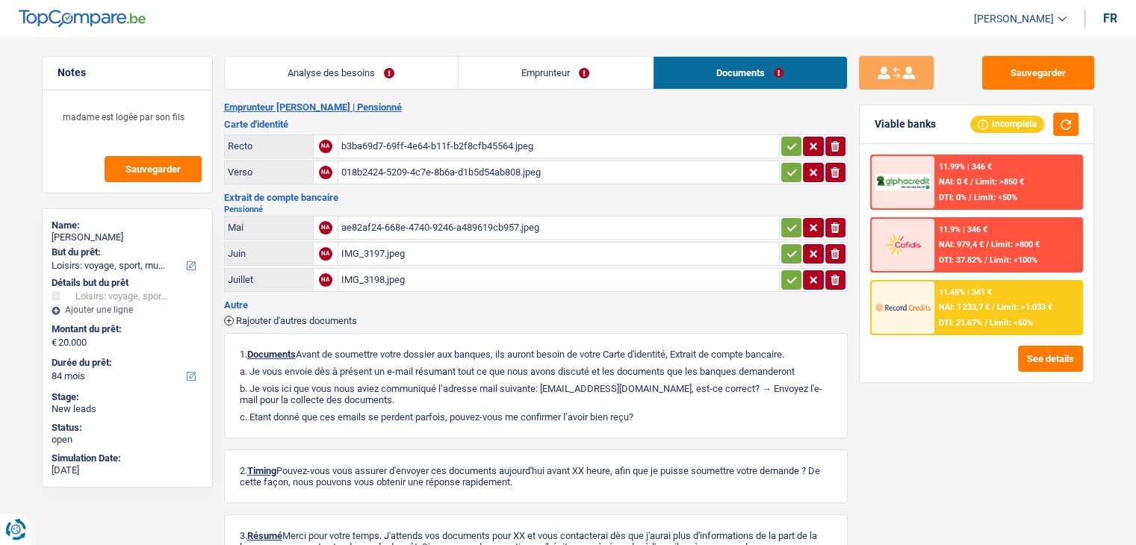
click at [491, 198] on h3 "Extrait de compte bancaire" at bounding box center [535, 198] width 623 height 10
click at [494, 112] on h2 "Emprunteur Monique Delvosal | Pensionné" at bounding box center [535, 108] width 623 height 12
click at [439, 148] on div "b3ba69d7-69ff-4e64-b11f-b2f8cfb45564.jpeg" at bounding box center [558, 146] width 435 height 22
click at [460, 174] on div "018b2424-5209-4c7e-8b6a-d1b5d54ab808.jpeg" at bounding box center [558, 172] width 435 height 22
click at [431, 230] on div "ae82af24-668e-4740-9246-a489619cb957.jpeg" at bounding box center [558, 228] width 435 height 22
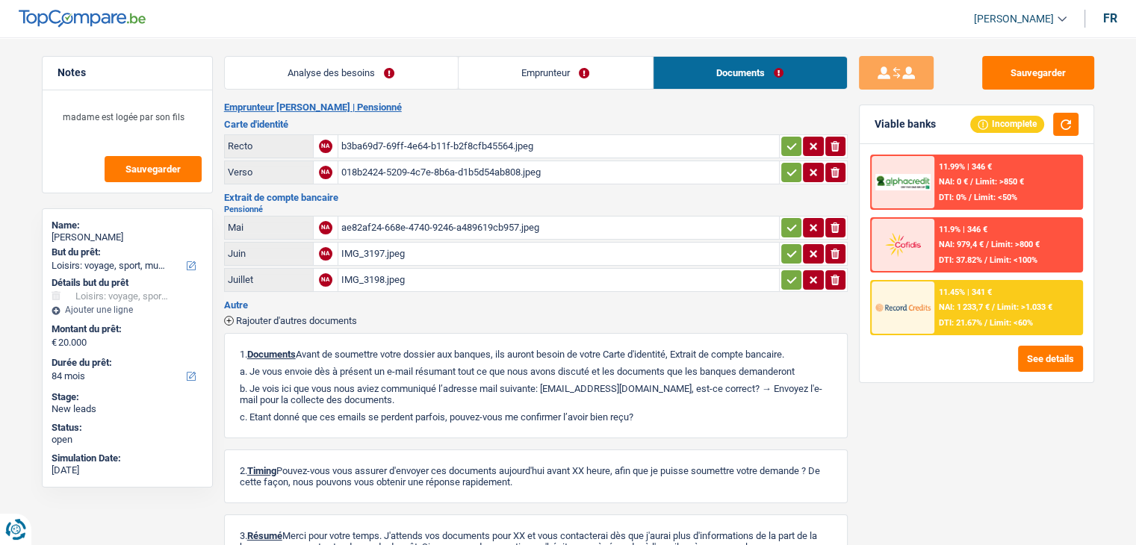
click at [388, 244] on div "IMG_3197.jpeg" at bounding box center [558, 254] width 435 height 22
click at [391, 277] on div "IMG_3198.jpeg" at bounding box center [558, 280] width 435 height 22
click at [381, 248] on div "IMG_3197.jpeg" at bounding box center [558, 254] width 435 height 22
click at [509, 123] on h3 "Carte d'identité" at bounding box center [535, 124] width 623 height 10
click at [415, 78] on link "Analyse des besoins" at bounding box center [341, 73] width 233 height 32
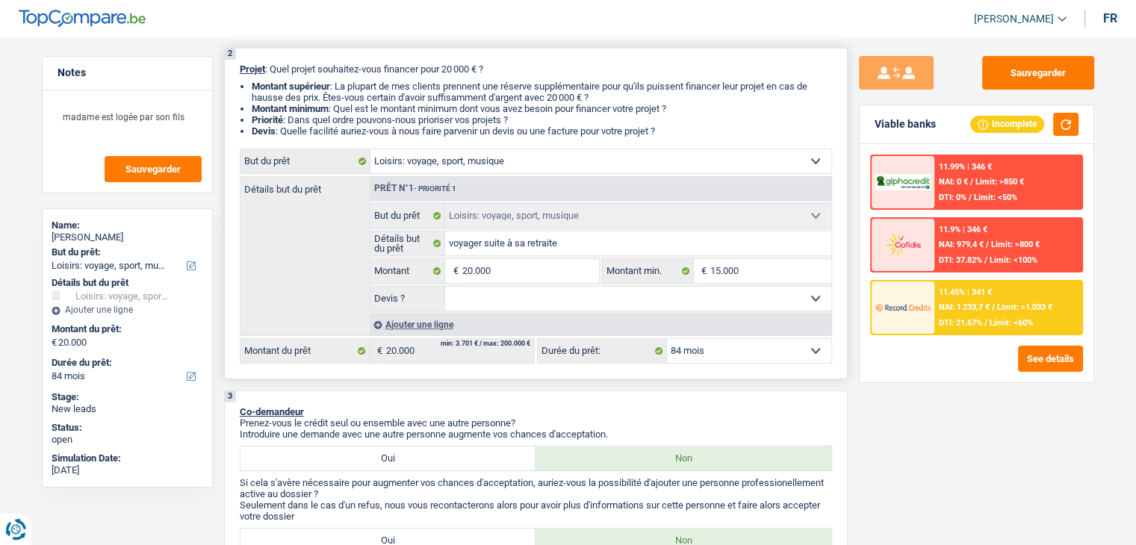
scroll to position [224, 0]
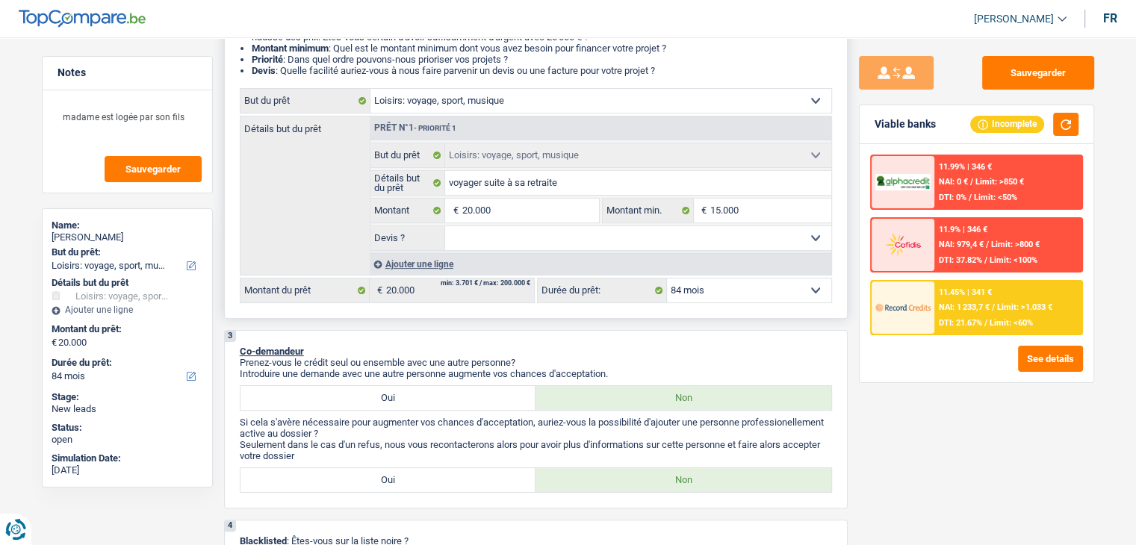
drag, startPoint x: 523, startPoint y: 225, endPoint x: 517, endPoint y: 235, distance: 11.4
click at [523, 226] on select "Oui Non Non répondu Sélectionner une option" at bounding box center [638, 238] width 386 height 24
click at [430, 341] on div "3 Co-demandeur Prenez-vous le crédit seul ou ensemble avec une autre personne? …" at bounding box center [535, 419] width 623 height 178
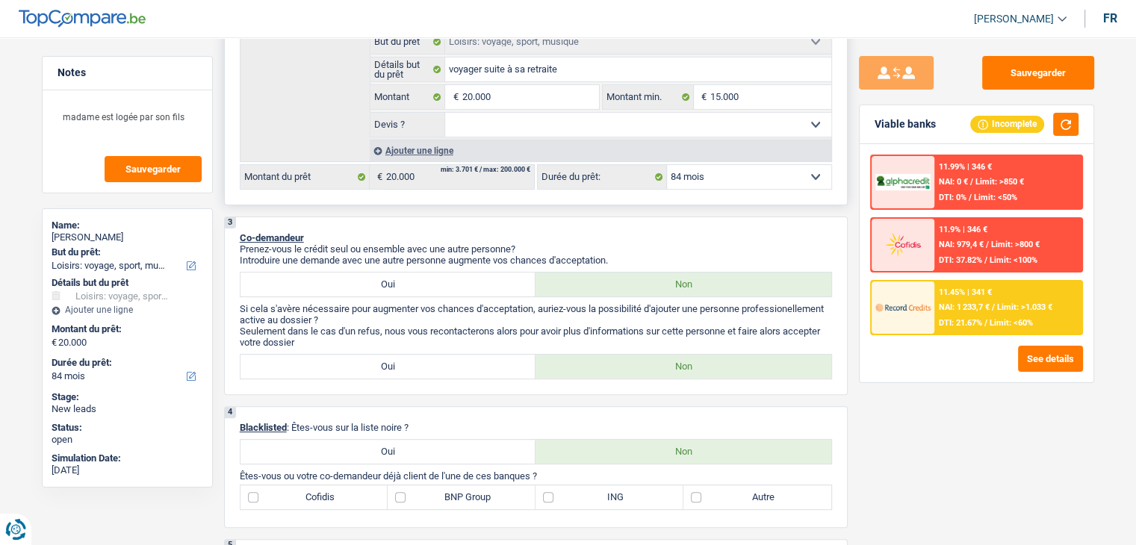
scroll to position [149, 0]
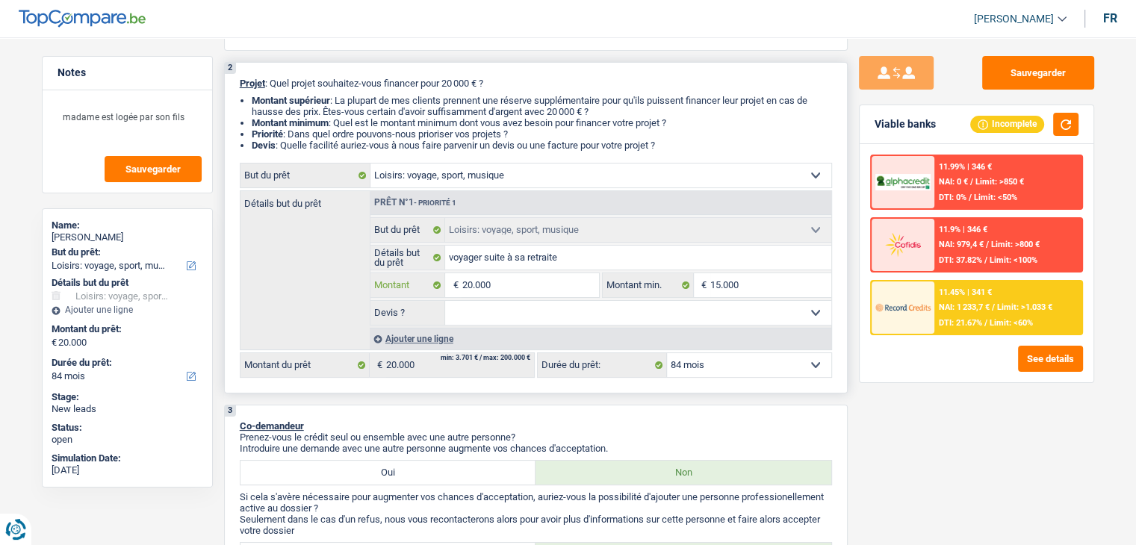
click at [470, 281] on input "20.000" at bounding box center [529, 285] width 137 height 24
type input "2.000"
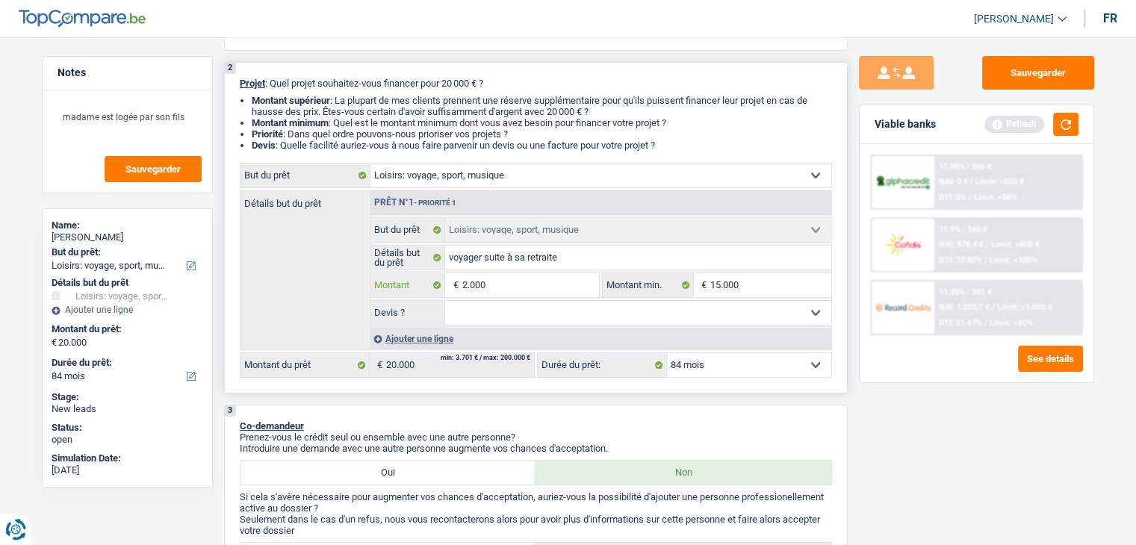
type input "25.000"
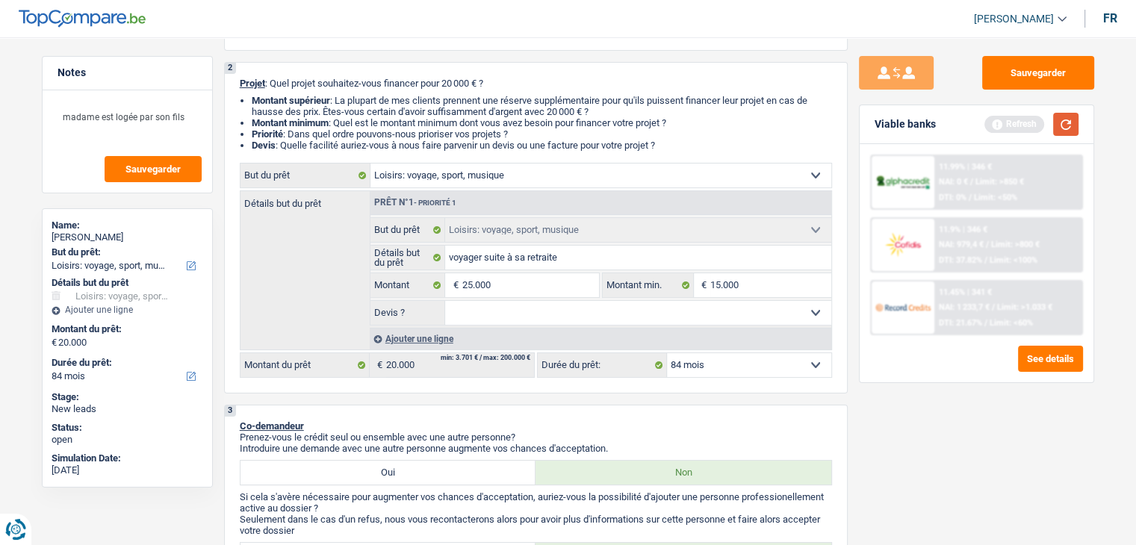
type input "25.000"
click at [1076, 123] on button "button" at bounding box center [1065, 124] width 25 height 23
select select "120"
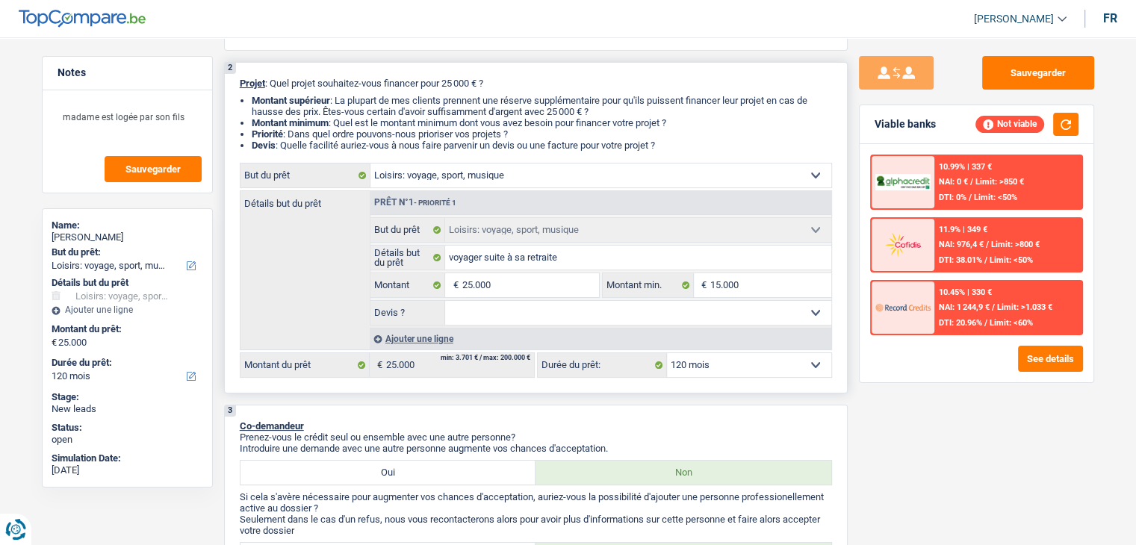
click at [771, 353] on select "12 mois 18 mois 24 mois 30 mois 36 mois 42 mois 48 mois 60 mois 72 mois 84 mois…" at bounding box center [749, 365] width 164 height 24
select select "84"
click at [667, 353] on select "12 mois 18 mois 24 mois 30 mois 36 mois 42 mois 48 mois 60 mois 72 mois 84 mois…" at bounding box center [749, 365] width 164 height 24
select select "84"
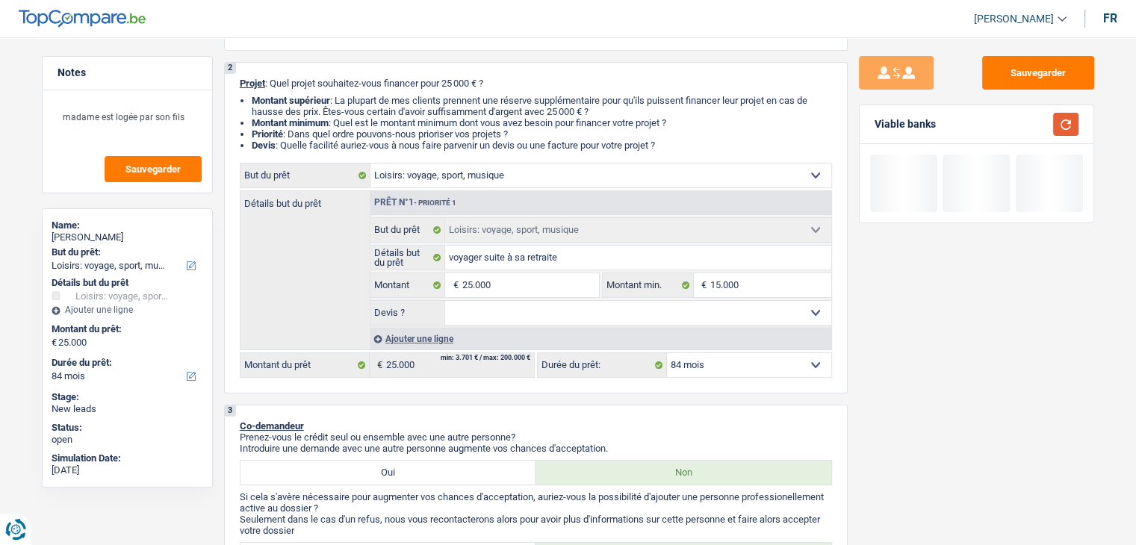
click at [1074, 129] on button "button" at bounding box center [1065, 124] width 25 height 23
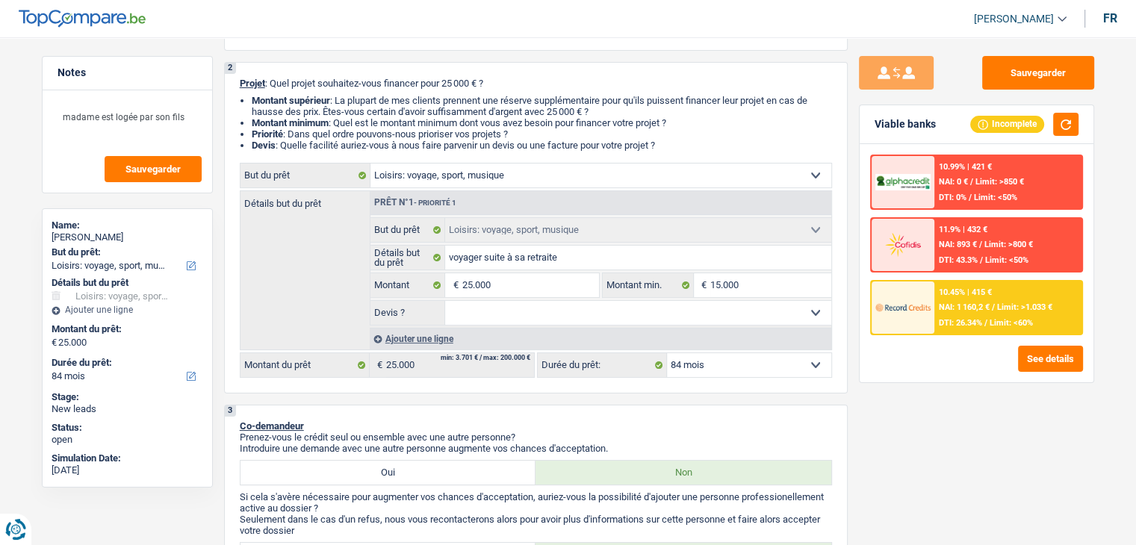
click at [939, 329] on div "10.45% | 415 € NAI: 1 160,2 € / Limit: >1.033 € DTI: 26.34% / Limit: <60%" at bounding box center [1007, 307] width 147 height 52
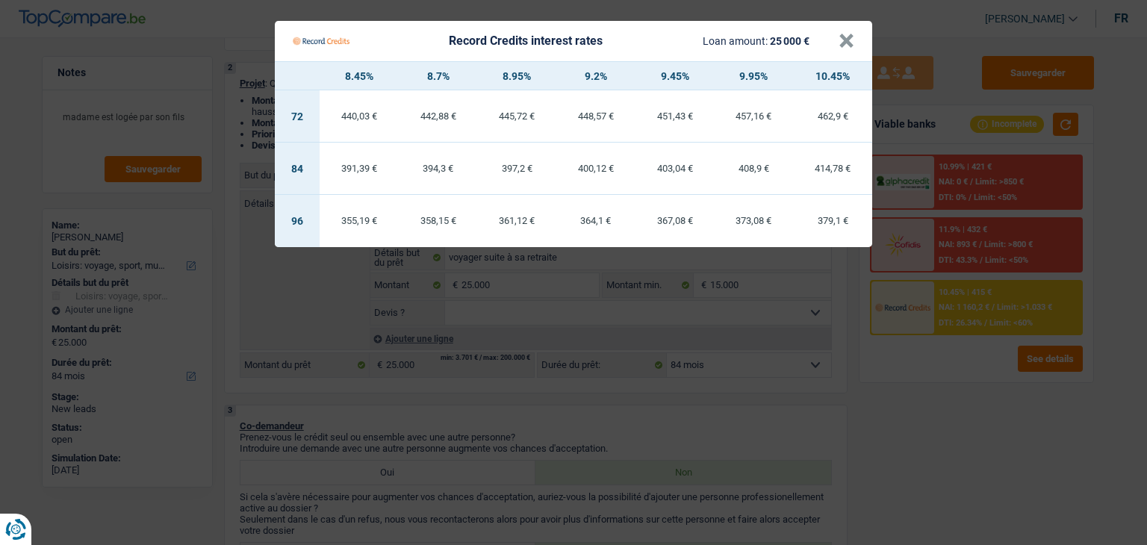
click at [930, 376] on Credits "Record Credits interest rates Loan amount: 25 000 € × 8.45% 8.7% 8.95% 9.2% 9.4…" at bounding box center [573, 272] width 1147 height 545
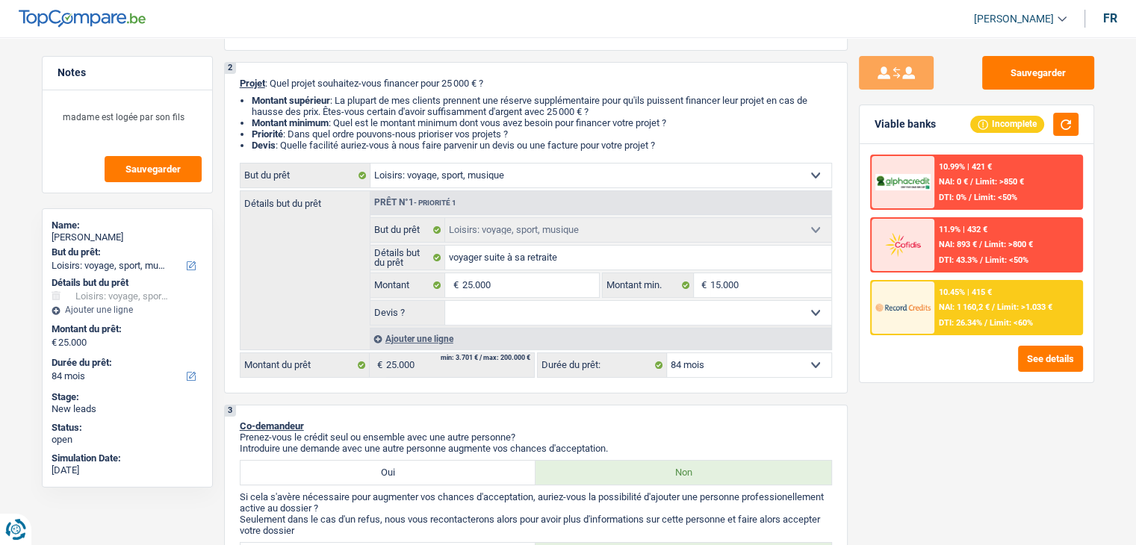
click at [1005, 314] on div "10.45% | 415 € NAI: 1 160,2 € / Limit: >1.033 € DTI: 26.34% / Limit: <60%" at bounding box center [1007, 307] width 147 height 52
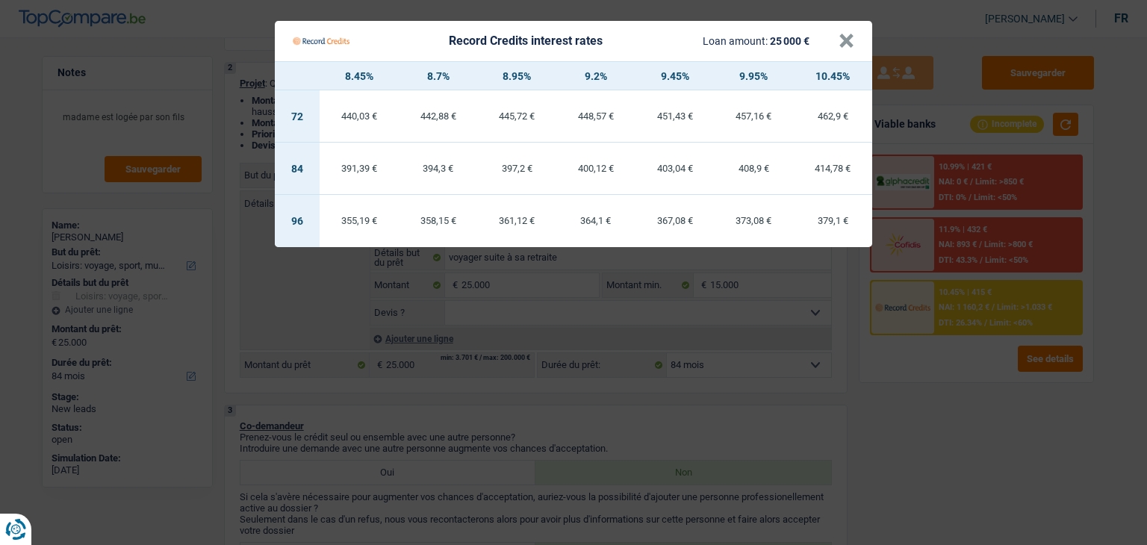
click at [986, 317] on Credits "Record Credits interest rates Loan amount: 25 000 € × 8.45% 8.7% 8.95% 9.2% 9.4…" at bounding box center [573, 272] width 1147 height 545
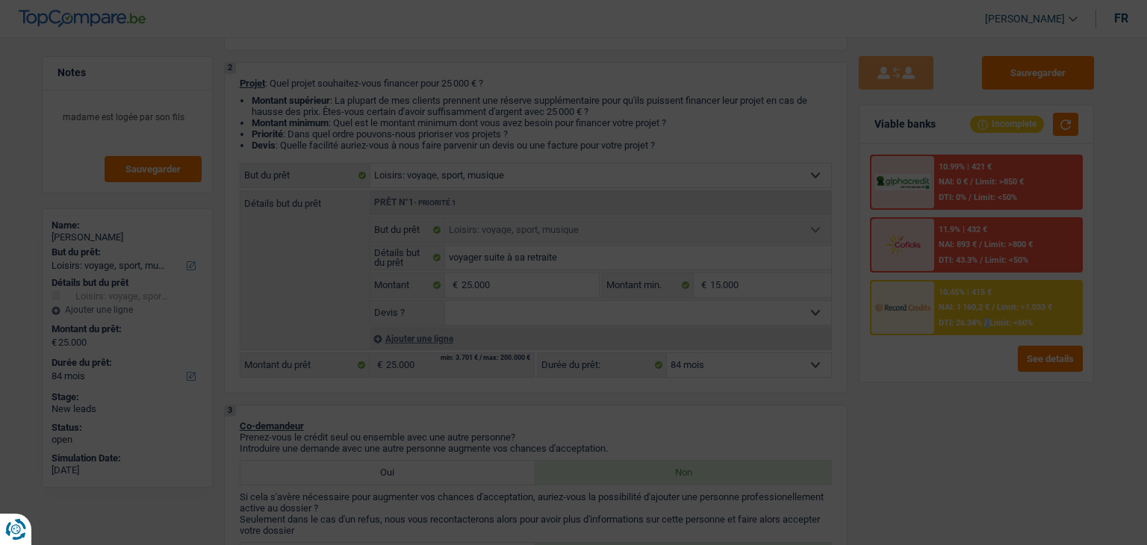
click at [986, 318] on span "/" at bounding box center [985, 323] width 3 height 10
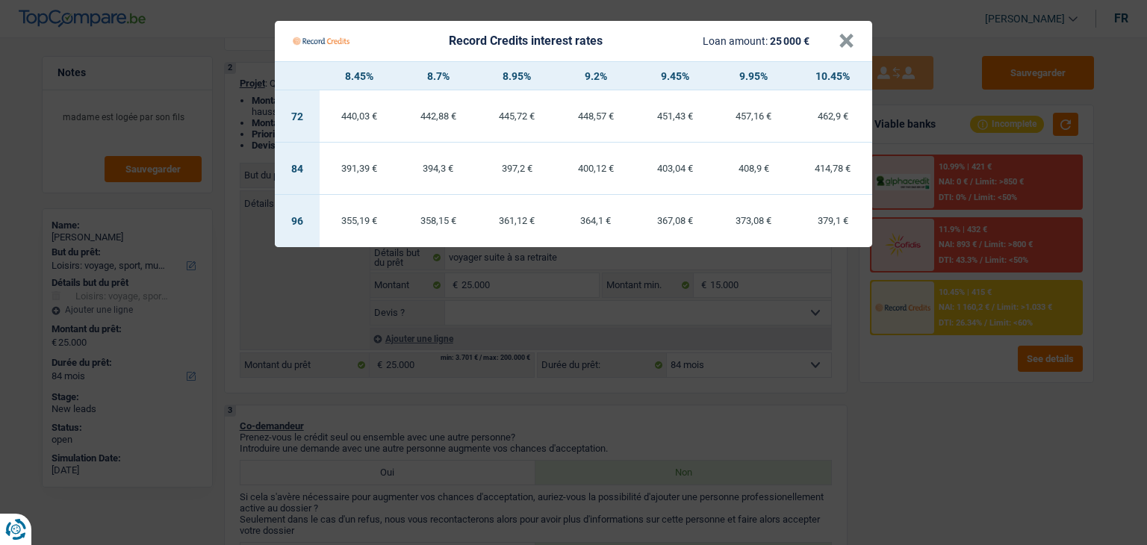
drag, startPoint x: 920, startPoint y: 374, endPoint x: 642, endPoint y: 349, distance: 278.9
click at [922, 369] on Credits "Record Credits interest rates Loan amount: 25 000 € × 8.45% 8.7% 8.95% 9.2% 9.4…" at bounding box center [573, 272] width 1147 height 545
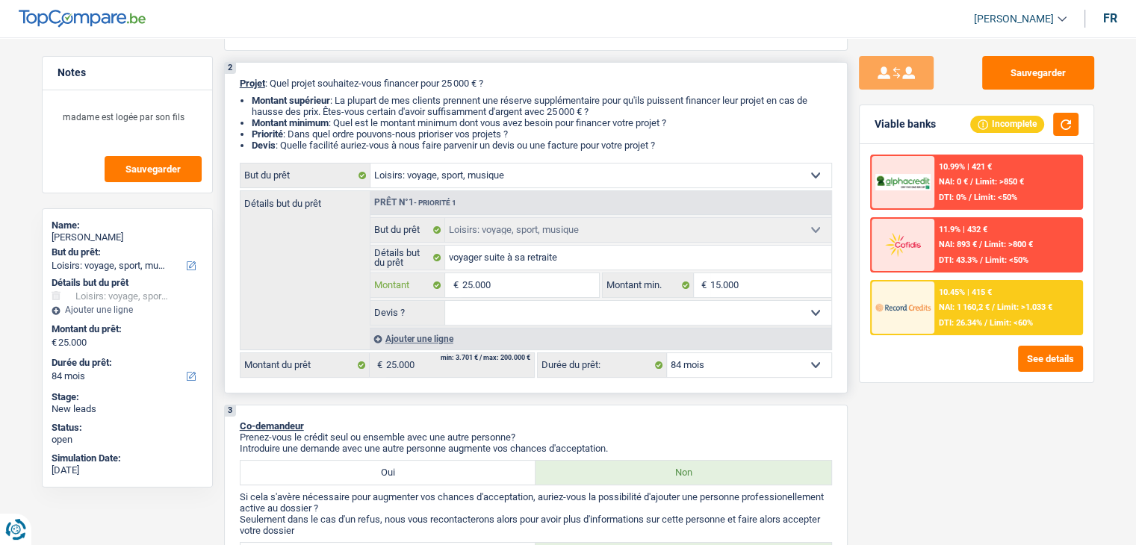
click at [528, 287] on input "25.000" at bounding box center [529, 285] width 137 height 24
type input "2.500"
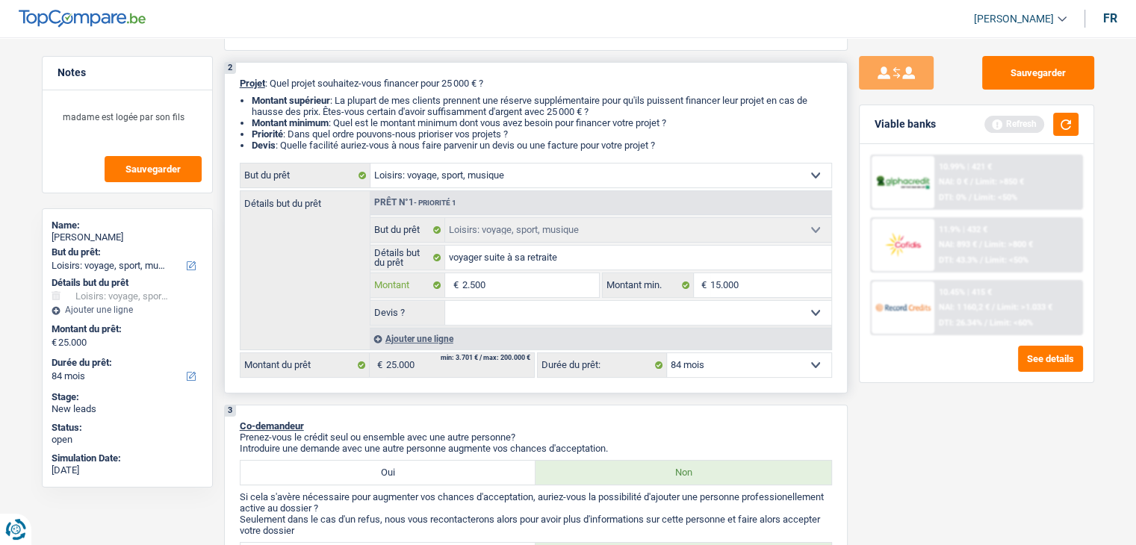
type input "250"
type input "25"
type input "2"
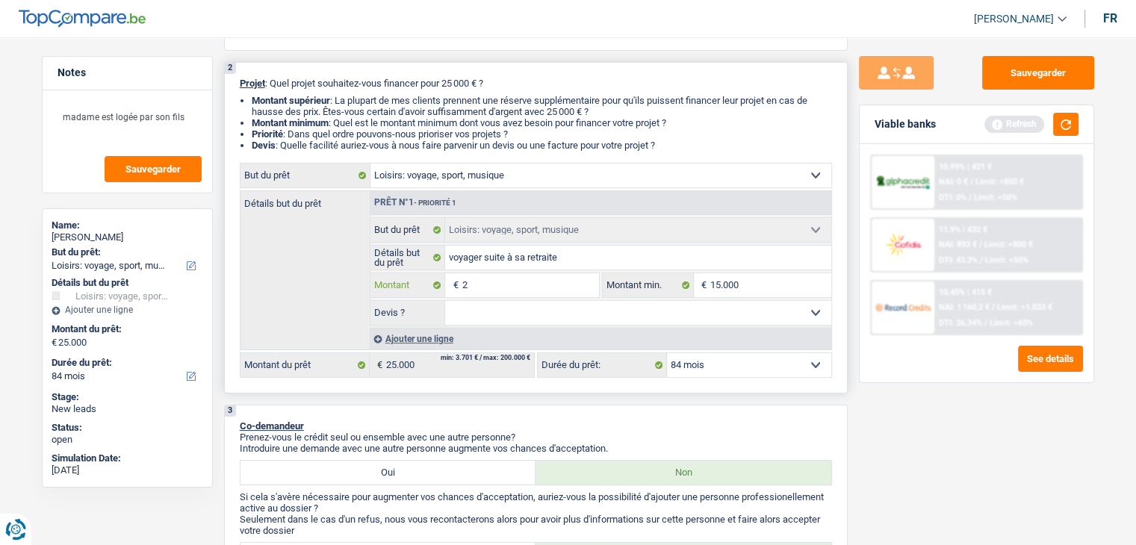
type input "2"
type input "20"
type input "200"
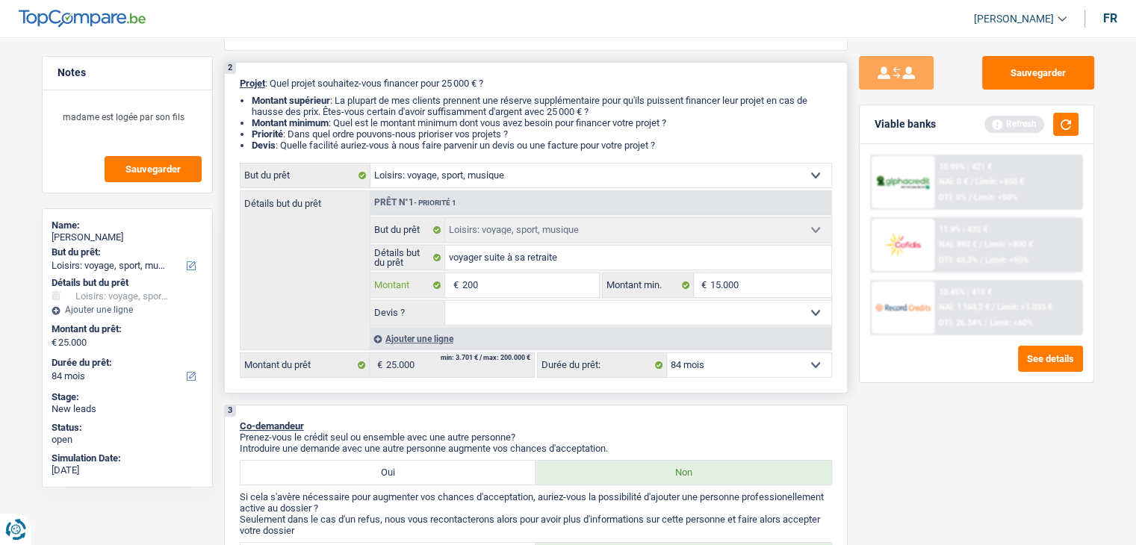
type input "2.000"
type input "20.000"
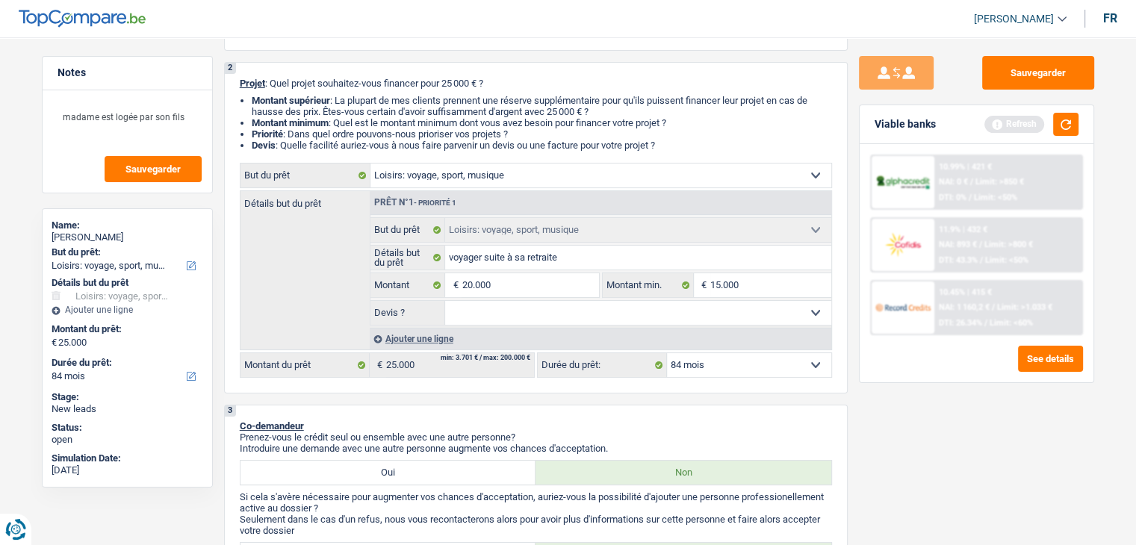
type input "20.000"
click at [1084, 128] on div "Viable banks Refresh" at bounding box center [976, 124] width 234 height 39
click at [1080, 128] on div "Viable banks Refresh" at bounding box center [976, 124] width 234 height 39
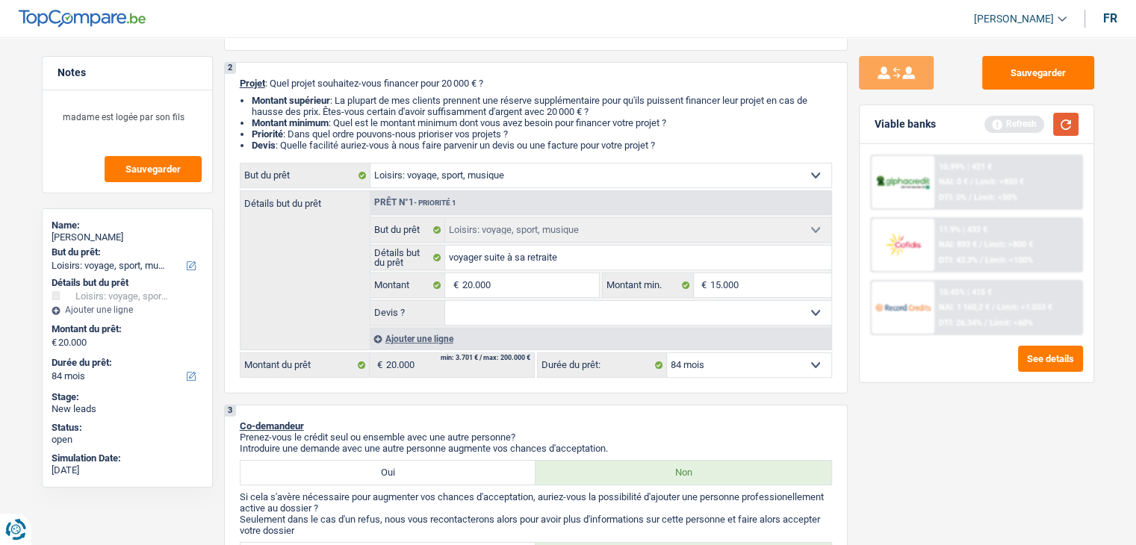
click at [1068, 126] on button "button" at bounding box center [1065, 124] width 25 height 23
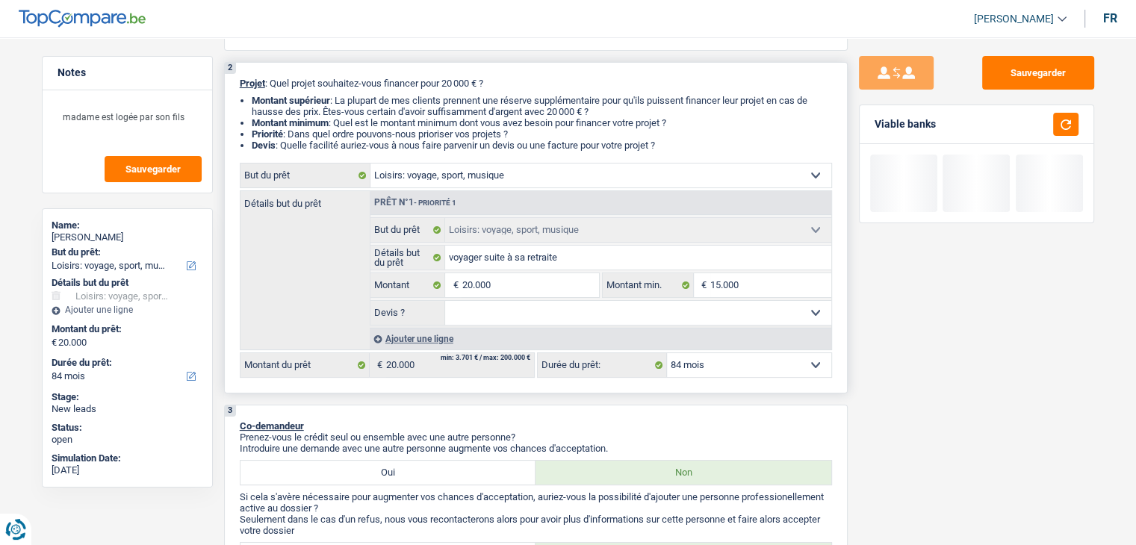
click at [711, 364] on select "12 mois 18 mois 24 mois 30 mois 36 mois 42 mois 48 mois 60 mois 72 mois 84 mois…" at bounding box center [749, 365] width 164 height 24
click at [706, 358] on select "12 mois 18 mois 24 mois 30 mois 36 mois 42 mois 48 mois 60 mois 72 mois 84 mois…" at bounding box center [749, 365] width 164 height 24
click at [502, 284] on input "20.000" at bounding box center [529, 285] width 137 height 24
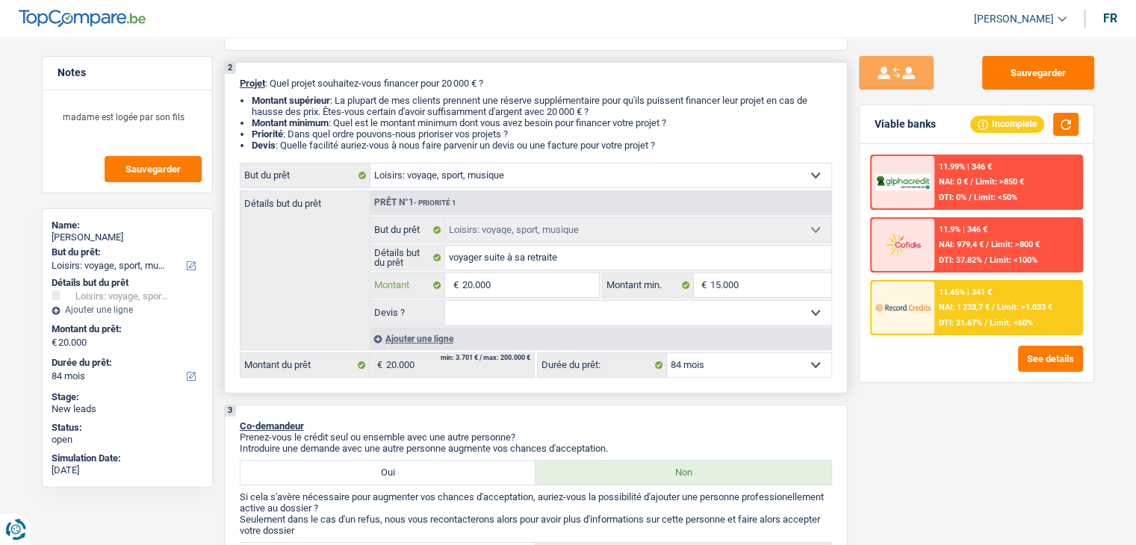
type input "2.000"
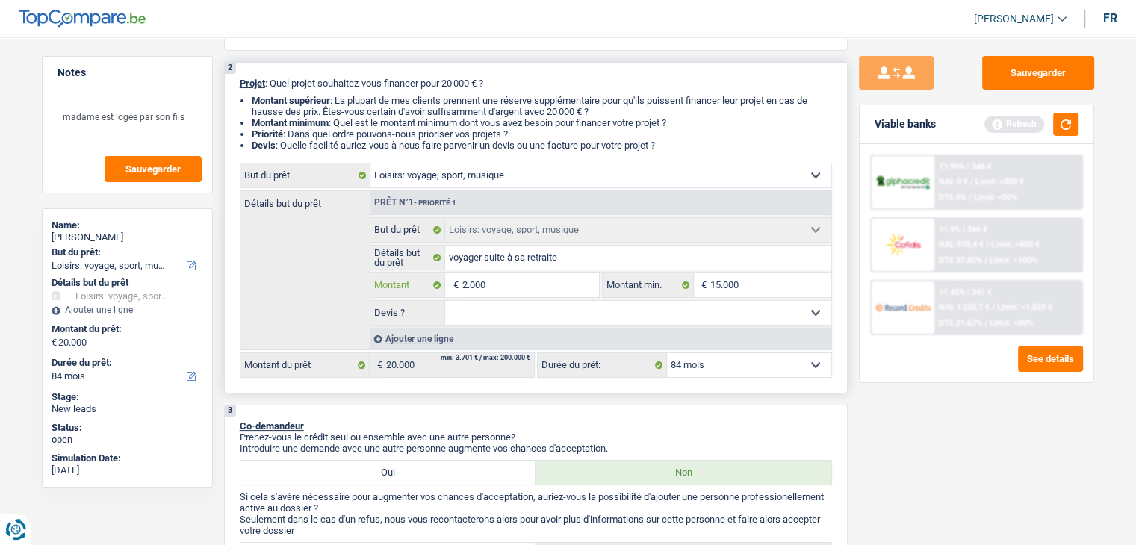
type input "20.001"
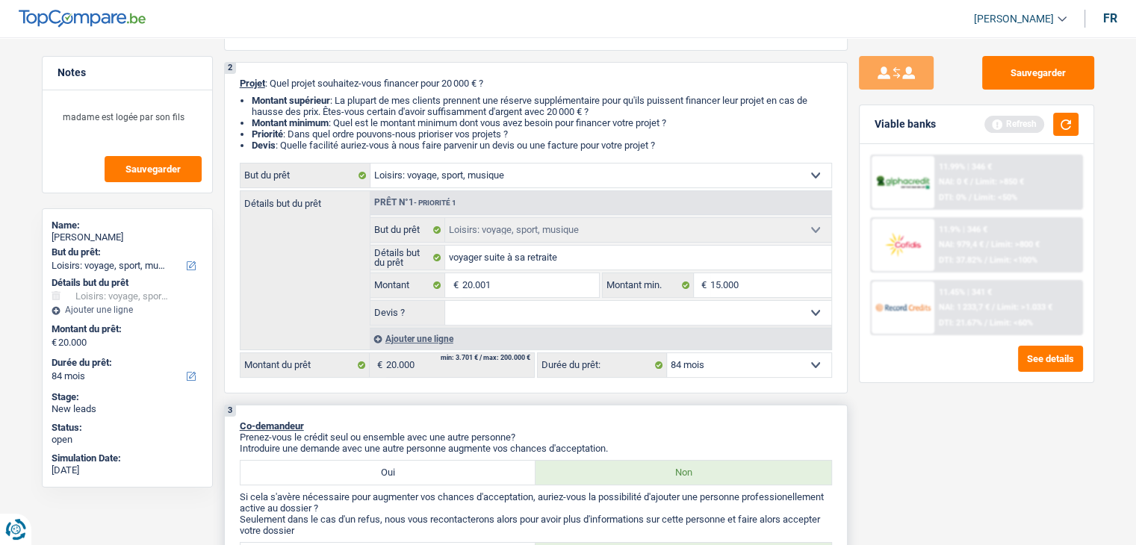
type input "20.001"
click at [589, 443] on p "Introduire une demande avec une autre personne augmente vos chances d'acceptati…" at bounding box center [536, 448] width 592 height 11
select select "120"
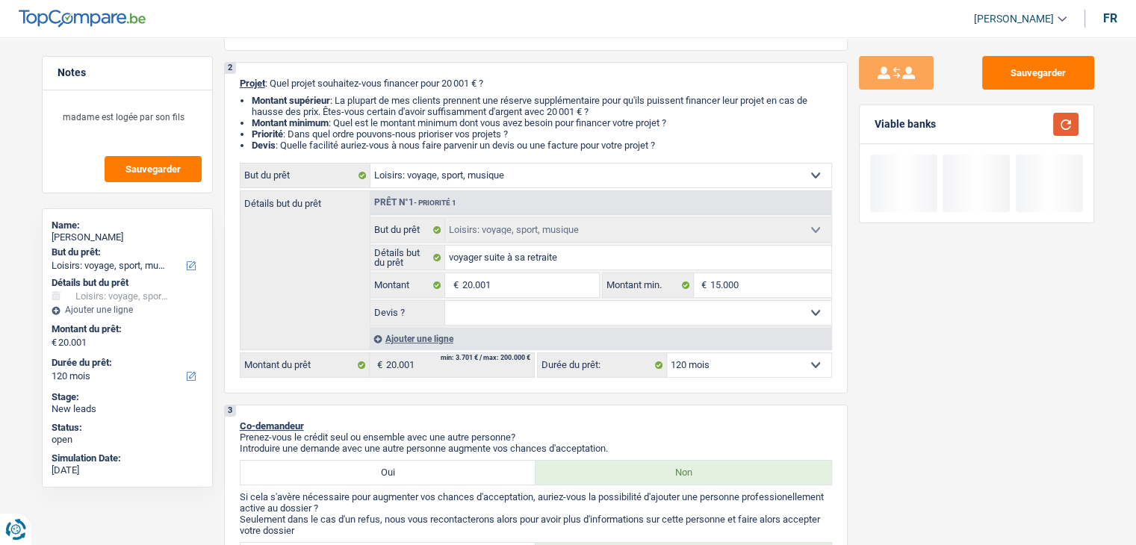
click at [1071, 125] on button "button" at bounding box center [1065, 124] width 25 height 23
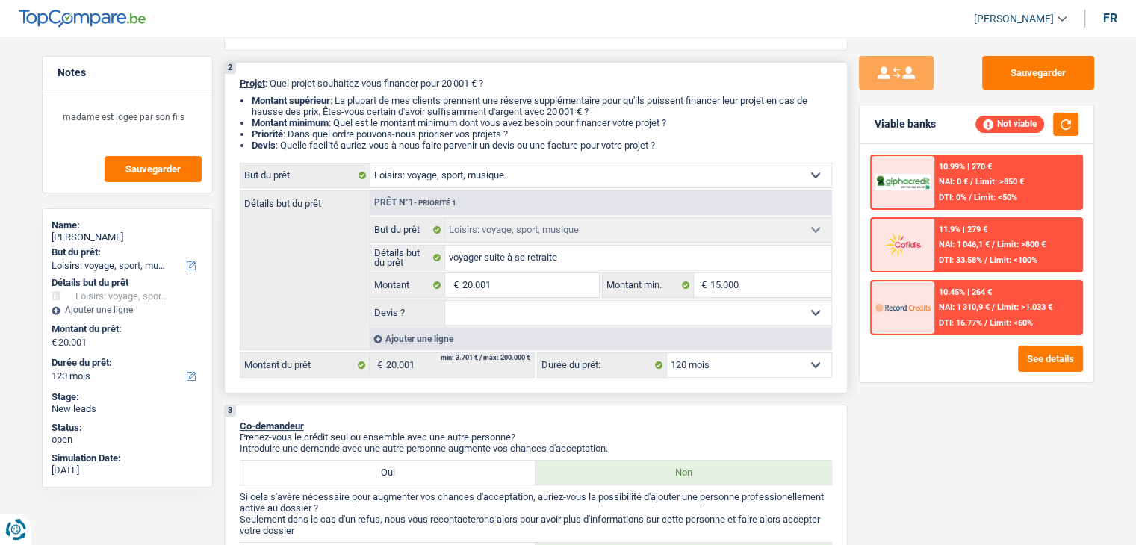
click at [720, 364] on select "12 mois 18 mois 24 mois 30 mois 36 mois 42 mois 48 mois 60 mois 72 mois 84 mois…" at bounding box center [749, 365] width 164 height 24
select select "84"
click at [667, 353] on select "12 mois 18 mois 24 mois 30 mois 36 mois 42 mois 48 mois 60 mois 72 mois 84 mois…" at bounding box center [749, 365] width 164 height 24
select select "84"
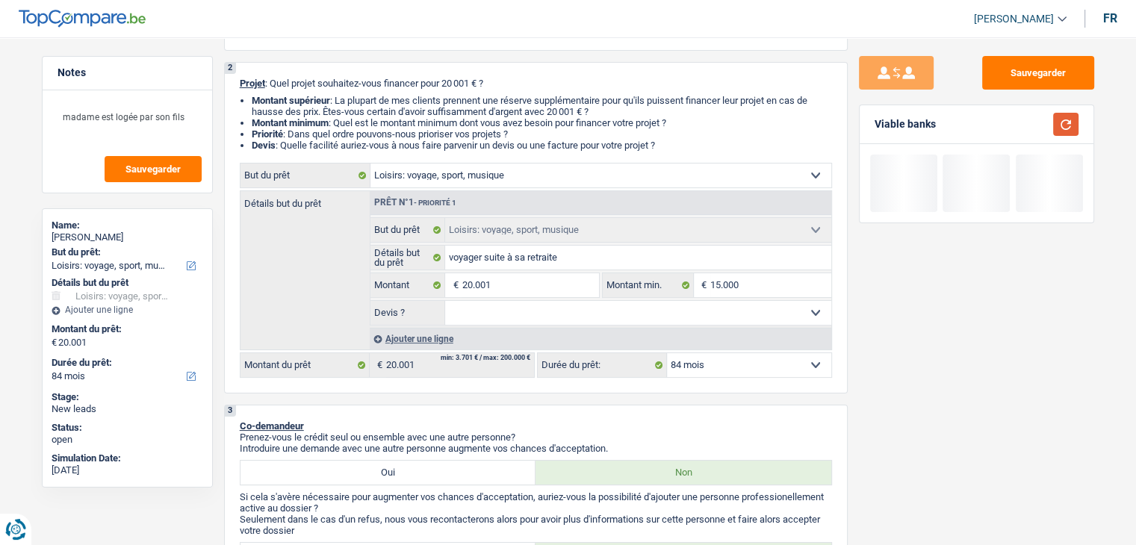
click at [1066, 129] on button "button" at bounding box center [1065, 124] width 25 height 23
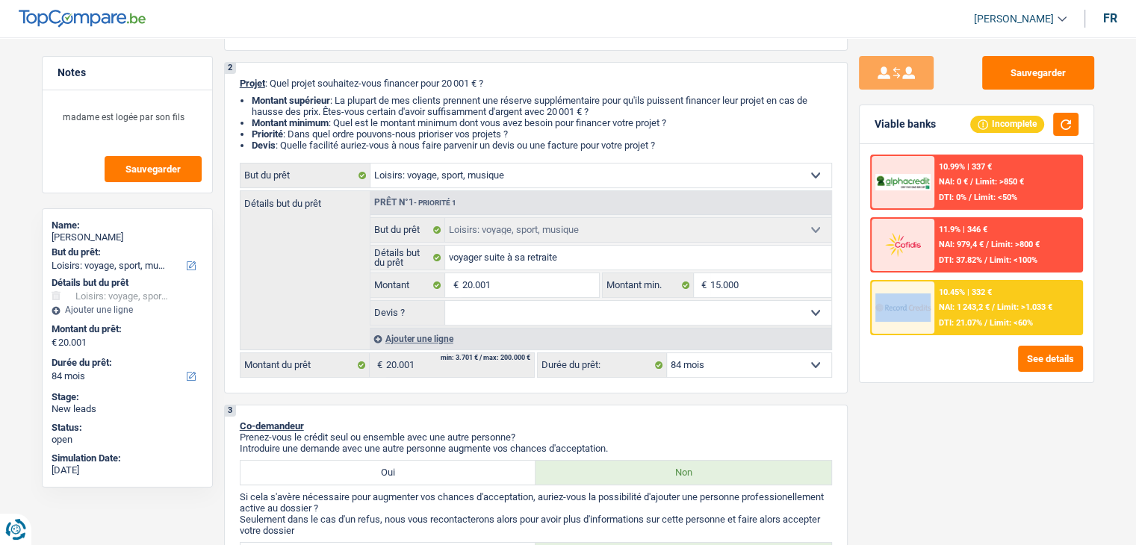
click at [933, 284] on div "10.45% | 332 € NAI: 1 243,2 € / Limit: >1.033 € DTI: 21.07% / Limit: <60%" at bounding box center [976, 307] width 213 height 55
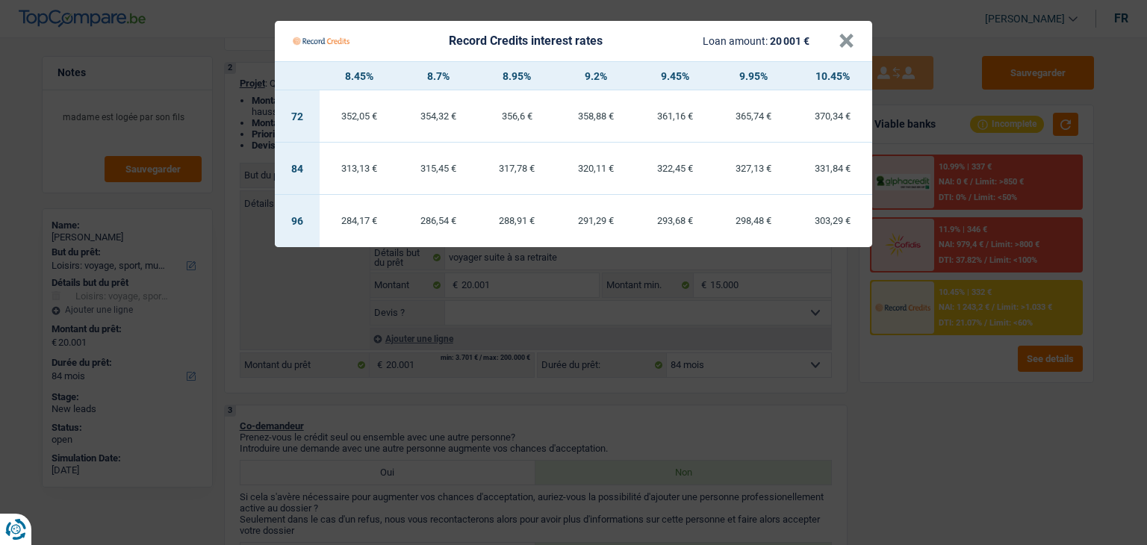
click at [949, 392] on Credits "Record Credits interest rates Loan amount: 20 001 € × 8.45% 8.7% 8.95% 9.2% 9.4…" at bounding box center [573, 272] width 1147 height 545
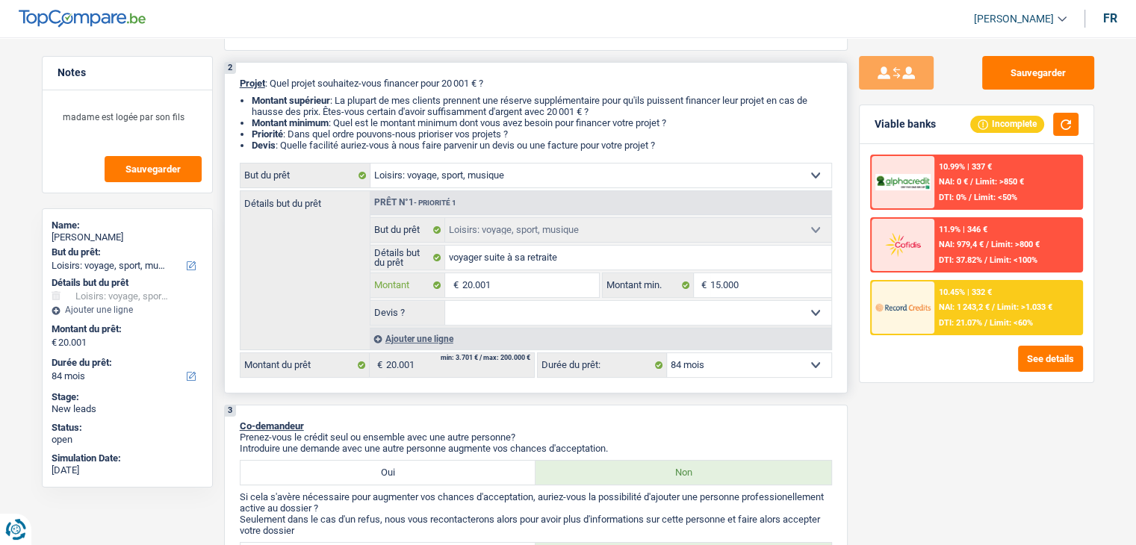
click at [526, 287] on input "20.001" at bounding box center [529, 285] width 137 height 24
type input "2.000"
type input "200"
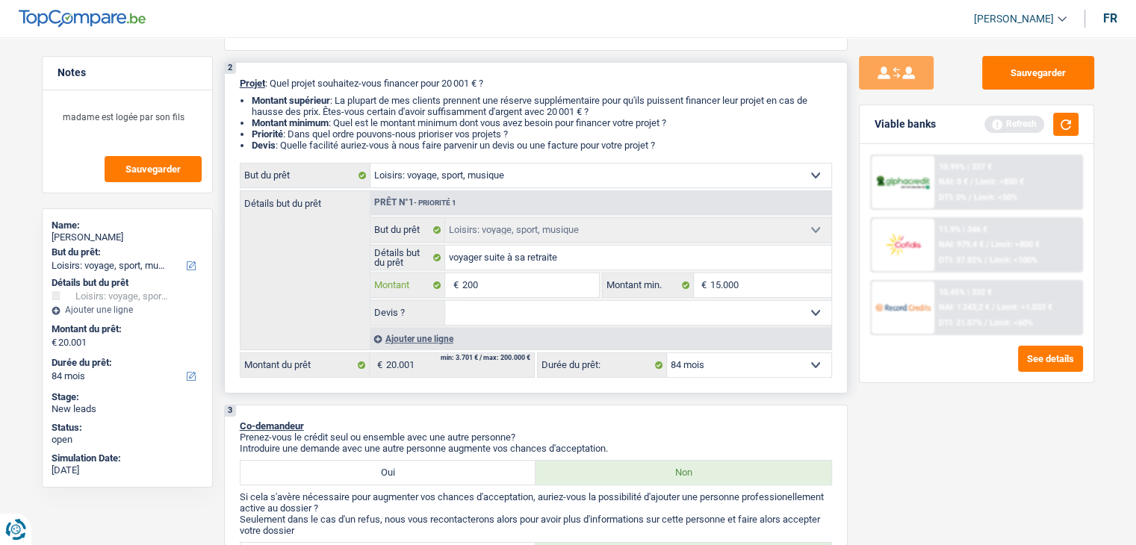
type input "20"
type input "2"
type input "25"
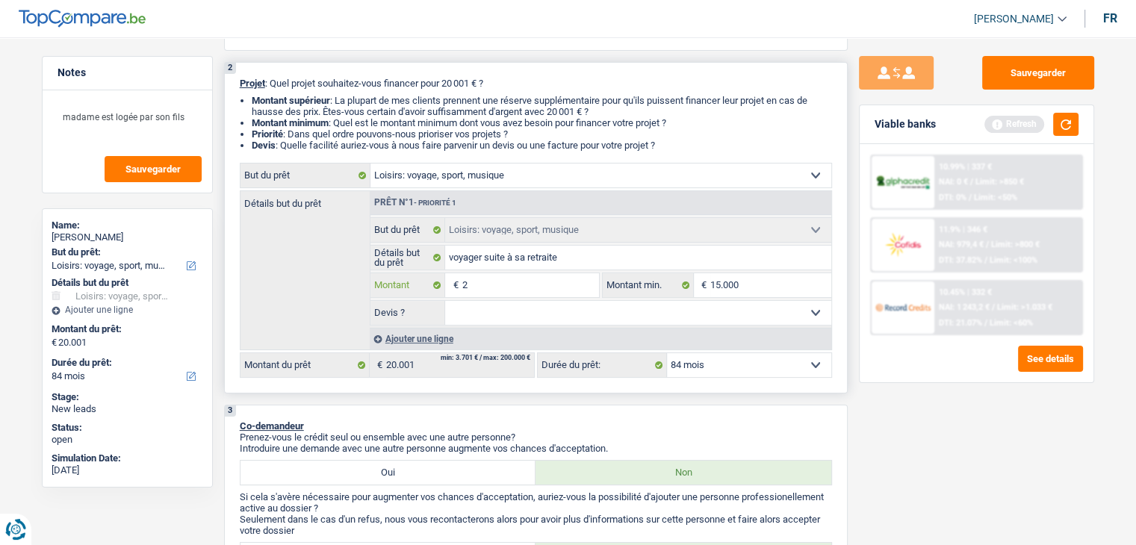
type input "25"
click at [900, 423] on div "Sauvegarder Viable banks Refresh 10.99% | 337 € NAI: 0 € / Limit: >850 € DTI: 0…" at bounding box center [976, 286] width 258 height 461
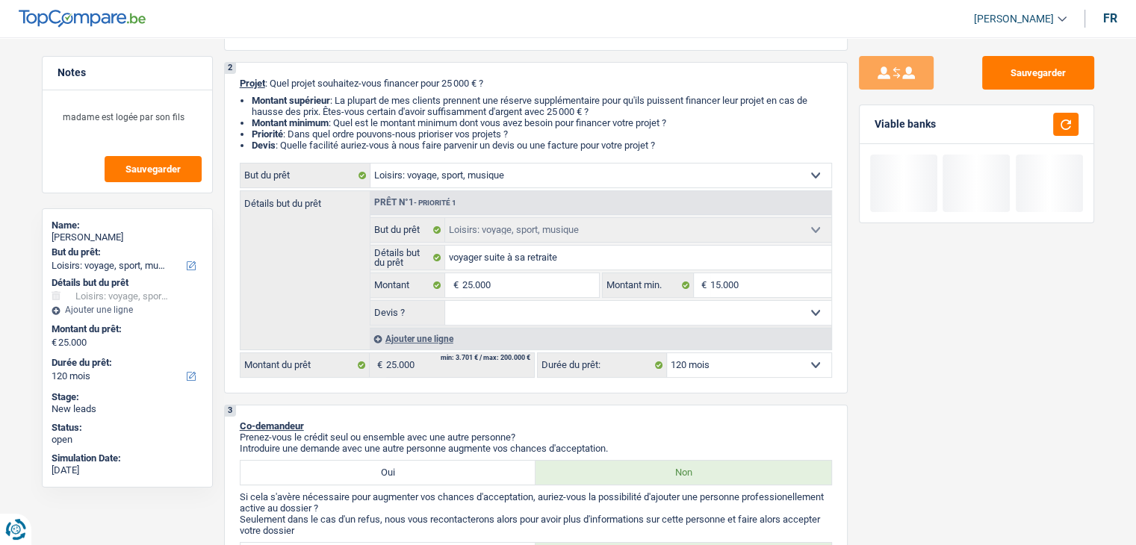
click at [1077, 135] on div at bounding box center [1061, 124] width 34 height 23
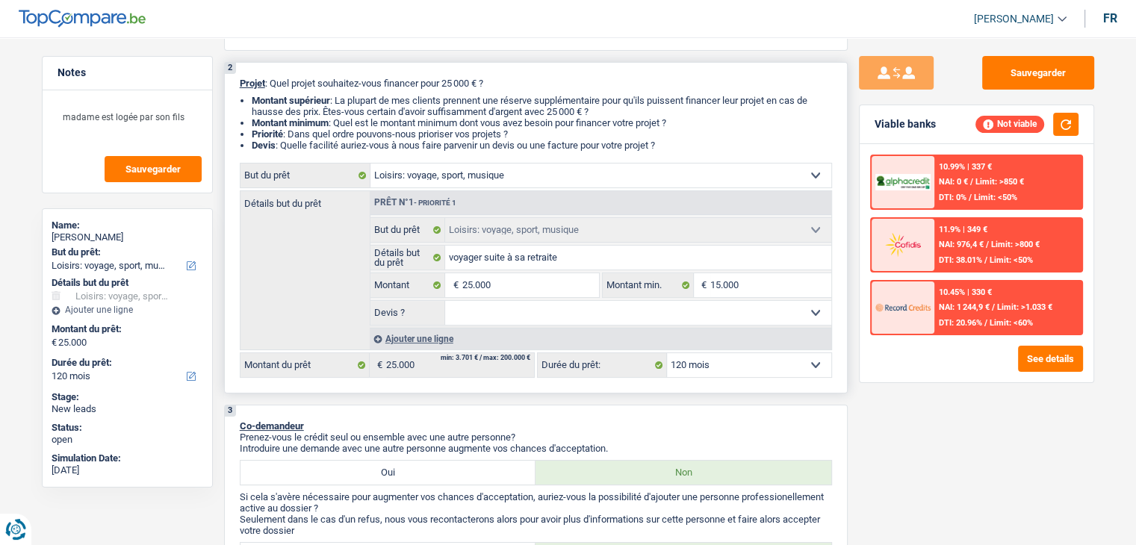
click at [738, 358] on select "12 mois 18 mois 24 mois 30 mois 36 mois 42 mois 48 mois 60 mois 72 mois 84 mois…" at bounding box center [749, 365] width 164 height 24
click at [667, 353] on select "12 mois 18 mois 24 mois 30 mois 36 mois 42 mois 48 mois 60 mois 72 mois 84 mois…" at bounding box center [749, 365] width 164 height 24
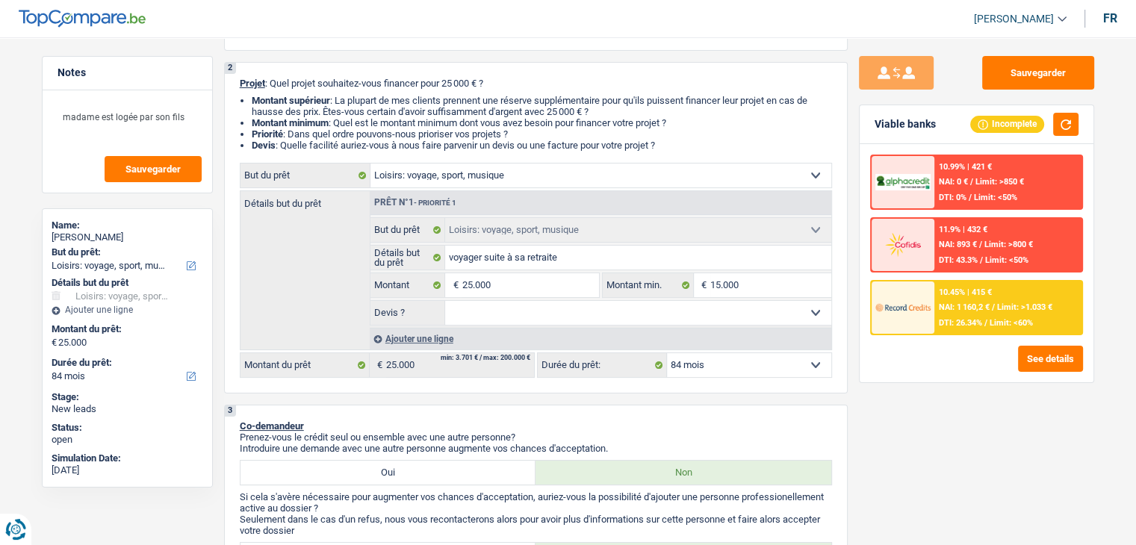
click at [960, 314] on div "10.45% | 415 € NAI: 1 160,2 € / Limit: >1.033 € DTI: 26.34% / Limit: <60%" at bounding box center [1007, 307] width 147 height 52
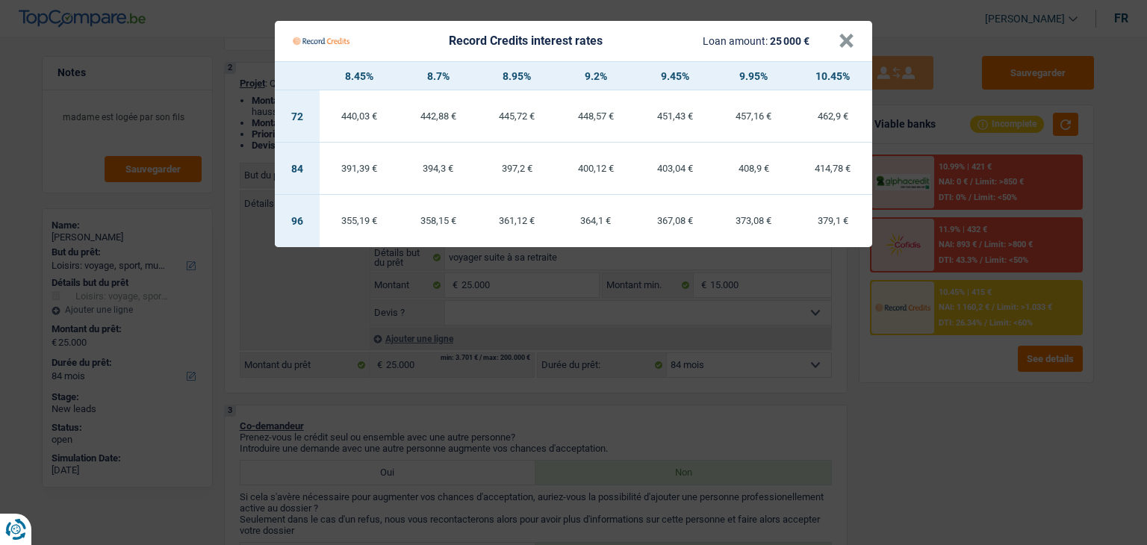
click at [541, 407] on Credits "Record Credits interest rates Loan amount: 25 000 € × 8.45% 8.7% 8.95% 9.2% 9.4…" at bounding box center [573, 272] width 1147 height 545
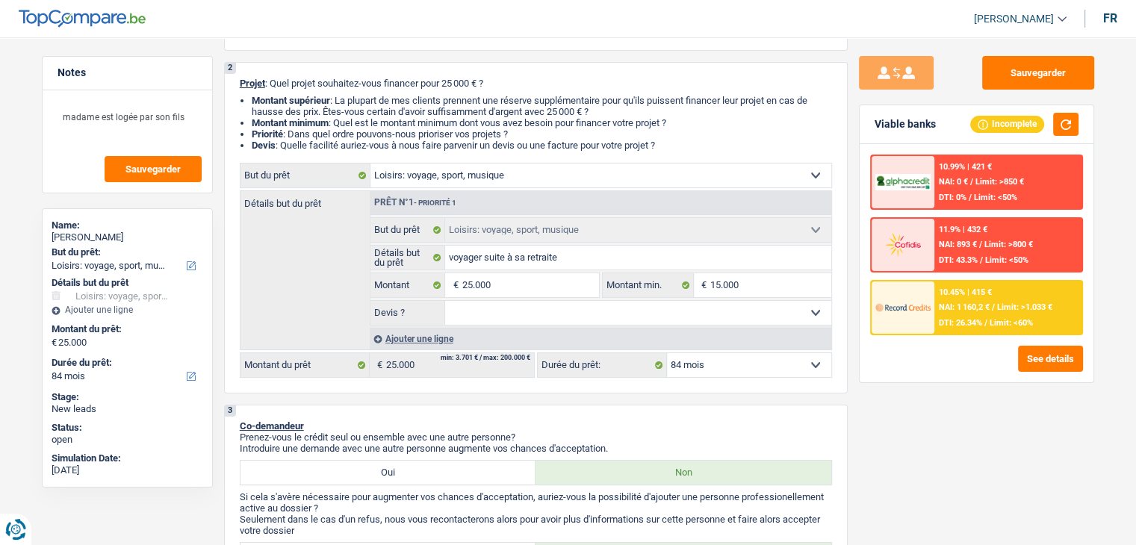
click at [933, 406] on div "Sauvegarder Viable banks Incomplete 10.99% | 421 € NAI: 0 € / Limit: >850 € DTI…" at bounding box center [976, 286] width 258 height 461
click at [750, 285] on input "15.000" at bounding box center [770, 285] width 121 height 24
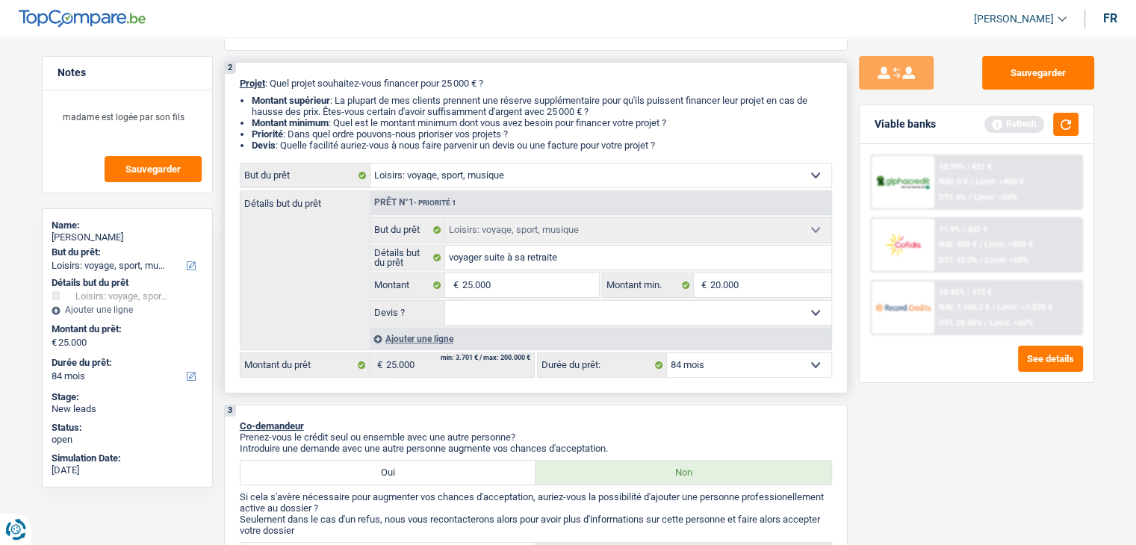
click at [612, 320] on select "Oui Non Non répondu Sélectionner une option" at bounding box center [638, 313] width 386 height 24
click at [445, 301] on select "Oui Non Non répondu Sélectionner une option" at bounding box center [638, 313] width 386 height 24
click at [1068, 125] on button "button" at bounding box center [1065, 124] width 25 height 23
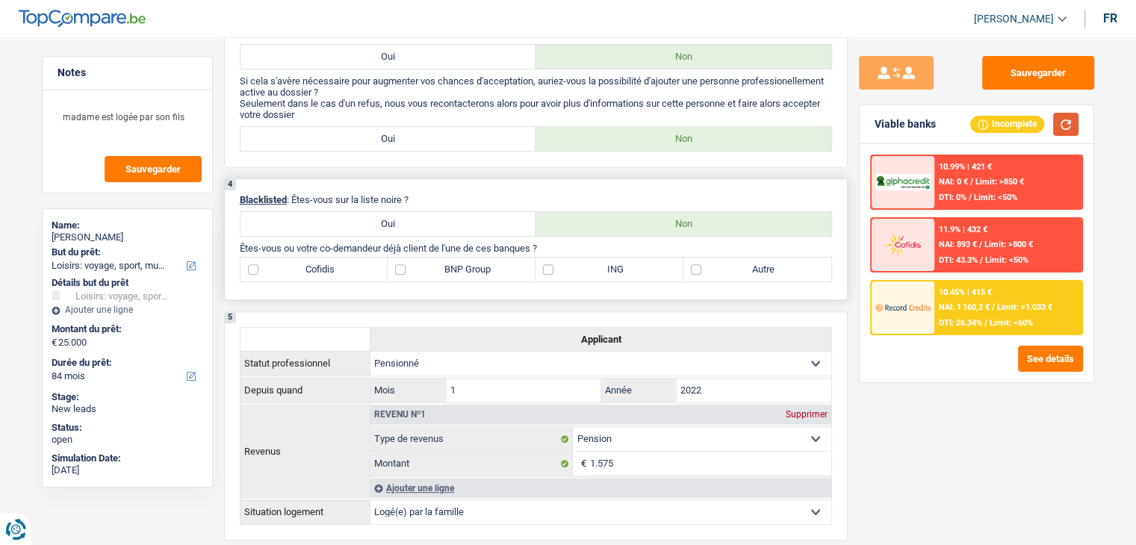
scroll to position [672, 0]
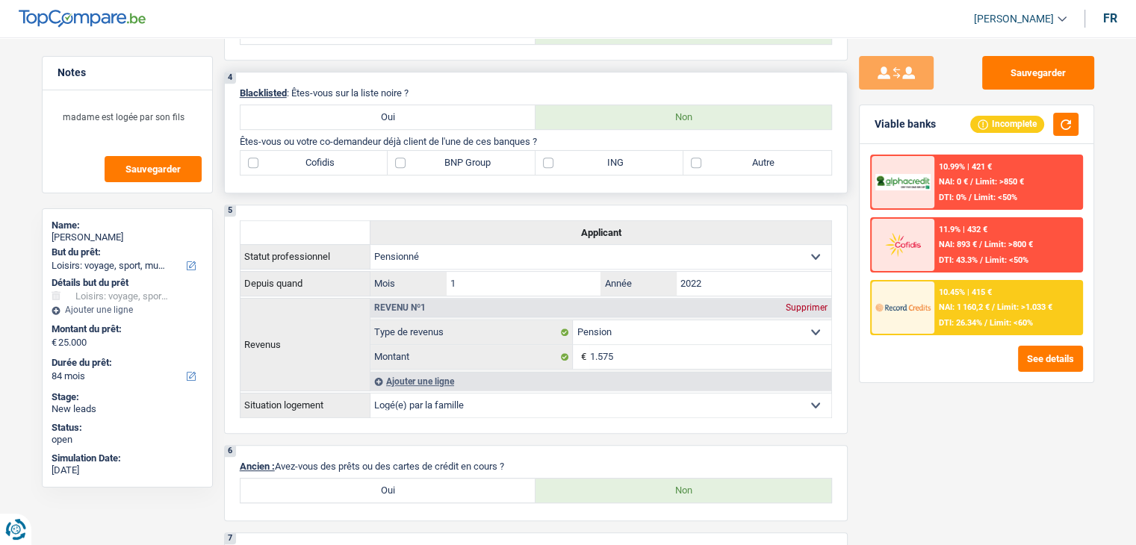
click at [576, 157] on label "ING" at bounding box center [609, 163] width 148 height 24
click at [576, 157] on input "ING" at bounding box center [609, 163] width 148 height 24
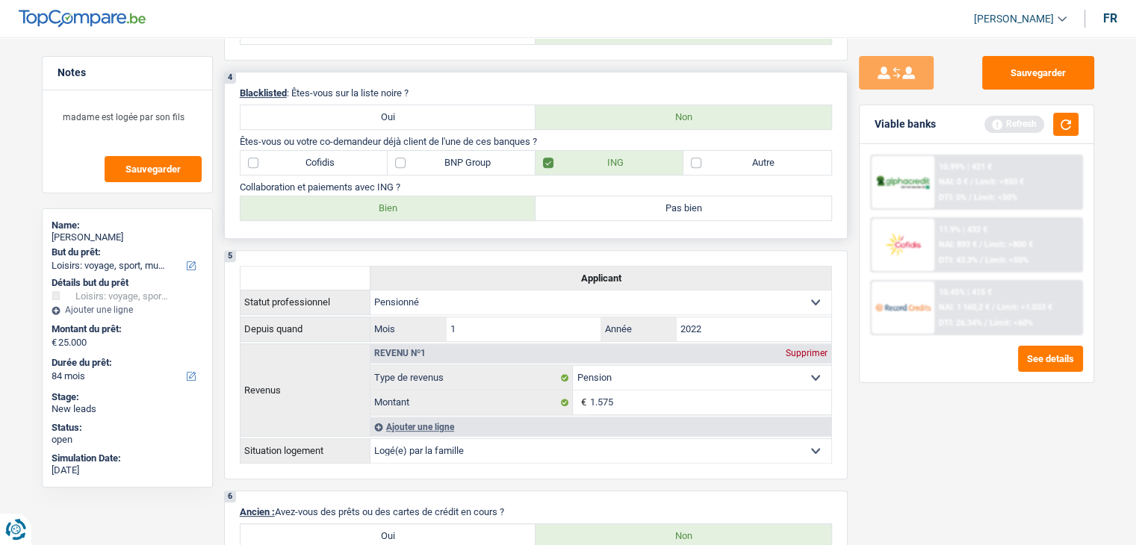
click at [415, 203] on label "Bien" at bounding box center [388, 208] width 296 height 24
click at [415, 203] on input "Bien" at bounding box center [388, 208] width 296 height 24
click at [1055, 128] on button "button" at bounding box center [1065, 124] width 25 height 23
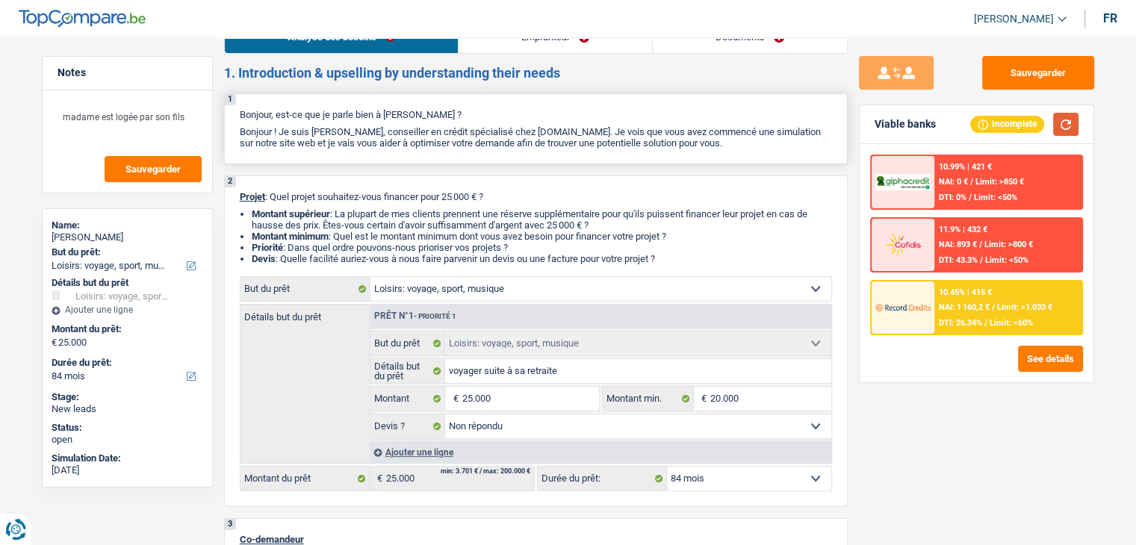
scroll to position [0, 0]
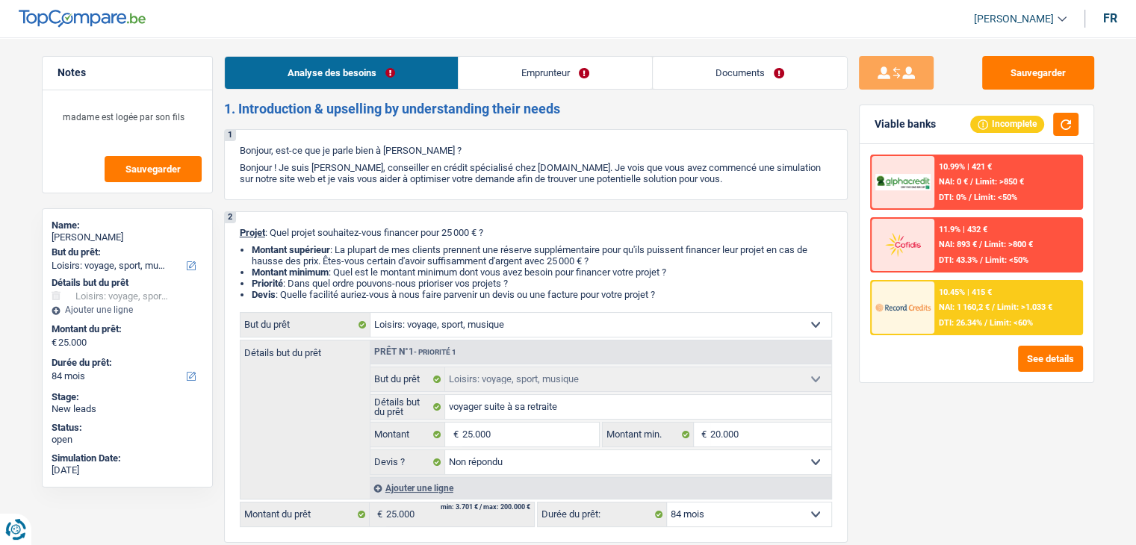
click at [718, 76] on link "Documents" at bounding box center [750, 73] width 194 height 32
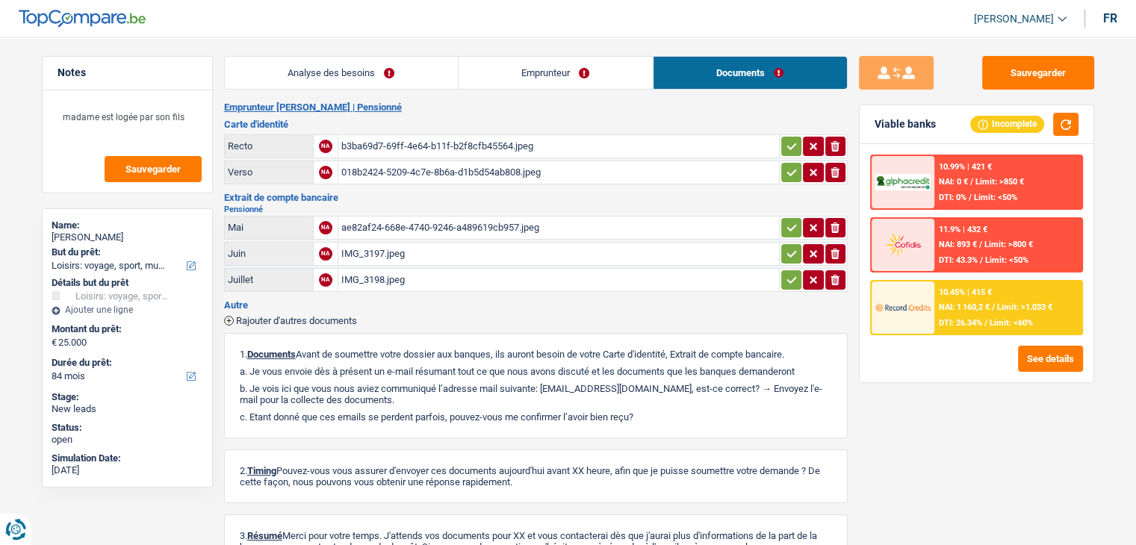
click at [454, 220] on div "ae82af24-668e-4740-9246-a489619cb957.jpeg" at bounding box center [558, 228] width 435 height 22
click at [588, 116] on div "Emprunteur Monique Delvosal | Pensionné Carte d'identité Recto NA b3ba69d7-69ff…" at bounding box center [535, 354] width 623 height 505
click at [700, 383] on p "b. Je vois ici que vous nous aviez communiqué l’adresse mail suivante: saca870…" at bounding box center [536, 394] width 592 height 22
drag, startPoint x: 367, startPoint y: 40, endPoint x: 373, endPoint y: 69, distance: 30.5
click at [370, 49] on main "Notes madame est logée par son fils Sauvegarder Name: Monique Delvosal But du p…" at bounding box center [568, 331] width 1136 height 618
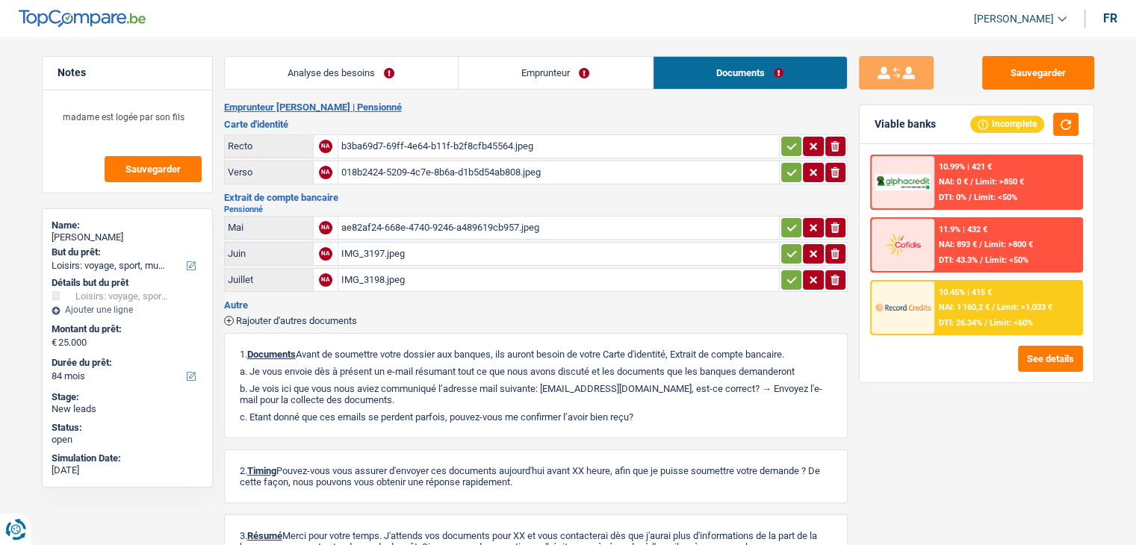
click at [373, 73] on link "Analyse des besoins" at bounding box center [341, 73] width 233 height 32
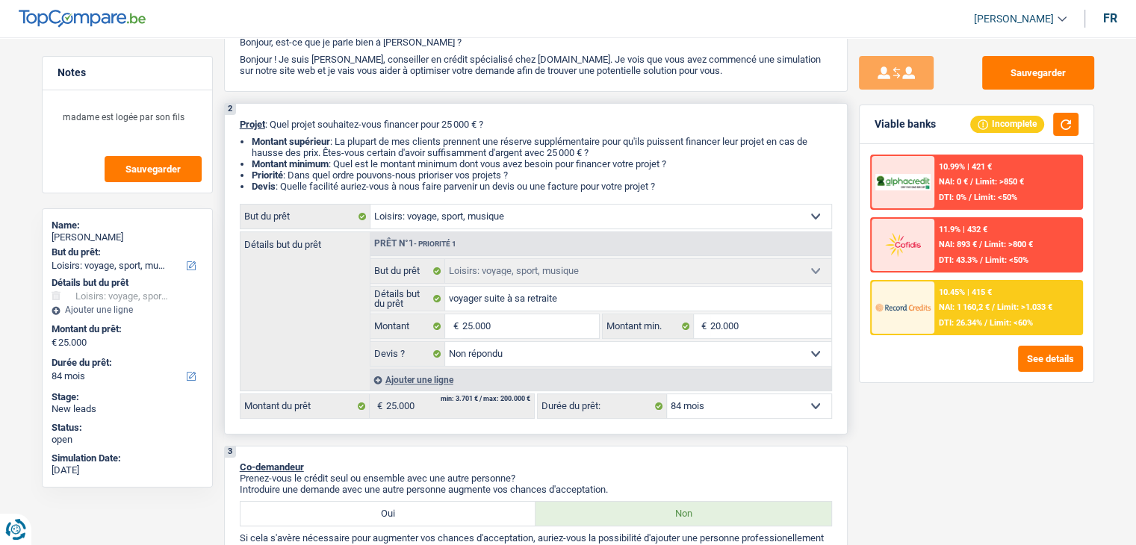
scroll to position [224, 0]
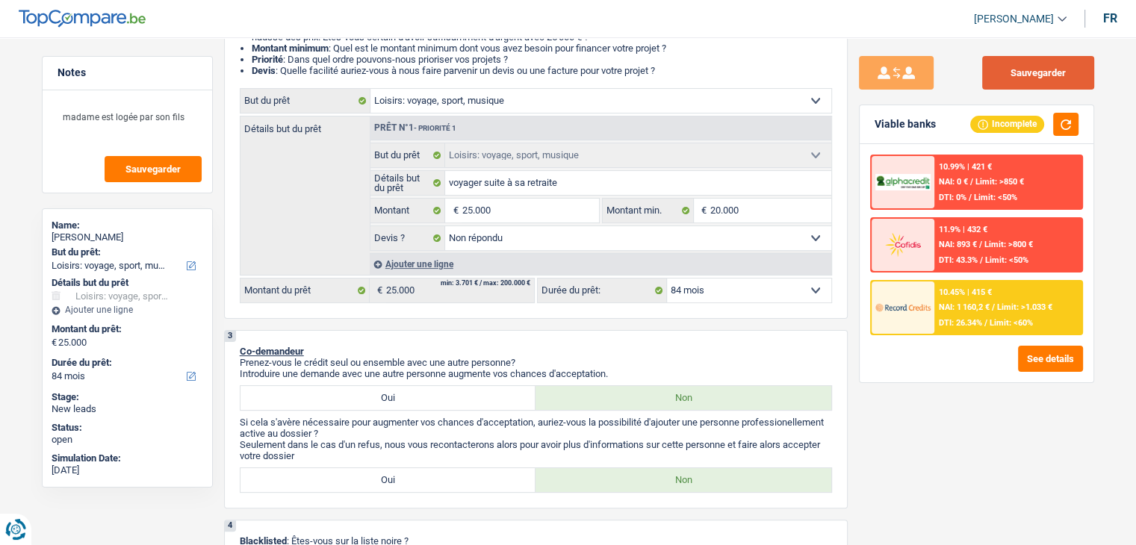
click at [989, 73] on button "Sauvegarder" at bounding box center [1038, 73] width 112 height 34
click at [1048, 72] on button "Sauvegarder" at bounding box center [1038, 73] width 112 height 34
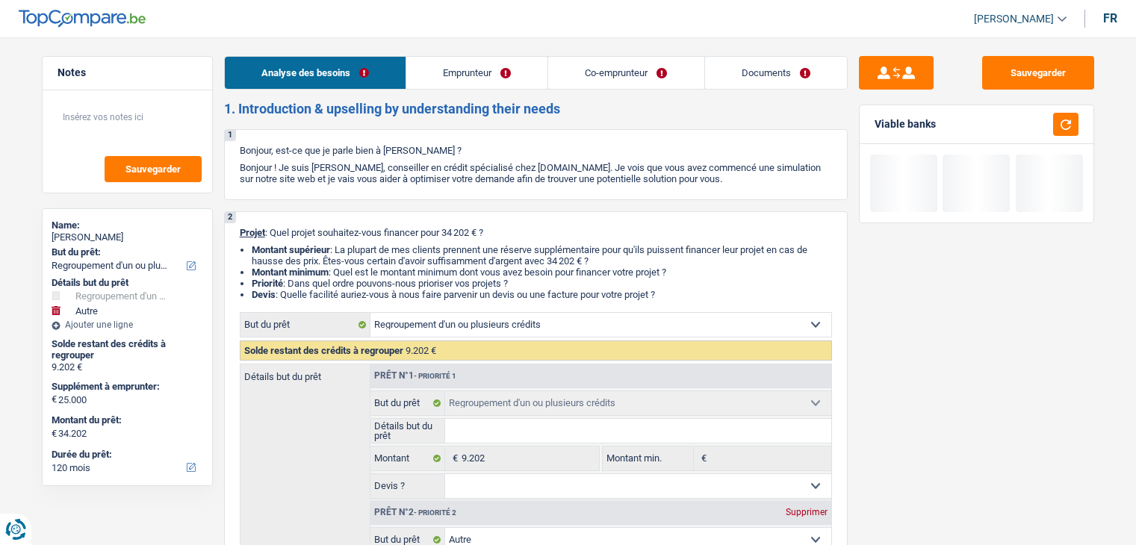
select select "refinancing"
select select "other"
select select "120"
select select "refinancing"
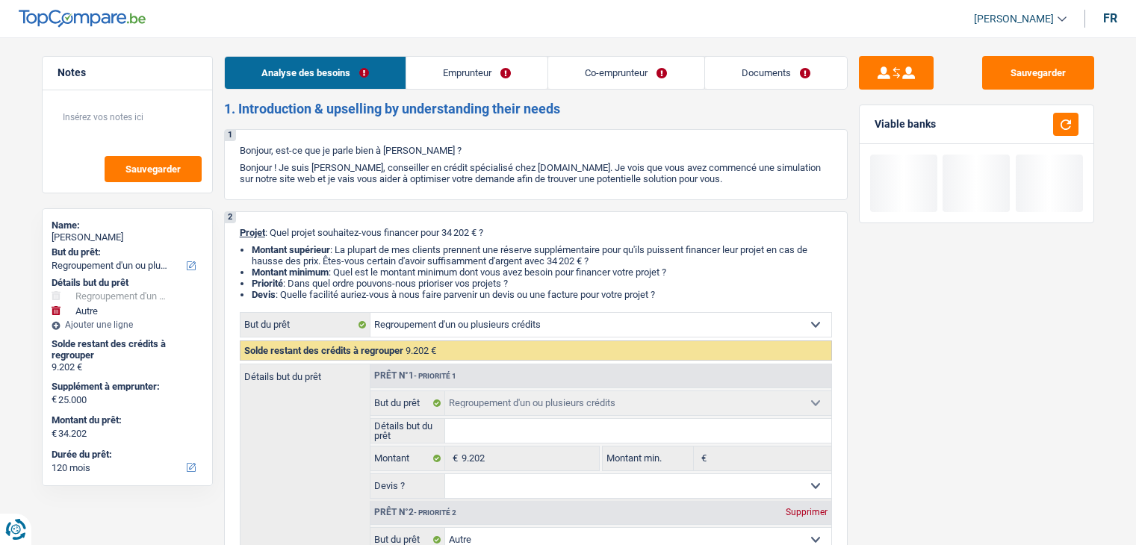
select select "refinancing"
select select "other"
select select "120"
select select "invalid"
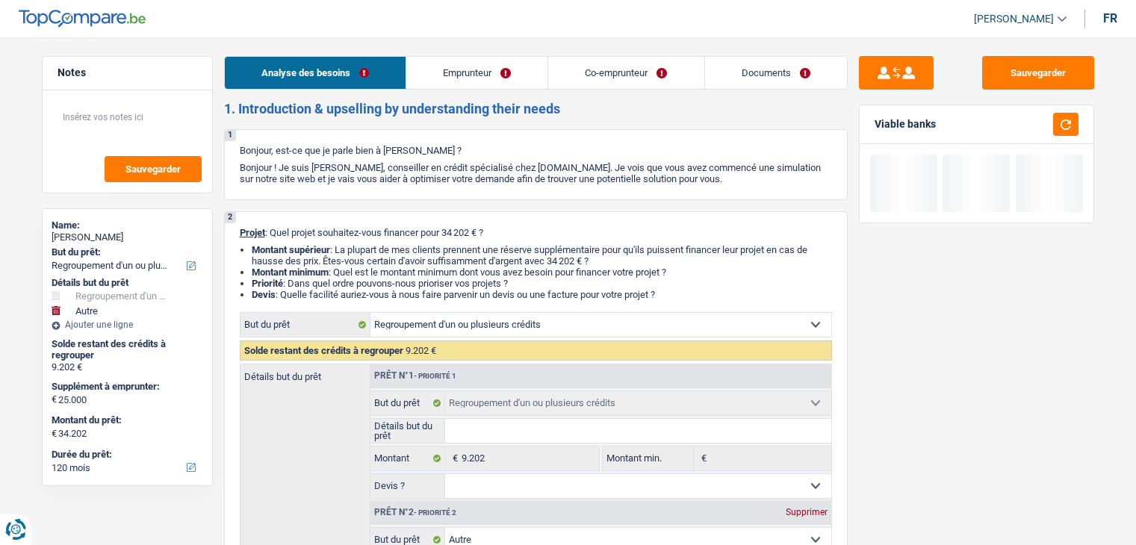
select select "disabilityPension"
select select "rents"
select select "personalLoan"
select select "homeFurnishingOrRelocation"
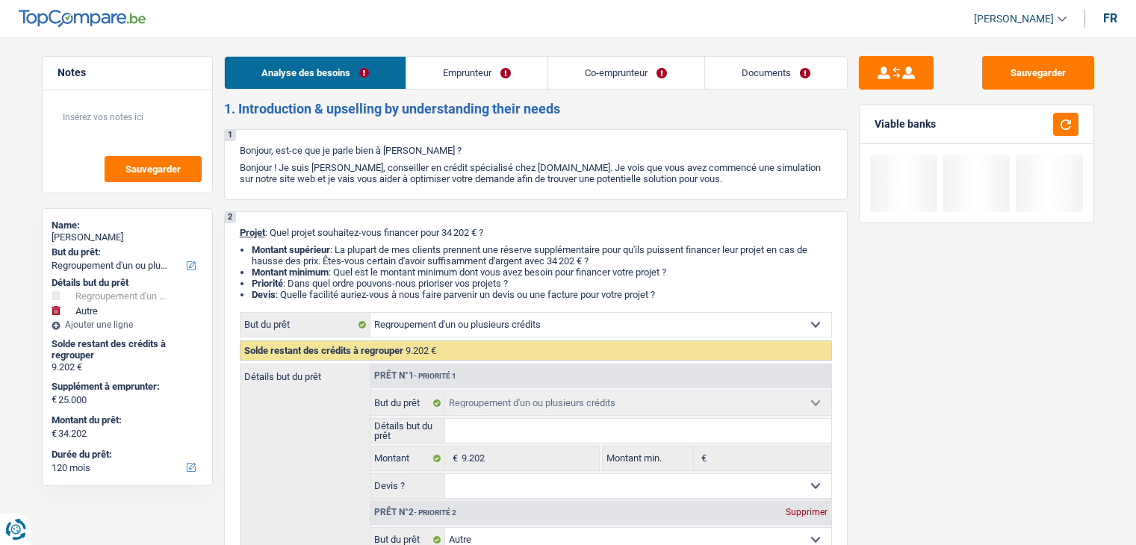
select select "42"
select select "personalSale"
select select "60"
select select "refinancing"
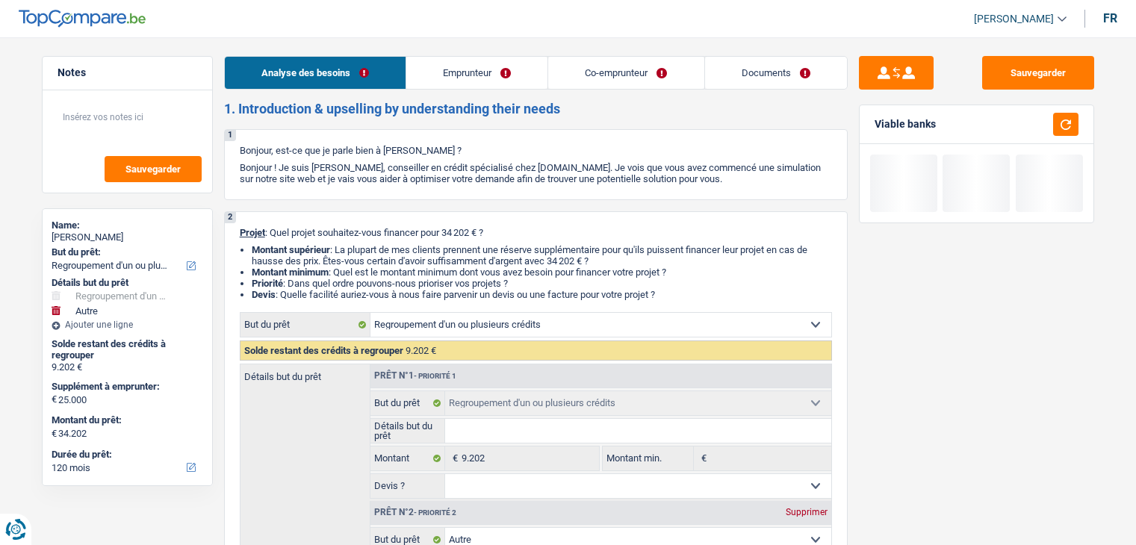
select select "other"
select select "120"
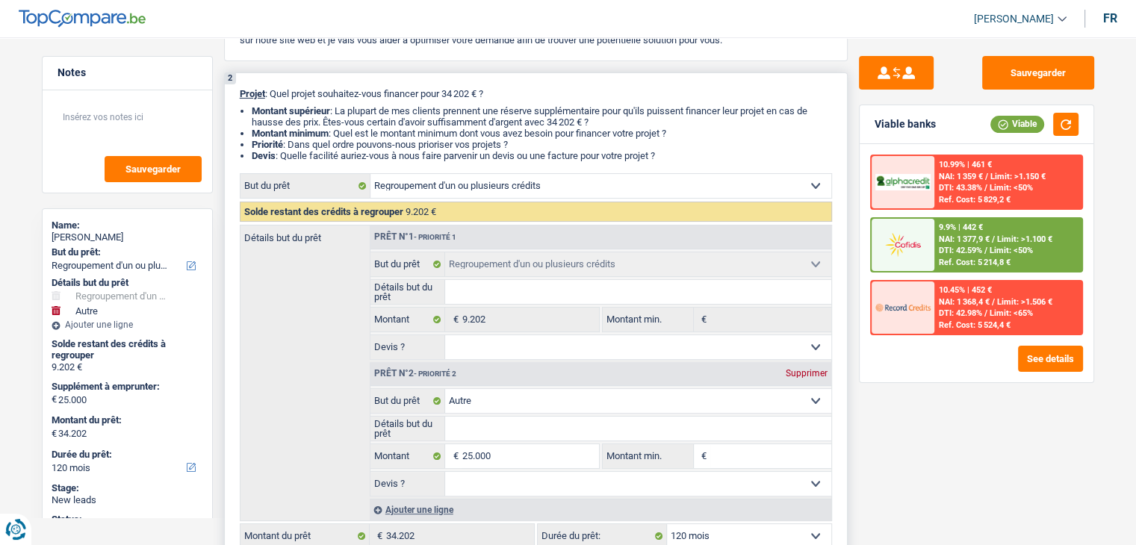
scroll to position [224, 0]
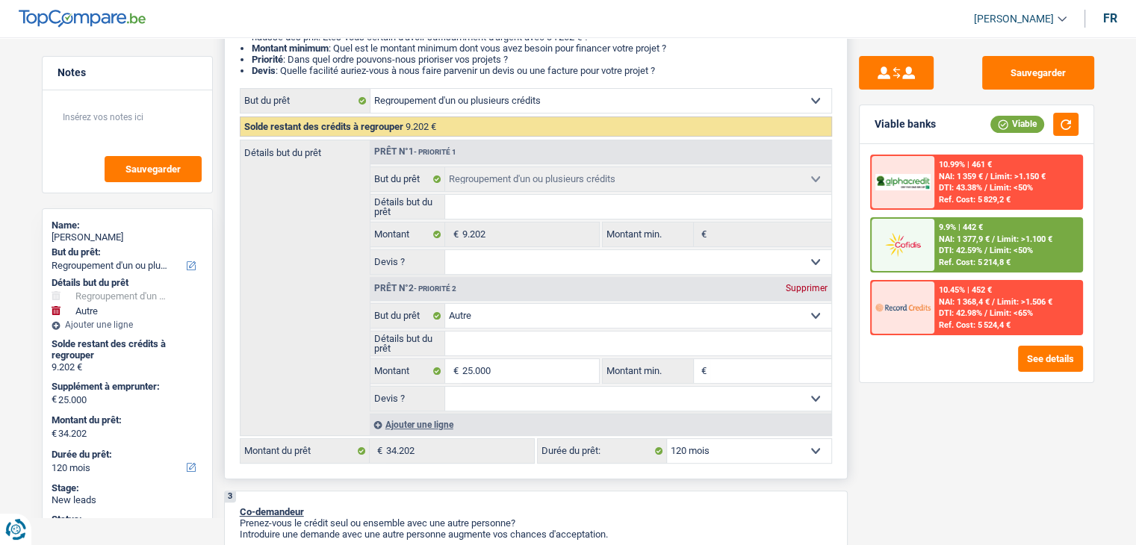
click at [714, 443] on select "12 mois 18 mois 24 mois 30 mois 36 mois 42 mois 48 mois 60 mois 72 mois 84 mois…" at bounding box center [749, 451] width 164 height 24
select select "84"
click at [667, 439] on select "12 mois 18 mois 24 mois 30 mois 36 mois 42 mois 48 mois 60 mois 72 mois 84 mois…" at bounding box center [749, 451] width 164 height 24
select select "84"
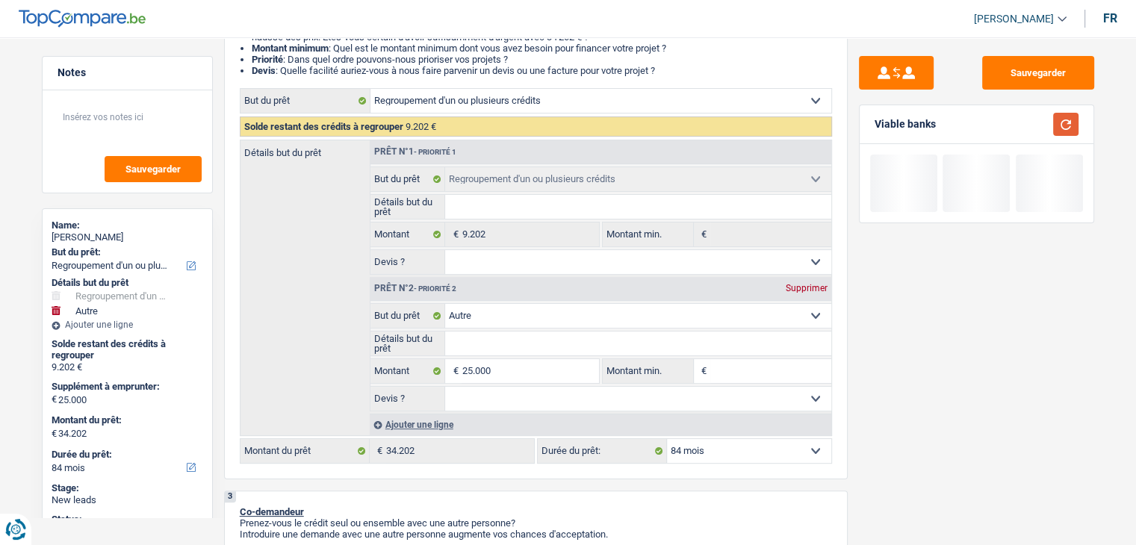
click at [1060, 123] on button "button" at bounding box center [1065, 124] width 25 height 23
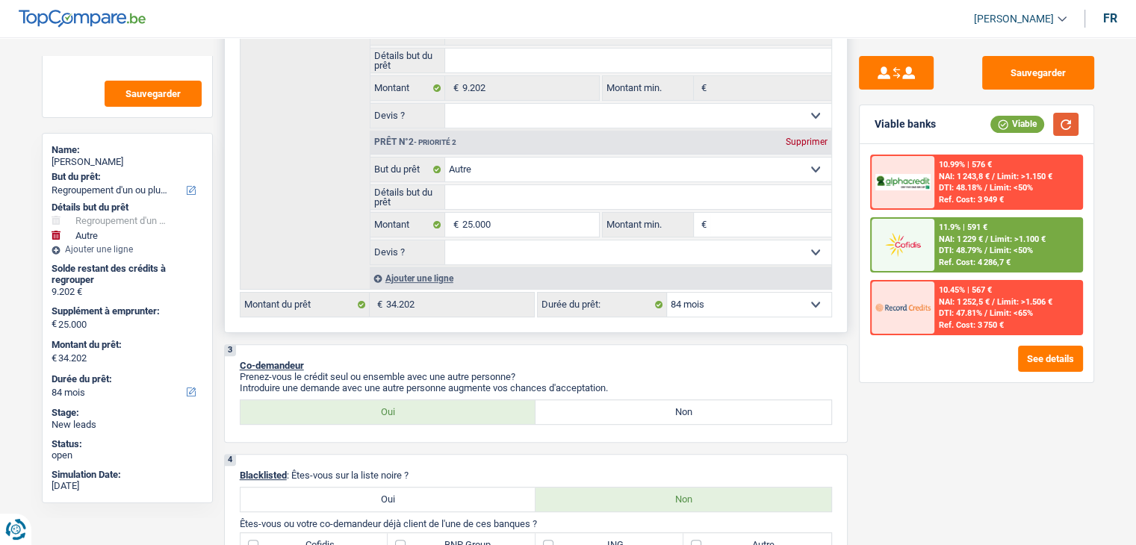
scroll to position [373, 0]
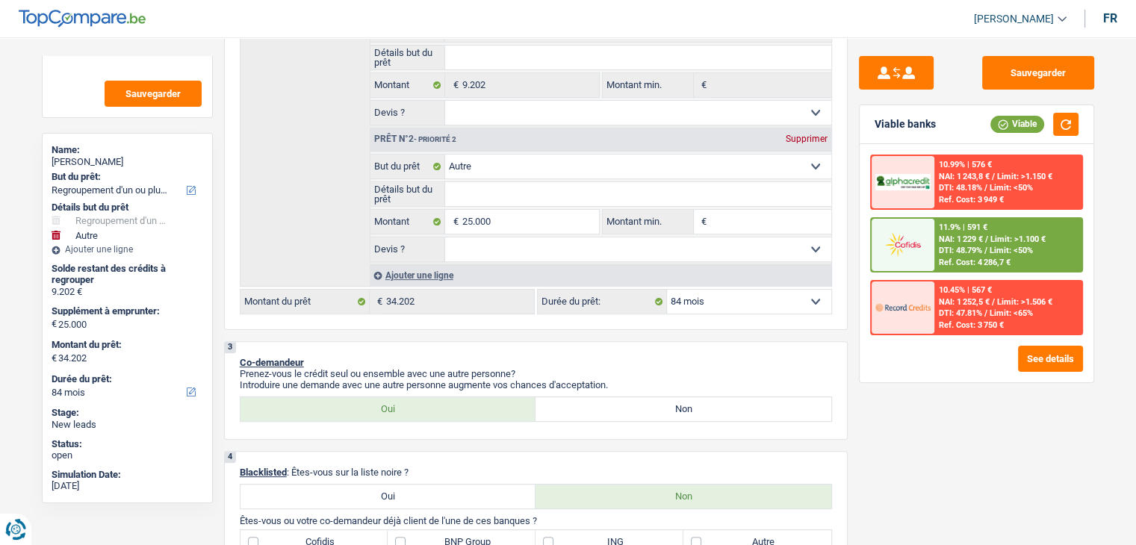
click at [947, 405] on div "Sauvegarder Viable banks Viable 10.99% | 576 € NAI: 1 243,8 € / Limit: >1.150 €…" at bounding box center [976, 286] width 258 height 461
click at [1060, 126] on button "button" at bounding box center [1065, 124] width 25 height 23
click at [747, 303] on select "12 mois 18 mois 24 mois 30 mois 36 mois 42 mois 48 mois 60 mois 72 mois 84 mois…" at bounding box center [749, 302] width 164 height 24
select select "120"
click at [667, 290] on select "12 mois 18 mois 24 mois 30 mois 36 mois 42 mois 48 mois 60 mois 72 mois 84 mois…" at bounding box center [749, 302] width 164 height 24
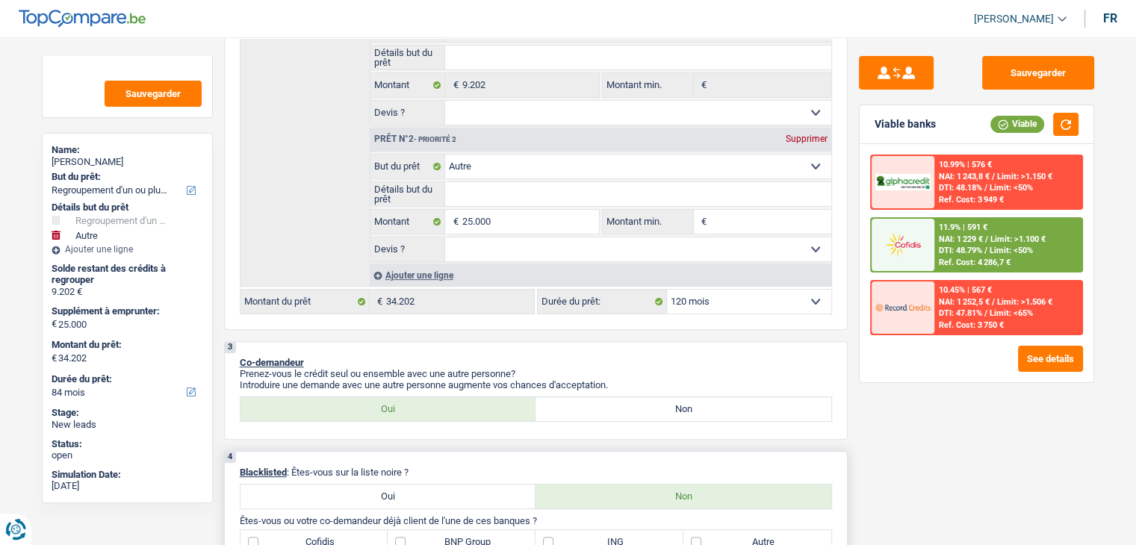
select select "120"
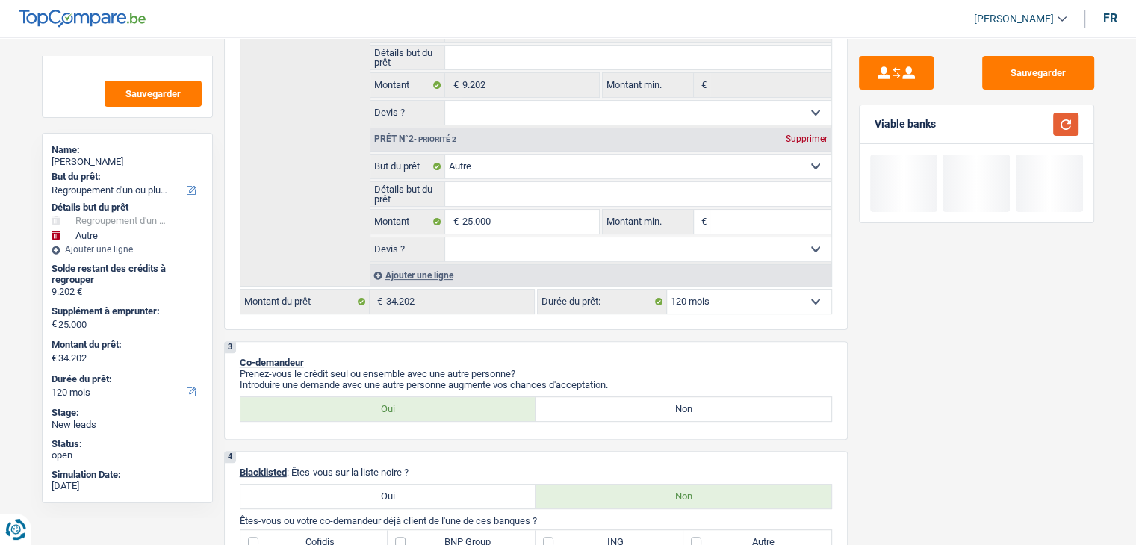
click at [1063, 125] on button "button" at bounding box center [1065, 124] width 25 height 23
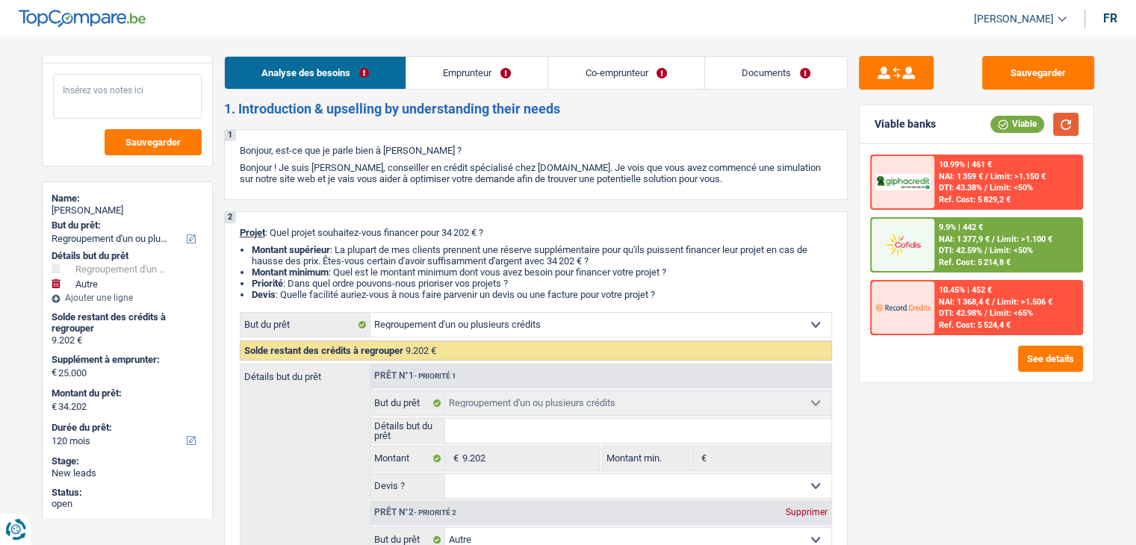
scroll to position [0, 0]
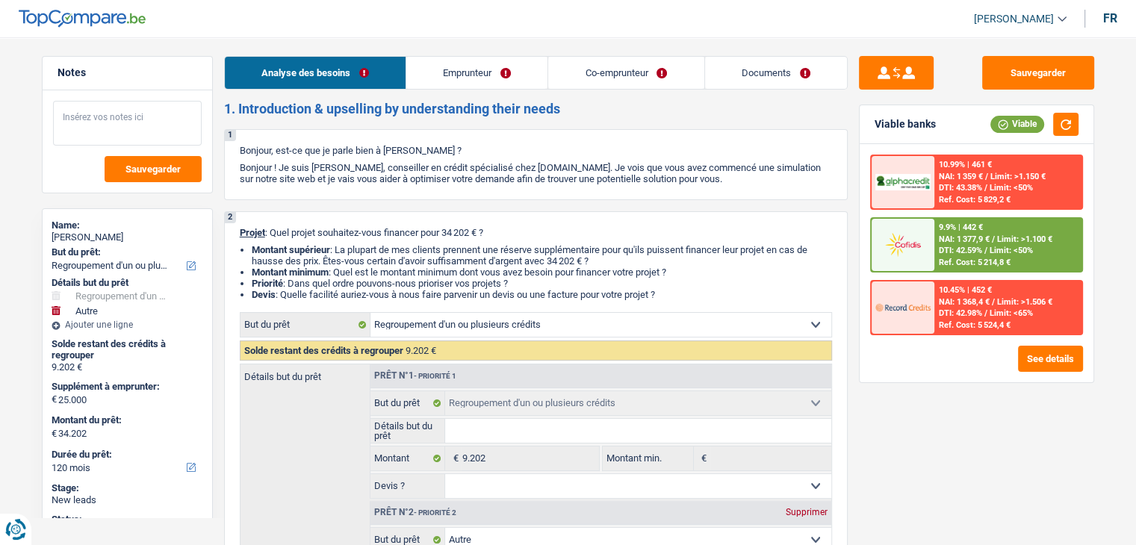
click at [134, 117] on textarea at bounding box center [127, 123] width 149 height 45
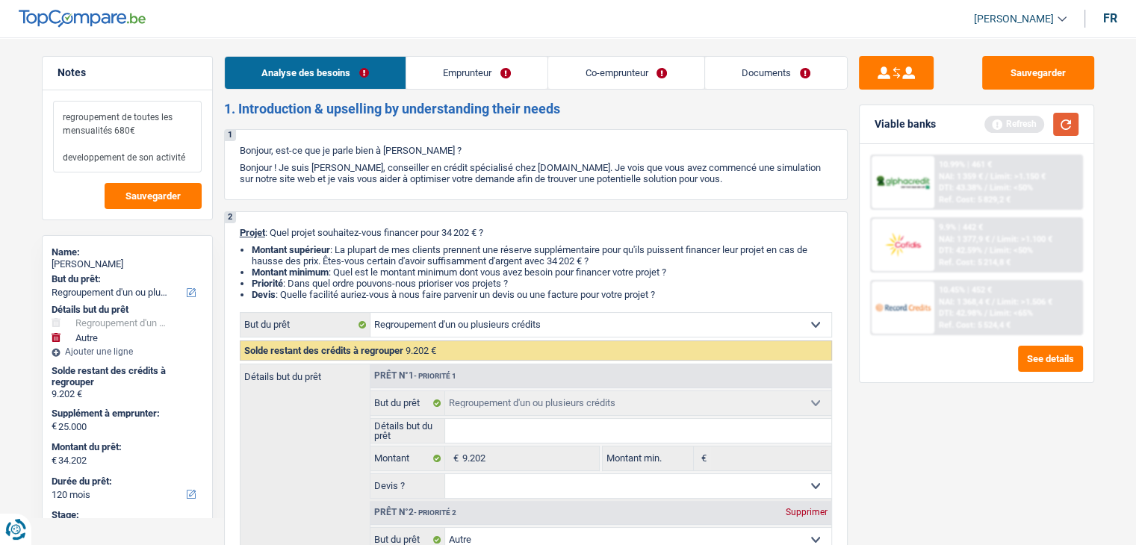
type textarea "regroupement de toutes les mensualités 680€ developpement de son activité"
click at [1062, 122] on button "button" at bounding box center [1065, 124] width 25 height 23
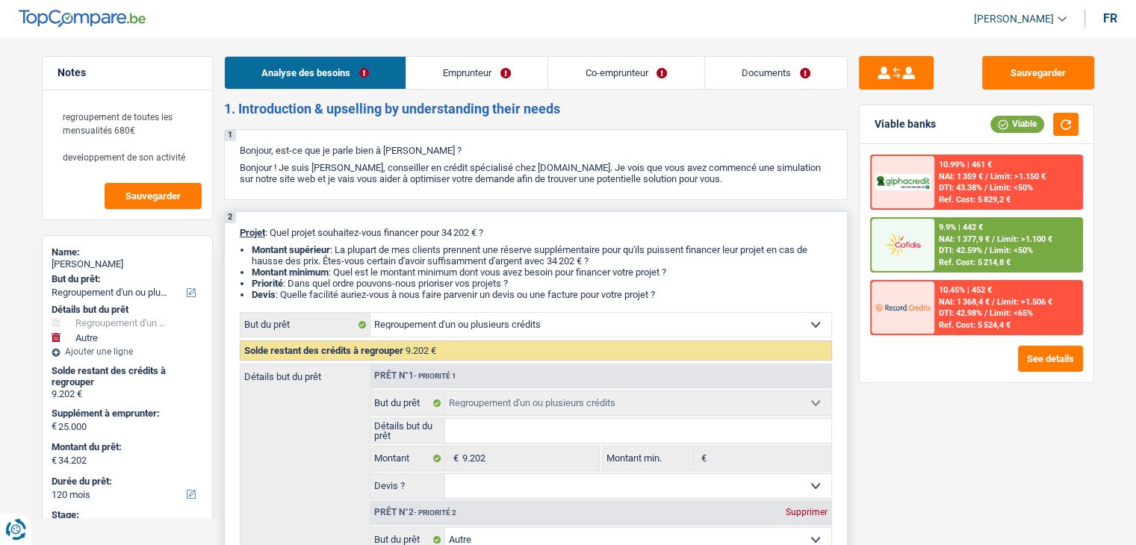
drag, startPoint x: 671, startPoint y: 291, endPoint x: 242, endPoint y: 237, distance: 432.8
click at [242, 237] on div "2 Projet : Quel projet souhaitez-vous financer pour 34 202 € ? Montant supérieu…" at bounding box center [535, 457] width 623 height 492
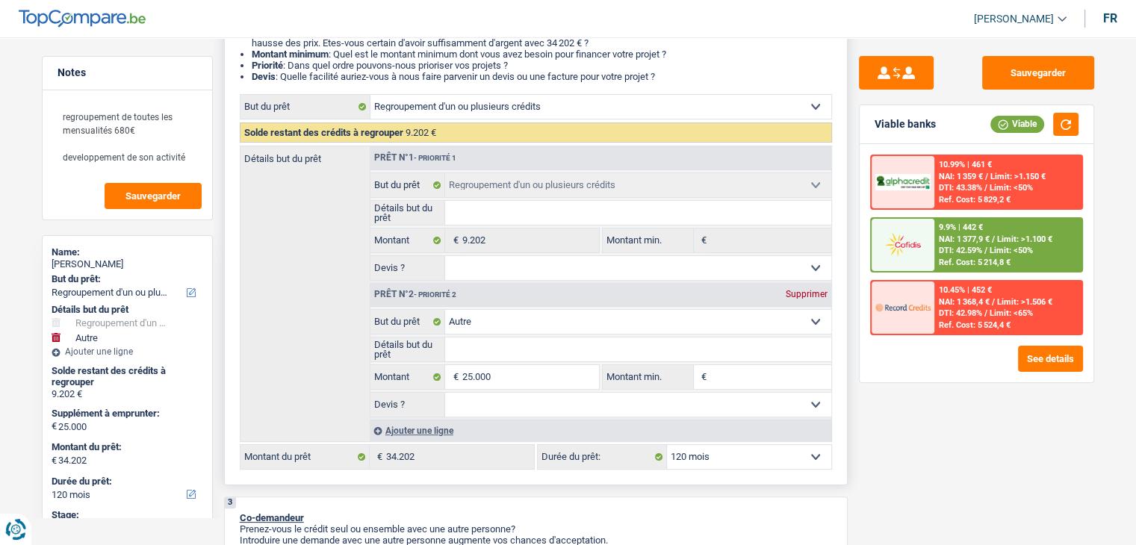
scroll to position [224, 0]
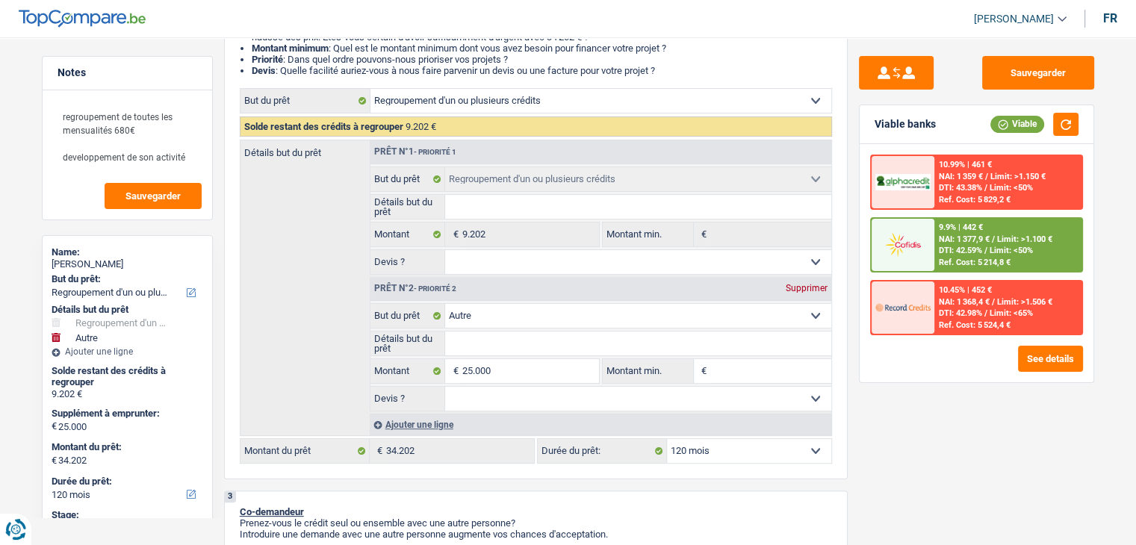
click at [905, 432] on div "Sauvegarder Viable banks Viable 10.99% | 461 € NAI: 1 359 € / Limit: >1.150 € D…" at bounding box center [976, 286] width 258 height 461
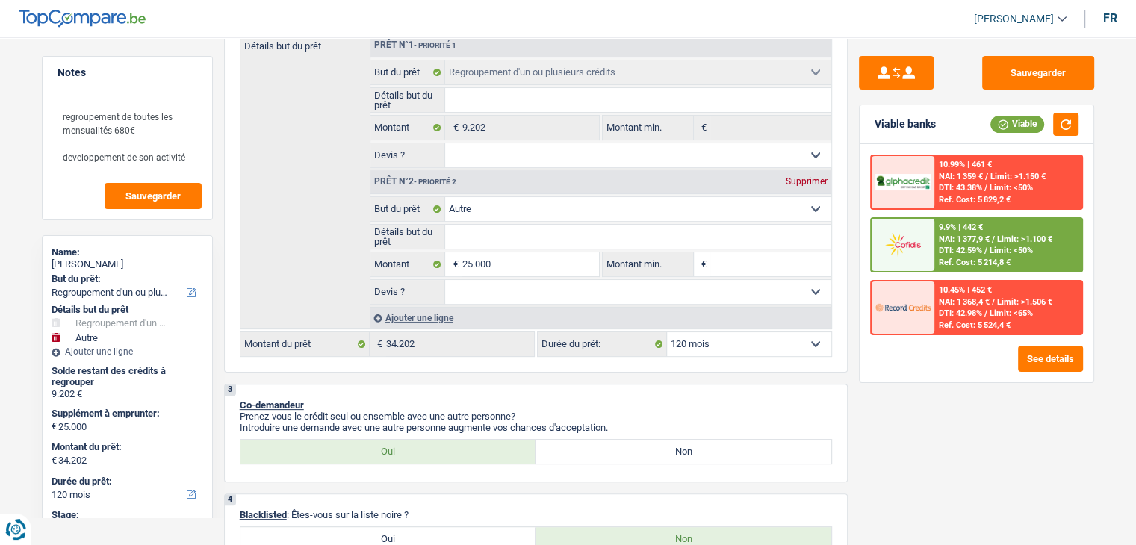
scroll to position [448, 0]
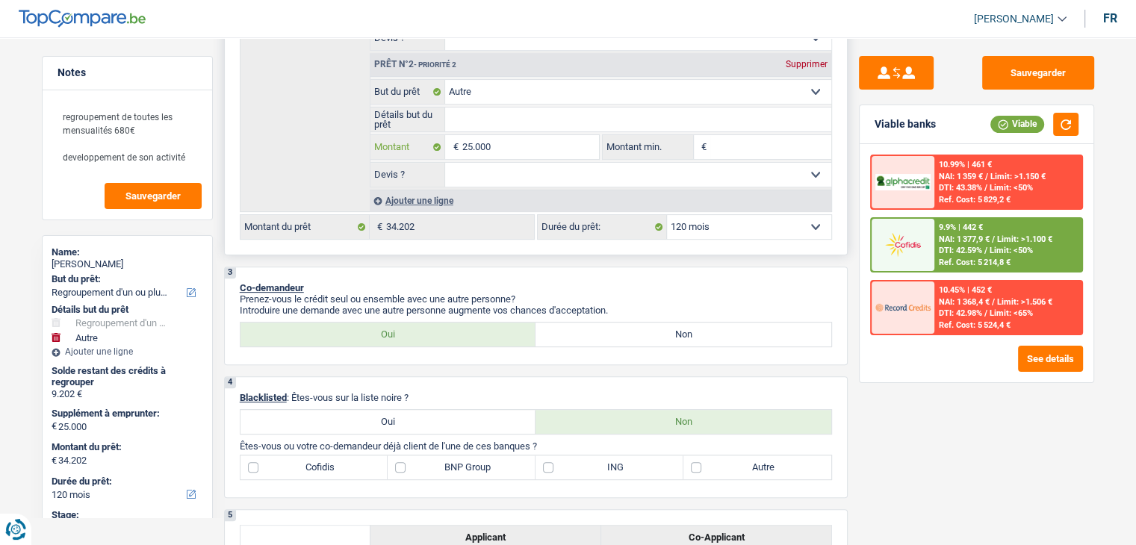
click at [507, 148] on input "25.000" at bounding box center [529, 147] width 137 height 24
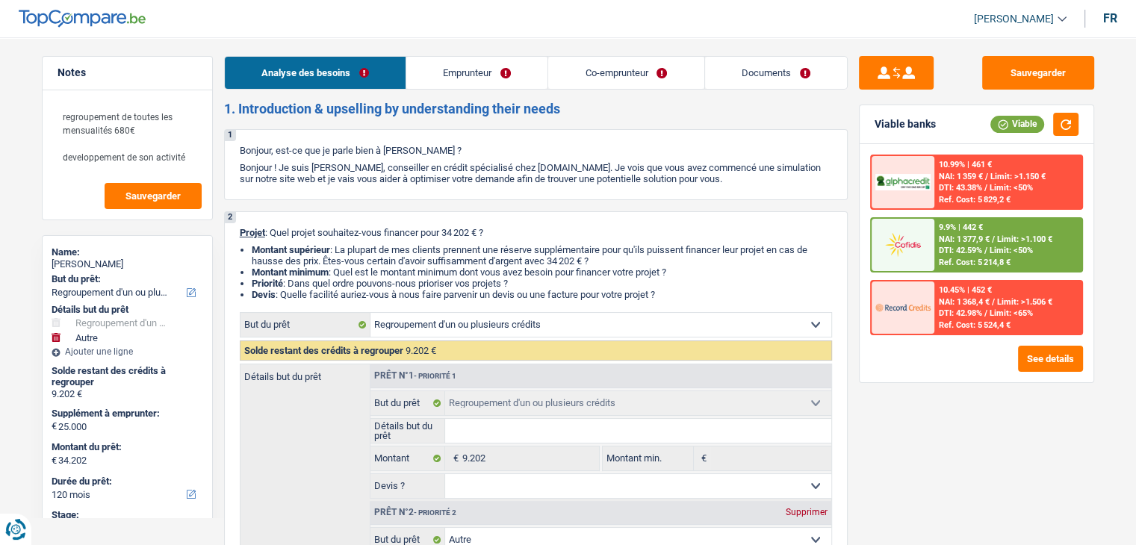
click at [517, 60] on link "Emprunteur" at bounding box center [476, 73] width 141 height 32
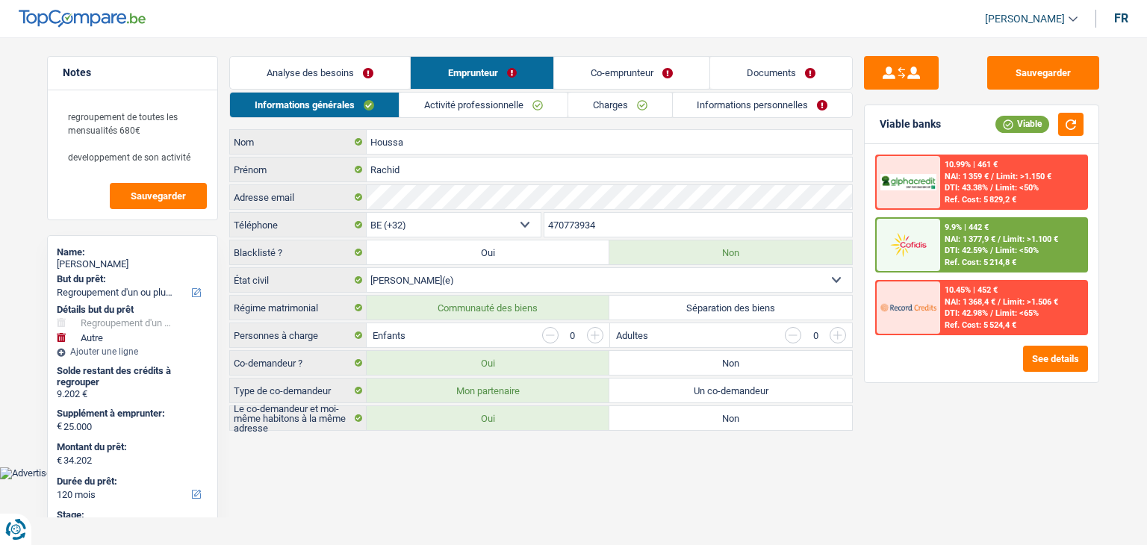
click at [476, 116] on link "Activité professionnelle" at bounding box center [483, 105] width 168 height 25
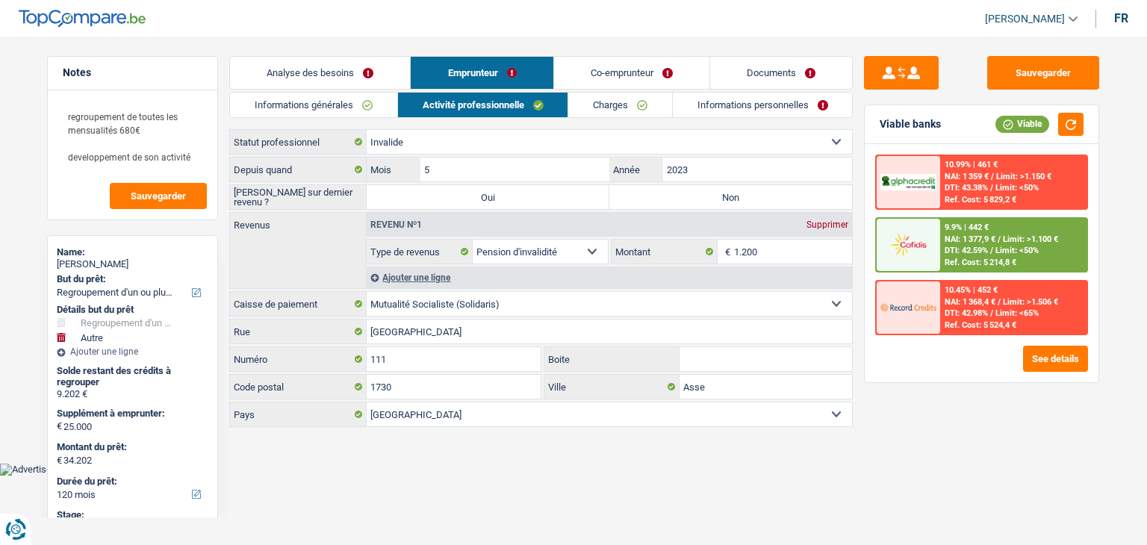
click at [341, 111] on link "Informations générales" at bounding box center [313, 105] width 167 height 25
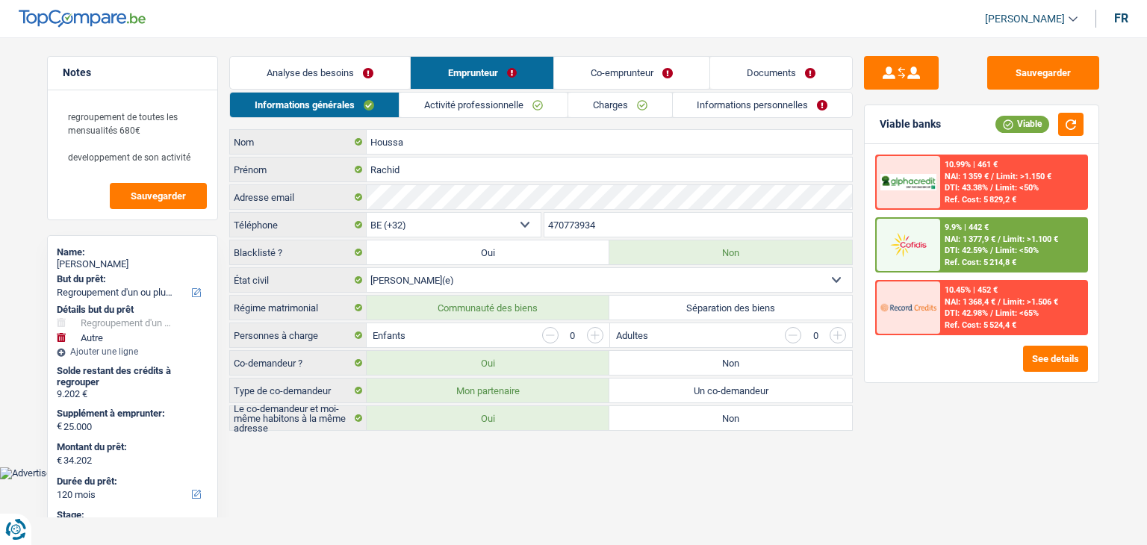
click at [599, 72] on link "Co-emprunteur" at bounding box center [631, 73] width 155 height 32
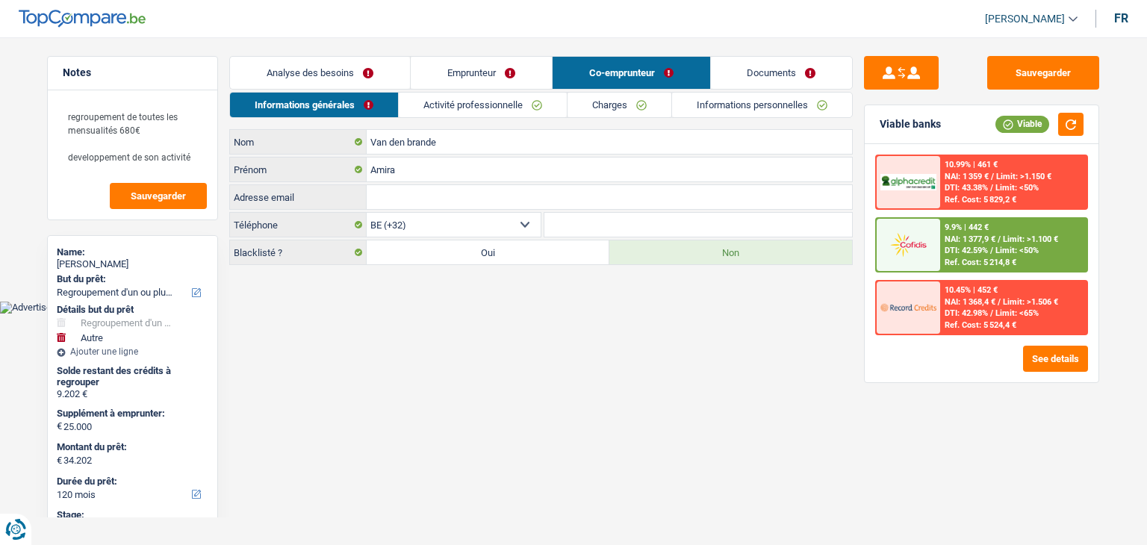
click at [473, 109] on link "Activité professionnelle" at bounding box center [483, 105] width 168 height 25
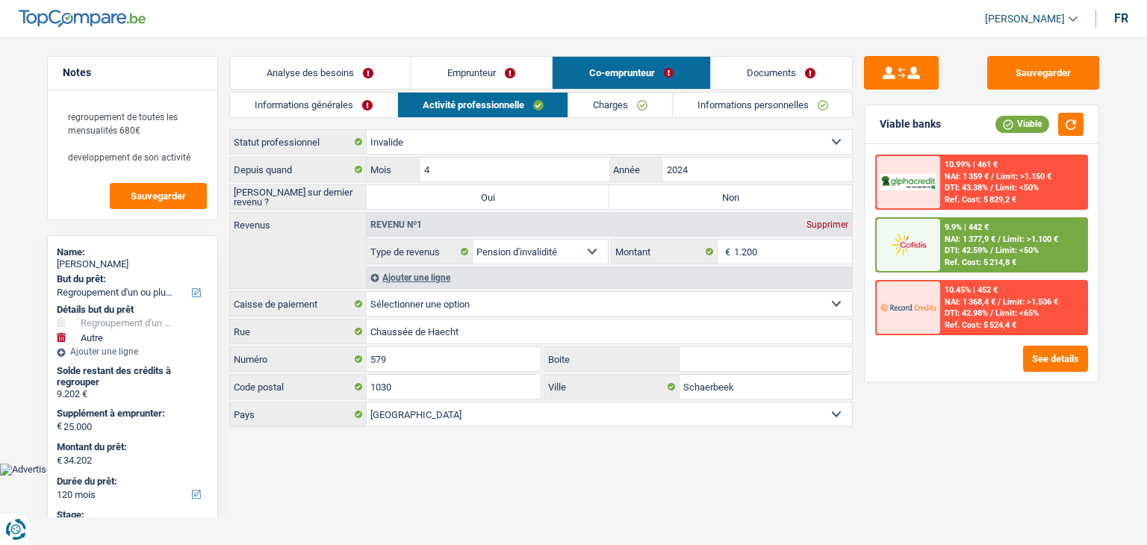
click at [330, 73] on link "Analyse des besoins" at bounding box center [320, 73] width 180 height 32
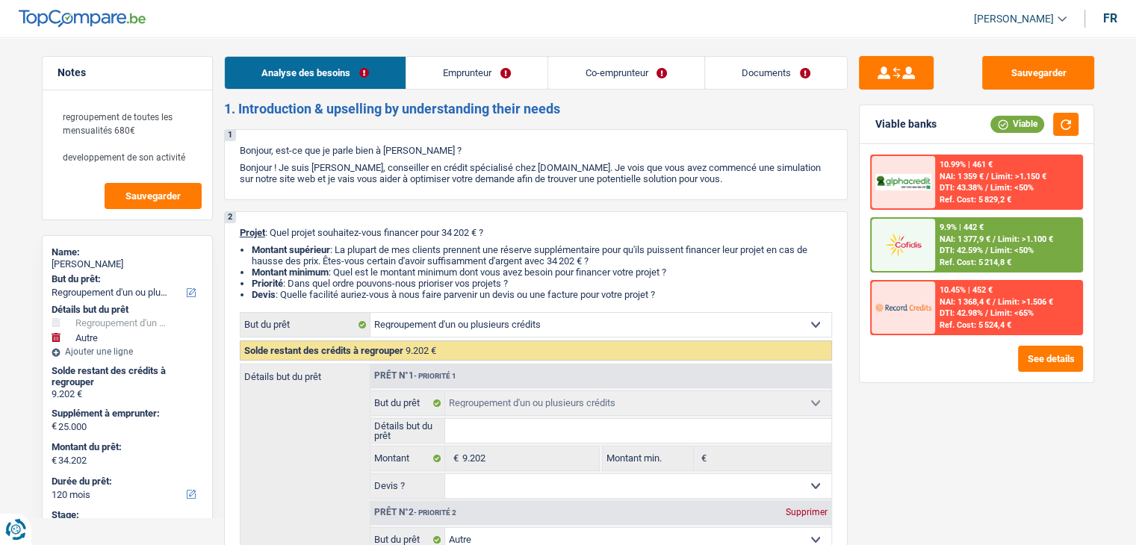
click at [895, 243] on img at bounding box center [902, 245] width 55 height 28
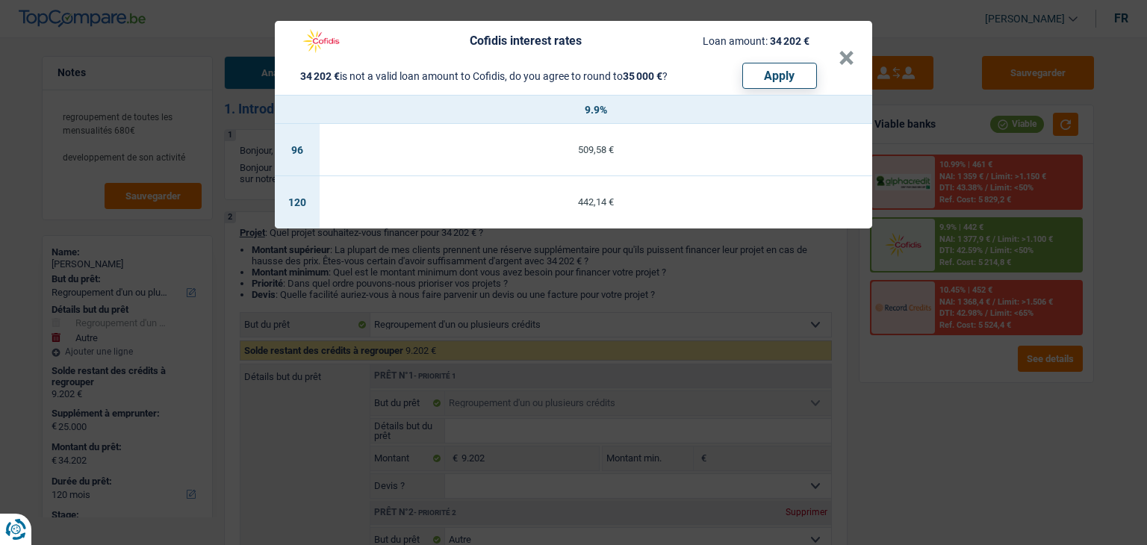
click at [639, 305] on div "Cofidis interest rates Loan amount: 34 202 € 34 202 € is not a valid loan amoun…" at bounding box center [573, 272] width 1147 height 545
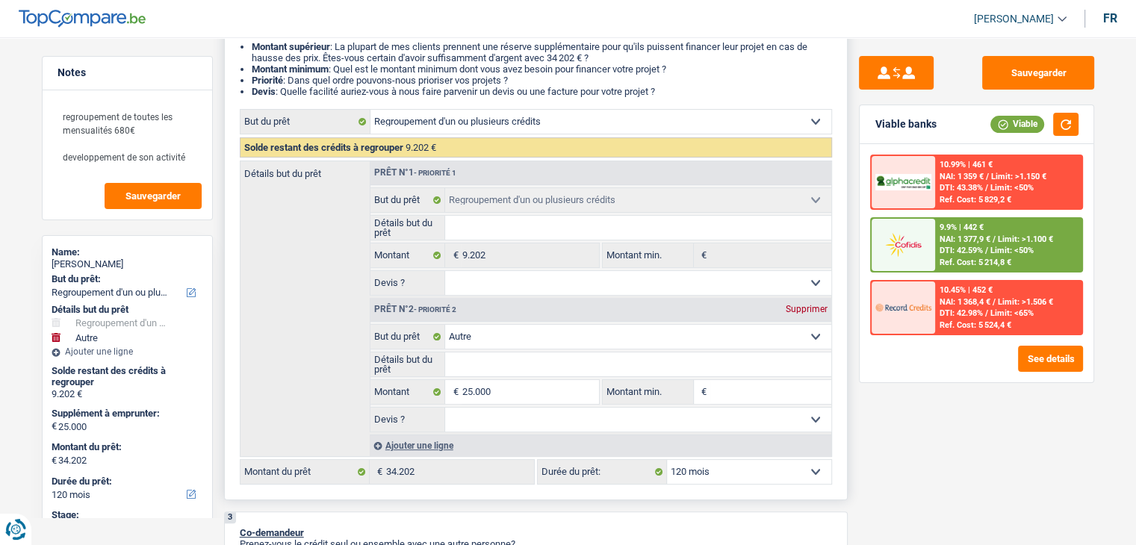
scroll to position [299, 0]
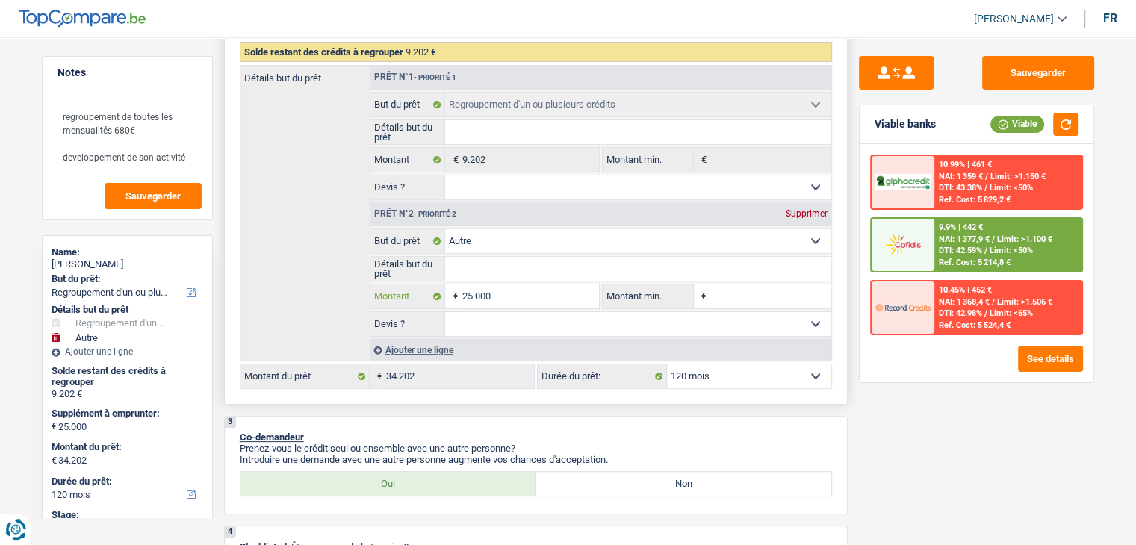
click at [500, 293] on input "25.000" at bounding box center [529, 296] width 137 height 24
click at [935, 399] on div "Sauvegarder Viable banks Viable 10.99% | 461 € NAI: 1 359 € / Limit: >1.150 € D…" at bounding box center [976, 286] width 258 height 461
click at [538, 296] on input "25.000" at bounding box center [529, 296] width 137 height 24
click at [526, 243] on select "Confort maison: meubles, textile, peinture, électroménager, outillage non-profe…" at bounding box center [638, 241] width 386 height 24
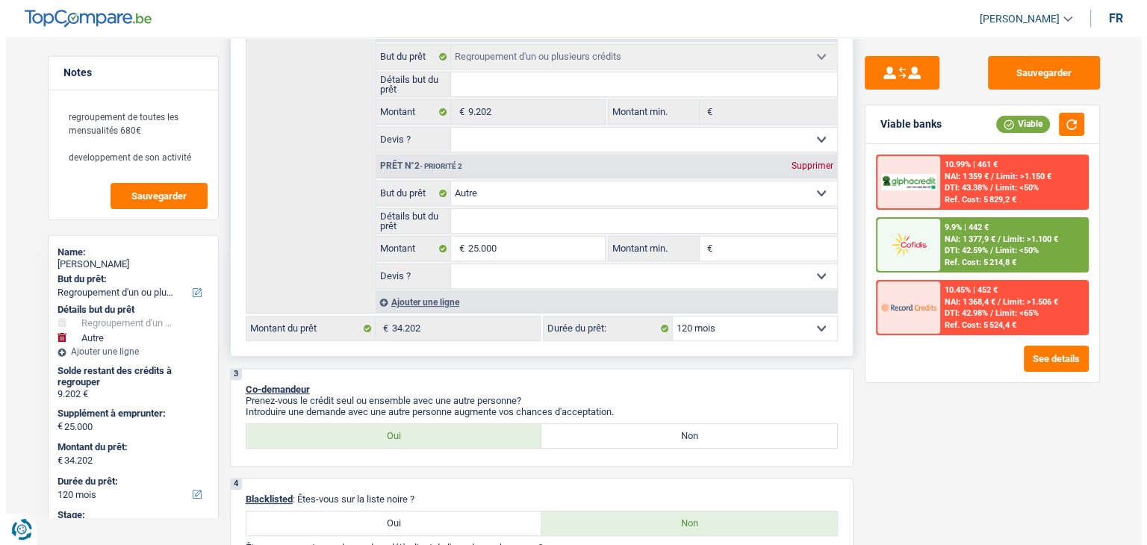
scroll to position [373, 0]
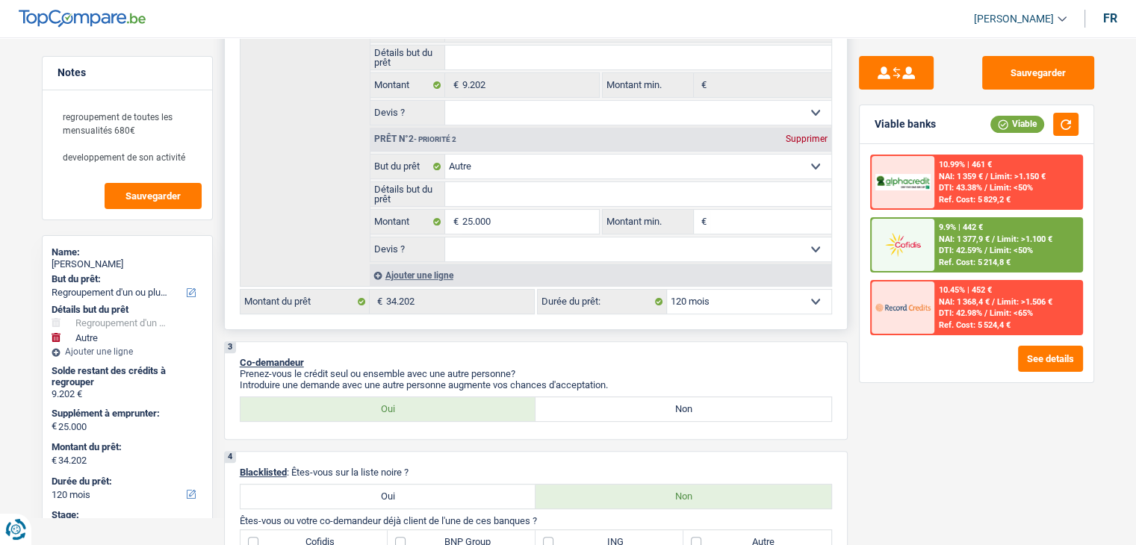
click at [737, 301] on select "12 mois 18 mois 24 mois 30 mois 36 mois 42 mois 48 mois 60 mois 72 mois 84 mois…" at bounding box center [749, 302] width 164 height 24
select select "84"
click at [667, 290] on select "12 mois 18 mois 24 mois 30 mois 36 mois 42 mois 48 mois 60 mois 72 mois 84 mois…" at bounding box center [749, 302] width 164 height 24
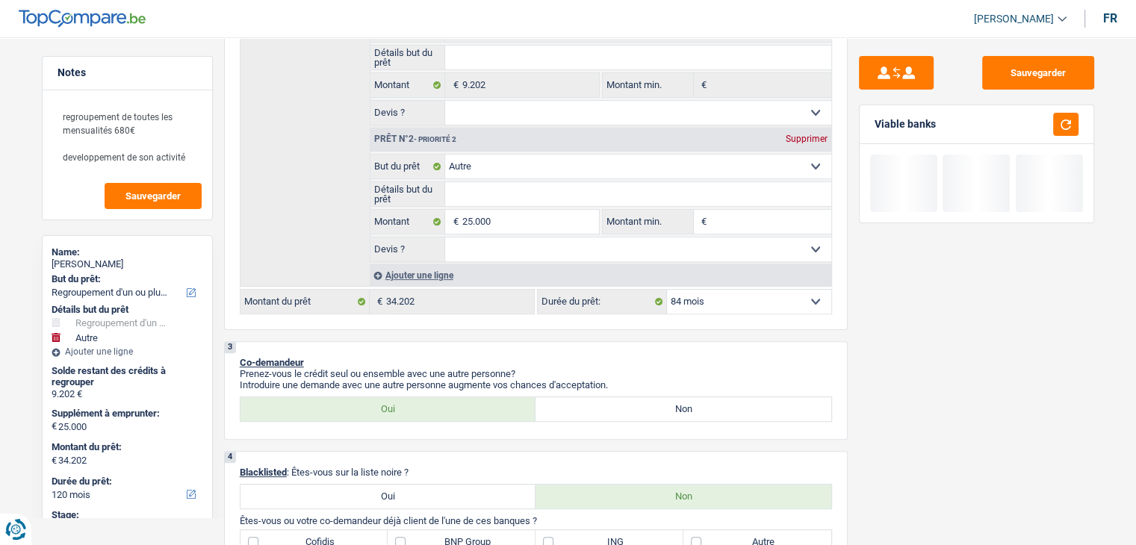
select select "84"
click at [1068, 125] on button "button" at bounding box center [1065, 124] width 25 height 23
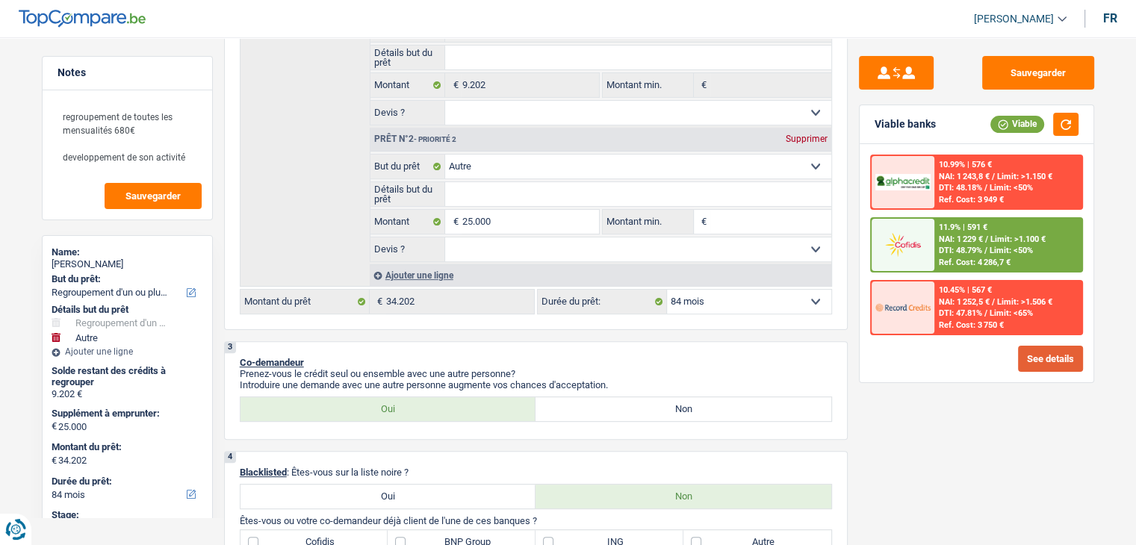
click at [1048, 353] on button "See details" at bounding box center [1050, 359] width 65 height 26
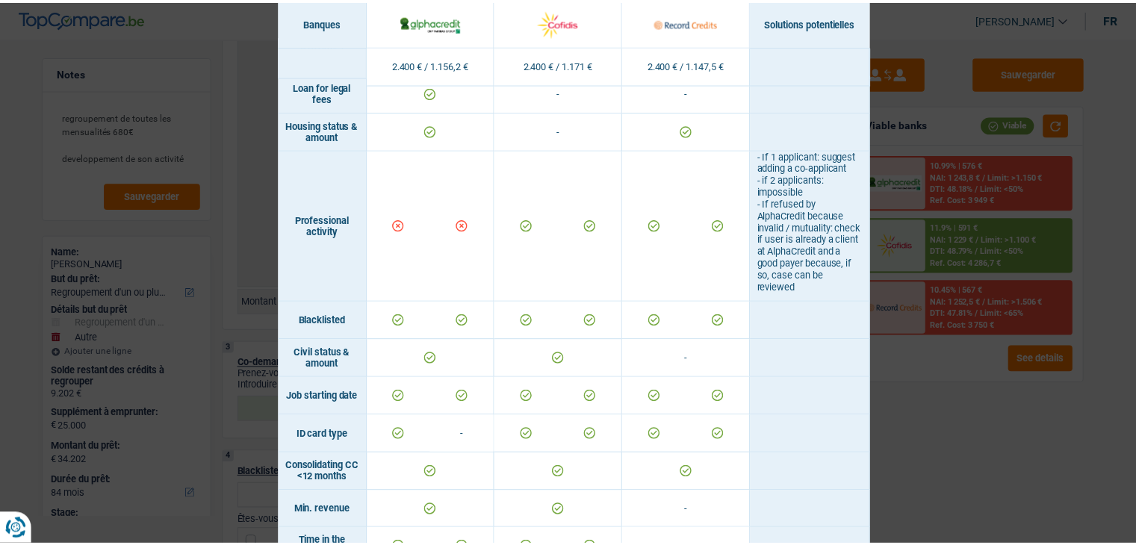
scroll to position [0, 0]
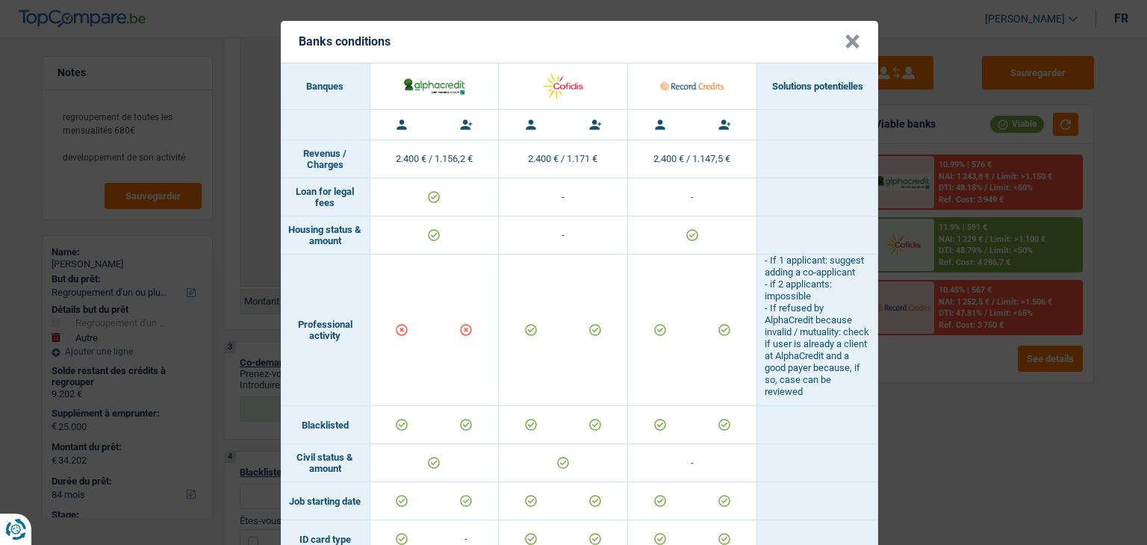
click at [948, 406] on div "Banks conditions × Banques Solutions potentielles Revenus / Charges 2.400 € / 1…" at bounding box center [573, 272] width 1147 height 545
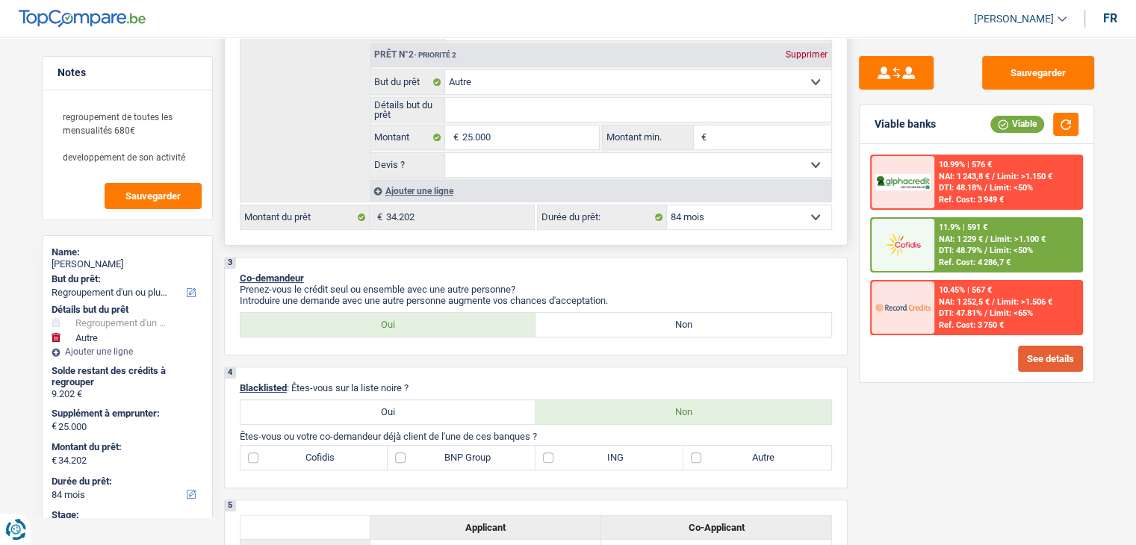
scroll to position [672, 0]
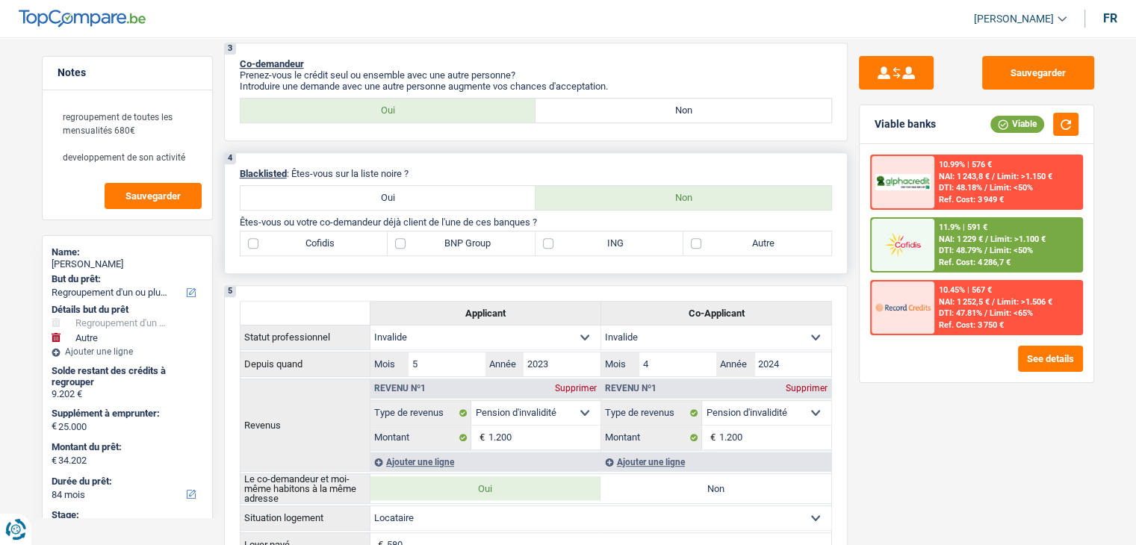
drag, startPoint x: 421, startPoint y: 167, endPoint x: 294, endPoint y: 164, distance: 127.0
click at [294, 168] on p "Blacklisted : Êtes-vous sur la liste noire ?" at bounding box center [536, 173] width 592 height 11
click at [538, 172] on p "Blacklisted : Êtes-vous sur la liste noire ?" at bounding box center [536, 173] width 592 height 11
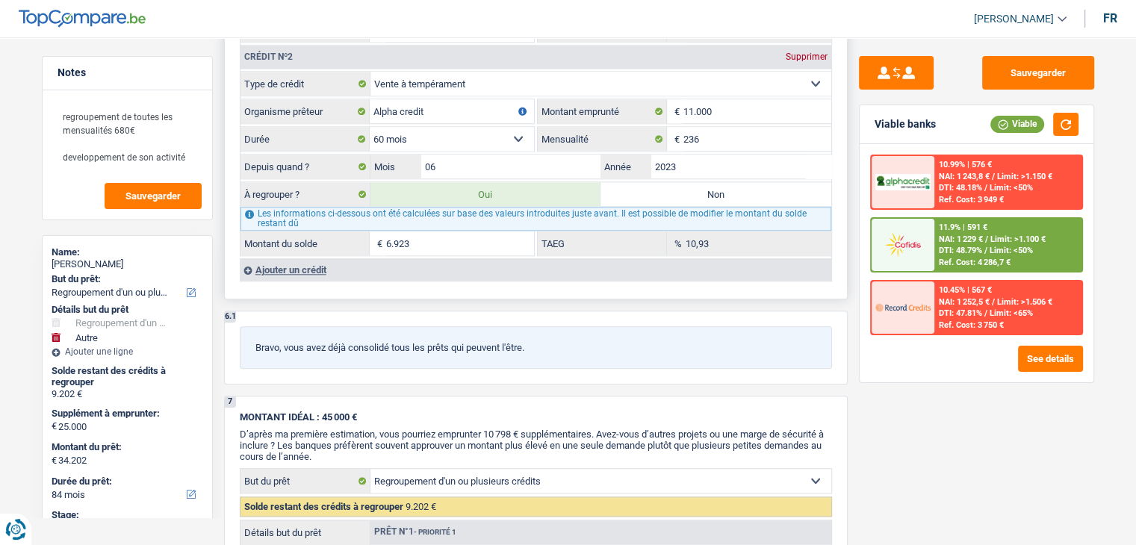
scroll to position [1344, 0]
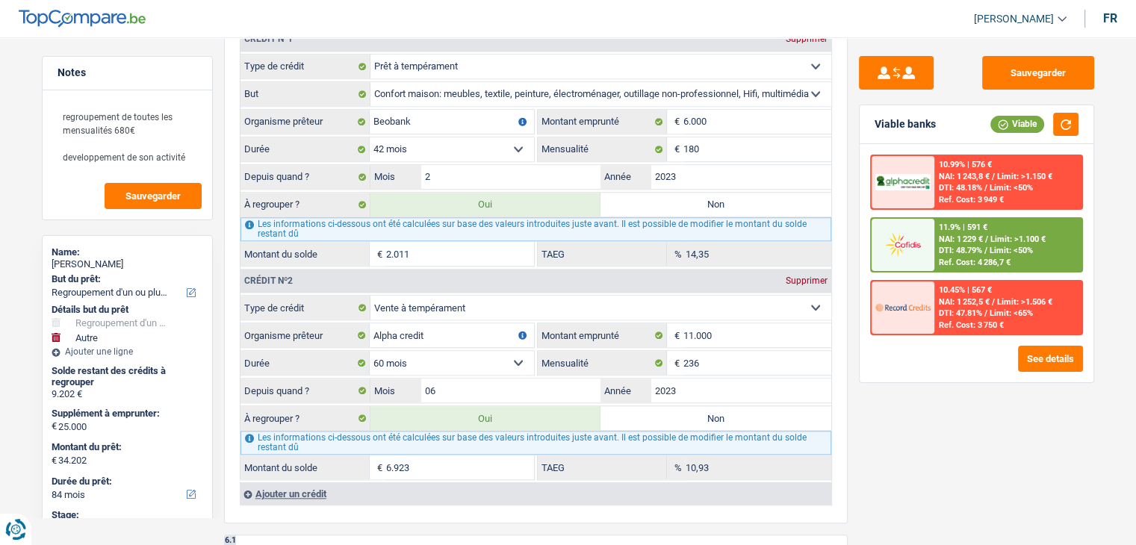
click at [921, 452] on div "Sauvegarder Viable banks Viable 10.99% | 576 € NAI: 1 243,8 € / Limit: >1.150 €…" at bounding box center [976, 286] width 258 height 461
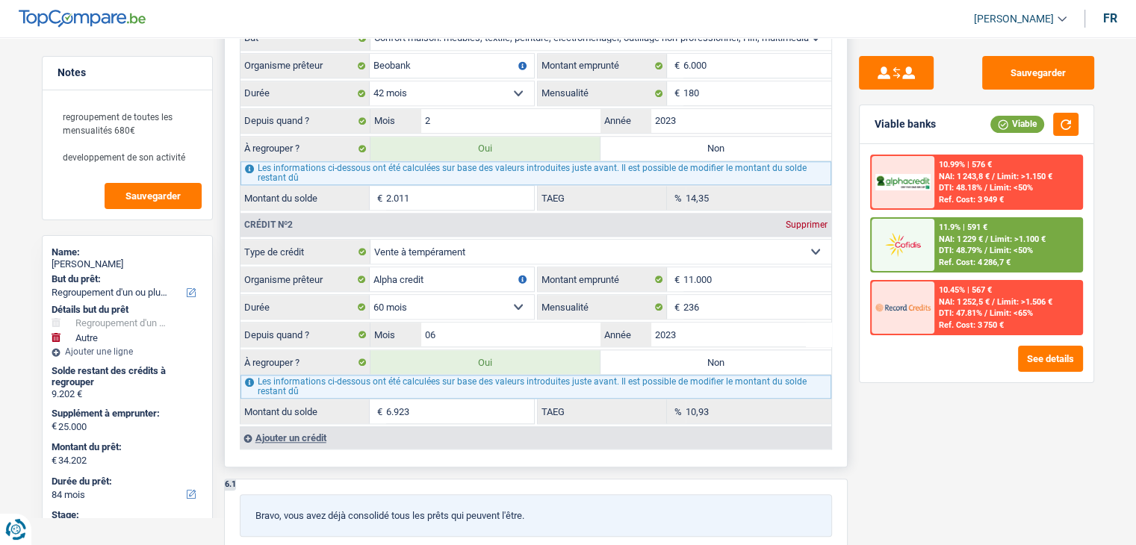
scroll to position [1493, 0]
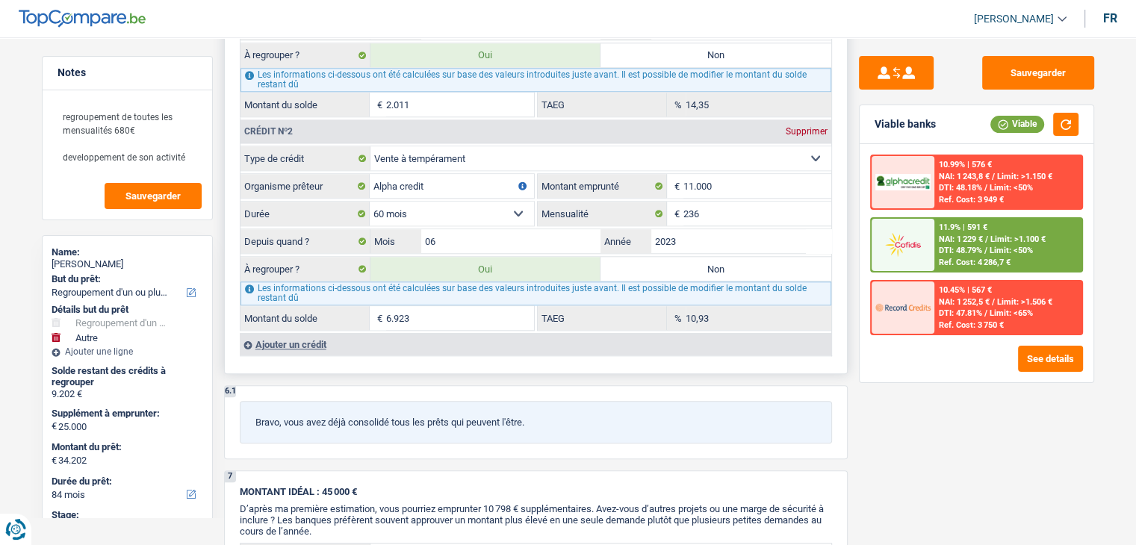
click at [403, 150] on select "Carte ou ouverture de crédit Prêt hypothécaire Vente à tempérament Prêt à tempé…" at bounding box center [600, 158] width 461 height 24
select select "personalLoan"
select select
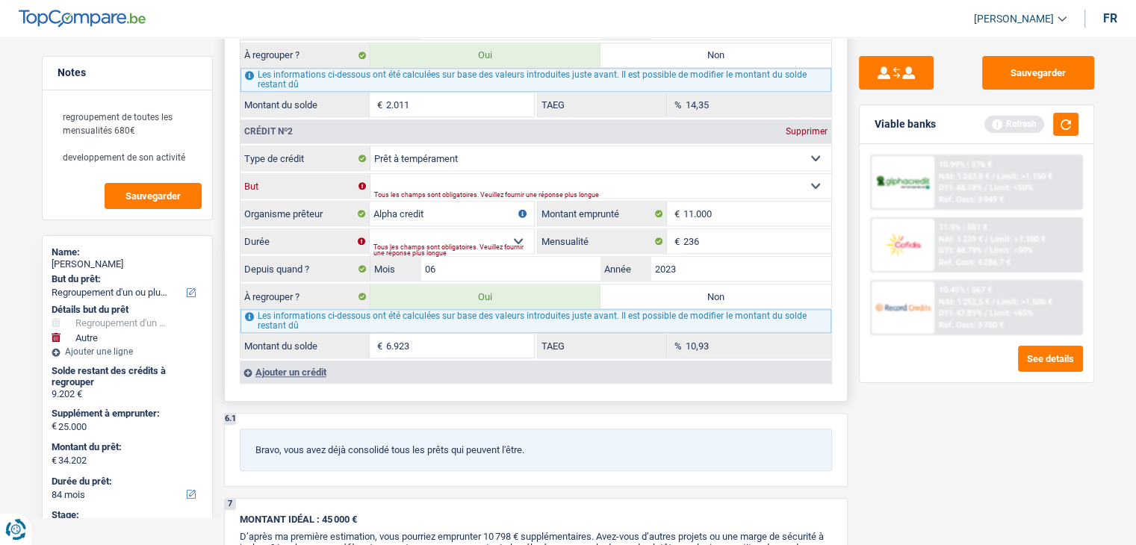
click at [464, 180] on select "Confort maison: meubles, textile, peinture, électroménager, outillage non-profe…" at bounding box center [600, 186] width 461 height 24
select select "homeFurnishingOrRelocation"
click at [370, 174] on select "Confort maison: meubles, textile, peinture, électroménager, outillage non-profe…" at bounding box center [600, 186] width 461 height 24
click at [455, 192] on div "Tous les champs sont obligatoires. Veuillez fournir une réponse plus longue" at bounding box center [579, 195] width 410 height 6
click at [448, 174] on select "Confort maison: meubles, textile, peinture, électroménager, outillage non-profe…" at bounding box center [600, 186] width 461 height 24
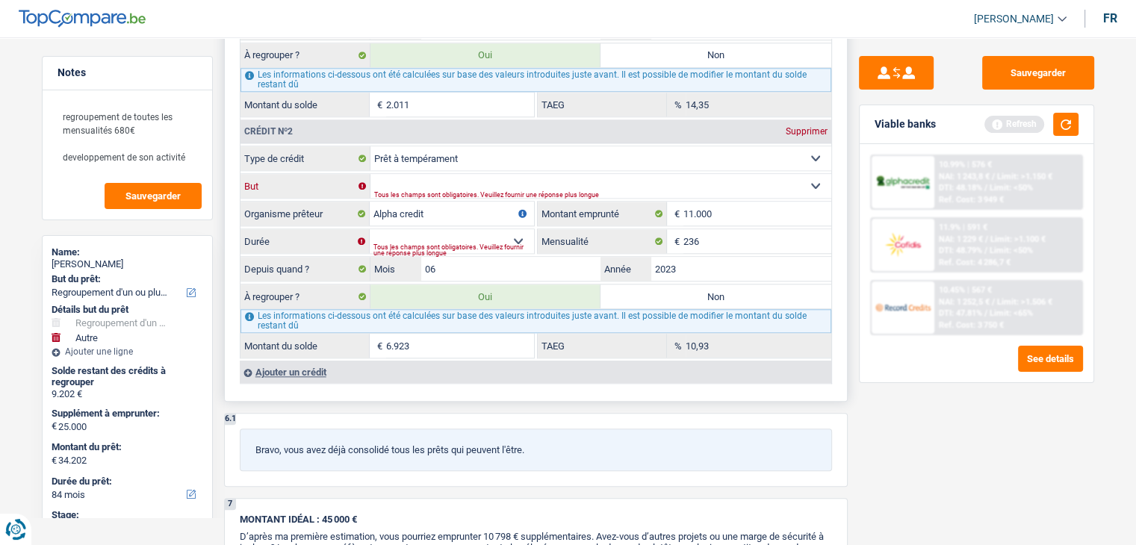
click at [370, 174] on select "Confort maison: meubles, textile, peinture, électroménager, outillage non-profe…" at bounding box center [600, 186] width 461 height 24
click at [447, 247] on div "Tous les champs sont obligatoires. Veuillez fournir une réponse plus longue" at bounding box center [453, 250] width 161 height 6
click at [487, 229] on select "12 mois 18 mois 24 mois 30 mois 36 mois 42 mois 48 mois 60 mois Sélectionner un…" at bounding box center [452, 241] width 164 height 24
select select "60"
click at [370, 229] on select "12 mois 18 mois 24 mois 30 mois 36 mois 42 mois 48 mois 60 mois Sélectionner un…" at bounding box center [452, 241] width 164 height 24
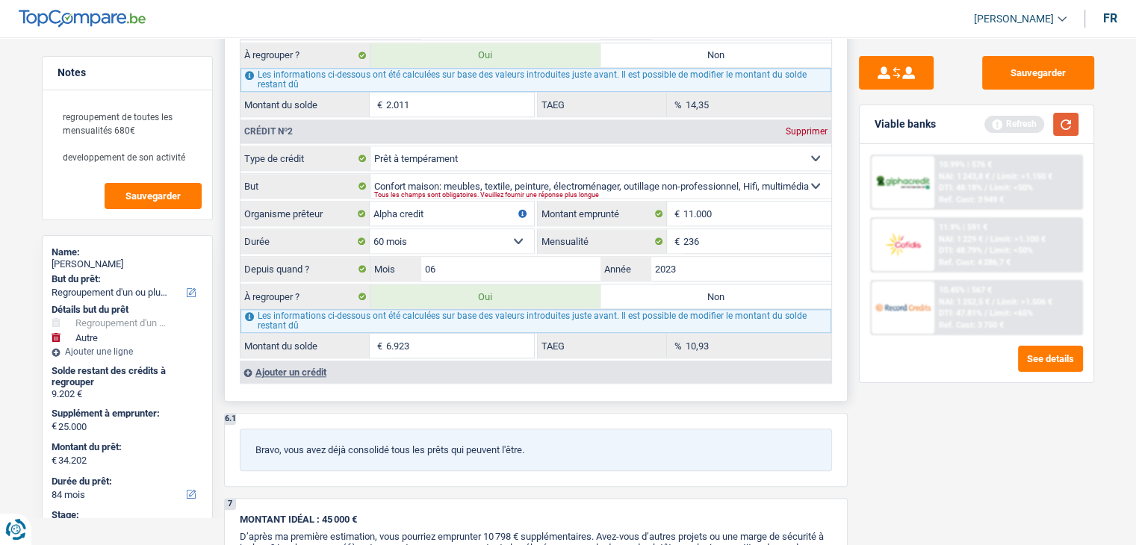
click at [1062, 127] on button "button" at bounding box center [1065, 124] width 25 height 23
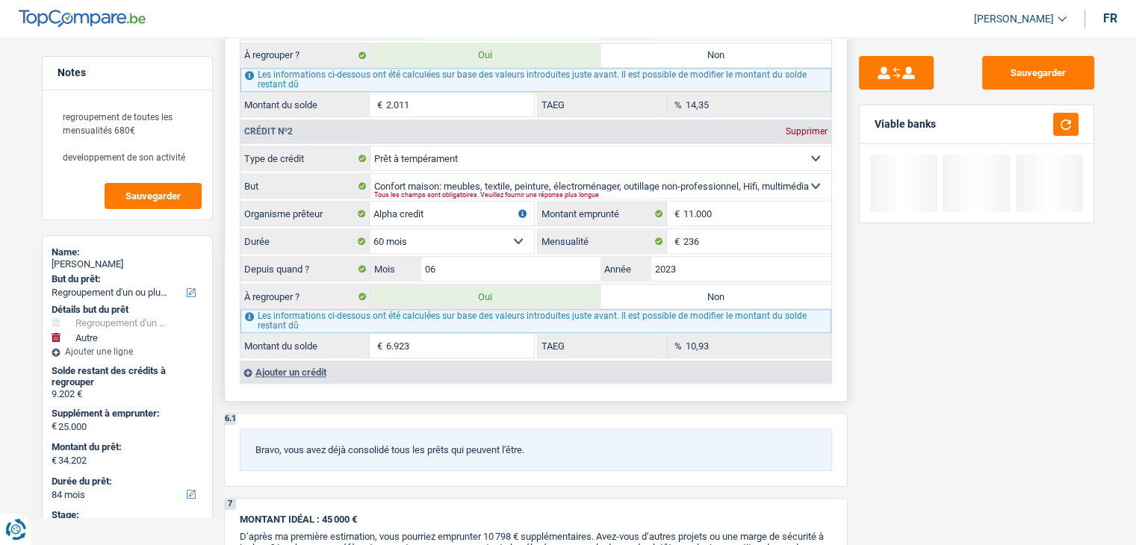
click at [452, 233] on select "12 mois 18 mois 24 mois 30 mois 36 mois 42 mois 48 mois 60 mois Sélectionner un…" at bounding box center [452, 241] width 164 height 24
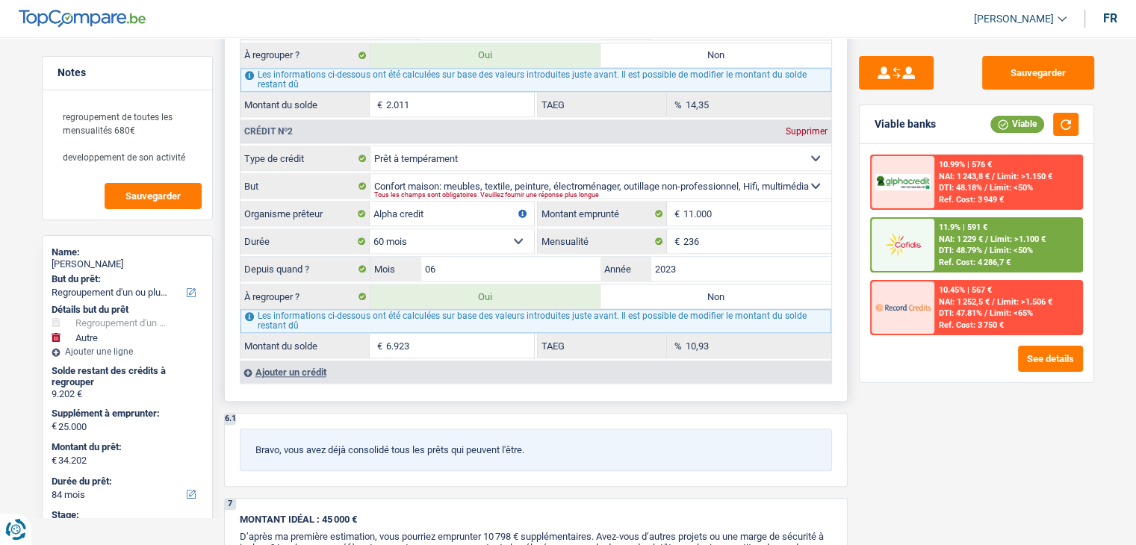
click at [452, 233] on select "12 mois 18 mois 24 mois 30 mois 36 mois 42 mois 48 mois 60 mois Sélectionner un…" at bounding box center [452, 241] width 164 height 24
click at [851, 433] on div "Sauvegarder Viable banks Viable 10.99% | 576 € NAI: 1 243,8 € / Limit: >1.150 €…" at bounding box center [976, 286] width 258 height 461
click at [286, 361] on div "Ajouter un crédit" at bounding box center [535, 372] width 591 height 22
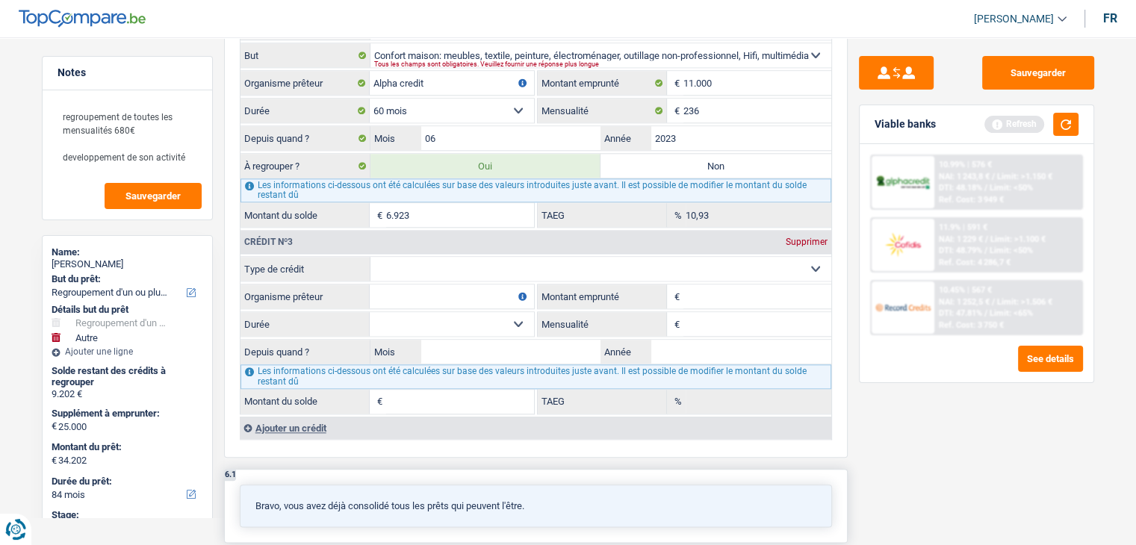
scroll to position [1717, 0]
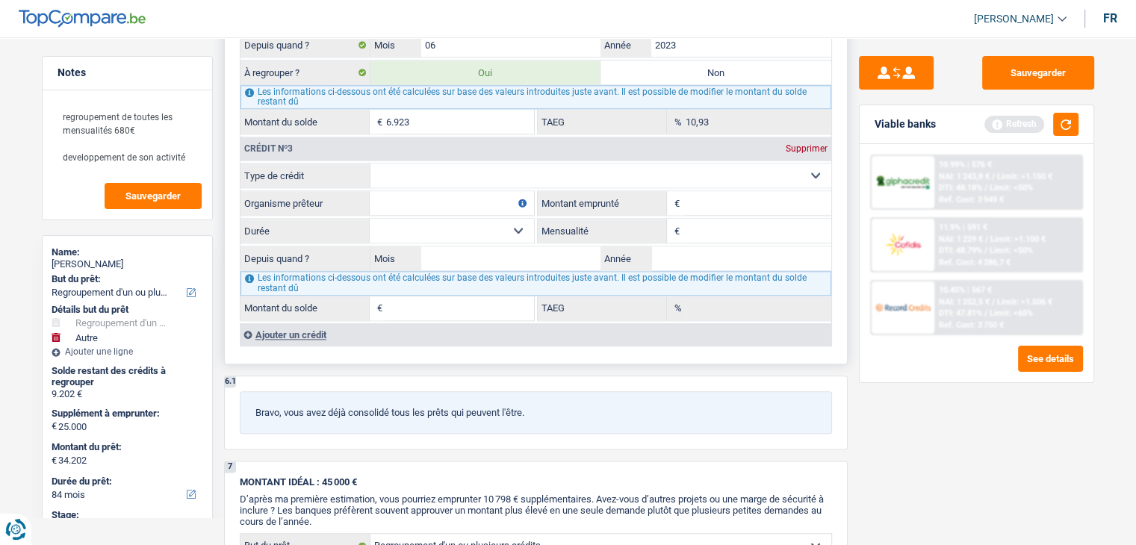
click at [798, 144] on div "Supprimer" at bounding box center [806, 148] width 49 height 9
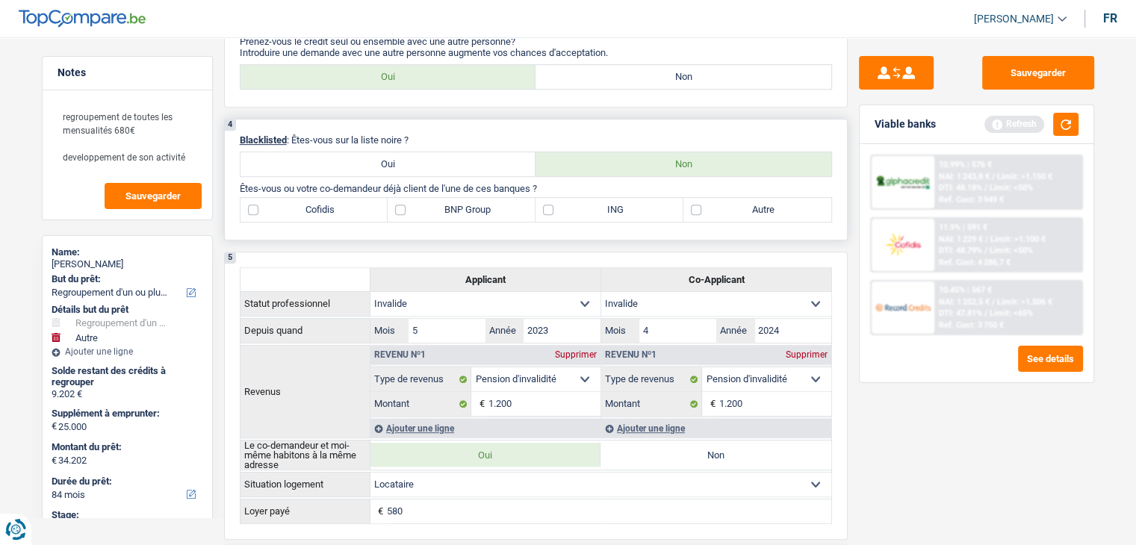
scroll to position [523, 0]
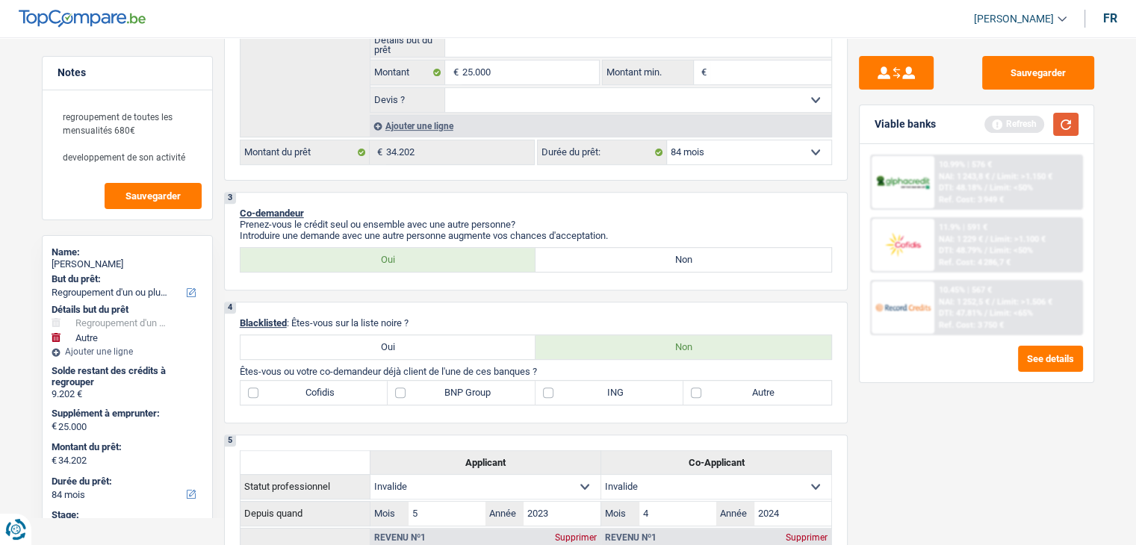
click at [1070, 122] on button "button" at bounding box center [1065, 124] width 25 height 23
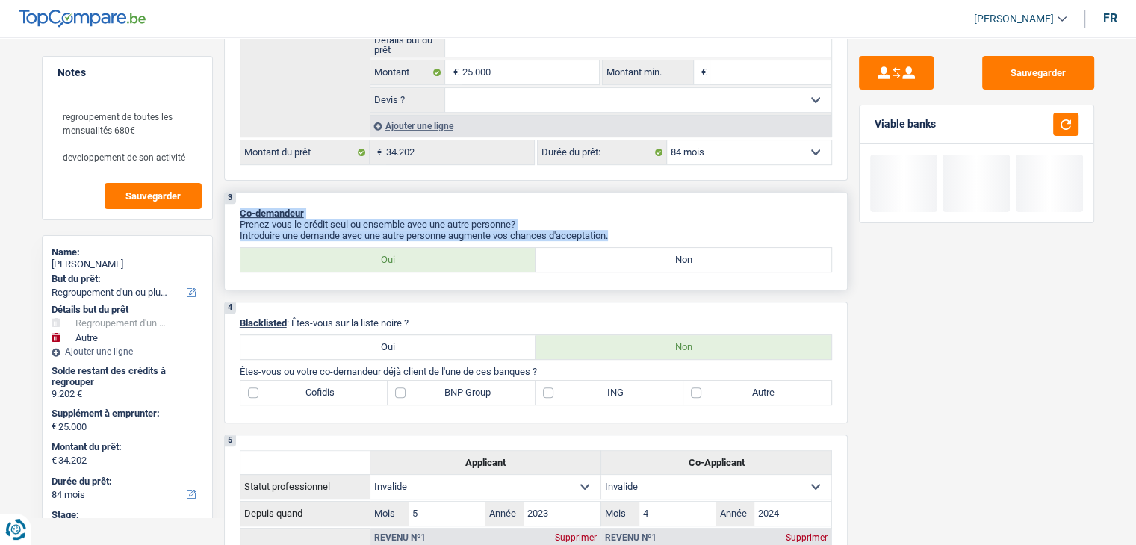
drag, startPoint x: 613, startPoint y: 234, endPoint x: 241, endPoint y: 208, distance: 372.8
click at [241, 208] on div "3 Co-demandeur Prenez-vous le crédit seul ou ensemble avec une autre personne? …" at bounding box center [535, 241] width 623 height 99
click at [242, 208] on span "Co-demandeur" at bounding box center [272, 213] width 64 height 11
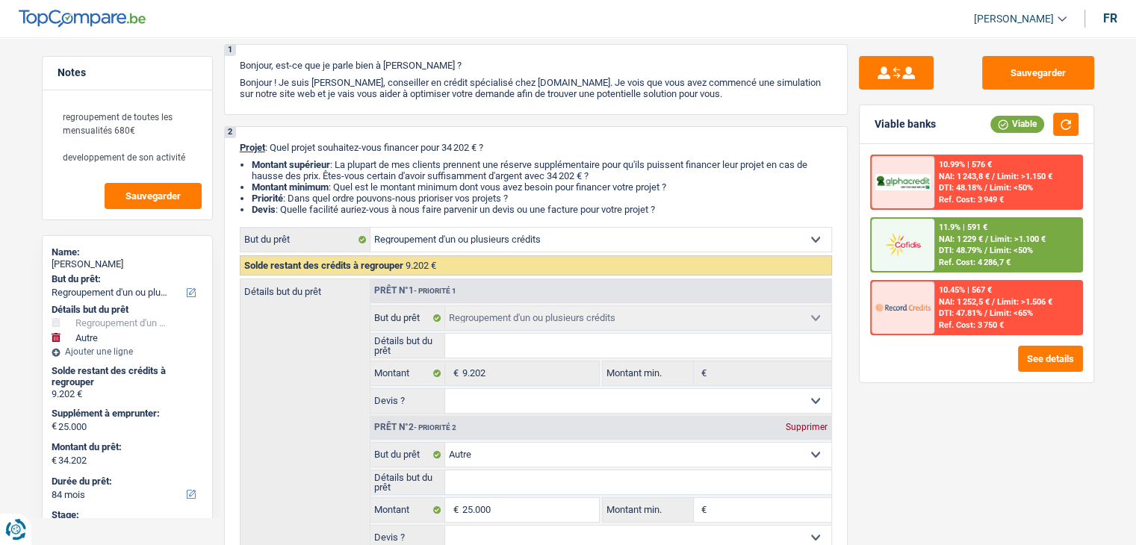
scroll to position [0, 0]
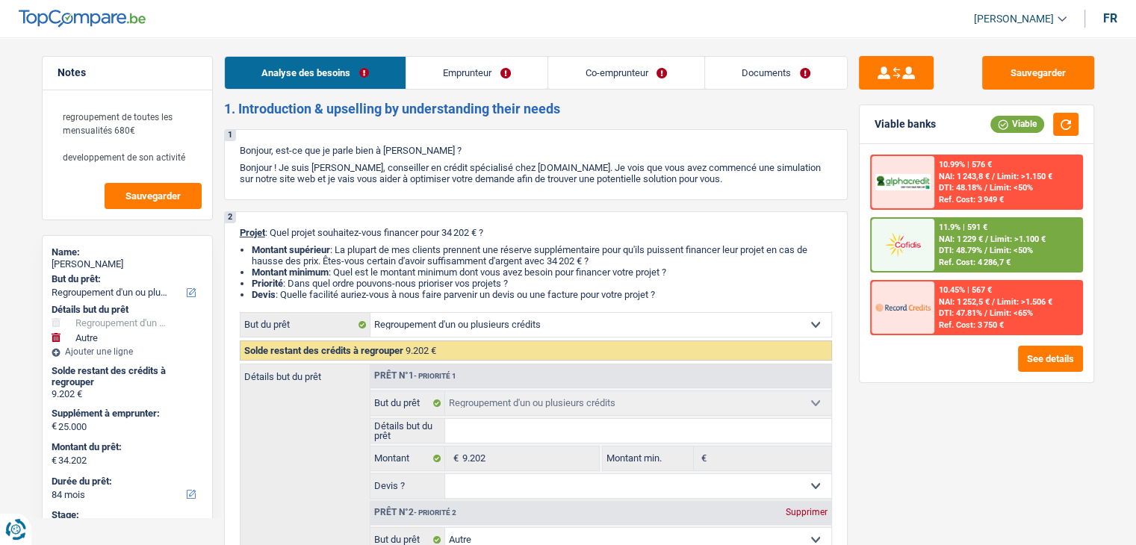
click at [591, 72] on link "Co-emprunteur" at bounding box center [625, 73] width 155 height 32
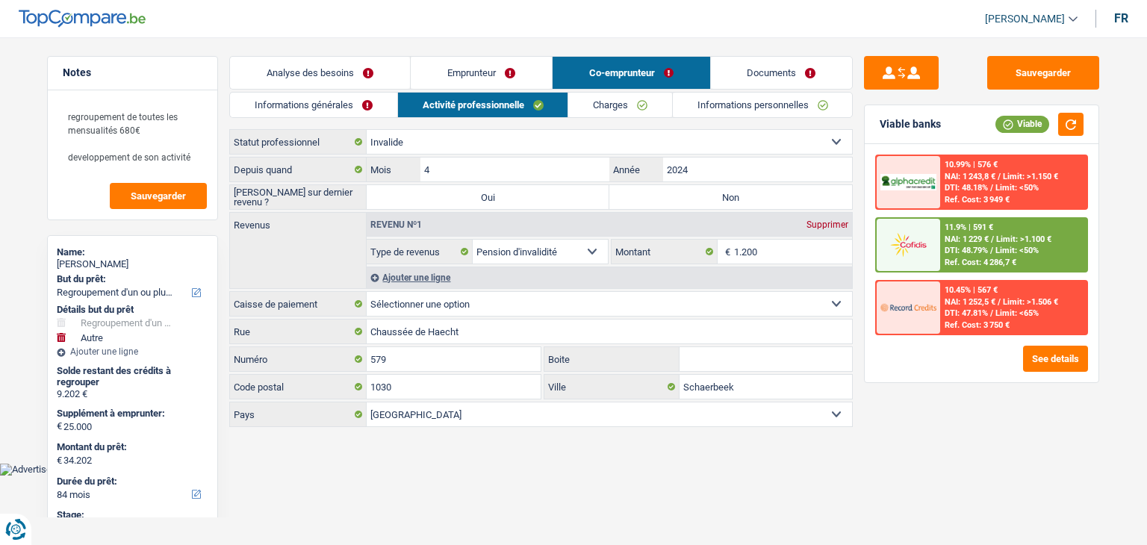
drag, startPoint x: 588, startPoint y: 105, endPoint x: 575, endPoint y: 114, distance: 15.5
click at [588, 105] on link "Charges" at bounding box center [620, 105] width 104 height 25
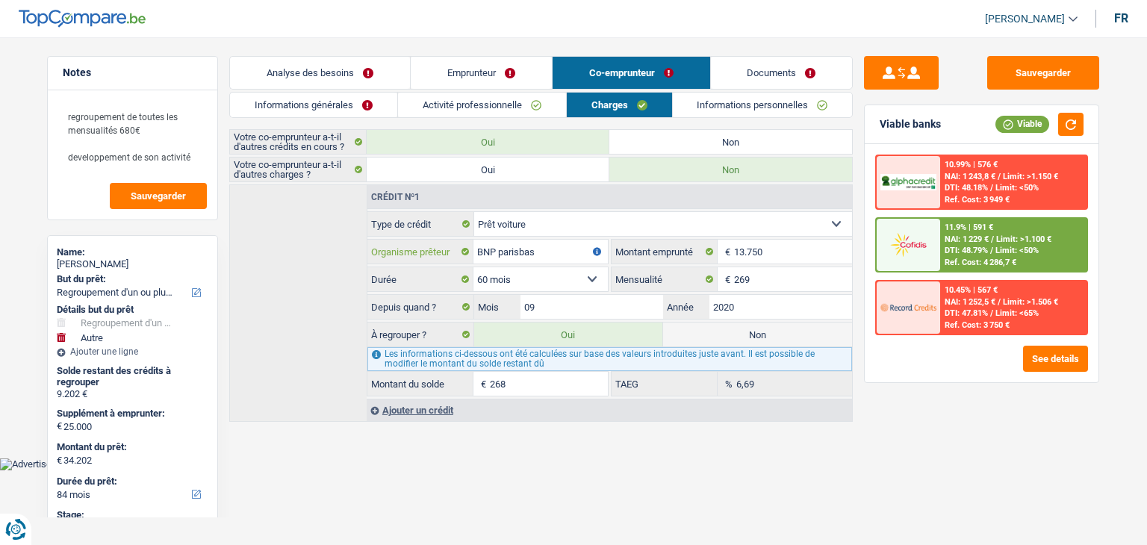
click at [520, 250] on input "BNP parisbas" at bounding box center [540, 252] width 134 height 24
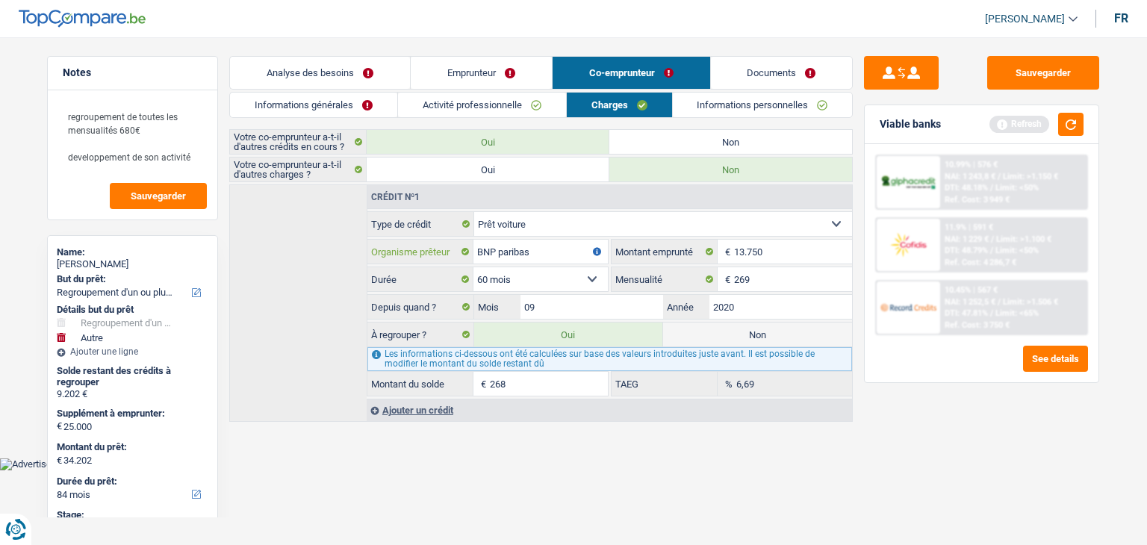
type input "BNP paribas"
click at [780, 274] on input "269" at bounding box center [793, 279] width 118 height 24
type input "252"
type input "34.186"
select select "120"
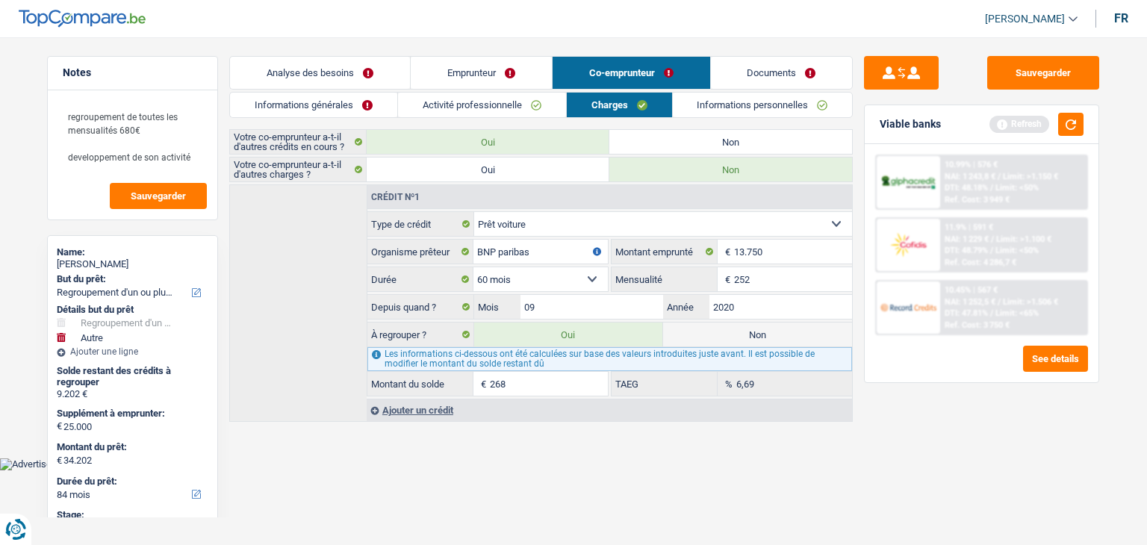
type input "252"
type input "3,87"
click at [480, 443] on main "Notes regroupement de toutes les mensualités 680€ developpement de son activité…" at bounding box center [573, 239] width 1147 height 435
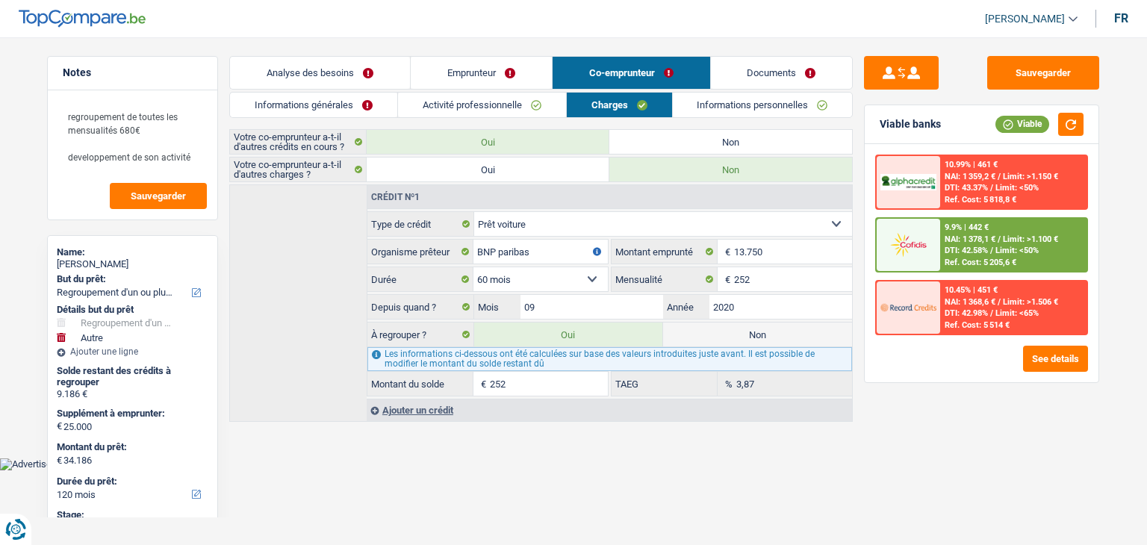
click at [508, 383] on input "252" at bounding box center [549, 384] width 118 height 24
type input "33.959"
type input "25"
type input "33.936"
type input "2"
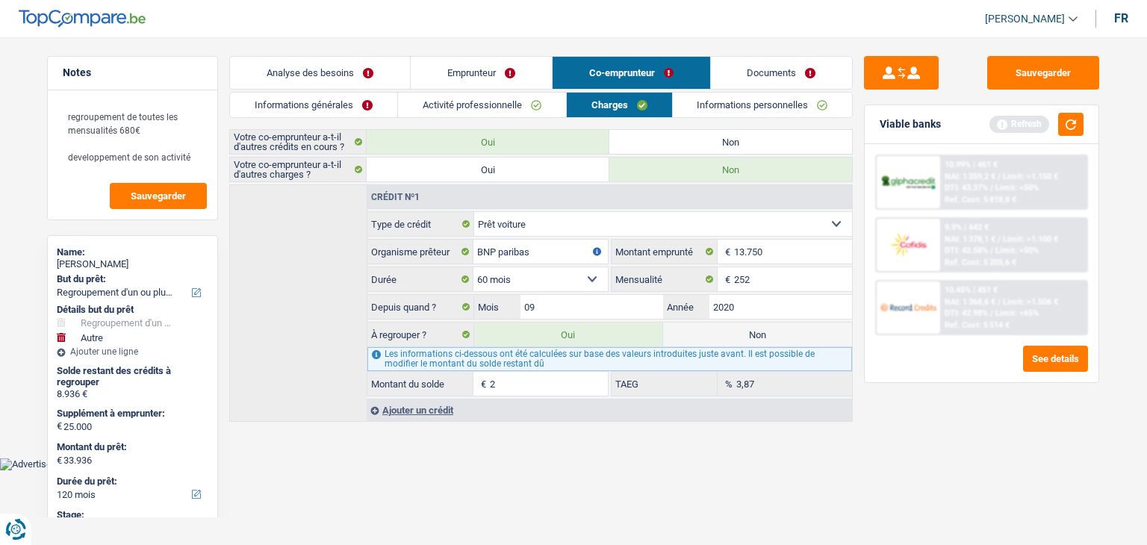
type input "59.202"
select select "144"
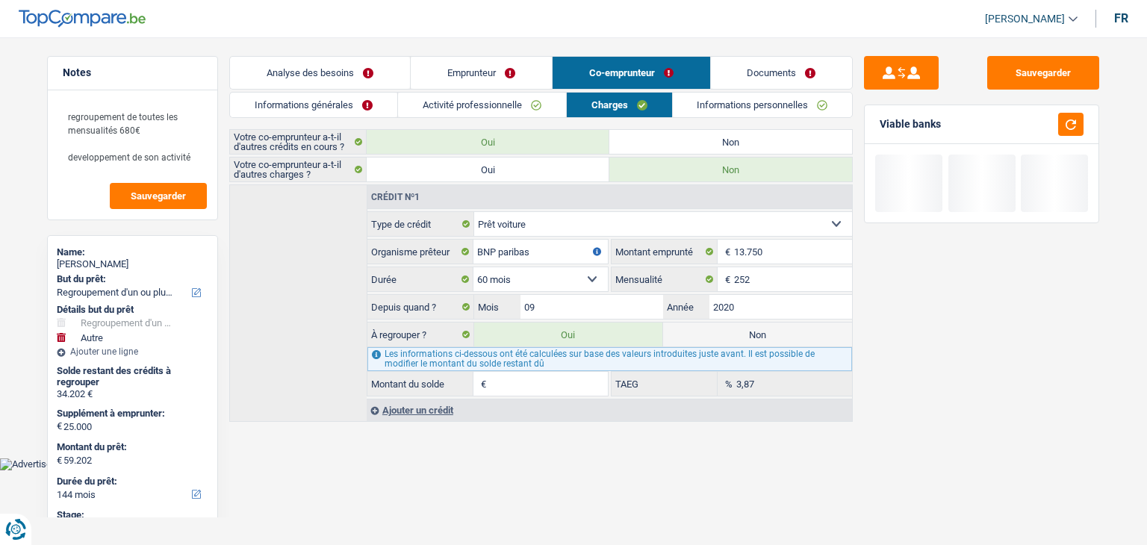
type input "33.939"
select select "120"
type input "5"
type input "33.984"
type input "505"
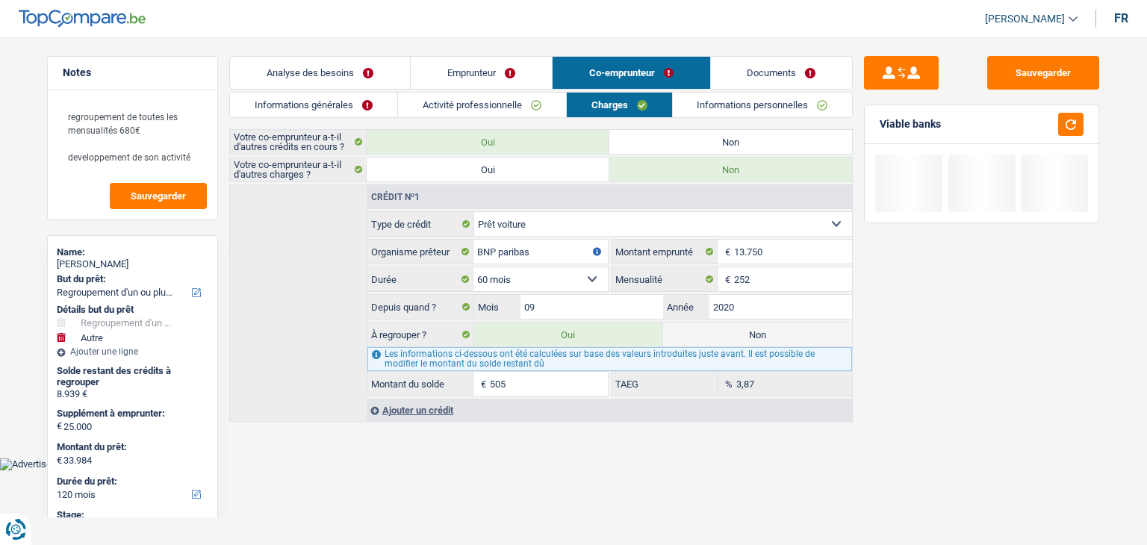
type input "34.439"
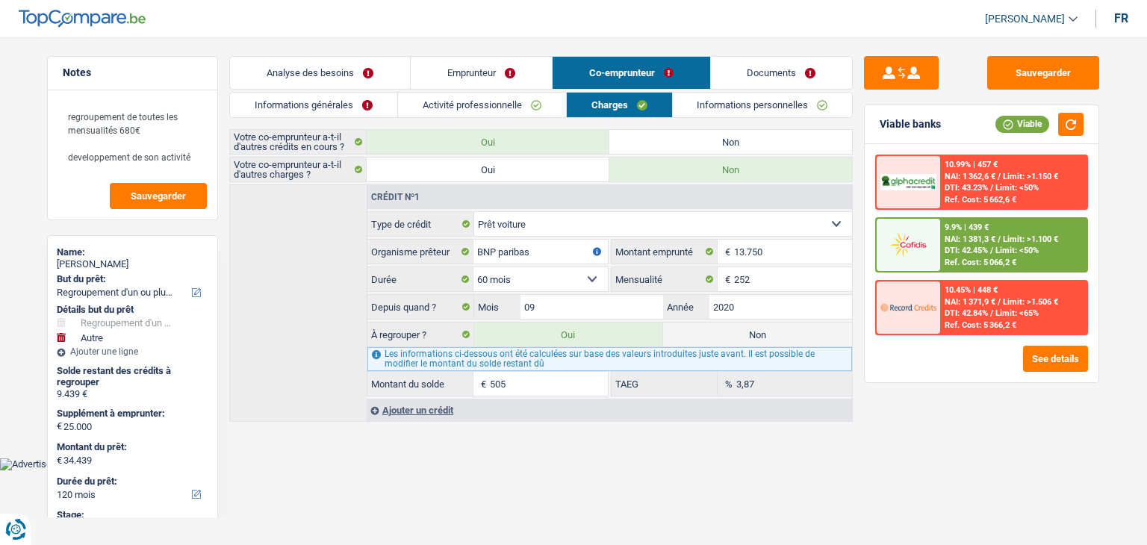
type input "505"
click at [597, 455] on body "Vous avez le contrôle de vos données Nous utilisons des cookies, tout comme nos…" at bounding box center [573, 246] width 1147 height 448
click at [1058, 121] on div "Viable" at bounding box center [1039, 124] width 88 height 23
click at [1071, 122] on button "button" at bounding box center [1070, 124] width 25 height 23
click at [479, 63] on link "Emprunteur" at bounding box center [481, 73] width 141 height 32
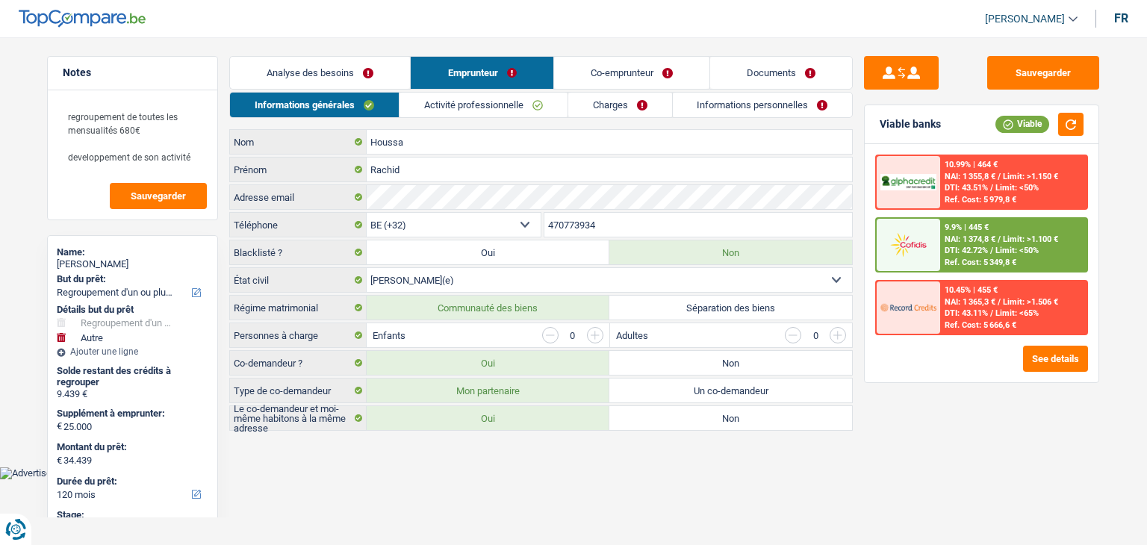
click at [453, 108] on link "Activité professionnelle" at bounding box center [483, 105] width 168 height 25
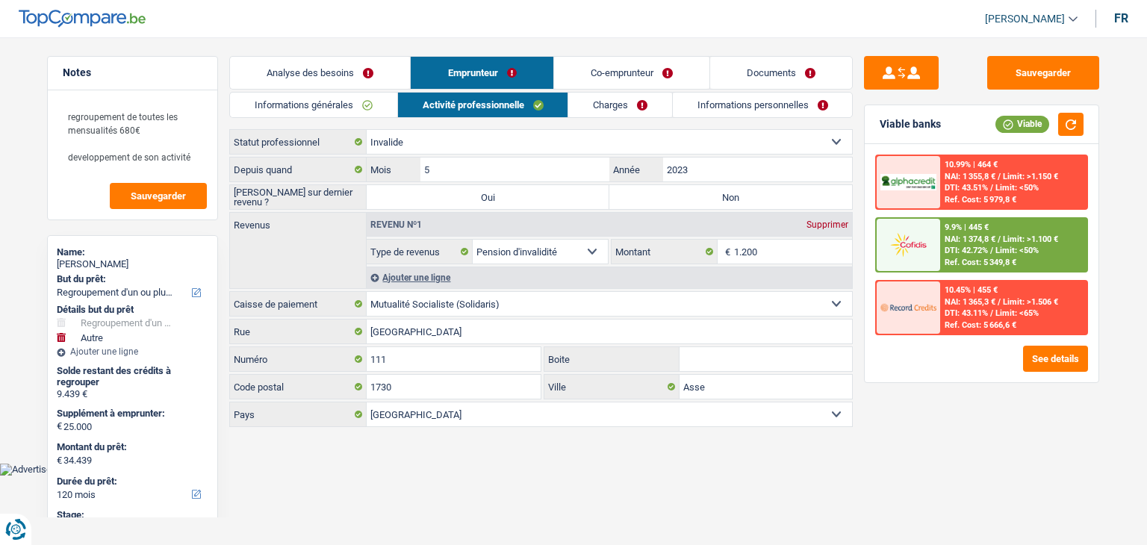
click at [317, 109] on link "Informations générales" at bounding box center [313, 105] width 167 height 25
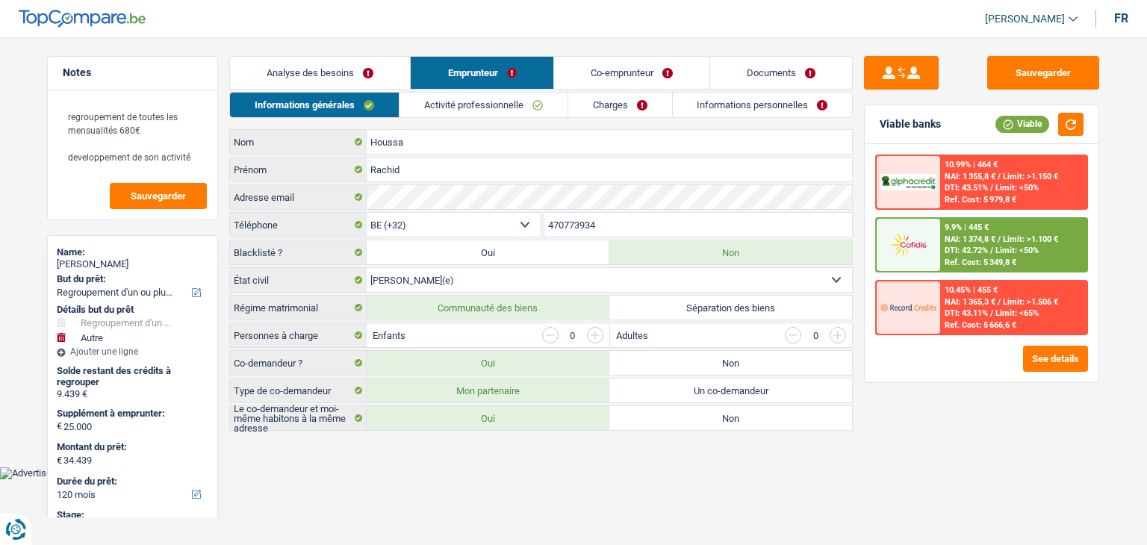
drag, startPoint x: 352, startPoint y: 87, endPoint x: 347, endPoint y: 73, distance: 14.2
click at [352, 84] on link "Analyse des besoins" at bounding box center [320, 73] width 180 height 32
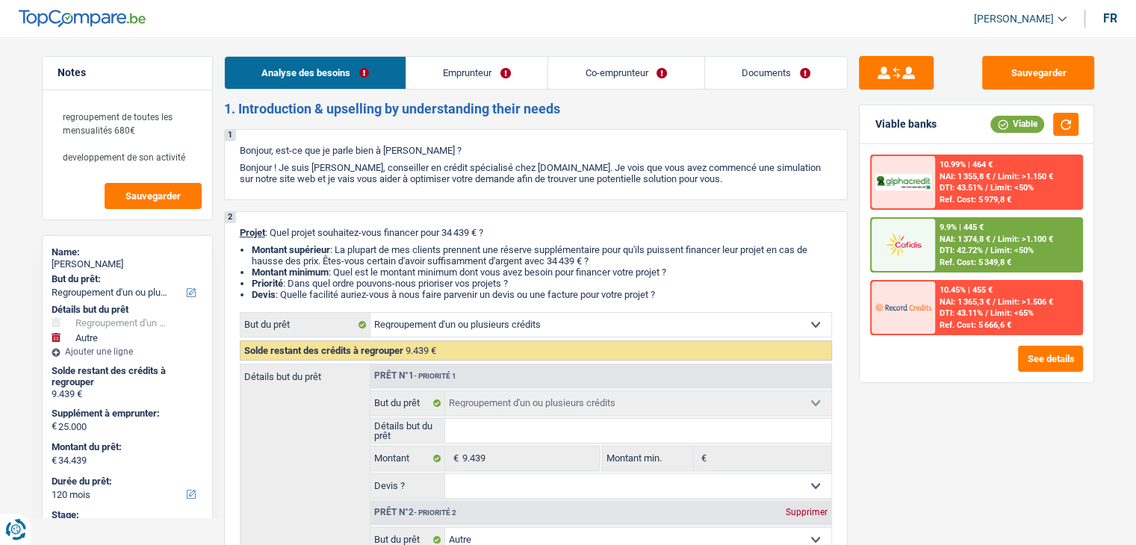
click at [347, 73] on link "Analyse des besoins" at bounding box center [315, 73] width 181 height 32
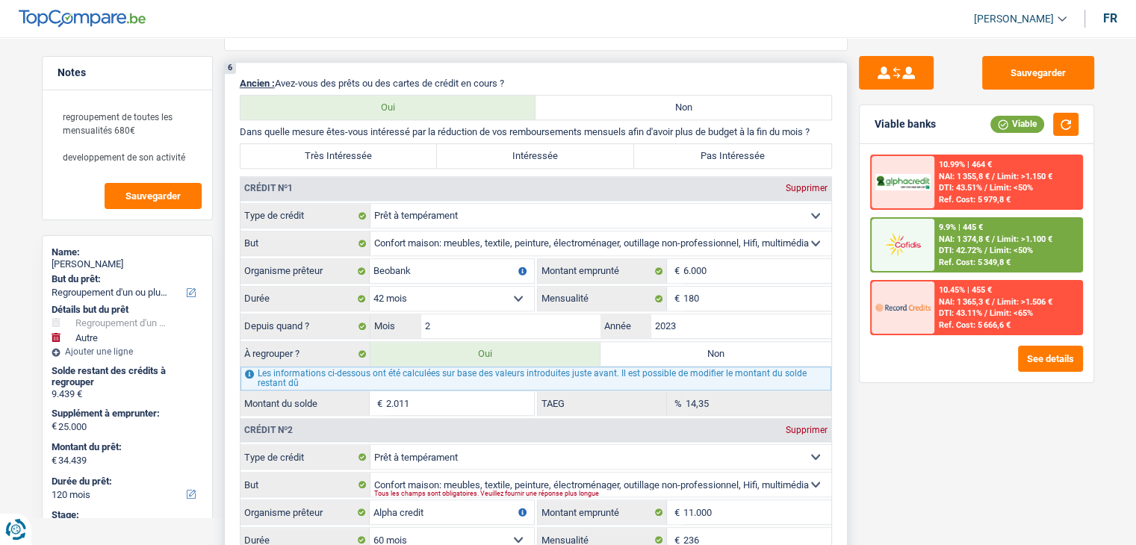
scroll to position [1493, 0]
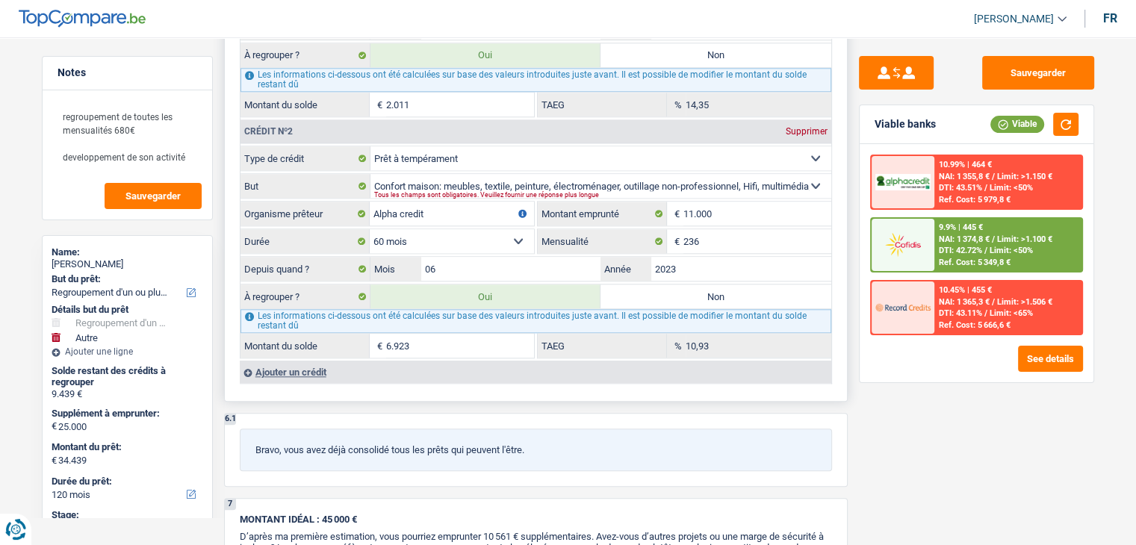
click at [312, 361] on div "Ajouter un crédit" at bounding box center [535, 372] width 591 height 22
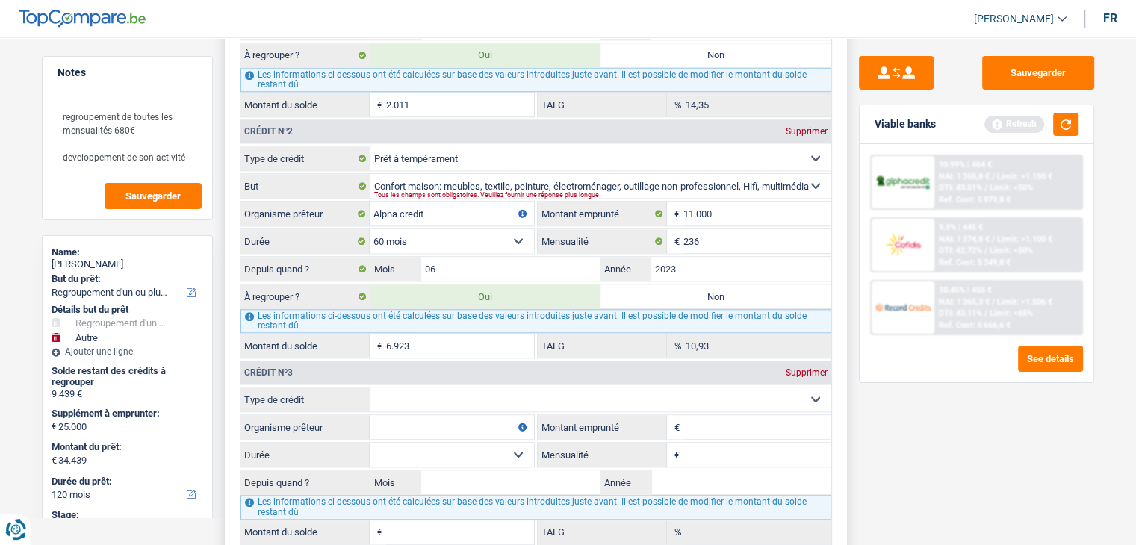
click at [451, 388] on select "Carte ou ouverture de crédit Prêt hypothécaire Vente à tempérament Prêt à tempé…" at bounding box center [600, 400] width 461 height 24
select select "cardOrCredit"
type input "0"
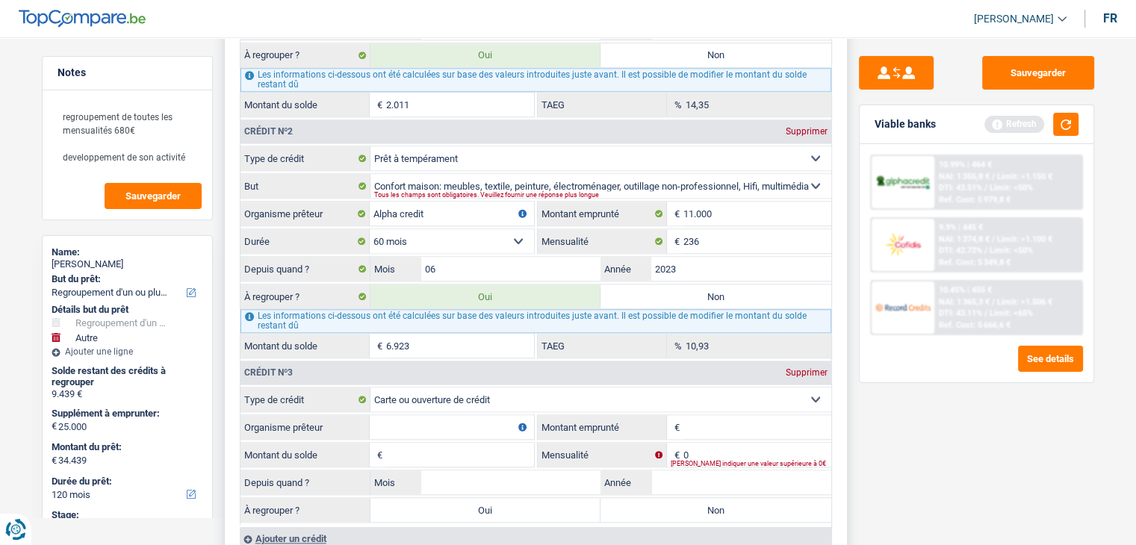
click at [432, 415] on input "Organisme prêteur" at bounding box center [452, 427] width 164 height 24
type input "beobank"
click at [1060, 128] on button "button" at bounding box center [1065, 124] width 25 height 23
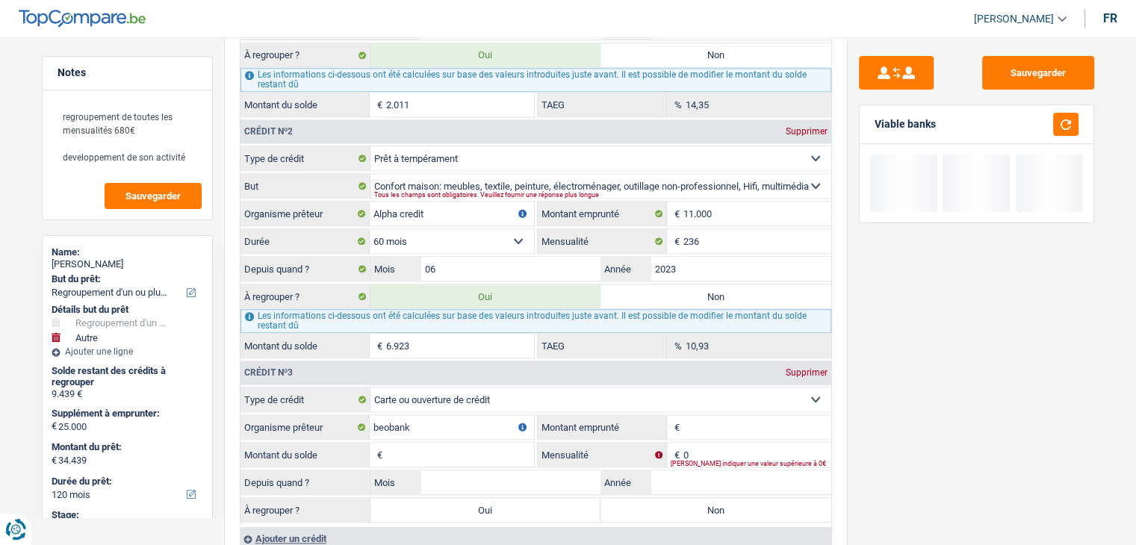
drag, startPoint x: 934, startPoint y: 122, endPoint x: 872, endPoint y: 122, distance: 62.0
click at [872, 122] on div "Viable banks" at bounding box center [976, 124] width 234 height 39
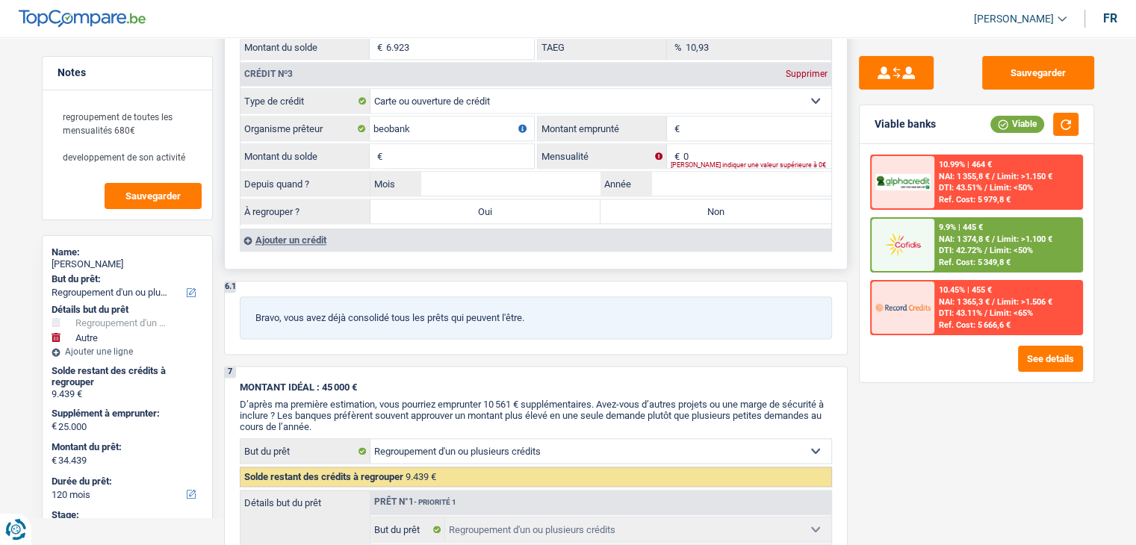
click at [744, 122] on input "Montant emprunté" at bounding box center [757, 128] width 148 height 24
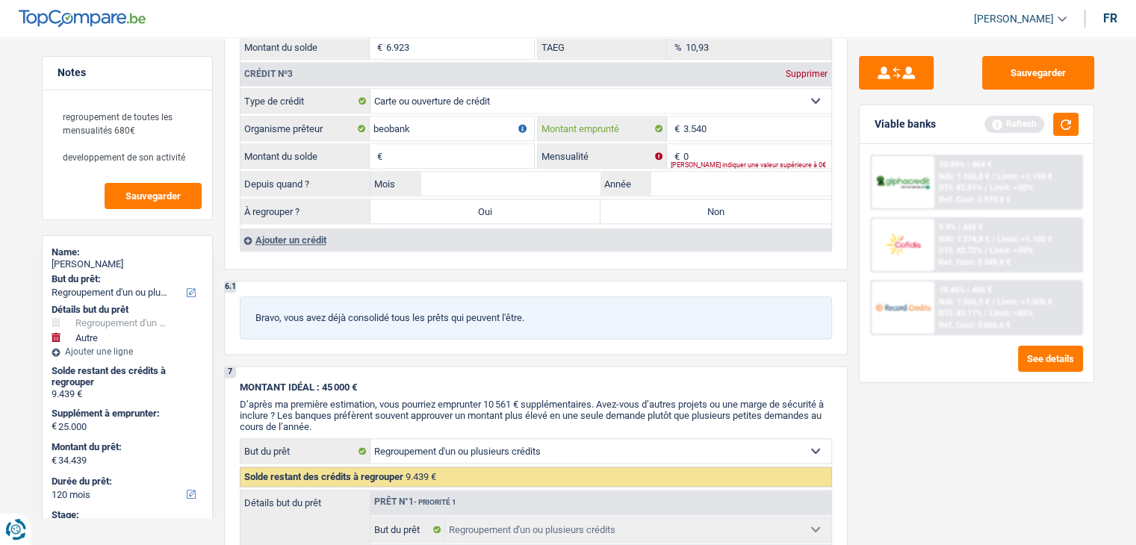
type input "3.540"
click at [1079, 118] on div "Viable banks Refresh" at bounding box center [976, 124] width 234 height 39
click at [1069, 122] on button "button" at bounding box center [1065, 124] width 25 height 23
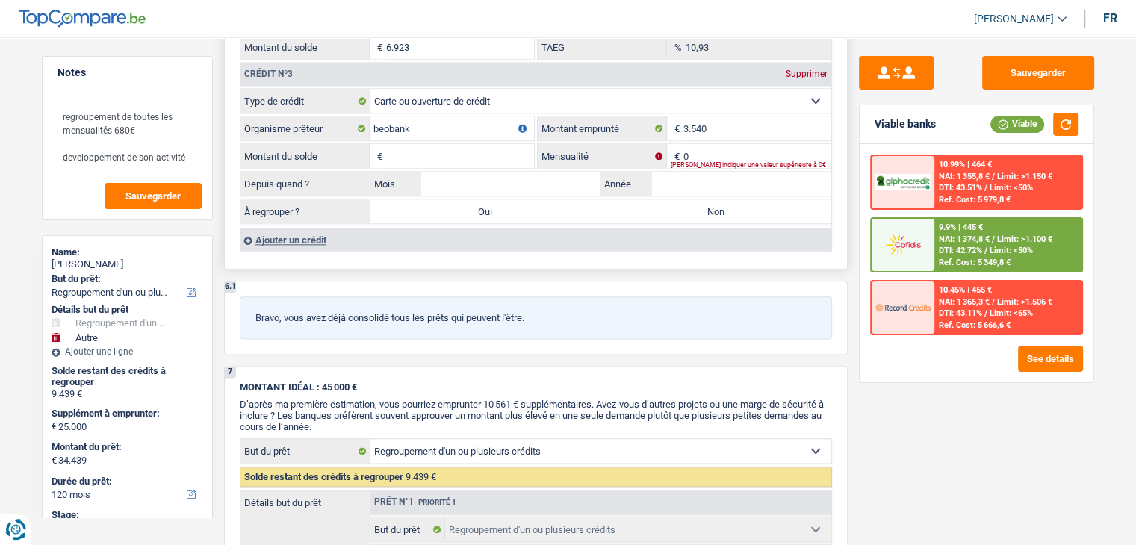
click at [517, 150] on input "Montant du solde" at bounding box center [460, 156] width 148 height 24
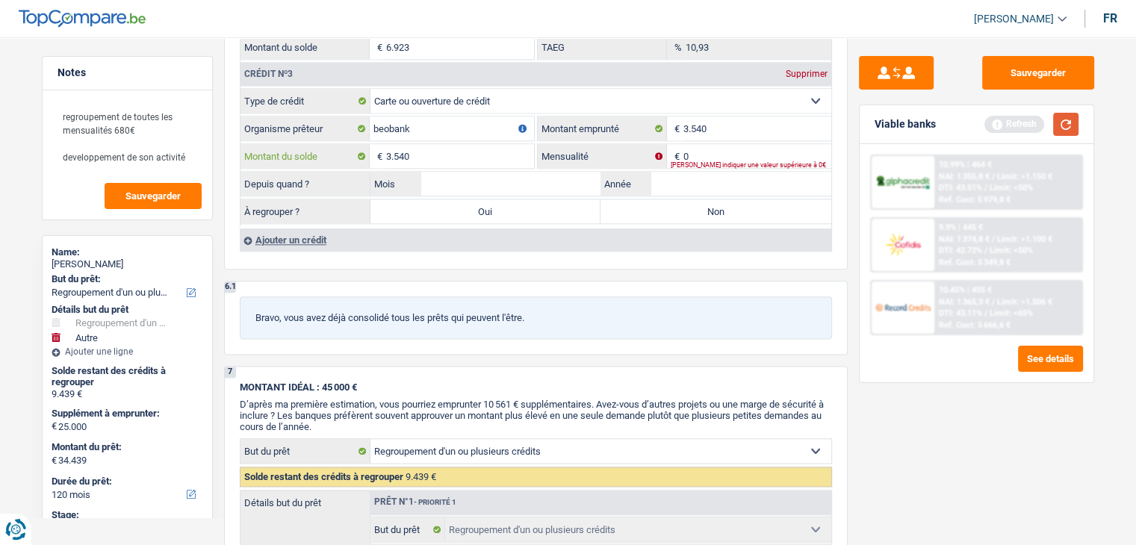
type input "3.540"
click at [1061, 120] on button "button" at bounding box center [1065, 124] width 25 height 23
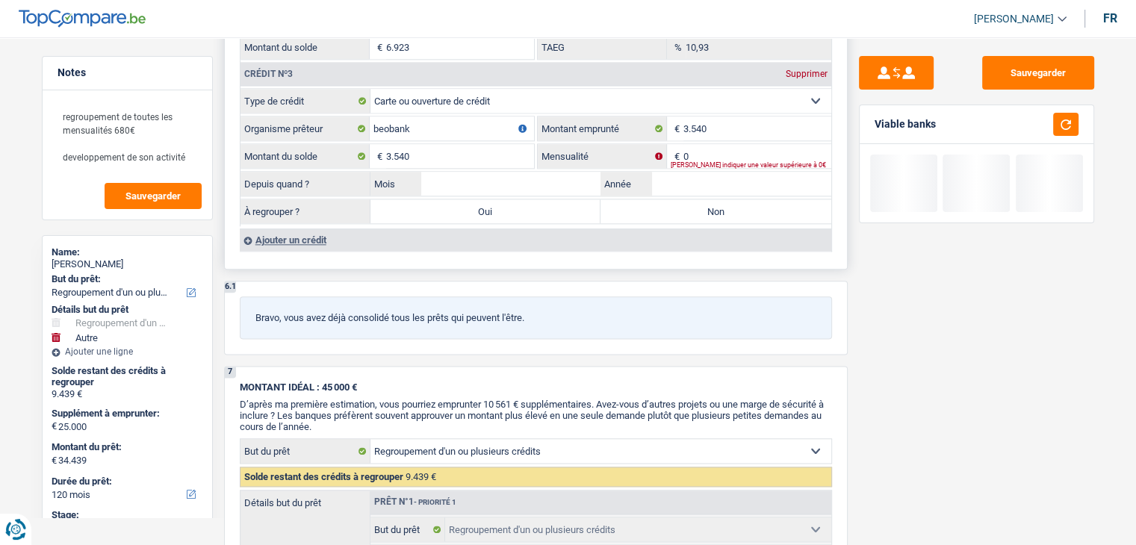
click at [718, 162] on div "[PERSON_NAME] indiquer une valeur supérieure à 0€" at bounding box center [751, 165] width 161 height 6
click at [719, 148] on input "0" at bounding box center [757, 156] width 148 height 24
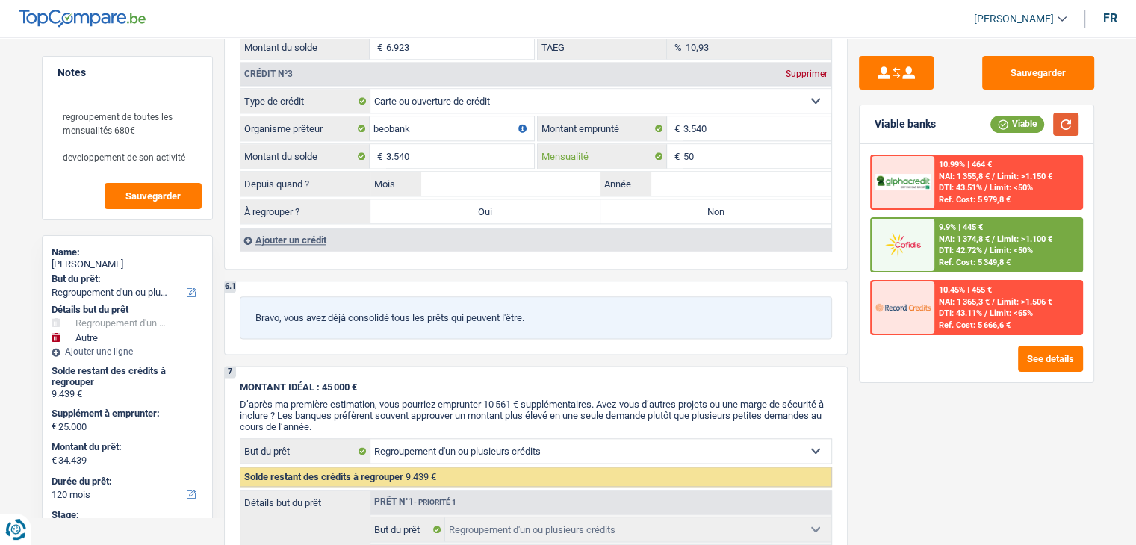
type input "50"
click at [1058, 120] on button "button" at bounding box center [1065, 124] width 25 height 23
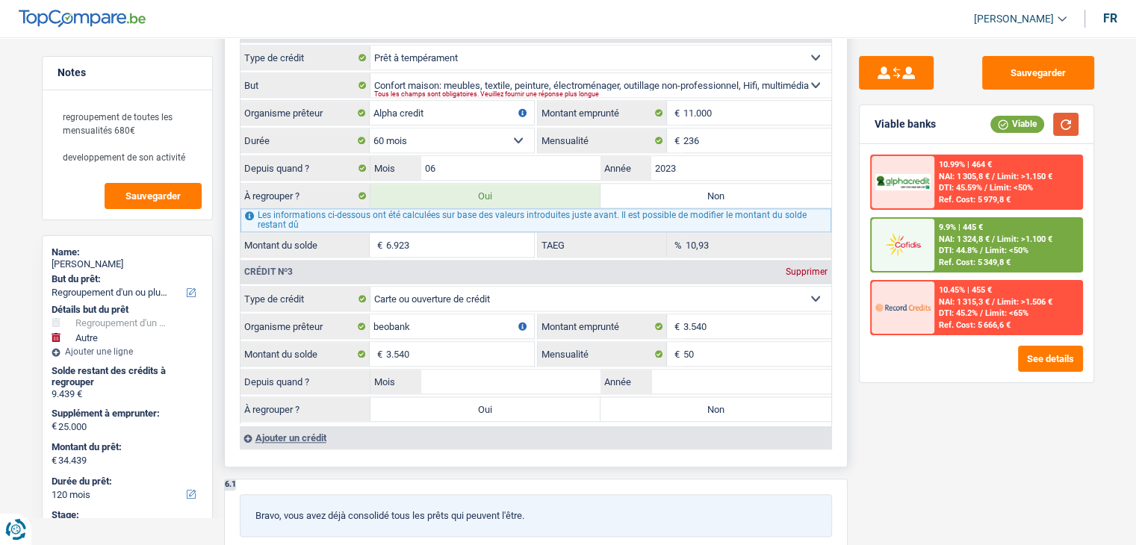
scroll to position [1717, 0]
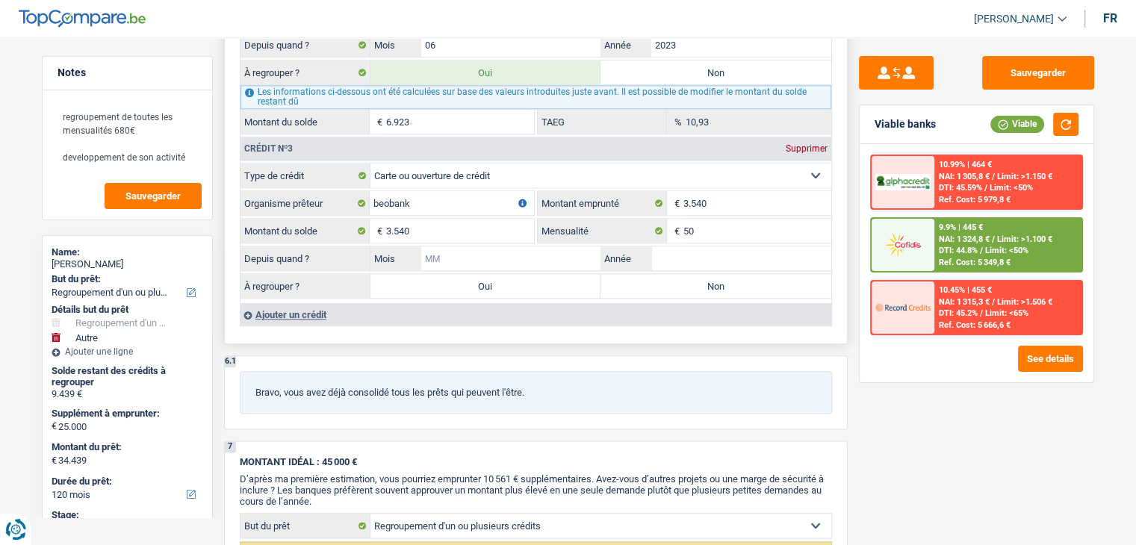
click at [455, 246] on input "Mois" at bounding box center [511, 258] width 180 height 24
type input "02"
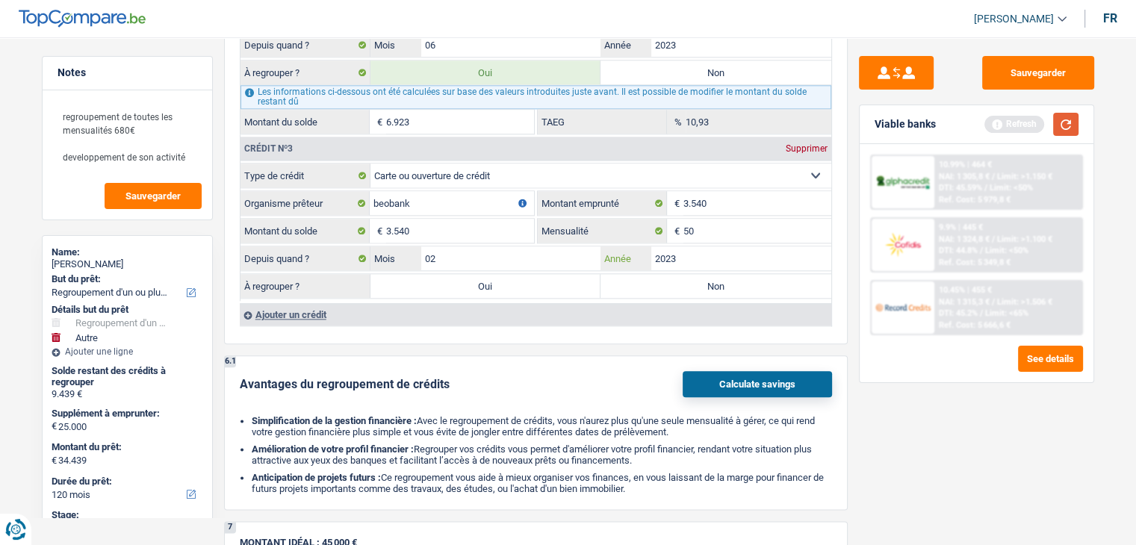
type input "2023"
click at [1063, 125] on button "button" at bounding box center [1065, 124] width 25 height 23
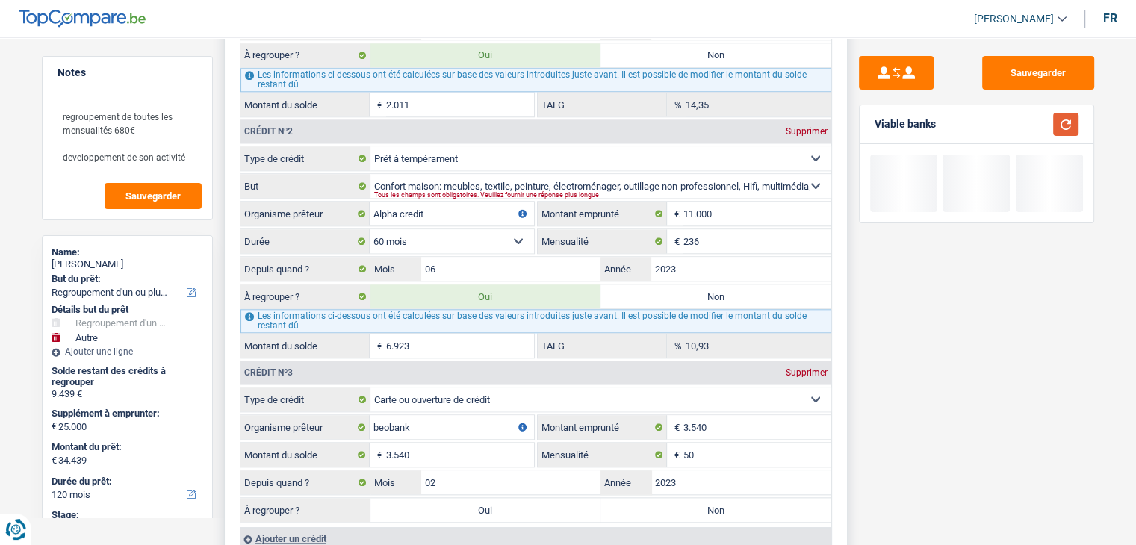
scroll to position [1344, 0]
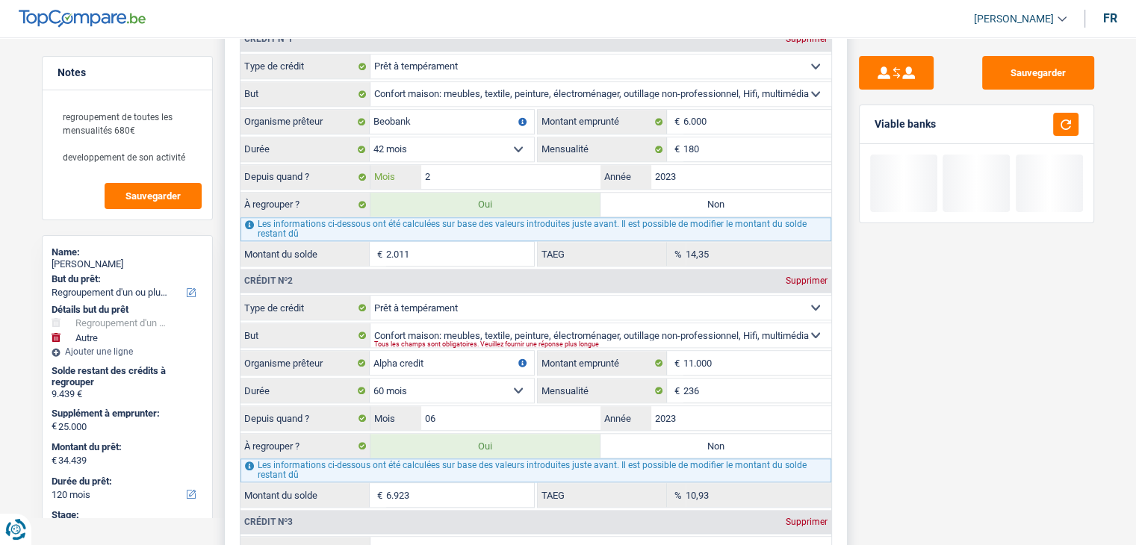
click at [423, 167] on input "2" at bounding box center [511, 177] width 180 height 24
type input "02"
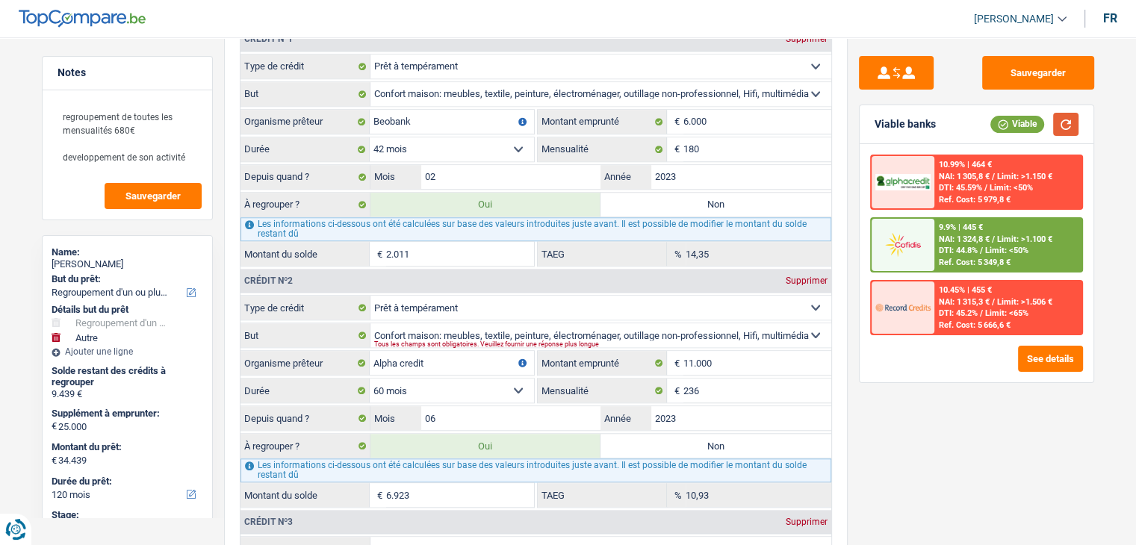
click at [1060, 126] on button "button" at bounding box center [1065, 124] width 25 height 23
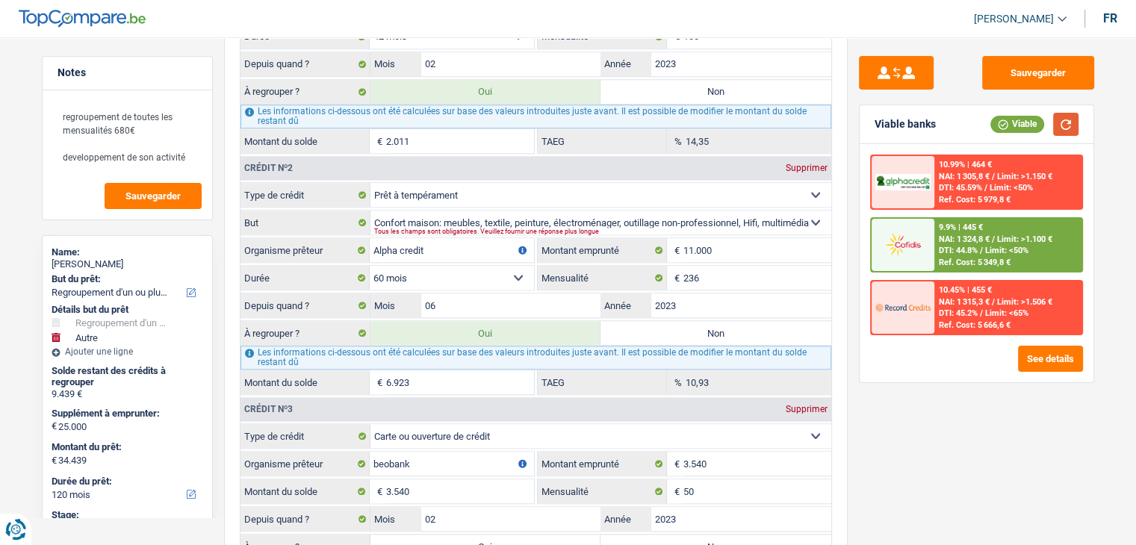
scroll to position [1643, 0]
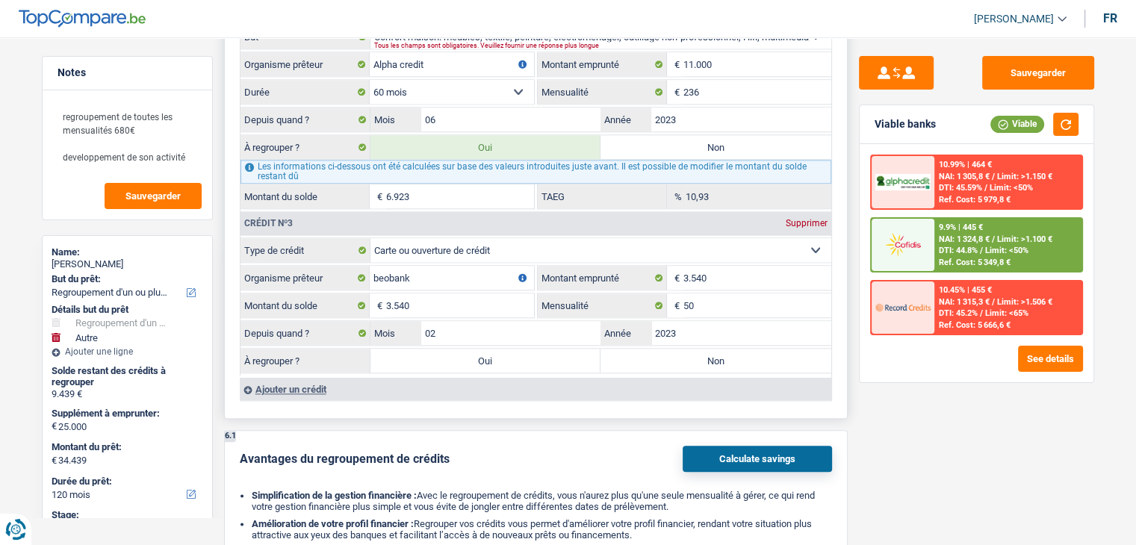
click at [510, 353] on label "Oui" at bounding box center [485, 361] width 231 height 24
click at [510, 353] on input "Oui" at bounding box center [485, 361] width 231 height 24
radio input "true"
type input "37.979"
type input "12.979"
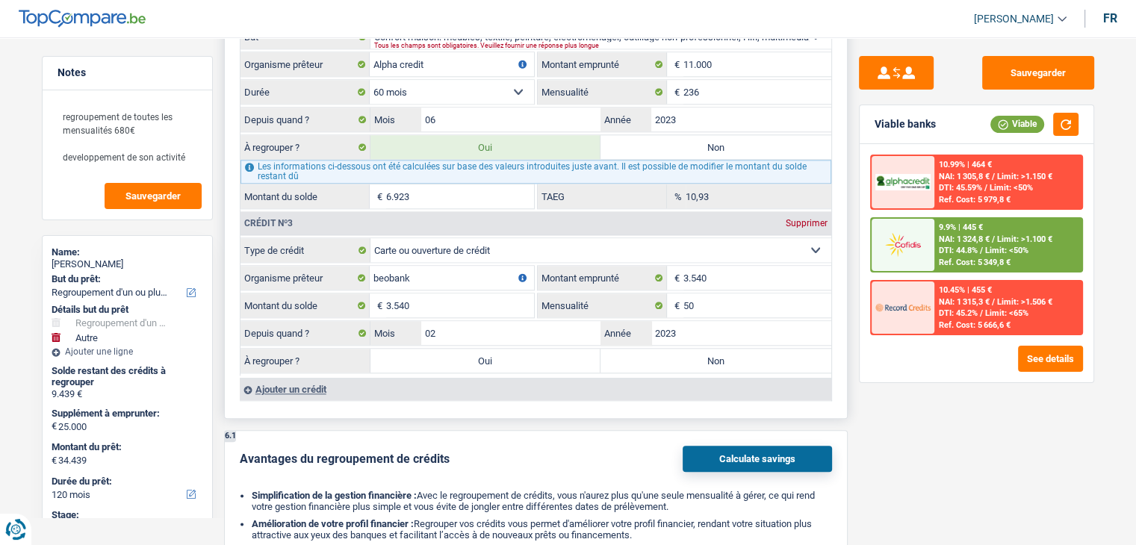
type input "37.979"
type input "12.979"
type input "37.979"
select select "144"
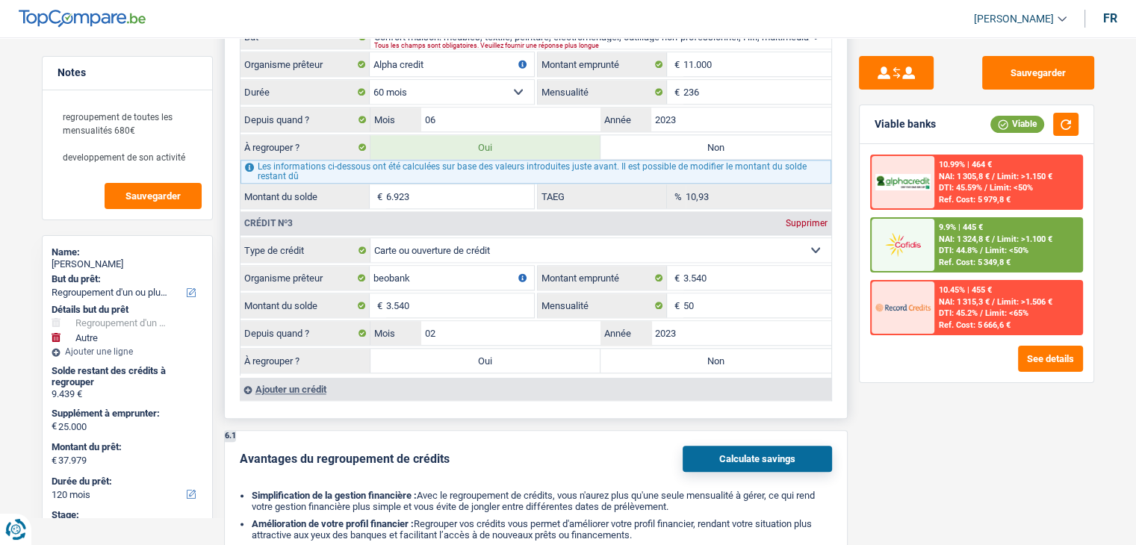
select select "144"
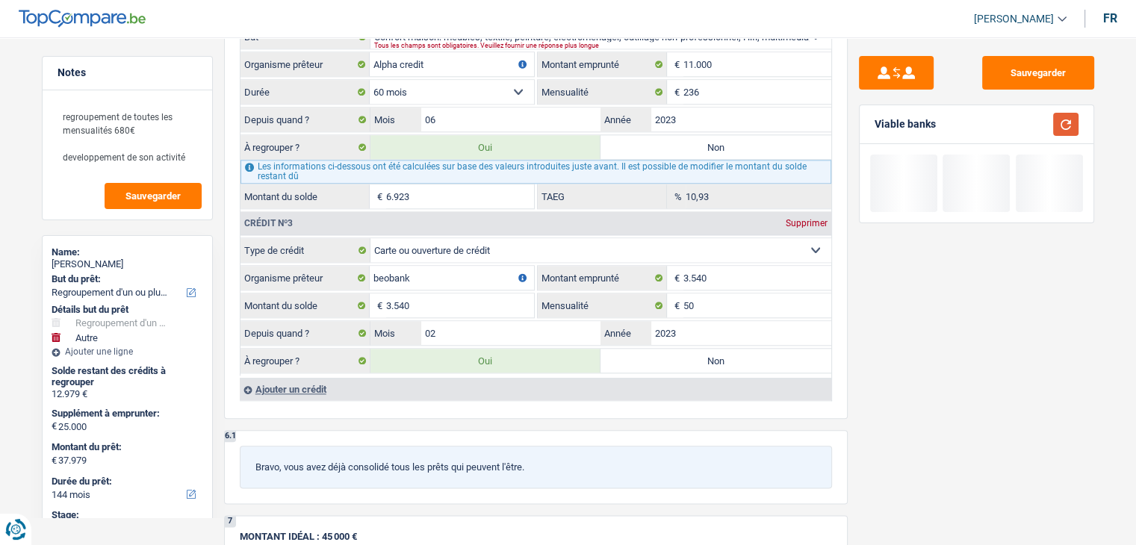
click at [1057, 125] on button "button" at bounding box center [1065, 124] width 25 height 23
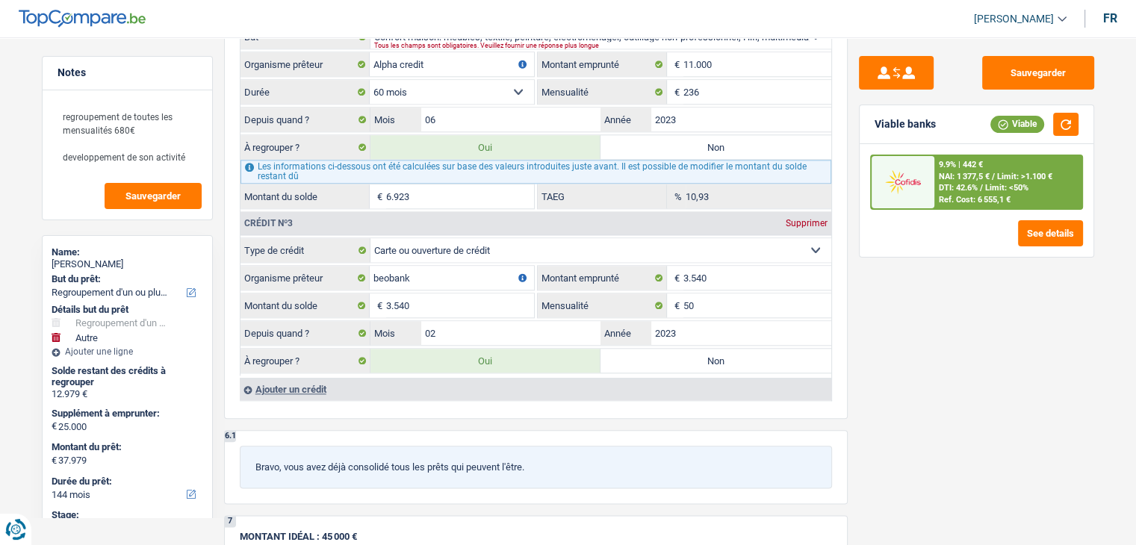
click at [854, 330] on div "Sauvegarder Viable banks Viable 9.9% | 442 € NAI: 1 377,5 € / Limit: >1.100 € D…" at bounding box center [976, 286] width 258 height 461
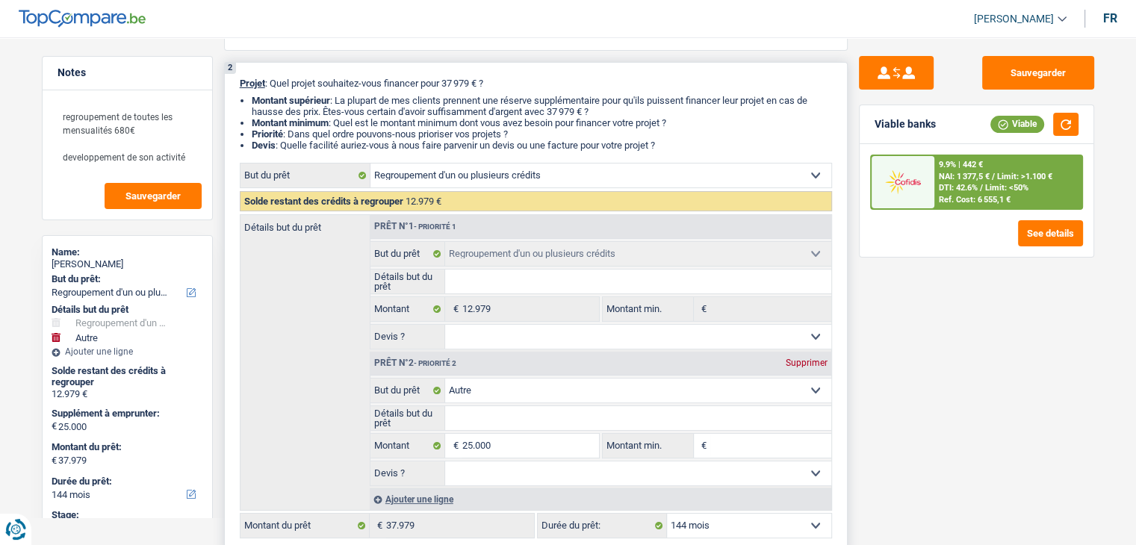
scroll to position [0, 0]
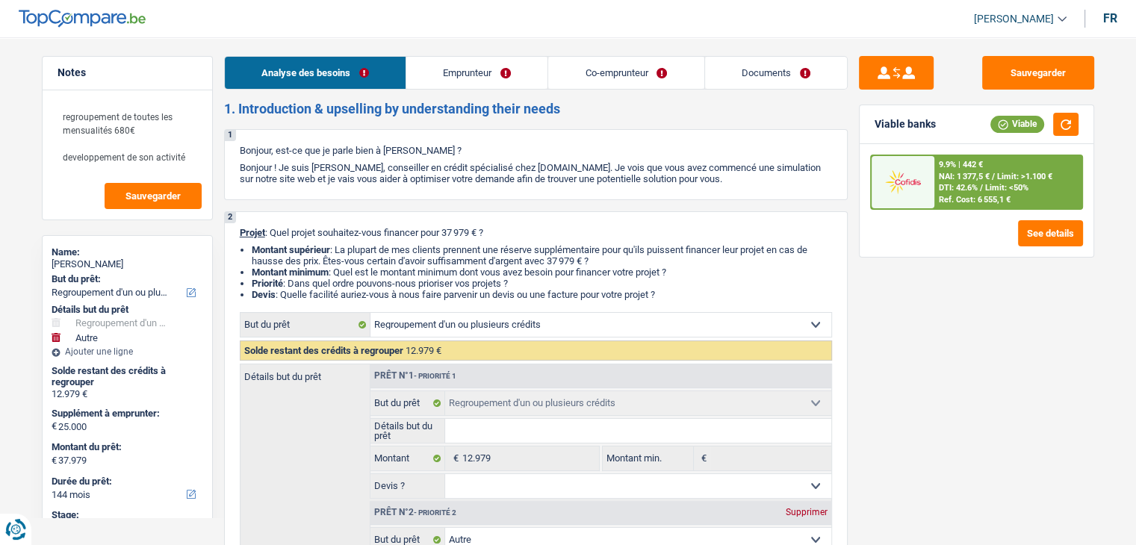
click at [735, 66] on link "Documents" at bounding box center [776, 73] width 142 height 32
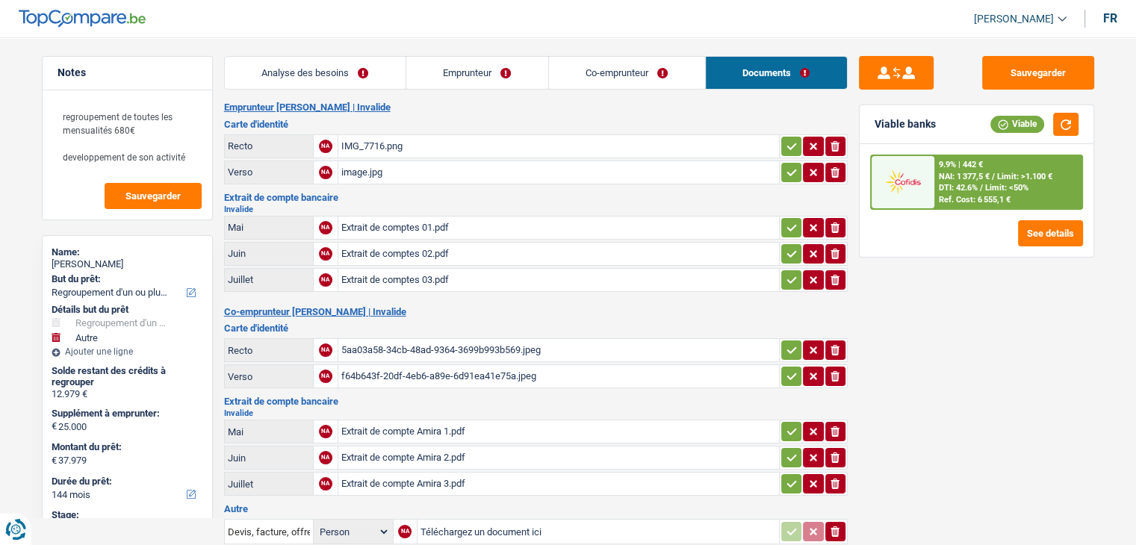
scroll to position [224, 0]
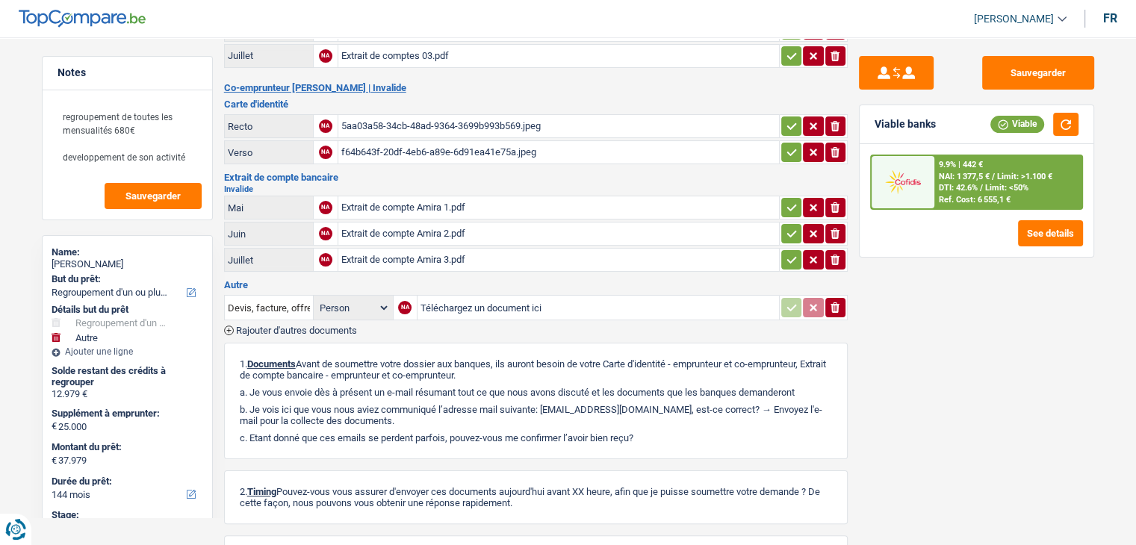
click at [450, 199] on div "Extrait de compte Amira 1.pdf" at bounding box center [558, 207] width 435 height 22
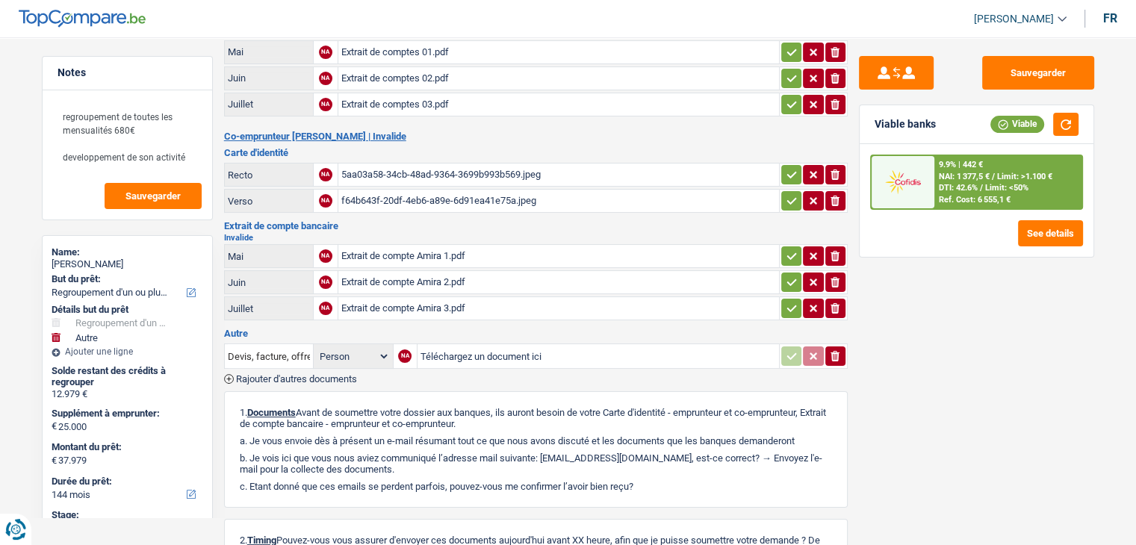
scroll to position [75, 0]
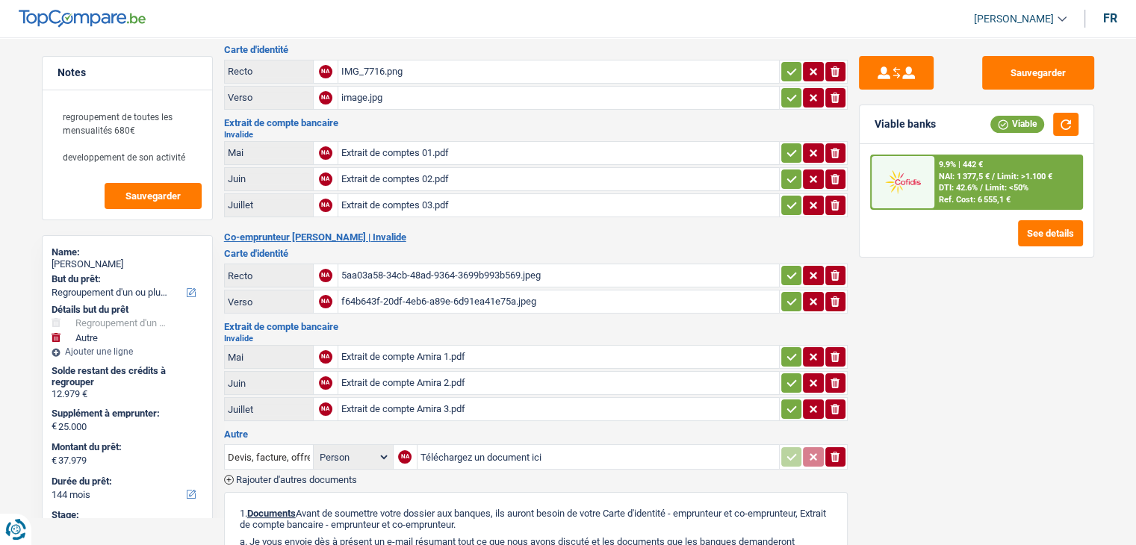
click at [482, 108] on table "Recto NA IMG_7716.png ionicons-v5-e Verso NA image.jpg ionicons-v5-e" at bounding box center [535, 84] width 623 height 55
click at [481, 131] on h2 "Invalide" at bounding box center [535, 135] width 623 height 8
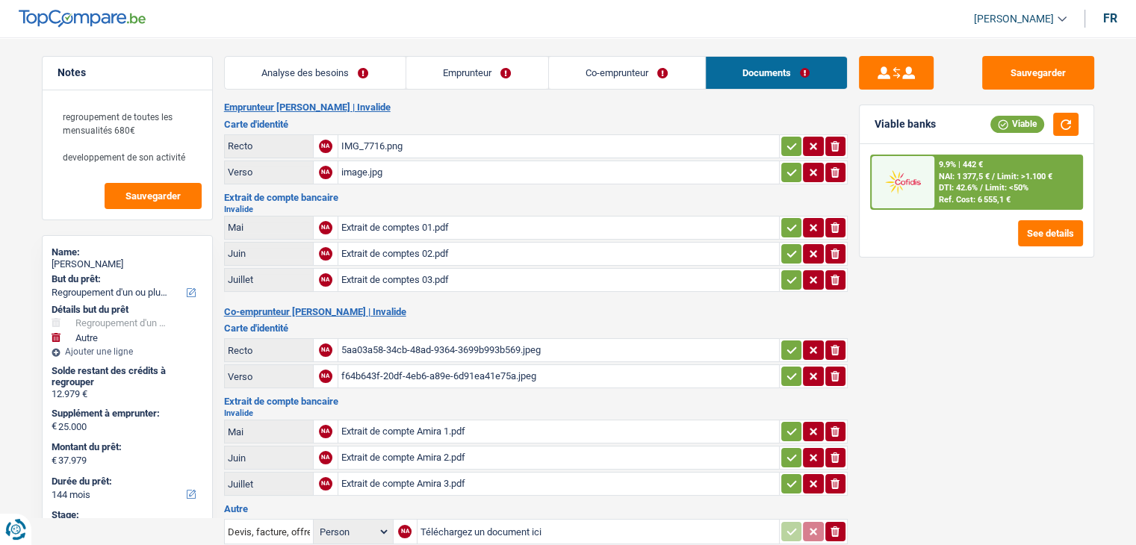
click at [358, 63] on link "Analyse des besoins" at bounding box center [315, 73] width 181 height 32
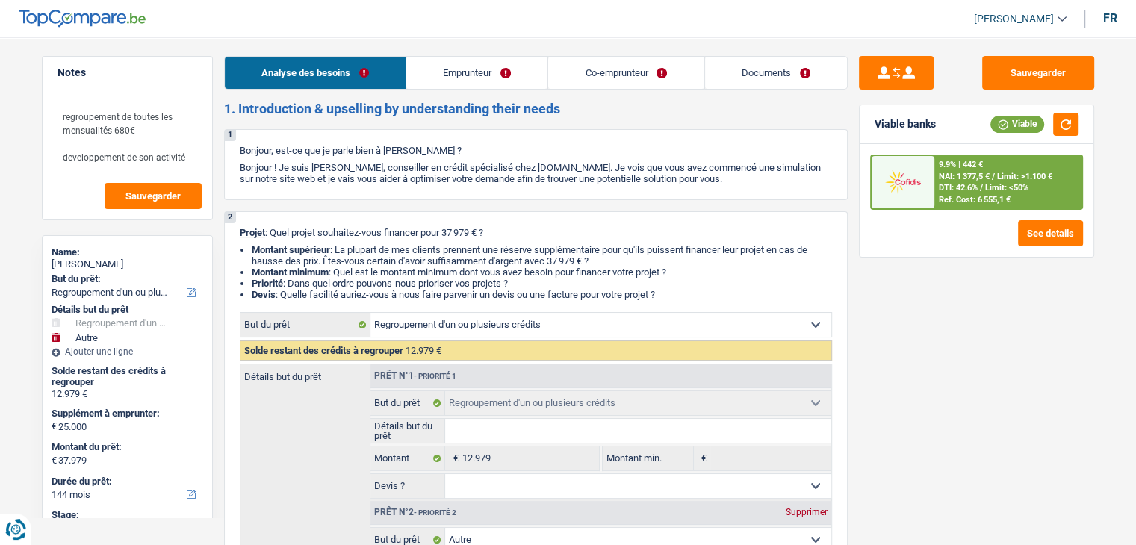
drag, startPoint x: 726, startPoint y: 180, endPoint x: 215, endPoint y: 153, distance: 511.4
click at [308, 186] on div "1 Bonjour, est-ce que je parle bien à [PERSON_NAME] ? Bonjour ! Je suis [PERSON…" at bounding box center [535, 164] width 623 height 71
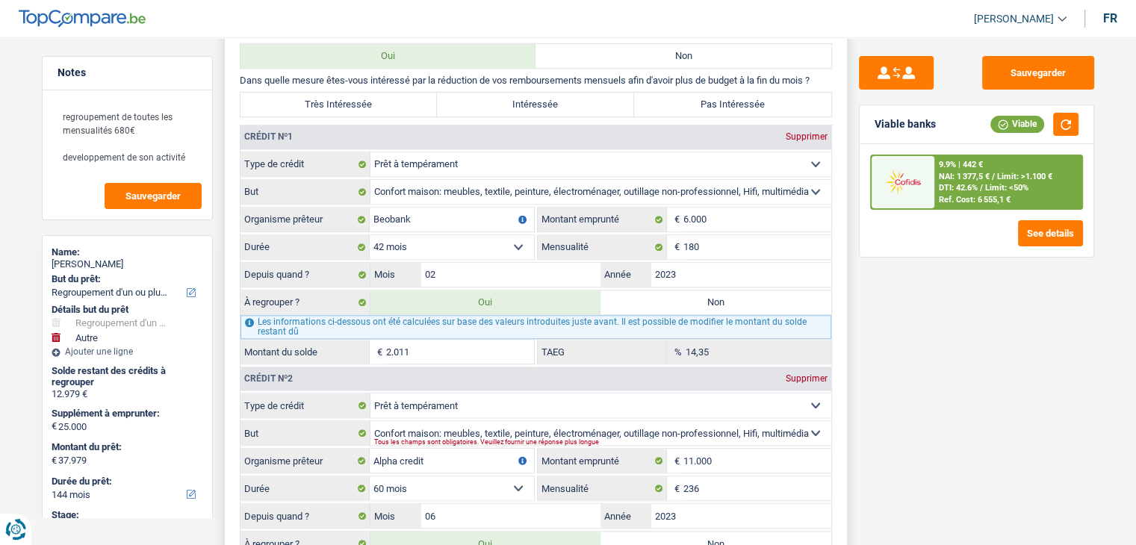
scroll to position [1269, 0]
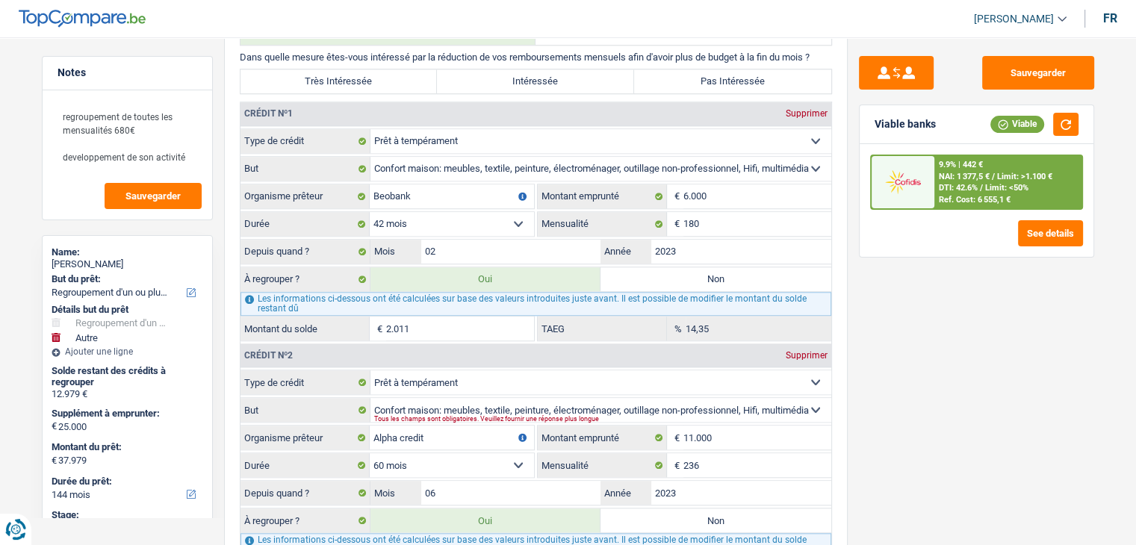
click at [864, 376] on div "Sauvegarder Viable banks Viable 9.9% | 442 € NAI: 1 377,5 € / Limit: >1.100 € D…" at bounding box center [976, 286] width 258 height 461
click at [839, 369] on div "6 Ancien : Avez-vous des prêts ou des cartes de crédit en cours ? Oui Non Dans …" at bounding box center [535, 390] width 623 height 806
click at [868, 380] on div "Sauvegarder Viable banks Viable 9.9% | 442 € NAI: 1 377,5 € / Limit: >1.100 € D…" at bounding box center [976, 286] width 258 height 461
click at [841, 370] on div "6 Ancien : Avez-vous des prêts ou des cartes de crédit en cours ? Oui Non Dans …" at bounding box center [535, 390] width 623 height 806
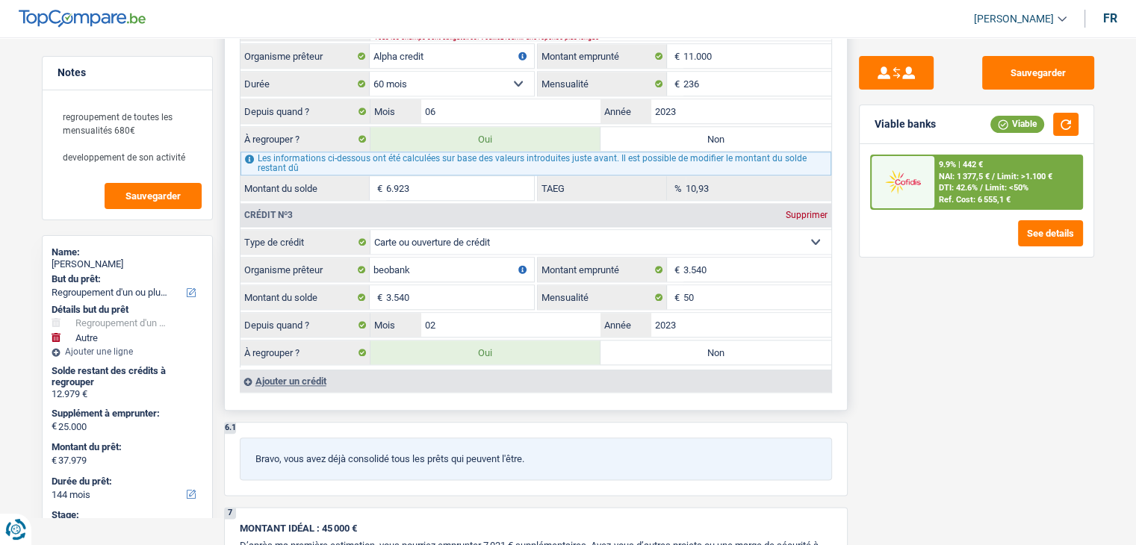
scroll to position [1717, 0]
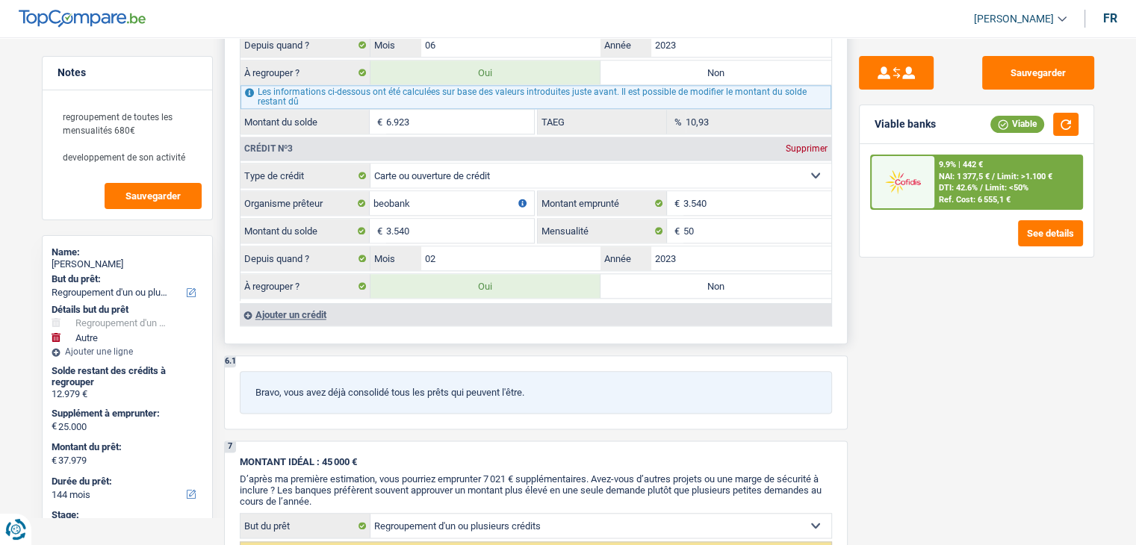
click at [283, 303] on div "Ajouter un crédit" at bounding box center [535, 314] width 591 height 22
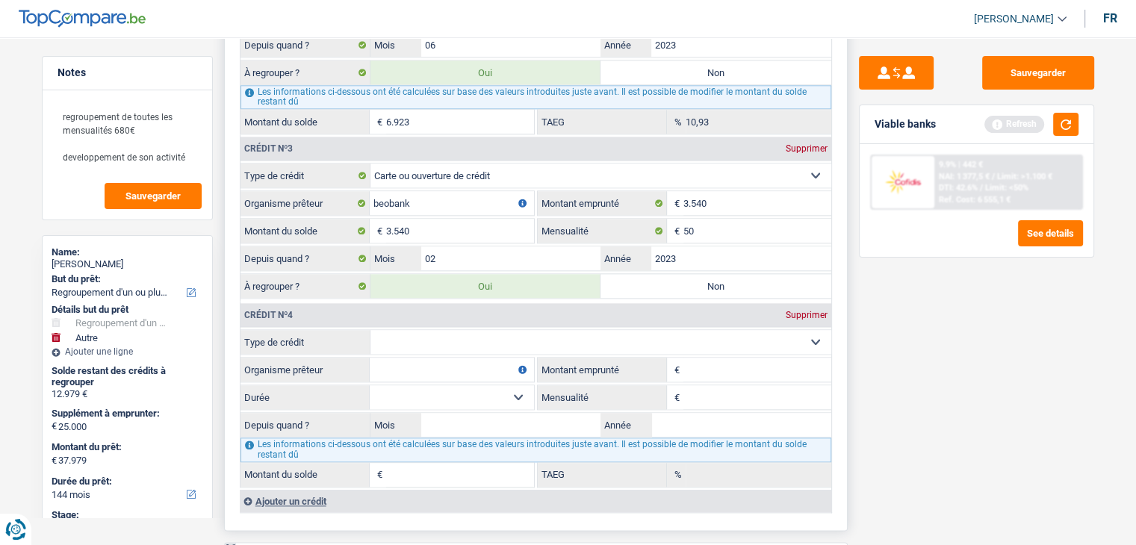
click at [442, 330] on select "Carte ou ouverture de crédit Prêt hypothécaire Vente à tempérament Prêt à tempé…" at bounding box center [600, 342] width 461 height 24
select select "cardOrCredit"
type input "0"
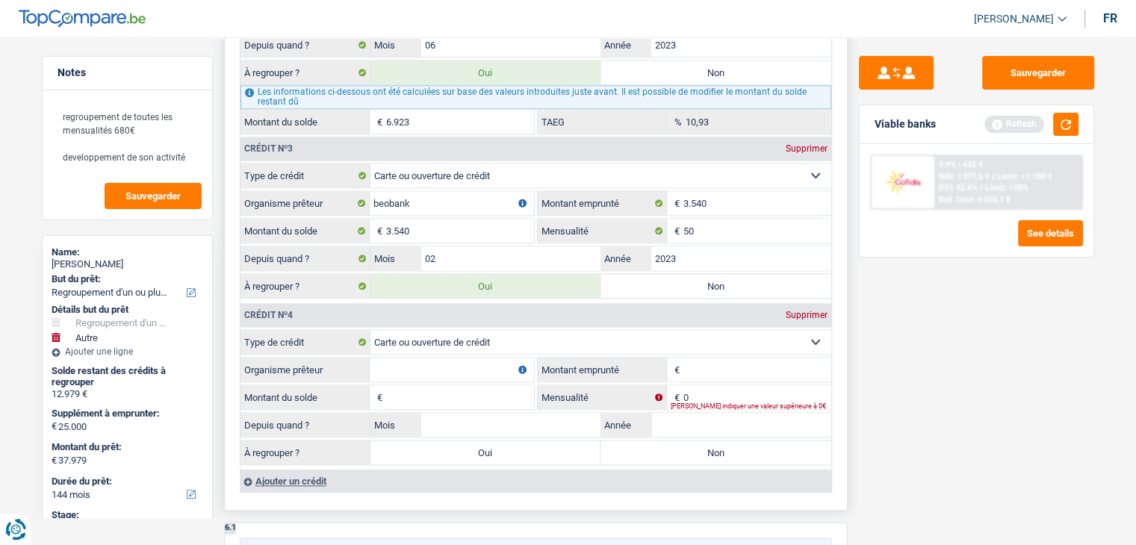
click at [420, 358] on input "Organisme prêteur" at bounding box center [452, 370] width 164 height 24
type input "beobank"
click at [707, 358] on input "Montant emprunté" at bounding box center [757, 370] width 148 height 24
type input "5.000"
click at [444, 385] on input "Montant du solde" at bounding box center [460, 397] width 148 height 24
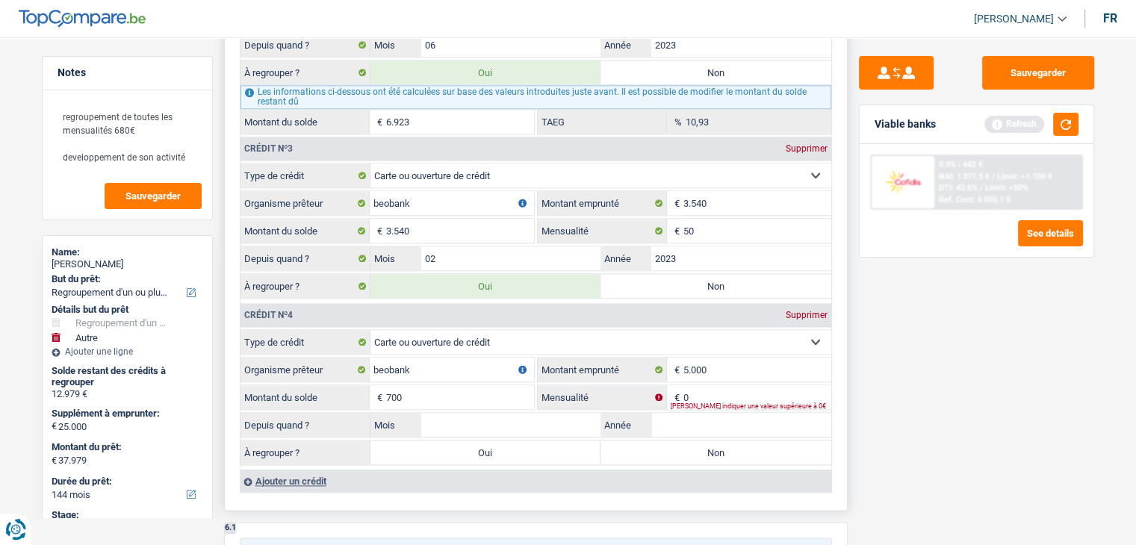
type input "700"
click at [725, 388] on input "0" at bounding box center [757, 397] width 148 height 24
type input "50"
click at [1063, 128] on button "button" at bounding box center [1065, 124] width 25 height 23
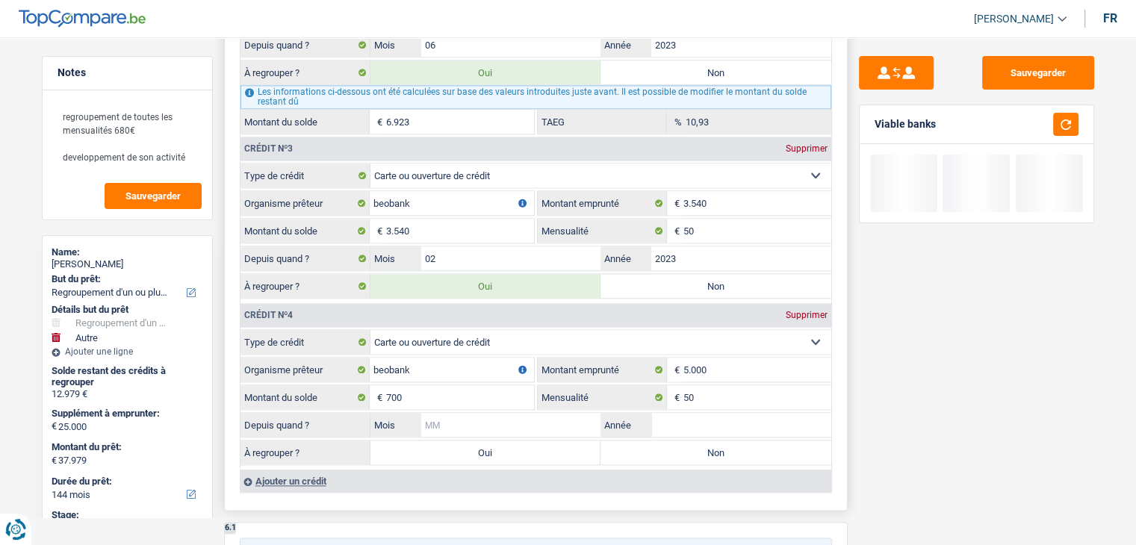
click at [529, 417] on input "Mois" at bounding box center [511, 425] width 180 height 24
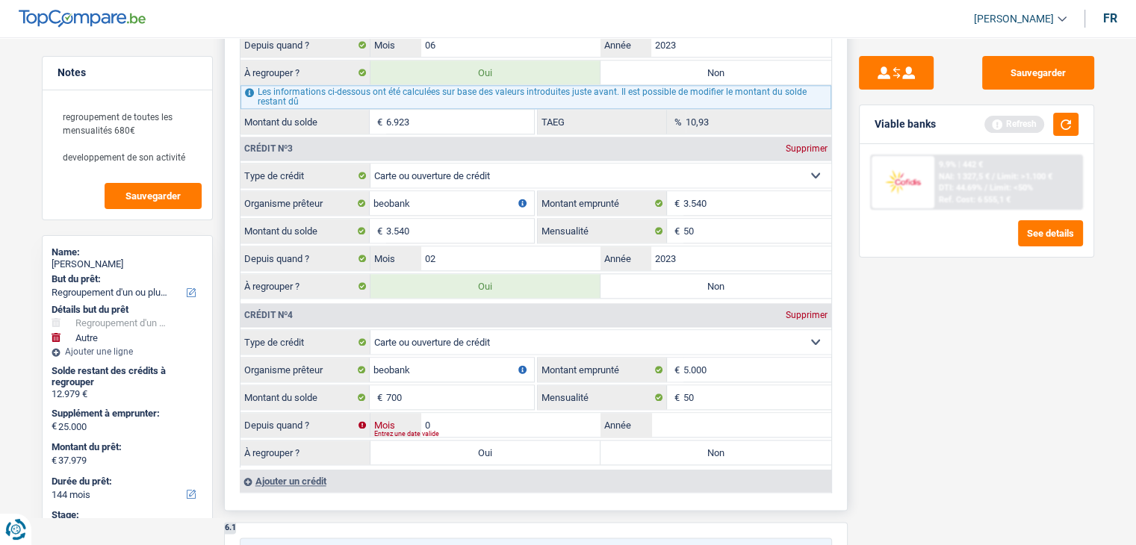
type input "07"
type input "2025"
click at [940, 379] on div "Sauvegarder Viable banks Refresh 9.9% | 442 € NAI: 1 327,5 € / Limit: >1.100 € …" at bounding box center [976, 286] width 258 height 461
click at [755, 445] on label "Non" at bounding box center [715, 453] width 231 height 24
click at [755, 445] on input "Non" at bounding box center [715, 453] width 231 height 24
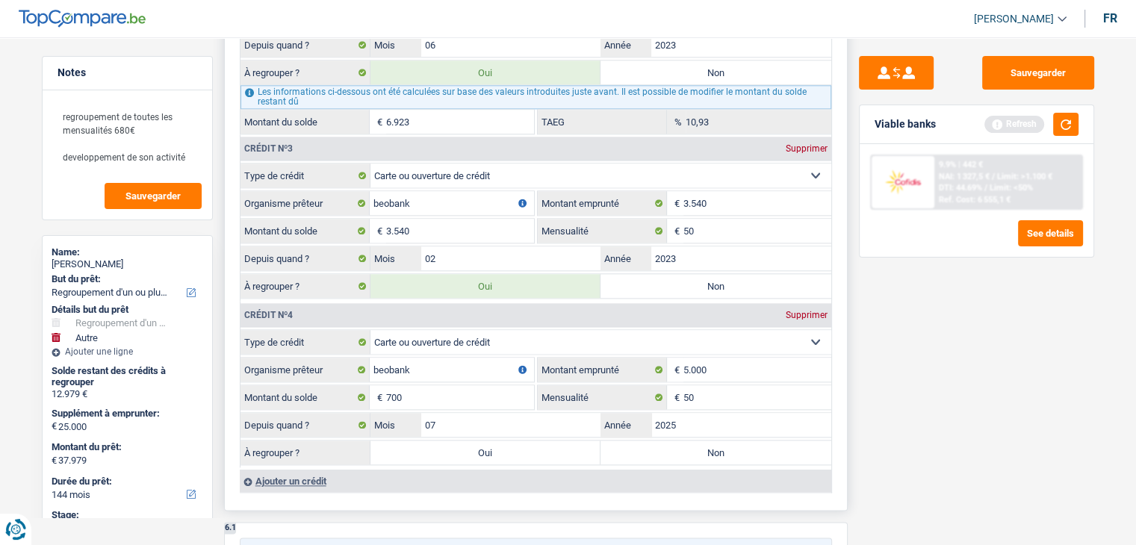
radio input "true"
click at [1057, 132] on button "button" at bounding box center [1065, 124] width 25 height 23
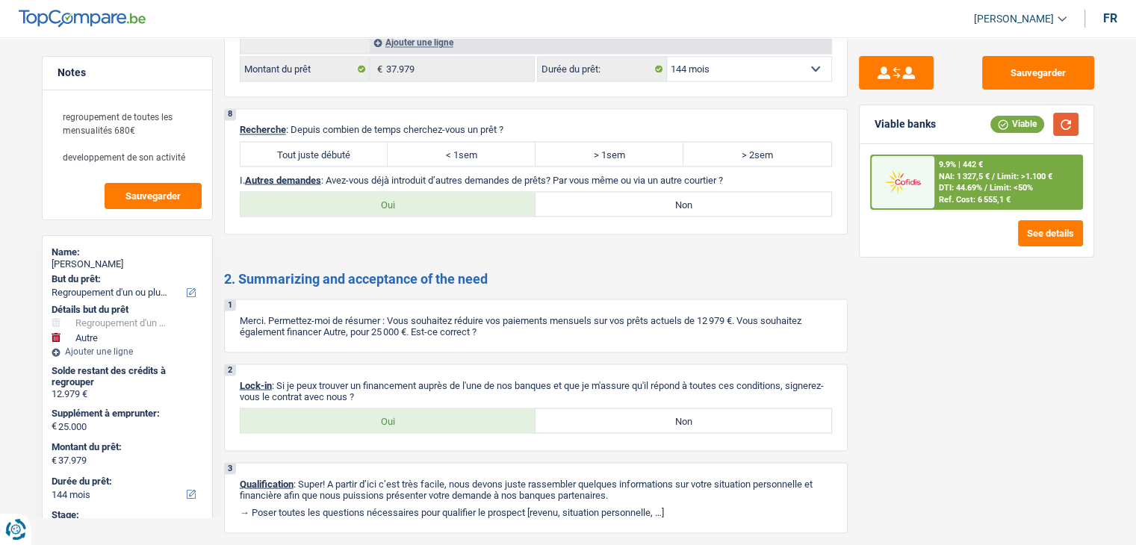
scroll to position [2716, 0]
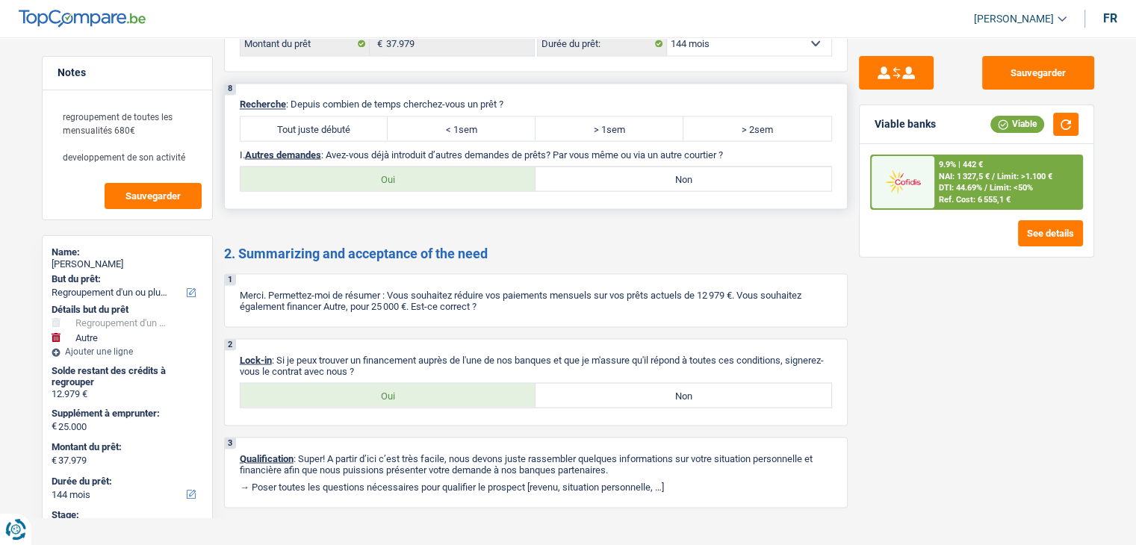
click at [326, 116] on label "Tout juste débuté" at bounding box center [314, 128] width 148 height 24
click at [326, 116] on input "Tout juste débuté" at bounding box center [314, 128] width 148 height 24
radio input "true"
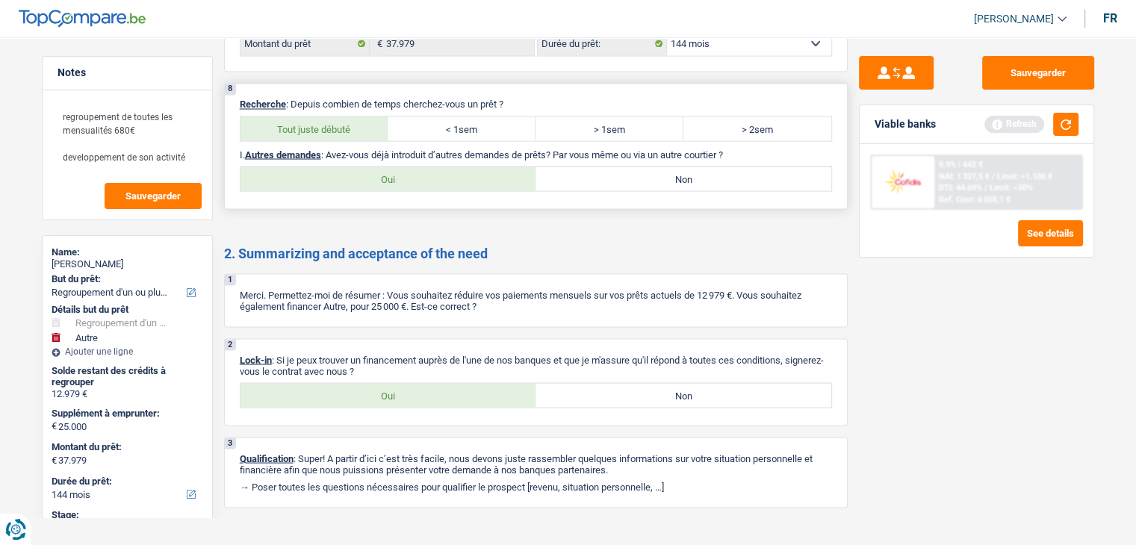
click at [727, 172] on div "8 Recherche : Depuis combien de temps cherchez-vous un prêt ? Tout juste débuté…" at bounding box center [535, 146] width 623 height 126
click at [717, 167] on label "Non" at bounding box center [683, 179] width 296 height 24
click at [717, 167] on input "Non" at bounding box center [683, 179] width 296 height 24
radio input "true"
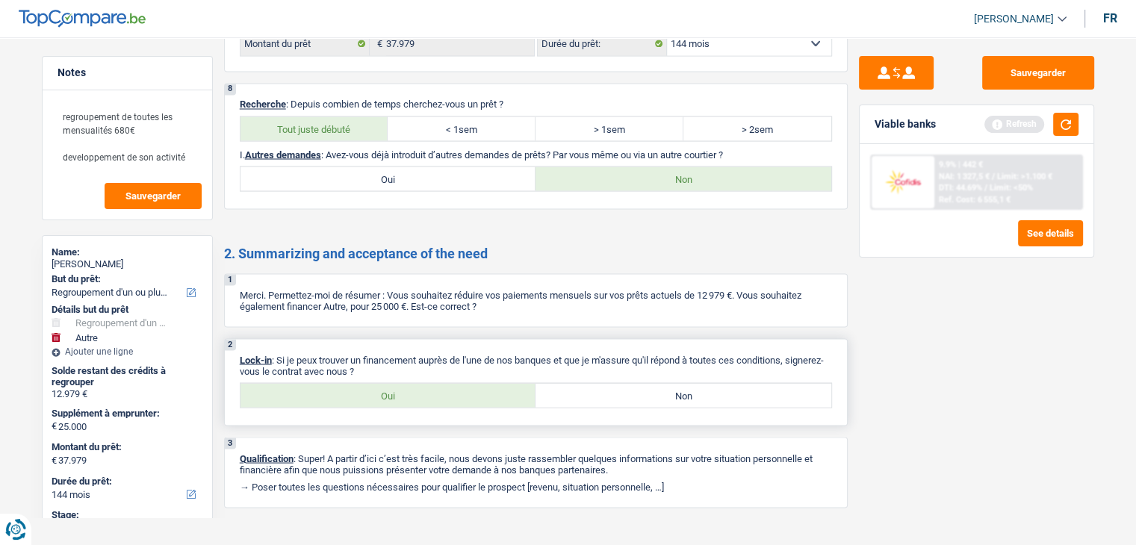
click at [412, 389] on div "2 Lock-in : Si je peux trouver un financement auprès de l'une de nos banques et…" at bounding box center [535, 381] width 623 height 87
click at [413, 383] on label "Oui" at bounding box center [388, 395] width 296 height 24
click at [413, 383] on input "Oui" at bounding box center [388, 395] width 296 height 24
radio input "true"
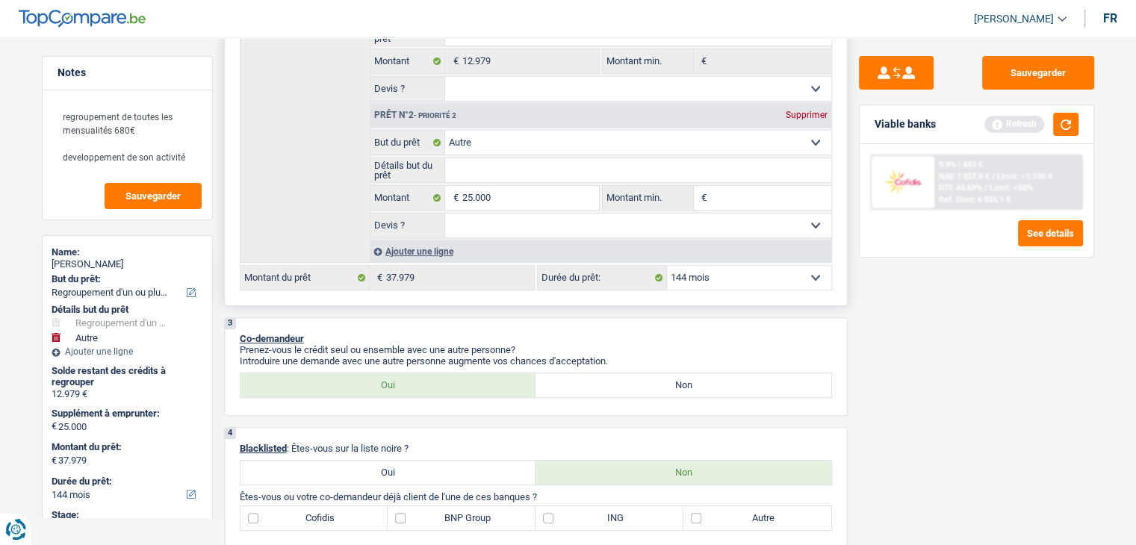
scroll to position [0, 0]
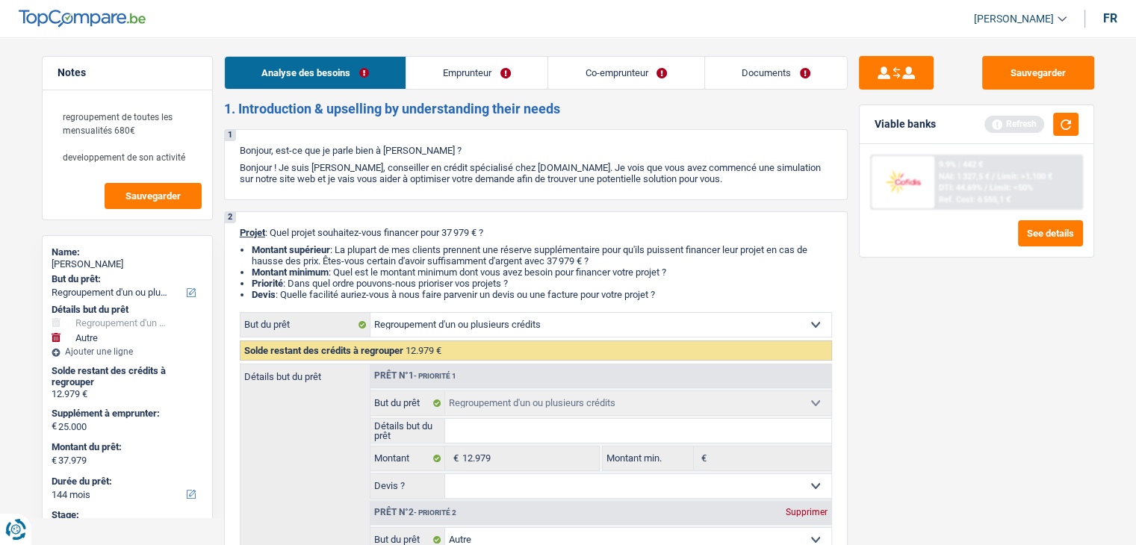
click at [474, 66] on link "Emprunteur" at bounding box center [476, 73] width 141 height 32
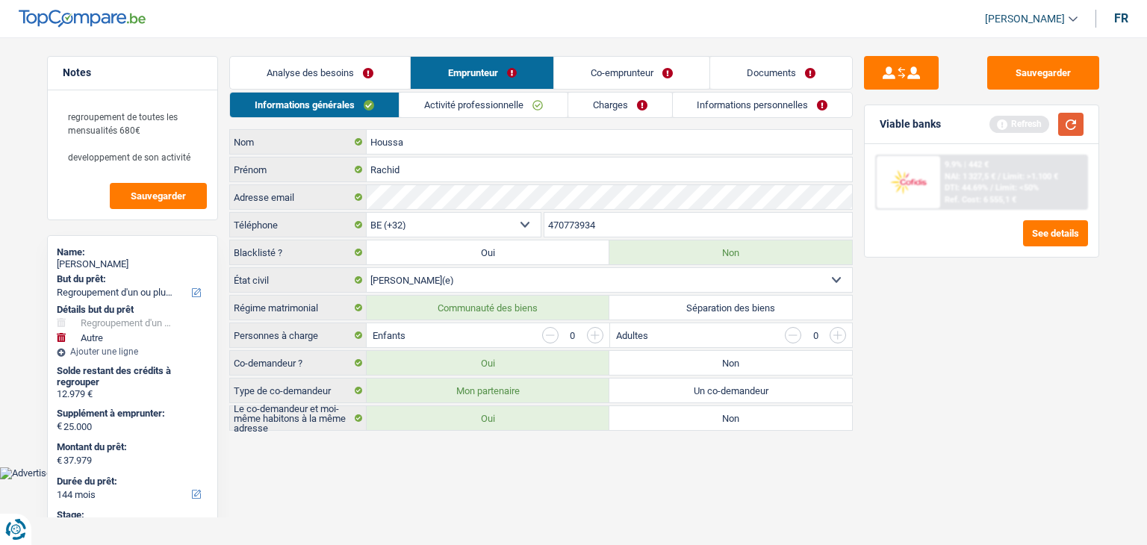
click at [1065, 135] on button "button" at bounding box center [1070, 124] width 25 height 23
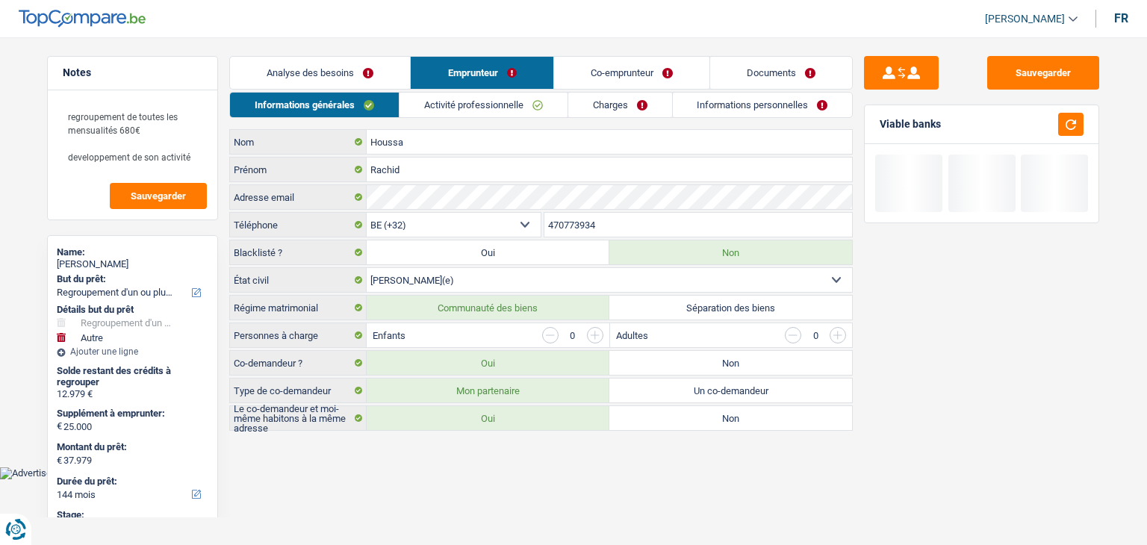
click at [450, 115] on link "Activité professionnelle" at bounding box center [483, 105] width 168 height 25
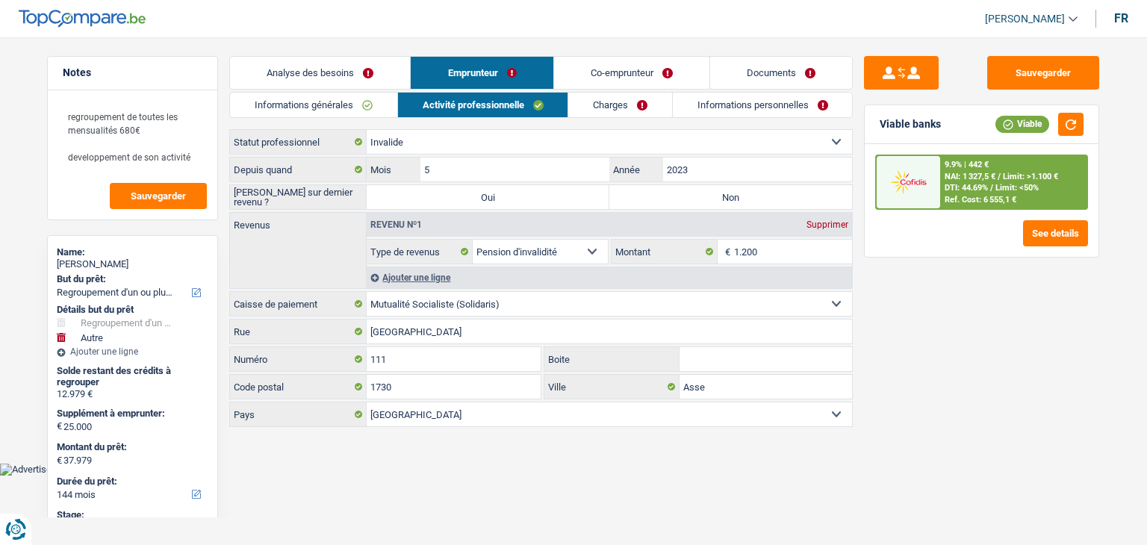
click at [952, 304] on div "Sauvegarder Viable banks Viable 9.9% | 442 € NAI: 1 327,5 € / Limit: >1.100 € D…" at bounding box center [982, 286] width 258 height 461
click at [944, 355] on div "Sauvegarder Viable banks Viable 9.9% | 442 € NAI: 1 327,5 € / Limit: >1.100 € D…" at bounding box center [982, 286] width 258 height 461
click at [396, 270] on div "Ajouter une ligne" at bounding box center [609, 278] width 485 height 22
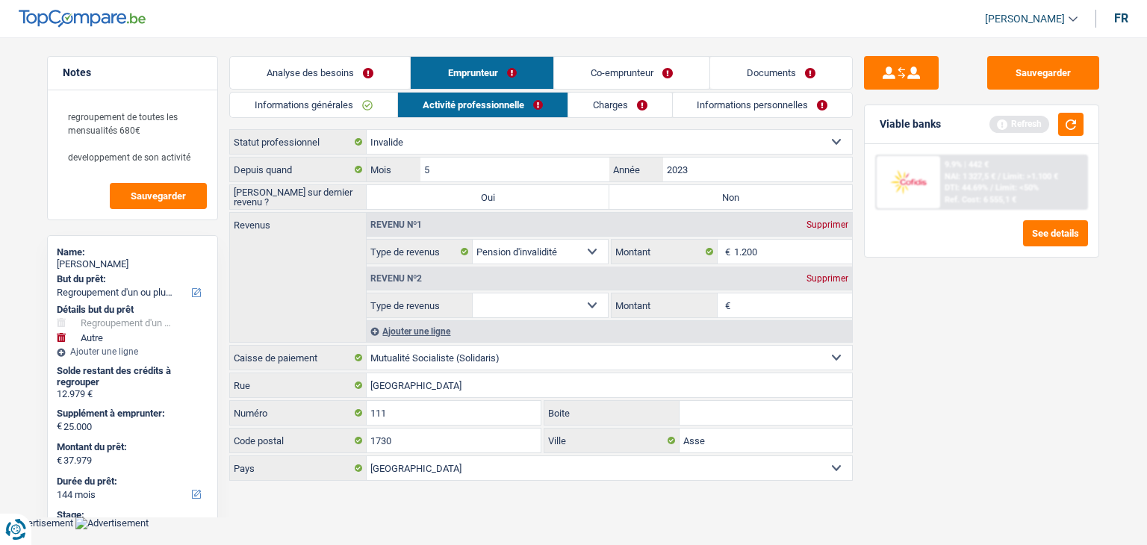
drag, startPoint x: 514, startPoint y: 290, endPoint x: 513, endPoint y: 300, distance: 9.7
click at [514, 293] on fieldset "Allocation d'handicap Allocations chômage Allocations familiales Chèques repas …" at bounding box center [487, 305] width 241 height 25
click at [513, 302] on select "Allocation d'handicap Allocations chômage Allocations familiales Chèques repas …" at bounding box center [540, 305] width 135 height 24
select select "parttimeSelfemployed"
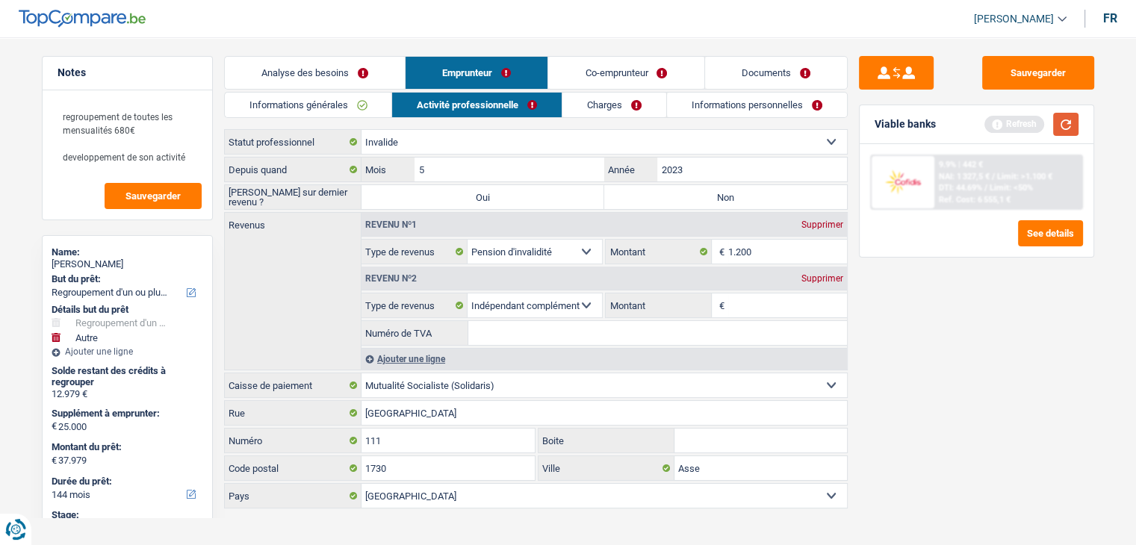
click at [1063, 134] on button "button" at bounding box center [1065, 124] width 25 height 23
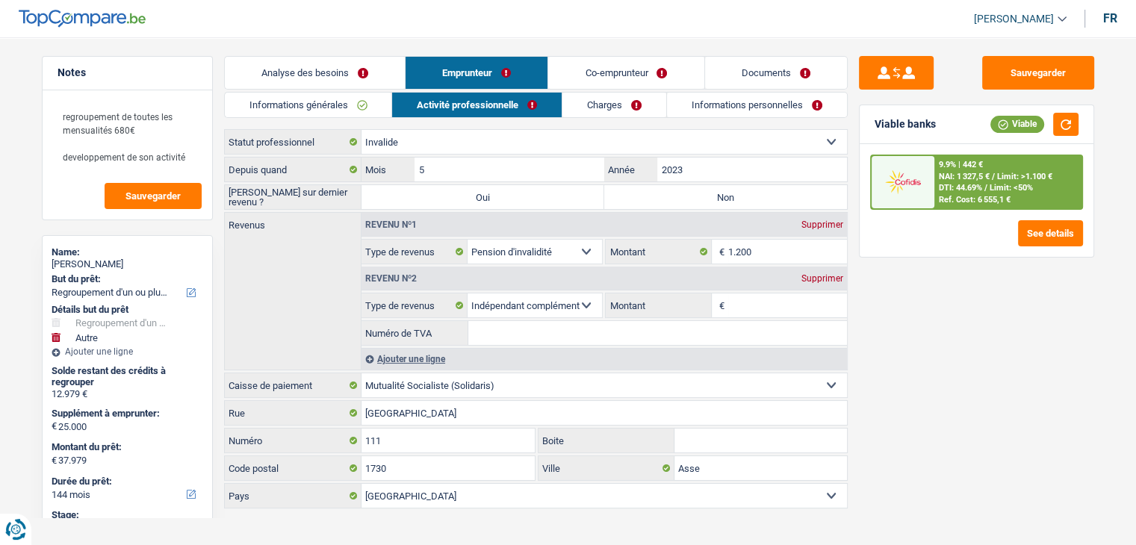
click at [753, 60] on link "Documents" at bounding box center [776, 73] width 142 height 32
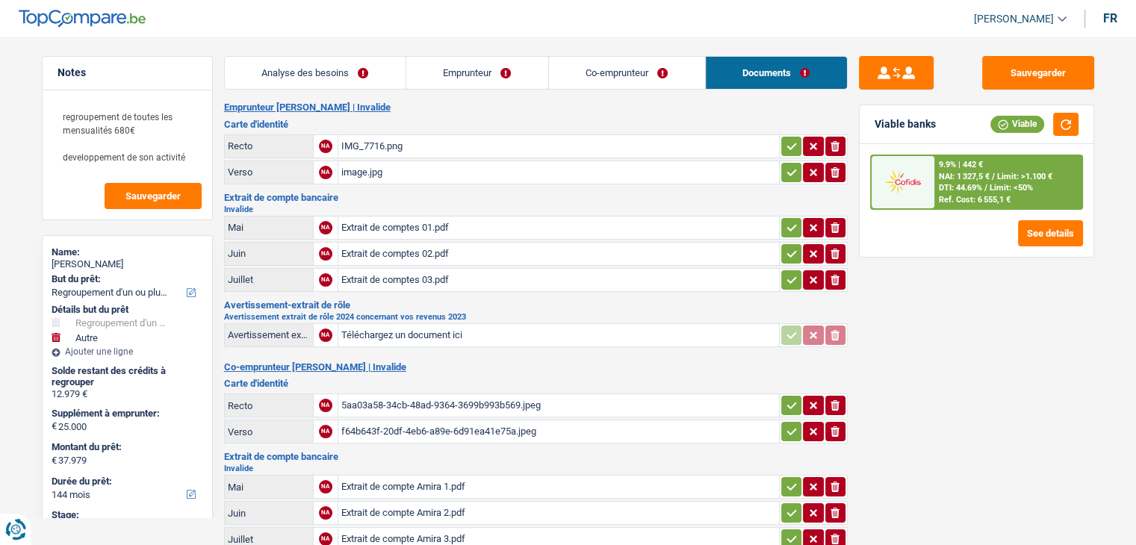
click at [493, 61] on link "Emprunteur" at bounding box center [477, 73] width 142 height 32
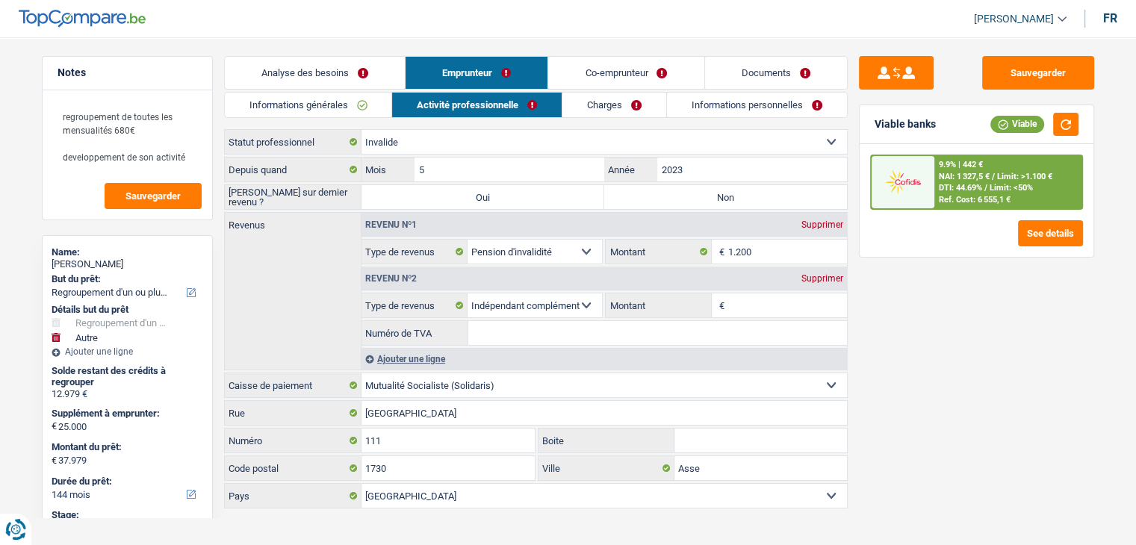
click at [337, 78] on link "Analyse des besoins" at bounding box center [315, 73] width 180 height 32
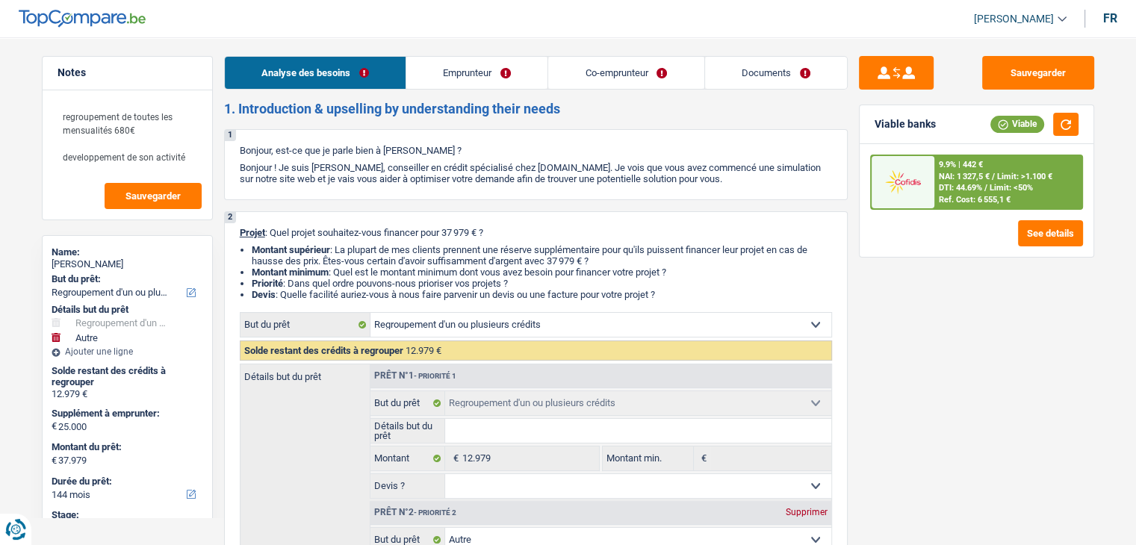
click at [461, 68] on link "Emprunteur" at bounding box center [476, 73] width 141 height 32
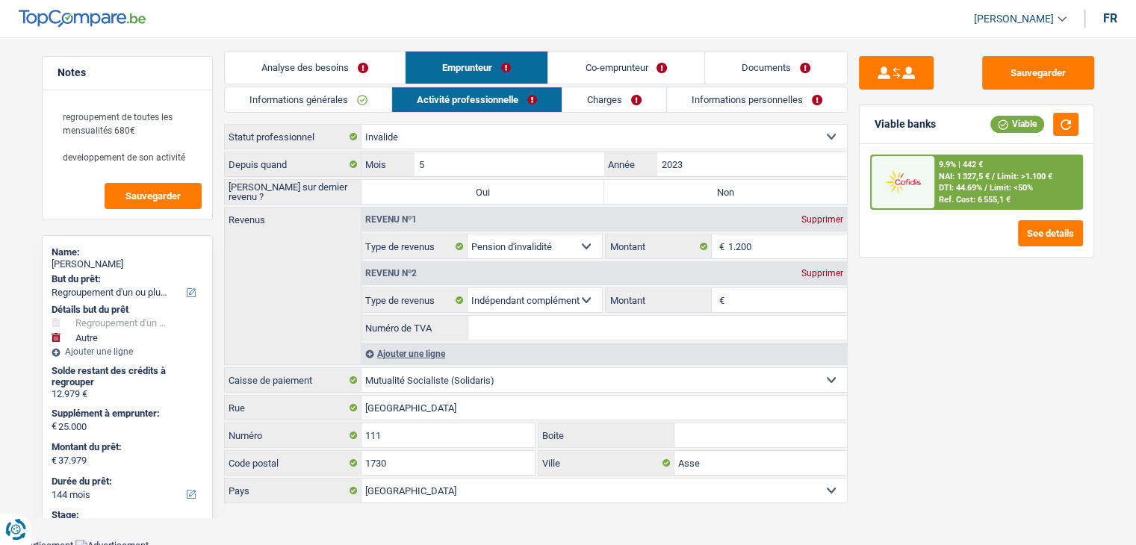
scroll to position [7, 0]
click at [950, 394] on div "Sauvegarder Viable banks Viable 9.9% | 442 € NAI: 1 327,5 € / Limit: >1.100 € D…" at bounding box center [976, 286] width 258 height 461
click at [488, 326] on input "Numéro de TVA" at bounding box center [657, 326] width 379 height 24
click at [788, 303] on input "Montant" at bounding box center [787, 299] width 119 height 24
click at [907, 296] on div "Sauvegarder Viable banks Viable 9.9% | 442 € NAI: 1 327,5 € / Limit: >1.100 € D…" at bounding box center [976, 286] width 258 height 461
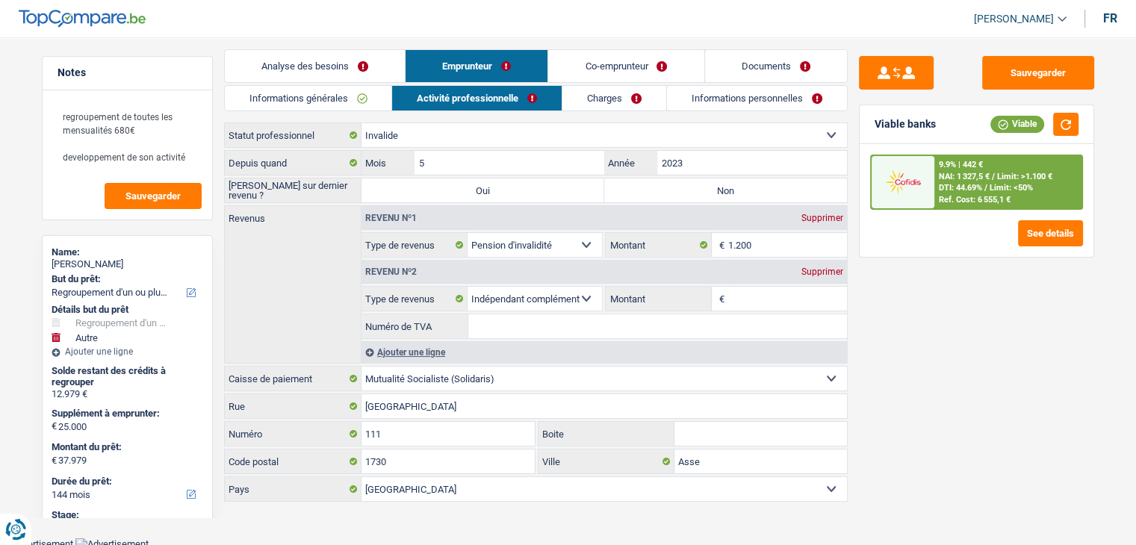
drag, startPoint x: 932, startPoint y: 125, endPoint x: 875, endPoint y: 123, distance: 56.8
click at [875, 123] on div "Viable banks" at bounding box center [904, 124] width 61 height 13
drag, startPoint x: 872, startPoint y: 114, endPoint x: 941, endPoint y: 131, distance: 70.6
click at [941, 131] on div "Viable banks Viable" at bounding box center [976, 124] width 234 height 39
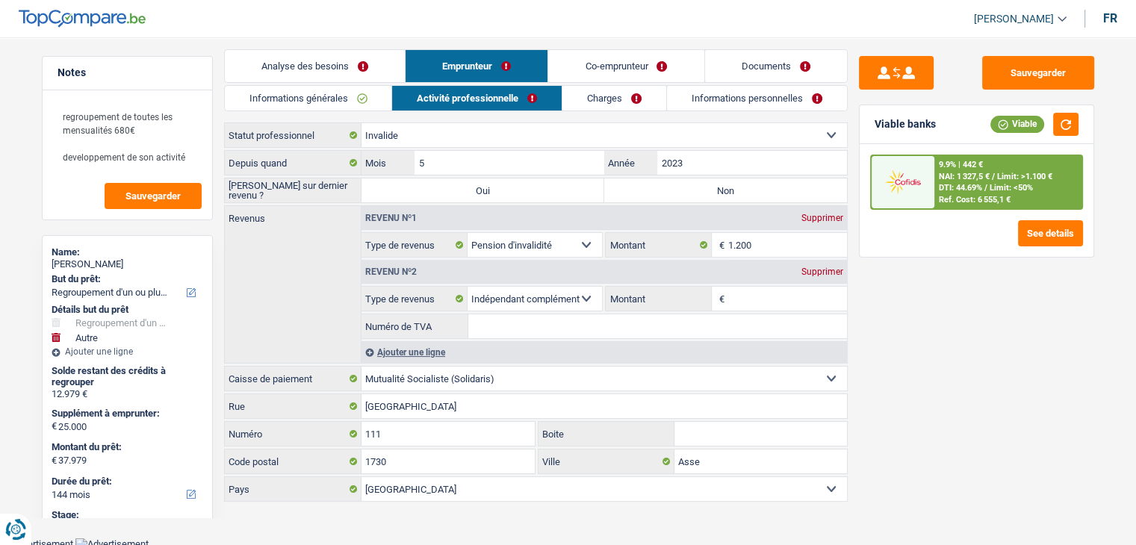
click at [941, 131] on div "Viable banks Viable" at bounding box center [976, 124] width 234 height 39
click at [927, 366] on div "Sauvegarder Viable banks Viable 9.9% | 442 € NAI: 1 327,5 € / Limit: >1.100 € D…" at bounding box center [976, 286] width 258 height 461
click at [758, 288] on input "Montant" at bounding box center [787, 299] width 119 height 24
click at [724, 81] on li "Documents" at bounding box center [775, 66] width 143 height 34
click at [492, 323] on input "Numéro de TVA" at bounding box center [657, 326] width 379 height 24
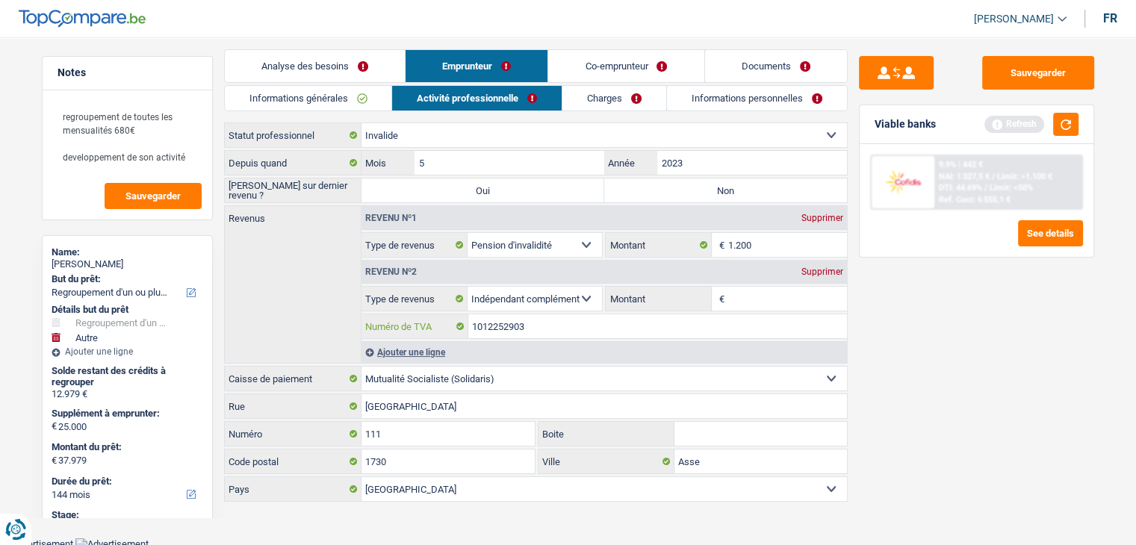
drag, startPoint x: 535, startPoint y: 328, endPoint x: 465, endPoint y: 329, distance: 69.5
click at [465, 329] on div "1012252903 Numéro de TVA" at bounding box center [603, 326] width 485 height 24
type input "1012252903"
click at [1063, 126] on button "button" at bounding box center [1065, 124] width 25 height 23
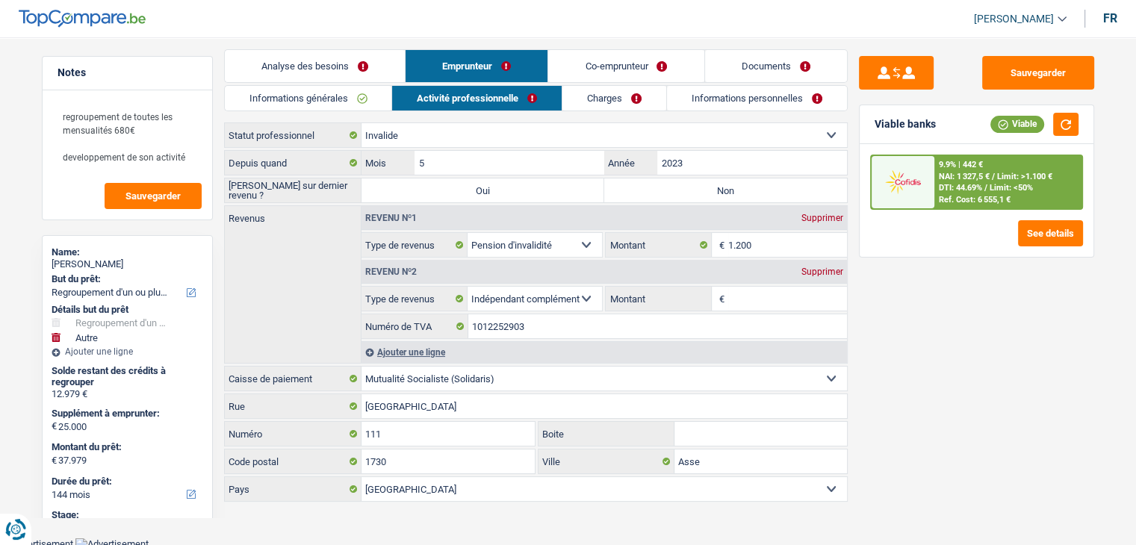
click at [924, 320] on div "Sauvegarder Viable banks Viable 9.9% | 442 € NAI: 1 327,5 € / Limit: >1.100 € D…" at bounding box center [976, 286] width 258 height 461
drag, startPoint x: 934, startPoint y: 117, endPoint x: 871, endPoint y: 109, distance: 64.0
click at [871, 109] on div "Viable banks Viable" at bounding box center [976, 124] width 234 height 39
drag, startPoint x: 874, startPoint y: 121, endPoint x: 939, endPoint y: 124, distance: 64.3
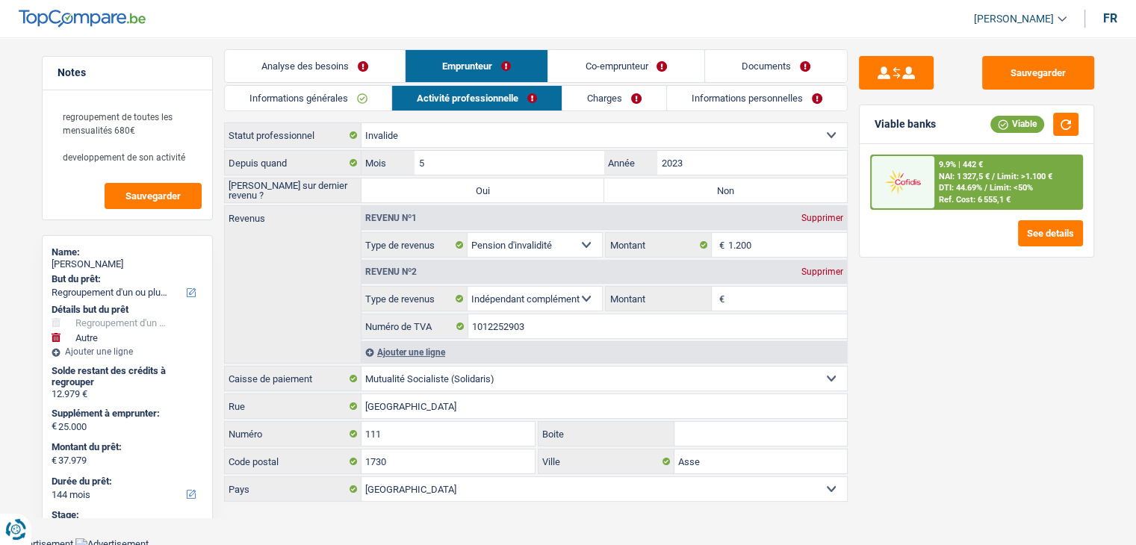
click at [939, 124] on div "Viable banks Viable" at bounding box center [976, 124] width 234 height 39
click at [839, 267] on div "Supprimer" at bounding box center [821, 271] width 49 height 9
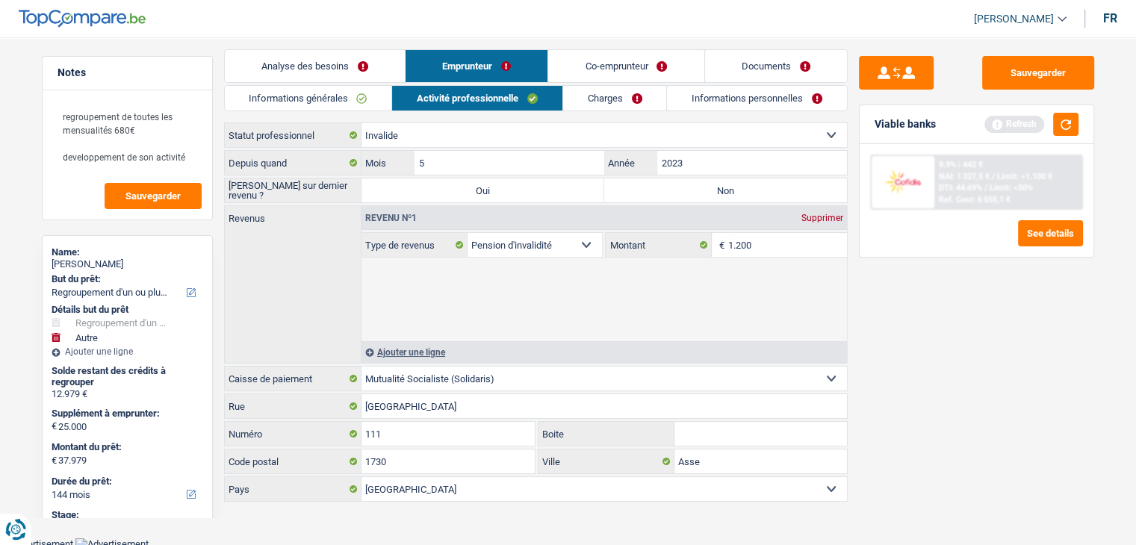
scroll to position [0, 0]
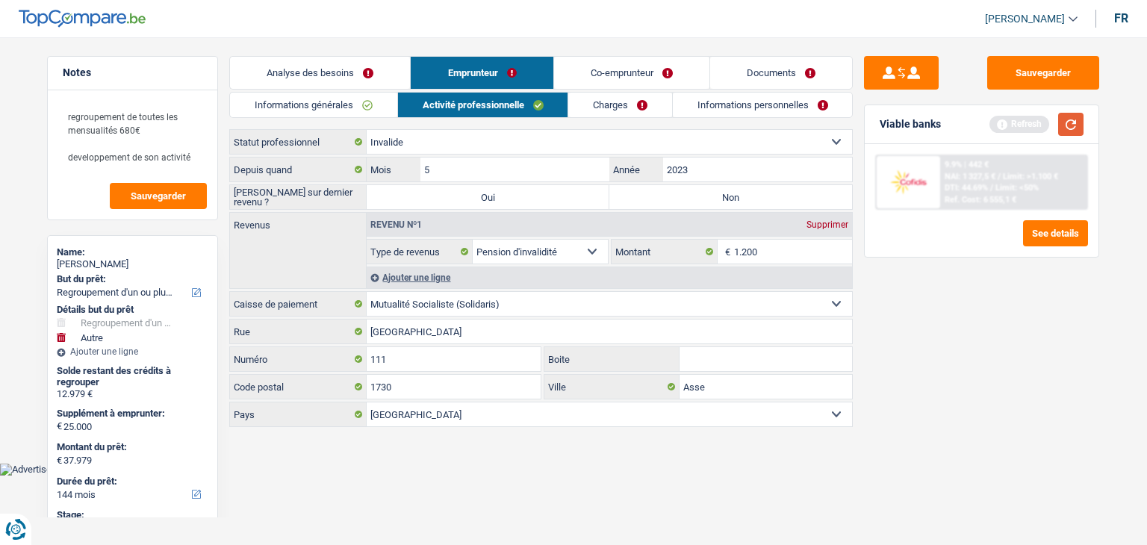
click at [1073, 117] on button "button" at bounding box center [1070, 124] width 25 height 23
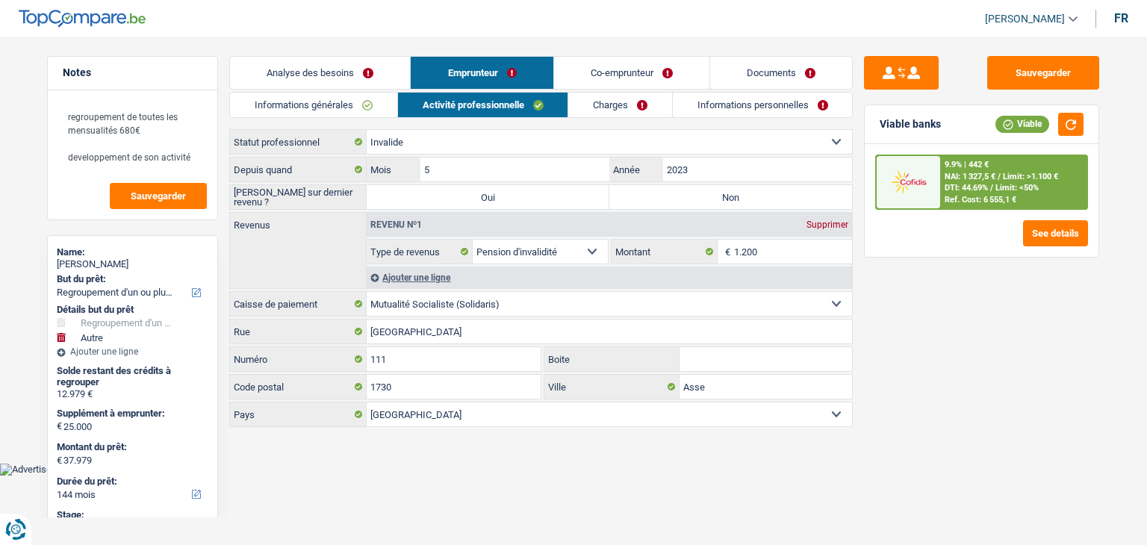
click at [615, 113] on link "Charges" at bounding box center [620, 105] width 104 height 25
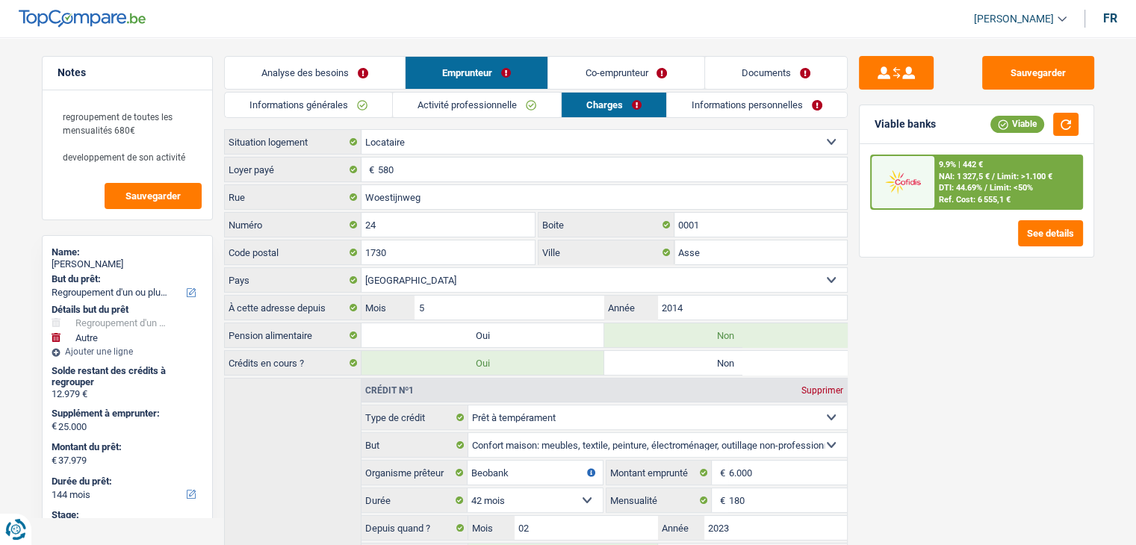
click at [529, 110] on link "Activité professionnelle" at bounding box center [477, 105] width 168 height 25
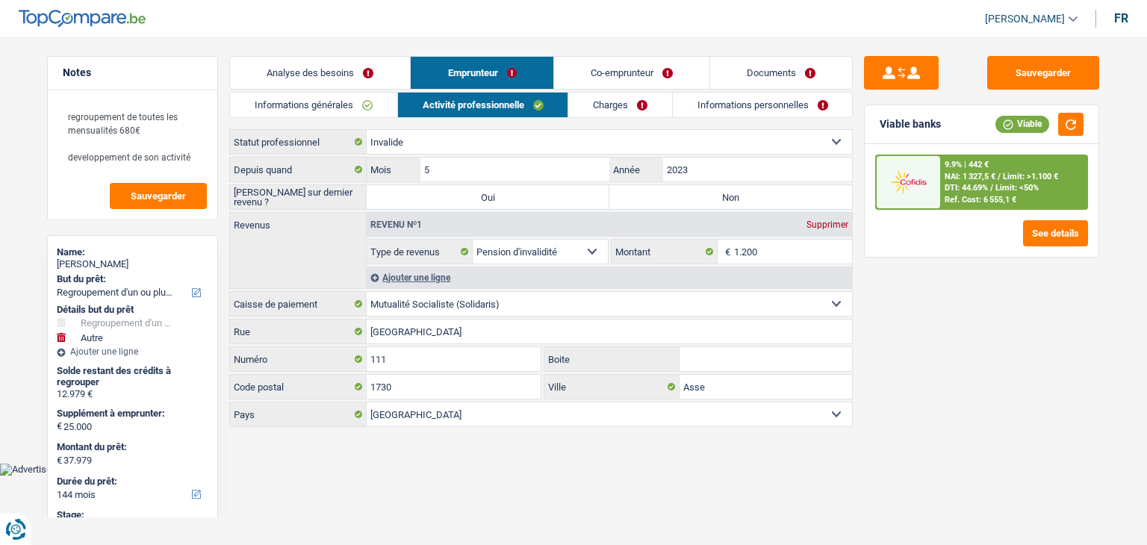
click at [984, 358] on div "Sauvegarder Viable banks Viable 9.9% | 442 € NAI: 1 327,5 € / Limit: >1.100 € D…" at bounding box center [982, 286] width 258 height 461
click at [593, 111] on link "Charges" at bounding box center [620, 105] width 104 height 25
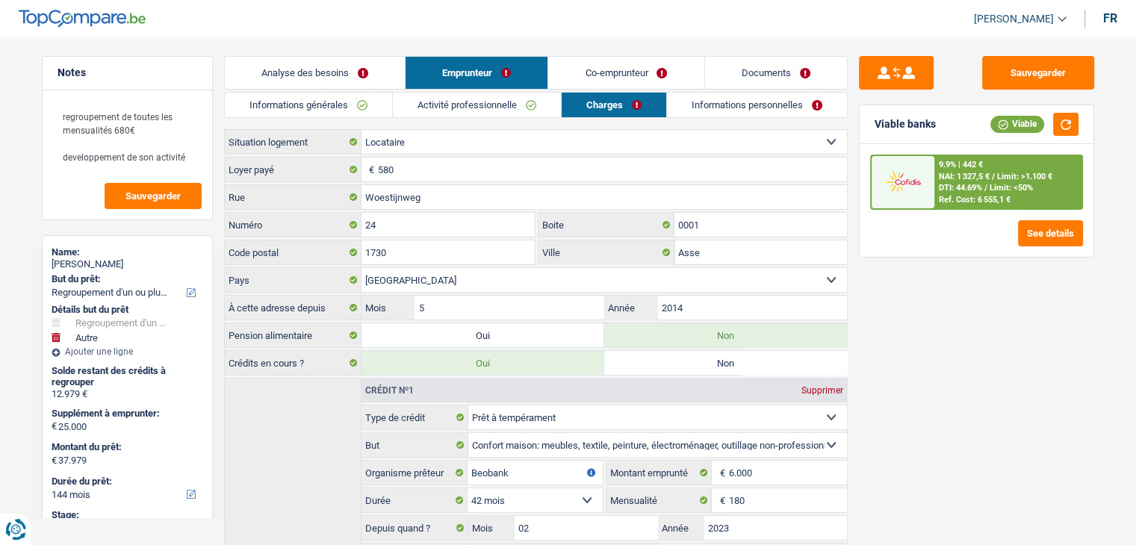
drag, startPoint x: 230, startPoint y: 165, endPoint x: 322, endPoint y: 177, distance: 92.6
click at [284, 170] on label "Loyer payé" at bounding box center [293, 170] width 137 height 24
click at [1009, 359] on div "Sauvegarder Viable banks Viable 9.9% | 442 € NAI: 1 327,5 € / Limit: >1.100 € D…" at bounding box center [976, 286] width 258 height 461
drag, startPoint x: 940, startPoint y: 122, endPoint x: 893, endPoint y: 126, distance: 47.2
click at [893, 126] on div "Viable banks Viable" at bounding box center [976, 124] width 234 height 39
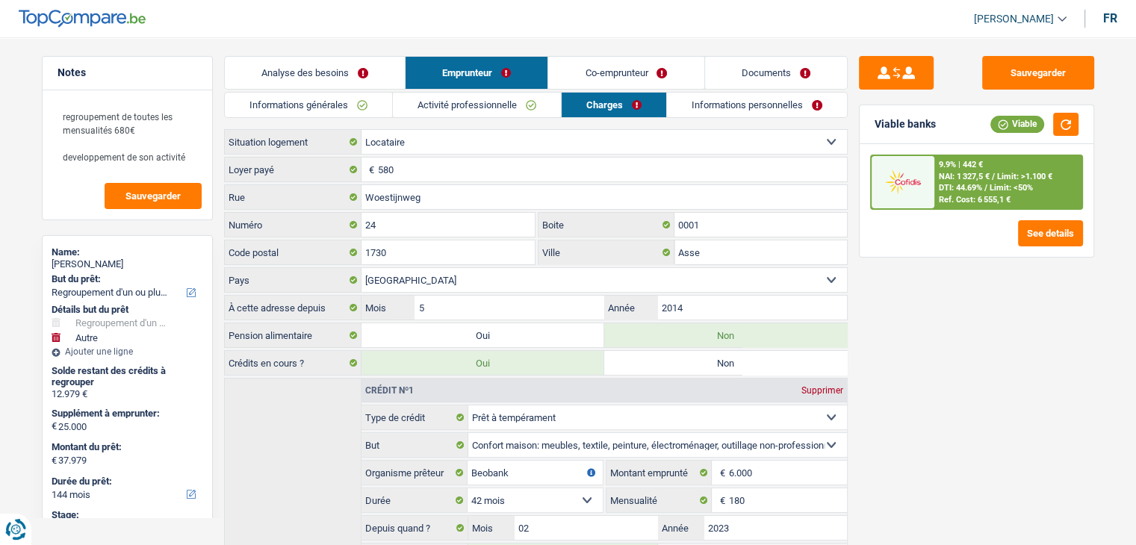
click at [890, 143] on div "Viable banks Viable" at bounding box center [976, 124] width 234 height 39
drag, startPoint x: 723, startPoint y: 110, endPoint x: 693, endPoint y: 123, distance: 32.8
click at [723, 110] on link "Informations personnelles" at bounding box center [757, 105] width 180 height 25
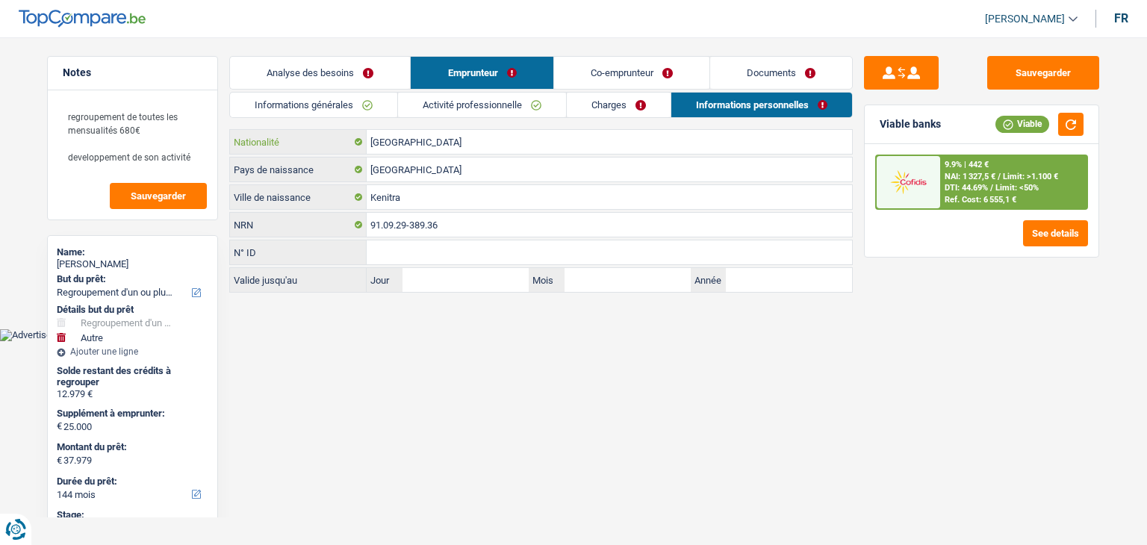
click at [442, 143] on input "[GEOGRAPHIC_DATA]" at bounding box center [609, 142] width 485 height 24
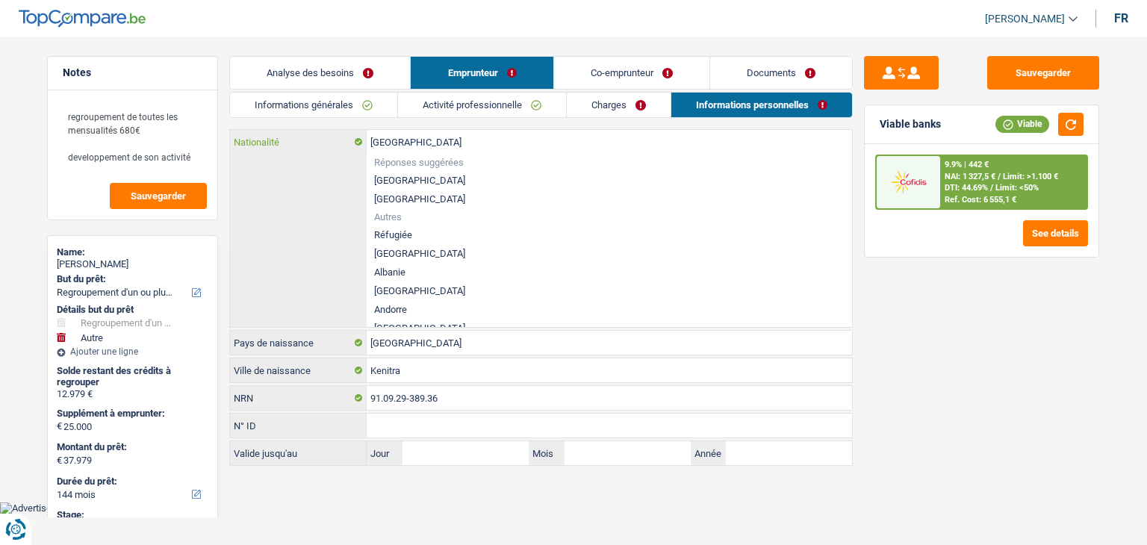
type input "Belgiqu"
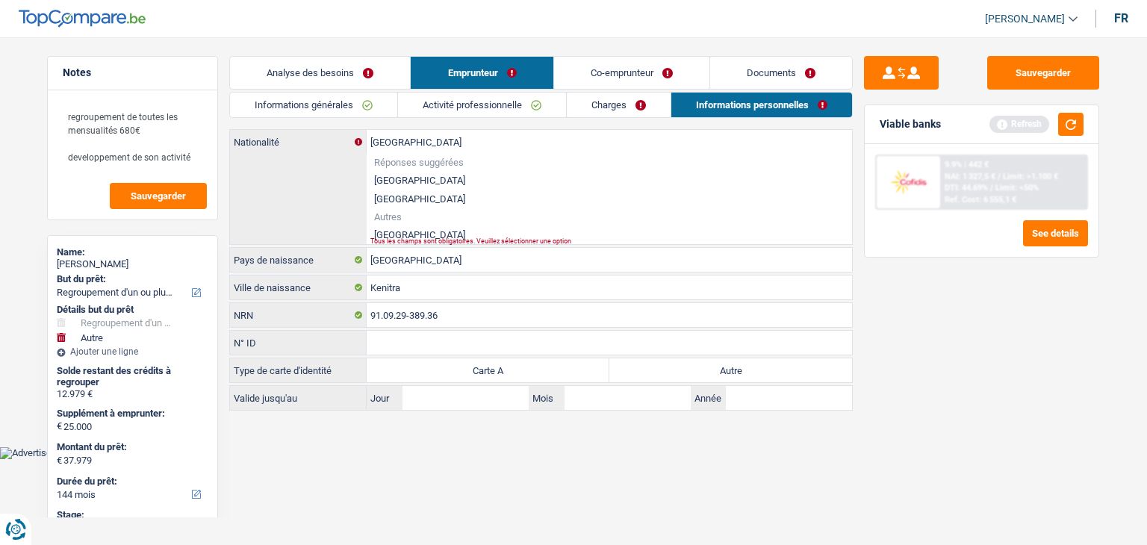
click at [391, 234] on li "[GEOGRAPHIC_DATA]" at bounding box center [609, 234] width 485 height 19
type input "[GEOGRAPHIC_DATA]"
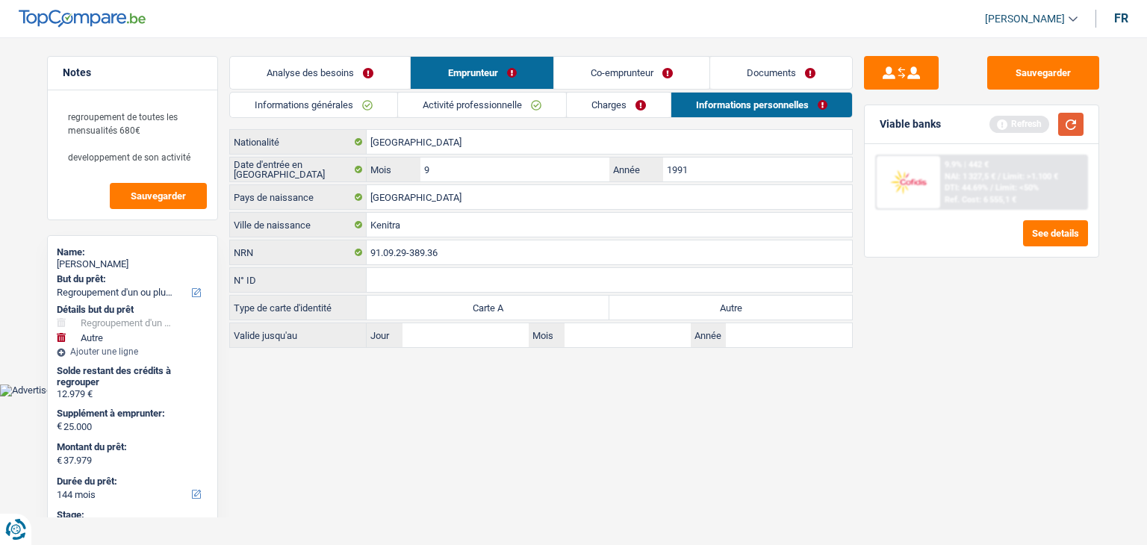
click at [1078, 123] on button "button" at bounding box center [1070, 124] width 25 height 23
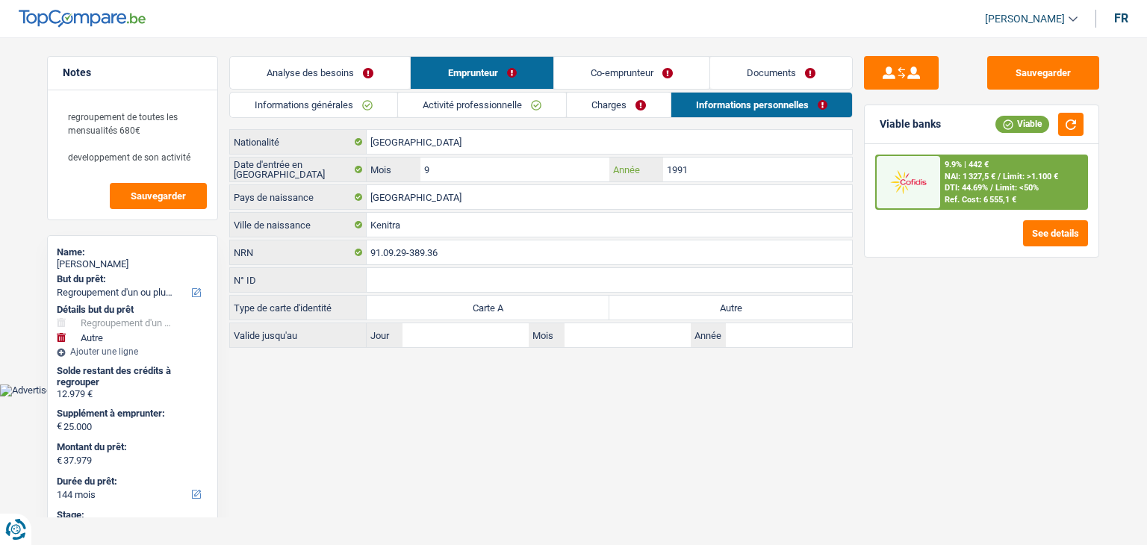
click at [715, 171] on input "1991" at bounding box center [757, 170] width 189 height 24
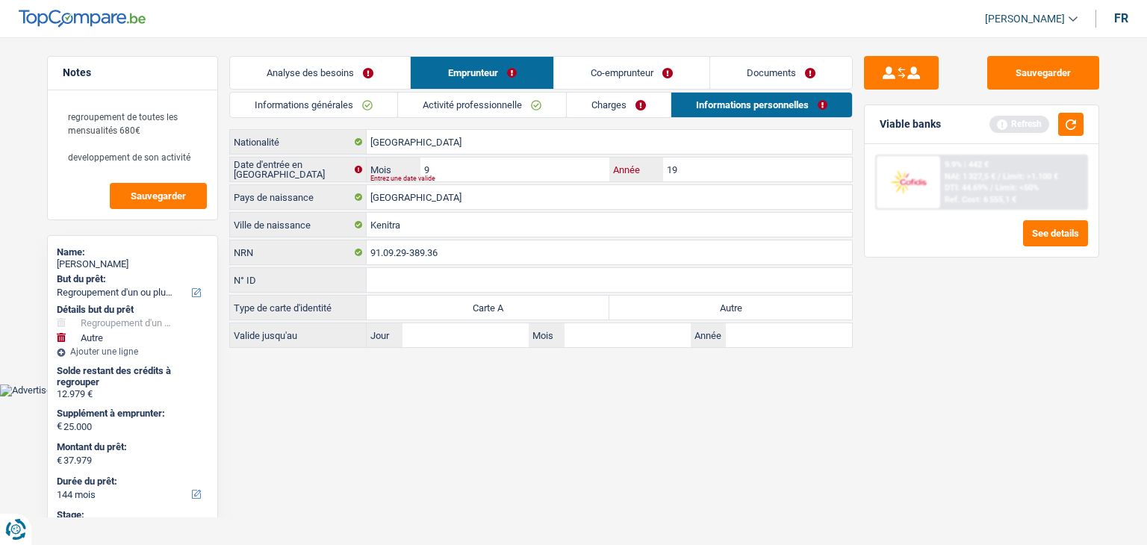
type input "1"
type input "2003"
click at [494, 176] on input "9" at bounding box center [514, 170] width 189 height 24
click at [390, 386] on body "Vous avez le contrôle de vos données Nous utilisons des cookies, tout comme nos…" at bounding box center [573, 209] width 1147 height 374
click at [1075, 115] on button "button" at bounding box center [1070, 124] width 25 height 23
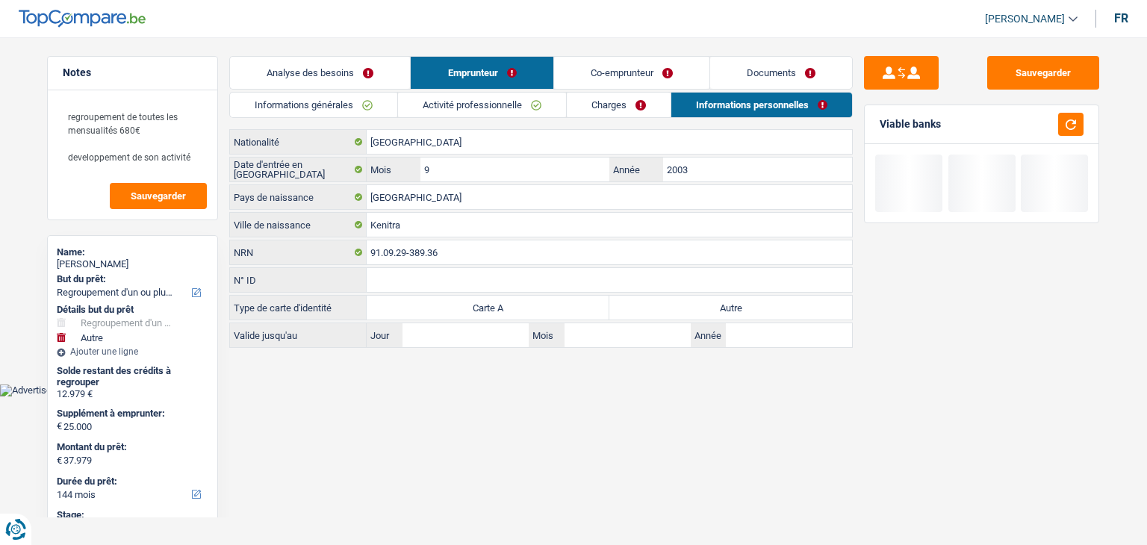
click at [668, 301] on label "Autre" at bounding box center [730, 308] width 243 height 24
click at [668, 301] on input "Autre" at bounding box center [730, 308] width 243 height 24
radio input "true"
click at [592, 70] on link "Co-emprunteur" at bounding box center [631, 73] width 155 height 32
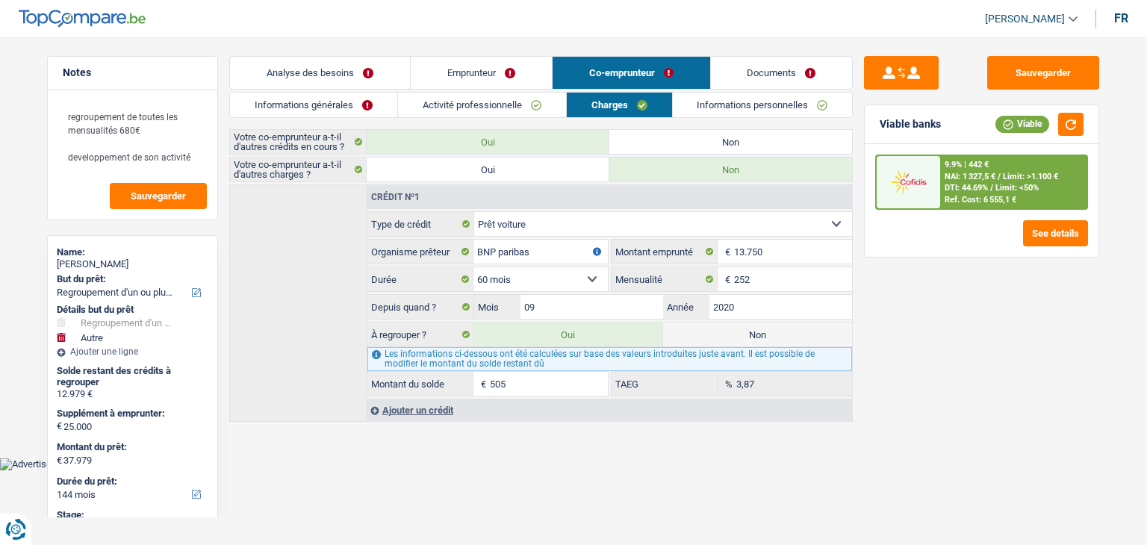
click at [332, 111] on link "Informations générales" at bounding box center [313, 105] width 167 height 25
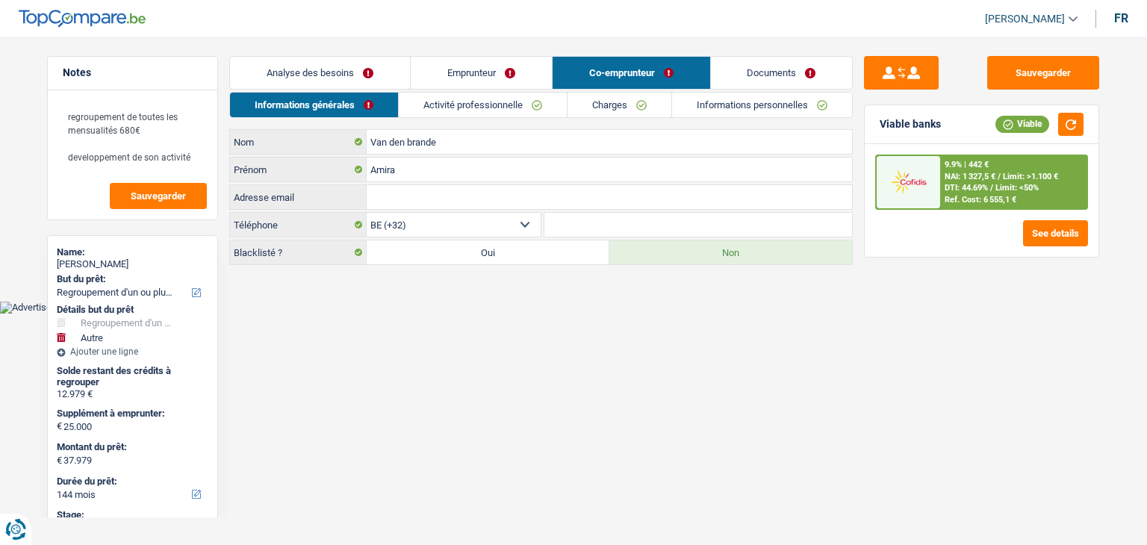
click at [640, 314] on html "Vous avez le contrôle de vos données Nous utilisons des cookies, tout comme nos…" at bounding box center [573, 157] width 1147 height 314
click at [417, 105] on link "Activité professionnelle" at bounding box center [483, 105] width 168 height 25
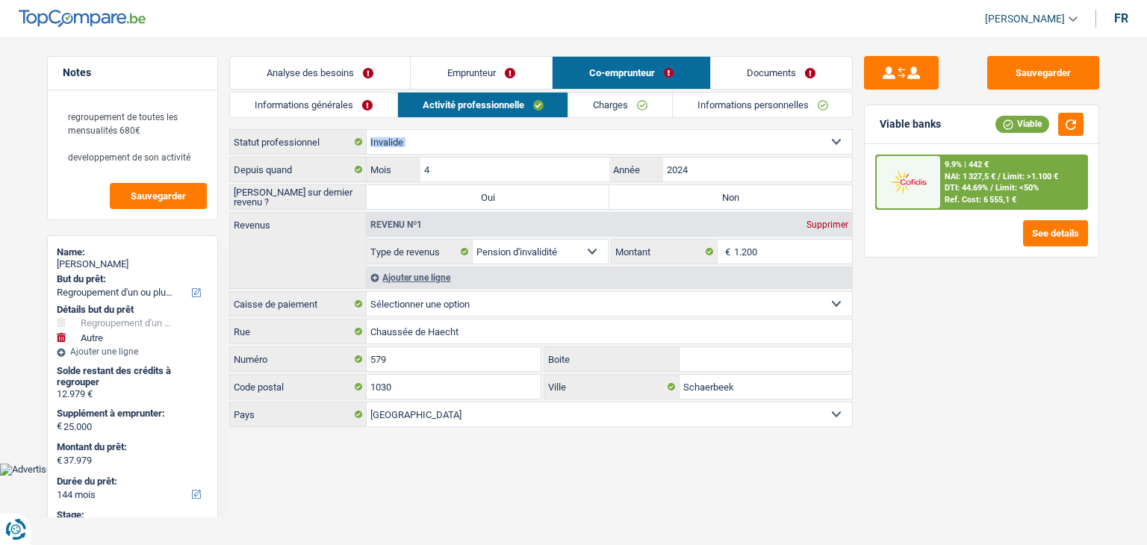
drag, startPoint x: 234, startPoint y: 142, endPoint x: 390, endPoint y: 141, distance: 156.1
click at [390, 141] on div "Ouvrier Employé privé Employé public Invalide Indépendant Pensionné Chômeur Mut…" at bounding box center [541, 142] width 622 height 24
click at [1061, 379] on div "Sauvegarder Viable banks Viable 9.9% | 442 € NAI: 1 327,5 € / Limit: >1.100 € D…" at bounding box center [982, 286] width 258 height 461
click at [984, 332] on div "Sauvegarder Viable banks Viable 9.9% | 442 € NAI: 1 327,5 € / Limit: >1.100 € D…" at bounding box center [982, 286] width 258 height 461
click at [747, 189] on label "Non" at bounding box center [730, 197] width 243 height 24
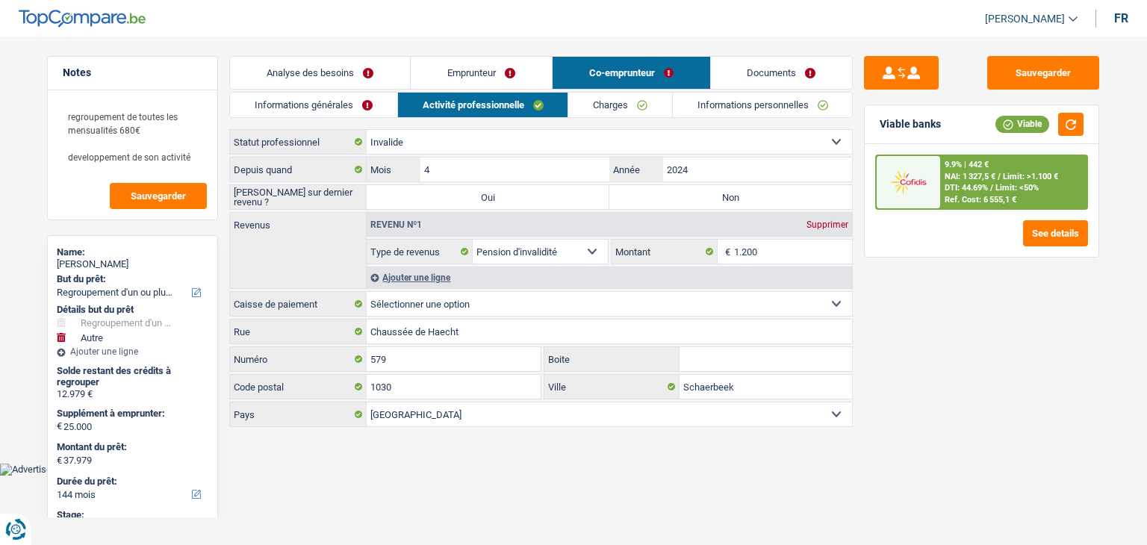
click at [747, 189] on input "Non" at bounding box center [730, 197] width 243 height 24
radio input "true"
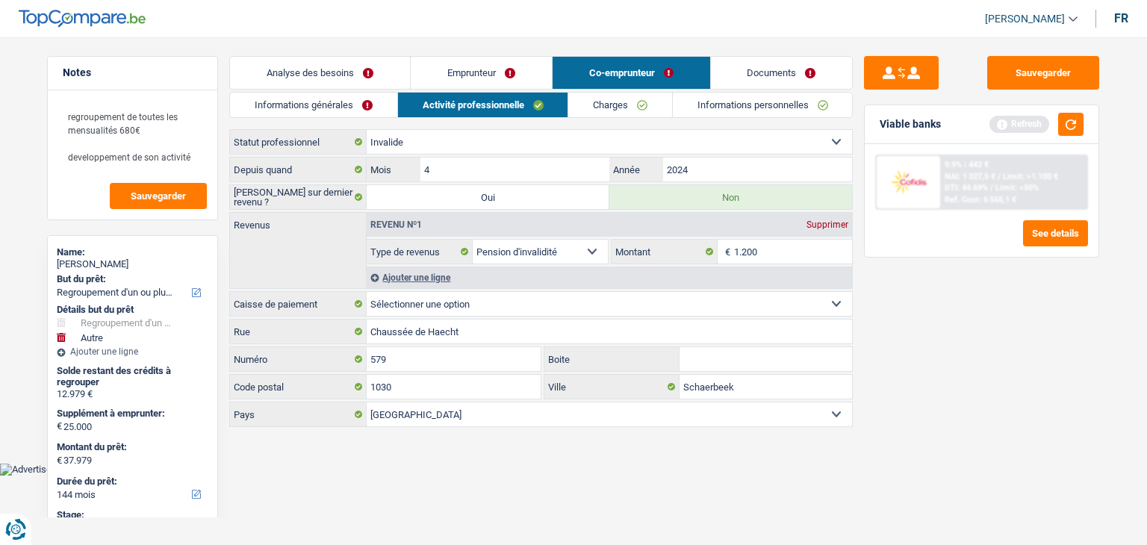
click at [938, 337] on div "Sauvegarder Viable banks Refresh 9.9% | 442 € NAI: 1 327,5 € / Limit: >1.100 € …" at bounding box center [982, 286] width 258 height 461
click at [1068, 130] on button "button" at bounding box center [1070, 124] width 25 height 23
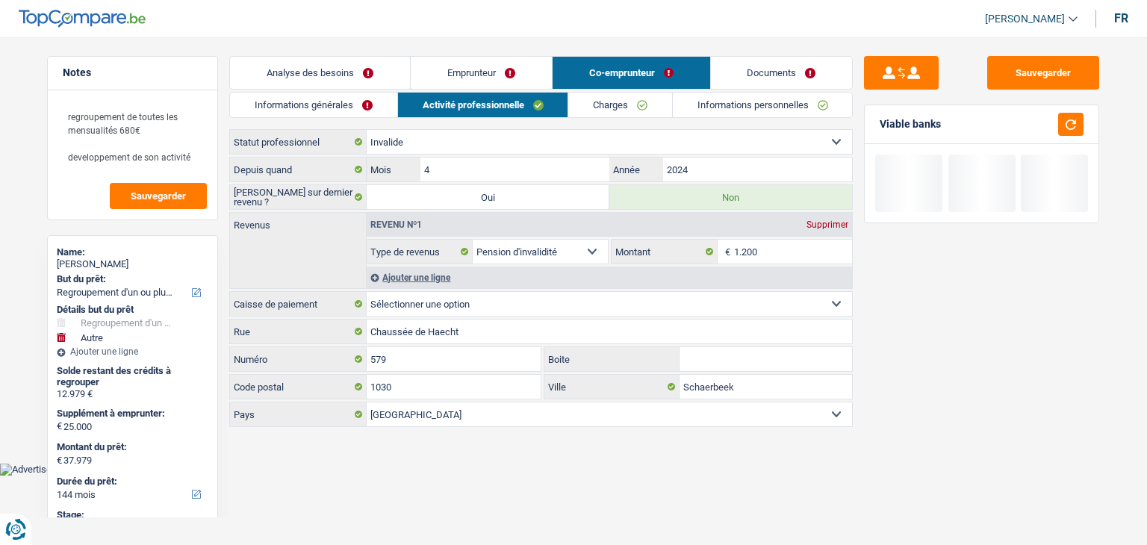
click at [624, 106] on link "Charges" at bounding box center [620, 105] width 104 height 25
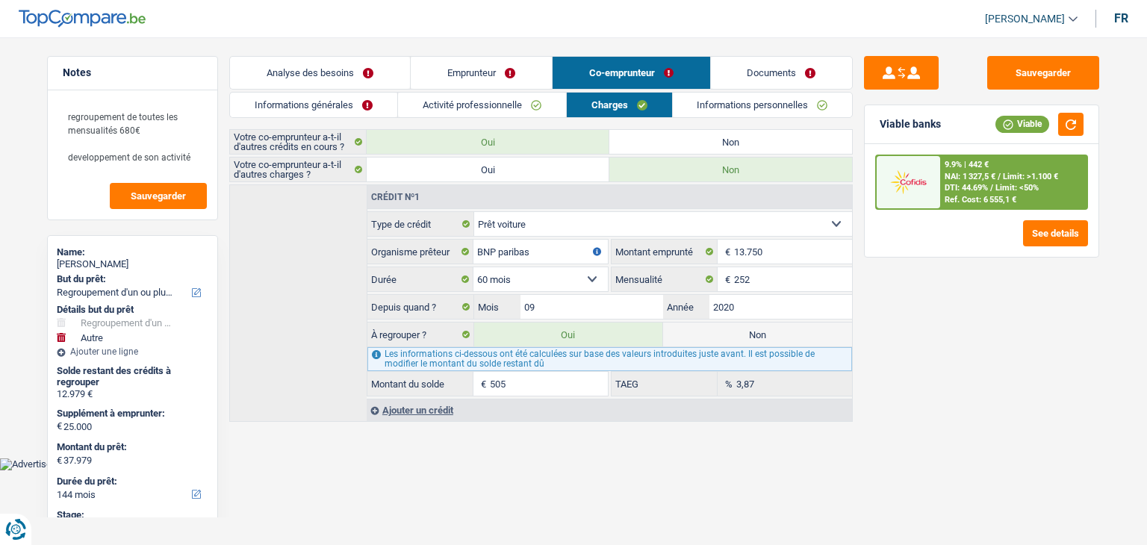
click at [893, 353] on div "Sauvegarder Viable banks Viable 9.9% | 442 € NAI: 1 327,5 € / Limit: >1.100 € D…" at bounding box center [982, 286] width 258 height 461
click at [928, 341] on div "Sauvegarder Viable banks Viable 9.9% | 442 € NAI: 1 327,5 € / Limit: >1.100 € D…" at bounding box center [982, 286] width 258 height 461
click at [703, 99] on link "Informations personnelles" at bounding box center [763, 105] width 180 height 25
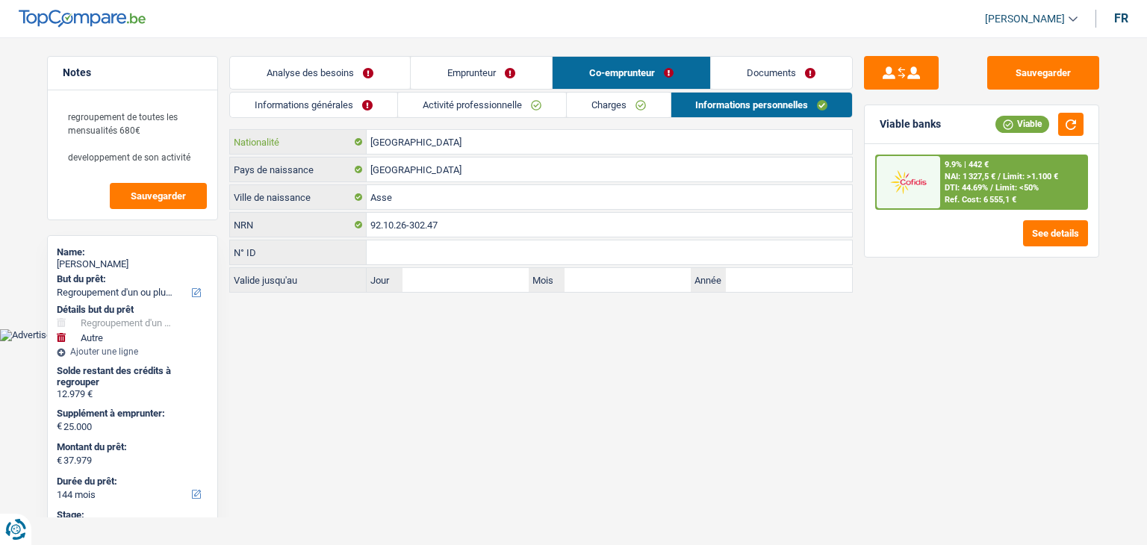
click at [451, 143] on input "[GEOGRAPHIC_DATA]" at bounding box center [609, 142] width 485 height 24
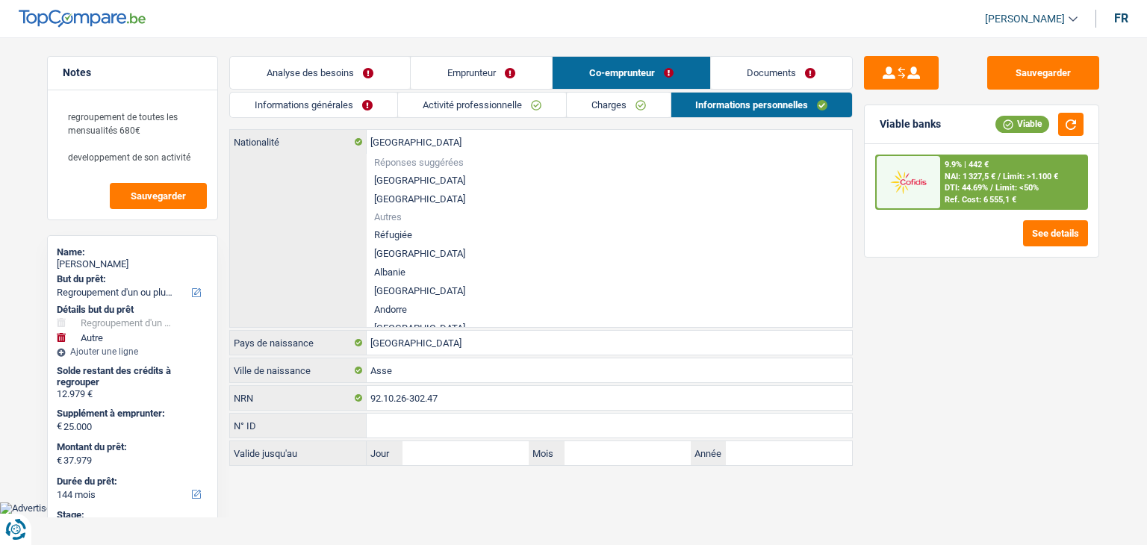
click at [880, 305] on div "Sauvegarder Viable banks Viable 9.9% | 442 € NAI: 1 327,5 € / Limit: >1.100 € D…" at bounding box center [982, 286] width 258 height 461
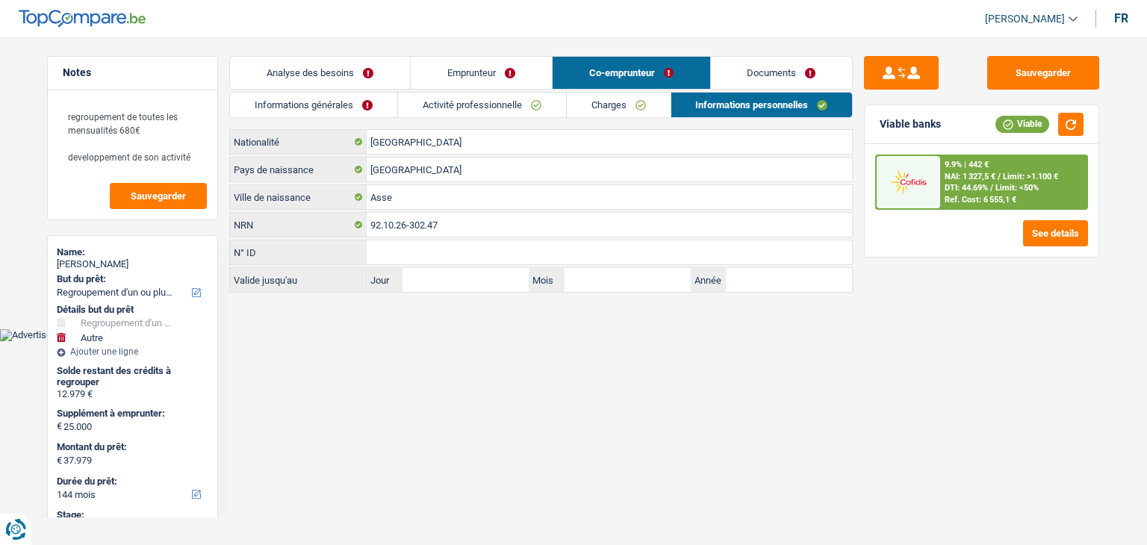
click at [771, 69] on link "Documents" at bounding box center [782, 73] width 142 height 32
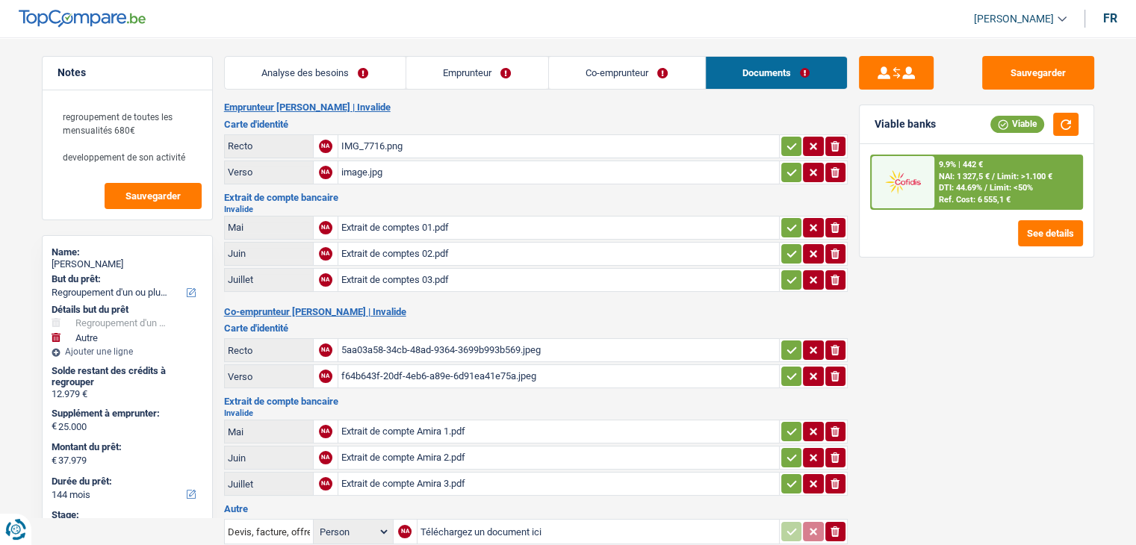
click at [581, 81] on link "Co-emprunteur" at bounding box center [627, 73] width 156 height 32
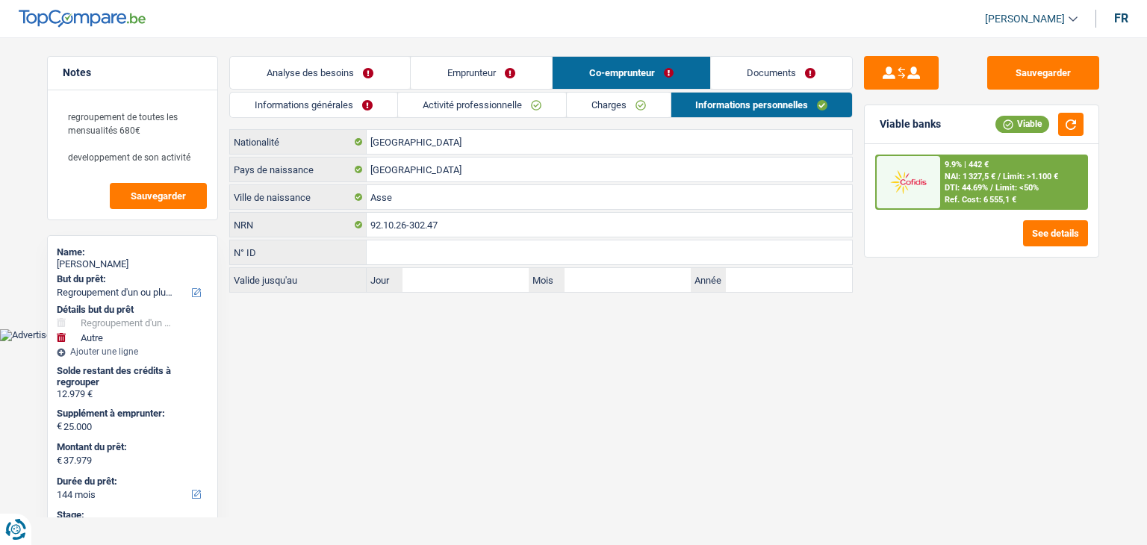
click at [476, 75] on link "Emprunteur" at bounding box center [481, 73] width 141 height 32
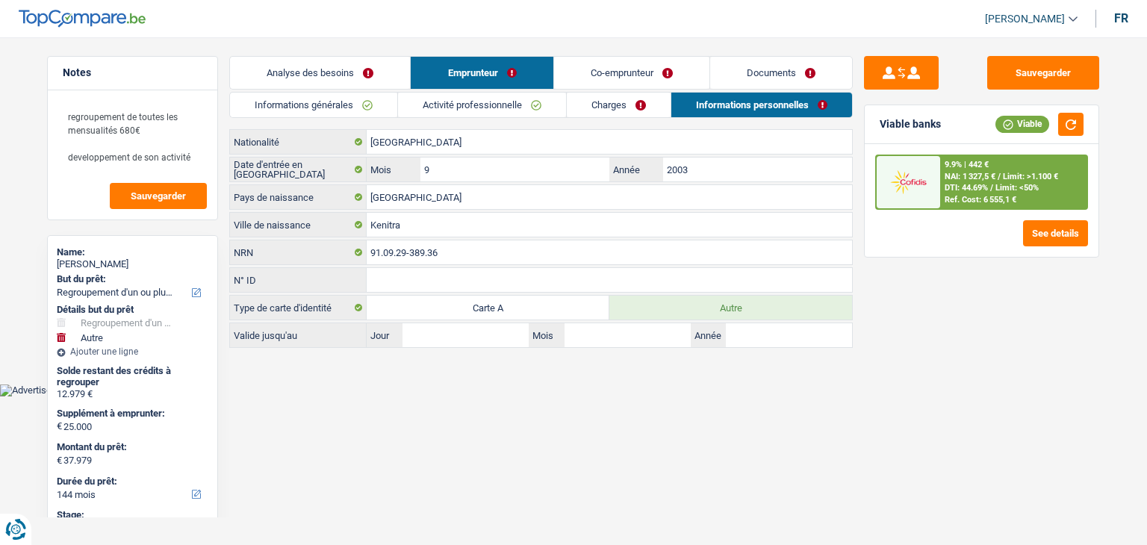
click at [314, 69] on link "Analyse des besoins" at bounding box center [320, 73] width 180 height 32
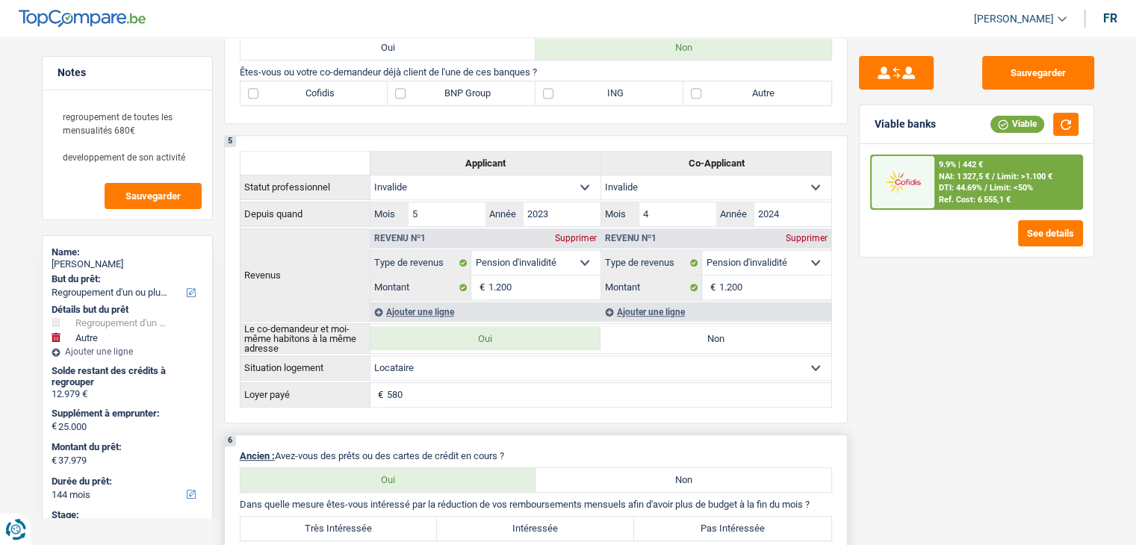
scroll to position [597, 0]
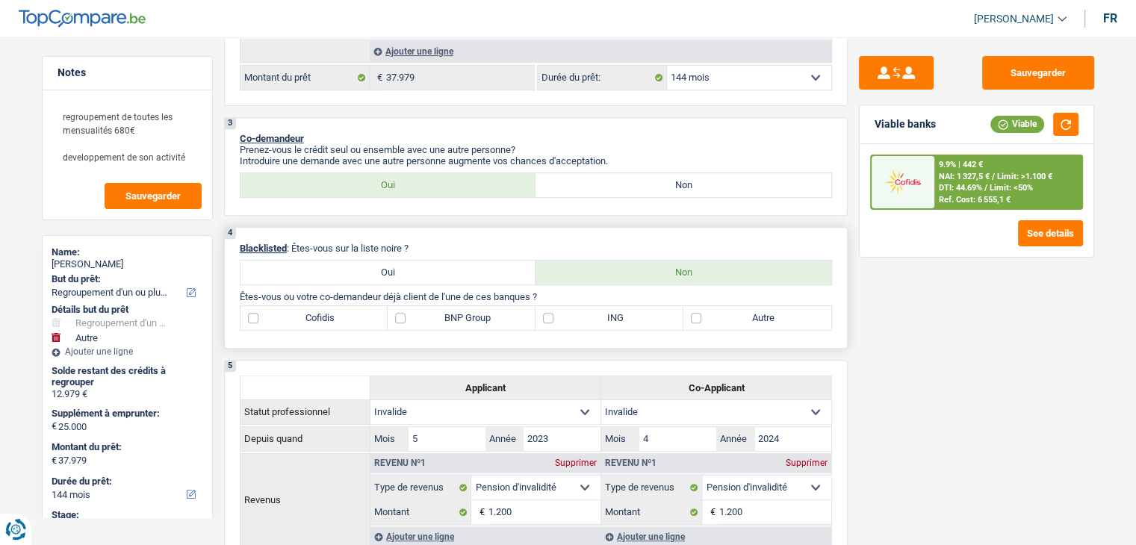
click at [432, 317] on label "BNP Group" at bounding box center [462, 318] width 148 height 24
click at [432, 317] on input "BNP Group" at bounding box center [462, 318] width 148 height 24
checkbox input "true"
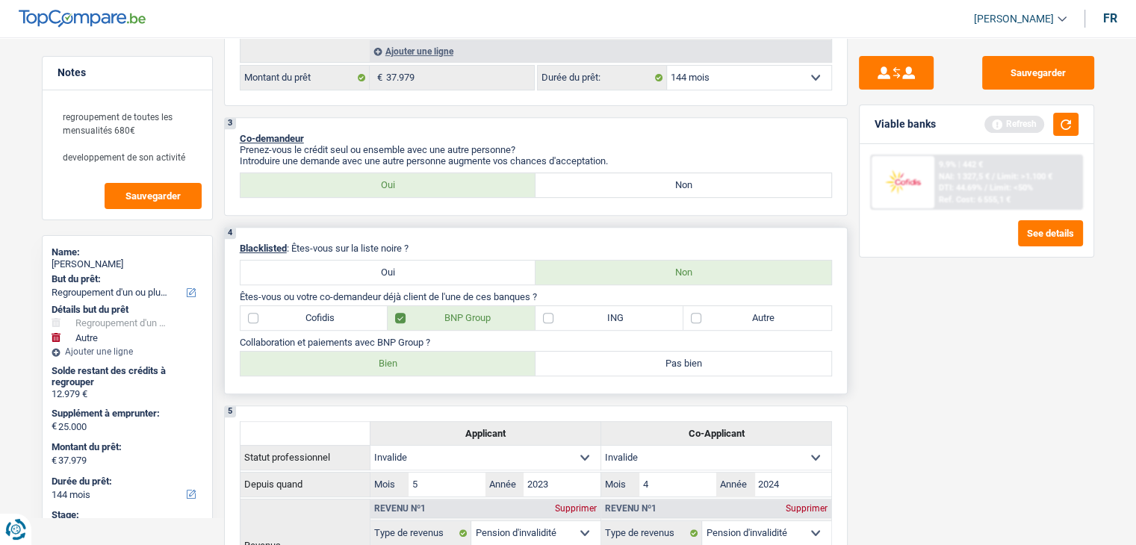
click at [364, 360] on label "Bien" at bounding box center [388, 364] width 296 height 24
click at [364, 360] on input "Bien" at bounding box center [388, 364] width 296 height 24
radio input "true"
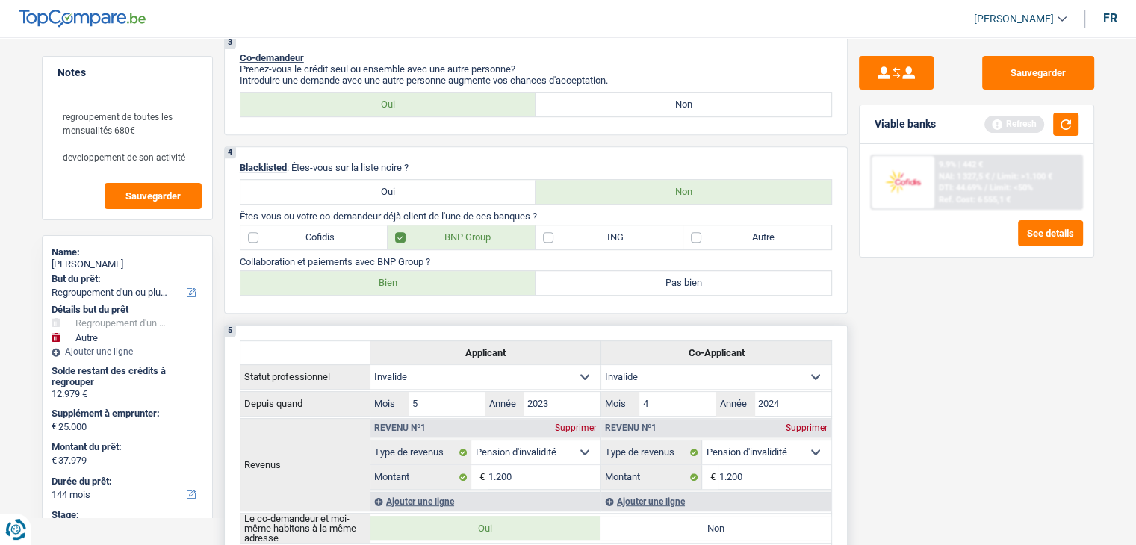
scroll to position [672, 0]
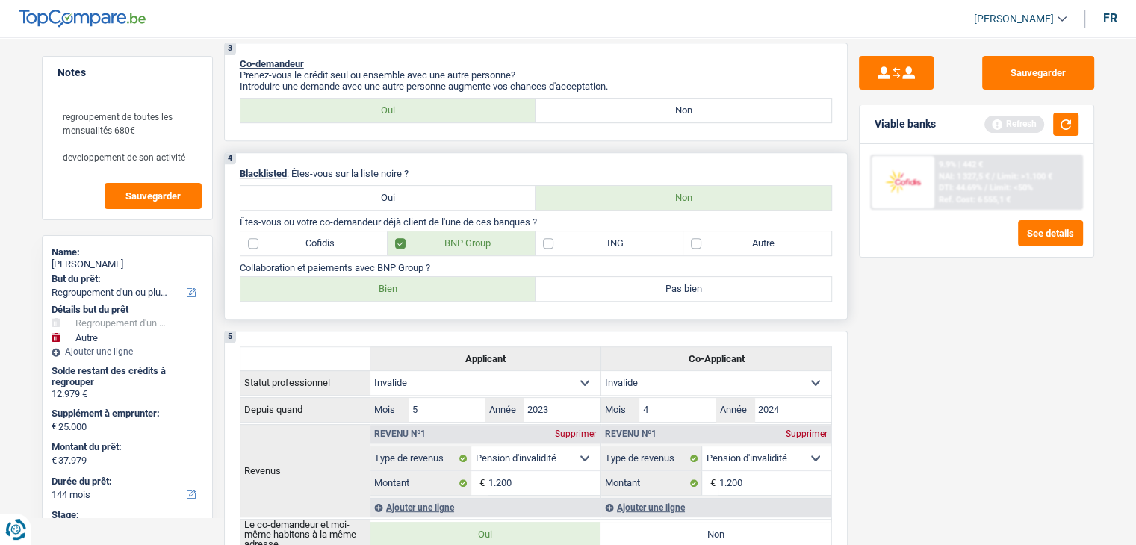
click at [717, 247] on label "Autre" at bounding box center [757, 243] width 148 height 24
click at [717, 247] on input "Autre" at bounding box center [757, 243] width 148 height 24
checkbox input "true"
click at [1057, 120] on button "button" at bounding box center [1065, 124] width 25 height 23
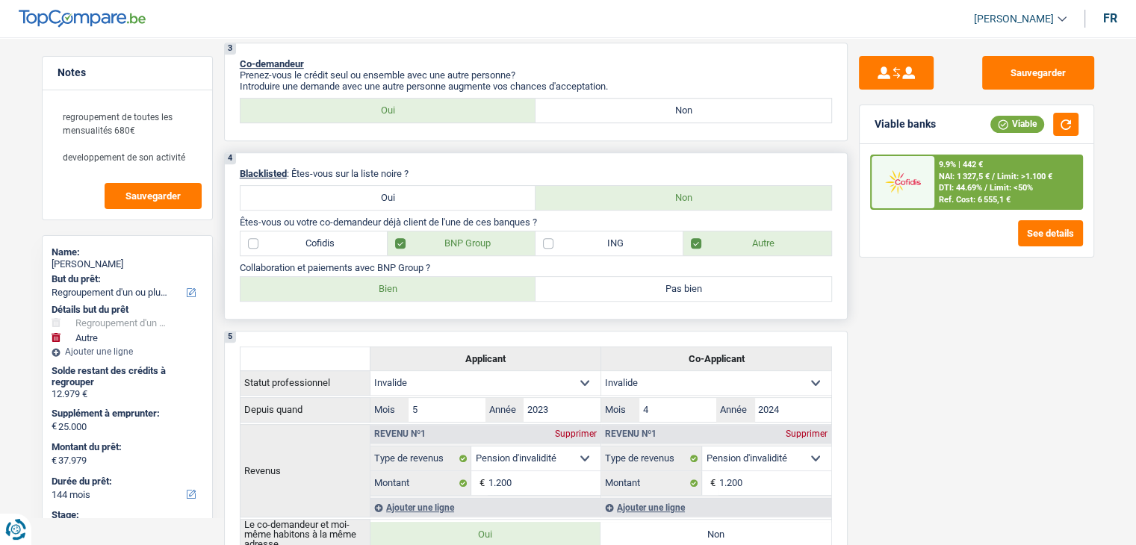
click at [598, 237] on label "ING" at bounding box center [609, 243] width 148 height 24
click at [598, 237] on input "ING" at bounding box center [609, 243] width 148 height 24
checkbox input "true"
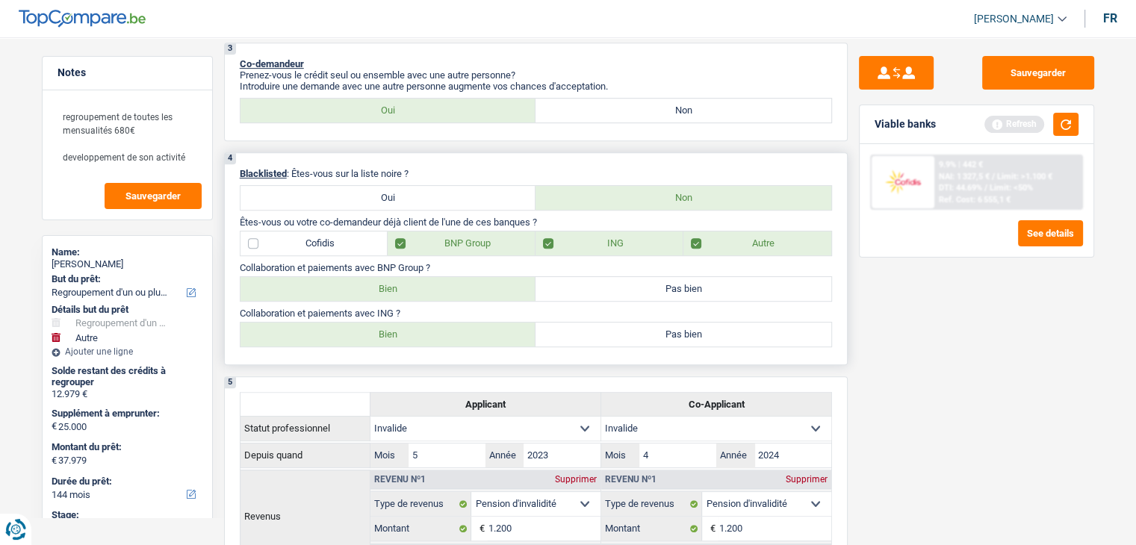
click at [407, 323] on label "Bien" at bounding box center [388, 335] width 296 height 24
click at [407, 323] on input "Bien" at bounding box center [388, 335] width 296 height 24
radio input "true"
click at [1056, 123] on button "button" at bounding box center [1065, 124] width 25 height 23
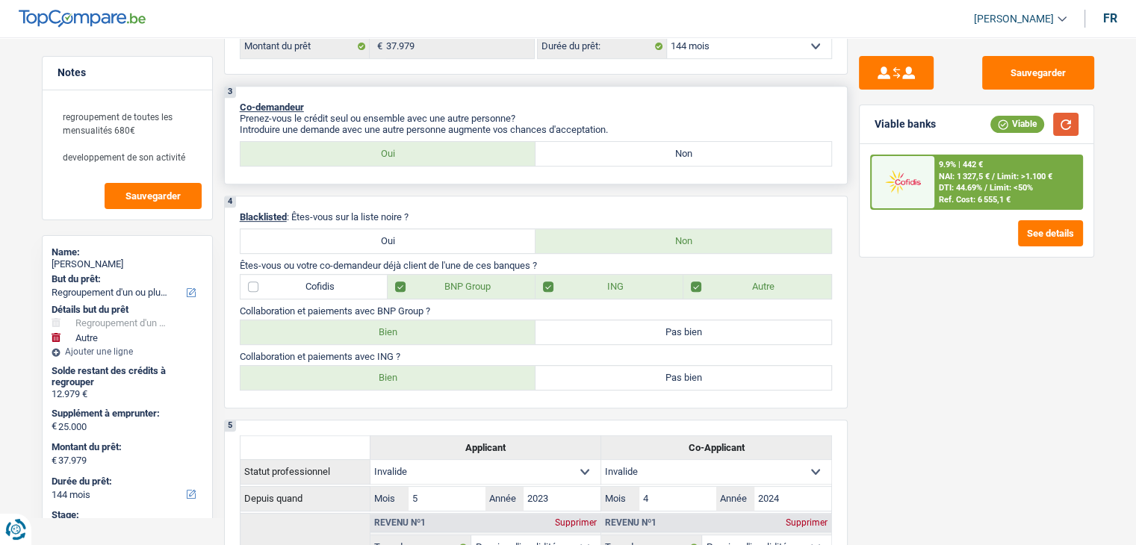
scroll to position [523, 0]
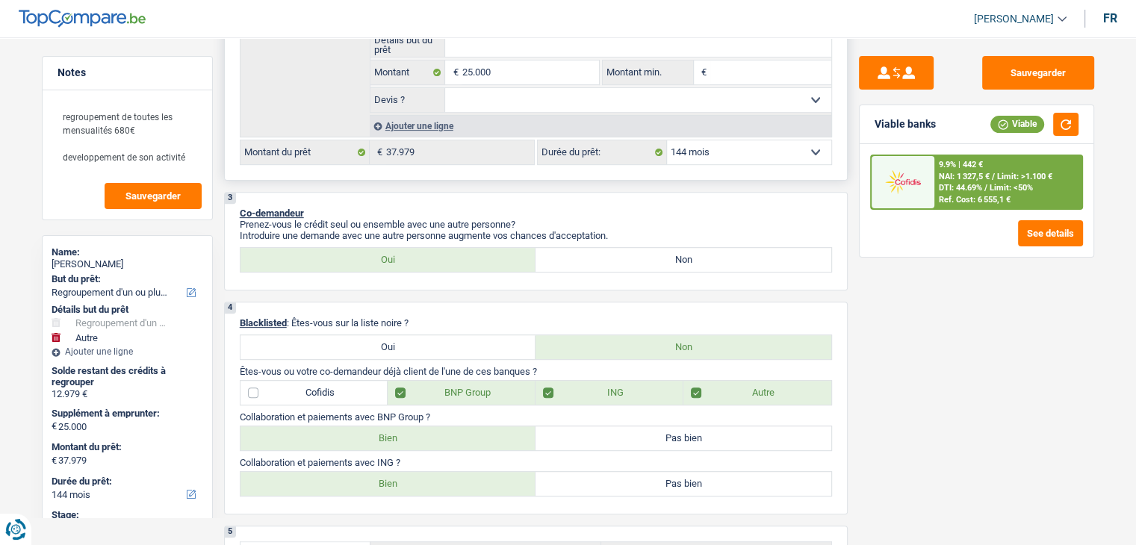
click at [693, 157] on select "12 mois 18 mois 24 mois 30 mois 36 mois 42 mois 48 mois 60 mois 72 mois 84 mois…" at bounding box center [749, 152] width 164 height 24
select select "120"
click at [667, 140] on select "12 mois 18 mois 24 mois 30 mois 36 mois 42 mois 48 mois 60 mois 72 mois 84 mois…" at bounding box center [749, 152] width 164 height 24
select select "120"
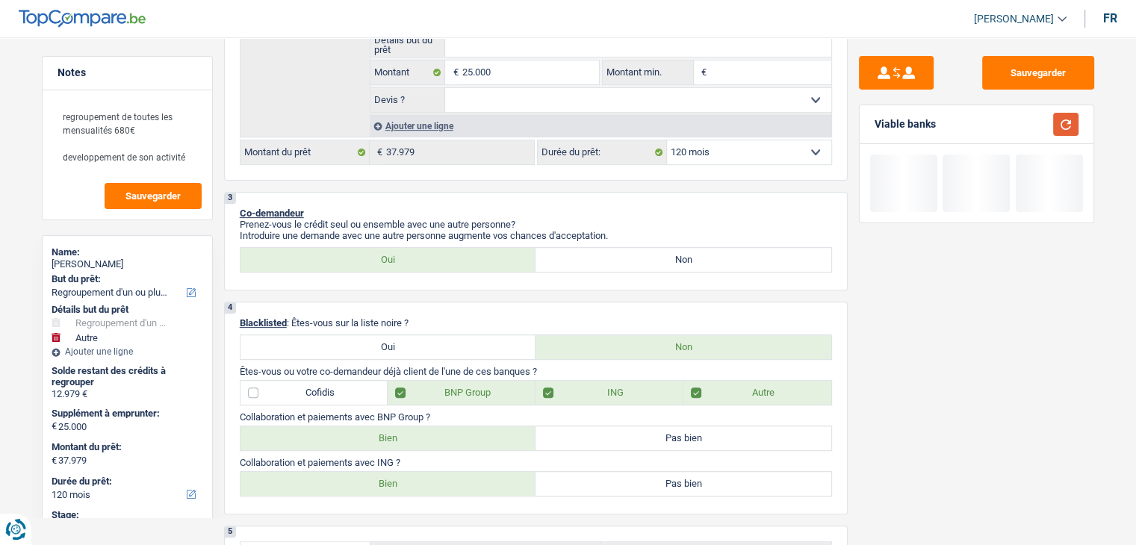
click at [1066, 118] on button "button" at bounding box center [1065, 124] width 25 height 23
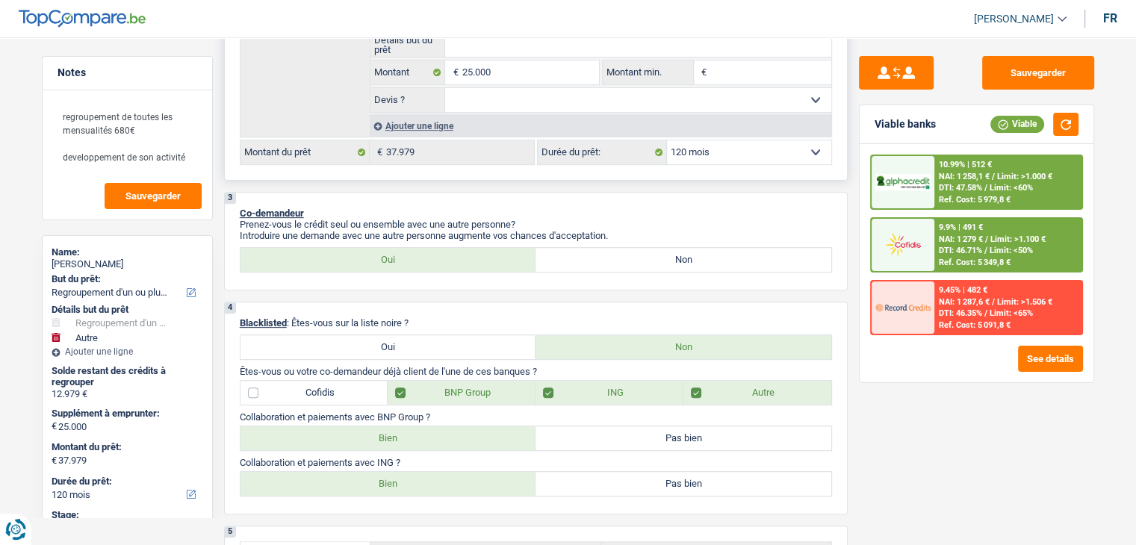
click at [720, 145] on select "12 mois 18 mois 24 mois 30 mois 36 mois 42 mois 48 mois 60 mois 72 mois 84 mois…" at bounding box center [749, 152] width 164 height 24
click at [573, 192] on div "3 Co-demandeur Prenez-vous le crédit seul ou ensemble avec une autre personne? …" at bounding box center [535, 241] width 623 height 99
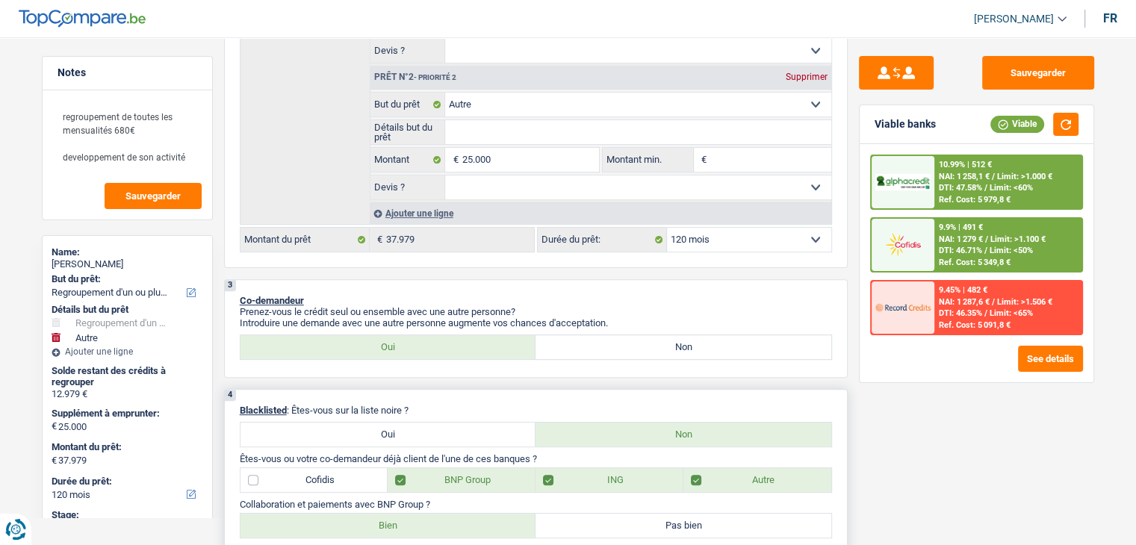
scroll to position [224, 0]
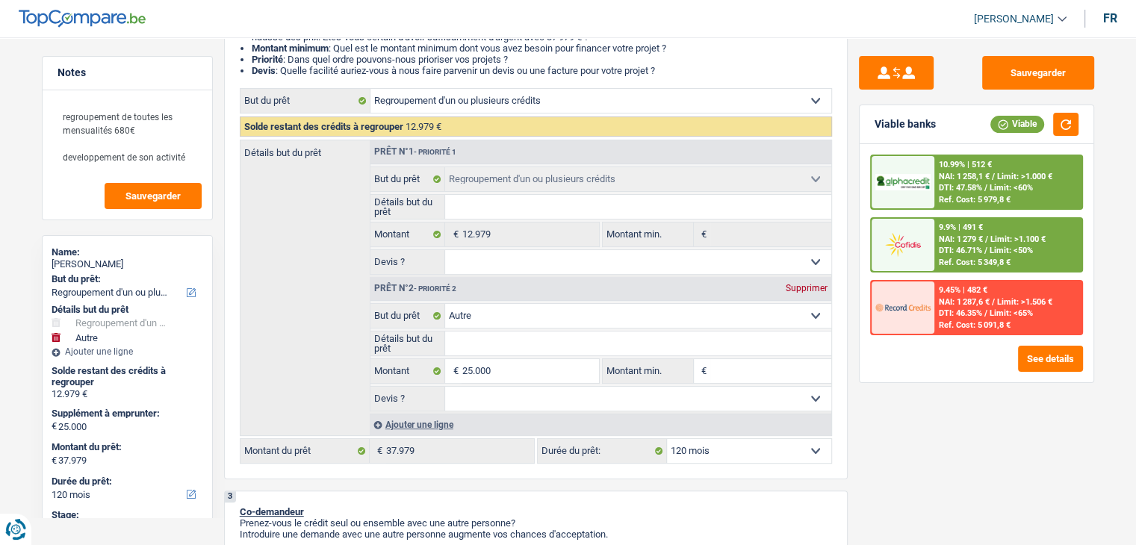
click at [917, 464] on div "Sauvegarder Viable banks Viable 10.99% | 512 € NAI: 1 258,1 € / Limit: >1.000 €…" at bounding box center [976, 286] width 258 height 461
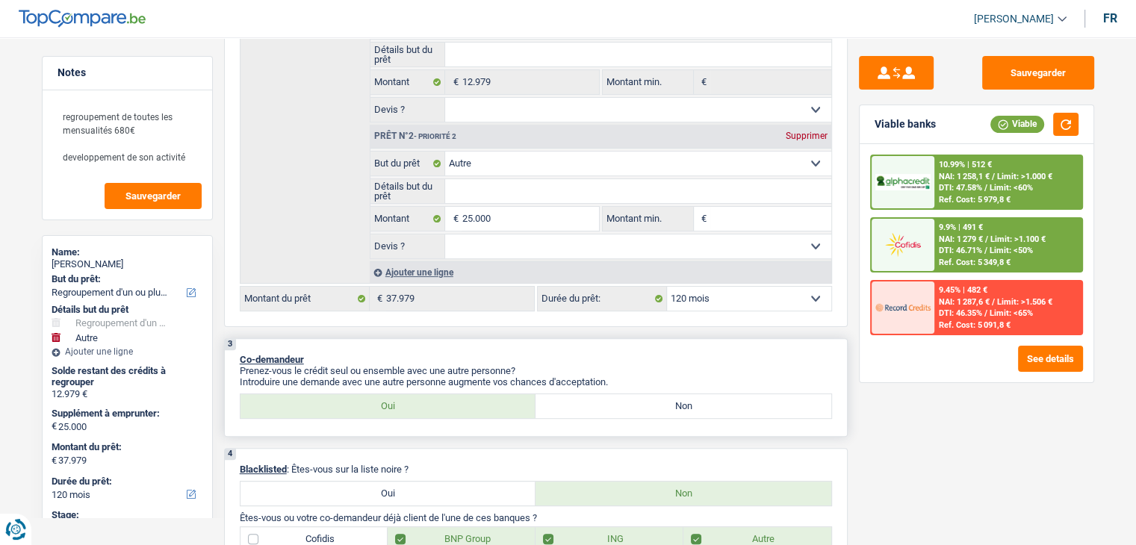
scroll to position [373, 0]
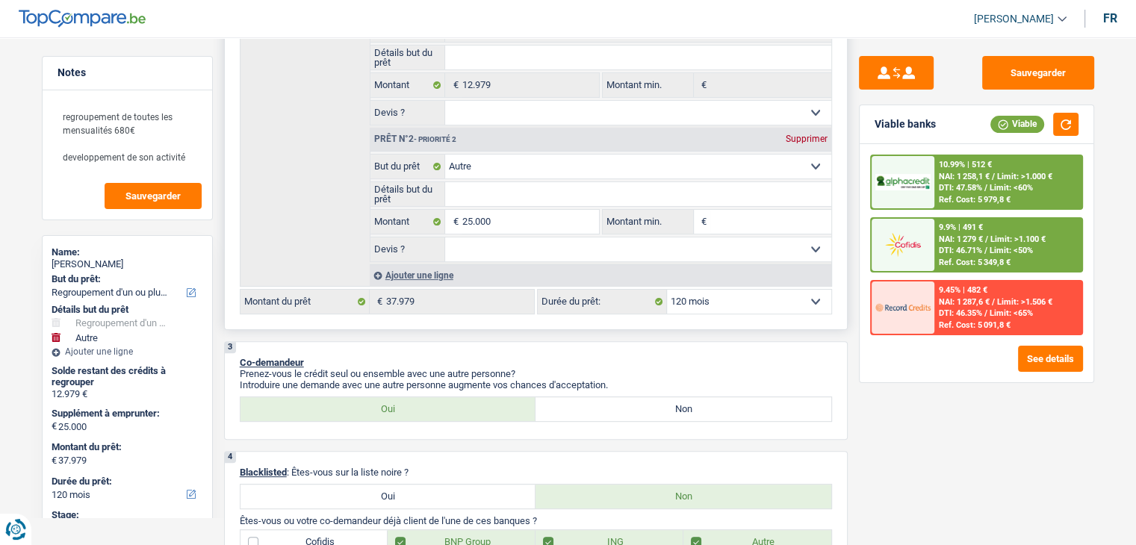
click at [492, 159] on select "Confort maison: meubles, textile, peinture, électroménager, outillage non-profe…" at bounding box center [638, 167] width 386 height 24
select select "household"
click at [445, 155] on select "Confort maison: meubles, textile, peinture, électroménager, outillage non-profe…" at bounding box center [638, 167] width 386 height 24
select select "household"
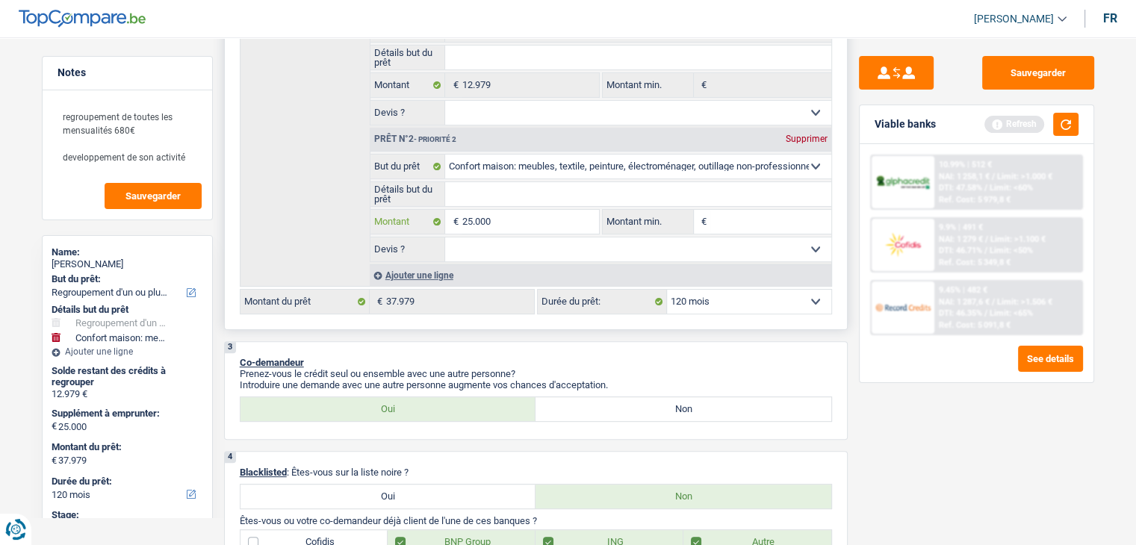
click at [488, 219] on input "25.000" at bounding box center [529, 222] width 137 height 24
click at [511, 223] on input "25.000" at bounding box center [529, 222] width 137 height 24
type input "2.500"
type input "250"
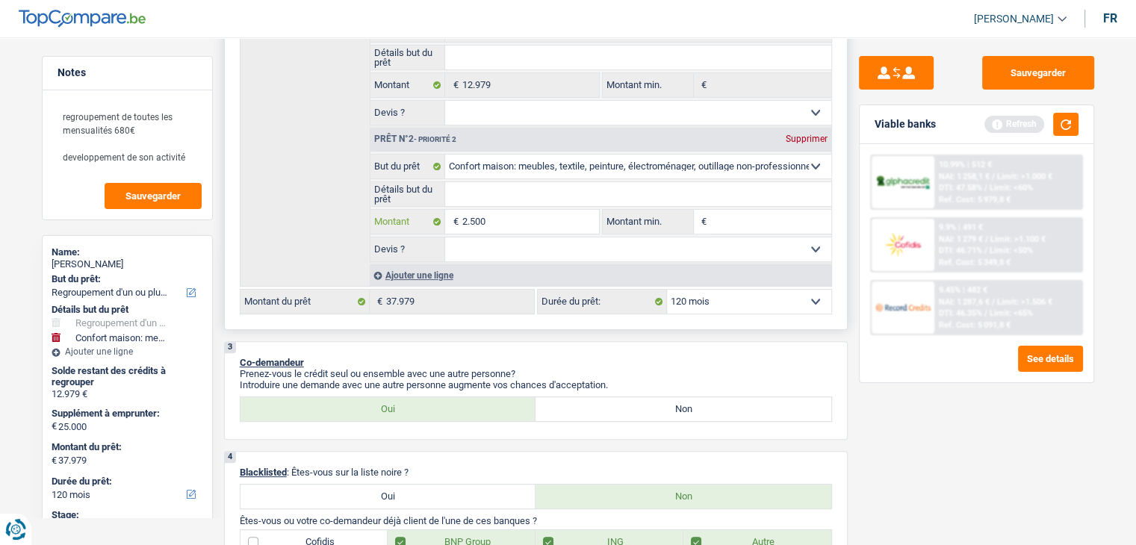
type input "250"
type input "25"
type input "2"
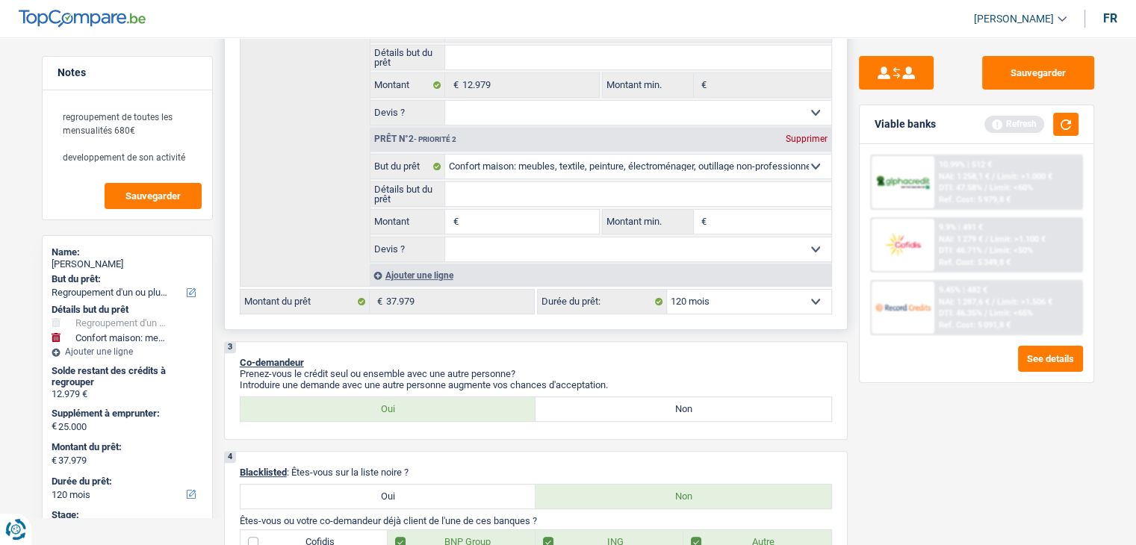
type input "3"
type input "30"
type input "300"
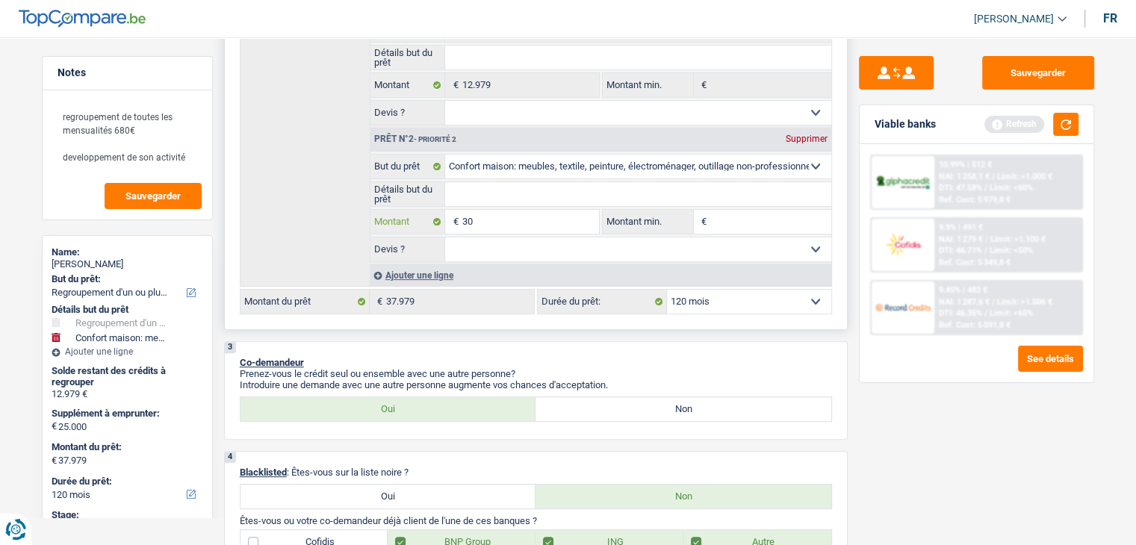
type input "300"
type input "3.000"
type input "30.000"
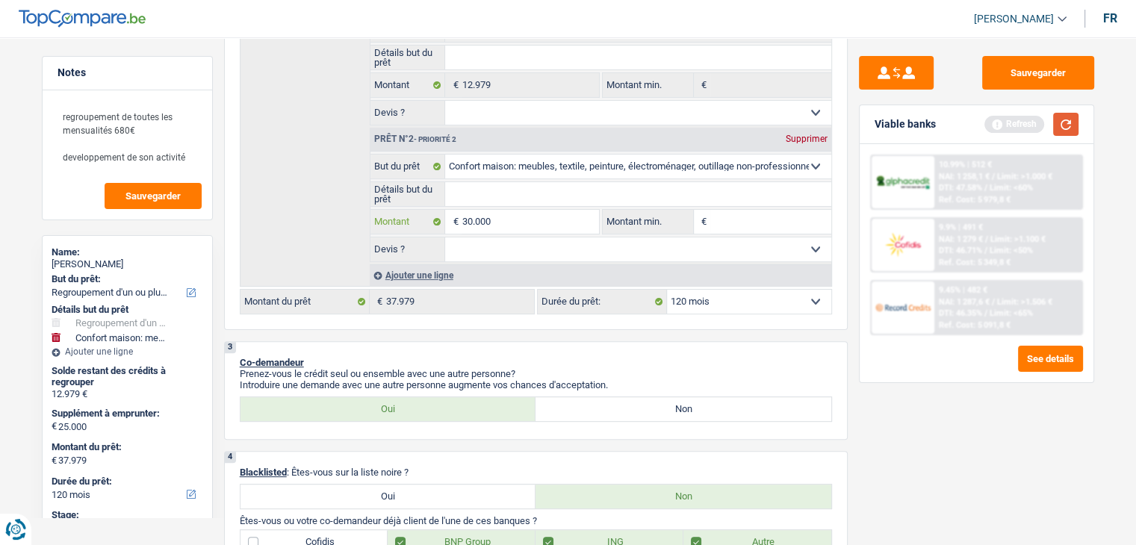
type input "30.000"
type input "42.979"
select select "144"
type input "42.979"
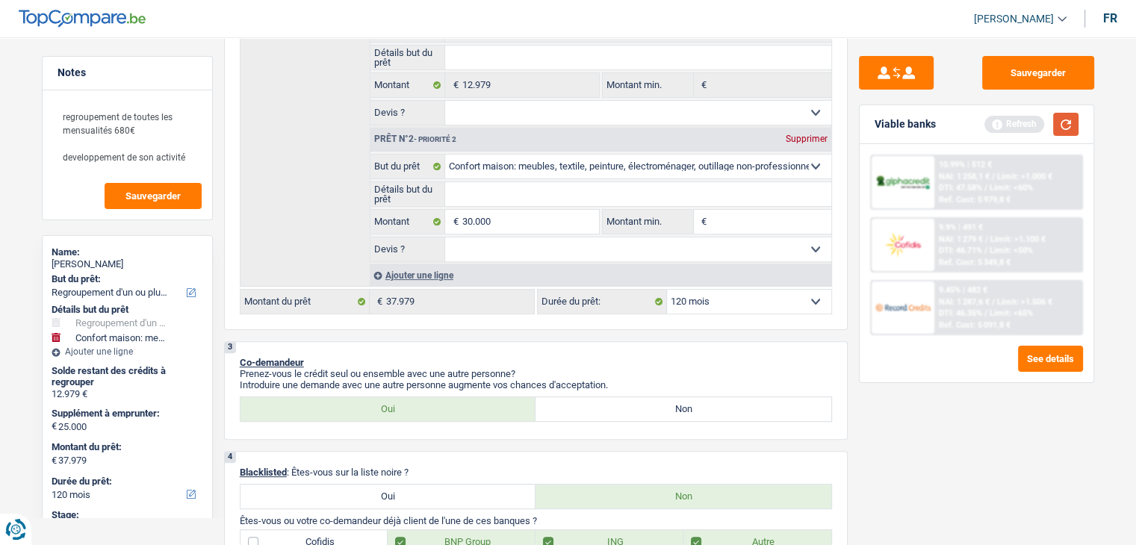
select select "144"
type input "42.979"
select select "144"
click at [1069, 128] on button "button" at bounding box center [1065, 124] width 25 height 23
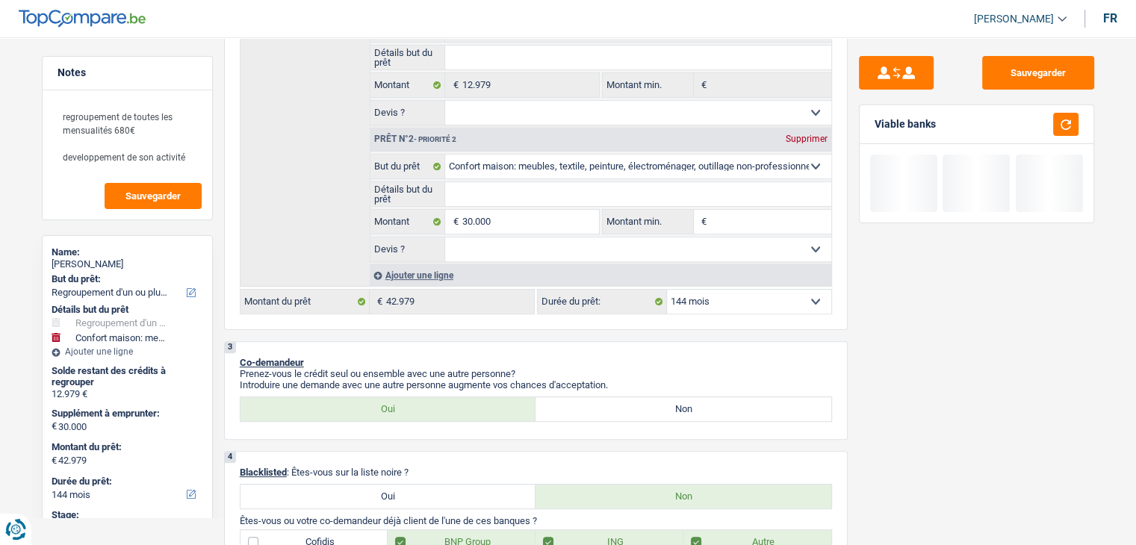
click at [869, 139] on div "Viable banks" at bounding box center [976, 124] width 234 height 39
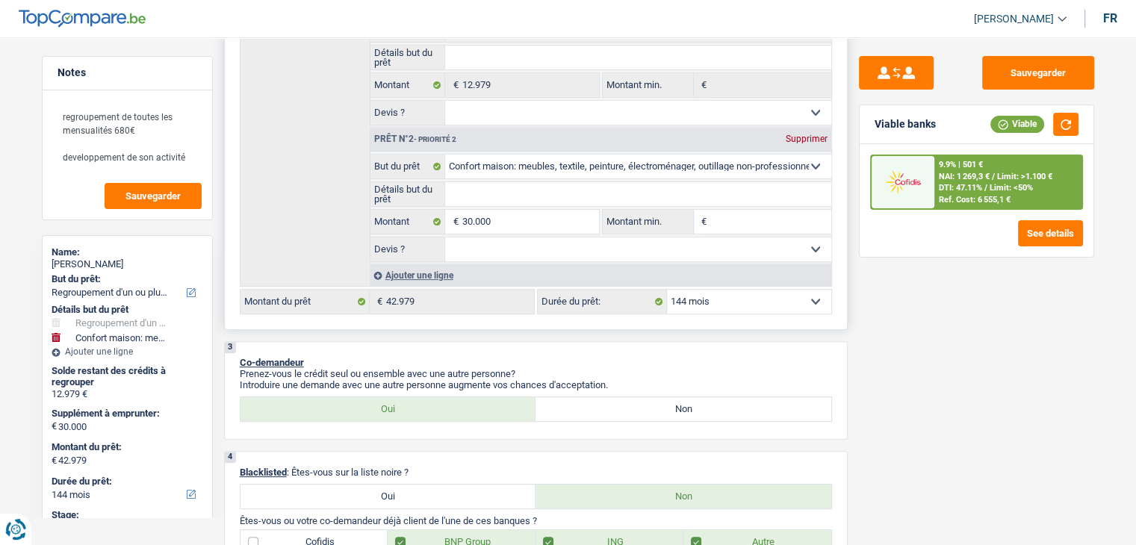
click at [727, 294] on select "12 mois 18 mois 24 mois 30 mois 36 mois 42 mois 48 mois 60 mois 72 mois 84 mois…" at bounding box center [749, 302] width 164 height 24
select select "120"
click at [667, 290] on select "12 mois 18 mois 24 mois 30 mois 36 mois 42 mois 48 mois 60 mois 72 mois 84 mois…" at bounding box center [749, 302] width 164 height 24
select select "120"
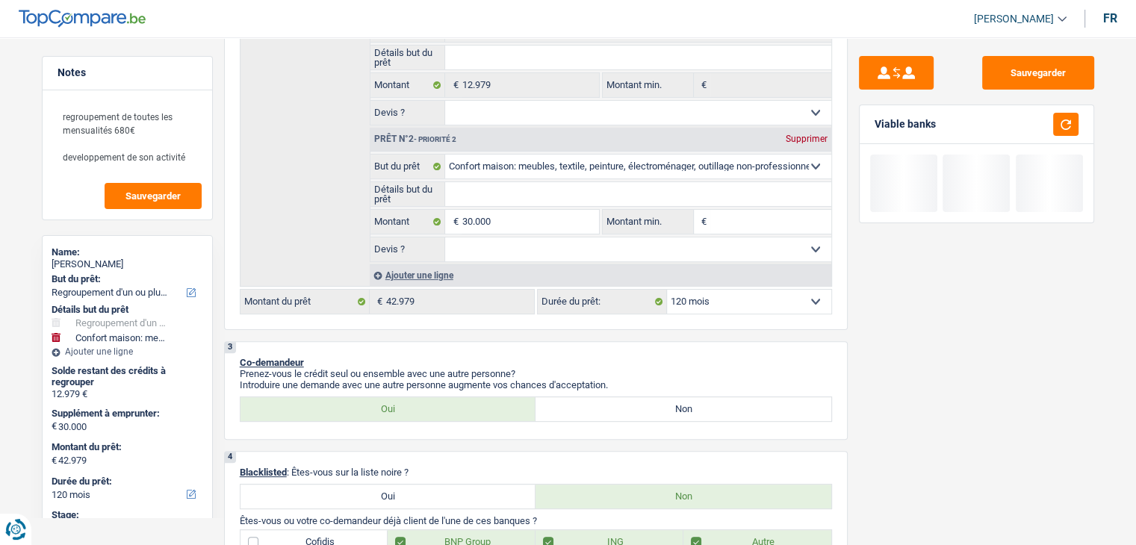
click at [1051, 122] on div at bounding box center [1061, 124] width 34 height 23
click at [1060, 120] on button "button" at bounding box center [1065, 124] width 25 height 23
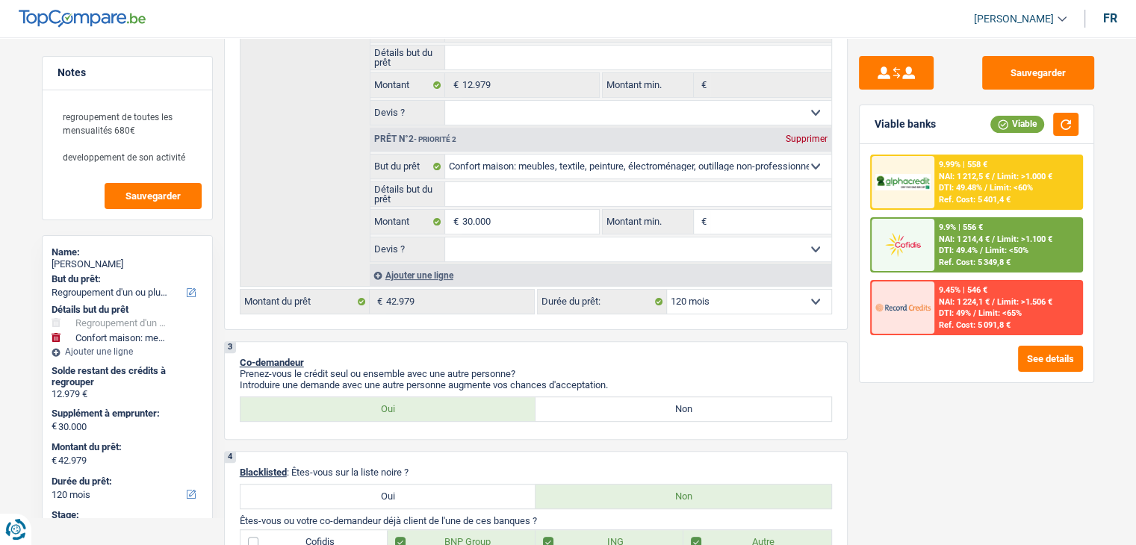
drag, startPoint x: 934, startPoint y: 124, endPoint x: 870, endPoint y: 125, distance: 64.2
click at [870, 125] on div "Viable banks Viable" at bounding box center [976, 124] width 234 height 39
click at [718, 293] on select "12 mois 18 mois 24 mois 30 mois 36 mois 42 mois 48 mois 60 mois 72 mois 84 mois…" at bounding box center [749, 302] width 164 height 24
select select "84"
click at [667, 290] on select "12 mois 18 mois 24 mois 30 mois 36 mois 42 mois 48 mois 60 mois 72 mois 84 mois…" at bounding box center [749, 302] width 164 height 24
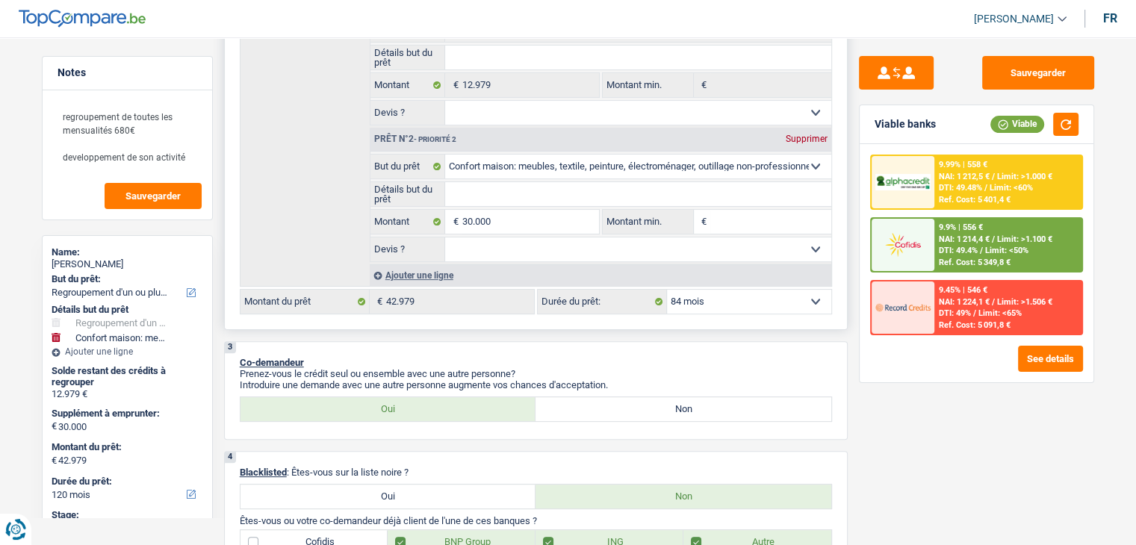
select select "84"
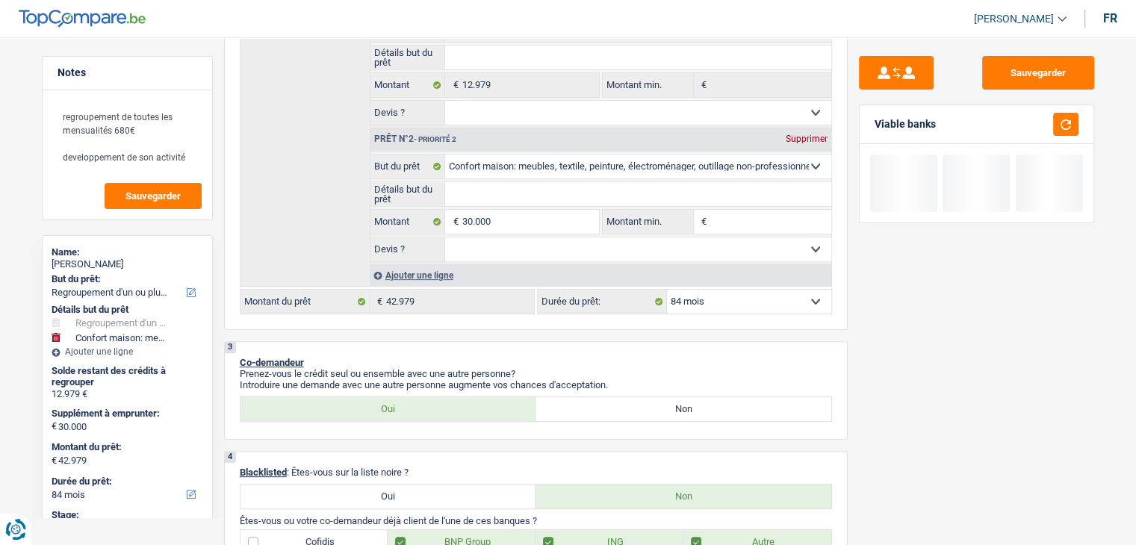
click at [1078, 127] on div "Viable banks" at bounding box center [976, 124] width 234 height 39
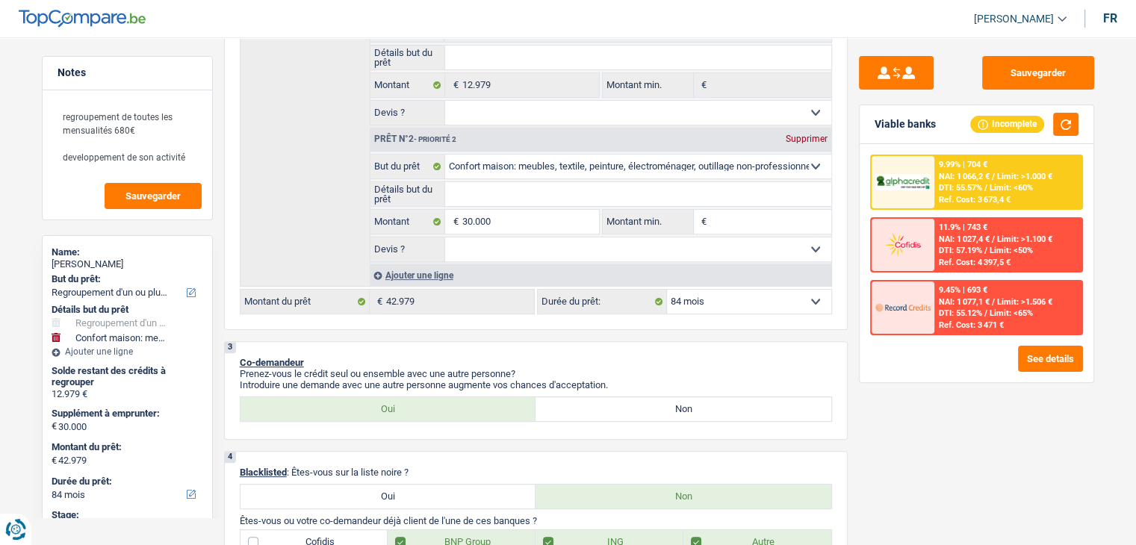
click at [938, 171] on div "9.99% | 704 € NAI: 1 066,2 € / Limit: >1.000 € DTI: 55.57% / Limit: <60% Ref. C…" at bounding box center [1007, 182] width 147 height 52
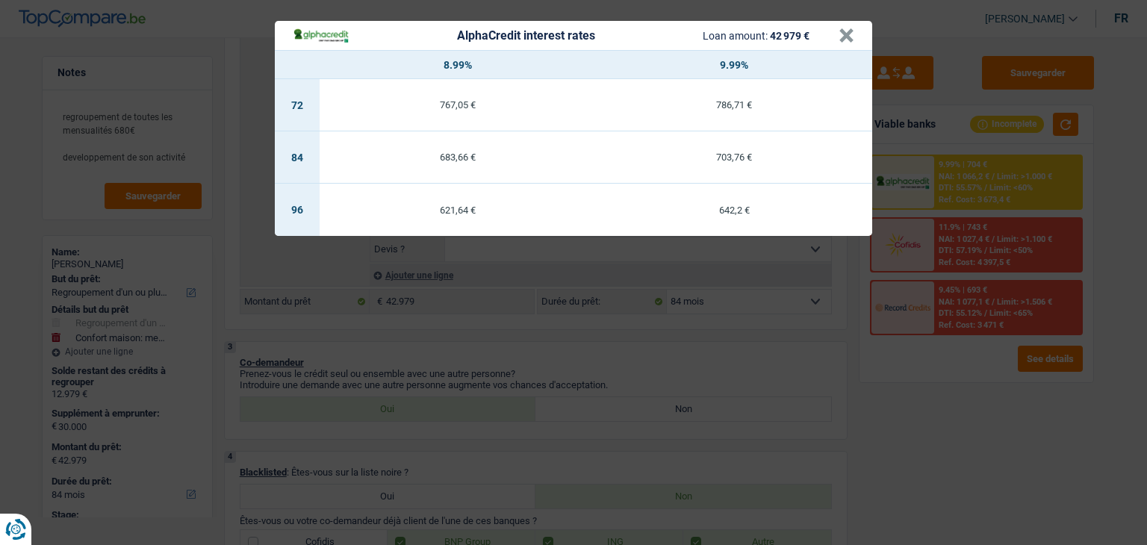
click at [615, 344] on div "AlphaCredit interest rates Loan amount: 42 979 € × 8.99% 9.99% 72 767,05 € 786,…" at bounding box center [573, 272] width 1147 height 545
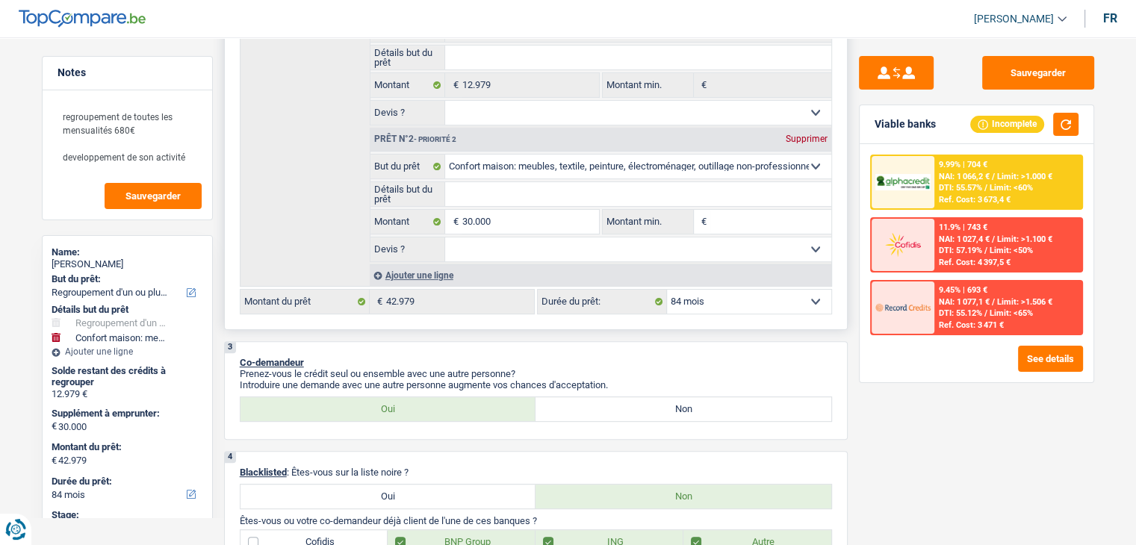
click at [741, 213] on input "Montant min." at bounding box center [770, 222] width 121 height 24
click at [693, 295] on select "12 mois 18 mois 24 mois 30 mois 36 mois 42 mois 48 mois 60 mois 72 mois 84 mois…" at bounding box center [749, 302] width 164 height 24
select select "120"
click at [667, 290] on select "12 mois 18 mois 24 mois 30 mois 36 mois 42 mois 48 mois 60 mois 72 mois 84 mois…" at bounding box center [749, 302] width 164 height 24
select select "120"
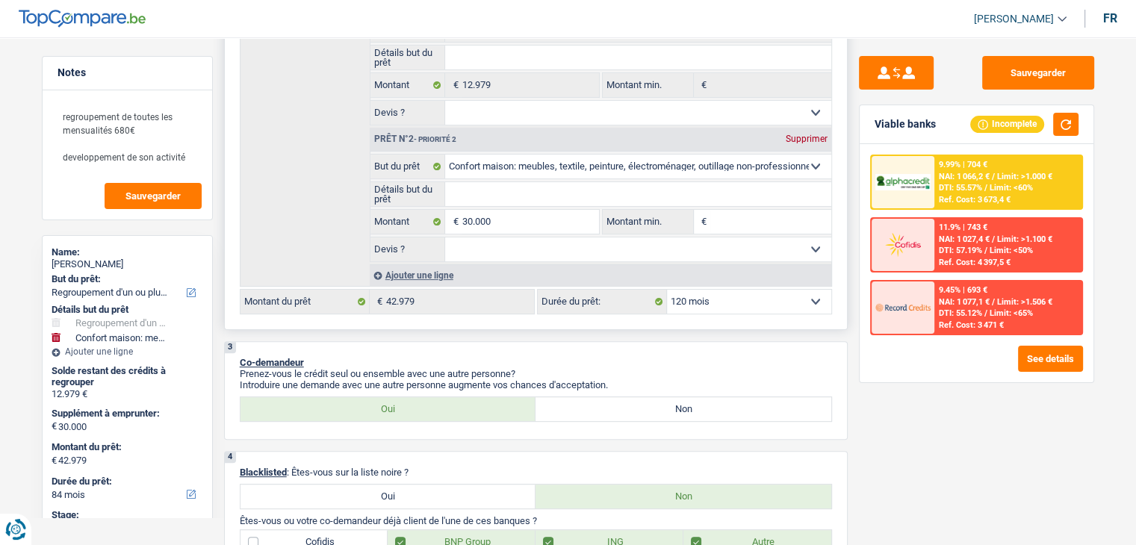
select select "120"
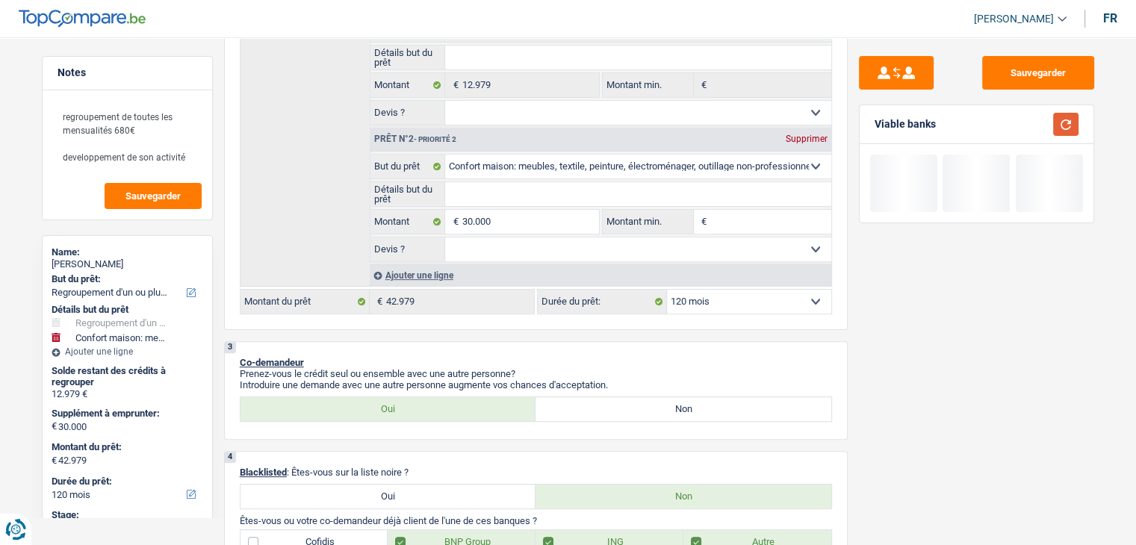
drag, startPoint x: 1054, startPoint y: 129, endPoint x: 1064, endPoint y: 127, distance: 10.0
click at [1059, 128] on button "button" at bounding box center [1065, 124] width 25 height 23
click at [1068, 125] on button "button" at bounding box center [1065, 124] width 25 height 23
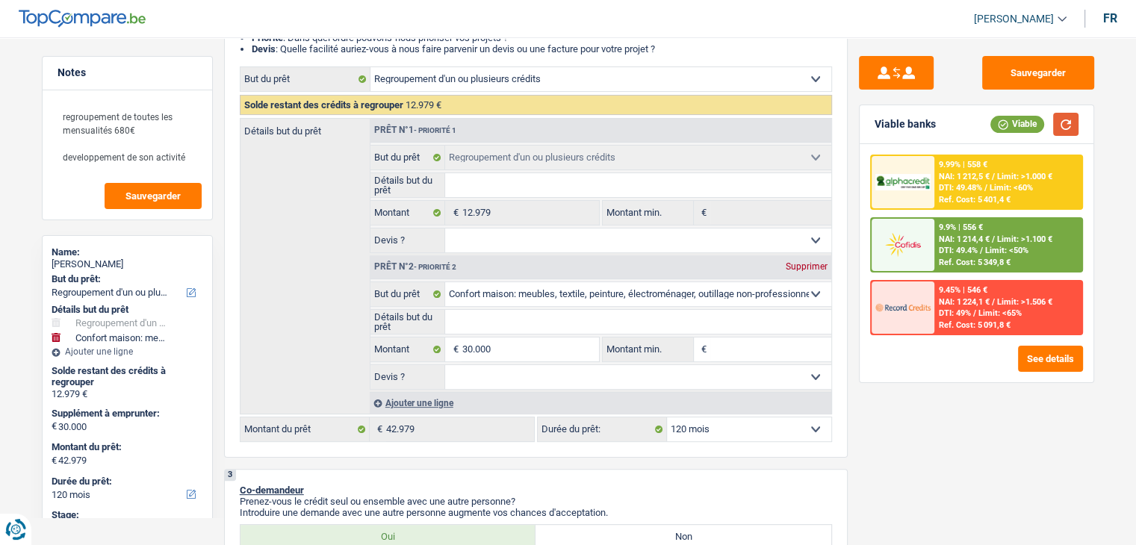
scroll to position [448, 0]
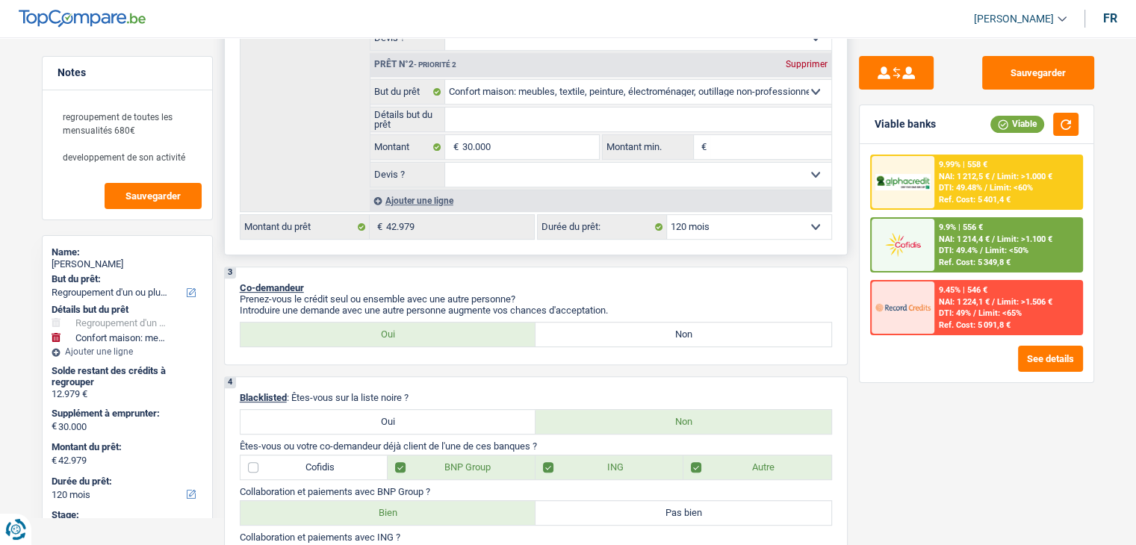
click at [756, 144] on input "Montant min." at bounding box center [770, 147] width 121 height 24
type input "2"
type input "25"
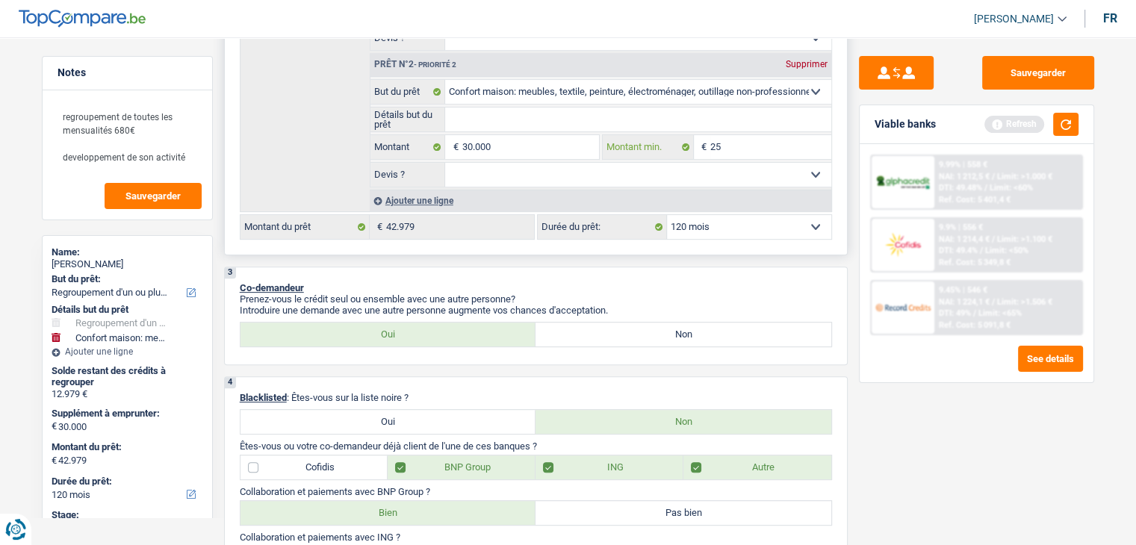
type input "250"
type input "2.500"
type input "25.000"
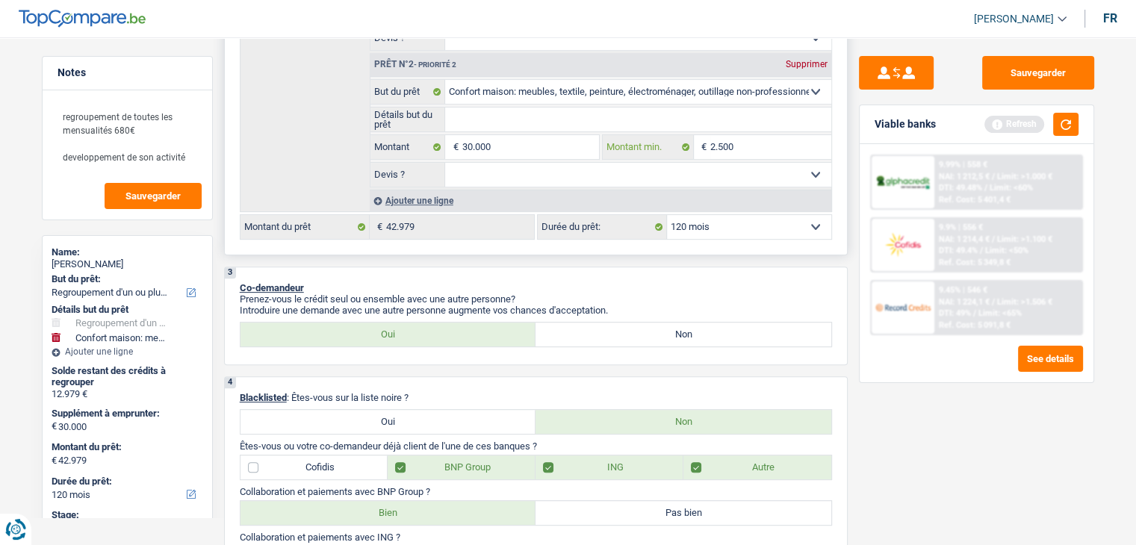
type input "25.000"
click at [1063, 126] on button "button" at bounding box center [1065, 124] width 25 height 23
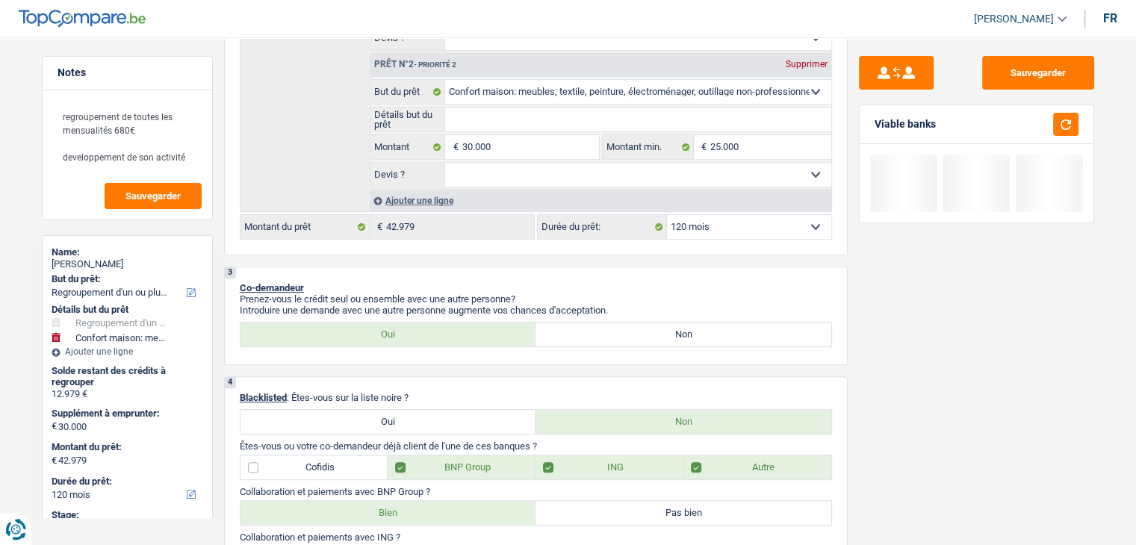
drag, startPoint x: 936, startPoint y: 125, endPoint x: 861, endPoint y: 121, distance: 74.8
click at [861, 121] on div "Viable banks" at bounding box center [976, 124] width 234 height 39
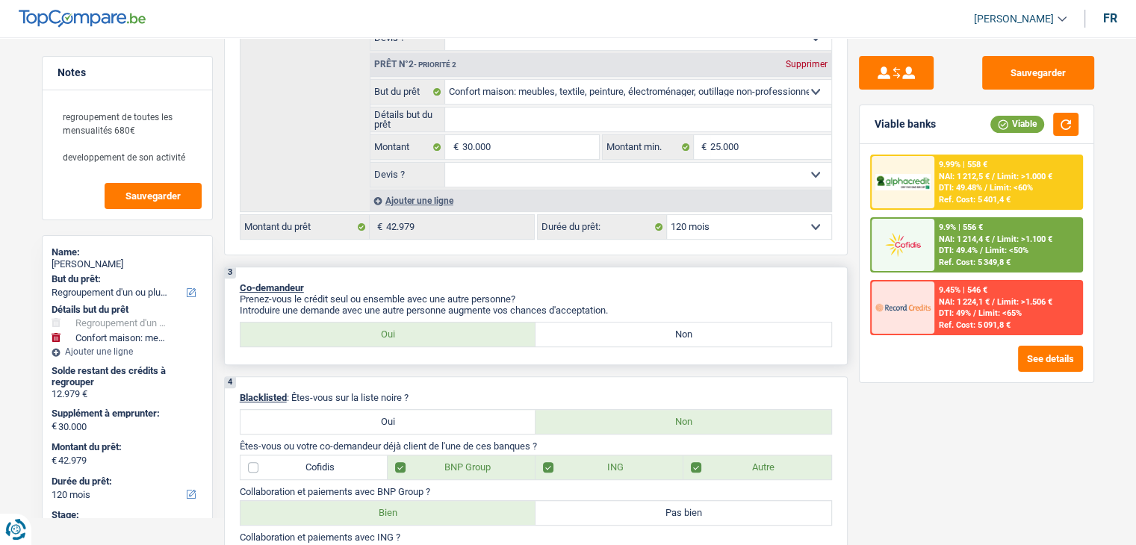
click at [836, 299] on div "3 Co-demandeur Prenez-vous le crédit seul ou ensemble avec une autre personne? …" at bounding box center [535, 316] width 623 height 99
click at [903, 253] on img at bounding box center [902, 245] width 55 height 28
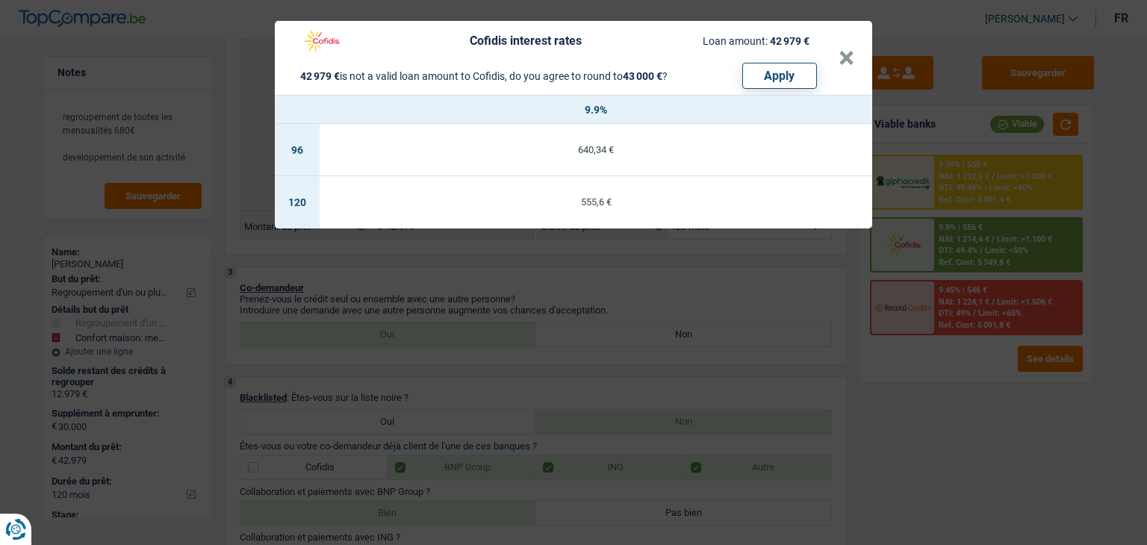
click at [715, 291] on div "Cofidis interest rates Loan amount: 42 979 € 42 979 € is not a valid loan amoun…" at bounding box center [573, 272] width 1147 height 545
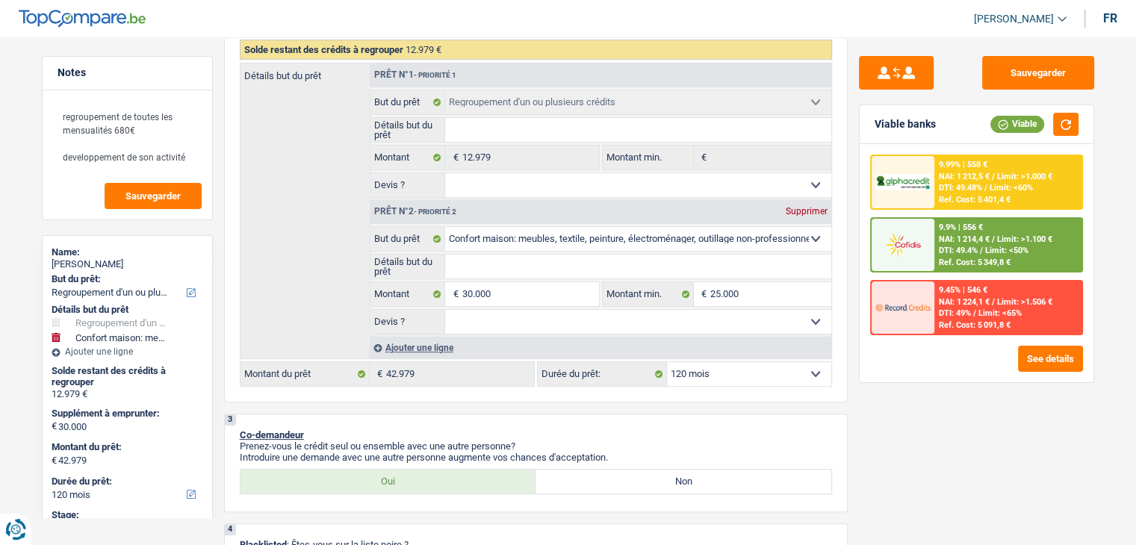
scroll to position [299, 0]
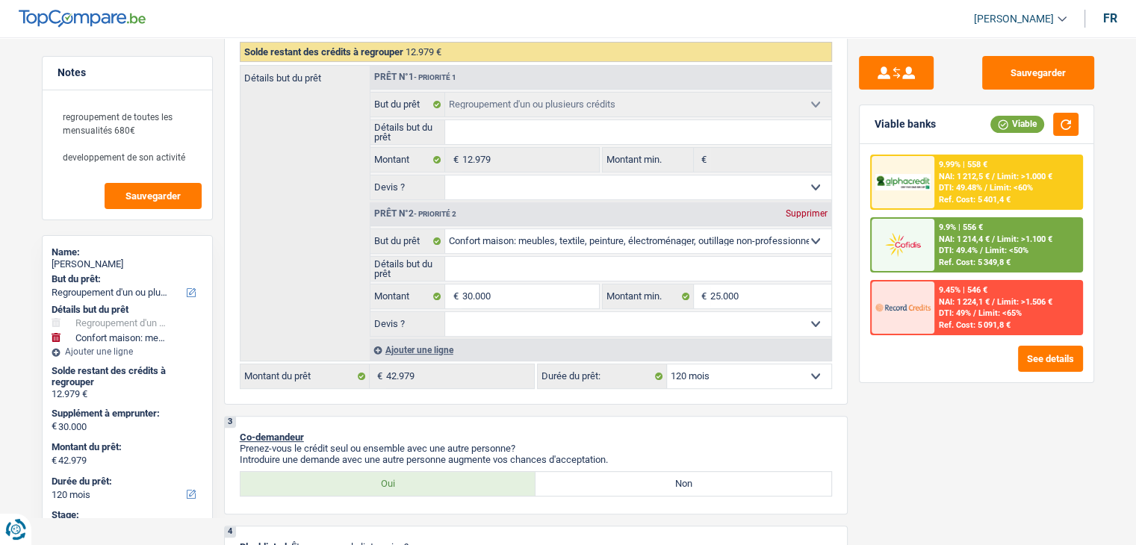
click at [960, 181] on div "9.99% | 558 € NAI: 1 212,5 € / Limit: >1.000 € DTI: 49.48% / Limit: <60% Ref. C…" at bounding box center [1007, 182] width 147 height 52
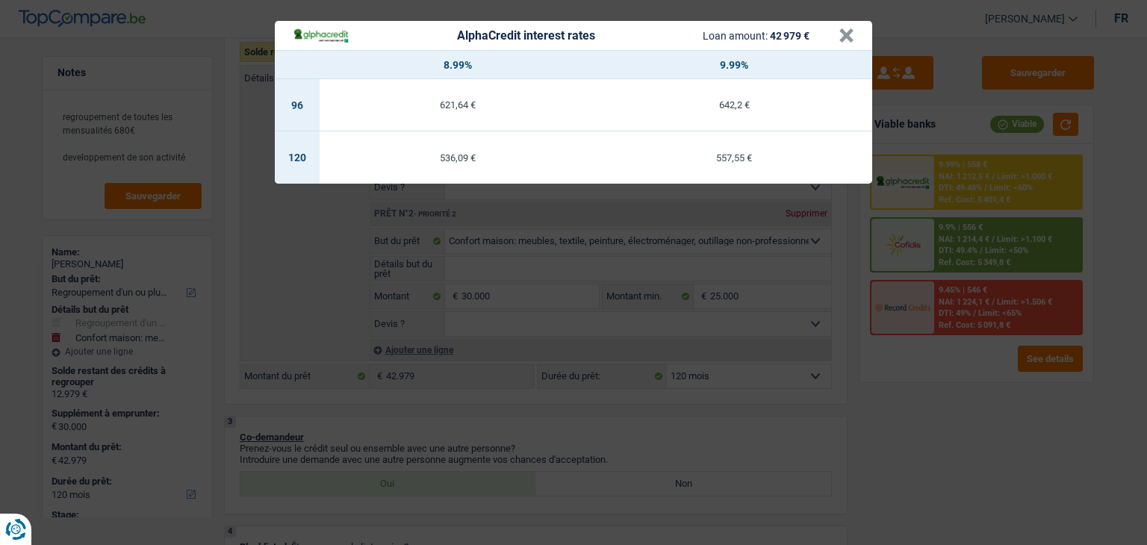
click at [440, 395] on div "AlphaCredit interest rates Loan amount: 42 979 € × 8.99% 9.99% 96 621,64 € 642,…" at bounding box center [573, 272] width 1147 height 545
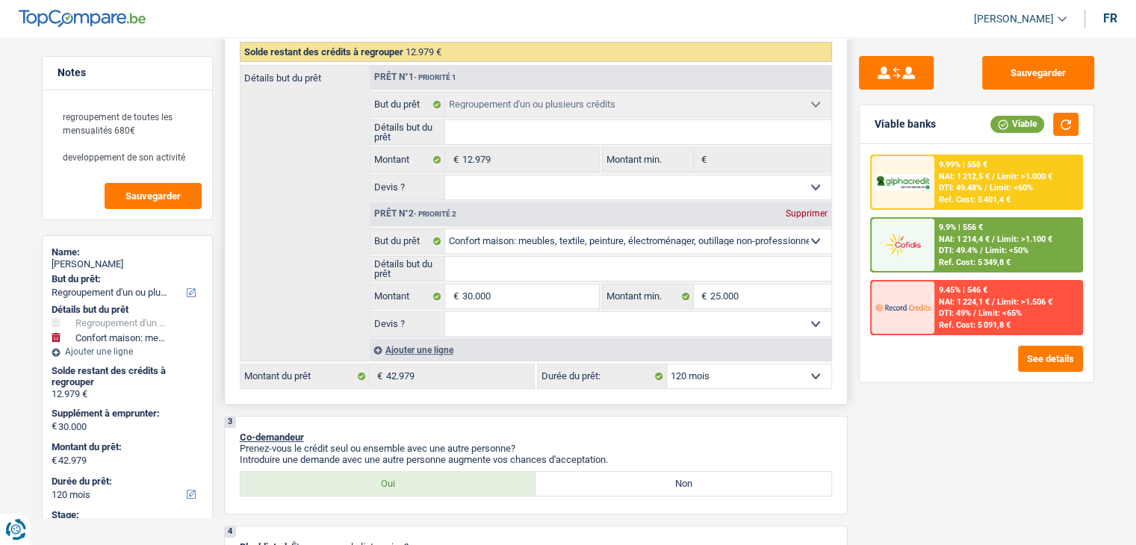
click at [508, 245] on select "Confort maison: meubles, textile, peinture, électroménager, outillage non-profe…" at bounding box center [638, 241] width 386 height 24
select select "other"
click at [445, 229] on select "Confort maison: meubles, textile, peinture, électroménager, outillage non-profe…" at bounding box center [638, 241] width 386 height 24
select select "other"
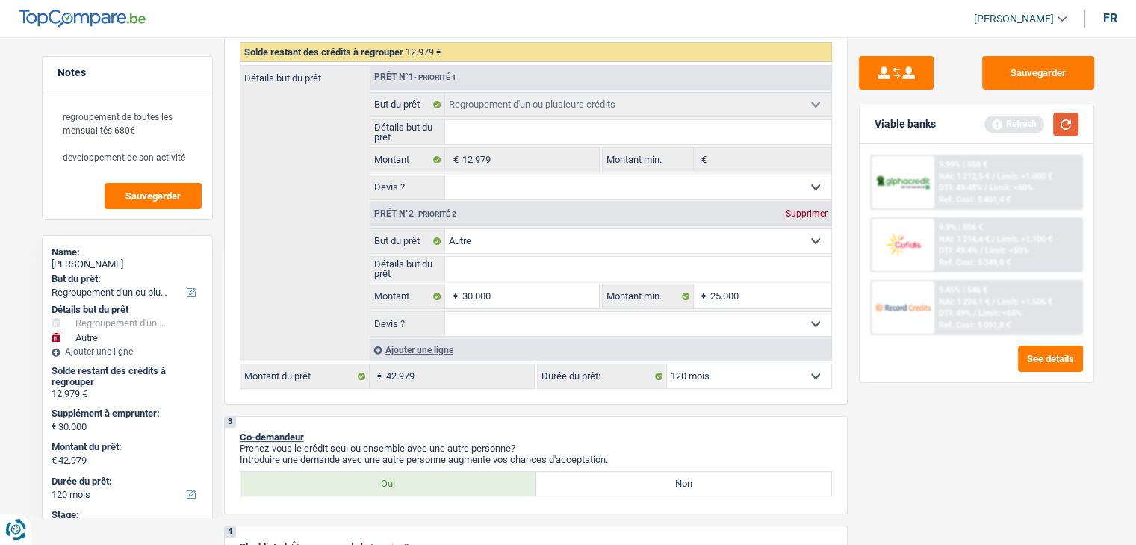
click at [1069, 124] on button "button" at bounding box center [1065, 124] width 25 height 23
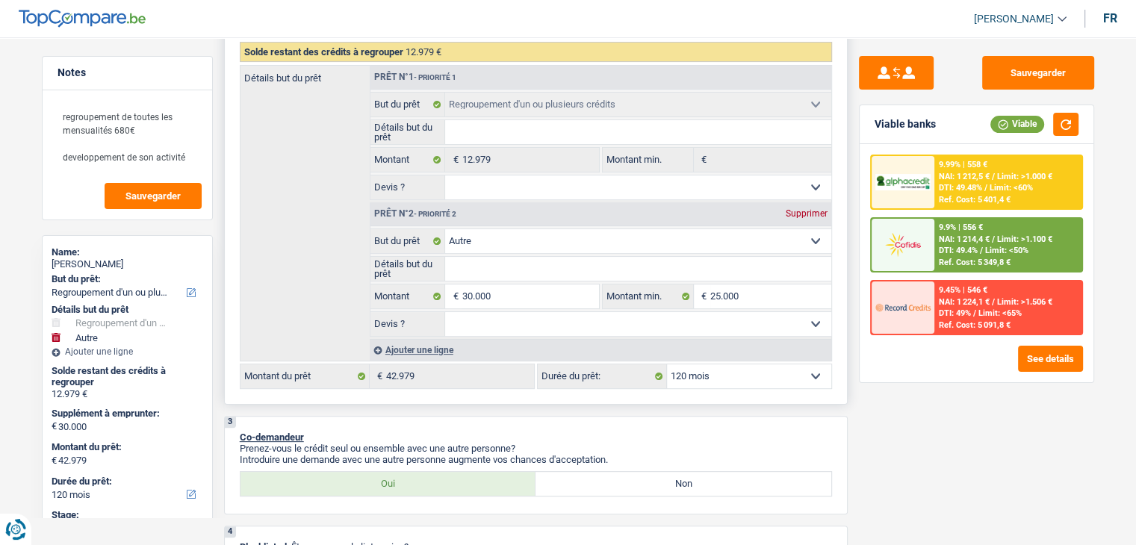
click at [535, 318] on select "Oui Non Non répondu Sélectionner une option" at bounding box center [638, 324] width 386 height 24
click at [859, 427] on div "Sauvegarder Viable banks Viable 9.99% | 558 € NAI: 1 212,5 € / Limit: >1.000 € …" at bounding box center [976, 286] width 258 height 461
click at [485, 262] on input "Détails but du prêt" at bounding box center [638, 269] width 386 height 24
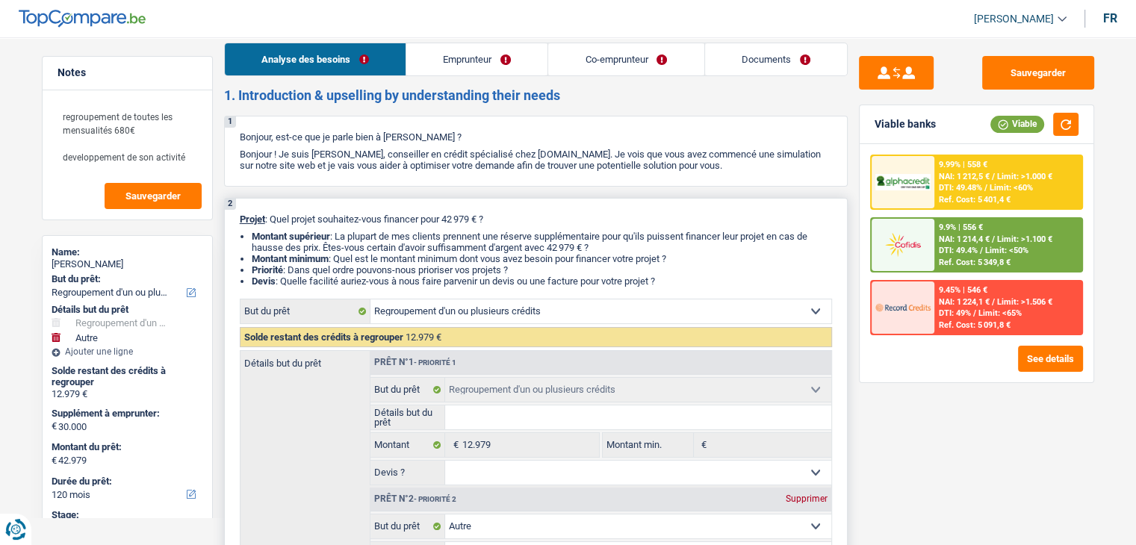
scroll to position [0, 0]
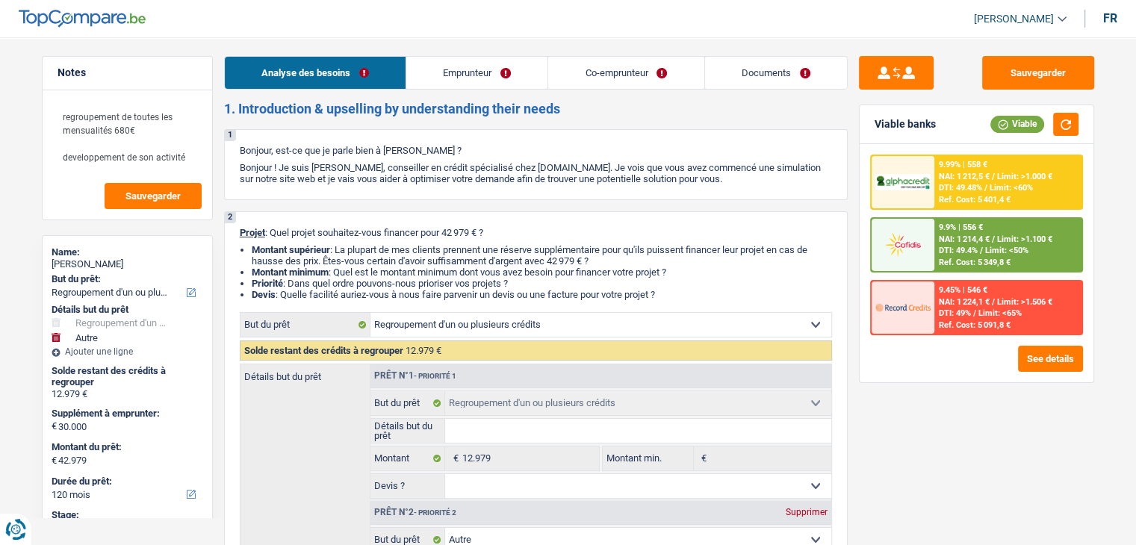
click at [715, 80] on link "Documents" at bounding box center [776, 73] width 142 height 32
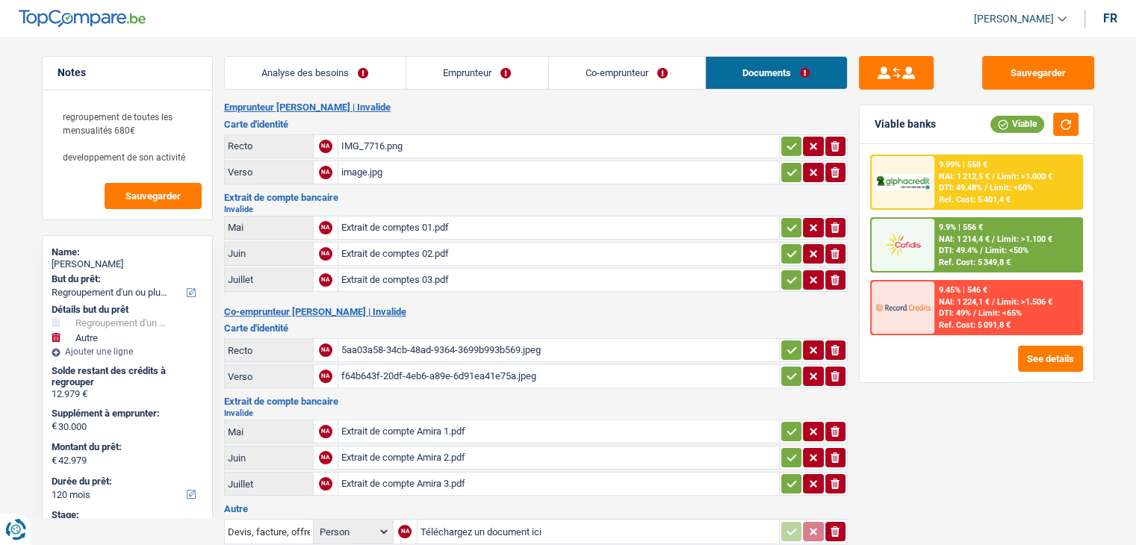
click at [450, 200] on div "Extrait de compte bancaire Invalide Mai NA Extrait de comptes 01.pdf ionicons-v…" at bounding box center [535, 244] width 623 height 102
click at [352, 87] on link "Analyse des besoins" at bounding box center [315, 73] width 181 height 32
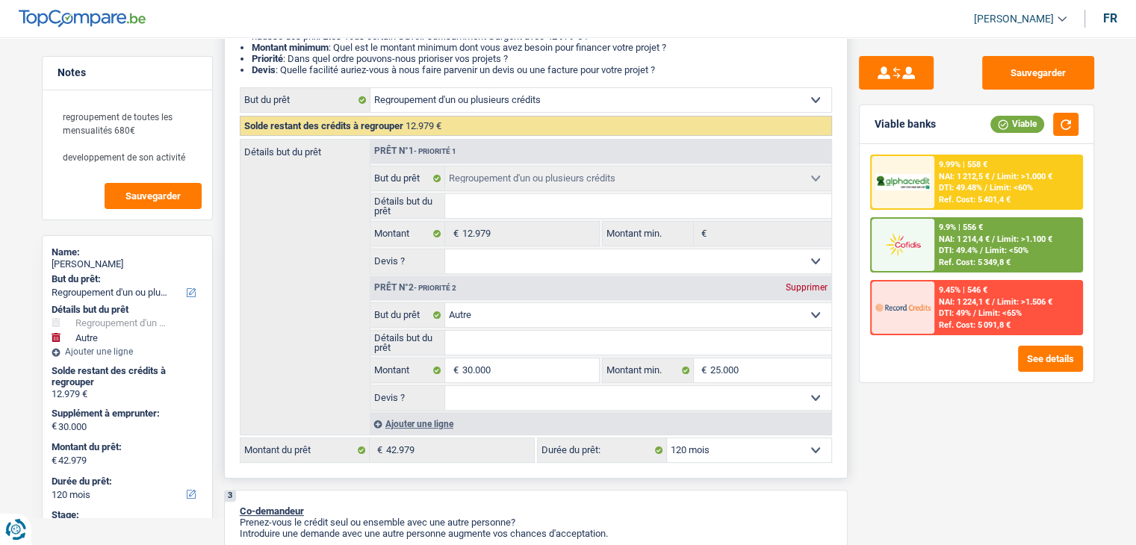
scroll to position [373, 0]
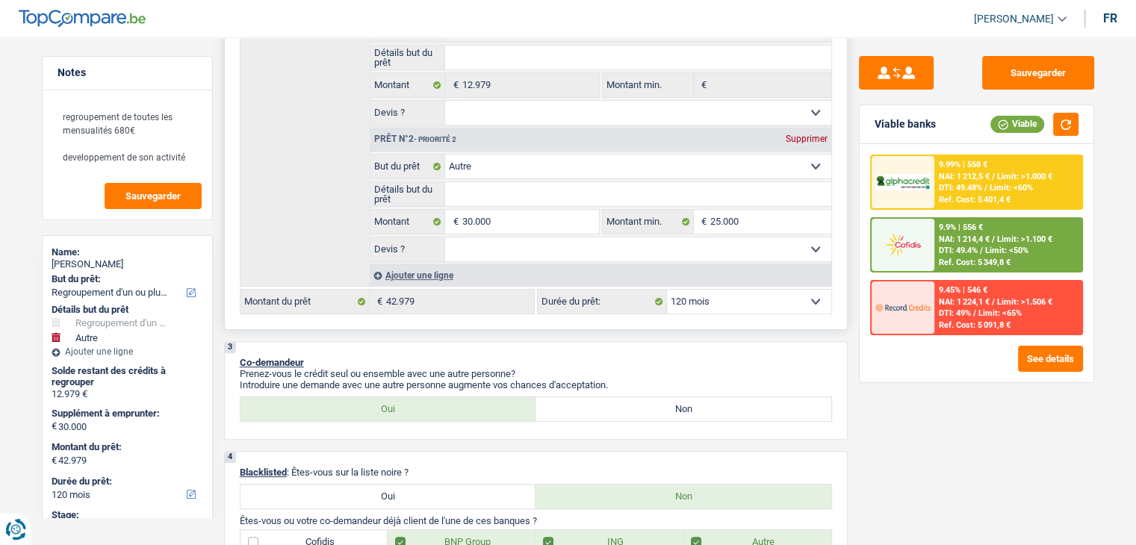
click at [484, 243] on select "Oui Non Non répondu Sélectionner une option" at bounding box center [638, 249] width 386 height 24
select select "yes"
click at [445, 237] on select "Oui Non Non répondu Sélectionner une option" at bounding box center [638, 249] width 386 height 24
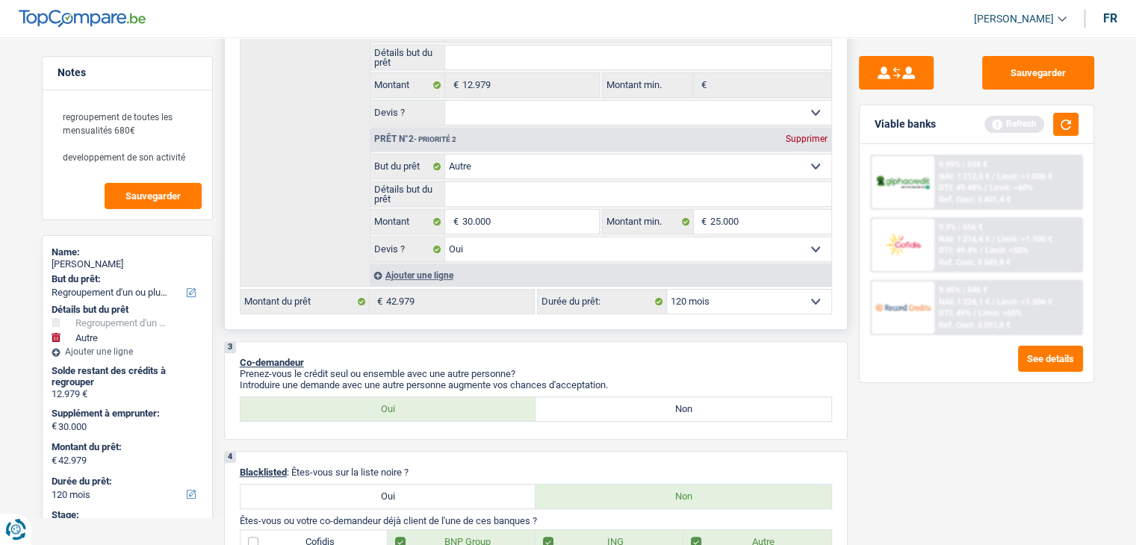
select select "yes"
click at [488, 195] on input "Détails but du prêt" at bounding box center [638, 194] width 386 height 24
type input "v"
type input "vé"
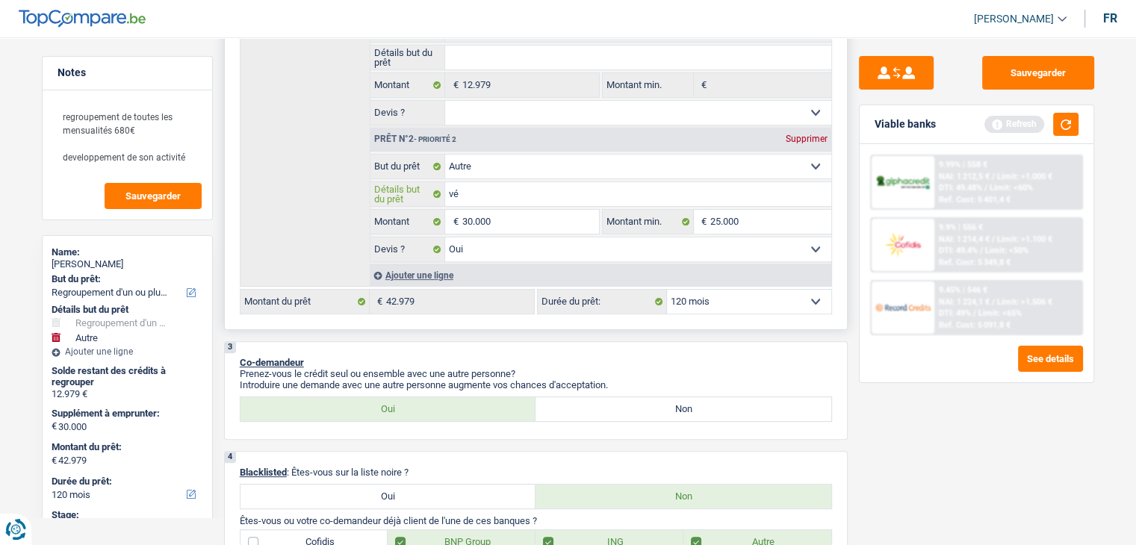
type input "vé"
type input "véh"
type input "véhi"
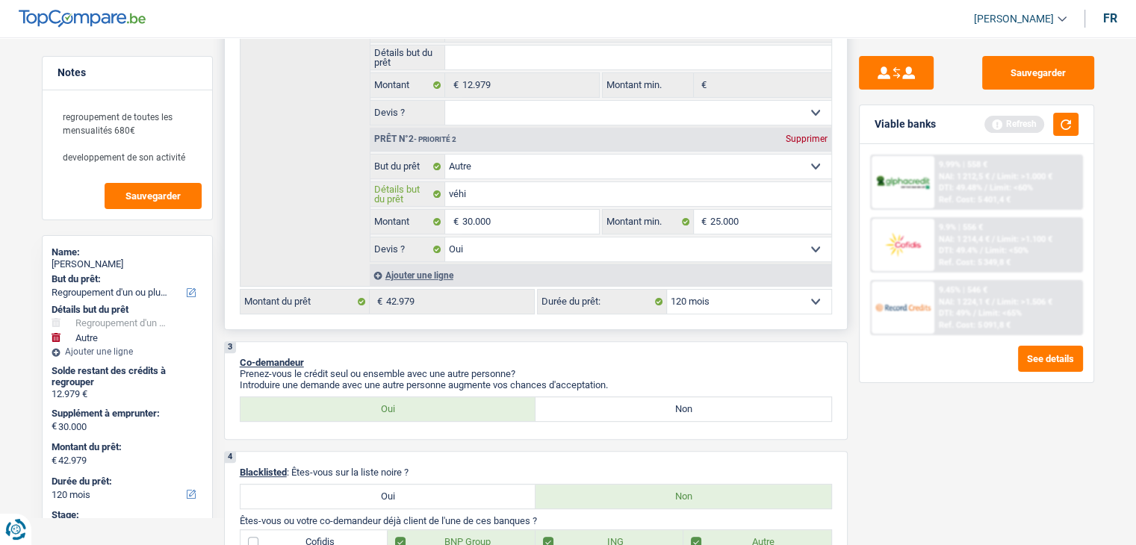
type input "véhic"
type input "véhicu"
type input "véhicul"
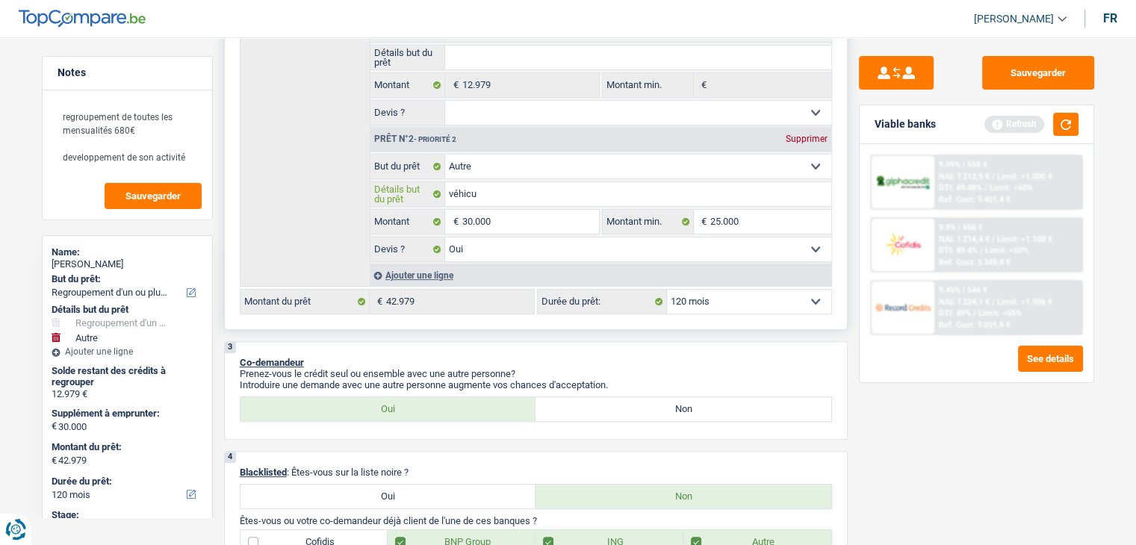
type input "véhicul"
type input "véhiculé"
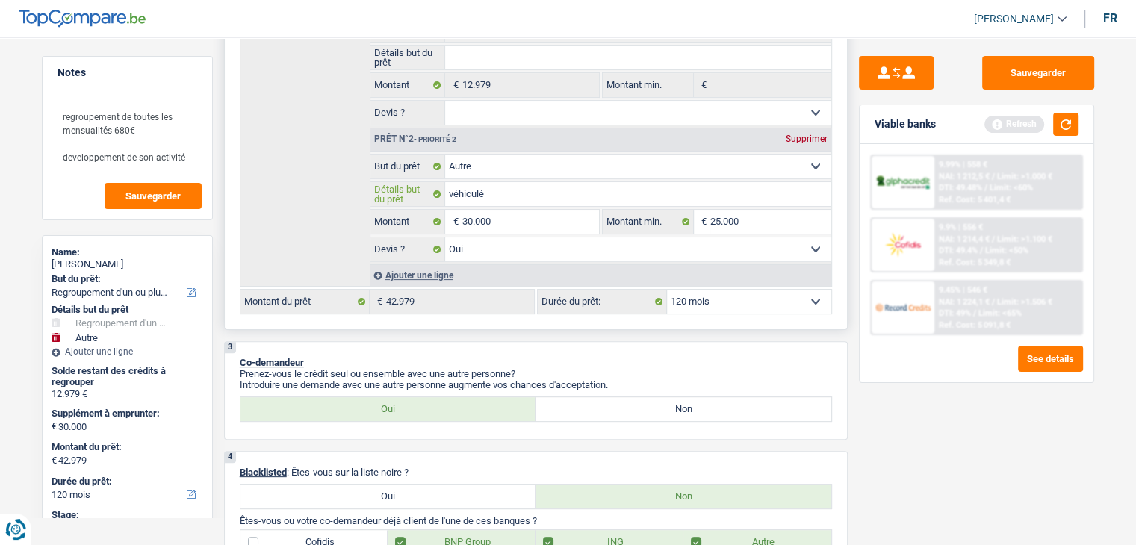
type input "véhiculé"
type input "véhicul"
type input "véhicule"
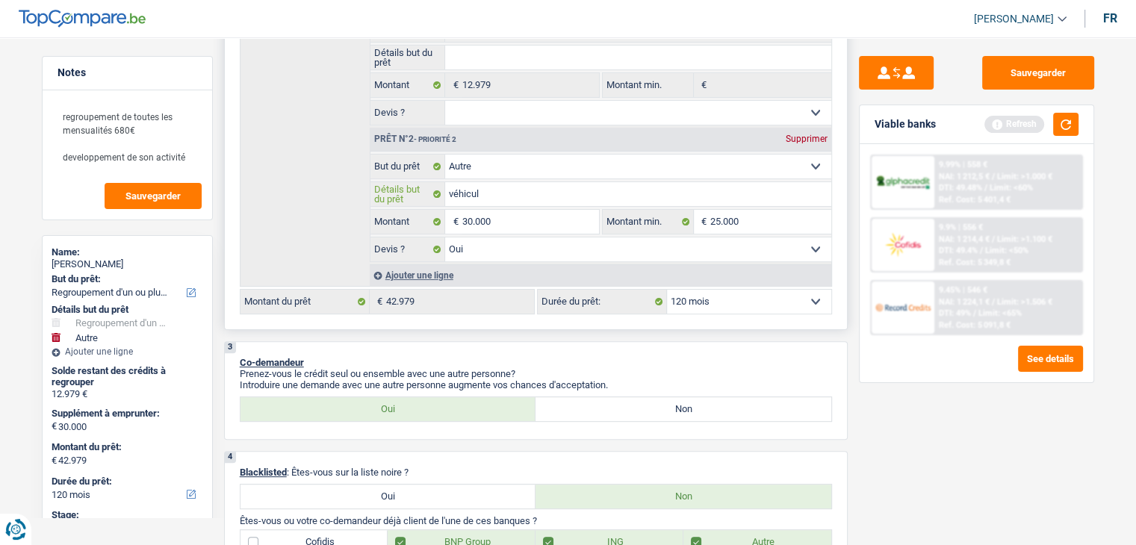
type input "véhicule"
type input "véhicule u"
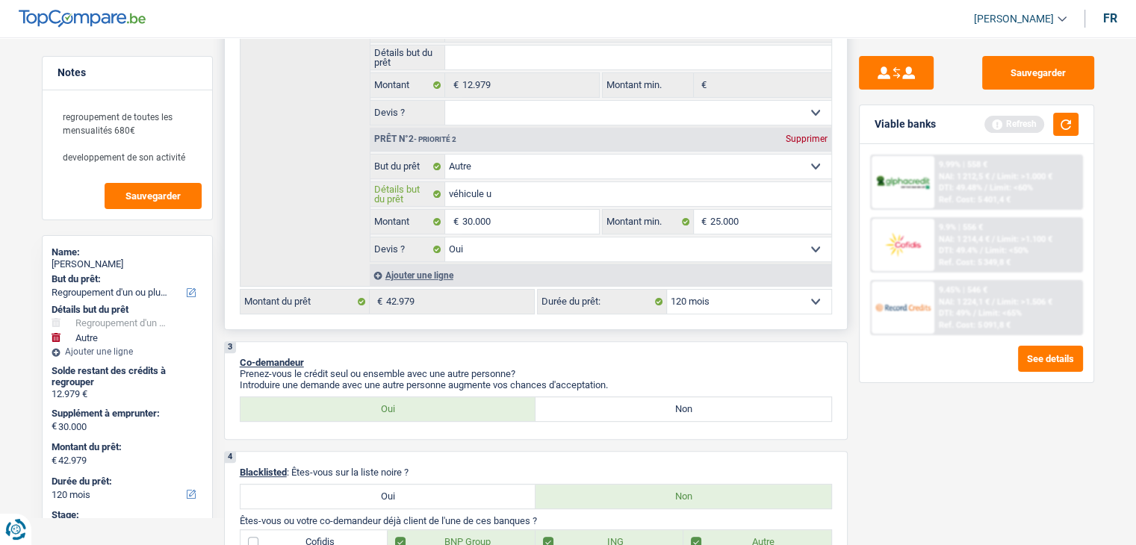
type input "véhicule ut"
type input "véhicule uti"
type input "véhicule util"
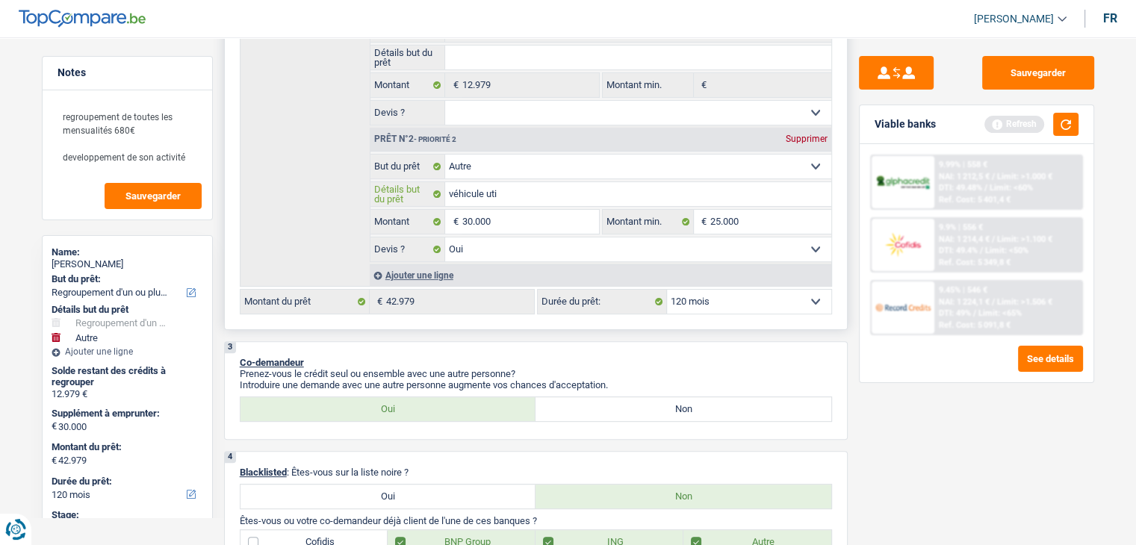
type input "véhicule util"
type input "véhicule utili"
type input "véhicule utilis"
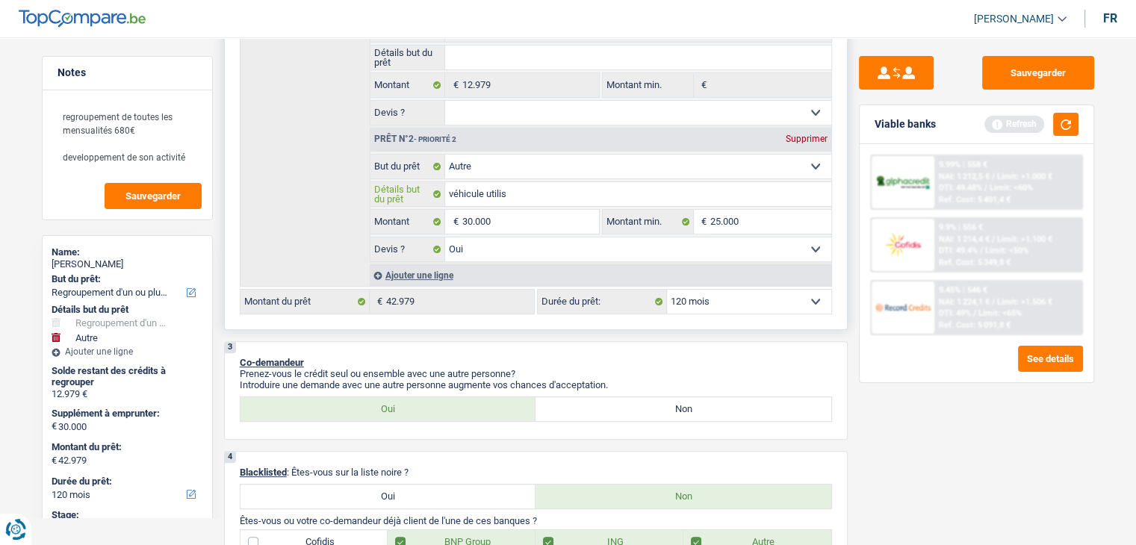
type input "véhicule utili"
type input "véhicule utilit"
click at [1063, 117] on button "button" at bounding box center [1065, 124] width 25 height 23
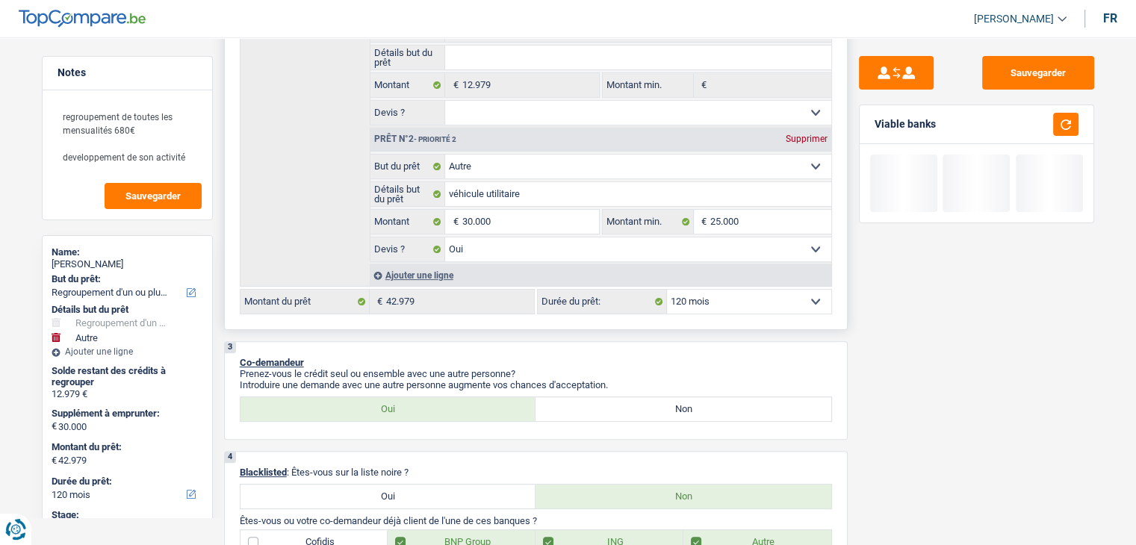
click at [529, 175] on select "Confort maison: meubles, textile, peinture, électroménager, outillage non-profe…" at bounding box center [638, 167] width 386 height 24
click at [445, 155] on select "Confort maison: meubles, textile, peinture, électroménager, outillage non-profe…" at bounding box center [638, 167] width 386 height 24
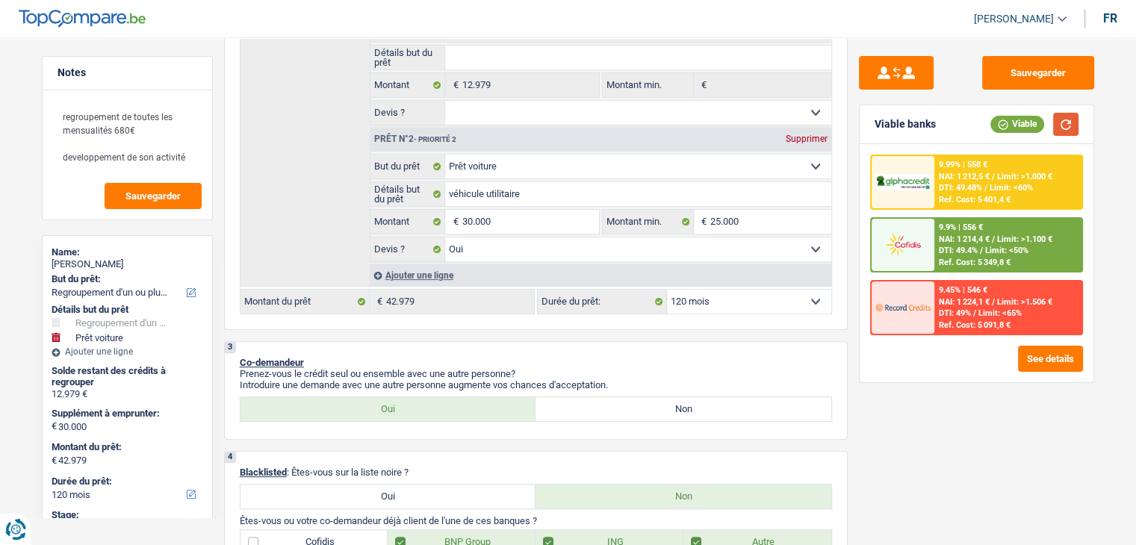
click at [1072, 122] on button "button" at bounding box center [1065, 124] width 25 height 23
click at [956, 225] on div "9.9% | 556 €" at bounding box center [961, 228] width 44 height 10
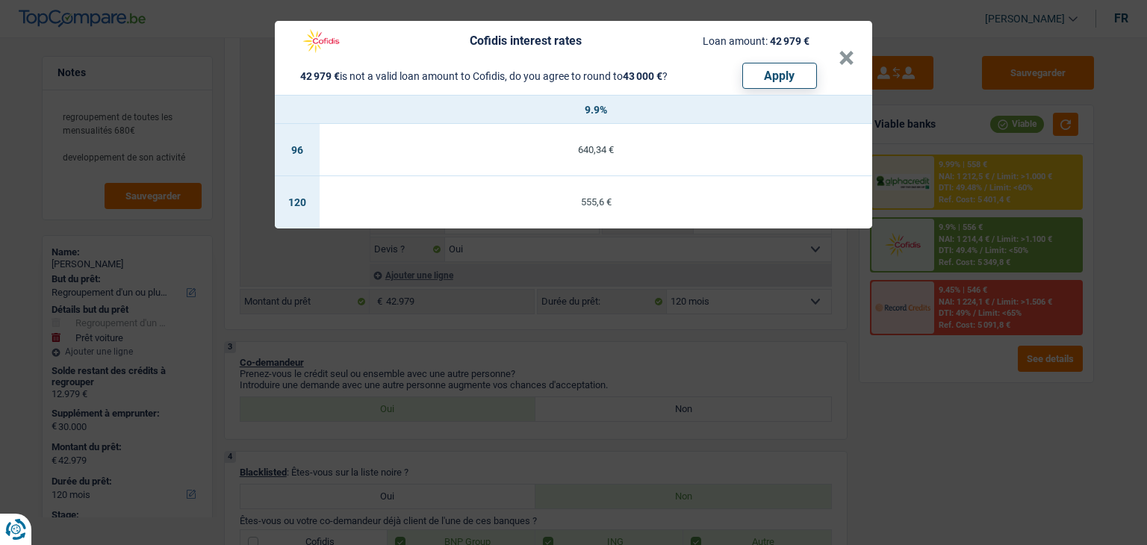
click at [675, 327] on div "Cofidis interest rates Loan amount: 42 979 € 42 979 € is not a valid loan amoun…" at bounding box center [573, 272] width 1147 height 545
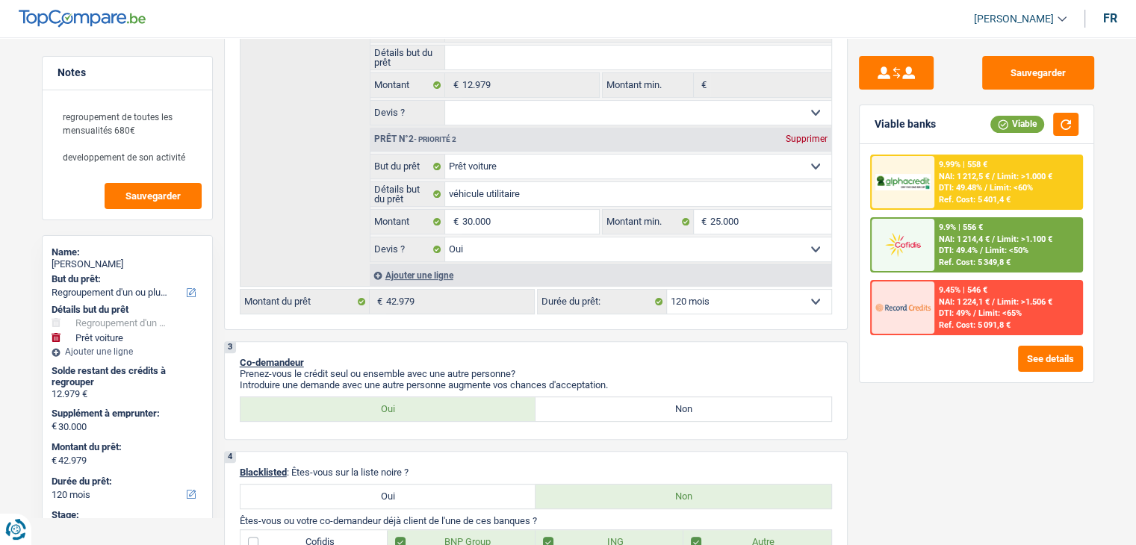
click at [943, 192] on div "9.99% | 558 € NAI: 1 212,5 € / Limit: >1.000 € DTI: 49.48% / Limit: <60% Ref. C…" at bounding box center [1007, 182] width 147 height 52
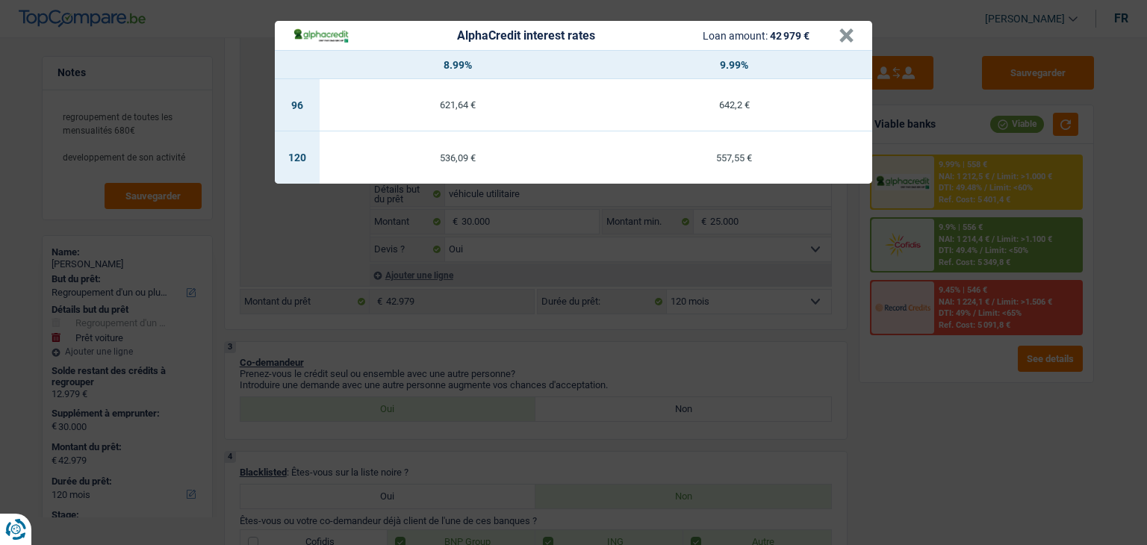
click at [718, 299] on div "AlphaCredit interest rates Loan amount: 42 979 € × 8.99% 9.99% 96 621,64 € 642,…" at bounding box center [573, 272] width 1147 height 545
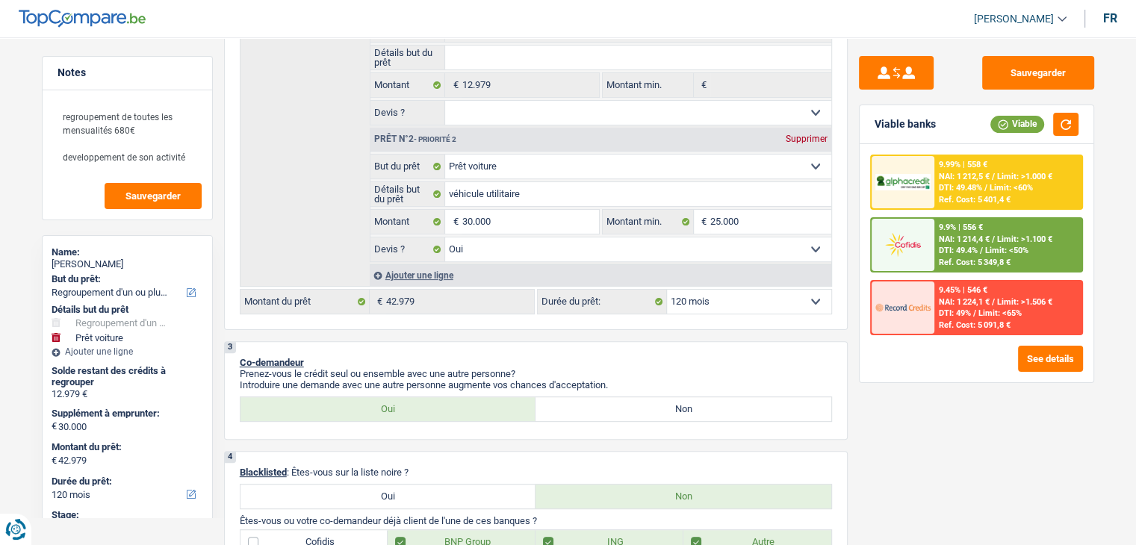
click at [1001, 234] on span "Limit: >1.100 €" at bounding box center [1024, 239] width 55 height 10
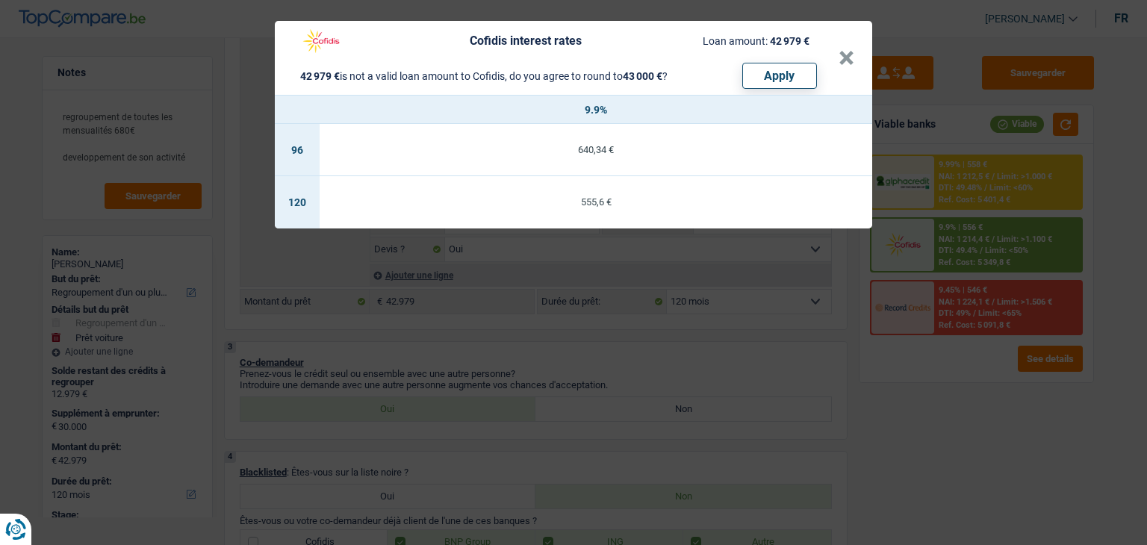
click at [748, 334] on div "Cofidis interest rates Loan amount: 42 979 € 42 979 € is not a valid loan amoun…" at bounding box center [573, 272] width 1147 height 545
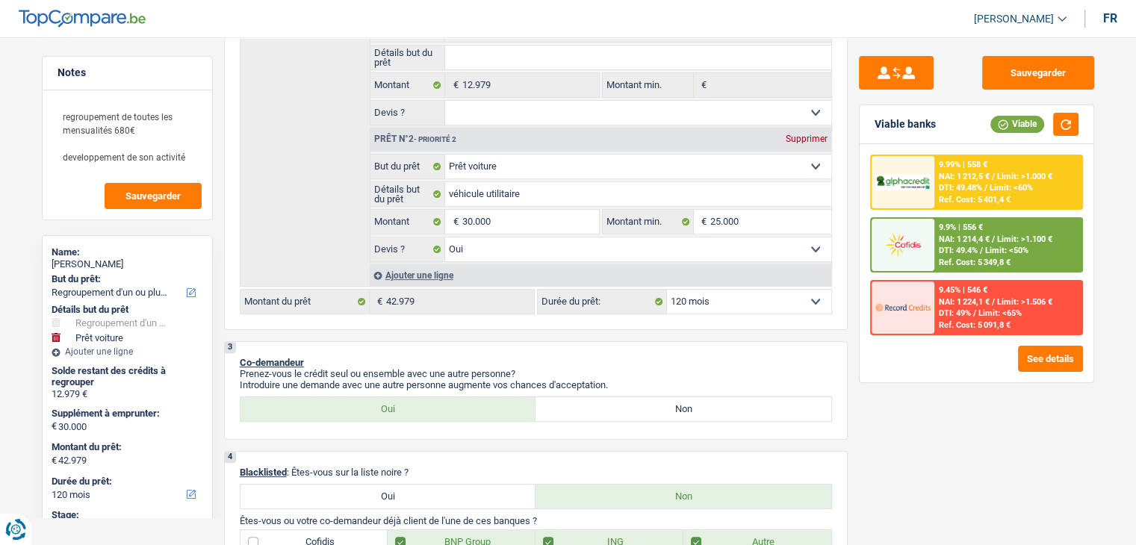
click at [939, 252] on span "DTI: 49.4%" at bounding box center [958, 251] width 39 height 10
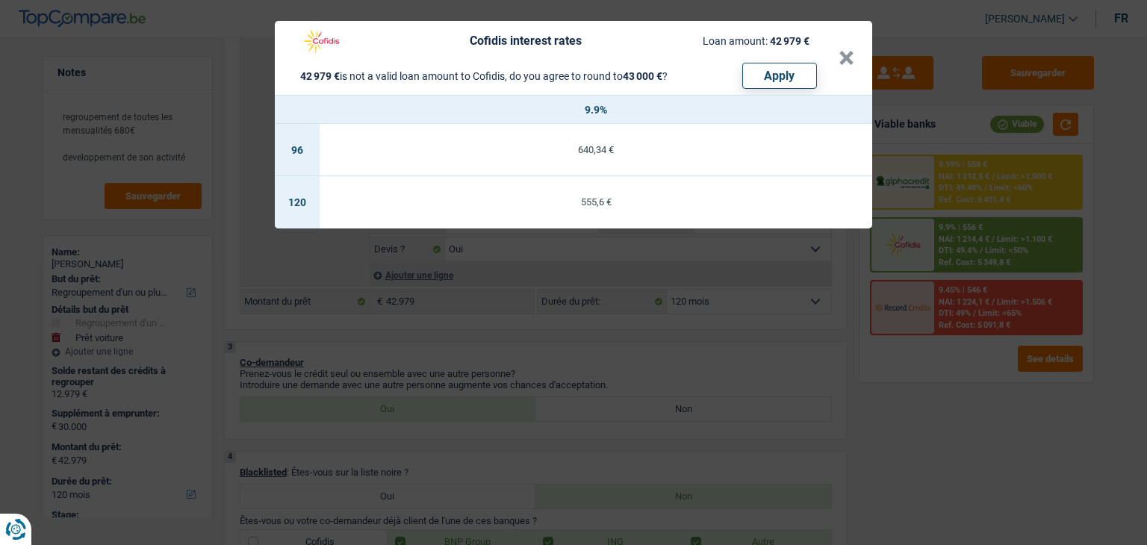
click at [939, 252] on div "Cofidis interest rates Loan amount: 42 979 € 42 979 € is not a valid loan amoun…" at bounding box center [573, 272] width 1147 height 545
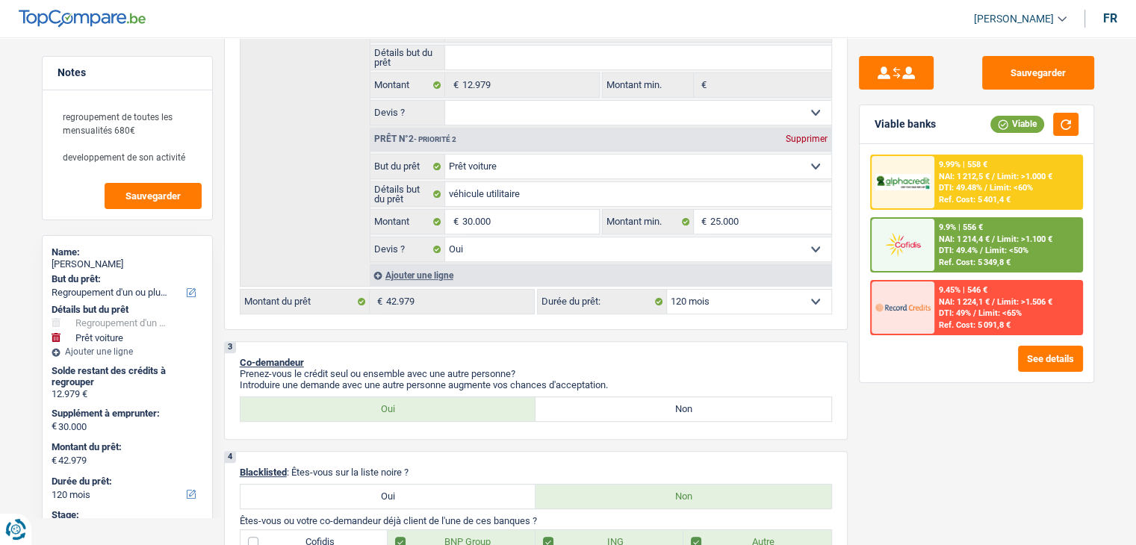
click at [939, 252] on span "DTI: 49.4%" at bounding box center [958, 251] width 39 height 10
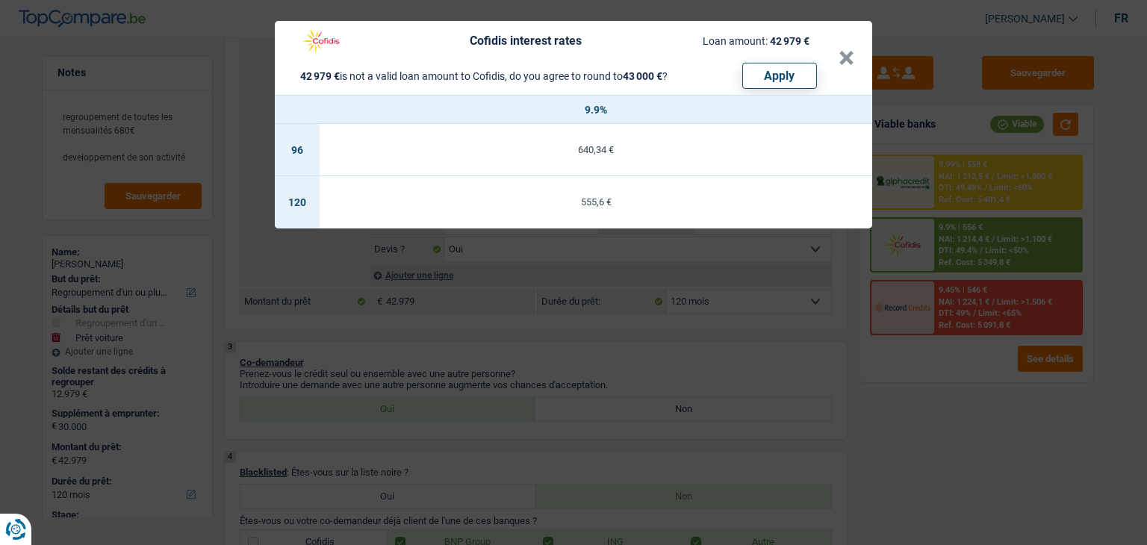
click at [939, 250] on div "Cofidis interest rates Loan amount: 42 979 € 42 979 € is not a valid loan amoun…" at bounding box center [573, 272] width 1147 height 545
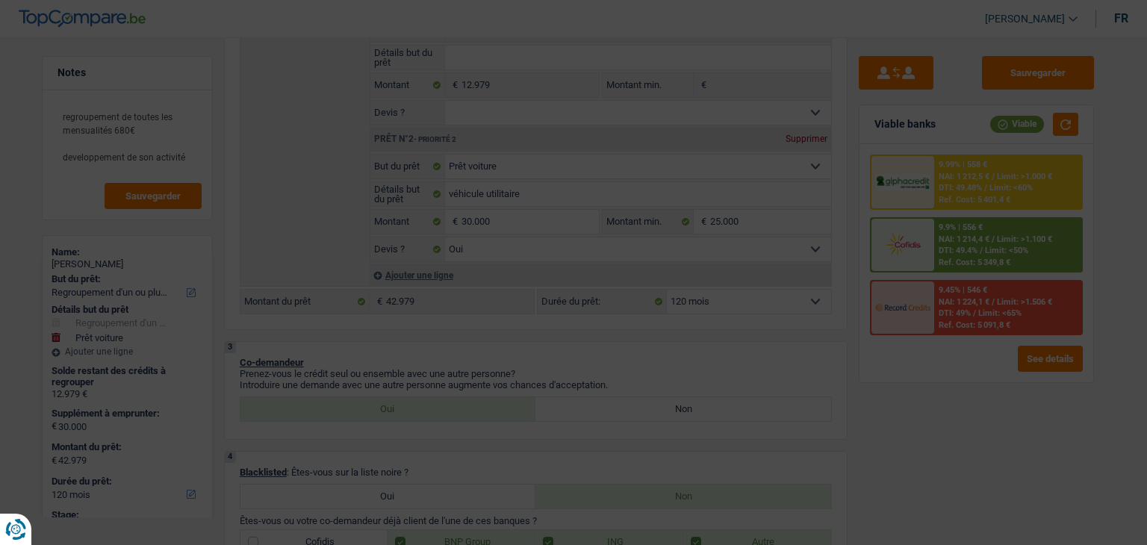
click at [947, 190] on span "DTI: 49.48%" at bounding box center [960, 188] width 43 height 10
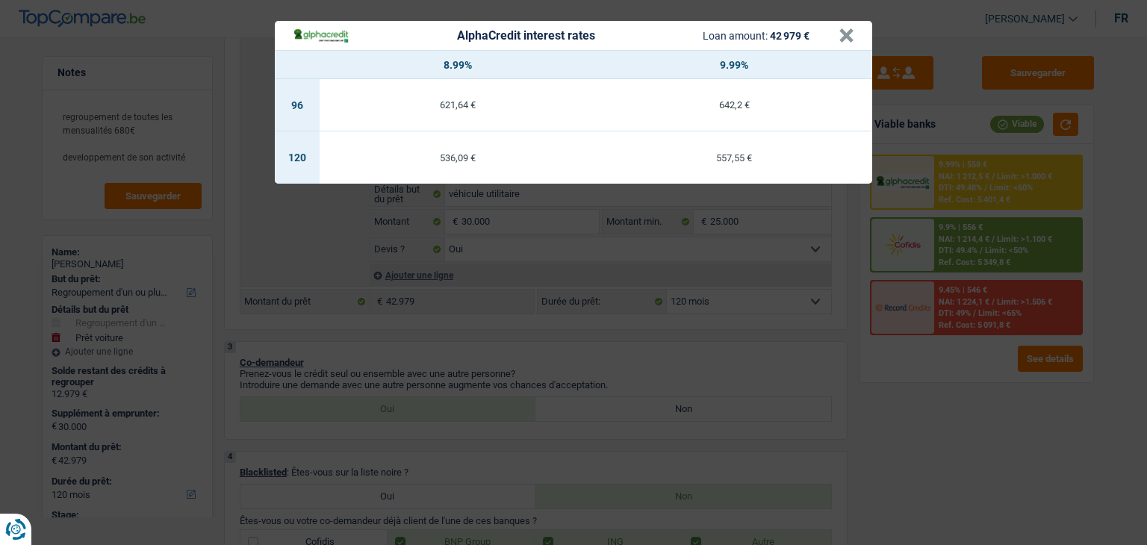
click at [736, 312] on div "AlphaCredit interest rates Loan amount: 42 979 € × 8.99% 9.99% 96 621,64 € 642,…" at bounding box center [573, 272] width 1147 height 545
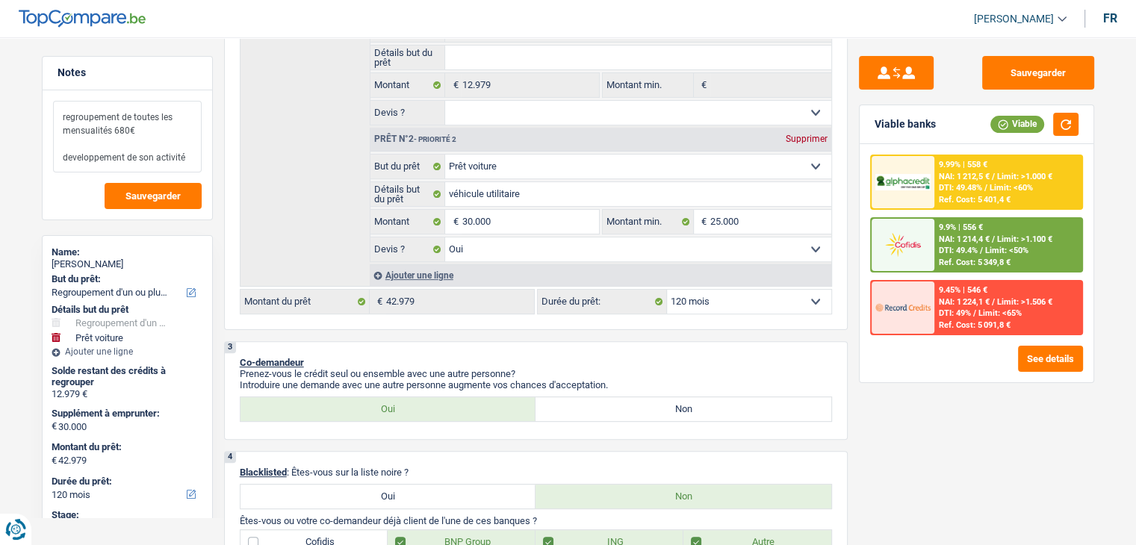
drag, startPoint x: 135, startPoint y: 136, endPoint x: 114, endPoint y: 133, distance: 21.1
click at [114, 133] on textarea "regroupement de toutes les mensualités 680€ developpement de son activité" at bounding box center [127, 137] width 149 height 72
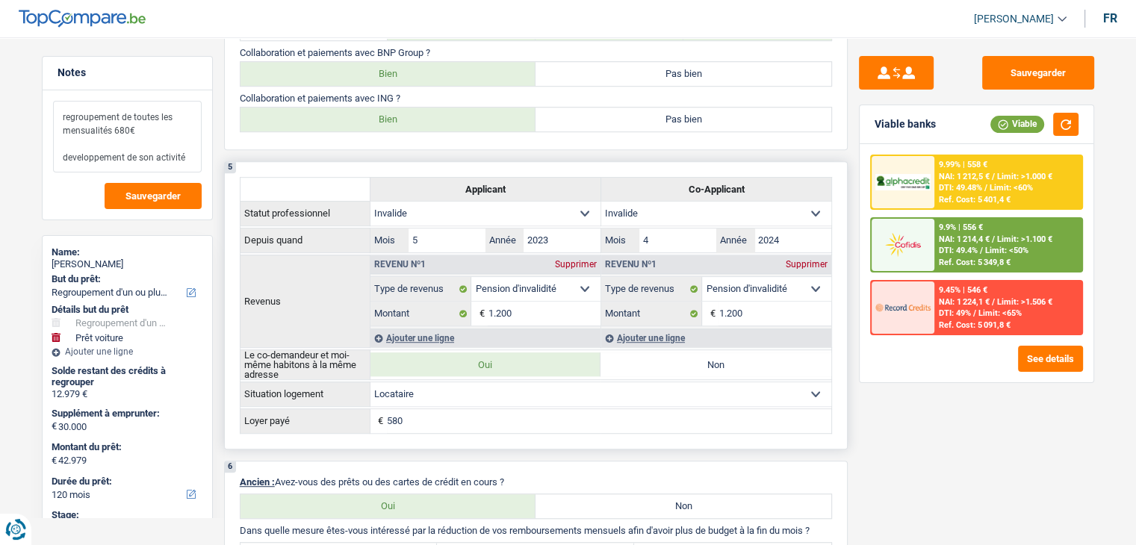
scroll to position [523, 0]
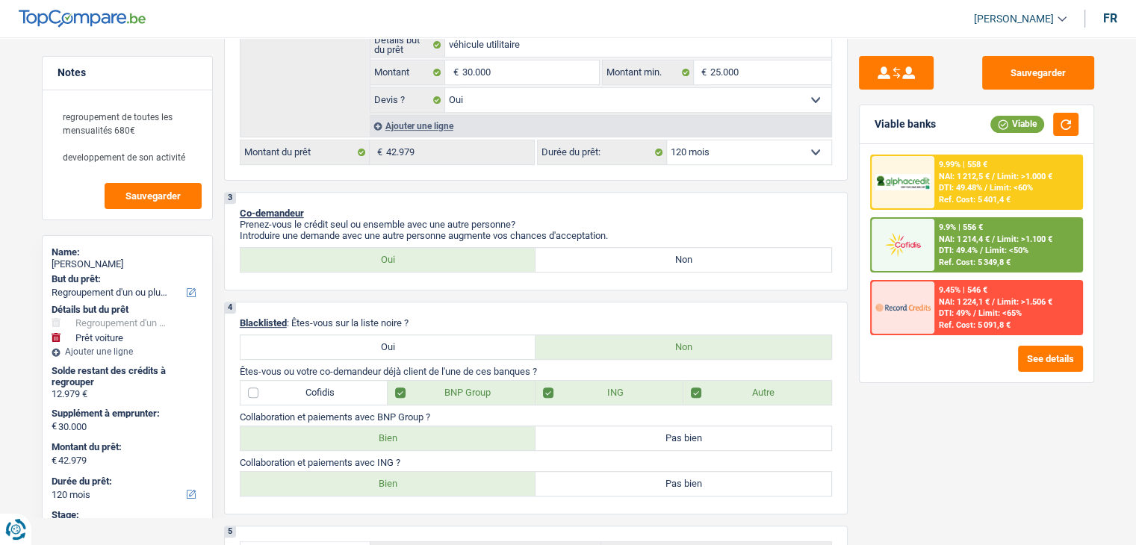
click at [954, 234] on span "NAI: 1 214,4 €" at bounding box center [964, 239] width 51 height 10
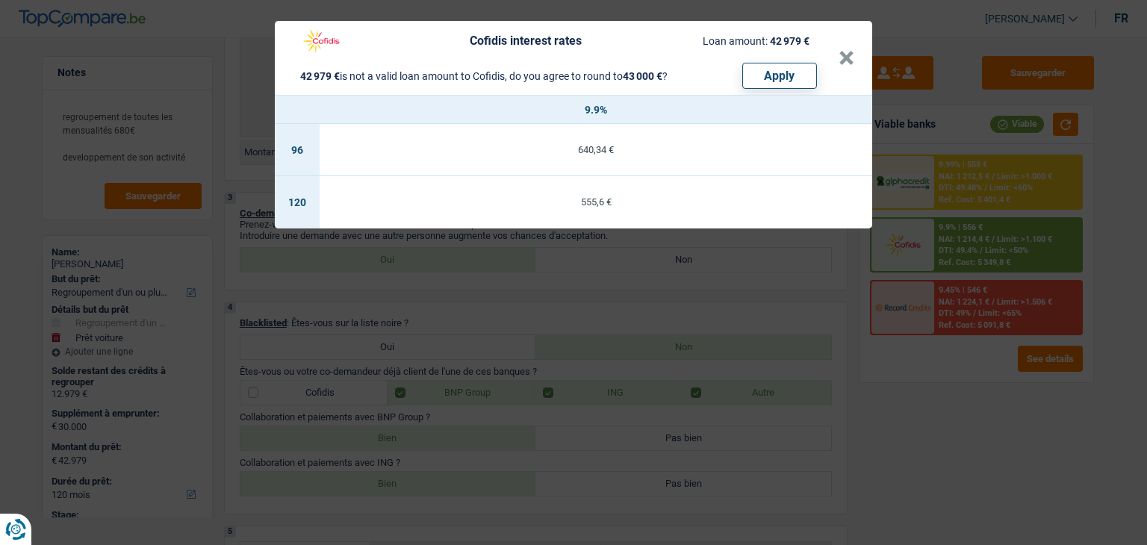
click at [741, 273] on div "Cofidis interest rates Loan amount: 42 979 € 42 979 € is not a valid loan amoun…" at bounding box center [573, 272] width 1147 height 545
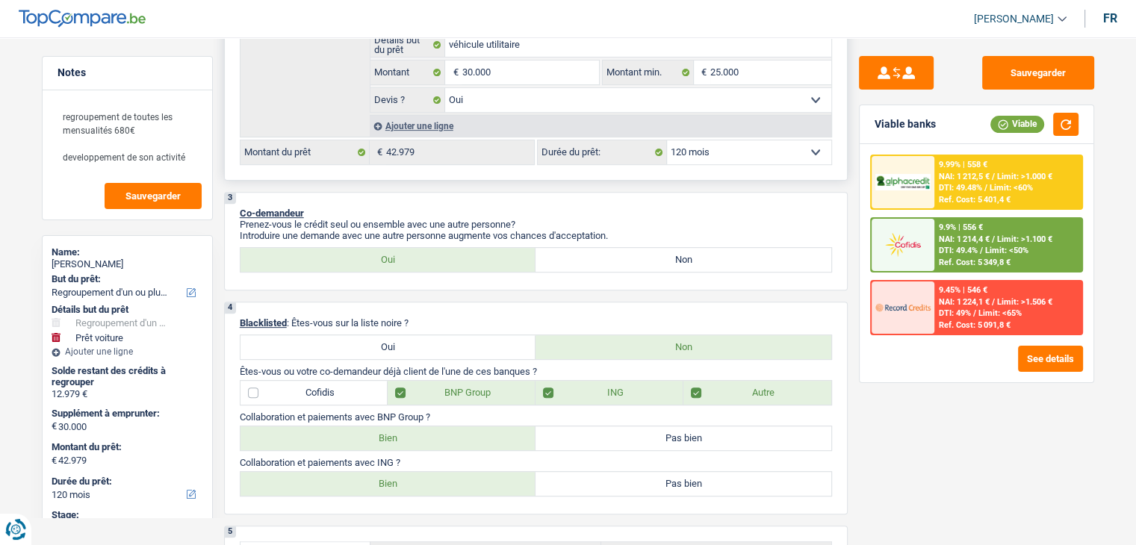
click at [706, 158] on select "12 mois 18 mois 24 mois 30 mois 36 mois 42 mois 48 mois 60 mois 72 mois 84 mois…" at bounding box center [749, 152] width 164 height 24
click at [619, 219] on p "Prenez-vous le crédit seul ou ensemble avec une autre personne?" at bounding box center [536, 224] width 592 height 11
drag, startPoint x: 702, startPoint y: 141, endPoint x: 707, endPoint y: 158, distance: 18.0
click at [702, 141] on select "12 mois 18 mois 24 mois 30 mois 36 mois 42 mois 48 mois 60 mois 72 mois 84 mois…" at bounding box center [749, 152] width 164 height 24
click at [667, 140] on select "12 mois 18 mois 24 mois 30 mois 36 mois 42 mois 48 mois 60 mois 72 mois 84 mois…" at bounding box center [749, 152] width 164 height 24
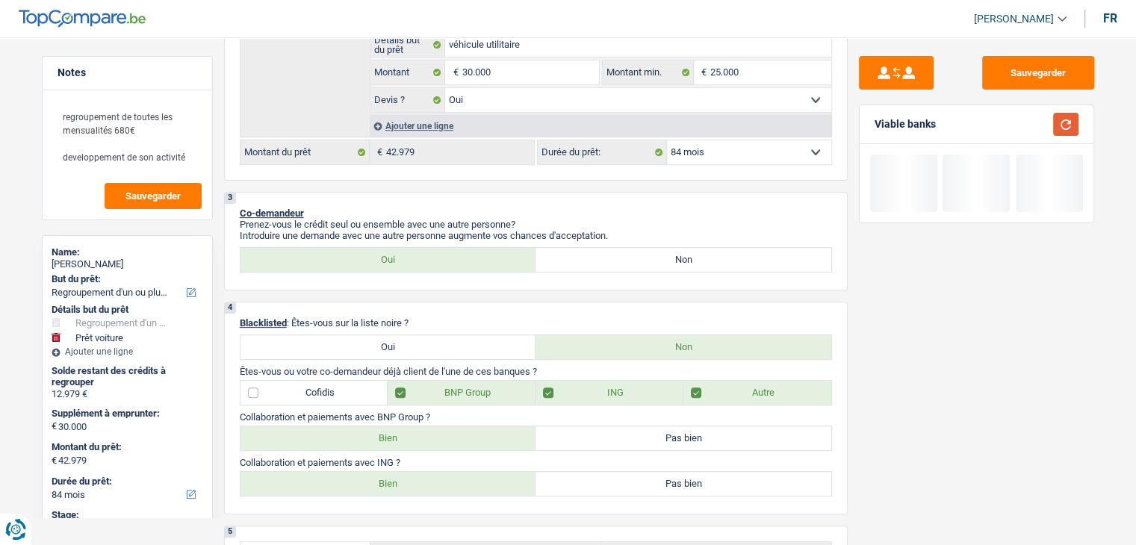
click at [1068, 127] on button "button" at bounding box center [1065, 124] width 25 height 23
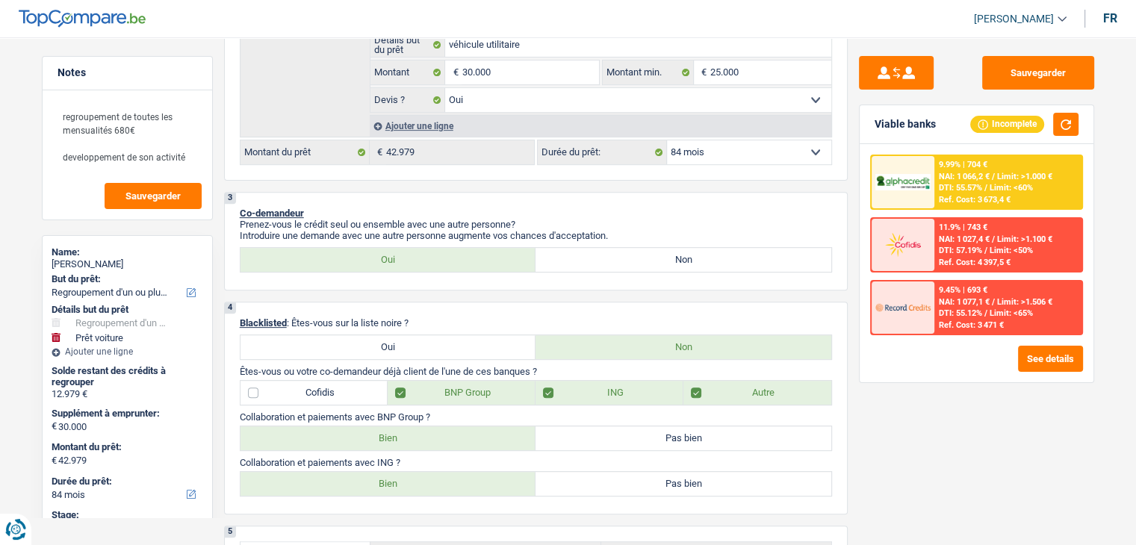
click at [974, 169] on div "9.99% | 704 € NAI: 1 066,2 € / Limit: >1.000 € DTI: 55.57% / Limit: <60% Ref. C…" at bounding box center [1007, 182] width 147 height 52
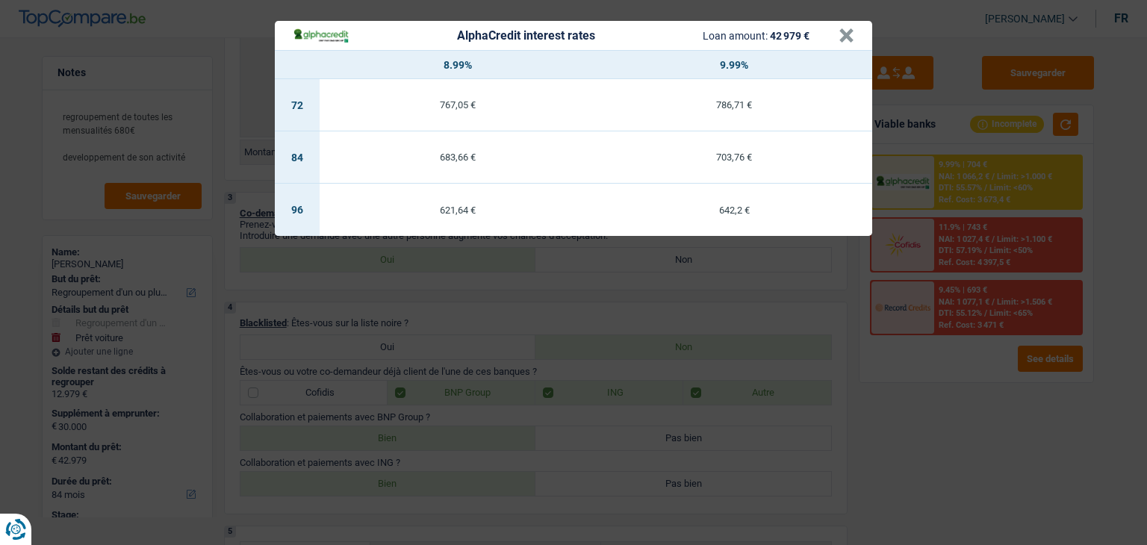
click at [548, 265] on div "AlphaCredit interest rates Loan amount: 42 979 € × 8.99% 9.99% 72 767,05 € 786,…" at bounding box center [573, 272] width 1147 height 545
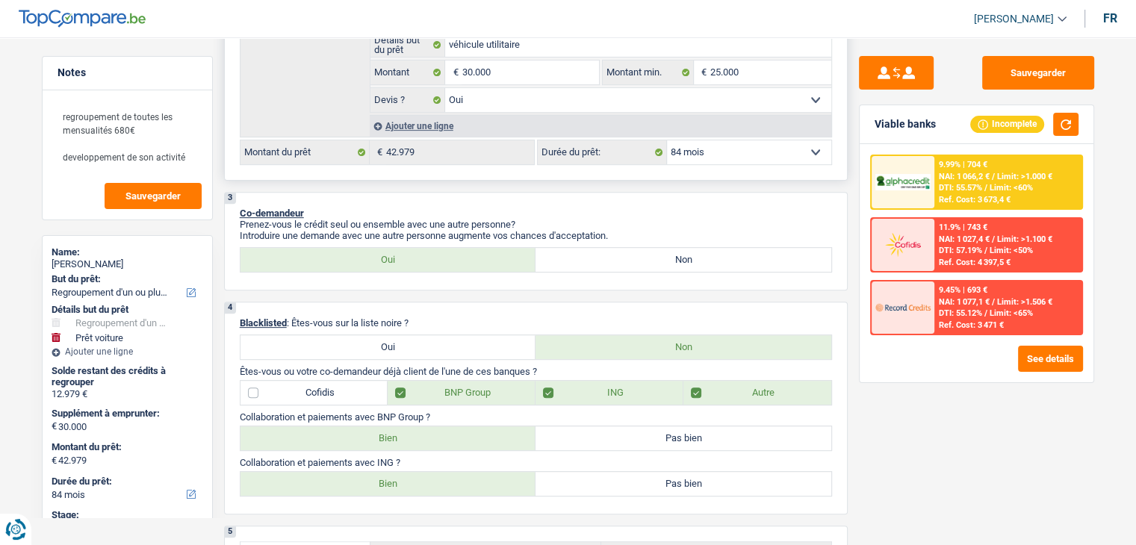
click at [719, 150] on select "12 mois 18 mois 24 mois 30 mois 36 mois 42 mois 48 mois 60 mois 72 mois 84 mois…" at bounding box center [749, 152] width 164 height 24
click at [667, 140] on select "12 mois 18 mois 24 mois 30 mois 36 mois 42 mois 48 mois 60 mois 72 mois 84 mois…" at bounding box center [749, 152] width 164 height 24
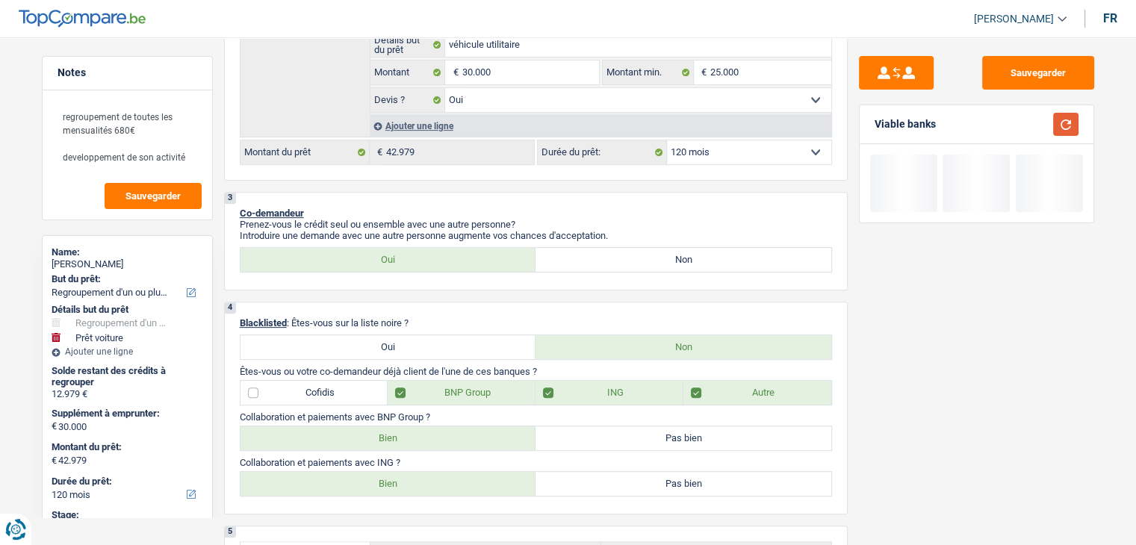
click at [1068, 123] on button "button" at bounding box center [1065, 124] width 25 height 23
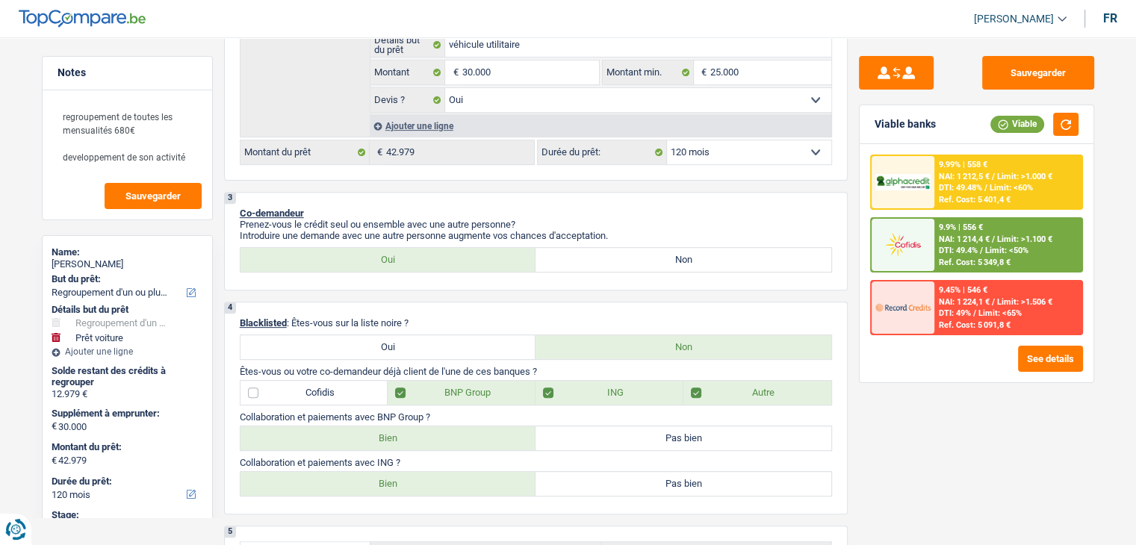
click at [965, 231] on div "9.9% | 556 € NAI: 1 214,4 € / Limit: >1.100 € DTI: 49.4% / Limit: <50% Ref. Cos…" at bounding box center [1007, 245] width 147 height 52
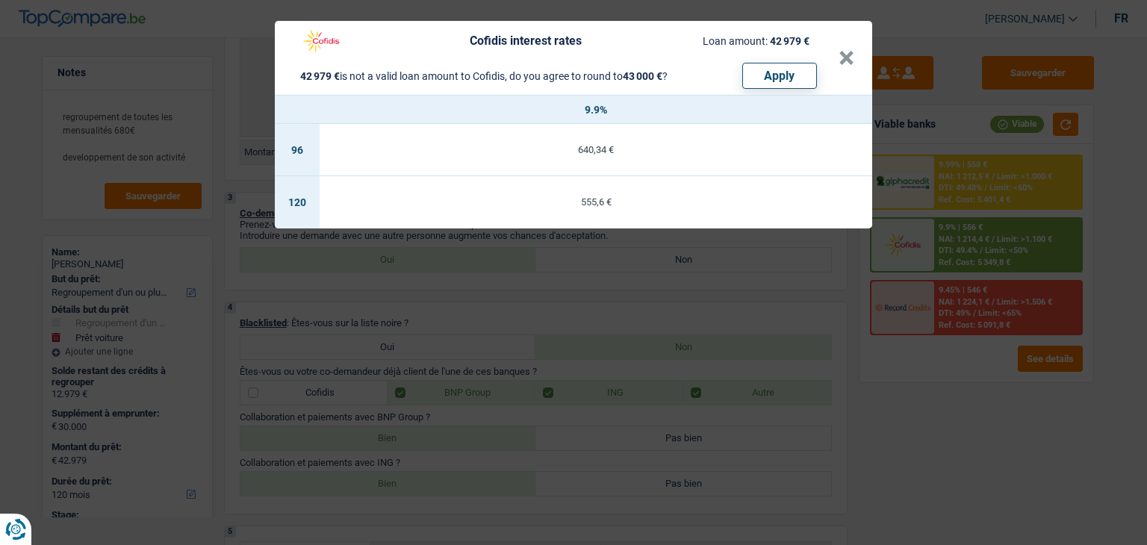
click at [634, 305] on div "Cofidis interest rates Loan amount: 42 979 € 42 979 € is not a valid loan amoun…" at bounding box center [573, 272] width 1147 height 545
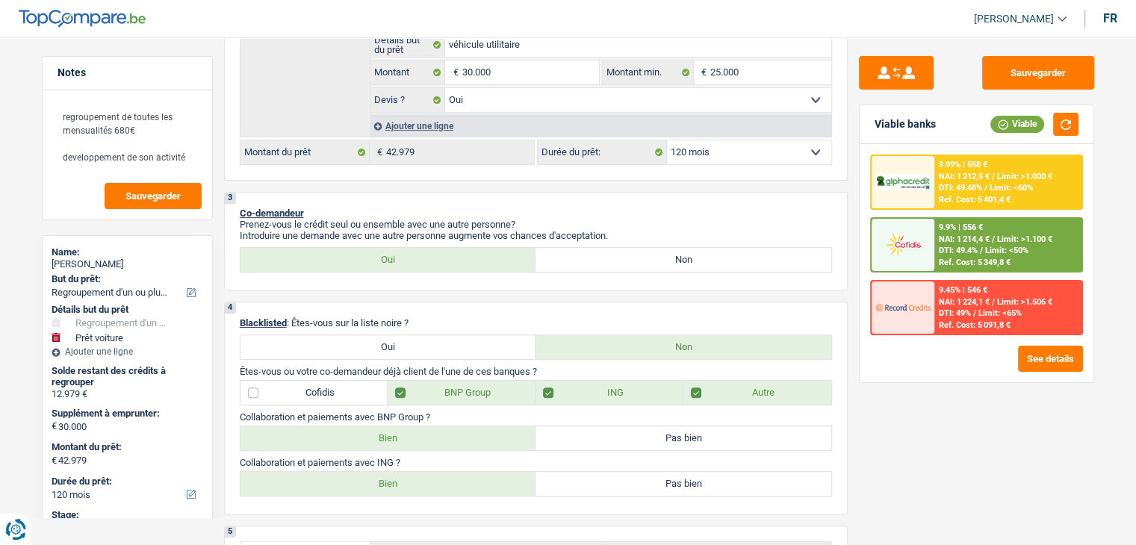
click at [1007, 183] on span "Limit: <60%" at bounding box center [1010, 188] width 43 height 10
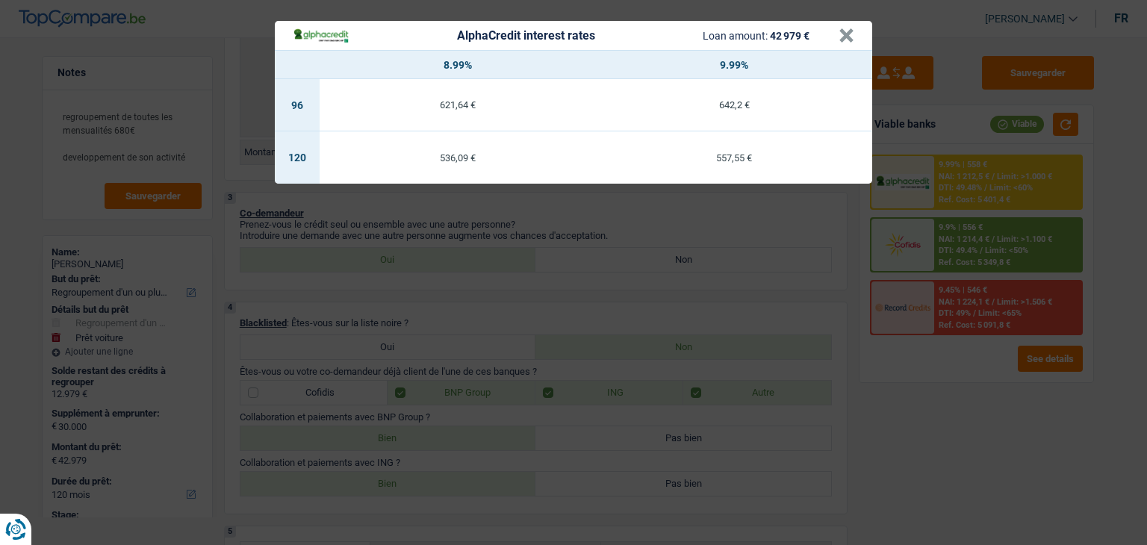
click at [522, 278] on div "AlphaCredit interest rates Loan amount: 42 979 € × 8.99% 9.99% 96 621,64 € 642,…" at bounding box center [573, 272] width 1147 height 545
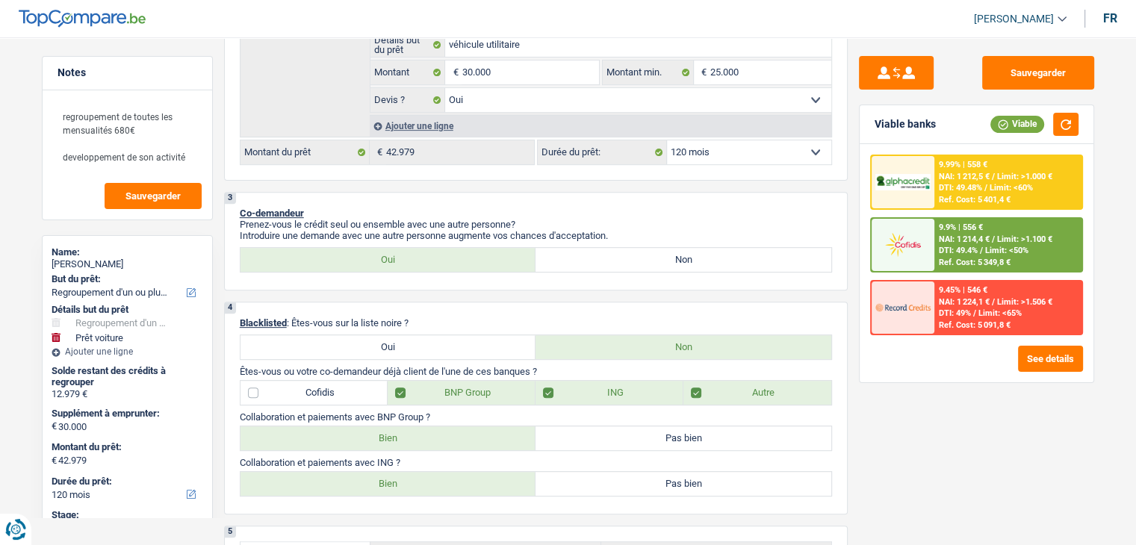
click at [1007, 264] on div "Ref. Cost: 5 349,8 €" at bounding box center [975, 263] width 72 height 10
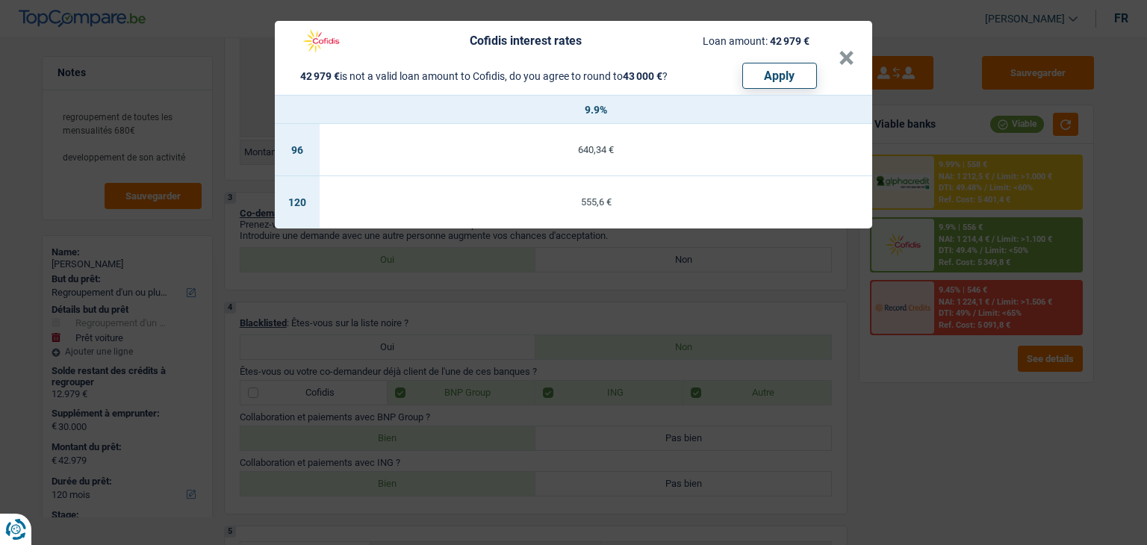
click at [688, 300] on div "Cofidis interest rates Loan amount: 42 979 € 42 979 € is not a valid loan amoun…" at bounding box center [573, 272] width 1147 height 545
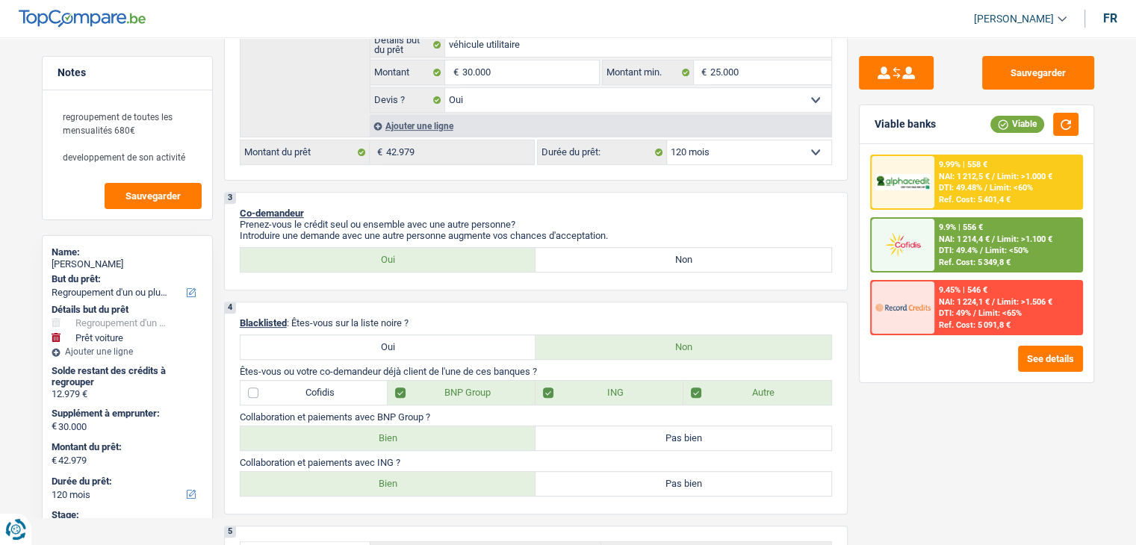
click at [1021, 173] on span "Limit: >1.000 €" at bounding box center [1024, 177] width 55 height 10
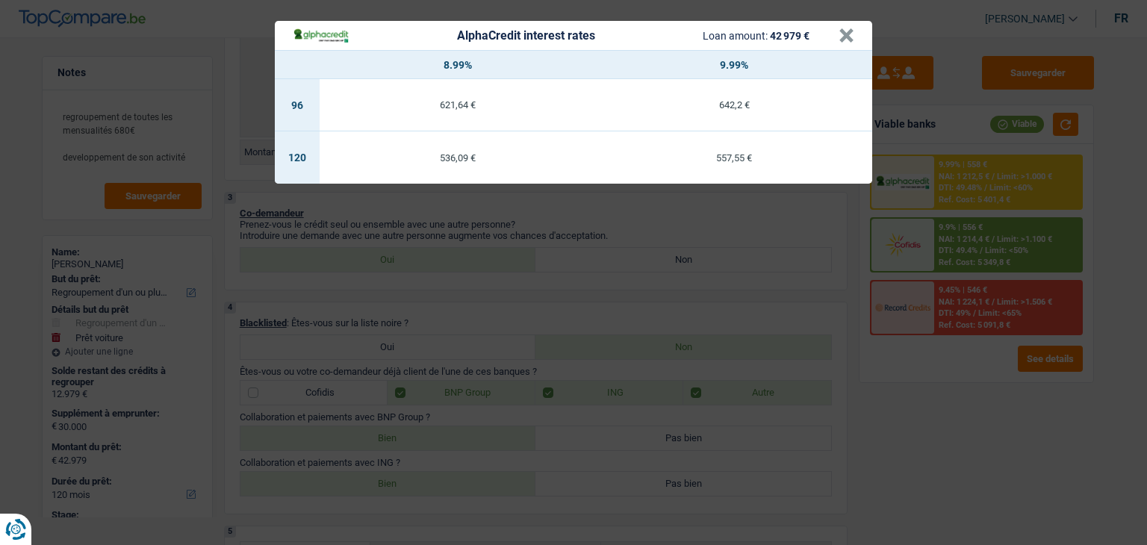
click at [660, 265] on div "AlphaCredit interest rates Loan amount: 42 979 € × 8.99% 9.99% 96 621,64 € 642,…" at bounding box center [573, 272] width 1147 height 545
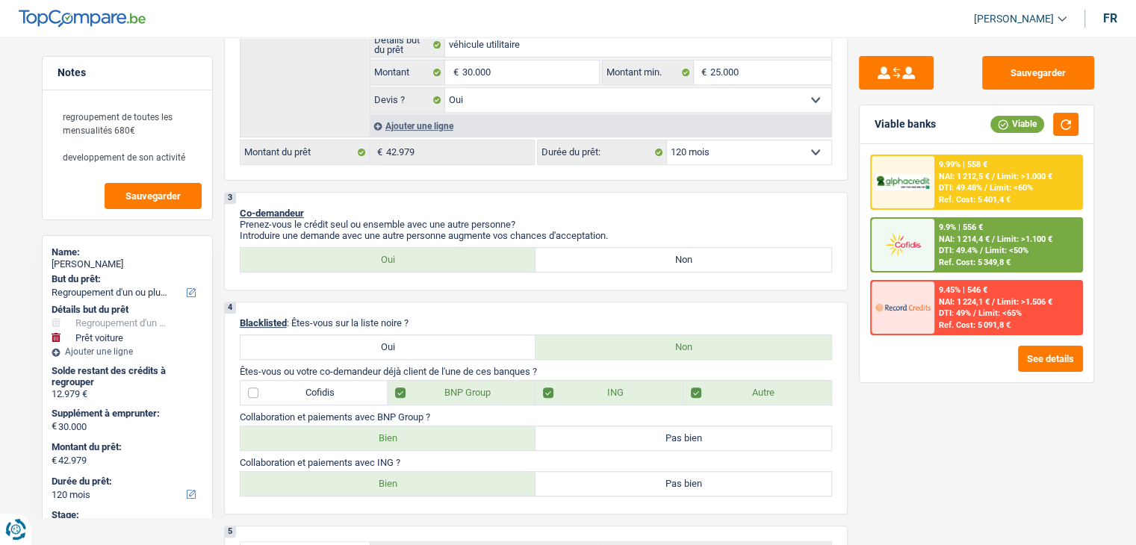
click at [977, 223] on div "9.9% | 556 €" at bounding box center [961, 228] width 44 height 10
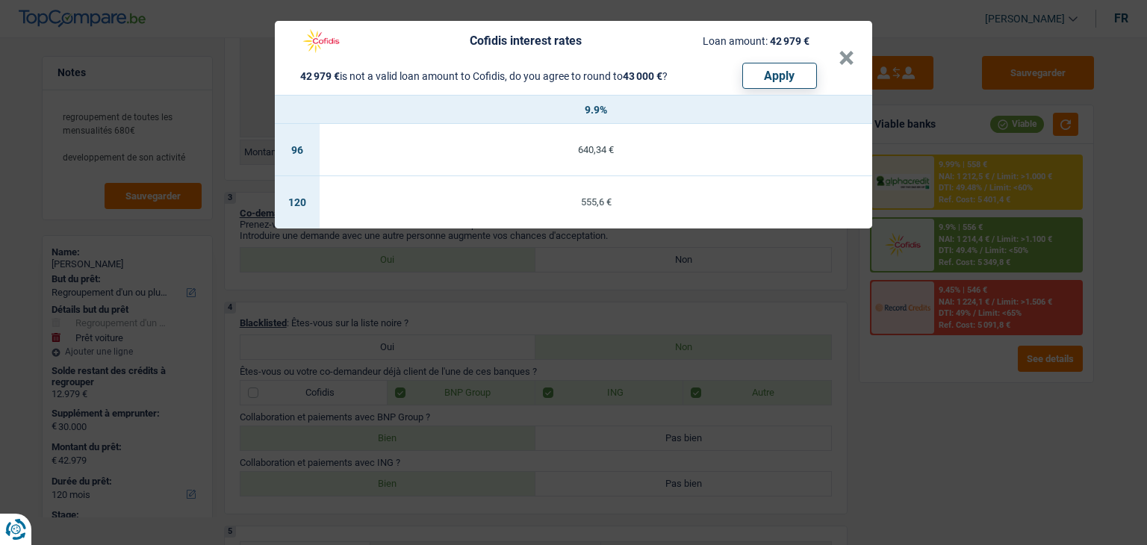
click at [578, 205] on div "555,6 €" at bounding box center [596, 202] width 553 height 10
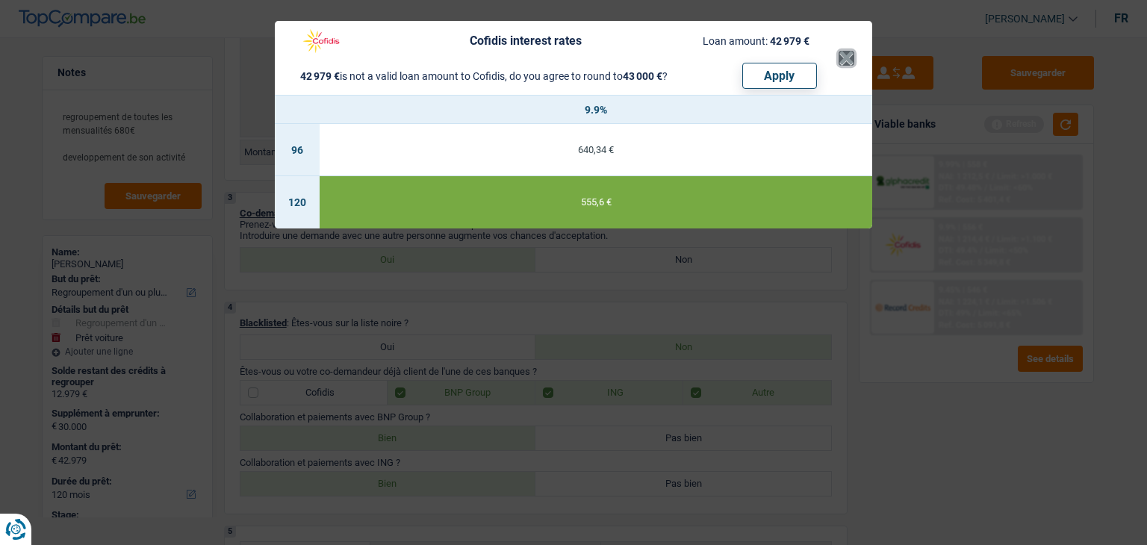
click at [848, 53] on button "×" at bounding box center [847, 58] width 16 height 15
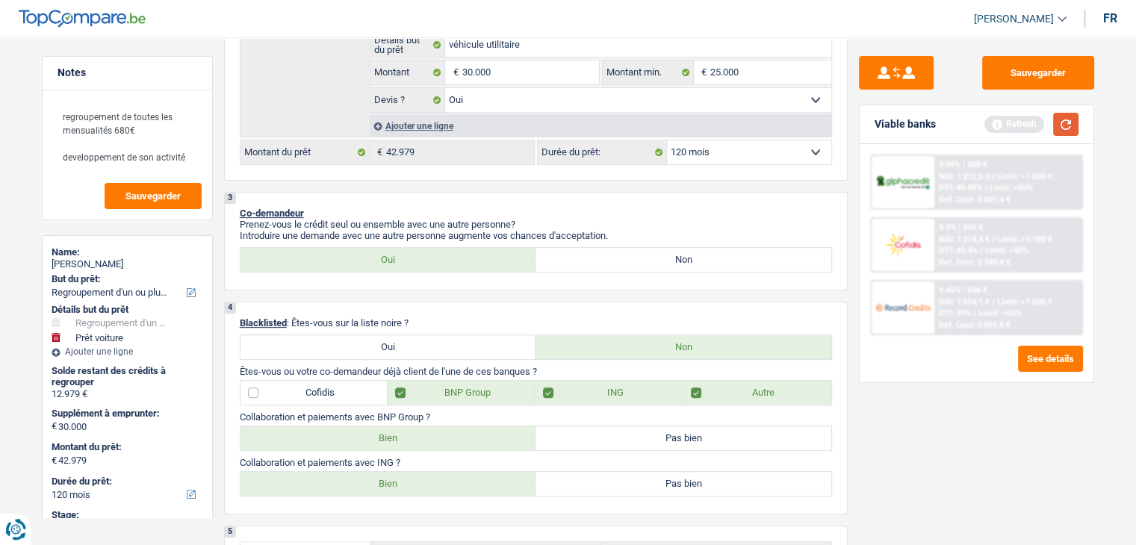
click at [1075, 128] on button "button" at bounding box center [1065, 124] width 25 height 23
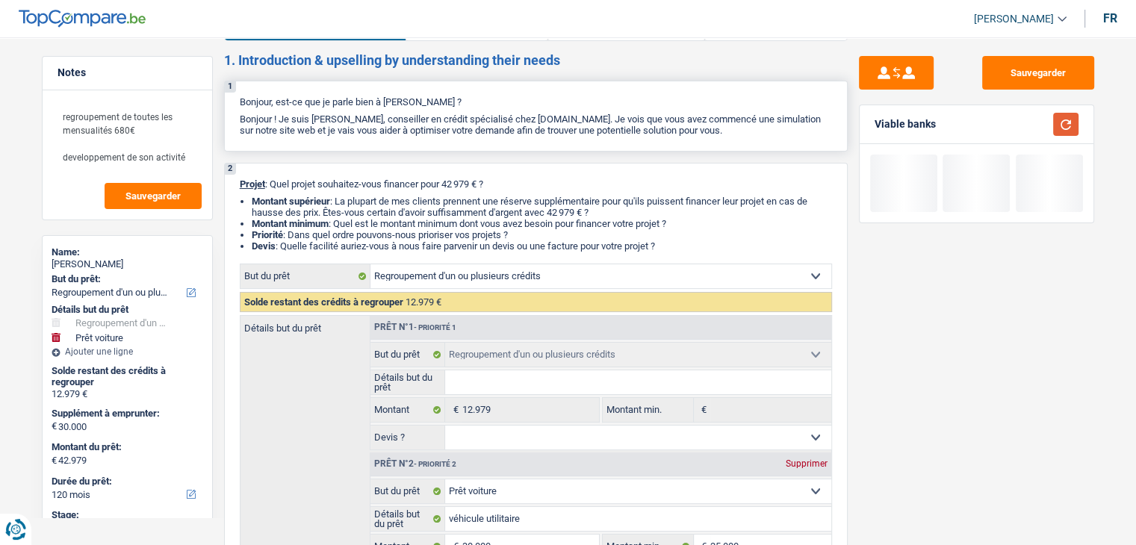
scroll to position [0, 0]
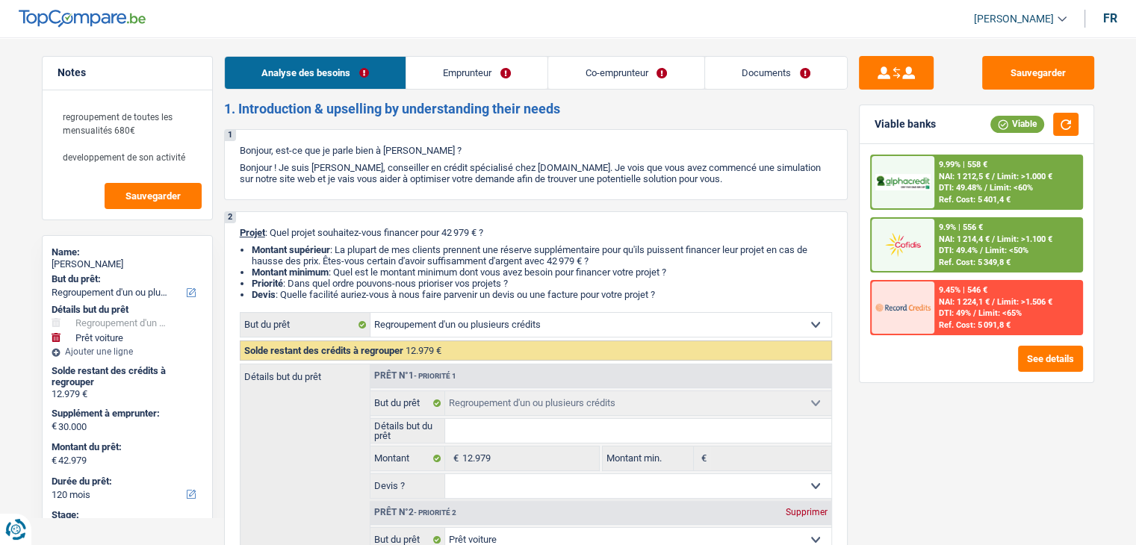
click at [726, 63] on link "Documents" at bounding box center [776, 73] width 142 height 32
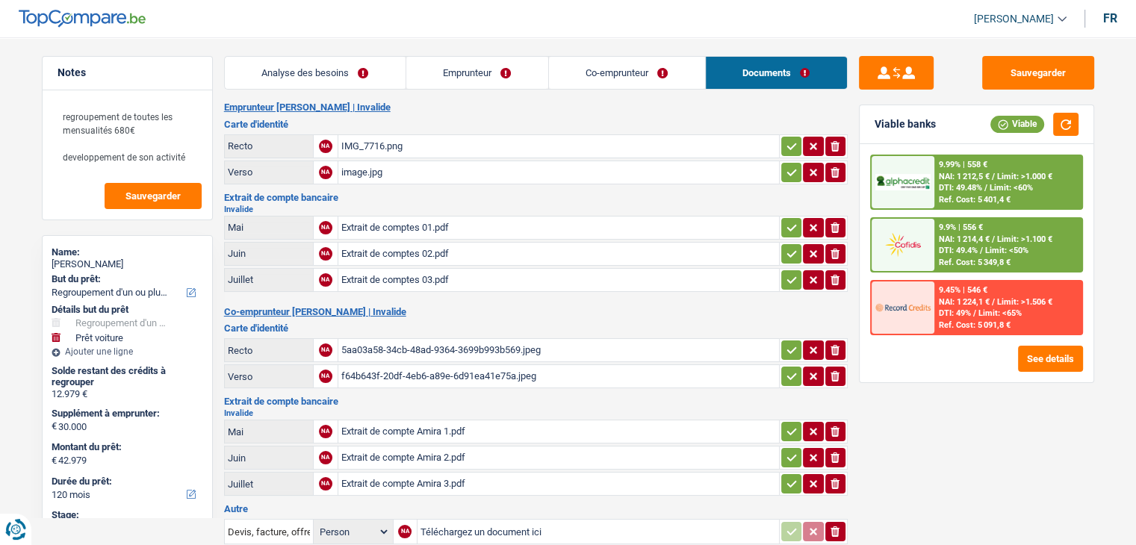
click at [367, 137] on div "IMG_7716.png" at bounding box center [558, 146] width 435 height 22
click at [397, 171] on div "image.jpg" at bounding box center [558, 172] width 435 height 22
click at [406, 219] on div "Extrait de comptes 01.pdf" at bounding box center [558, 228] width 435 height 22
click at [424, 244] on div "Extrait de comptes 02.pdf" at bounding box center [558, 254] width 435 height 22
click at [447, 277] on div "Extrait de comptes 03.pdf" at bounding box center [558, 280] width 435 height 22
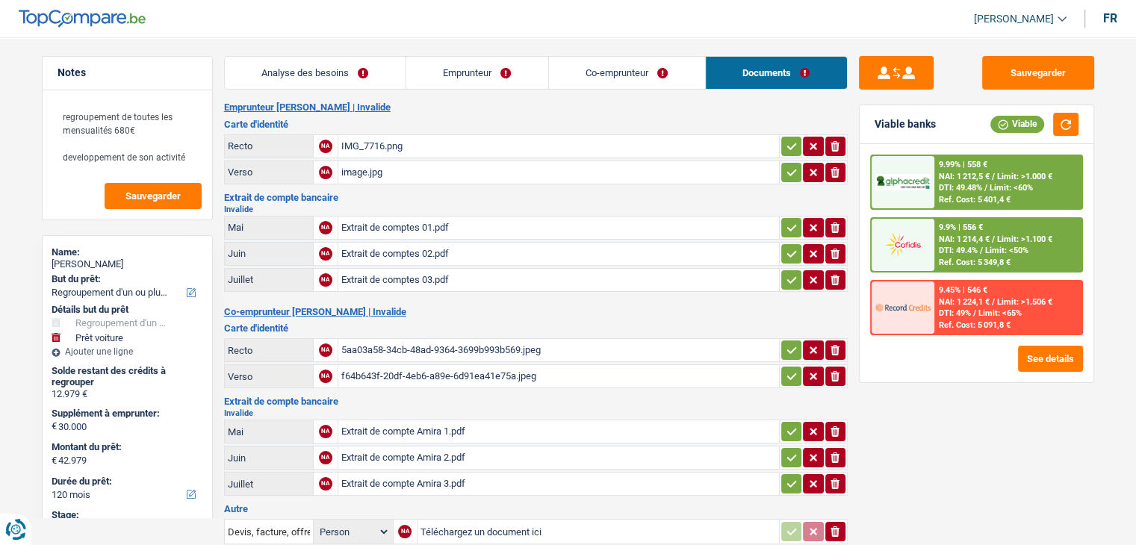
scroll to position [224, 0]
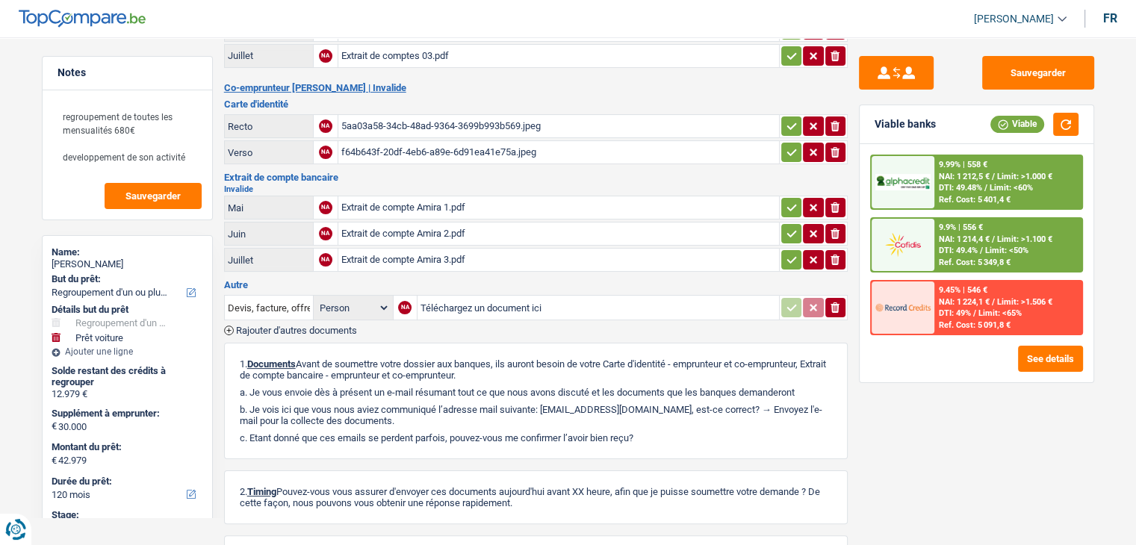
click at [455, 119] on div "5aa03a58-34cb-48ad-9364-3699b993b569.jpeg" at bounding box center [558, 126] width 435 height 22
click at [405, 198] on div "Extrait de compte Amira 1.pdf" at bounding box center [558, 207] width 435 height 22
click at [539, 173] on h3 "Extrait de compte bancaire" at bounding box center [535, 177] width 623 height 10
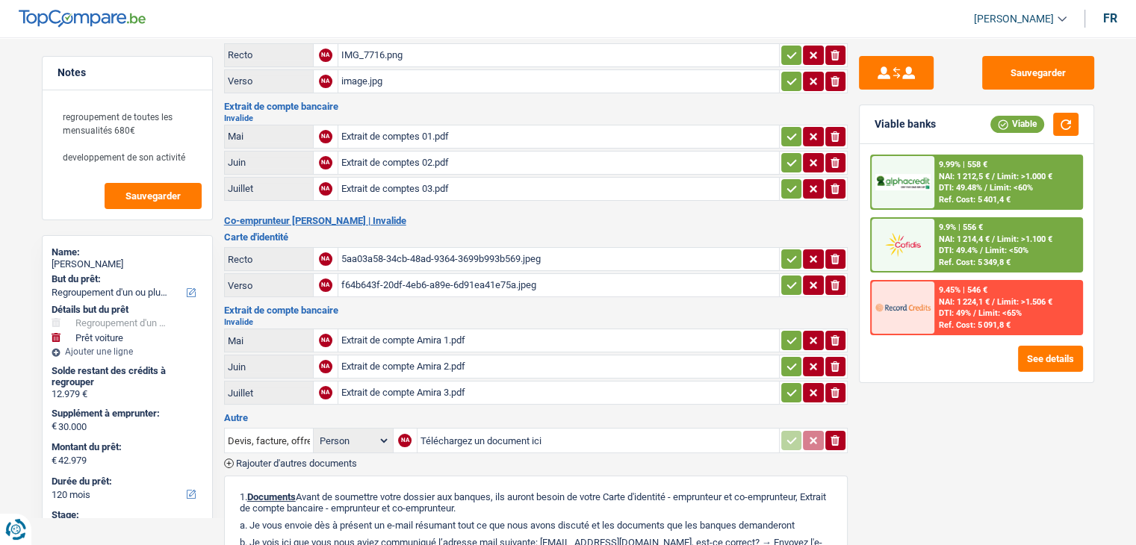
scroll to position [0, 0]
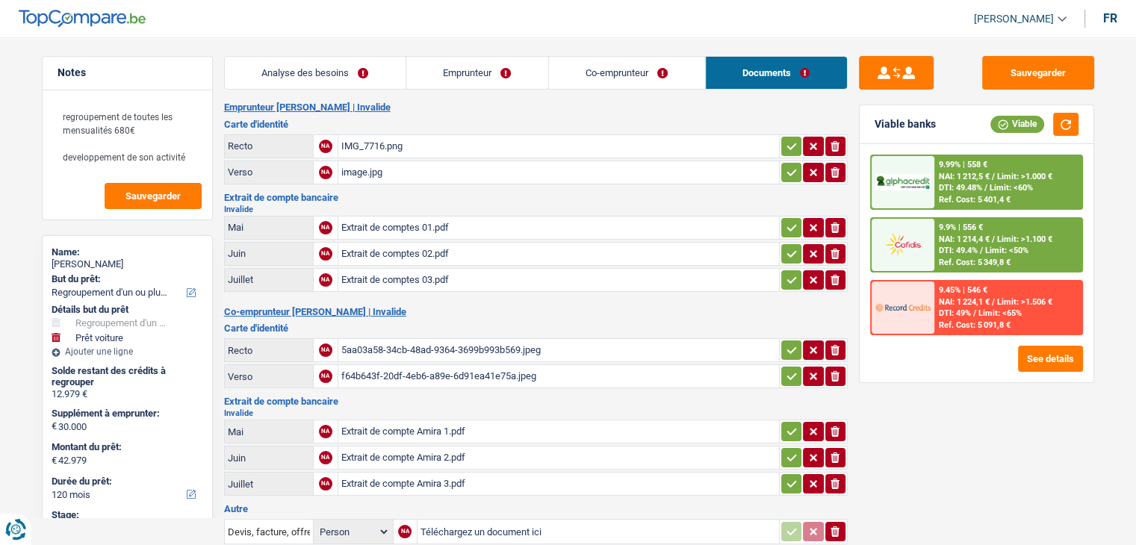
click at [367, 61] on link "Analyse des besoins" at bounding box center [315, 73] width 181 height 32
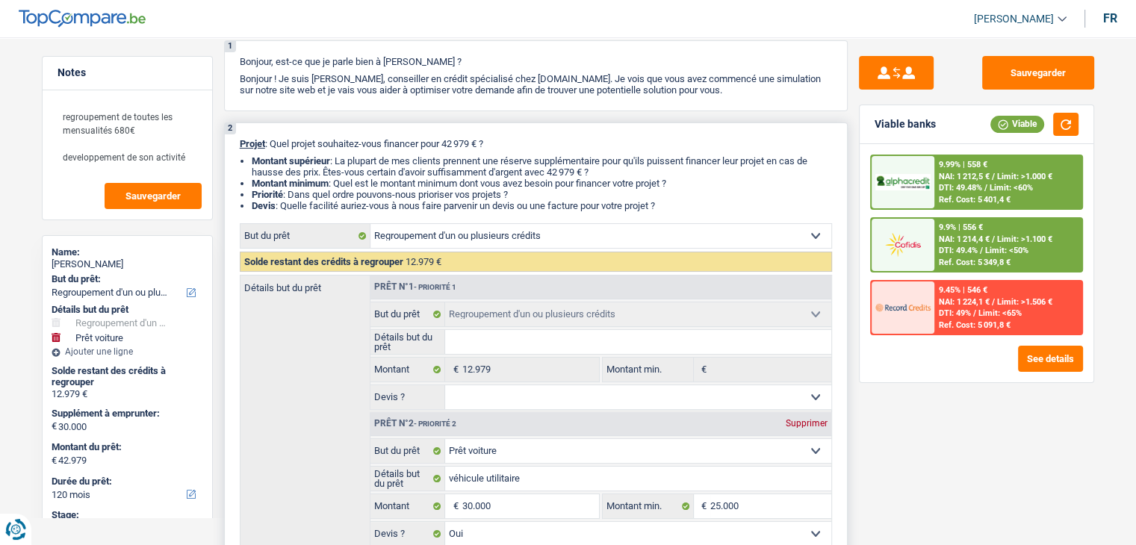
scroll to position [224, 0]
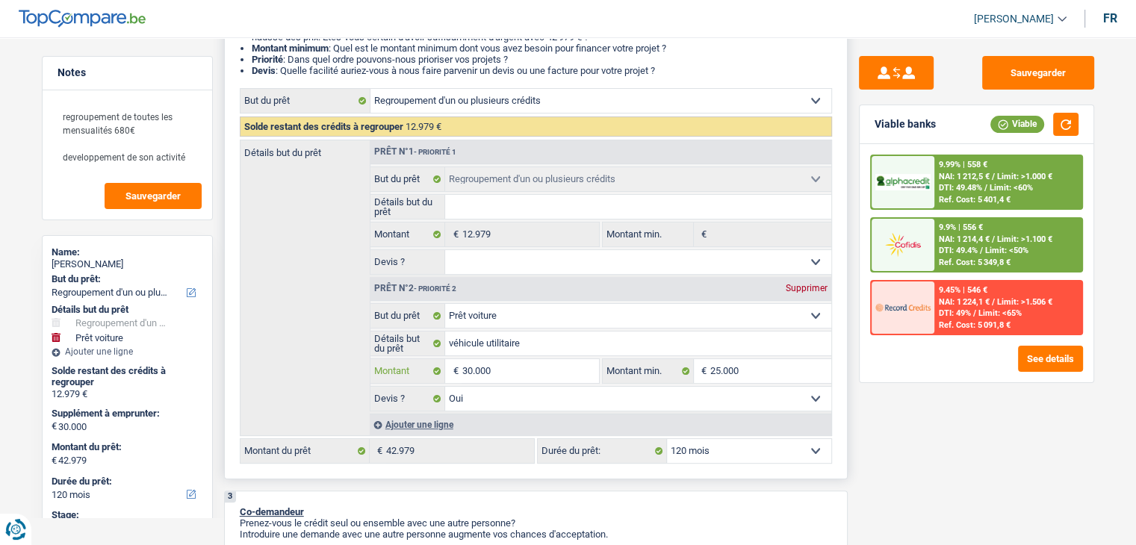
click at [499, 374] on input "30.000" at bounding box center [529, 371] width 137 height 24
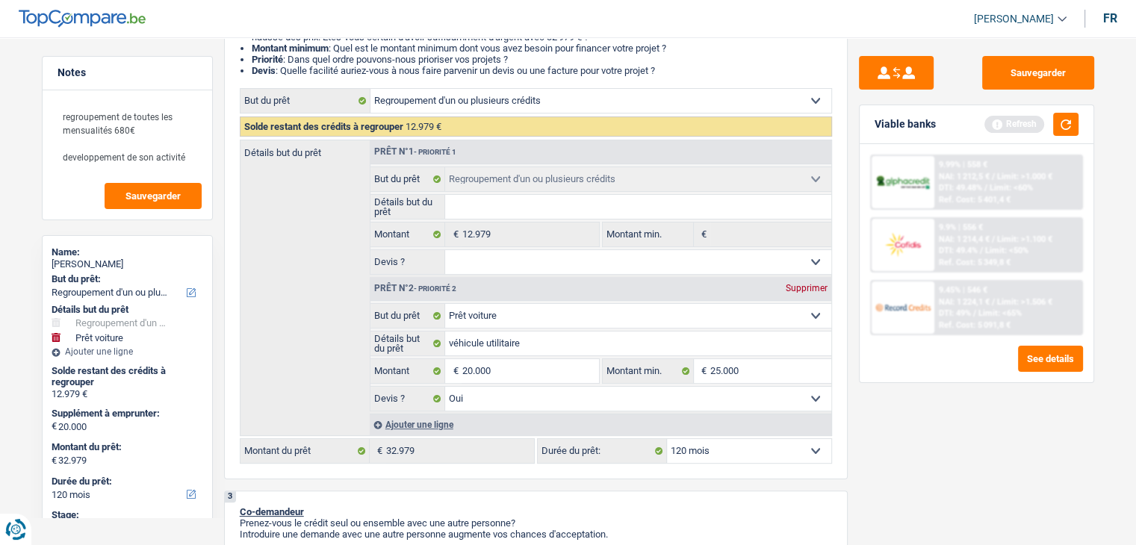
click at [878, 430] on div "Sauvegarder Viable banks Refresh 9.99% | 558 € NAI: 1 212,5 € / Limit: >1.000 €…" at bounding box center [976, 286] width 258 height 461
click at [772, 368] on input "25.000" at bounding box center [770, 371] width 121 height 24
click at [908, 461] on div "Sauvegarder Viable banks Refresh 9.99% | 558 € NAI: 1 212,5 € / Limit: >1.000 €…" at bounding box center [976, 286] width 258 height 461
click at [716, 368] on input "Montant min." at bounding box center [770, 371] width 121 height 24
click at [403, 425] on div "Ajouter une ligne" at bounding box center [600, 425] width 461 height 22
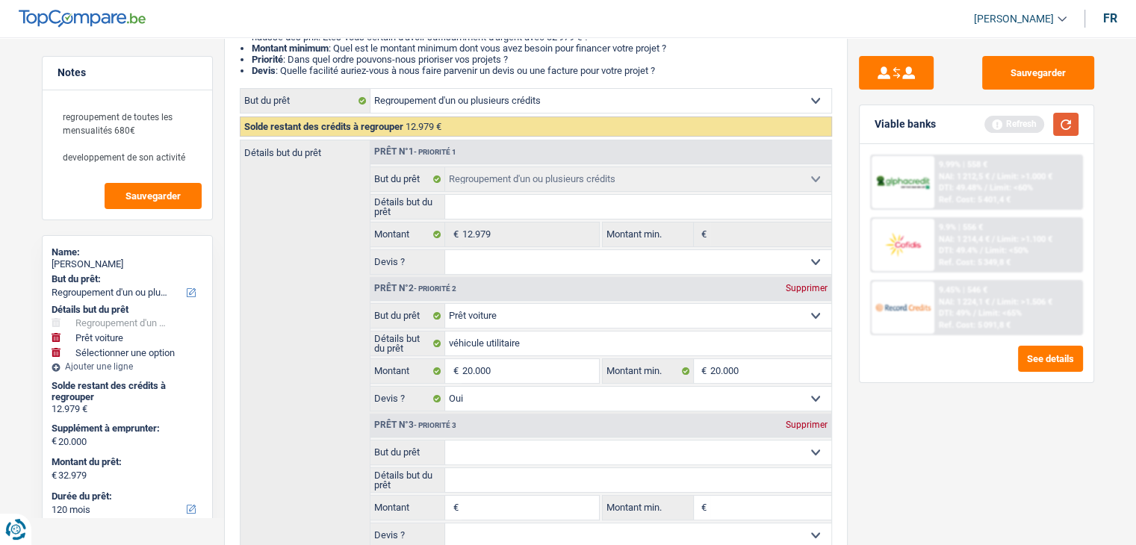
click at [1067, 116] on button "button" at bounding box center [1065, 124] width 25 height 23
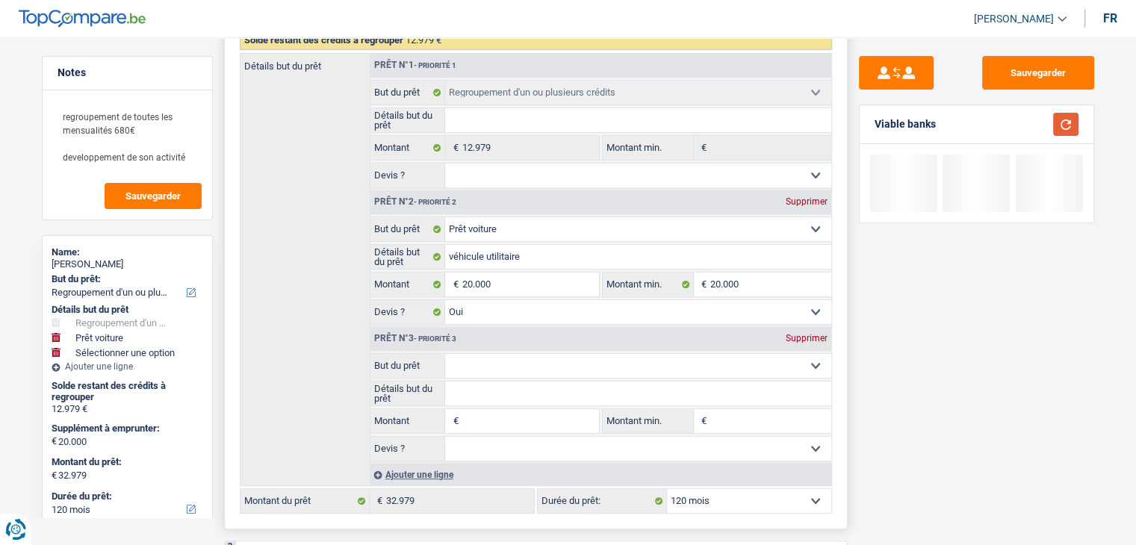
scroll to position [448, 0]
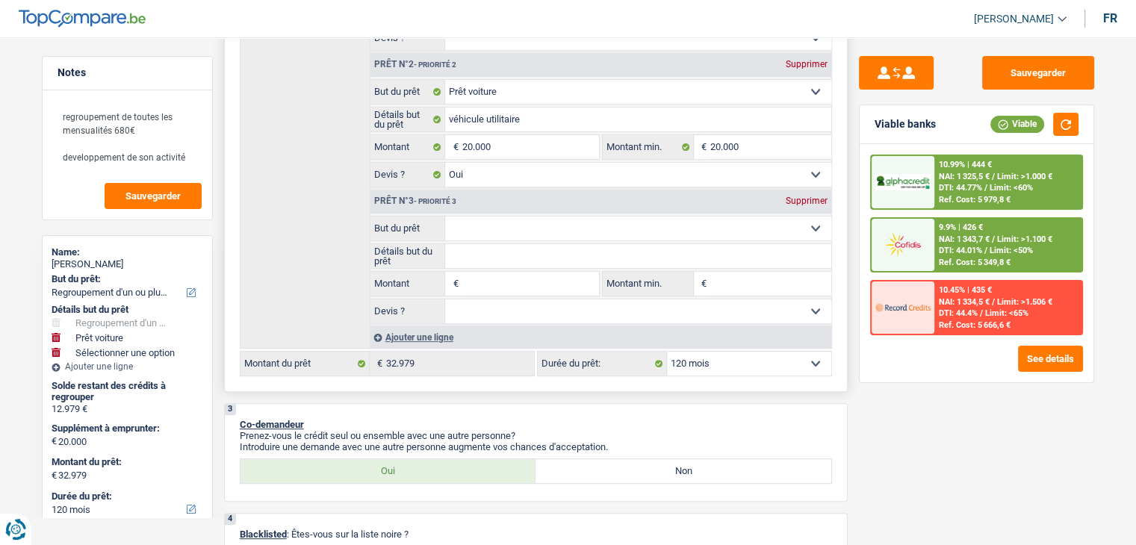
click at [553, 231] on select "Confort maison: meubles, textile, peinture, électroménager, outillage non-profe…" at bounding box center [638, 229] width 386 height 24
click at [445, 217] on select "Confort maison: meubles, textile, peinture, électroménager, outillage non-profe…" at bounding box center [638, 229] width 386 height 24
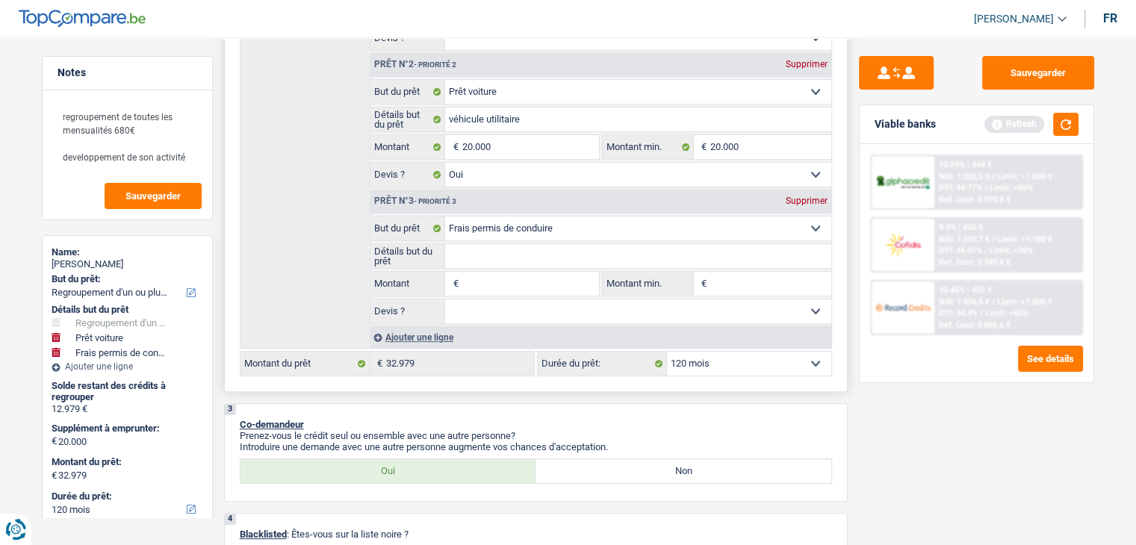
click at [490, 244] on input "Détails but du prêt" at bounding box center [638, 256] width 386 height 24
click at [491, 287] on input "Montant" at bounding box center [529, 284] width 137 height 24
click at [751, 283] on input "Montant min." at bounding box center [770, 284] width 121 height 24
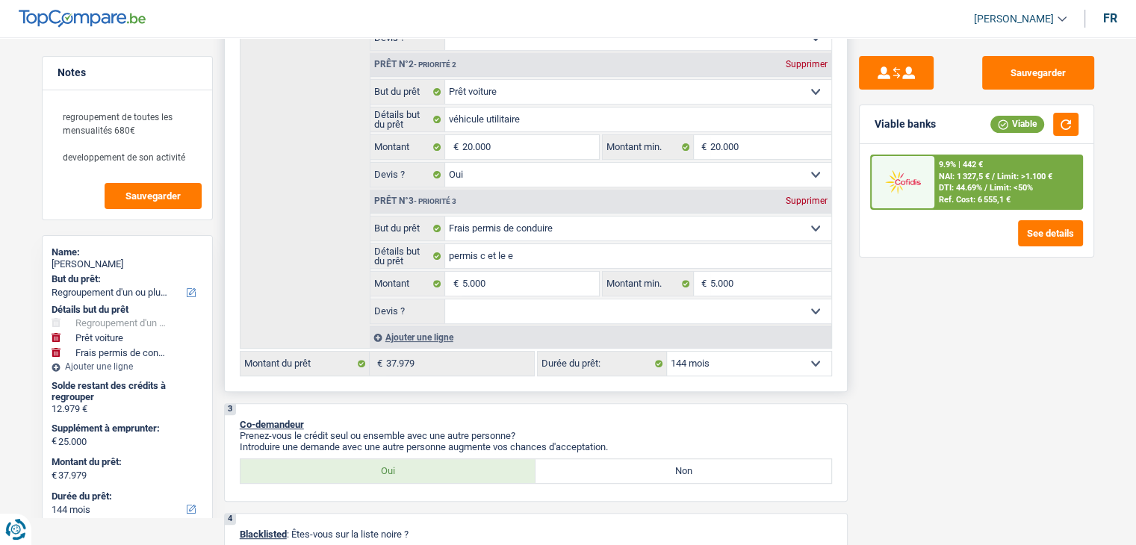
click at [463, 314] on select "Oui Non Non répondu Sélectionner une option" at bounding box center [638, 311] width 386 height 24
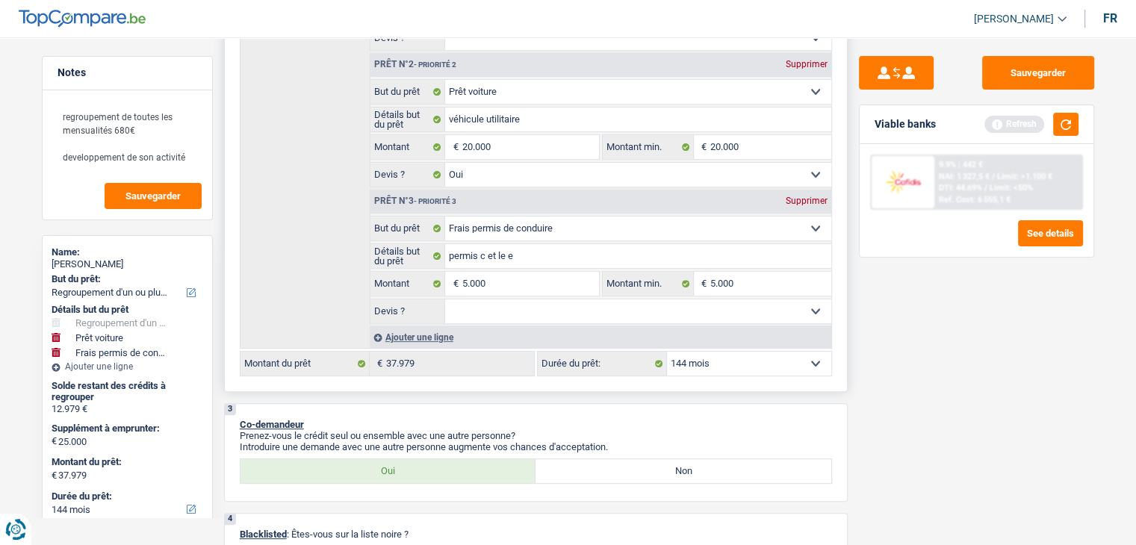
click at [445, 299] on select "Oui Non Non répondu Sélectionner une option" at bounding box center [638, 311] width 386 height 24
click at [1062, 140] on div "Viable banks Refresh" at bounding box center [976, 124] width 234 height 39
click at [1063, 134] on button "button" at bounding box center [1065, 124] width 25 height 23
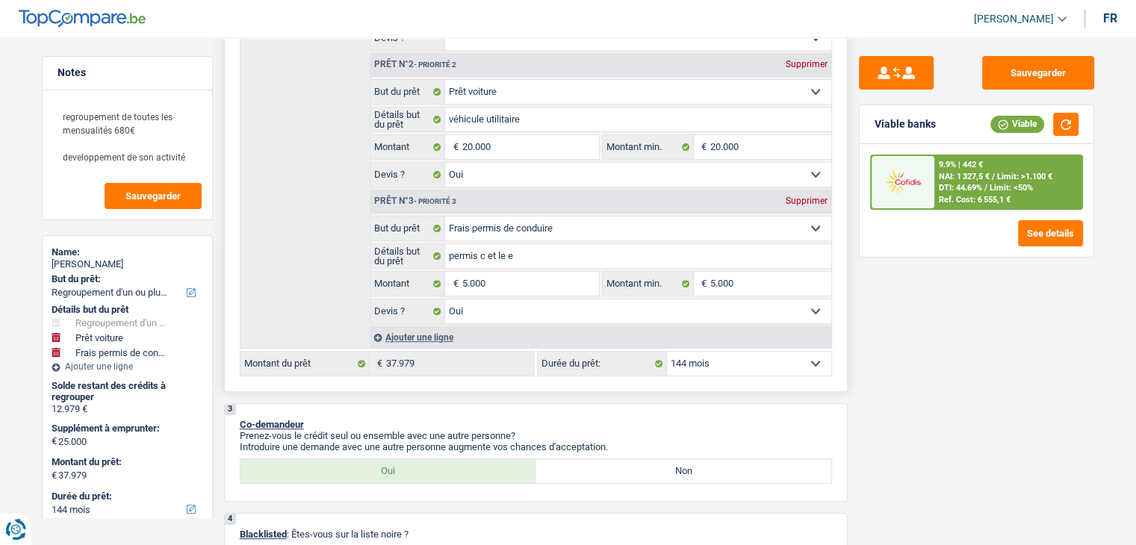
click at [430, 335] on div "Ajouter une ligne" at bounding box center [600, 337] width 461 height 22
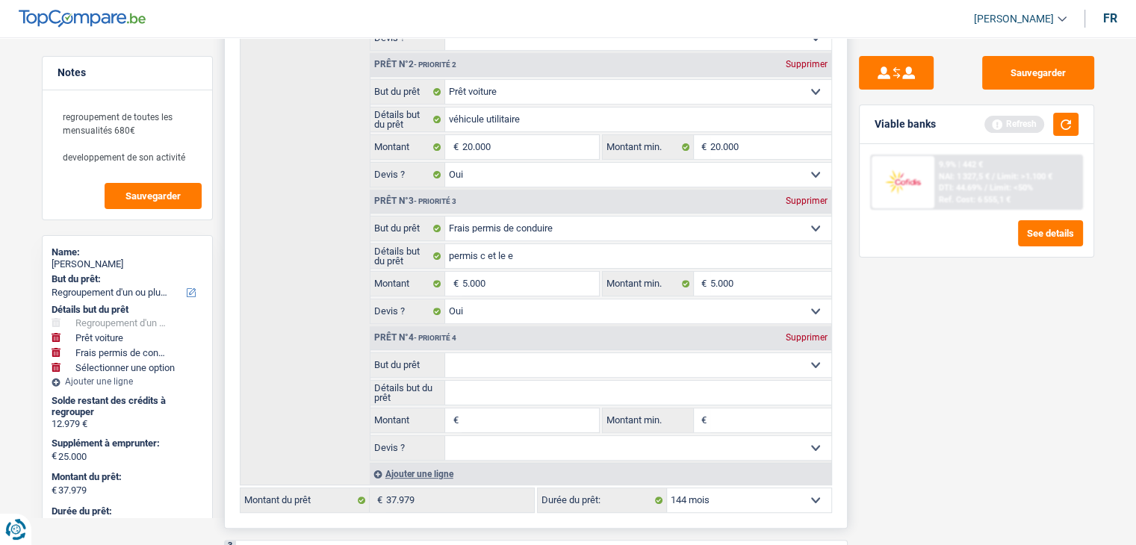
click at [482, 368] on select "Confort maison: meubles, textile, peinture, électroménager, outillage non-profe…" at bounding box center [638, 365] width 386 height 24
click at [906, 358] on div "Sauvegarder Viable banks Refresh 9.9% | 442 € NAI: 1 327,5 € / Limit: >1.100 € …" at bounding box center [976, 286] width 258 height 461
click at [581, 364] on select "Confort maison: meubles, textile, peinture, électroménager, outillage non-profe…" at bounding box center [638, 365] width 386 height 24
click at [445, 353] on select "Confort maison: meubles, textile, peinture, électroménager, outillage non-profe…" at bounding box center [638, 365] width 386 height 24
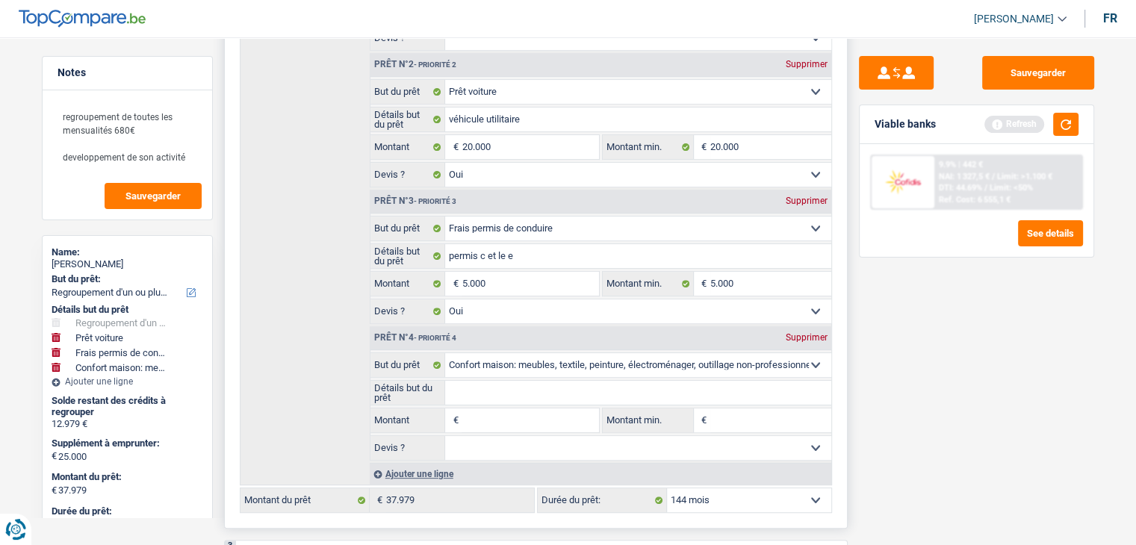
click at [482, 418] on input "Montant" at bounding box center [529, 420] width 137 height 24
click at [467, 389] on input "Détails but du prêt" at bounding box center [638, 393] width 386 height 24
click at [788, 417] on input "Montant min." at bounding box center [770, 420] width 121 height 24
click at [899, 404] on div "Sauvegarder Viable banks Refresh 9.9% | 442 € NAI: 1 327,5 € / Limit: >1.100 € …" at bounding box center [976, 286] width 258 height 461
click at [1066, 131] on button "button" at bounding box center [1065, 124] width 25 height 23
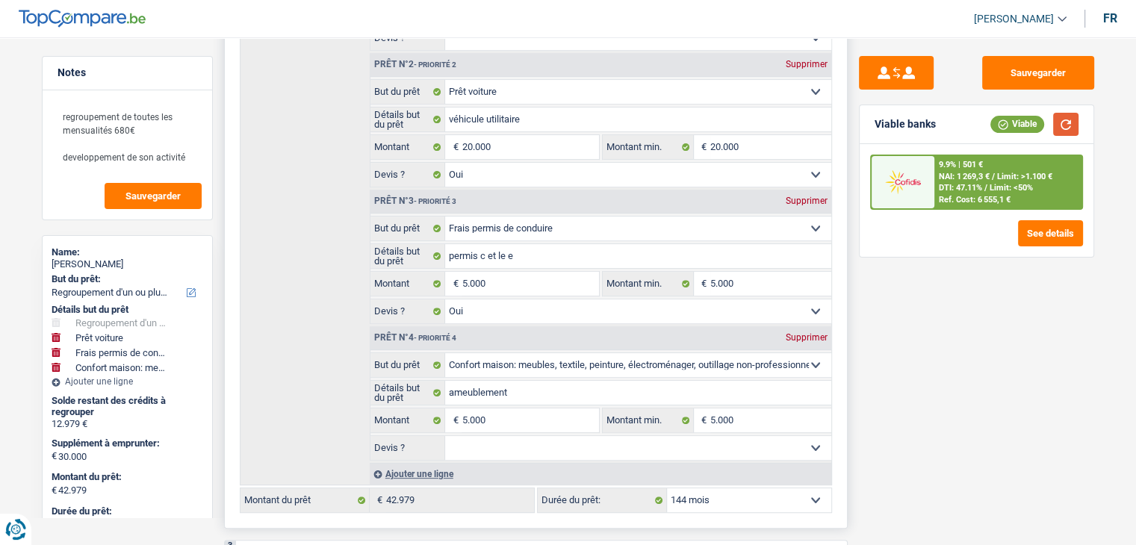
scroll to position [597, 0]
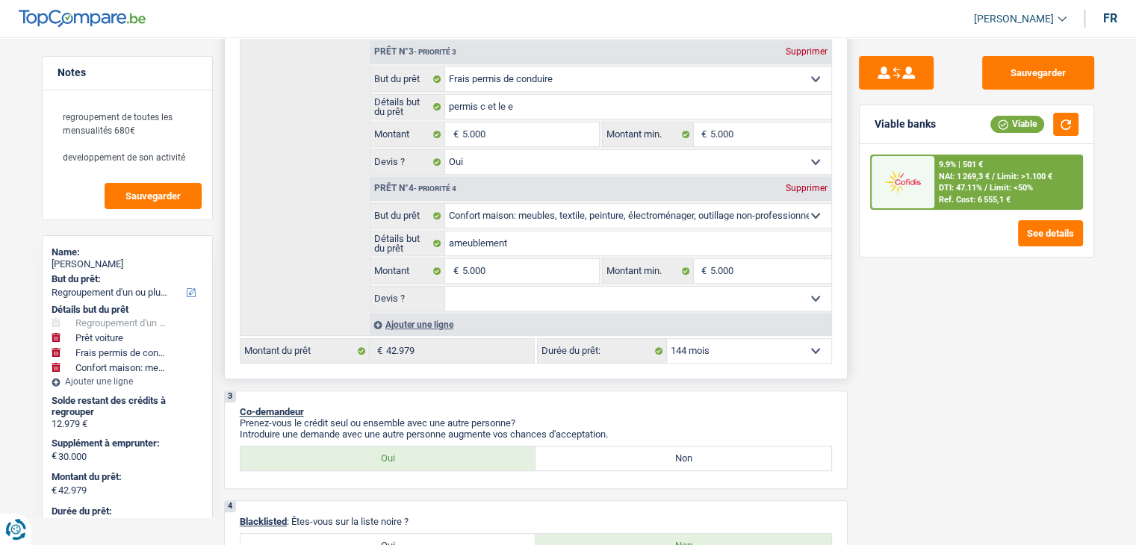
click at [500, 296] on select "Oui Non Non répondu Sélectionner une option" at bounding box center [638, 299] width 386 height 24
click at [445, 287] on select "Oui Non Non répondu Sélectionner une option" at bounding box center [638, 299] width 386 height 24
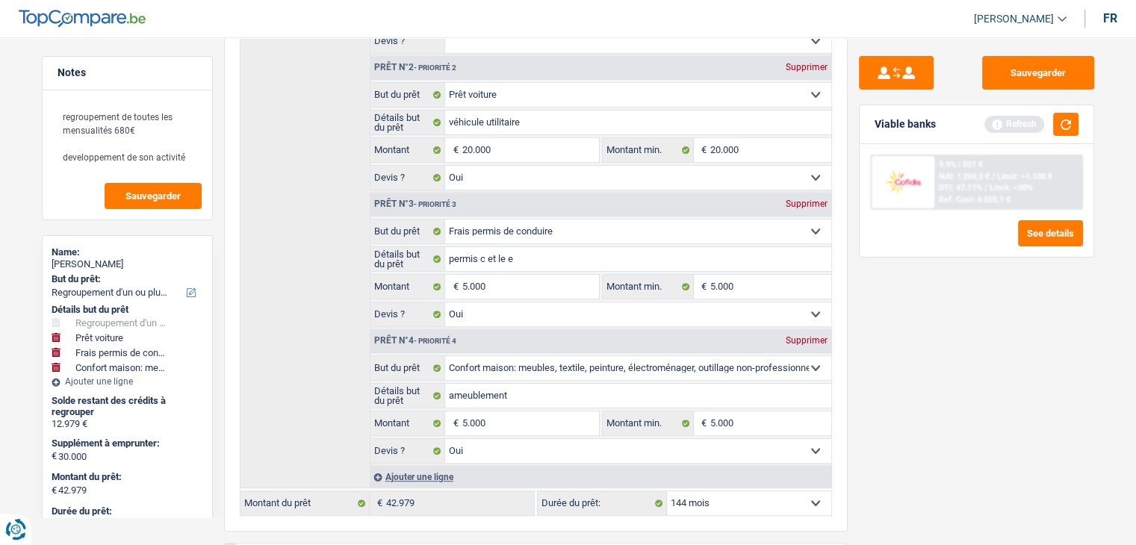
scroll to position [448, 0]
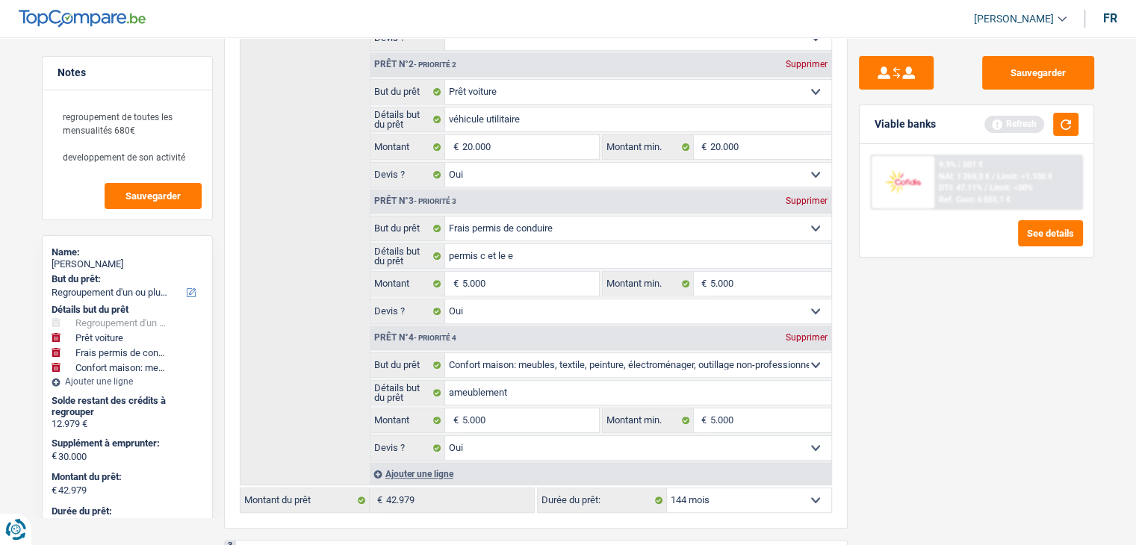
click at [956, 324] on div "Sauvegarder Viable banks Refresh 9.9% | 501 € NAI: 1 269,3 € / Limit: >1.100 € …" at bounding box center [976, 286] width 258 height 461
click at [1063, 131] on button "button" at bounding box center [1065, 124] width 25 height 23
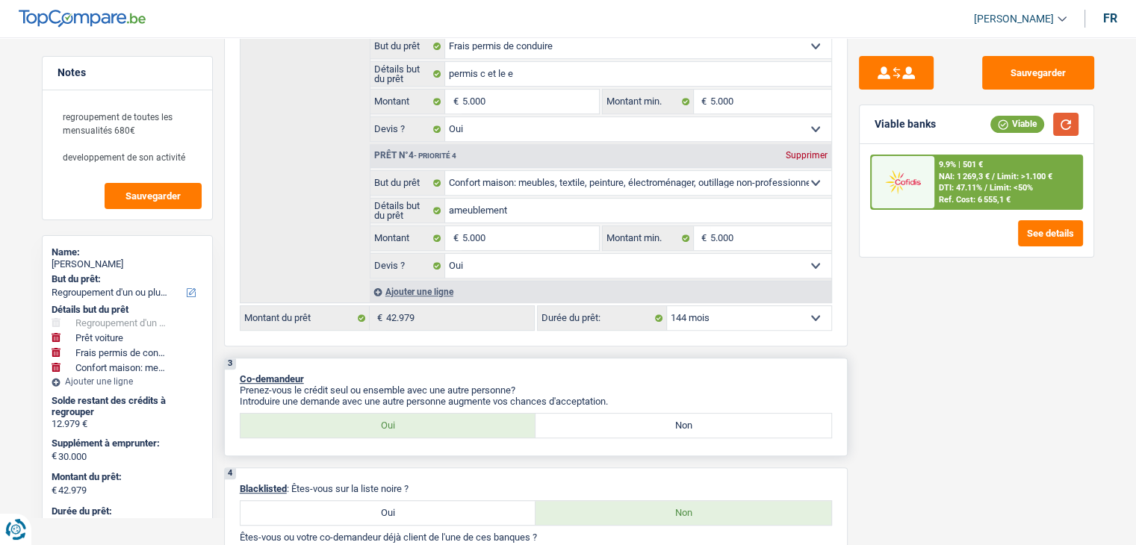
scroll to position [747, 0]
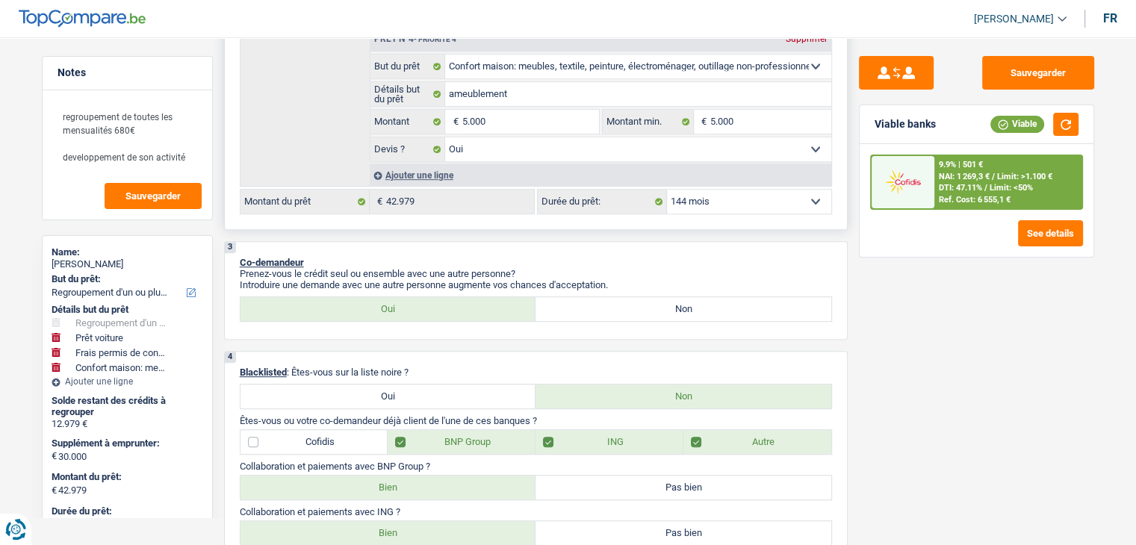
click at [724, 203] on select "12 mois 18 mois 24 mois 30 mois 36 mois 42 mois 48 mois 60 mois 72 mois 84 mois…" at bounding box center [749, 202] width 164 height 24
click at [588, 279] on p "Introduire une demande avec une autre personne augmente vos chances d'acceptati…" at bounding box center [536, 284] width 592 height 11
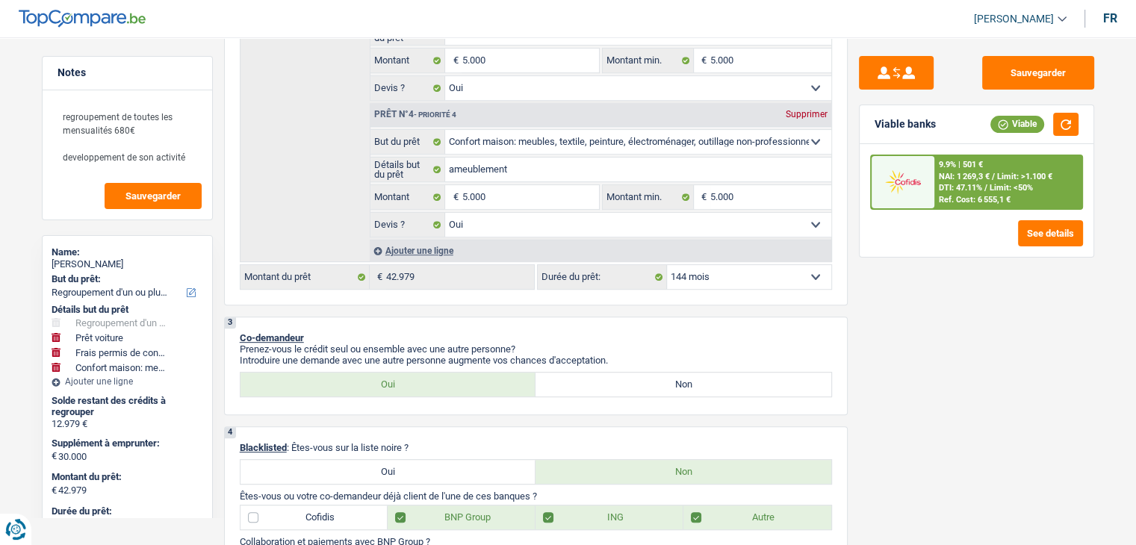
scroll to position [672, 0]
click at [681, 276] on select "12 mois 18 mois 24 mois 30 mois 36 mois 42 mois 48 mois 60 mois 72 mois 84 mois…" at bounding box center [749, 276] width 164 height 24
click at [667, 264] on select "12 mois 18 mois 24 mois 30 mois 36 mois 42 mois 48 mois 60 mois 72 mois 84 mois…" at bounding box center [749, 276] width 164 height 24
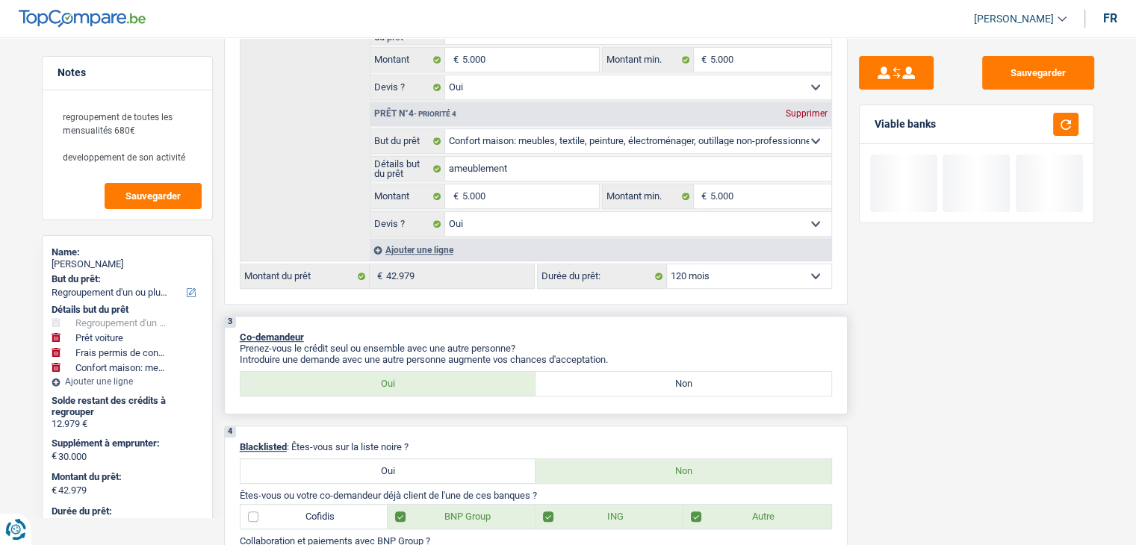
click at [637, 360] on div "3 Co-demandeur Prenez-vous le crédit seul ou ensemble avec une autre personne? …" at bounding box center [535, 365] width 623 height 99
click at [1084, 117] on div "Viable banks" at bounding box center [976, 124] width 234 height 39
click at [1074, 118] on button "button" at bounding box center [1065, 124] width 25 height 23
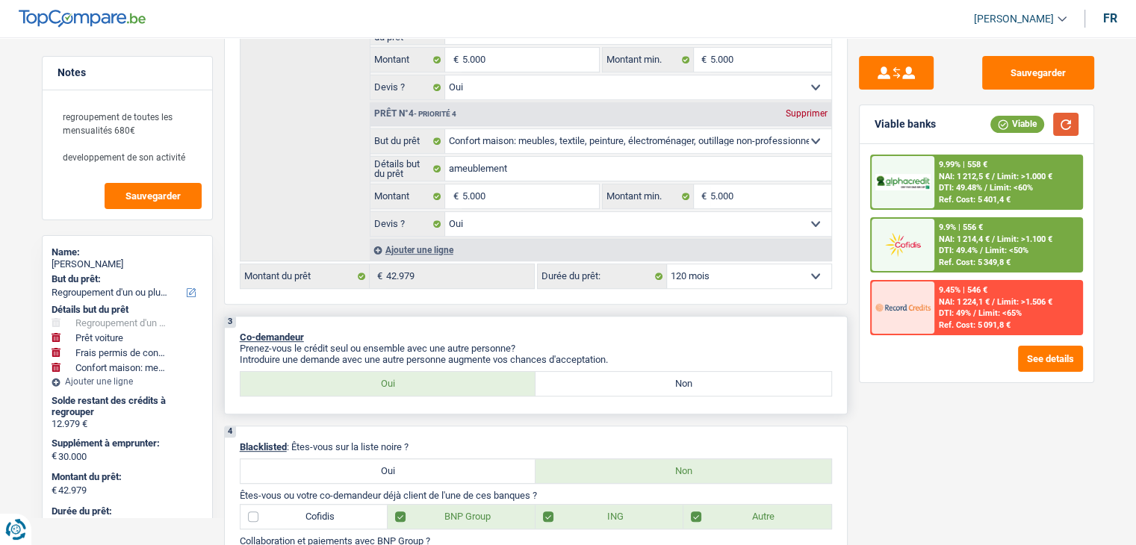
scroll to position [1045, 0]
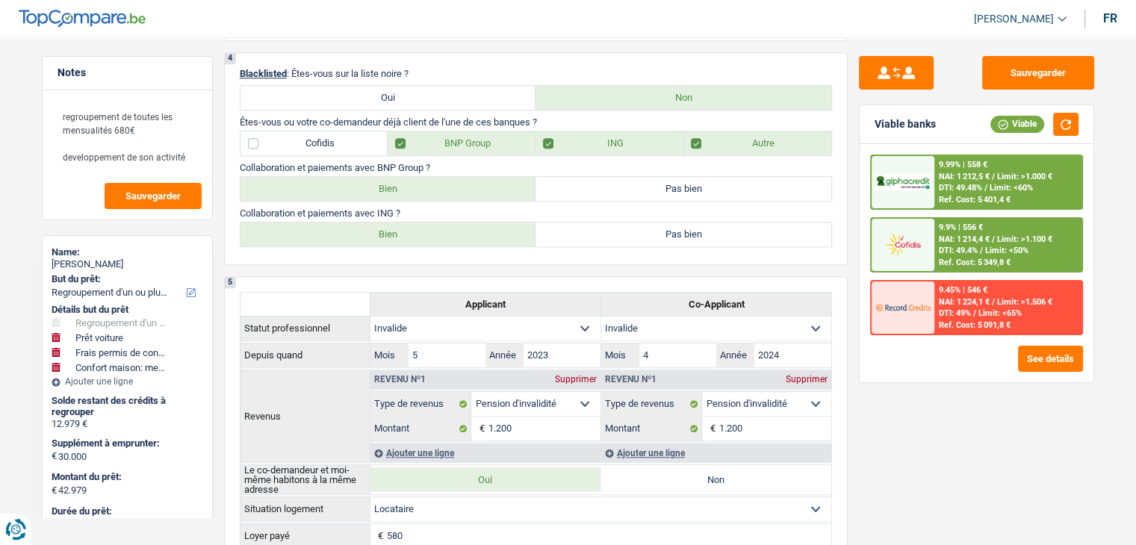
click at [998, 237] on span "Limit: >1.100 €" at bounding box center [1024, 239] width 55 height 10
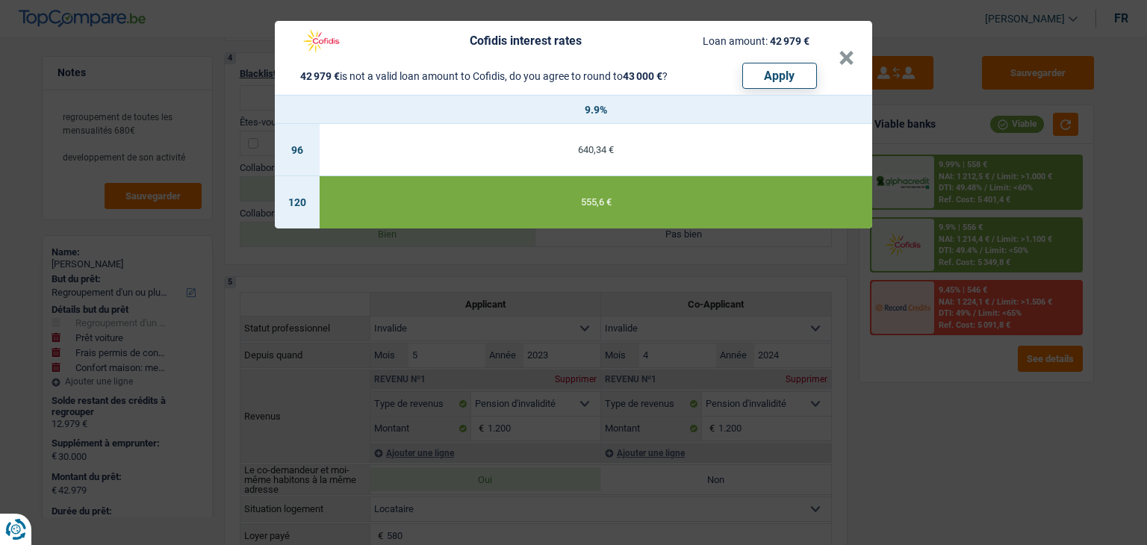
click at [632, 276] on div "Cofidis interest rates Loan amount: 42 979 € 42 979 € is not a valid loan amoun…" at bounding box center [573, 272] width 1147 height 545
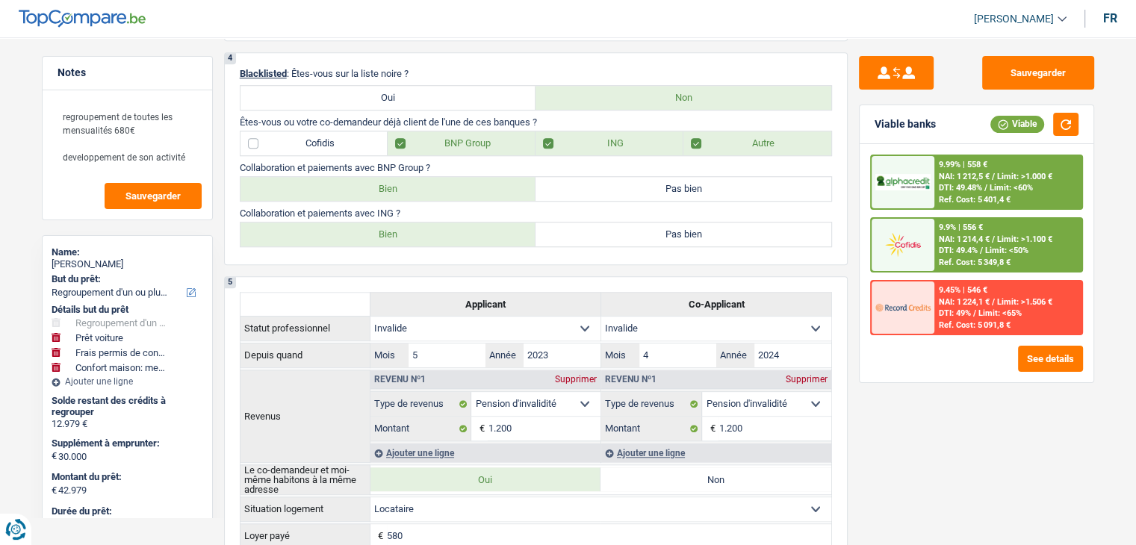
click at [924, 194] on div at bounding box center [902, 182] width 63 height 52
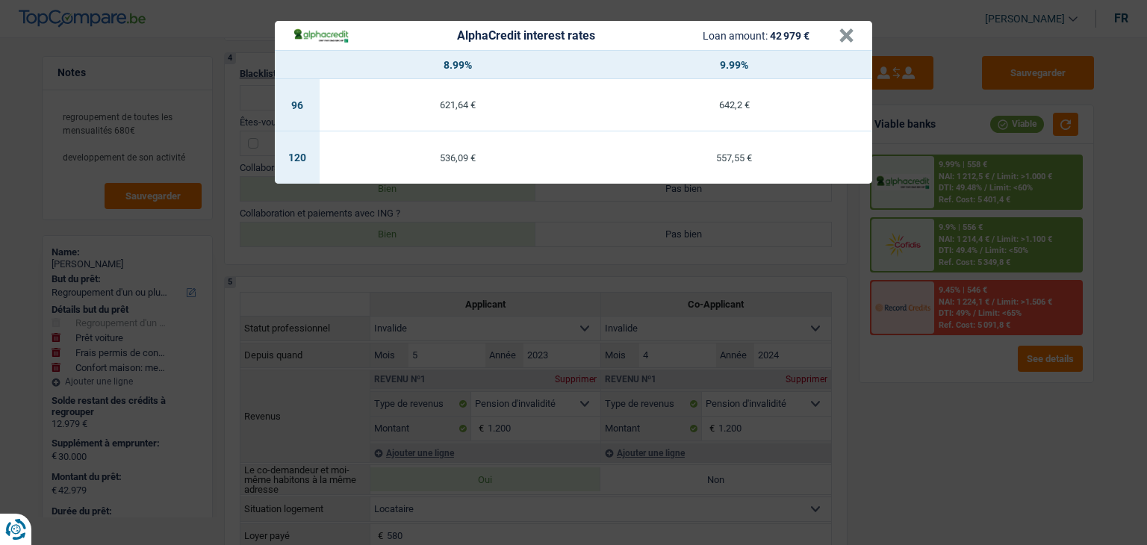
click at [691, 259] on div "AlphaCredit interest rates Loan amount: 42 979 € × 8.99% 9.99% 96 621,64 € 642,…" at bounding box center [573, 272] width 1147 height 545
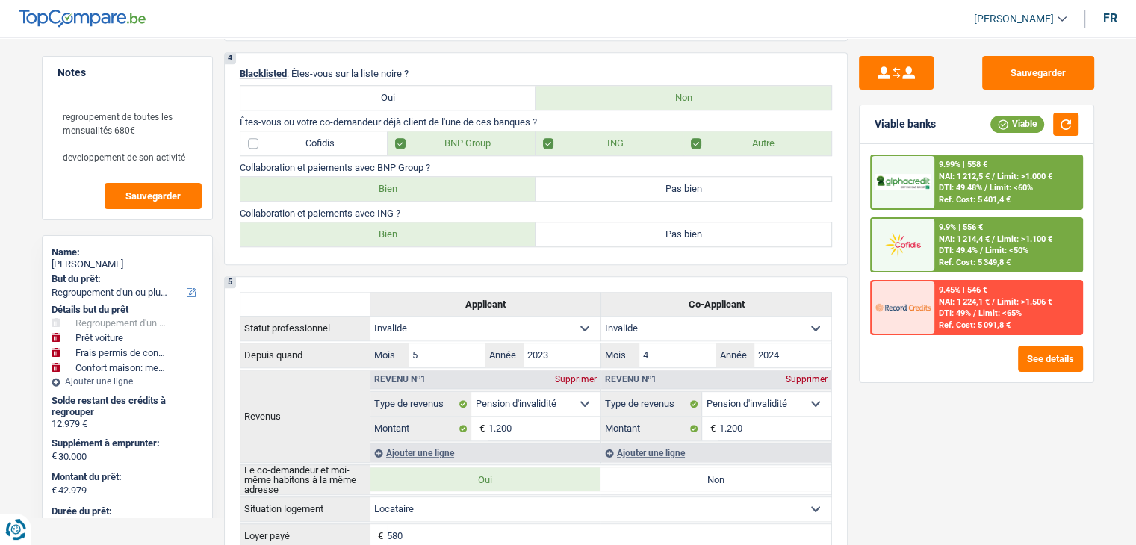
click at [958, 240] on span "NAI: 1 214,4 €" at bounding box center [964, 239] width 51 height 10
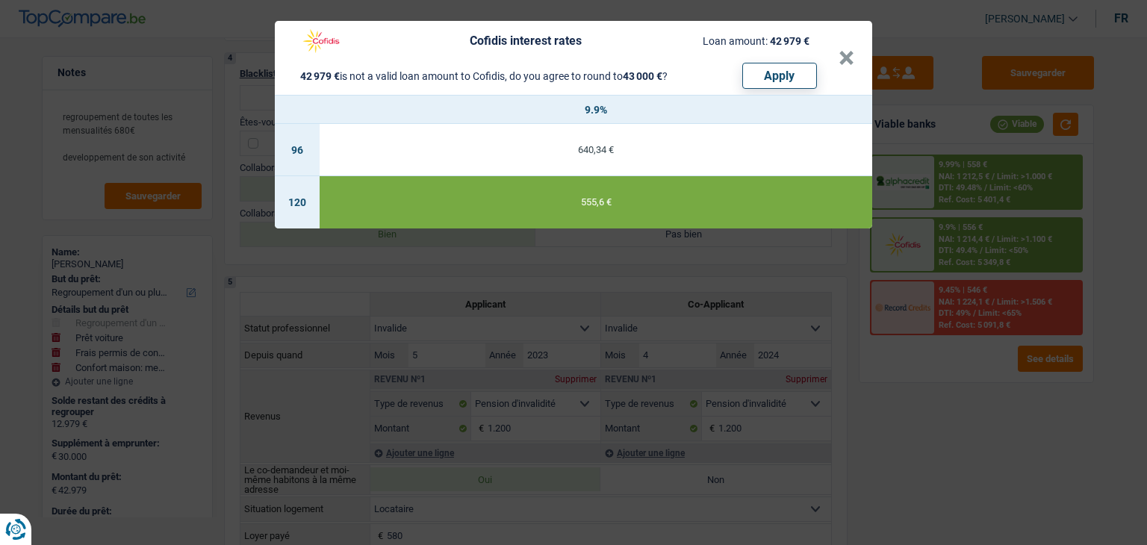
click at [736, 280] on div "Cofidis interest rates Loan amount: 42 979 € 42 979 € is not a valid loan amoun…" at bounding box center [573, 272] width 1147 height 545
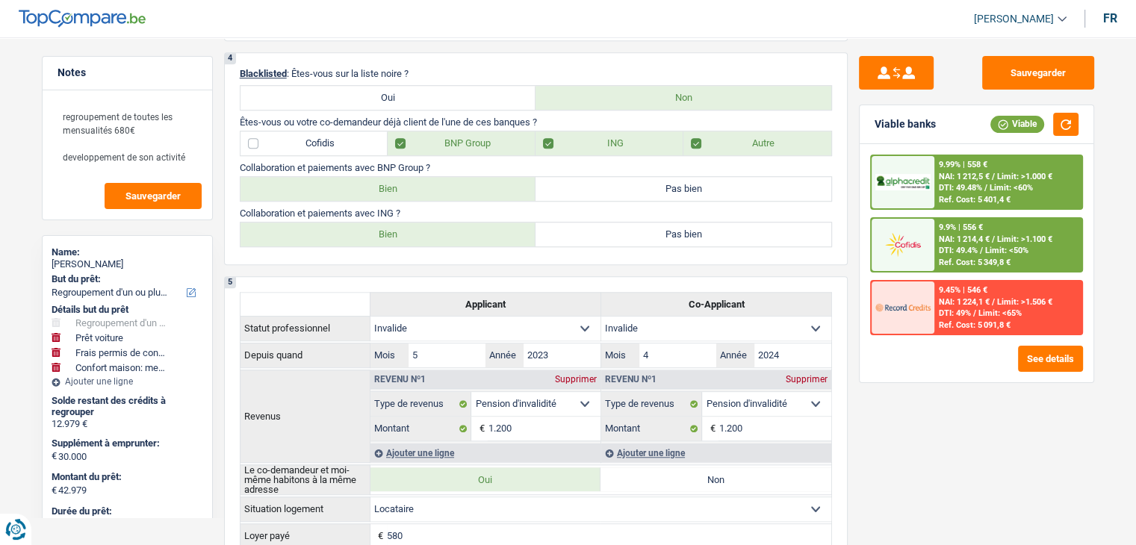
click at [968, 199] on div "Ref. Cost: 5 401,4 €" at bounding box center [975, 200] width 72 height 10
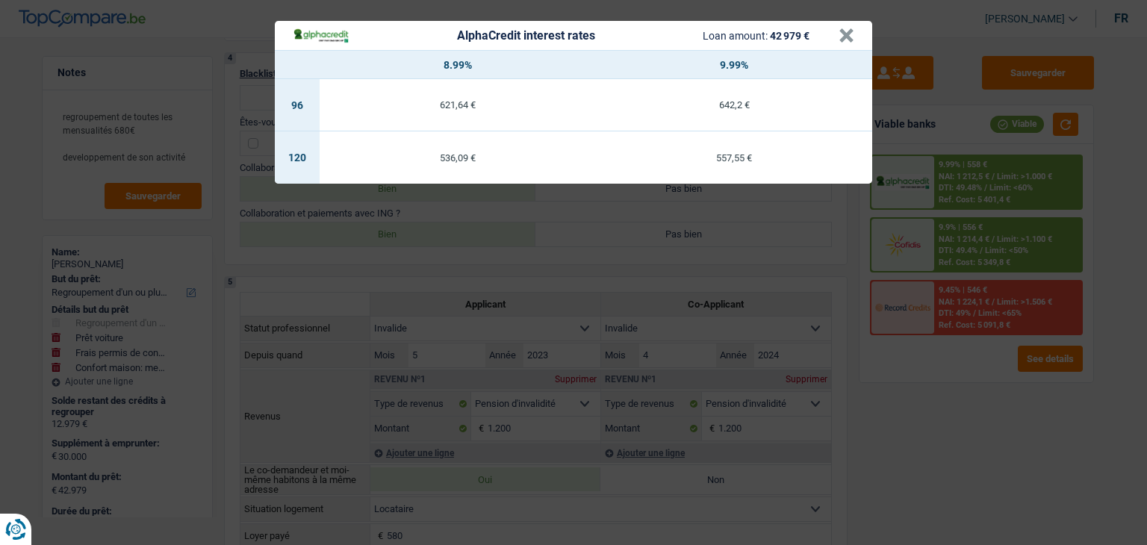
click at [715, 245] on div "AlphaCredit interest rates Loan amount: 42 979 € × 8.99% 9.99% 96 621,64 € 642,…" at bounding box center [573, 272] width 1147 height 545
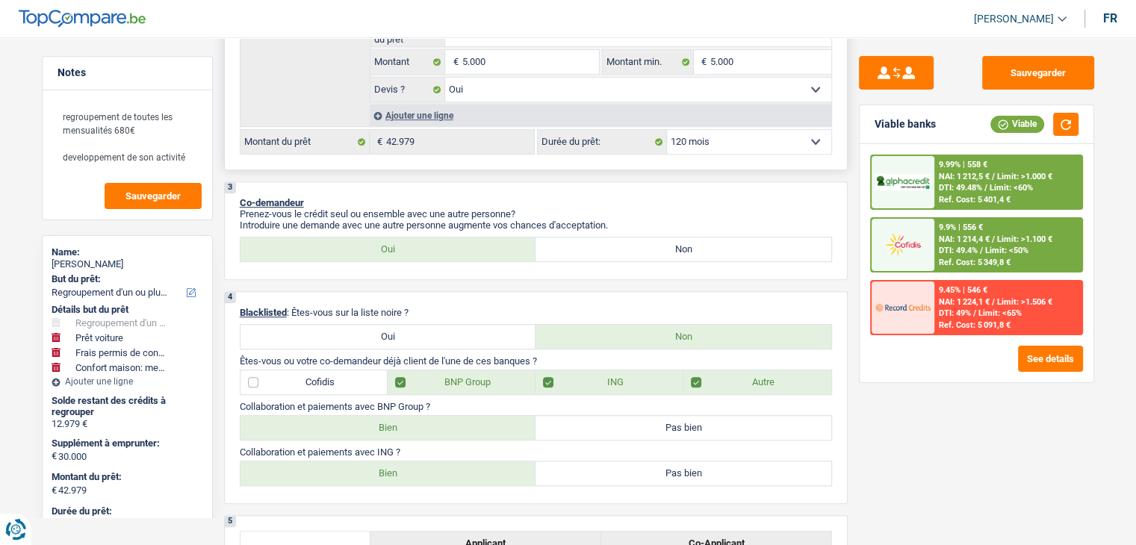
scroll to position [672, 0]
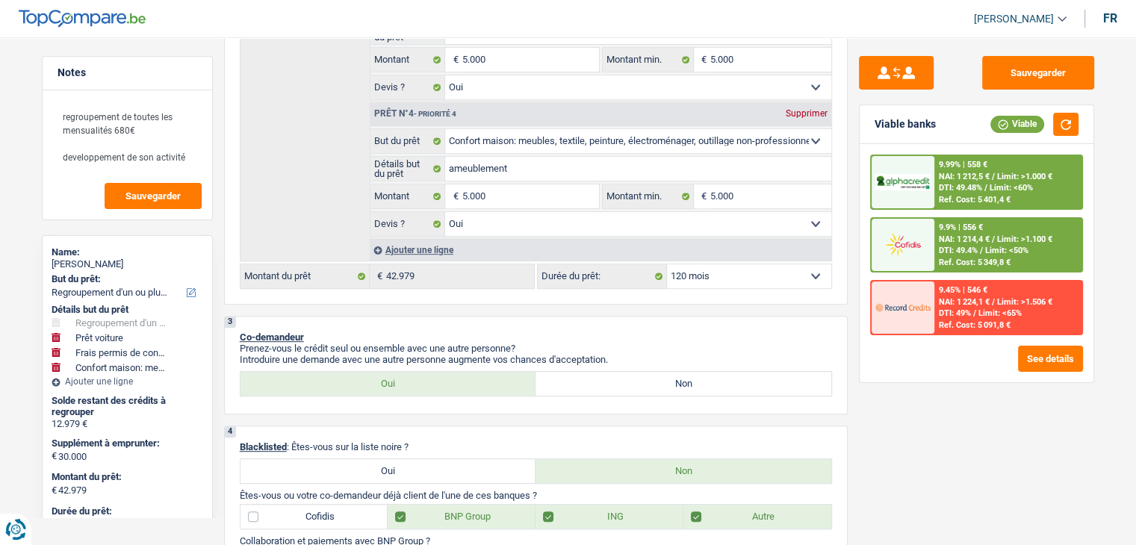
click at [972, 188] on span "DTI: 49.48%" at bounding box center [960, 188] width 43 height 10
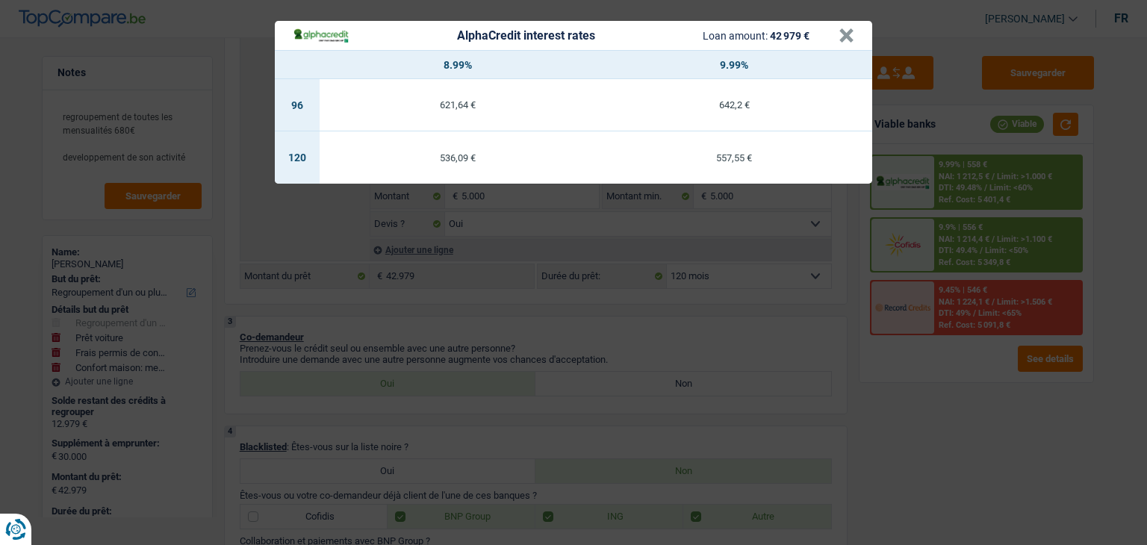
click at [756, 267] on div "AlphaCredit interest rates Loan amount: 42 979 € × 8.99% 9.99% 96 621,64 € 642,…" at bounding box center [573, 272] width 1147 height 545
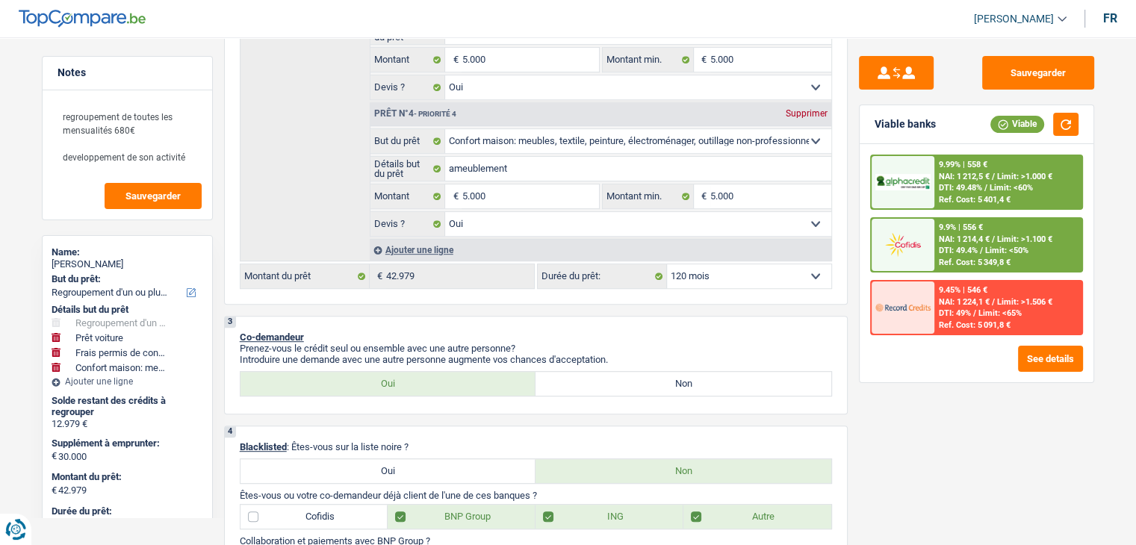
click at [996, 176] on div "NAI: 1 212,5 € / Limit: >1.000 €" at bounding box center [995, 177] width 113 height 10
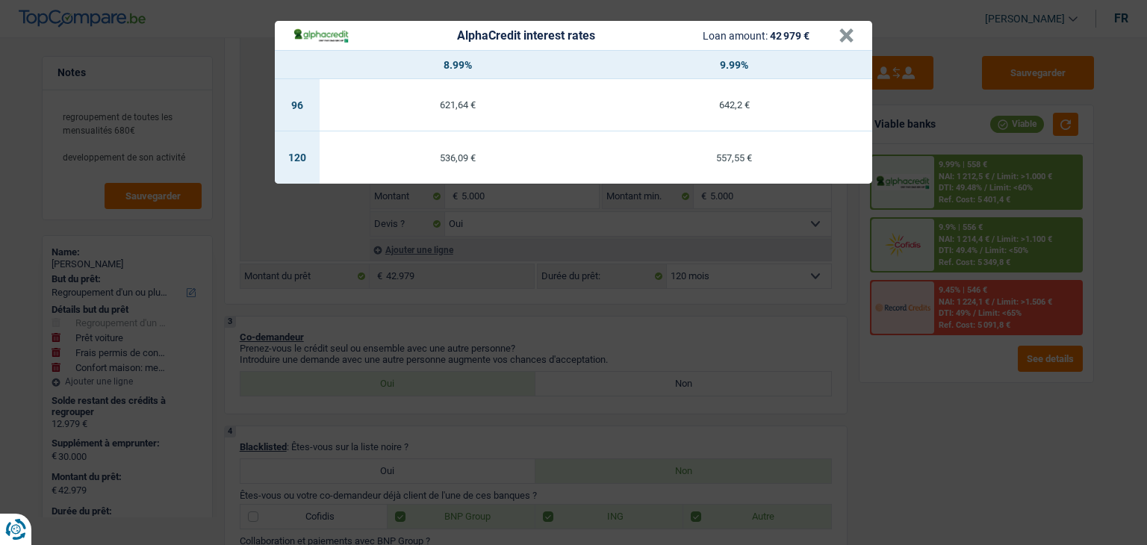
click at [690, 314] on div "AlphaCredit interest rates Loan amount: 42 979 € × 8.99% 9.99% 96 621,64 € 642,…" at bounding box center [573, 272] width 1147 height 545
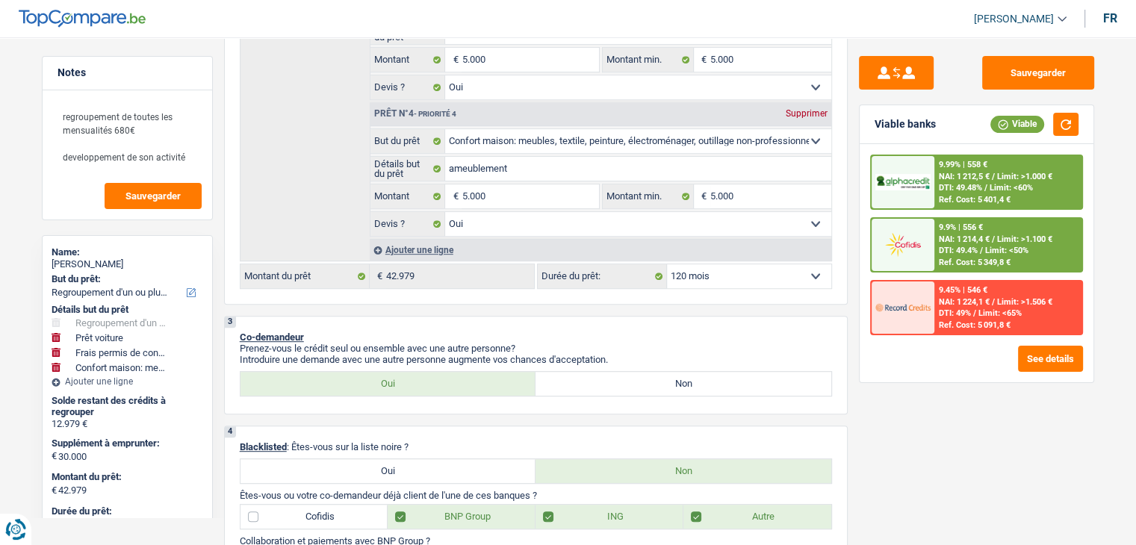
click at [944, 252] on span "DTI: 49.4%" at bounding box center [958, 251] width 39 height 10
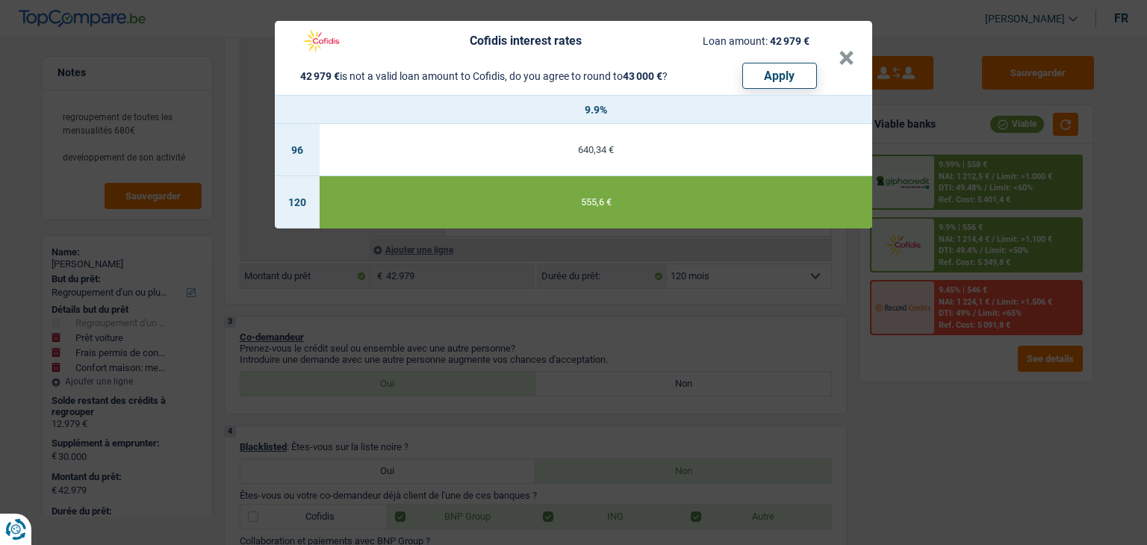
click at [718, 296] on div "Cofidis interest rates Loan amount: 42 979 € 42 979 € is not a valid loan amoun…" at bounding box center [573, 272] width 1147 height 545
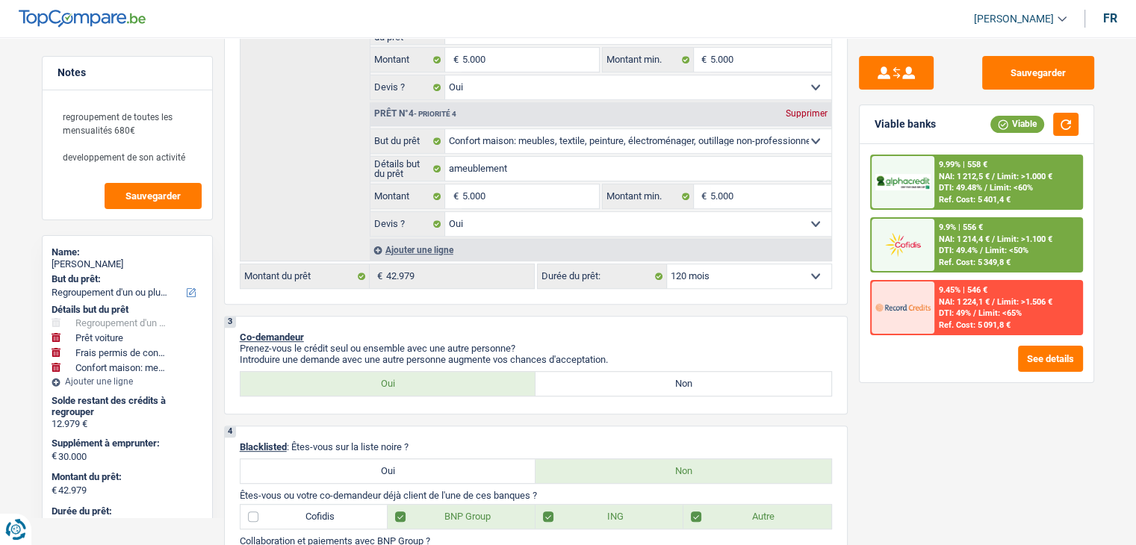
click at [959, 195] on div "Ref. Cost: 5 401,4 €" at bounding box center [975, 200] width 72 height 10
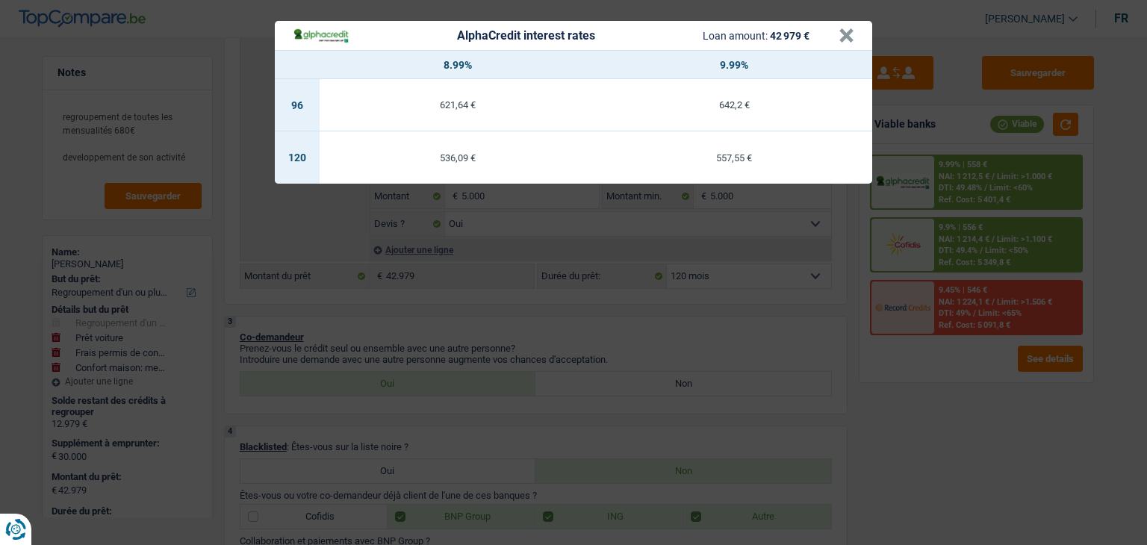
click at [742, 291] on div "AlphaCredit interest rates Loan amount: 42 979 € × 8.99% 9.99% 96 621,64 € 642,…" at bounding box center [573, 272] width 1147 height 545
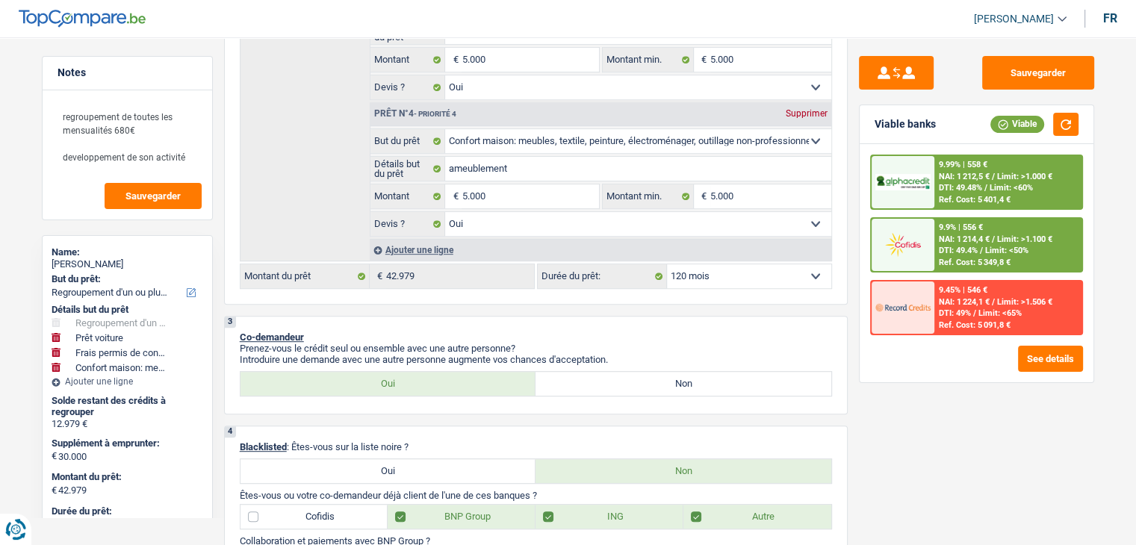
click at [933, 178] on div at bounding box center [902, 182] width 63 height 52
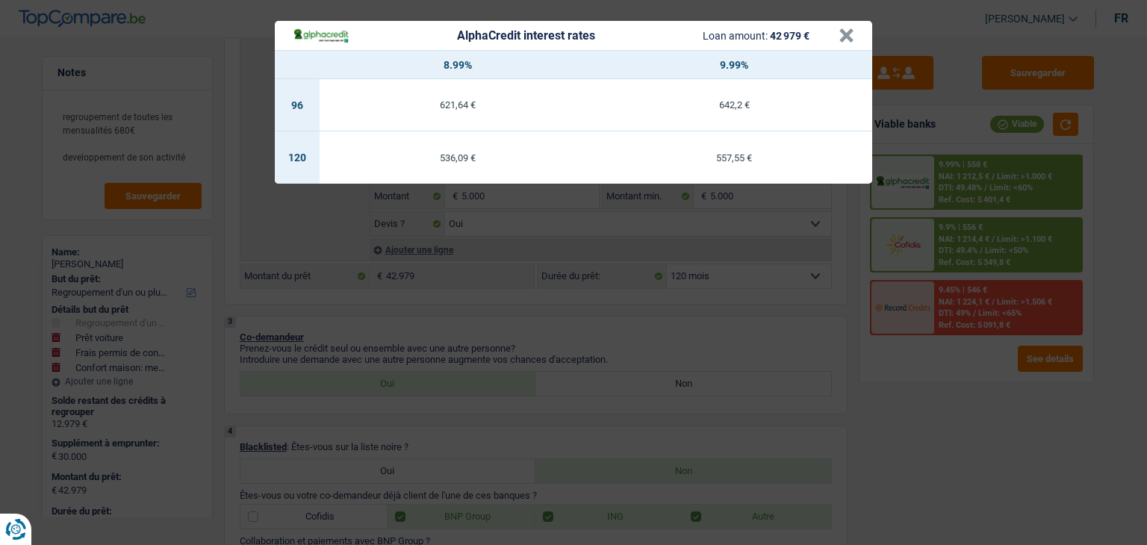
click at [663, 326] on div "AlphaCredit interest rates Loan amount: 42 979 € × 8.99% 9.99% 96 621,64 € 642,…" at bounding box center [573, 272] width 1147 height 545
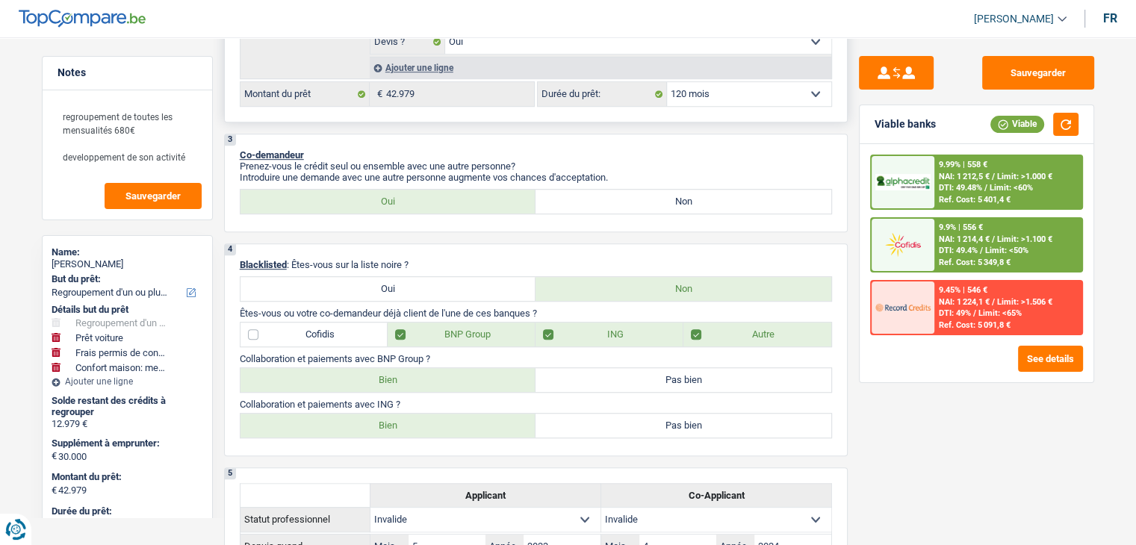
scroll to position [597, 0]
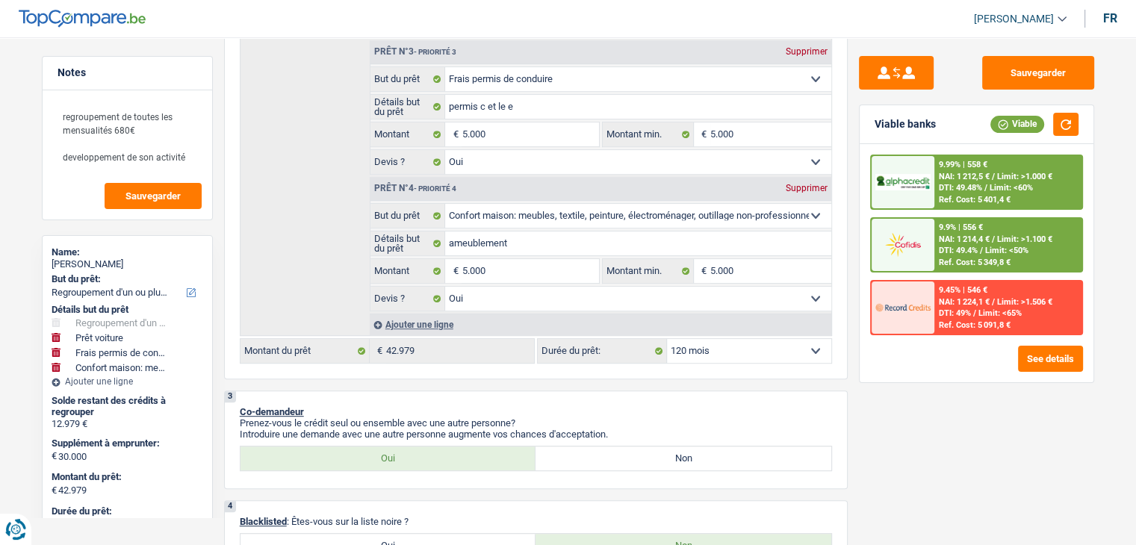
click at [965, 228] on div "9.9% | 556 €" at bounding box center [961, 228] width 44 height 10
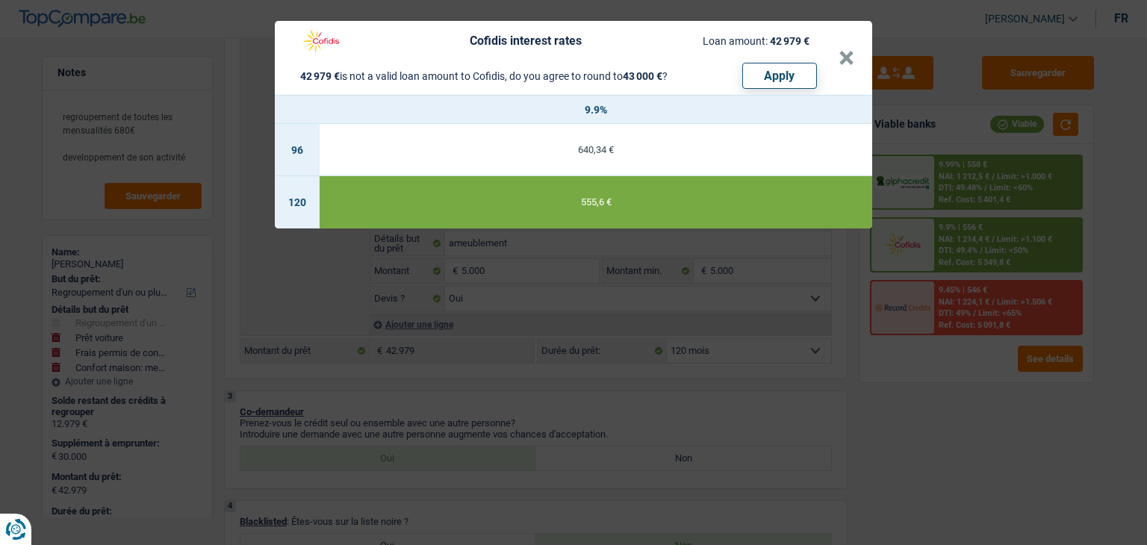
click at [606, 395] on div "Cofidis interest rates Loan amount: 42 979 € 42 979 € is not a valid loan amoun…" at bounding box center [573, 272] width 1147 height 545
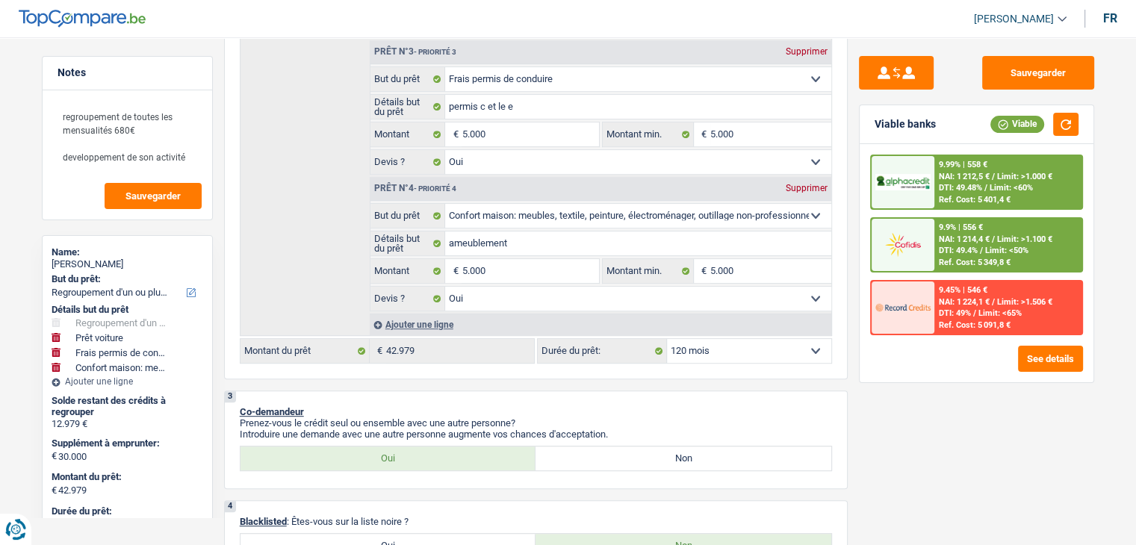
click at [908, 414] on div "Sauvegarder Viable banks Viable 9.99% | 558 € NAI: 1 212,5 € / Limit: >1.000 € …" at bounding box center [976, 286] width 258 height 461
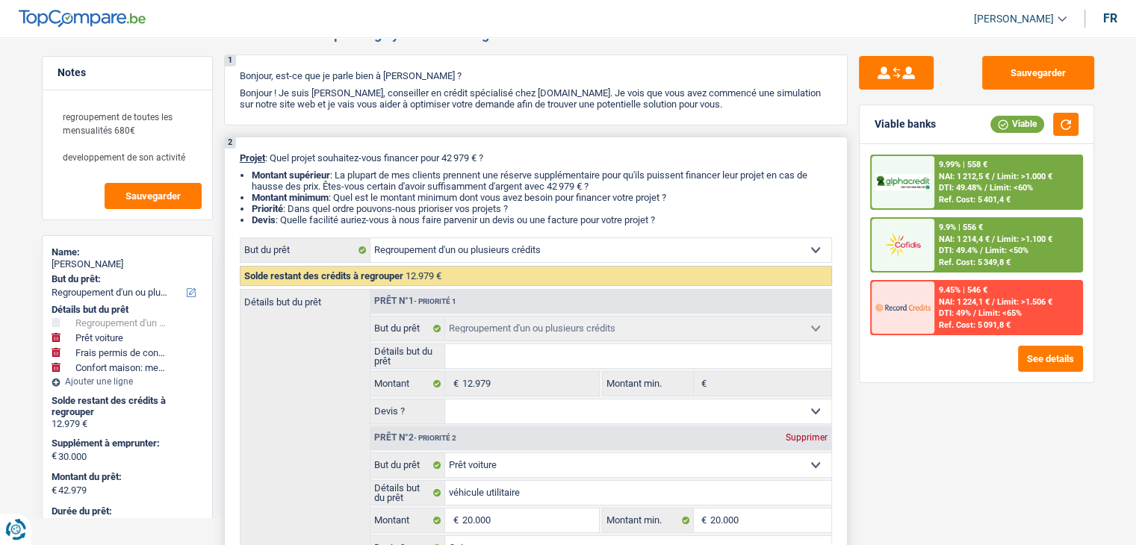
scroll to position [0, 0]
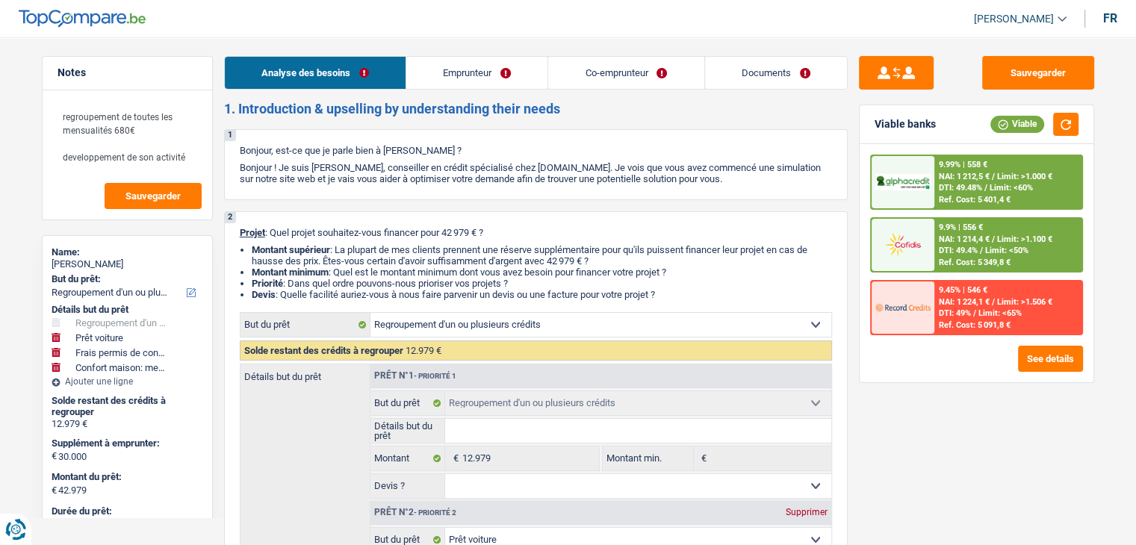
click at [450, 79] on link "Emprunteur" at bounding box center [476, 73] width 141 height 32
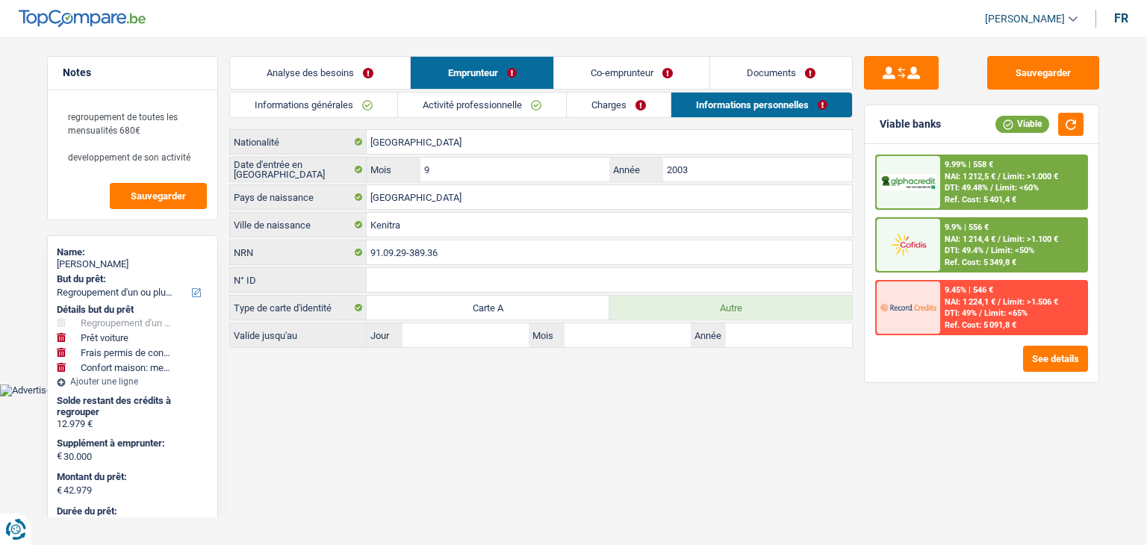
click at [593, 74] on link "Co-emprunteur" at bounding box center [631, 73] width 155 height 32
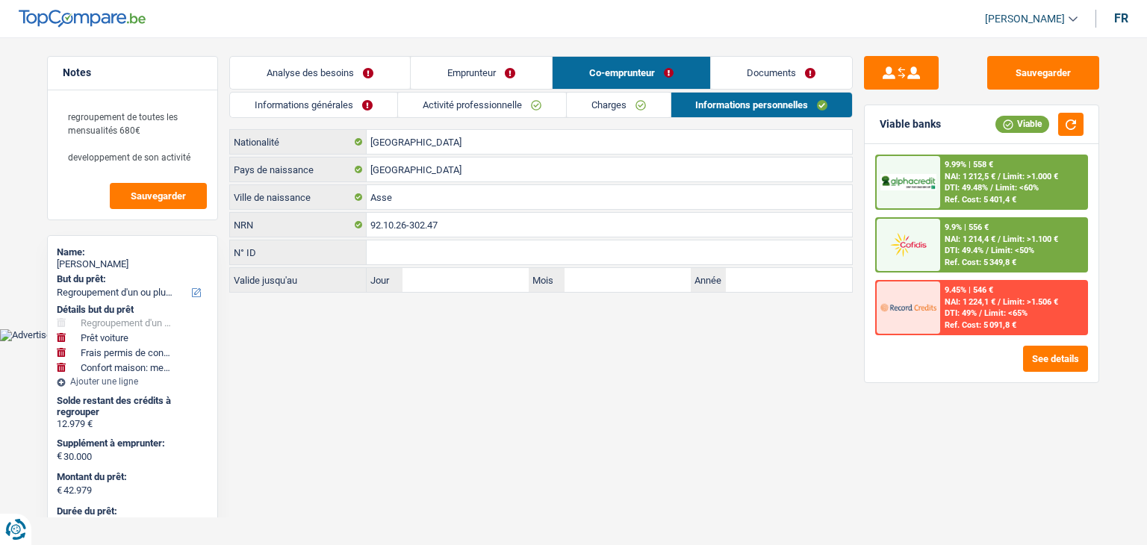
click at [738, 69] on link "Documents" at bounding box center [782, 73] width 142 height 32
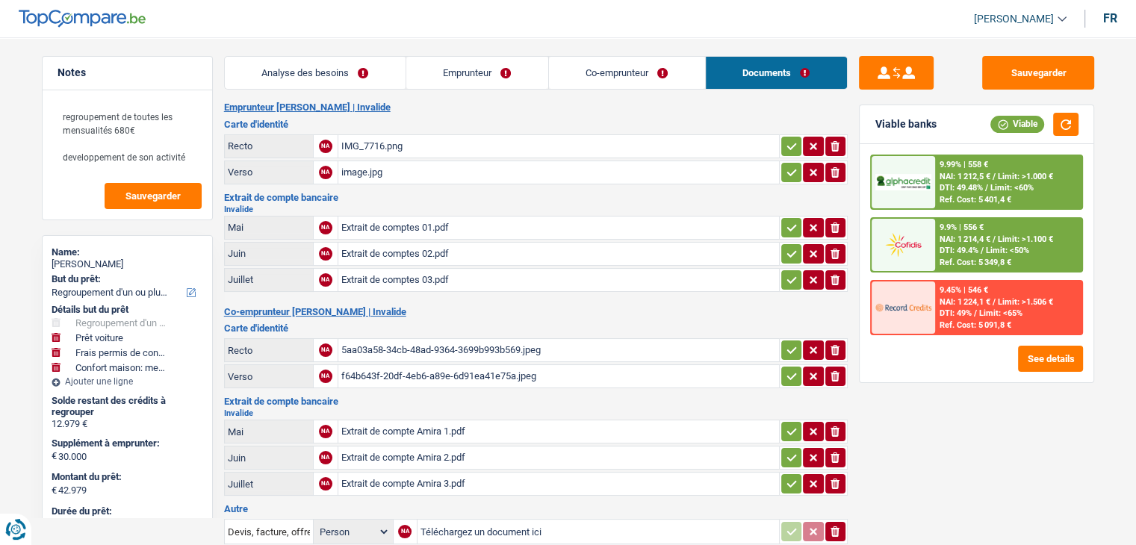
click at [494, 119] on h3 "Carte d'identité" at bounding box center [535, 124] width 623 height 10
click at [386, 219] on div "Extrait de comptes 01.pdf" at bounding box center [558, 228] width 435 height 22
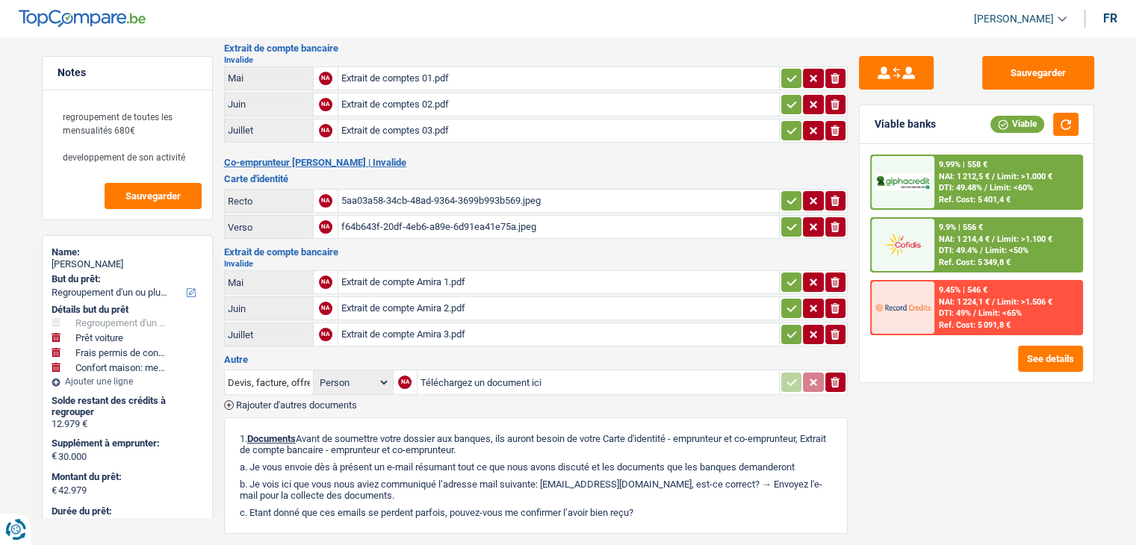
click at [391, 71] on div "Extrait de comptes 01.pdf" at bounding box center [558, 78] width 435 height 22
click at [392, 271] on div "Extrait de compte Amira 1.pdf" at bounding box center [558, 282] width 435 height 22
click at [470, 44] on h3 "Extrait de compte bancaire" at bounding box center [535, 48] width 623 height 10
drag, startPoint x: 460, startPoint y: 148, endPoint x: 250, endPoint y: 160, distance: 210.2
click at [250, 160] on div "Emprunteur [PERSON_NAME] | Invalide Carte d'identité Recto NA IMG_7716.png ioni…" at bounding box center [535, 327] width 623 height 750
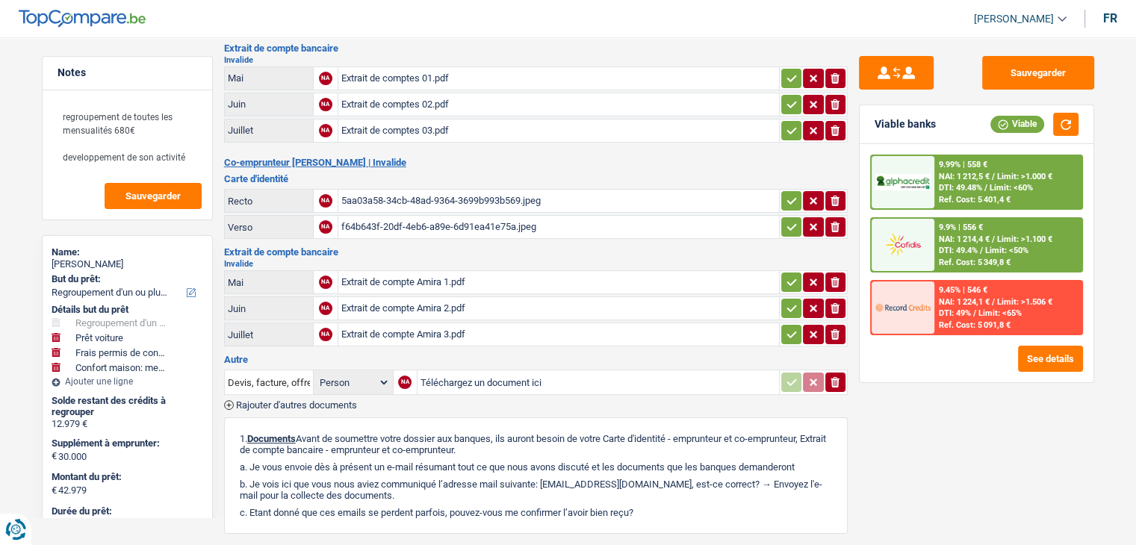
click at [230, 157] on h2 "Co-emprunteur [PERSON_NAME] | Invalide" at bounding box center [535, 163] width 623 height 12
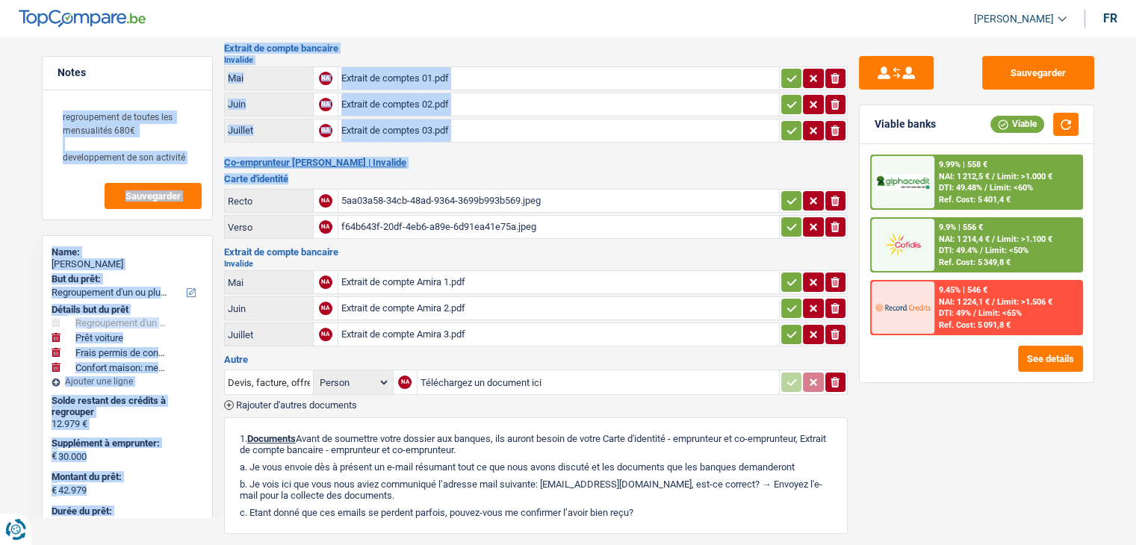
drag, startPoint x: 223, startPoint y: 156, endPoint x: 299, endPoint y: 173, distance: 78.8
click at [299, 173] on div "Notes regroupement de toutes les mensualités 680€ developpement de son activité…" at bounding box center [568, 304] width 1075 height 795
click at [299, 174] on h3 "Carte d'identité" at bounding box center [535, 179] width 623 height 10
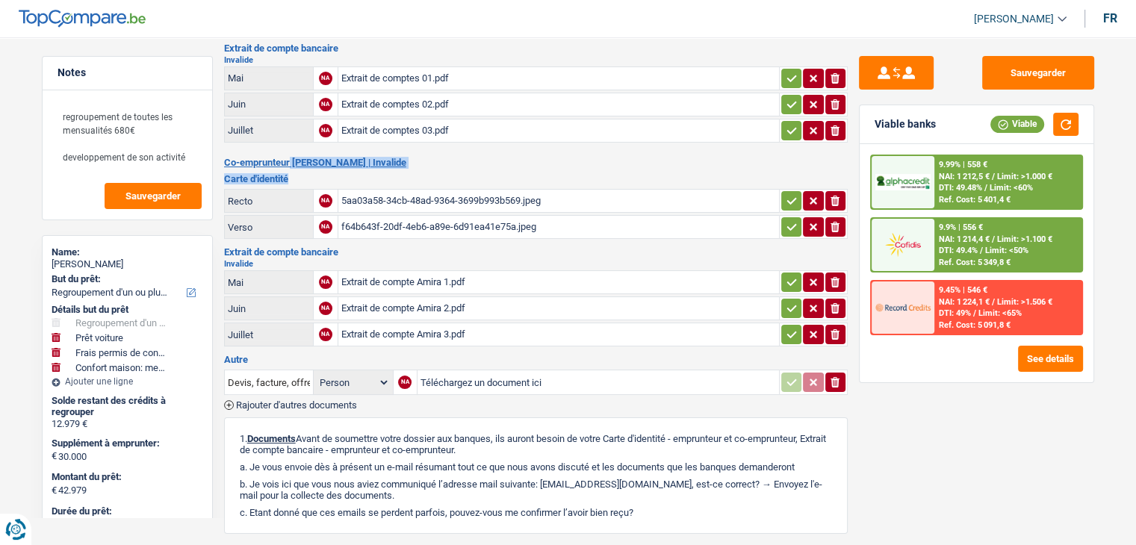
drag, startPoint x: 296, startPoint y: 174, endPoint x: 225, endPoint y: 152, distance: 75.1
click at [225, 152] on div "Emprunteur [PERSON_NAME] | Invalide Carte d'identité Recto NA IMG_7716.png ioni…" at bounding box center [535, 327] width 623 height 750
click at [220, 150] on div "Notes regroupement de toutes les mensualités 680€ developpement de son activité…" at bounding box center [127, 286] width 193 height 461
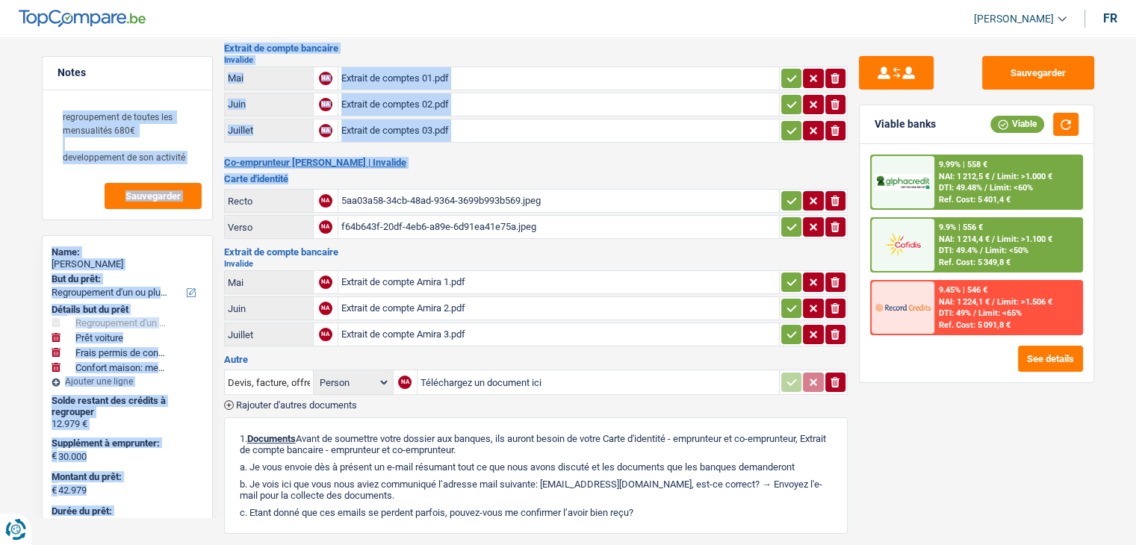
drag, startPoint x: 223, startPoint y: 155, endPoint x: 313, endPoint y: 174, distance: 92.4
click at [313, 174] on div "Notes regroupement de toutes les mensualités 680€ developpement de son activité…" at bounding box center [568, 304] width 1075 height 795
click at [313, 174] on h3 "Carte d'identité" at bounding box center [535, 179] width 623 height 10
drag, startPoint x: 296, startPoint y: 174, endPoint x: 221, endPoint y: 155, distance: 77.9
click at [221, 155] on div "Notes regroupement de toutes les mensualités 680€ developpement de son activité…" at bounding box center [568, 304] width 1075 height 795
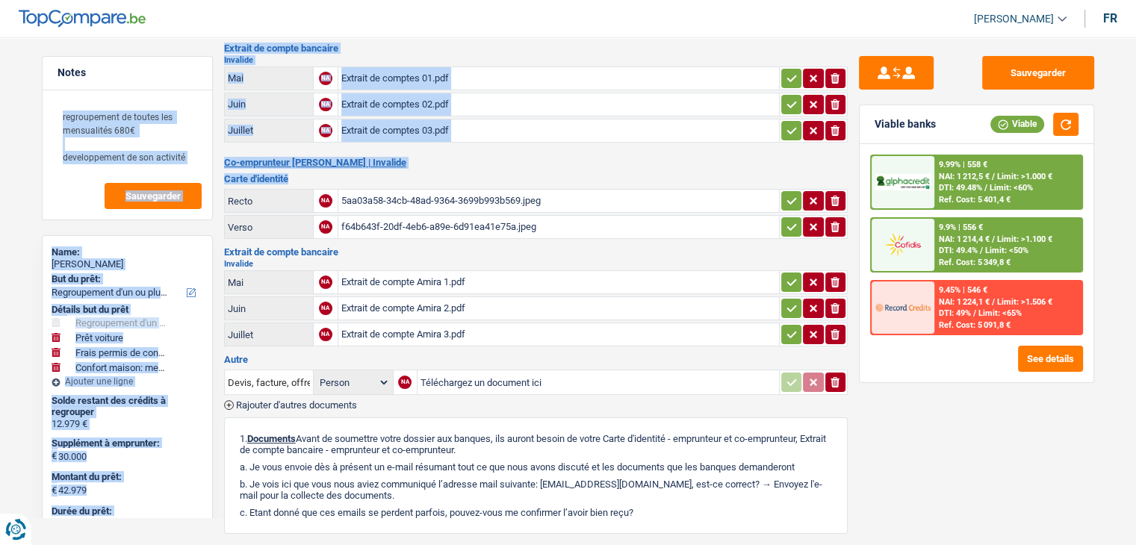
click at [305, 167] on div "Emprunteur [PERSON_NAME] | Invalide Carte d'identité Recto NA IMG_7716.png ioni…" at bounding box center [535, 327] width 623 height 750
click at [316, 168] on div "Emprunteur [PERSON_NAME] | Invalide Carte d'identité Recto NA IMG_7716.png ioni…" at bounding box center [535, 327] width 623 height 750
drag, startPoint x: 293, startPoint y: 171, endPoint x: 222, endPoint y: 147, distance: 75.6
click at [222, 147] on div "Notes regroupement de toutes les mensualités 680€ developpement de son activité…" at bounding box center [568, 304] width 1075 height 795
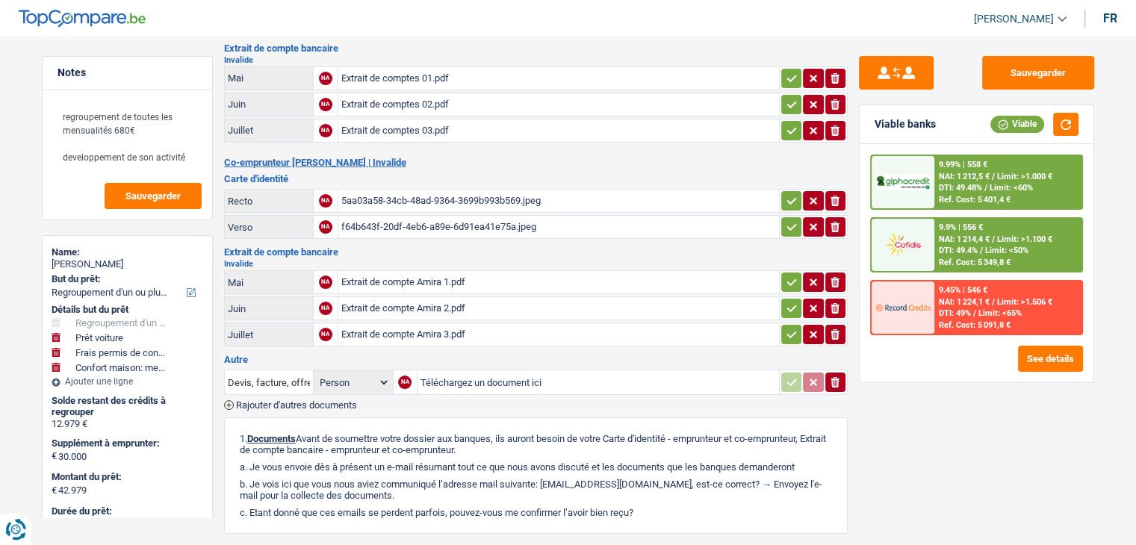
click at [222, 147] on div "Notes regroupement de toutes les mensualités 680€ developpement de son activité…" at bounding box center [127, 286] width 193 height 461
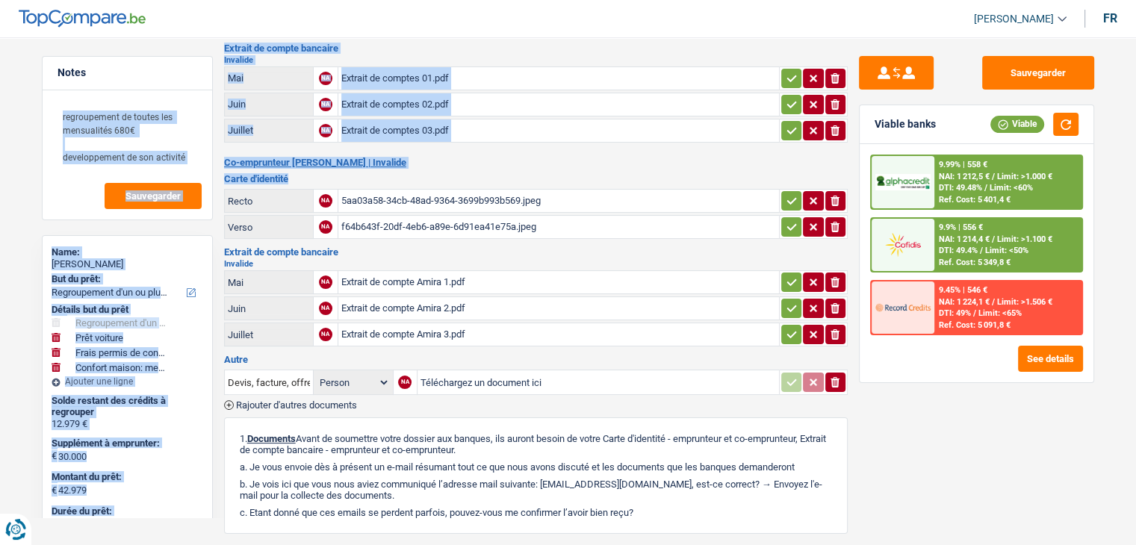
drag, startPoint x: 223, startPoint y: 155, endPoint x: 296, endPoint y: 172, distance: 75.7
click at [296, 172] on div "Notes regroupement de toutes les mensualités 680€ developpement de son activité…" at bounding box center [568, 304] width 1075 height 795
click at [296, 174] on h3 "Carte d'identité" at bounding box center [535, 179] width 623 height 10
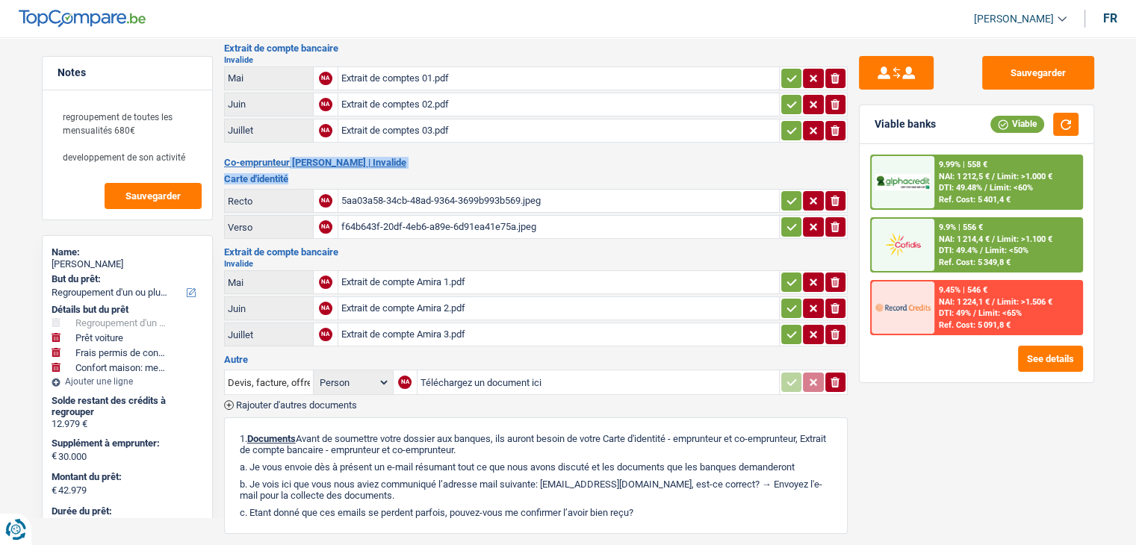
drag, startPoint x: 296, startPoint y: 172, endPoint x: 224, endPoint y: 154, distance: 74.6
click at [224, 154] on div "Emprunteur [PERSON_NAME] | Invalide Carte d'identité Recto NA IMG_7716.png ioni…" at bounding box center [535, 327] width 623 height 750
click at [224, 157] on h2 "Co-emprunteur [PERSON_NAME] | Invalide" at bounding box center [535, 163] width 623 height 12
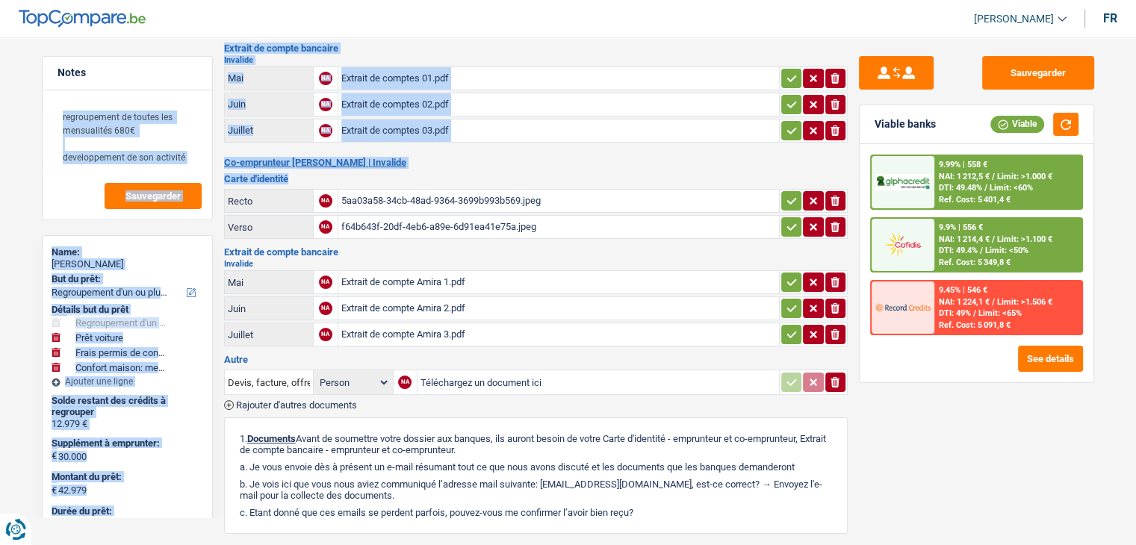
drag, startPoint x: 223, startPoint y: 157, endPoint x: 299, endPoint y: 170, distance: 77.3
click at [299, 170] on div "Notes regroupement de toutes les mensualités 680€ developpement de son activité…" at bounding box center [568, 304] width 1075 height 795
click at [299, 174] on h3 "Carte d'identité" at bounding box center [535, 179] width 623 height 10
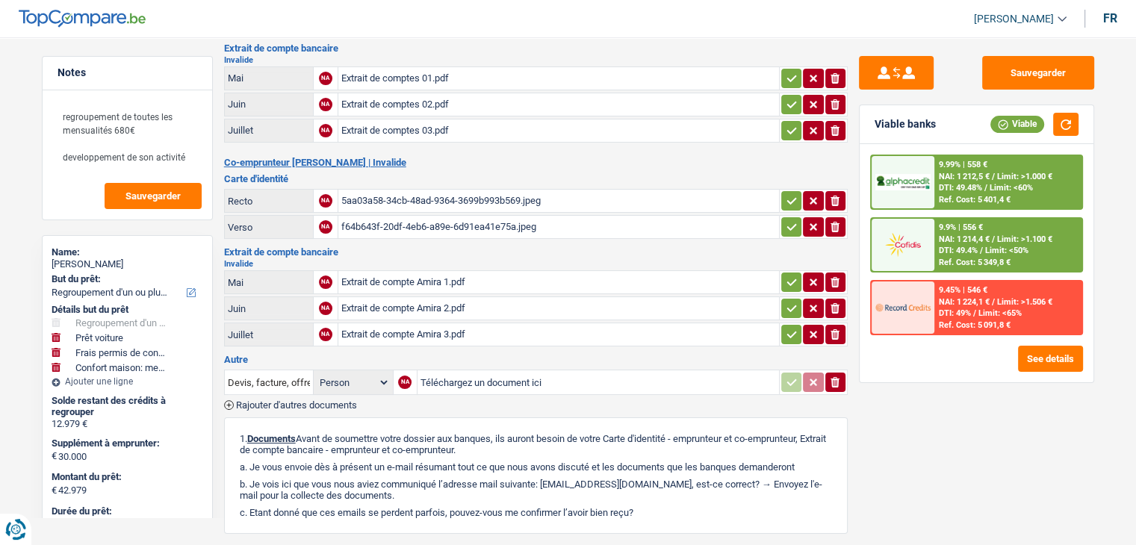
click at [496, 247] on h3 "Extrait de compte bancaire" at bounding box center [535, 252] width 623 height 10
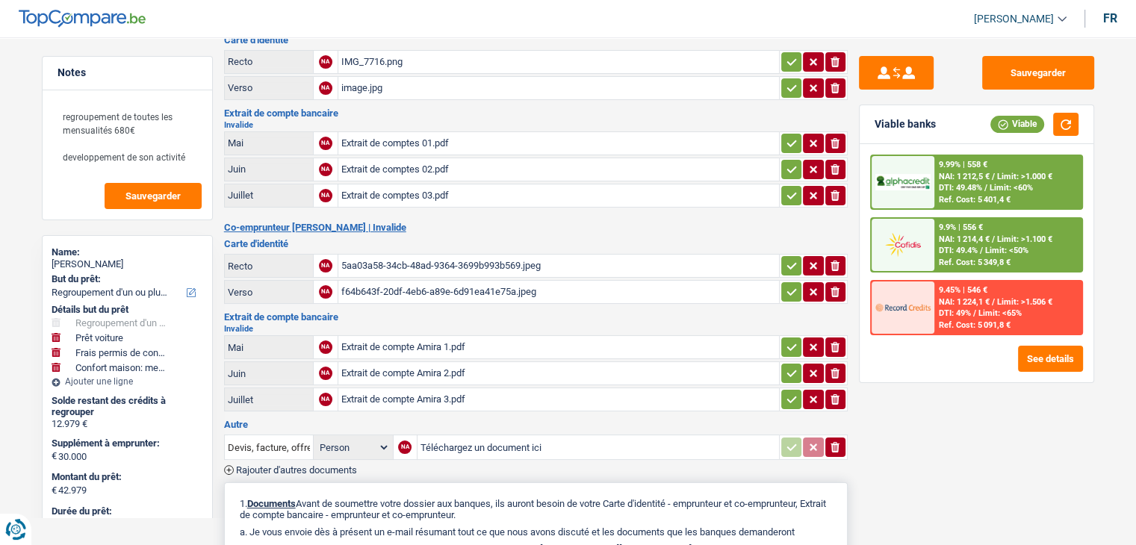
scroll to position [0, 0]
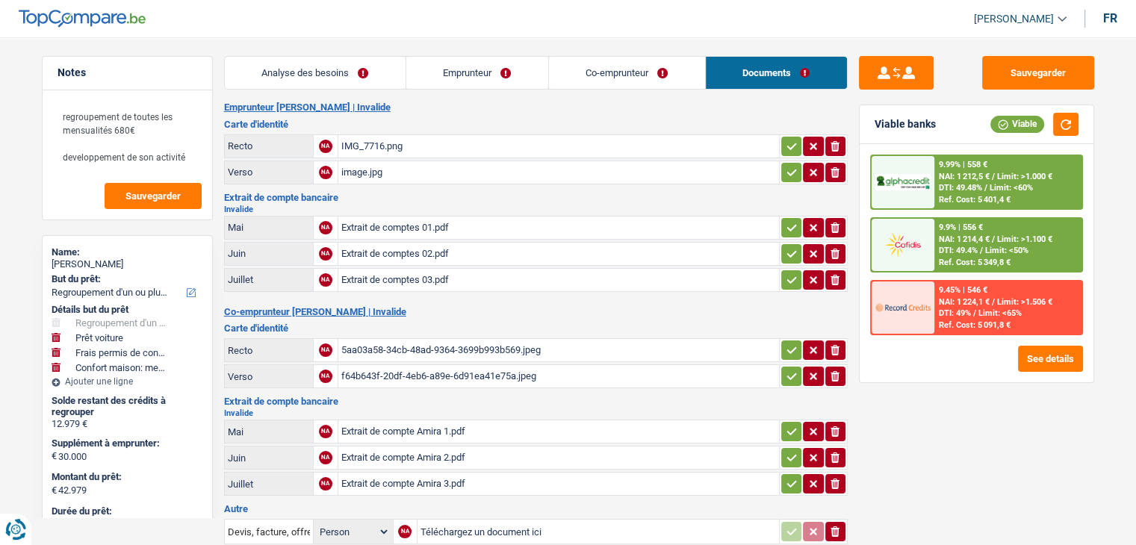
click at [363, 66] on link "Analyse des besoins" at bounding box center [315, 73] width 181 height 32
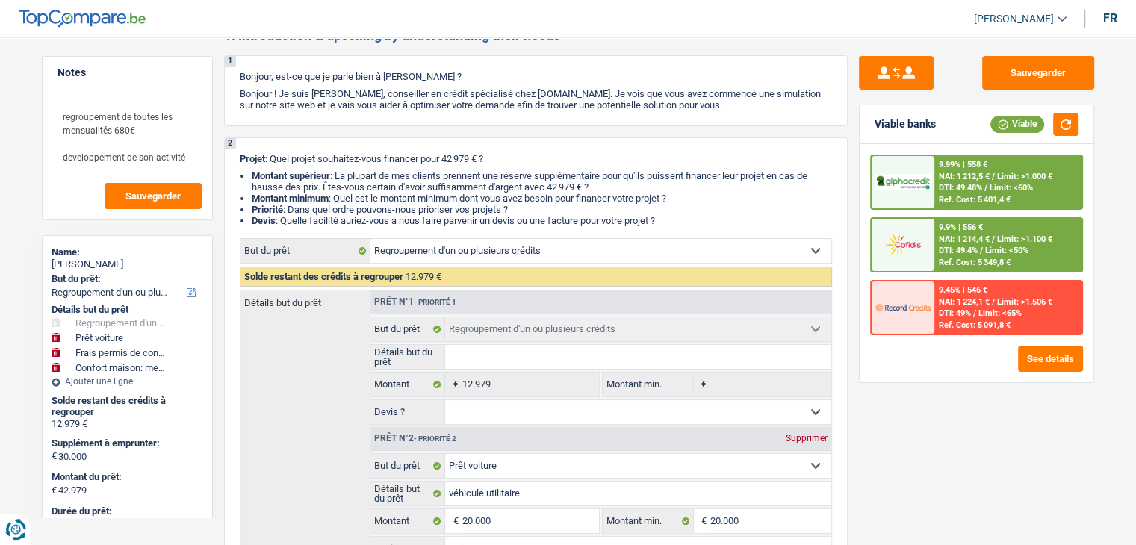
scroll to position [75, 0]
drag, startPoint x: 665, startPoint y: 219, endPoint x: 395, endPoint y: 164, distance: 275.7
click at [396, 164] on div "2 Projet : Quel projet souhaitez-vous financer pour 42 979 € ? Montant supérieu…" at bounding box center [535, 519] width 623 height 765
click at [547, 201] on li "Montant minimum : Quel est le montant minimum dont vous avez besoin pour financ…" at bounding box center [542, 197] width 580 height 11
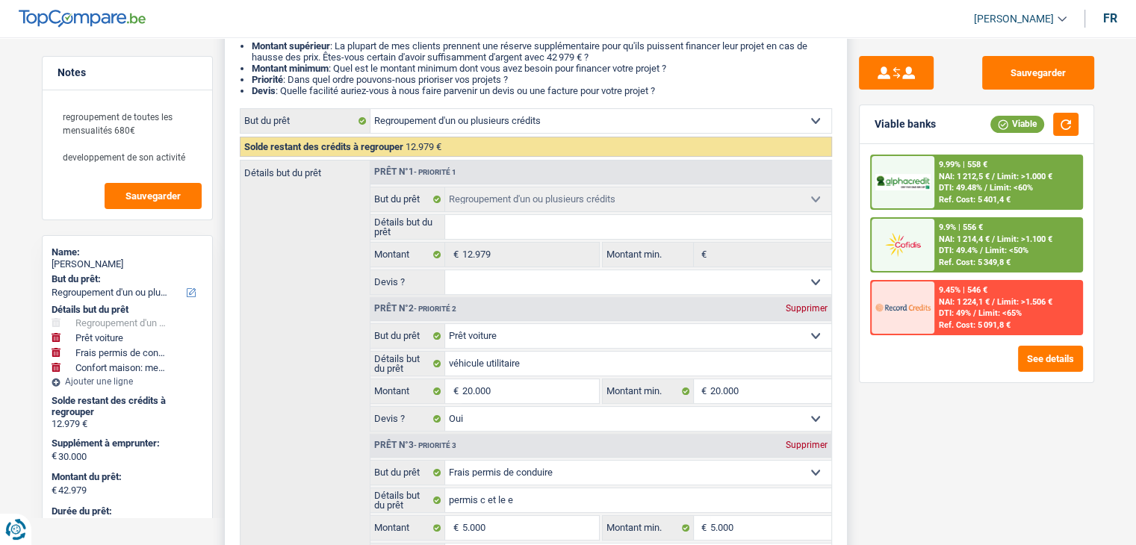
scroll to position [299, 0]
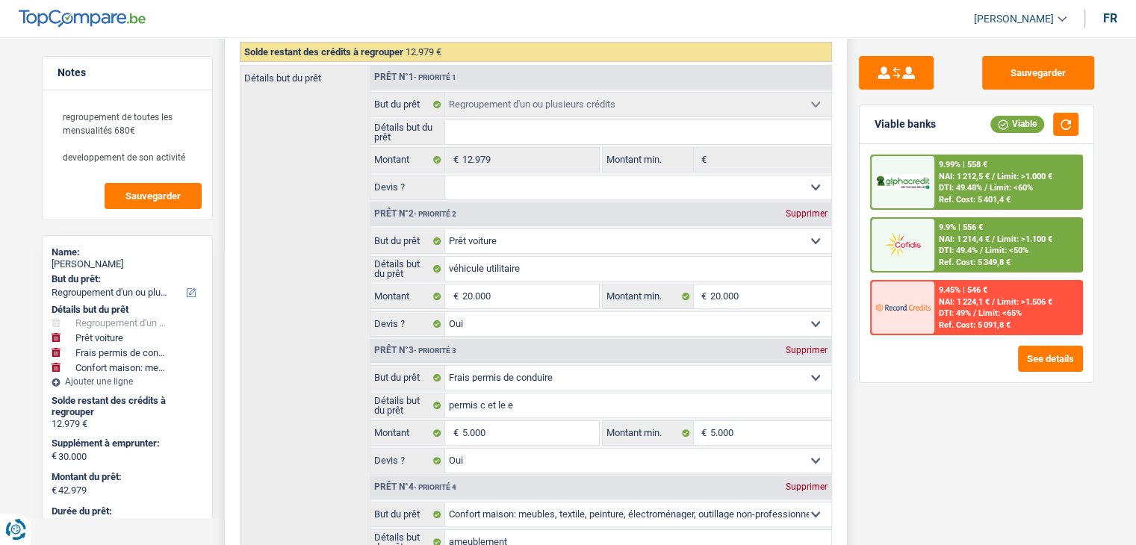
click at [514, 193] on select "Oui Non Non répondu Sélectionner une option" at bounding box center [638, 187] width 386 height 24
click at [445, 175] on select "Oui Non Non répondu Sélectionner une option" at bounding box center [638, 187] width 386 height 24
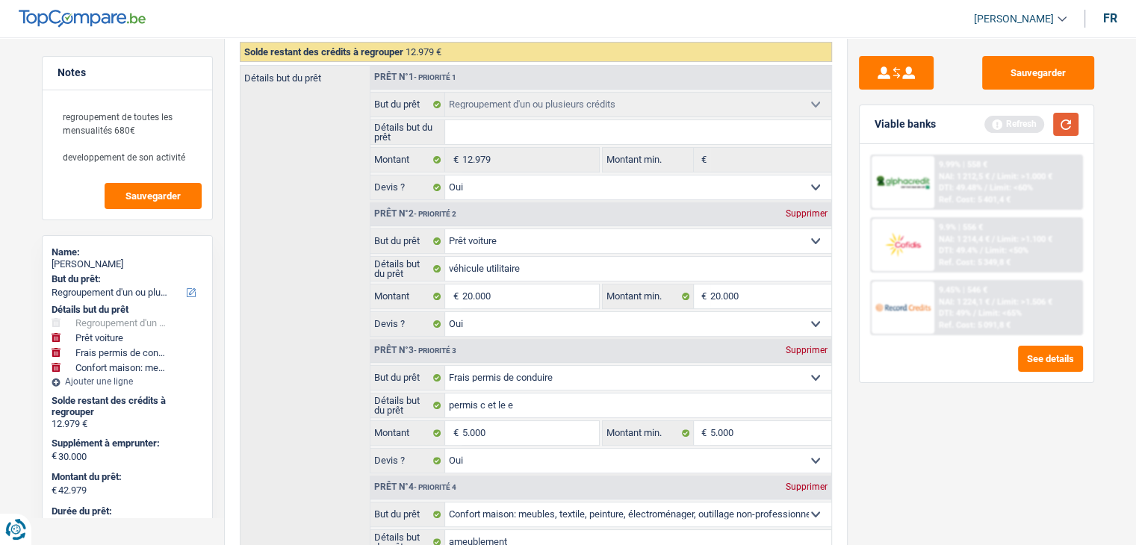
click at [1063, 126] on button "button" at bounding box center [1065, 124] width 25 height 23
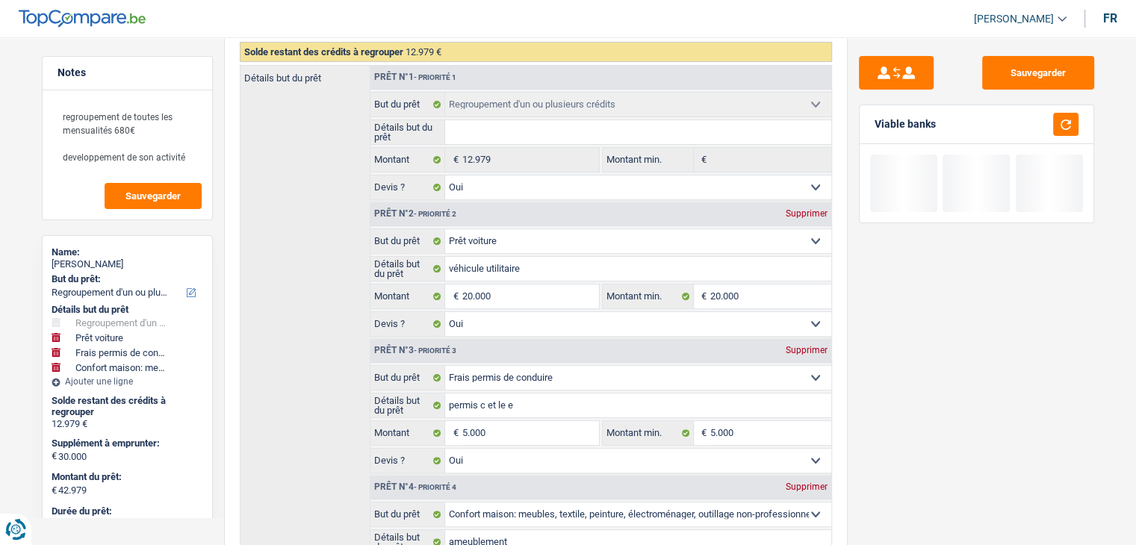
drag, startPoint x: 942, startPoint y: 126, endPoint x: 867, endPoint y: 123, distance: 75.5
click at [867, 123] on div "Viable banks" at bounding box center [976, 124] width 234 height 39
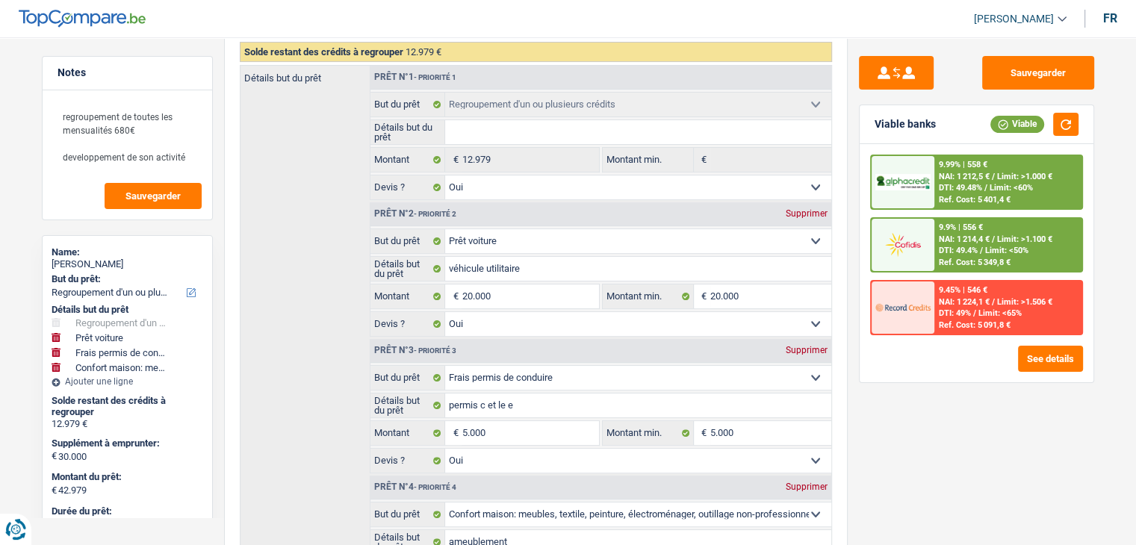
drag, startPoint x: 875, startPoint y: 123, endPoint x: 967, endPoint y: 130, distance: 92.1
click at [967, 130] on div "Viable banks Viable" at bounding box center [976, 124] width 234 height 39
click at [963, 130] on div "Viable banks Viable" at bounding box center [976, 124] width 234 height 39
drag, startPoint x: 938, startPoint y: 128, endPoint x: 872, endPoint y: 122, distance: 66.0
click at [872, 122] on div "Viable banks Viable" at bounding box center [976, 124] width 234 height 39
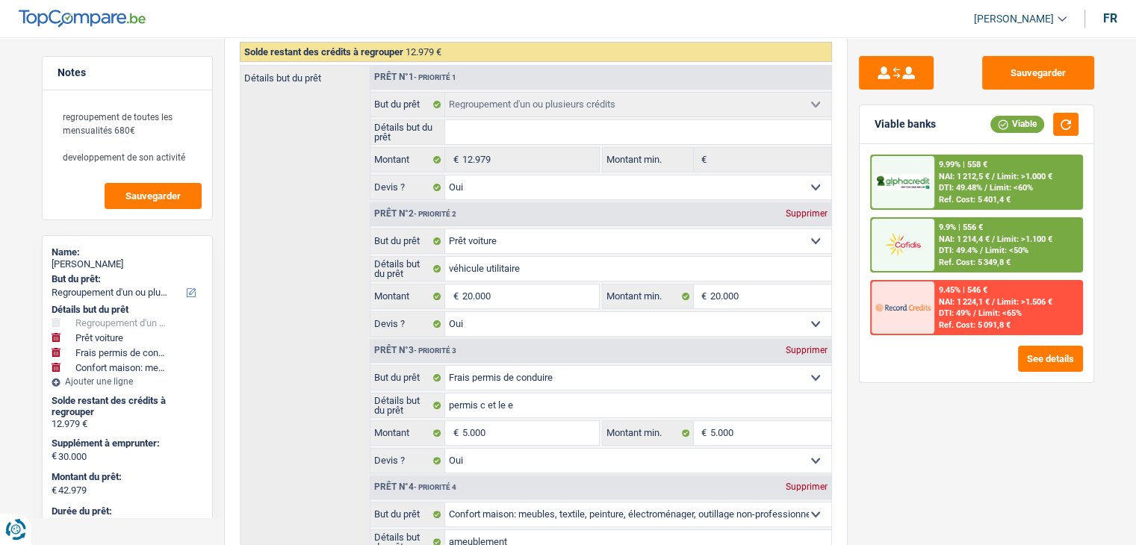
click at [872, 122] on div "Viable banks Viable" at bounding box center [976, 124] width 234 height 39
click at [878, 125] on div "Viable banks" at bounding box center [904, 124] width 61 height 13
drag, startPoint x: 875, startPoint y: 125, endPoint x: 942, endPoint y: 130, distance: 66.7
click at [942, 130] on div "Viable banks Viable" at bounding box center [976, 124] width 234 height 39
click at [937, 72] on div "Sauvegarder" at bounding box center [976, 73] width 235 height 34
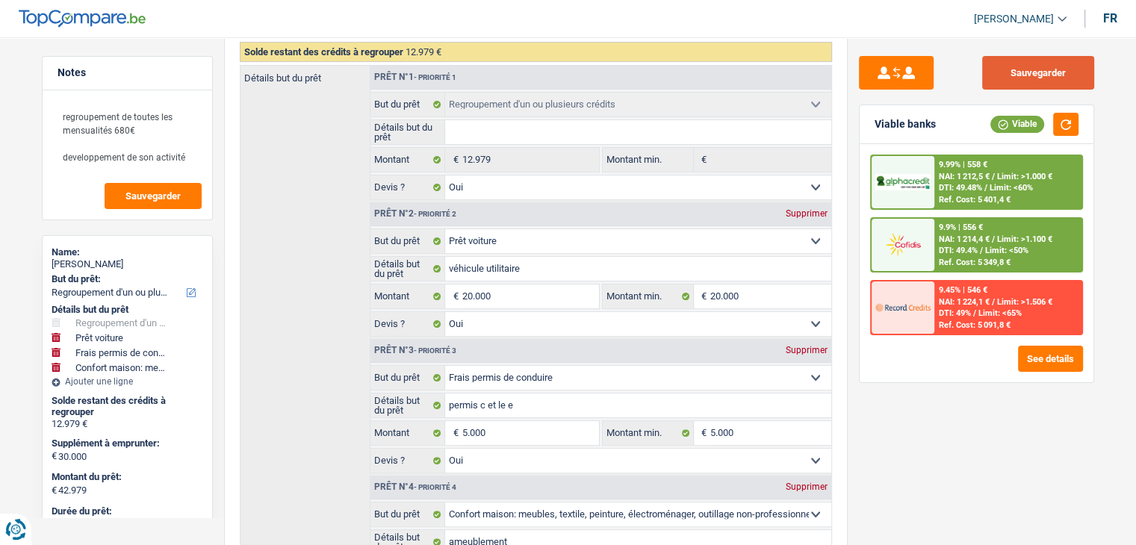
click at [1046, 81] on button "Sauvegarder" at bounding box center [1038, 73] width 112 height 34
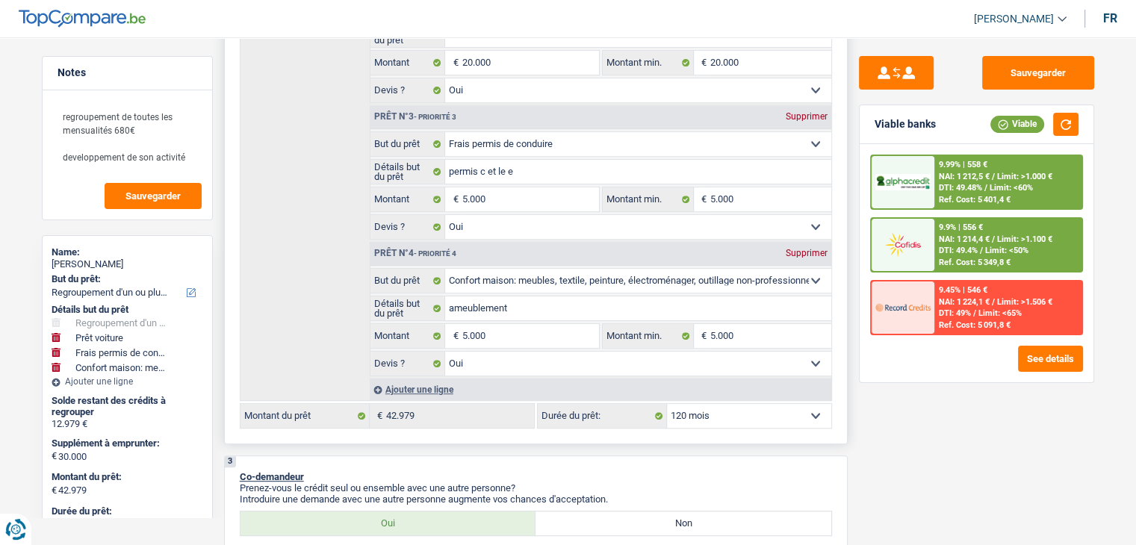
scroll to position [597, 0]
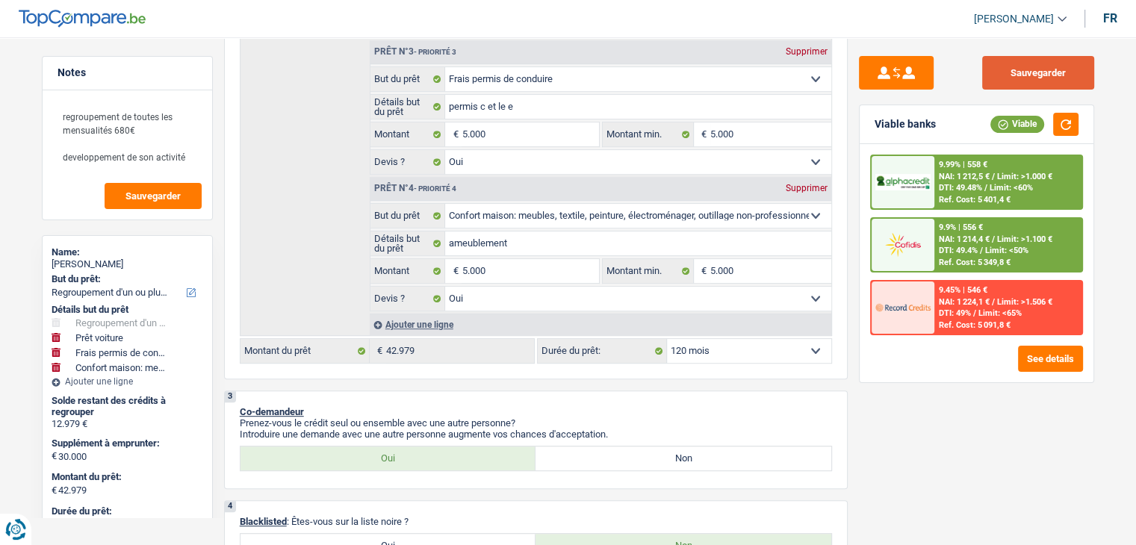
click at [1049, 79] on button "Sauvegarder" at bounding box center [1038, 73] width 112 height 34
click at [966, 432] on div "Sauvegarder Viable banks Viable 9.99% | 558 € NAI: 1 212,5 € / Limit: >1.000 € …" at bounding box center [976, 286] width 258 height 461
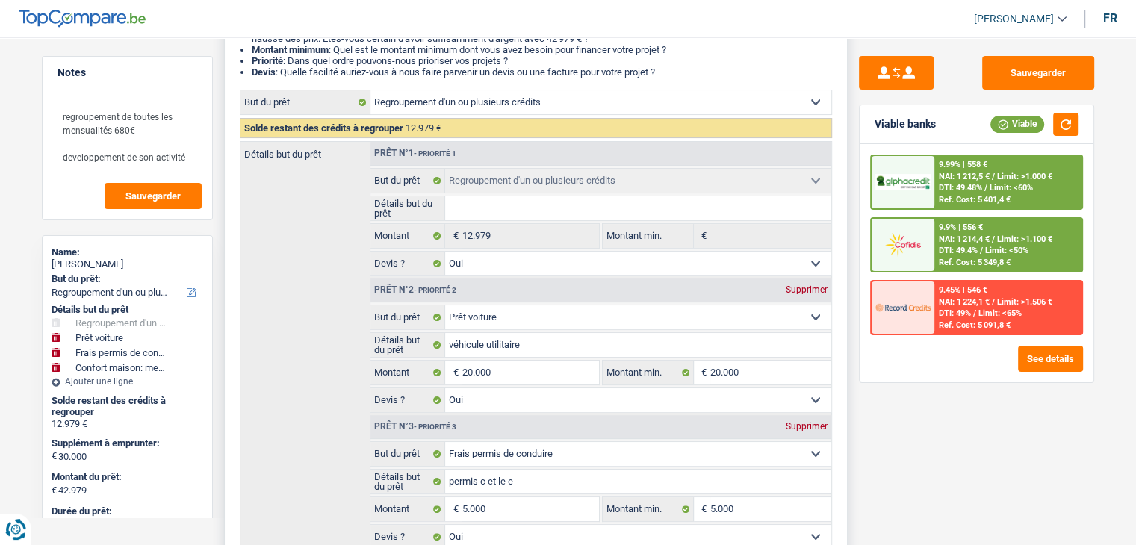
scroll to position [0, 0]
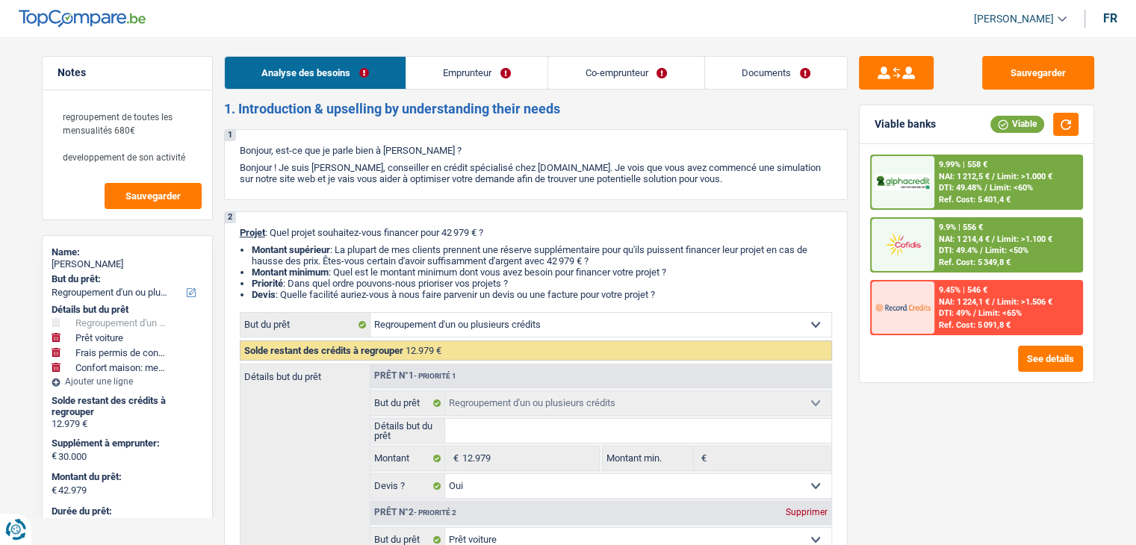
click at [487, 63] on link "Emprunteur" at bounding box center [476, 73] width 141 height 32
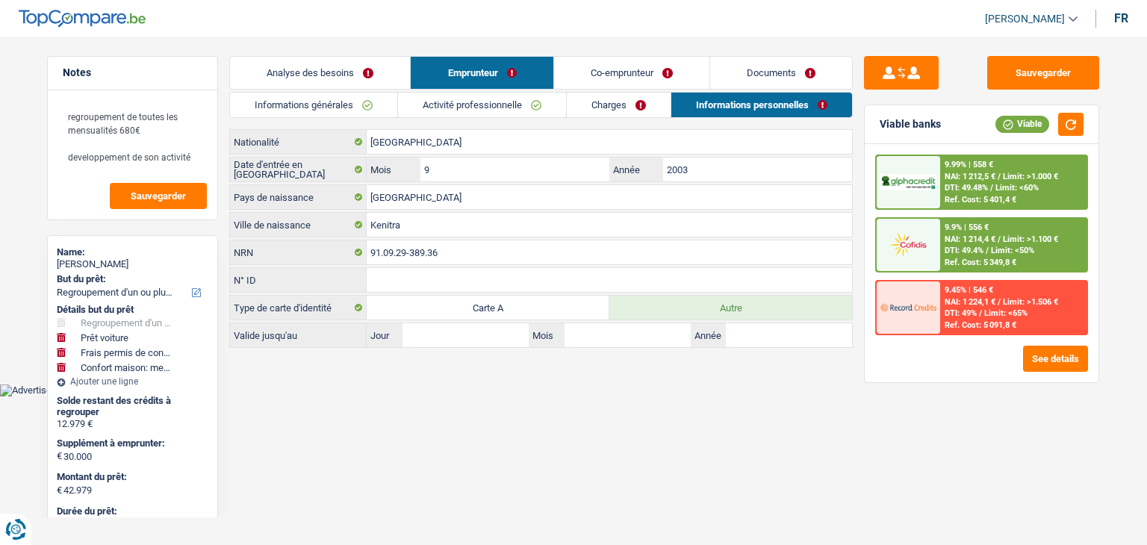
click at [452, 105] on link "Activité professionnelle" at bounding box center [482, 105] width 168 height 25
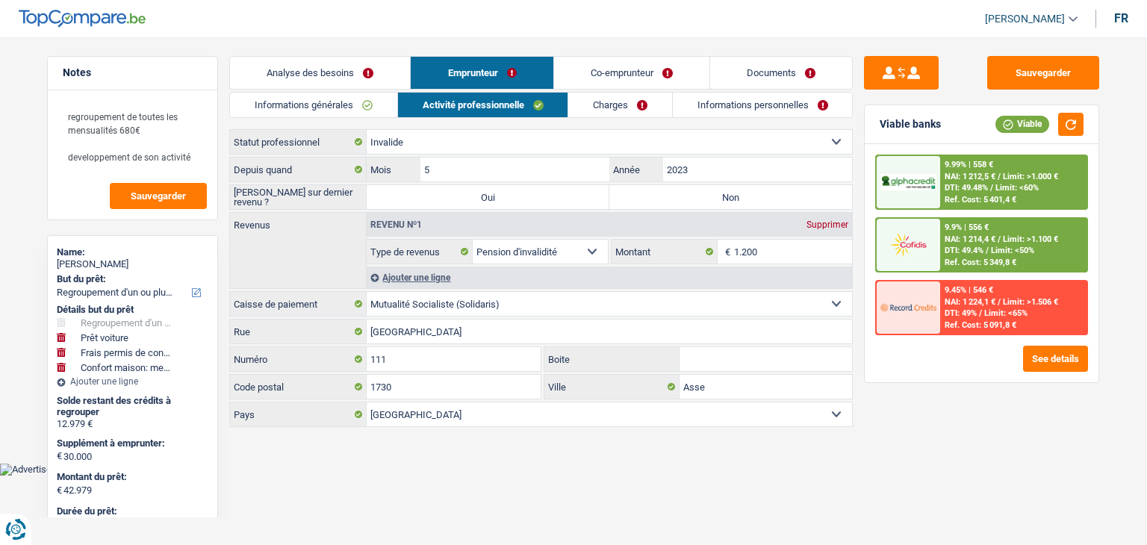
click at [363, 113] on link "Informations générales" at bounding box center [313, 105] width 167 height 25
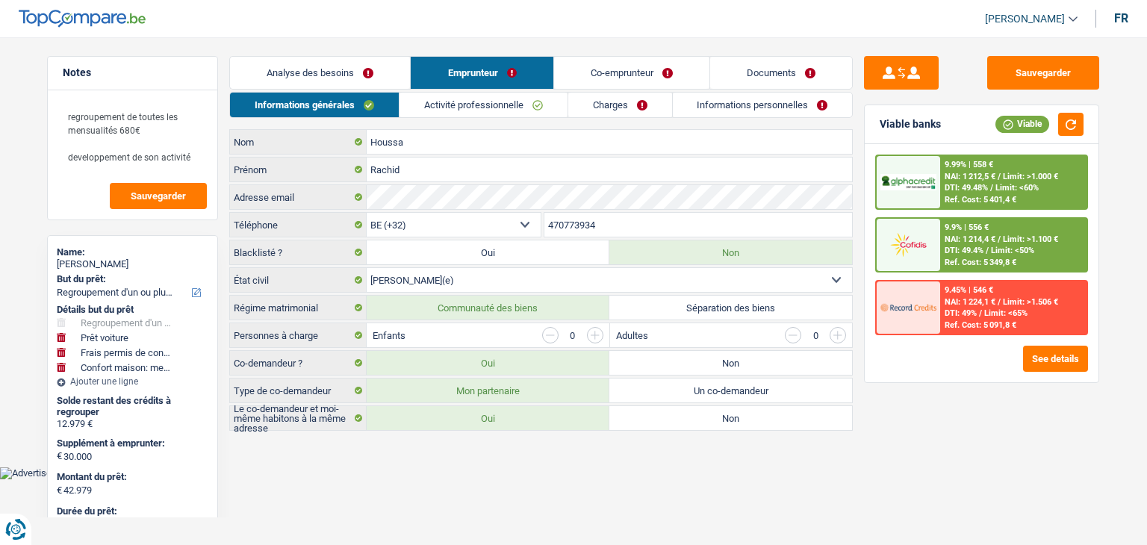
click at [359, 77] on link "Analyse des besoins" at bounding box center [320, 73] width 180 height 32
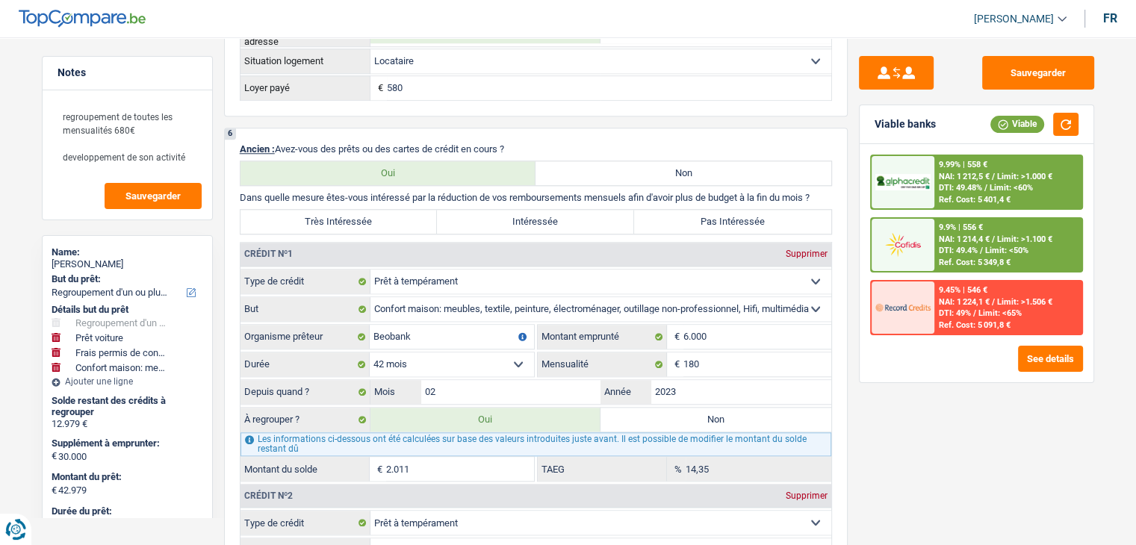
scroll to position [971, 0]
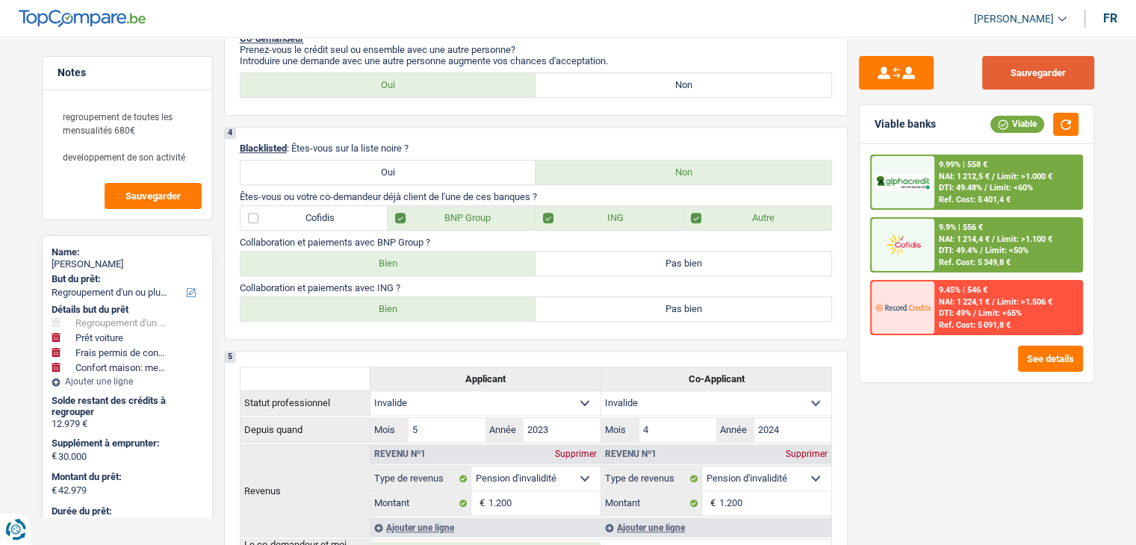
click at [1051, 73] on button "Sauvegarder" at bounding box center [1038, 73] width 112 height 34
